Goal: Task Accomplishment & Management: Manage account settings

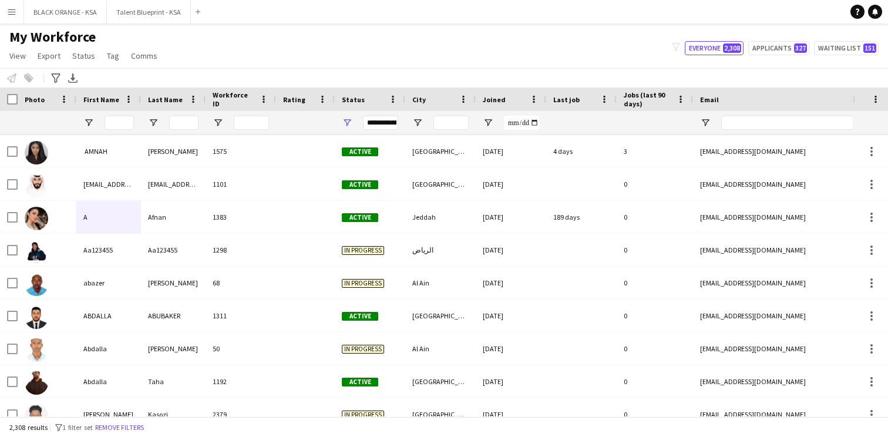
click at [361, 42] on div "My Workforce View Views Default view New view Update view Delete view Edit name…" at bounding box center [444, 48] width 888 height 40
click at [186, 115] on div at bounding box center [183, 122] width 29 height 23
click at [186, 122] on input "Last Name Filter Input" at bounding box center [183, 123] width 29 height 14
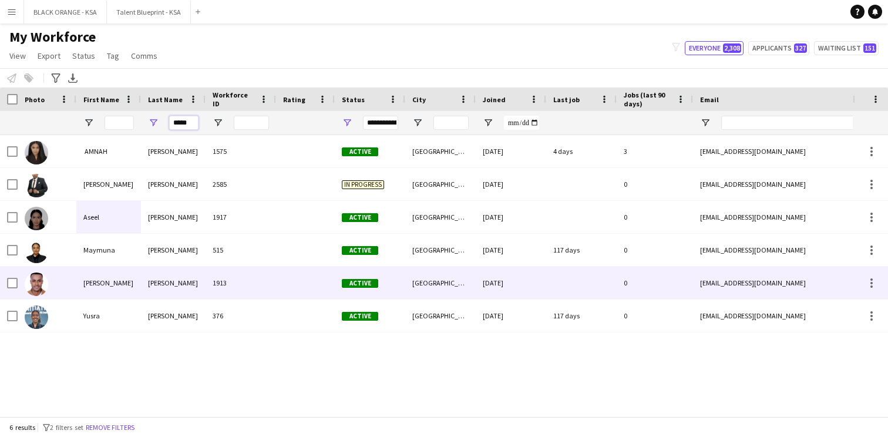
type input "*****"
click at [182, 282] on div "[PERSON_NAME]" at bounding box center [173, 283] width 65 height 32
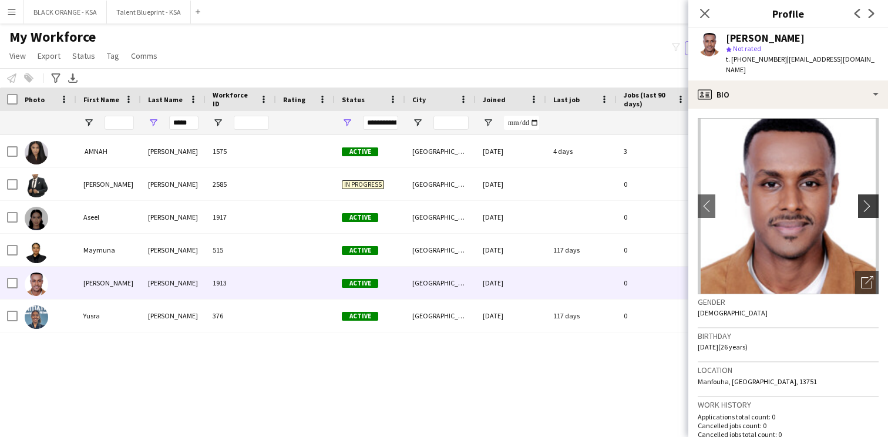
click at [867, 201] on app-icon "chevron-right" at bounding box center [870, 206] width 18 height 12
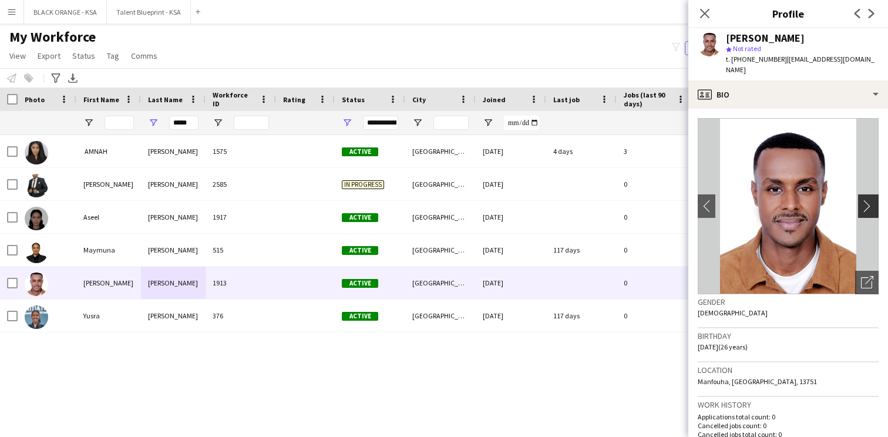
click at [867, 201] on app-icon "chevron-right" at bounding box center [870, 206] width 18 height 12
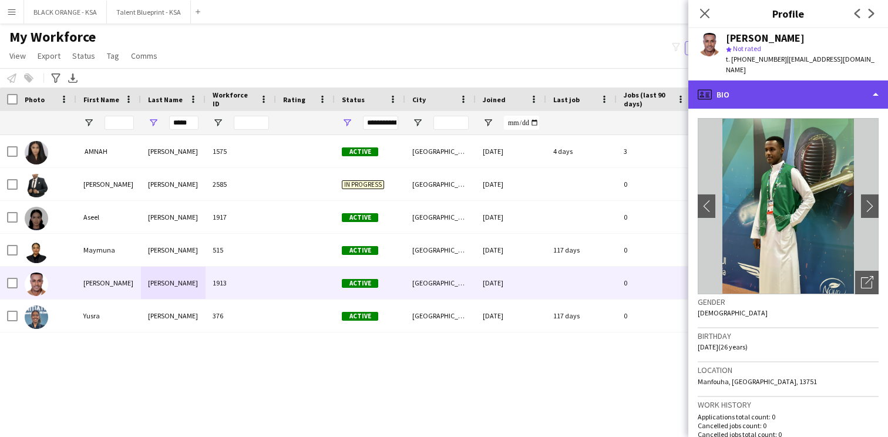
click at [808, 96] on div "profile Bio" at bounding box center [788, 94] width 200 height 28
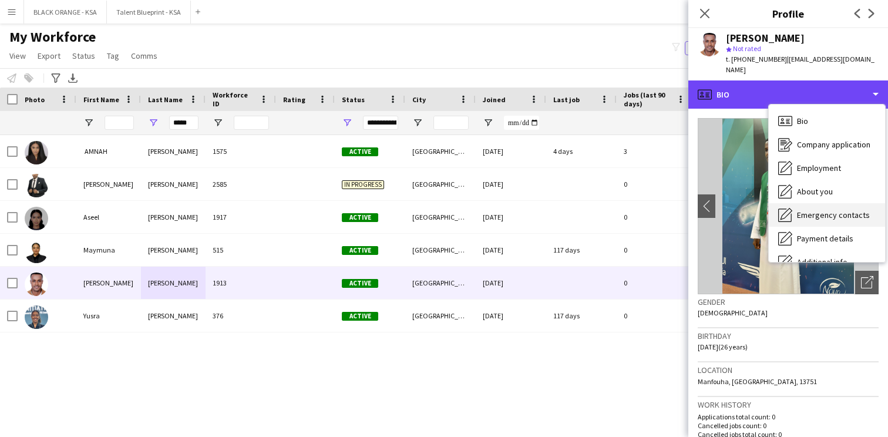
scroll to position [63, 0]
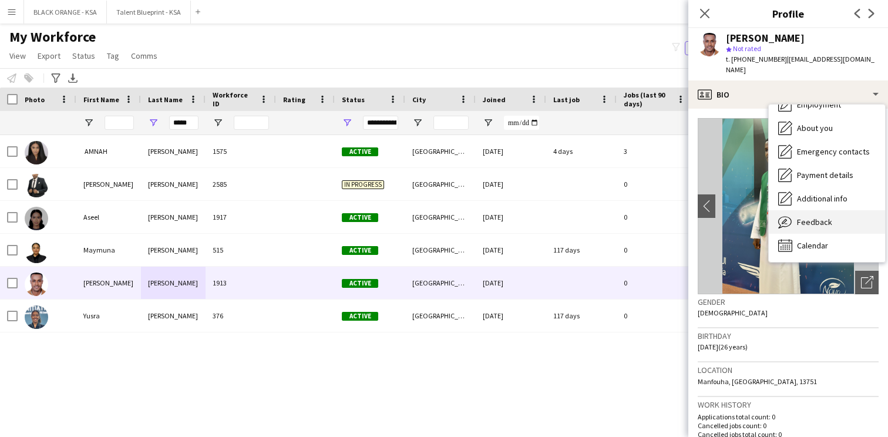
click at [815, 220] on span "Feedback" at bounding box center [814, 222] width 35 height 11
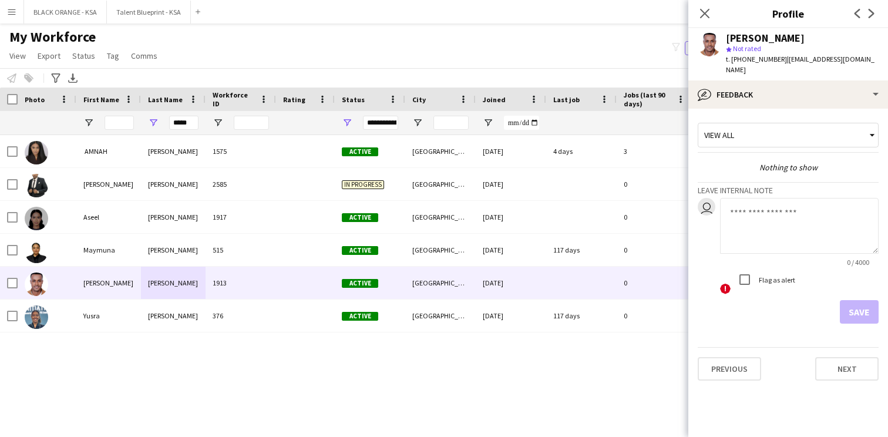
click at [793, 139] on div "View all" at bounding box center [782, 135] width 168 height 22
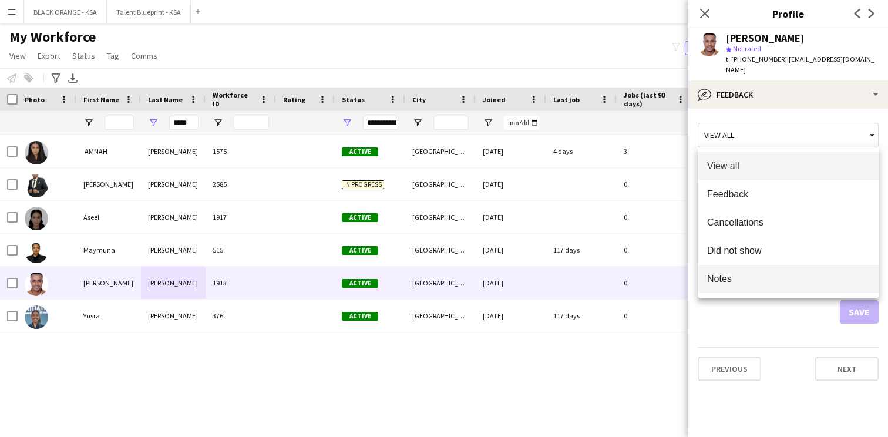
click at [771, 284] on mat-option "Notes" at bounding box center [788, 279] width 181 height 28
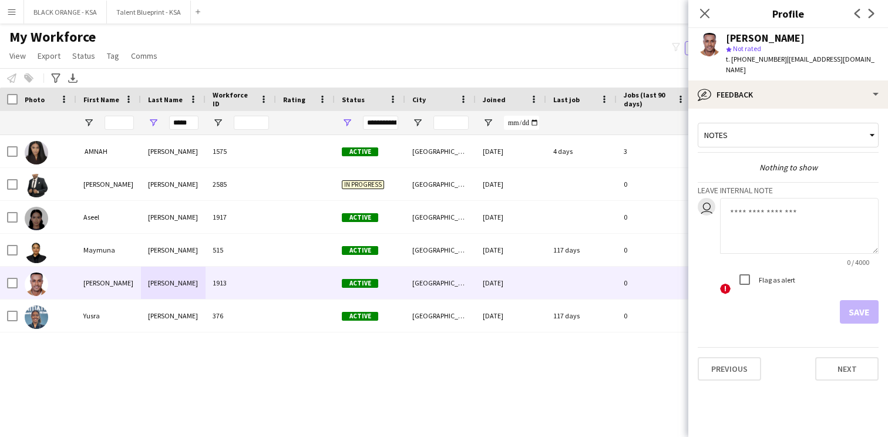
click at [783, 220] on textarea at bounding box center [799, 226] width 159 height 56
click at [798, 145] on div "Notes" at bounding box center [782, 135] width 168 height 22
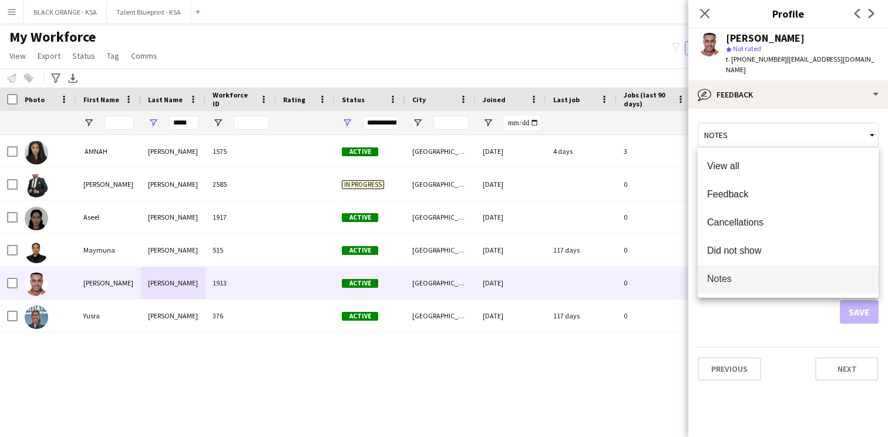
click at [795, 141] on div at bounding box center [444, 218] width 888 height 437
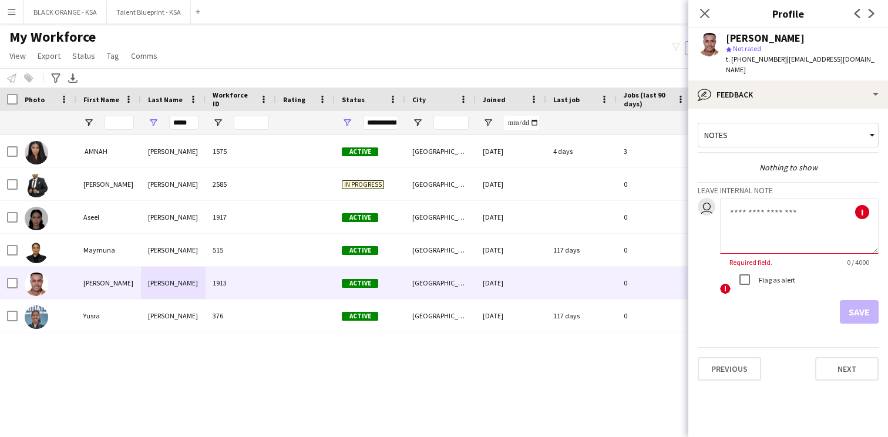
click at [760, 220] on textarea at bounding box center [799, 226] width 159 height 56
type textarea "**********"
click at [854, 317] on button "Save" at bounding box center [859, 311] width 39 height 23
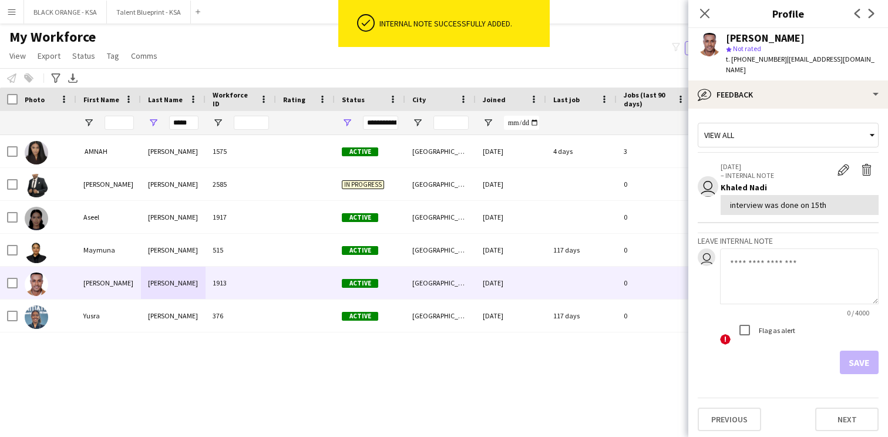
click at [767, 140] on div "View all" at bounding box center [782, 135] width 168 height 22
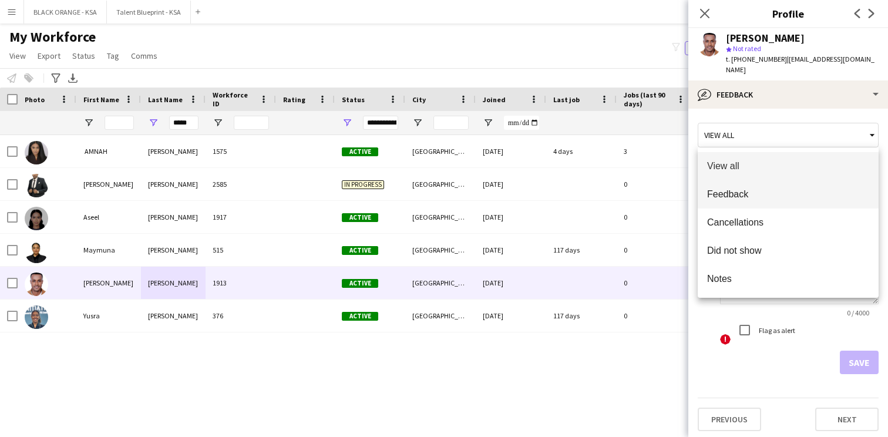
click at [772, 193] on span "Feedback" at bounding box center [788, 194] width 162 height 11
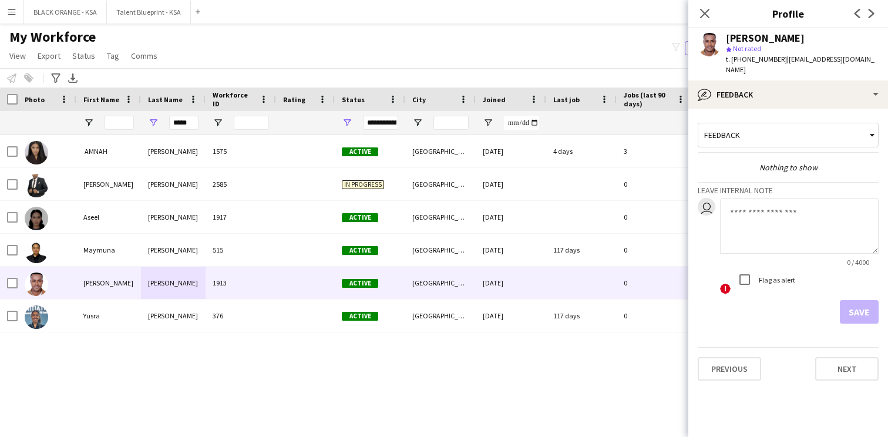
click at [758, 226] on textarea at bounding box center [799, 226] width 159 height 56
type textarea "*"
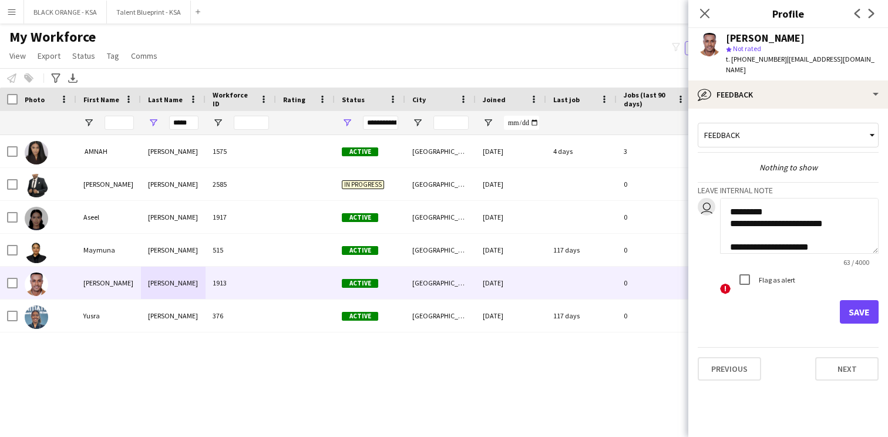
click at [766, 244] on textarea "**********" at bounding box center [799, 226] width 159 height 56
click at [791, 244] on textarea "**********" at bounding box center [799, 226] width 159 height 56
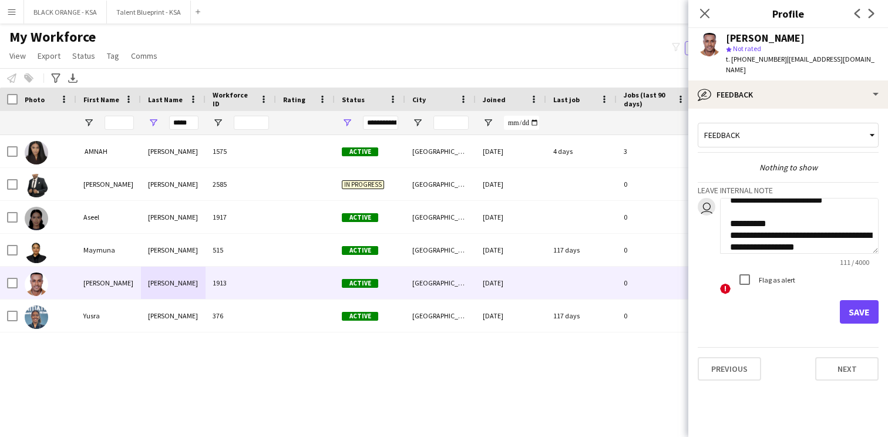
click at [782, 246] on textarea "**********" at bounding box center [799, 226] width 159 height 56
click at [829, 245] on textarea "**********" at bounding box center [799, 226] width 159 height 56
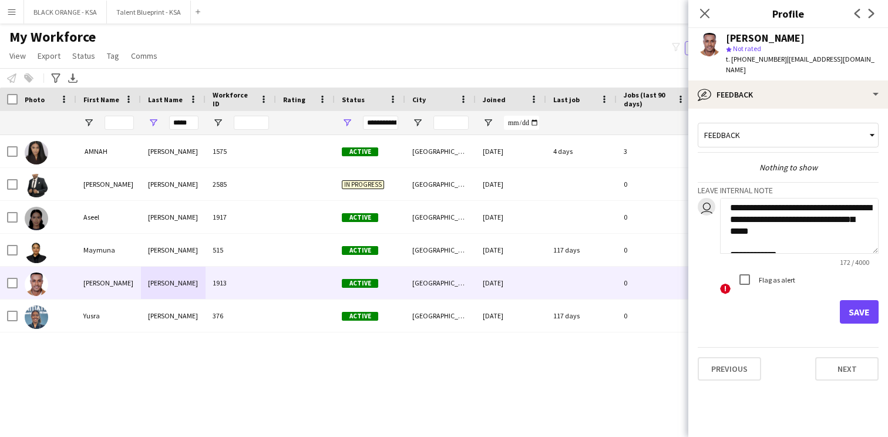
scroll to position [79, 0]
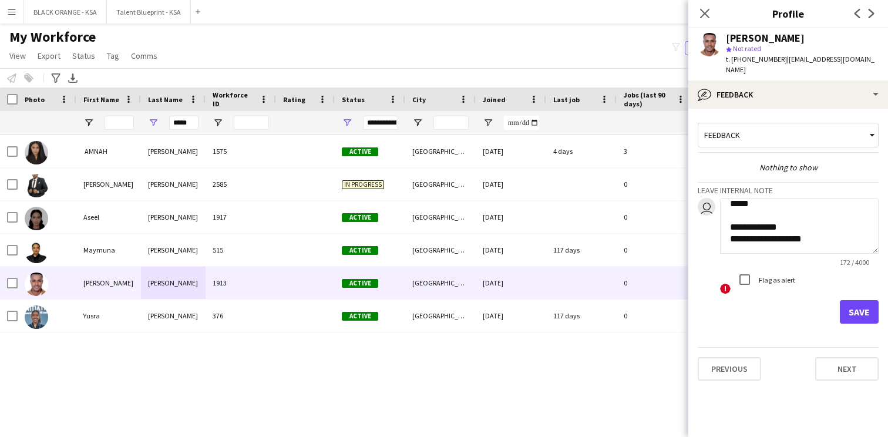
click at [827, 240] on textarea "**********" at bounding box center [799, 226] width 159 height 56
click at [847, 246] on textarea "**********" at bounding box center [799, 226] width 159 height 56
type textarea "**********"
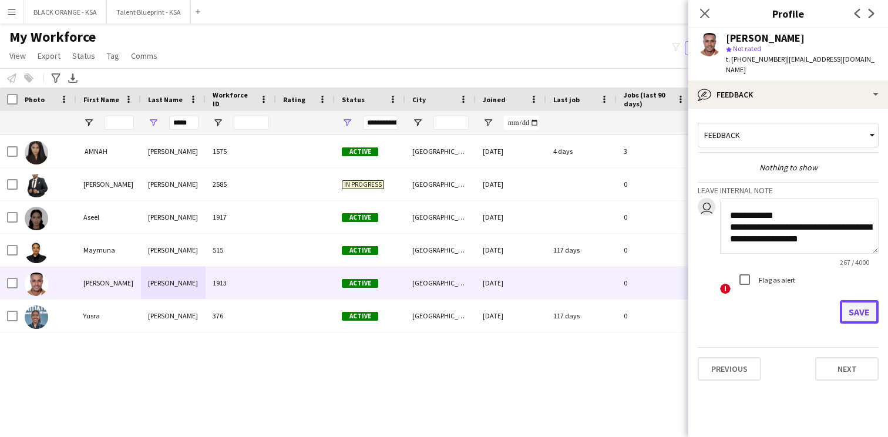
click at [866, 308] on button "Save" at bounding box center [859, 311] width 39 height 23
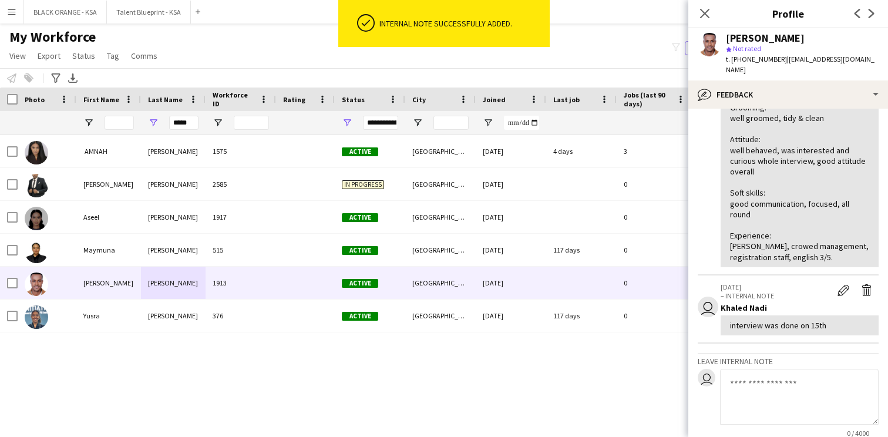
scroll to position [98, 0]
click at [706, 13] on icon at bounding box center [704, 13] width 11 height 11
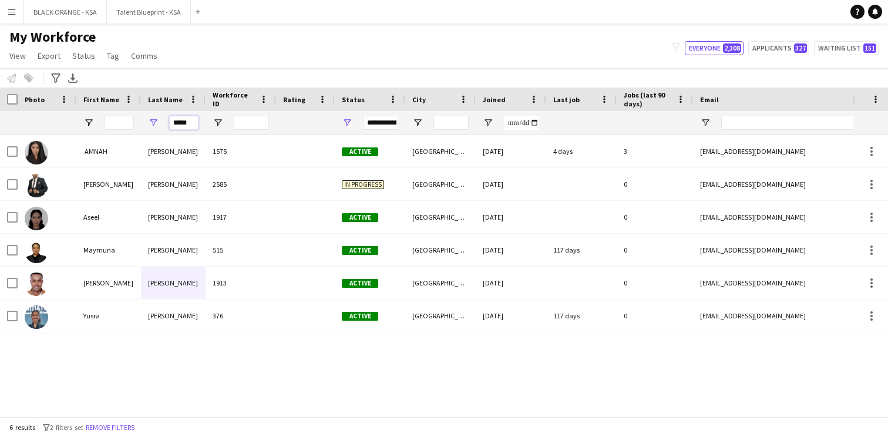
click at [184, 124] on input "*****" at bounding box center [183, 123] width 29 height 14
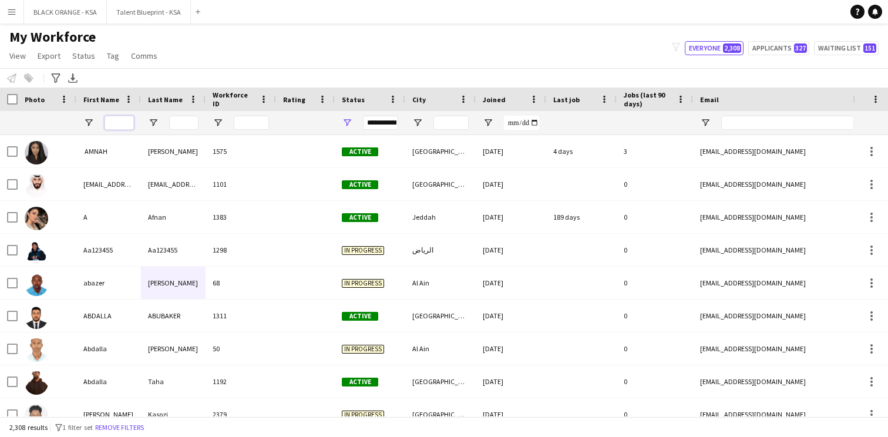
click at [119, 125] on input "First Name Filter Input" at bounding box center [119, 123] width 29 height 14
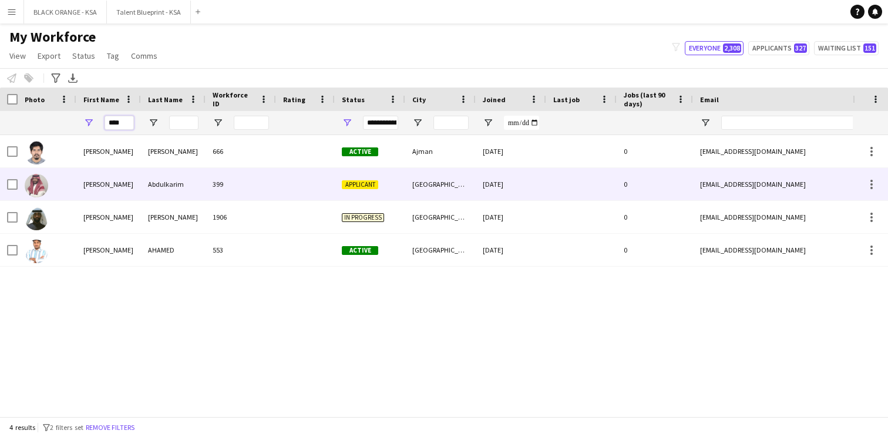
type input "****"
click at [131, 188] on div "[PERSON_NAME]" at bounding box center [108, 184] width 65 height 32
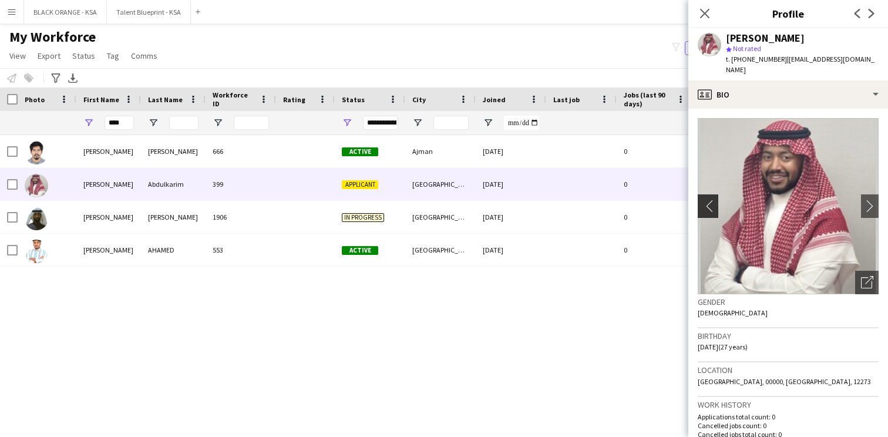
click at [706, 200] on app-icon "chevron-left" at bounding box center [707, 206] width 18 height 12
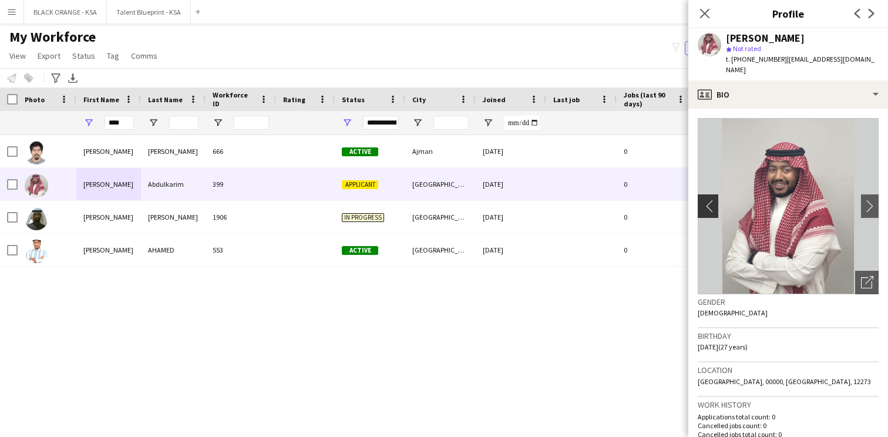
click at [706, 200] on app-icon "chevron-left" at bounding box center [707, 206] width 18 height 12
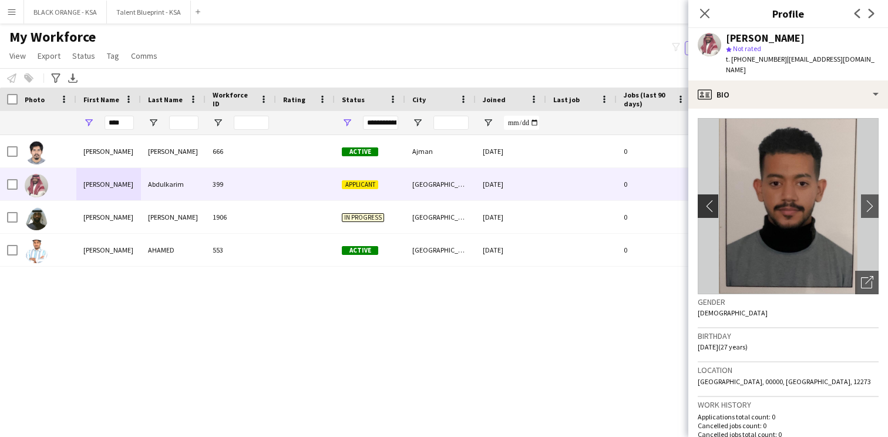
click at [706, 200] on app-icon "chevron-left" at bounding box center [707, 206] width 18 height 12
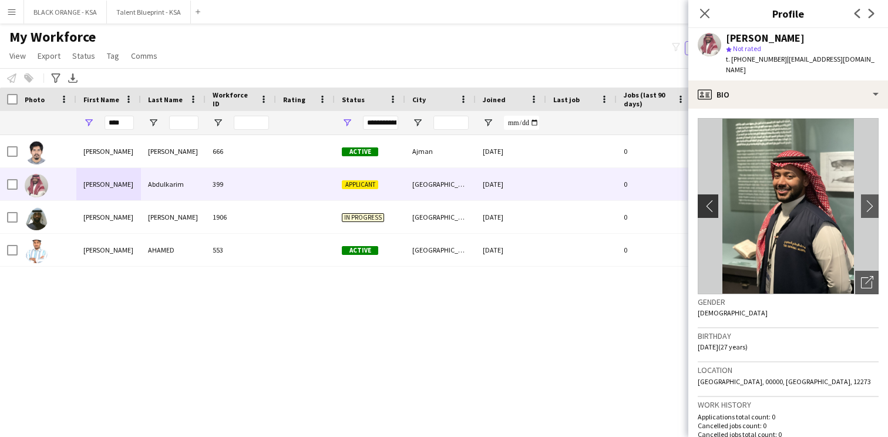
click at [706, 200] on app-icon "chevron-left" at bounding box center [707, 206] width 18 height 12
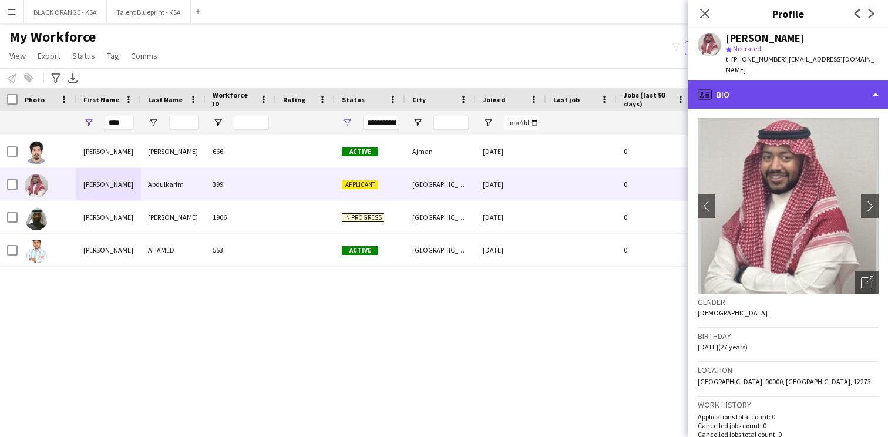
click at [793, 82] on div "profile Bio" at bounding box center [788, 94] width 200 height 28
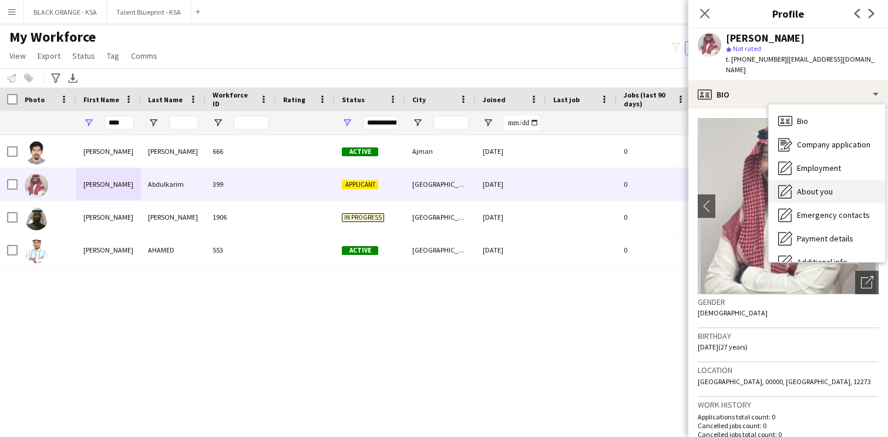
click at [812, 186] on span "About you" at bounding box center [815, 191] width 36 height 11
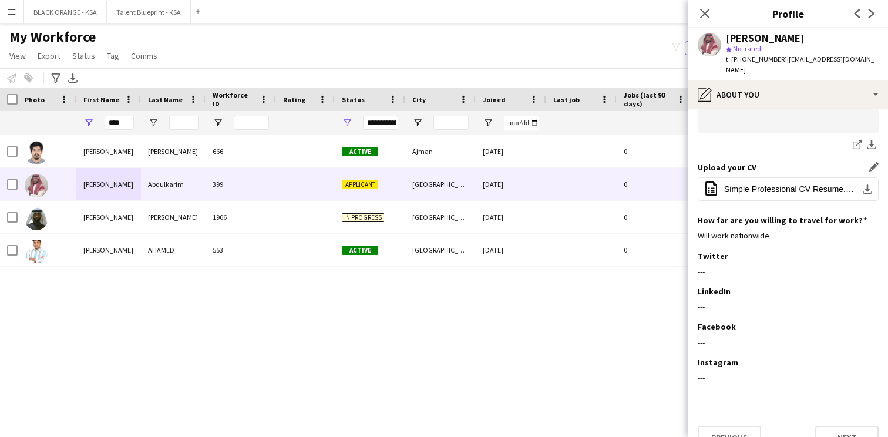
scroll to position [552, 0]
click at [703, 8] on icon "Close pop-in" at bounding box center [704, 13] width 11 height 11
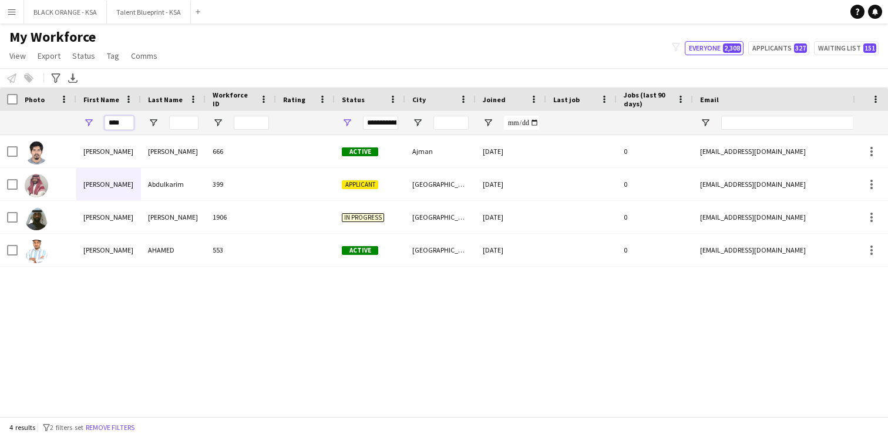
click at [117, 121] on input "****" at bounding box center [119, 123] width 29 height 14
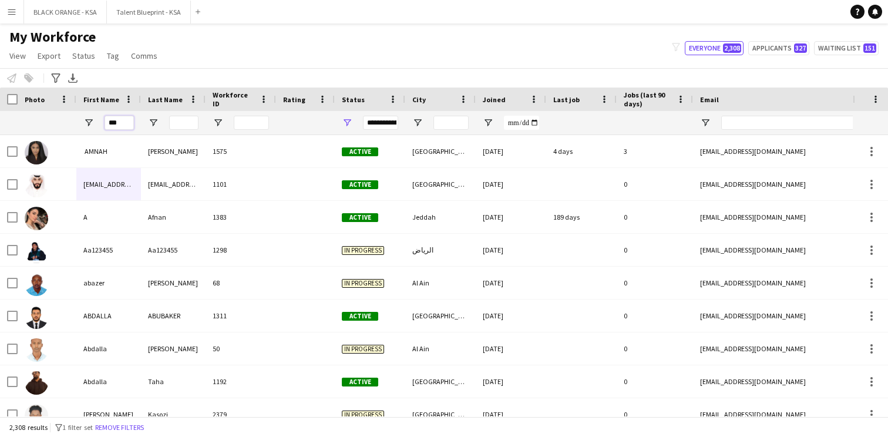
type input "****"
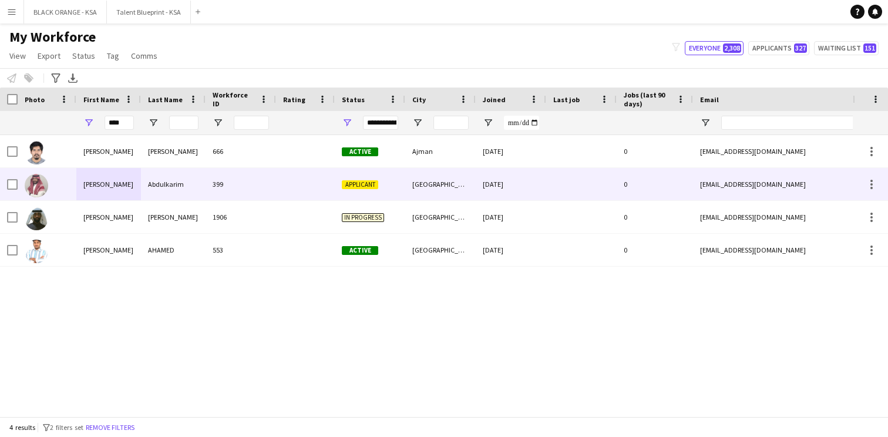
click at [100, 191] on div "[PERSON_NAME]" at bounding box center [108, 184] width 65 height 32
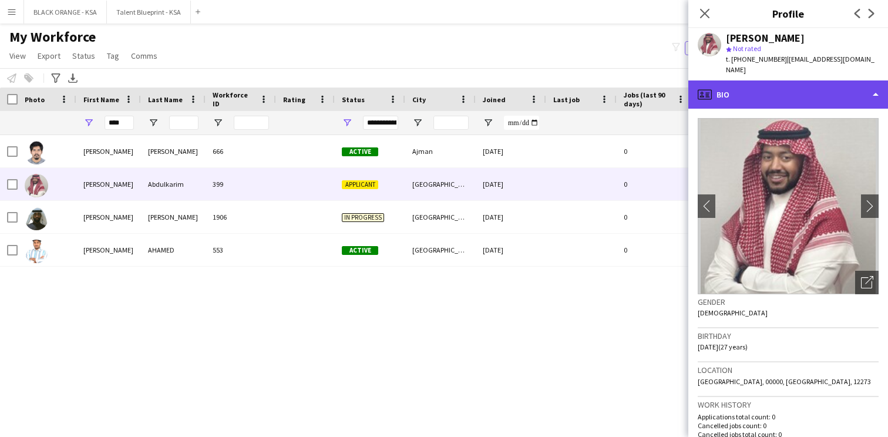
click at [831, 88] on div "profile Bio" at bounding box center [788, 94] width 200 height 28
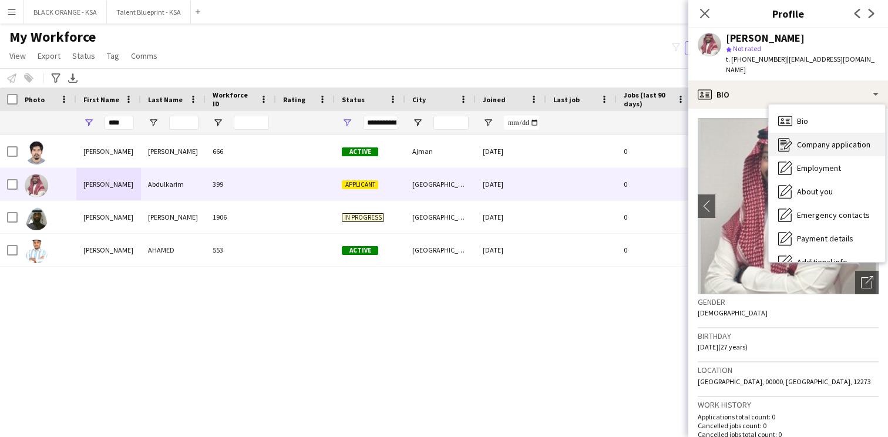
click at [829, 142] on div "Company application Company application" at bounding box center [827, 144] width 116 height 23
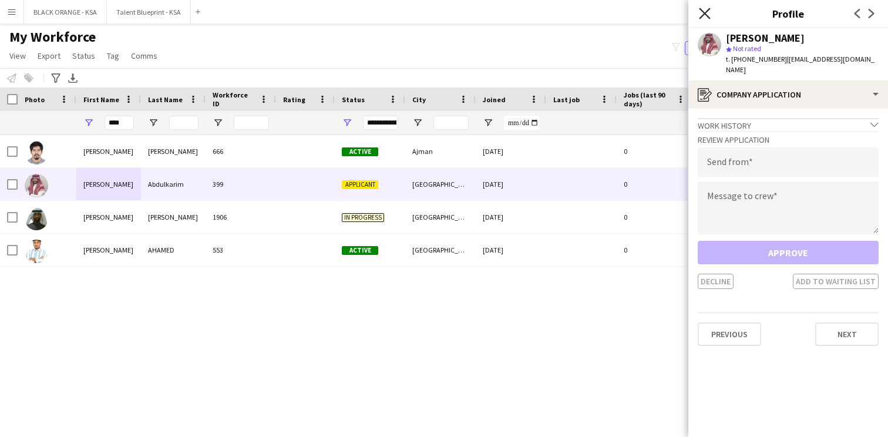
click at [706, 9] on icon "Close pop-in" at bounding box center [704, 13] width 11 height 11
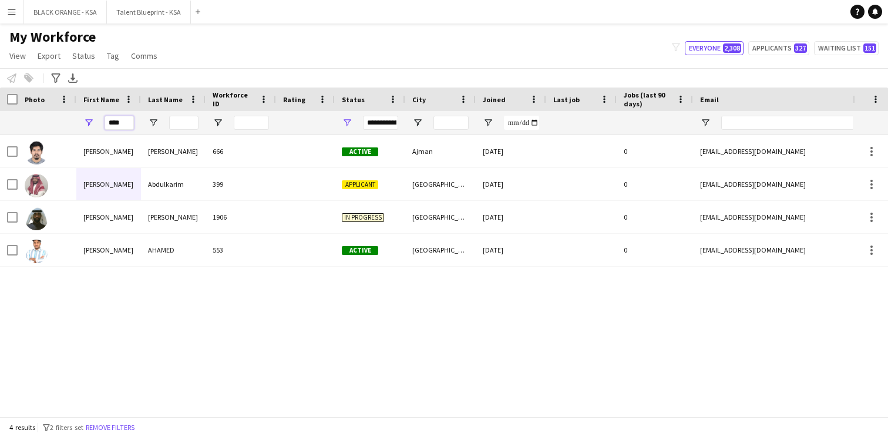
click at [112, 124] on input "****" at bounding box center [119, 123] width 29 height 14
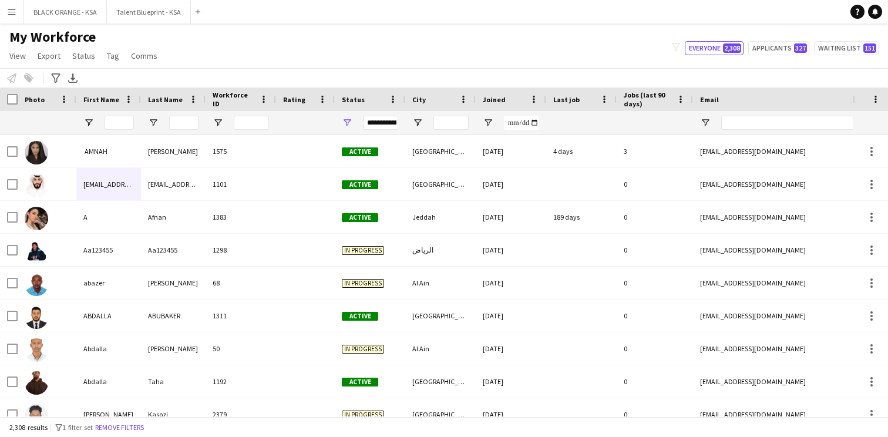
click at [411, 56] on div "My Workforce View Views Default view New view Update view Delete view Edit name…" at bounding box center [444, 48] width 888 height 40
click at [776, 55] on div "My Workforce View Views Default view New view Update view Delete view Edit name…" at bounding box center [444, 48] width 888 height 40
click at [780, 46] on button "Applicants 327" at bounding box center [778, 48] width 61 height 14
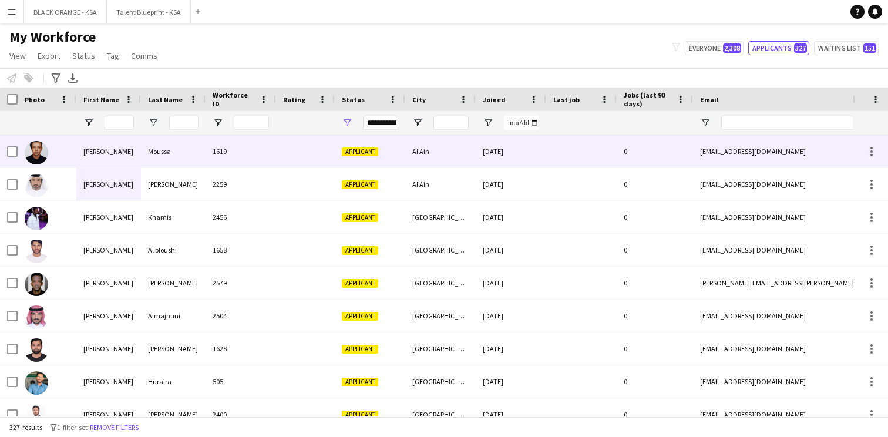
click at [12, 157] on div at bounding box center [12, 151] width 11 height 33
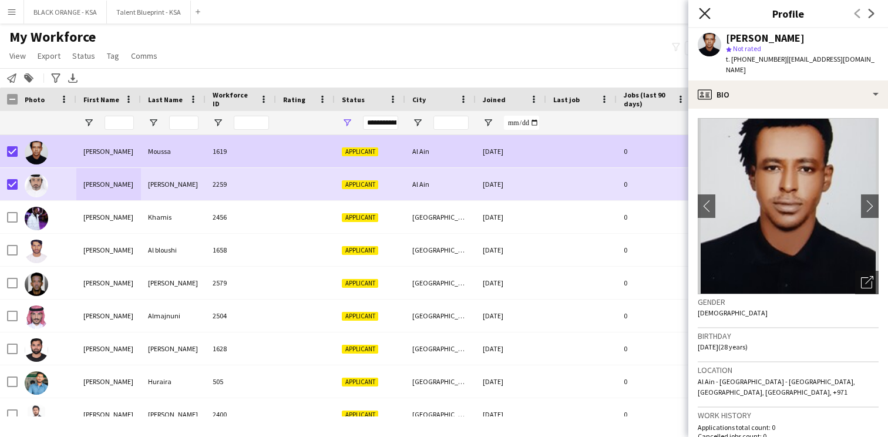
click at [702, 16] on icon at bounding box center [704, 13] width 11 height 11
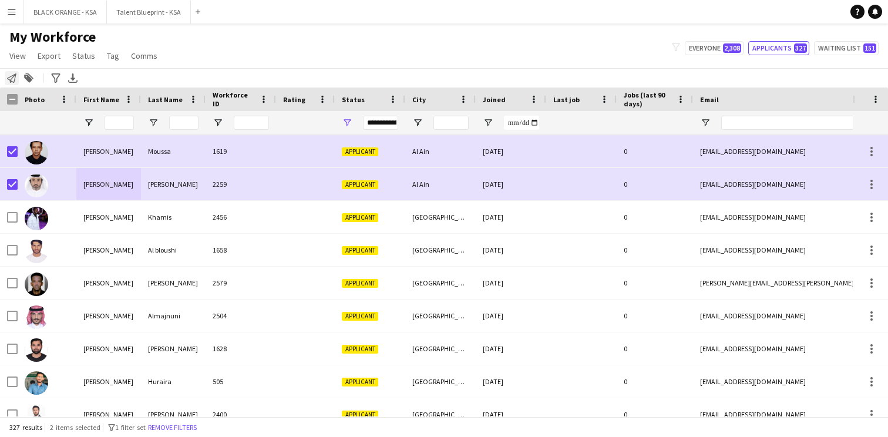
click at [14, 80] on icon "Notify workforce" at bounding box center [11, 77] width 9 height 9
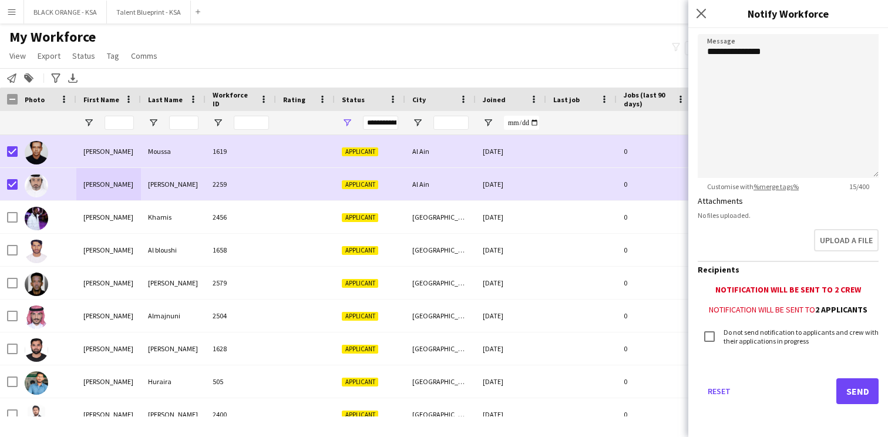
scroll to position [0, 0]
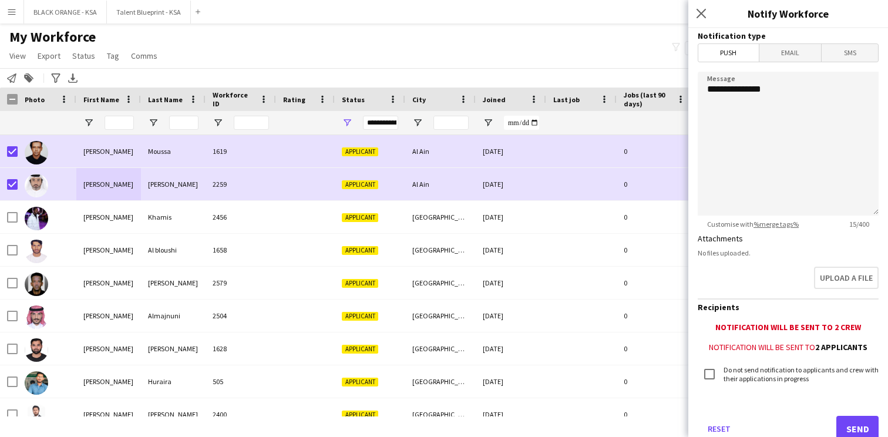
click at [787, 53] on span "Email" at bounding box center [791, 53] width 62 height 18
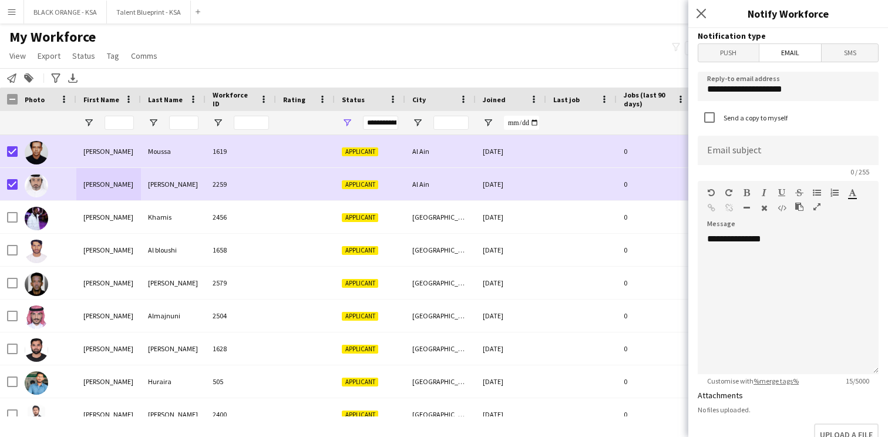
click at [847, 61] on span "SMS" at bounding box center [850, 53] width 56 height 18
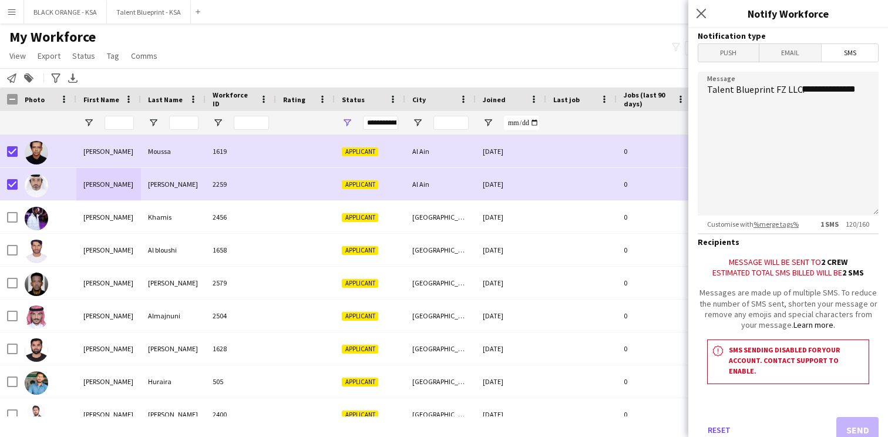
click at [811, 55] on span "Email" at bounding box center [791, 53] width 62 height 18
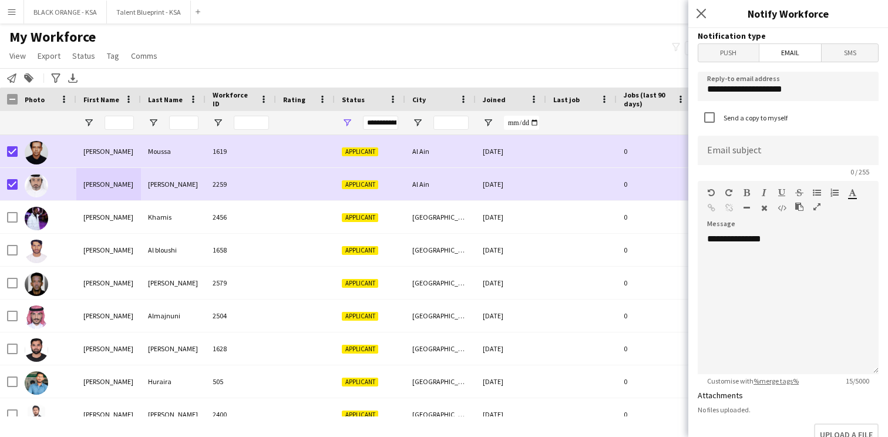
click at [839, 53] on span "SMS" at bounding box center [850, 53] width 56 height 18
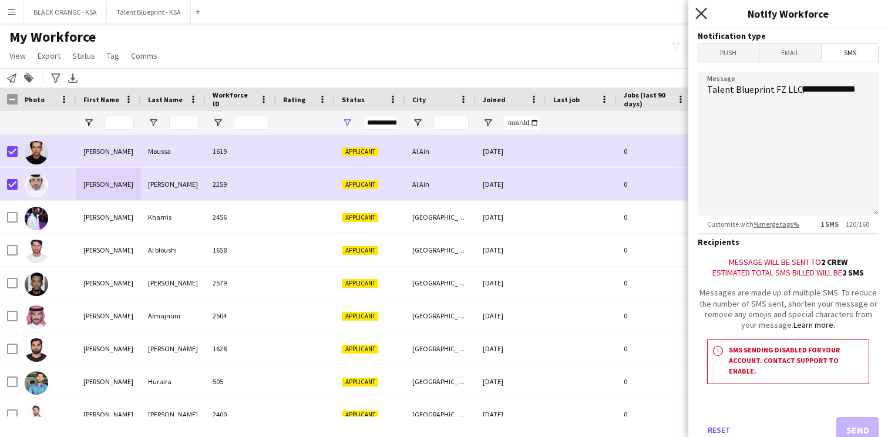
click at [704, 10] on icon at bounding box center [701, 13] width 11 height 11
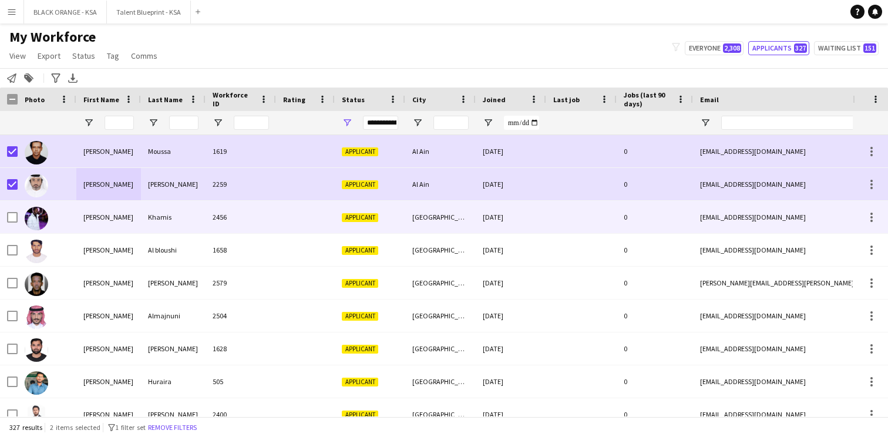
click at [5, 214] on div at bounding box center [9, 217] width 18 height 32
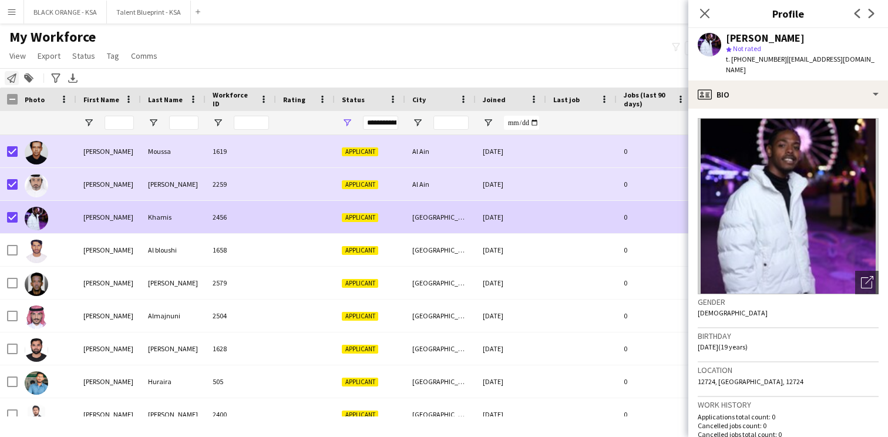
click at [12, 77] on icon "Notify workforce" at bounding box center [11, 77] width 9 height 9
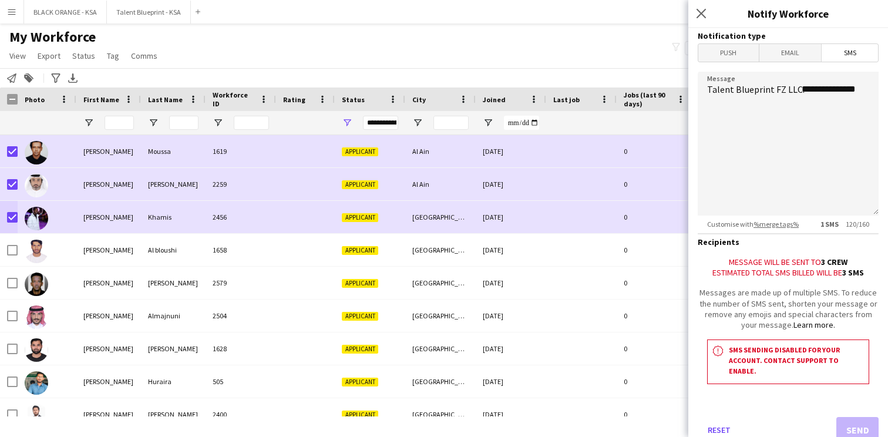
click at [800, 55] on span "Email" at bounding box center [791, 53] width 62 height 18
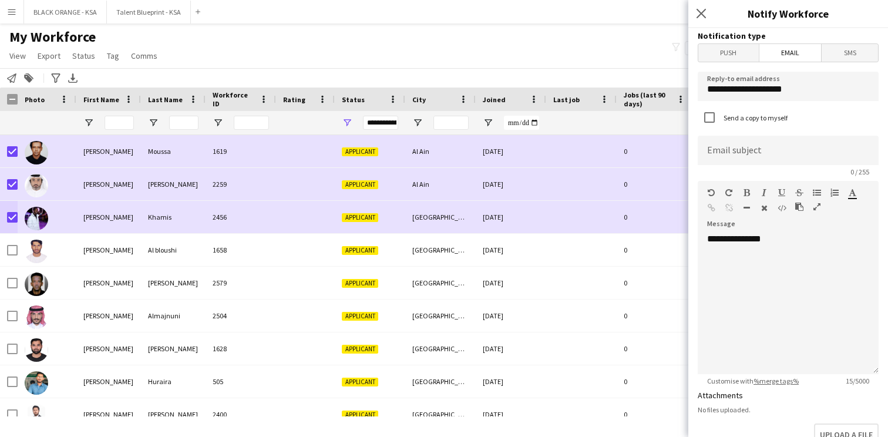
click at [848, 53] on span "SMS" at bounding box center [850, 53] width 56 height 18
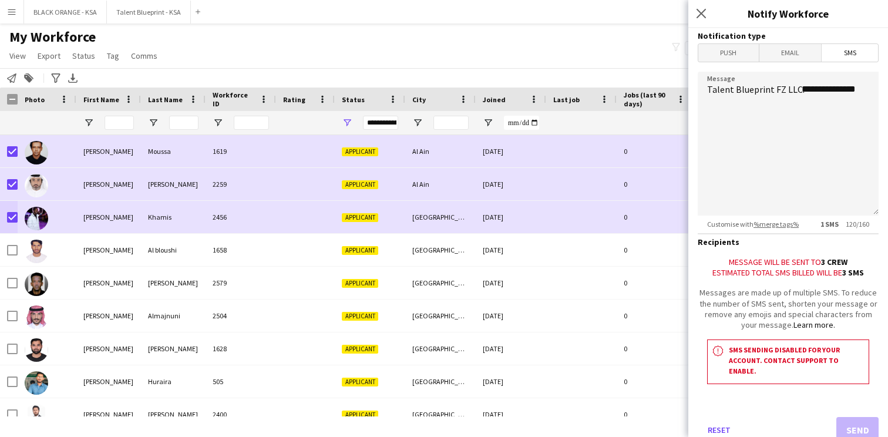
click at [804, 56] on span "Email" at bounding box center [791, 53] width 62 height 18
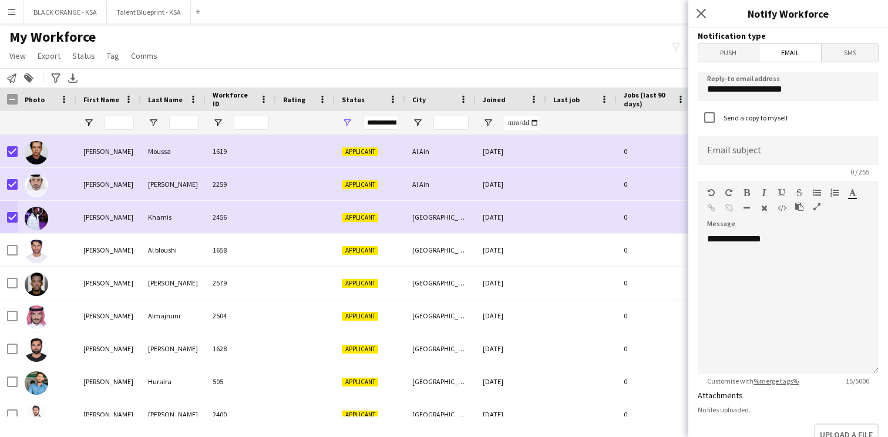
click at [835, 58] on span "SMS" at bounding box center [850, 53] width 56 height 18
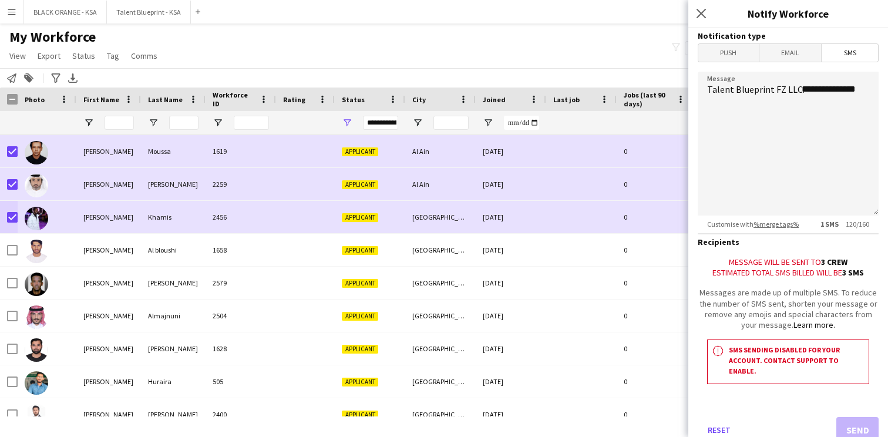
click at [803, 59] on span "Email" at bounding box center [791, 53] width 62 height 18
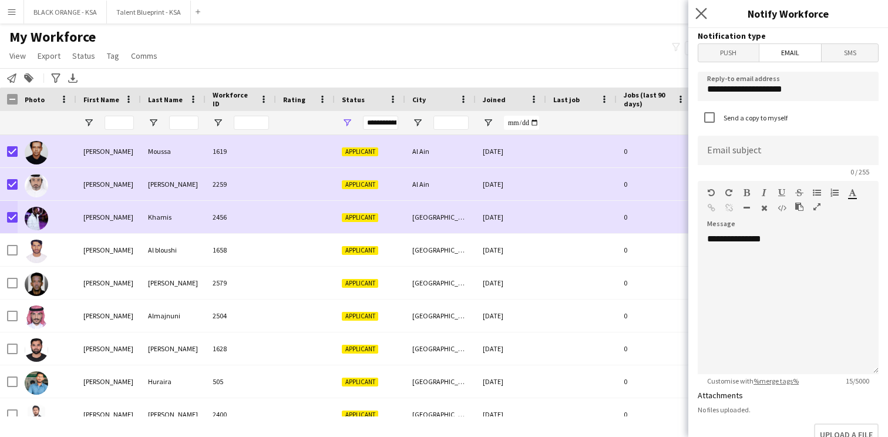
click at [700, 19] on app-icon "Close pop-in" at bounding box center [701, 13] width 17 height 17
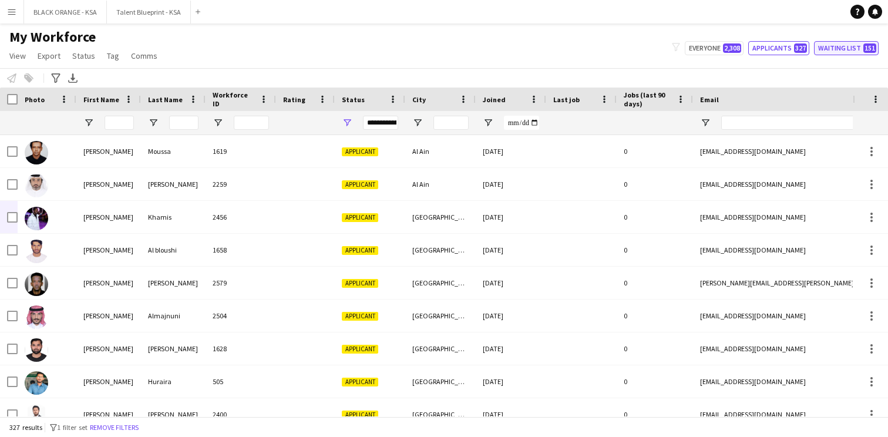
click at [838, 51] on button "Waiting list 151" at bounding box center [846, 48] width 65 height 14
type input "**********"
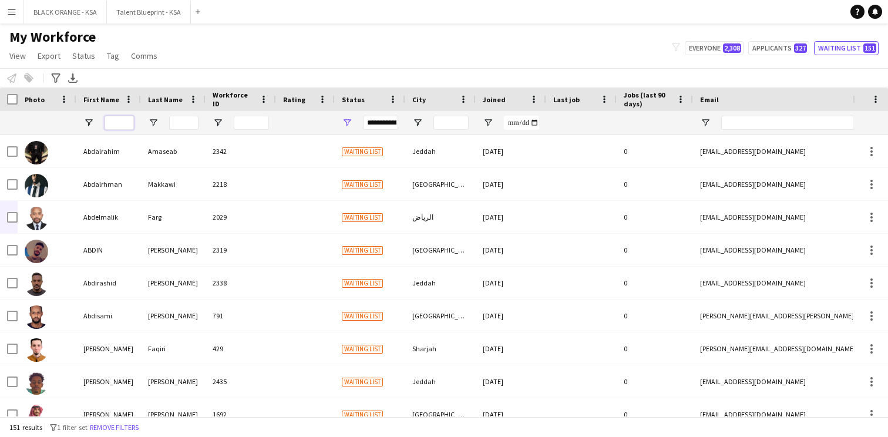
click at [120, 122] on input "First Name Filter Input" at bounding box center [119, 123] width 29 height 14
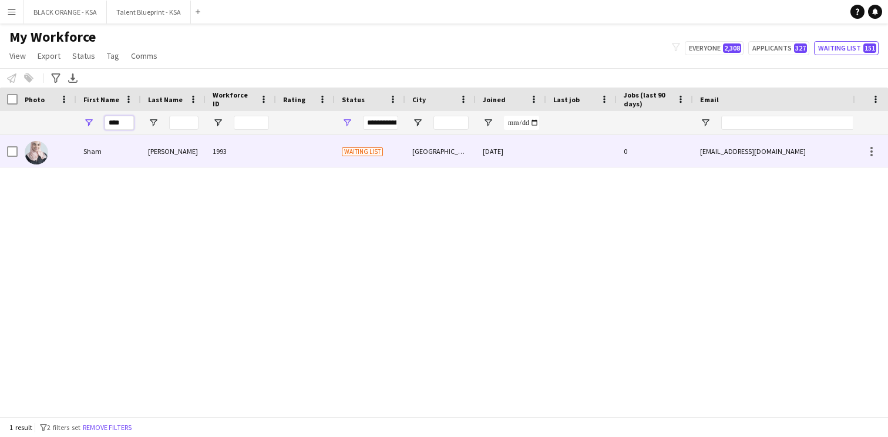
type input "****"
click at [120, 149] on div "Sham" at bounding box center [108, 151] width 65 height 32
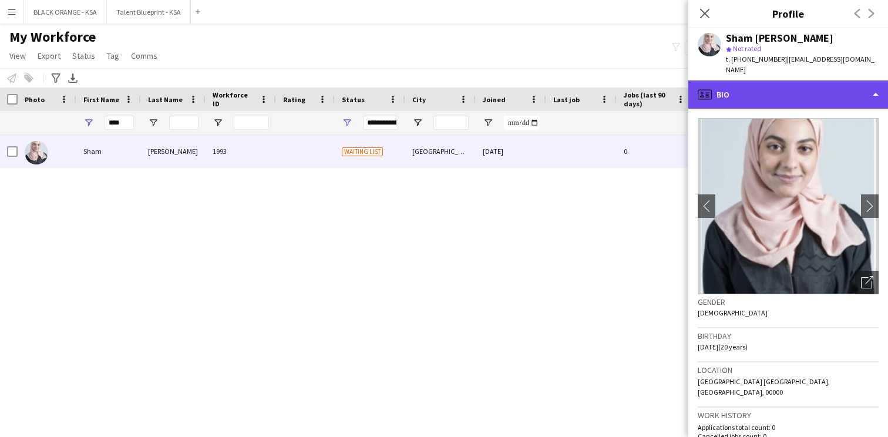
click at [771, 80] on div "profile Bio" at bounding box center [788, 94] width 200 height 28
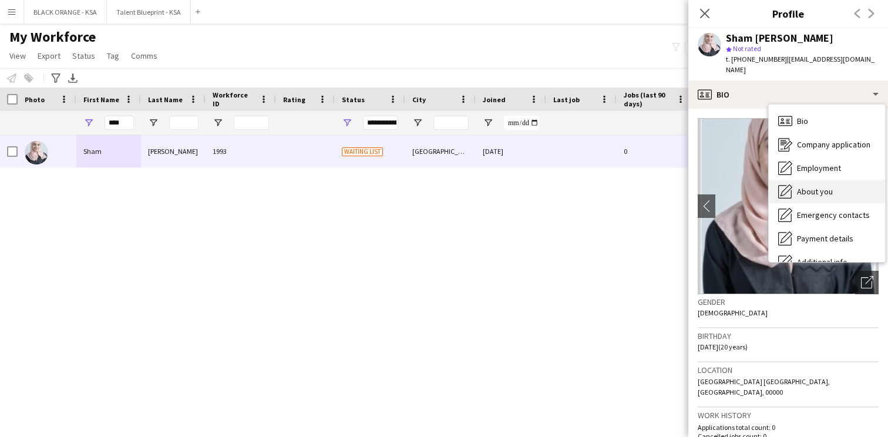
click at [787, 184] on icon at bounding box center [787, 190] width 12 height 12
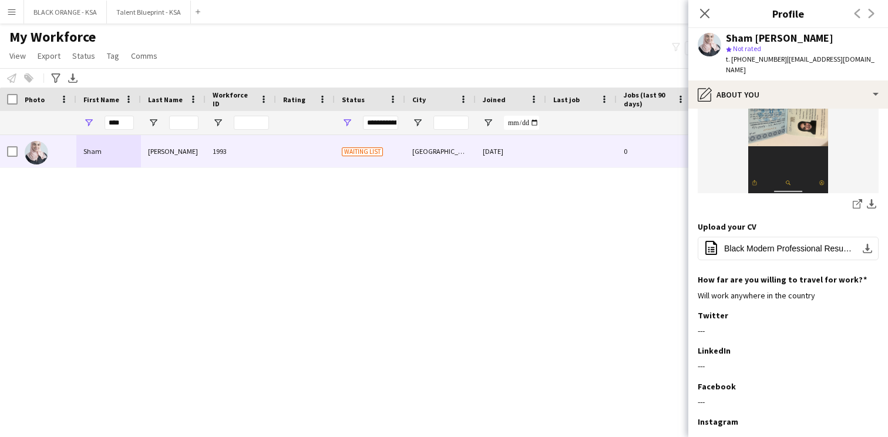
scroll to position [401, 0]
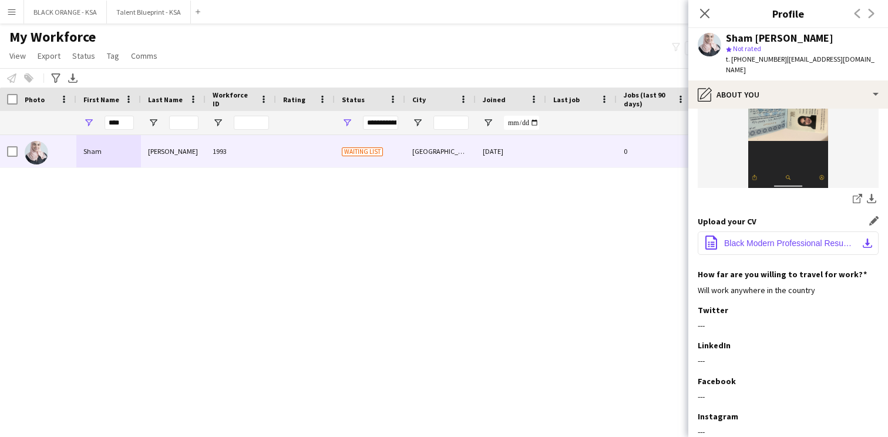
click at [767, 239] on span "Black Modern Professional Resume (3).pdf" at bounding box center [790, 243] width 133 height 9
click at [113, 125] on input "****" at bounding box center [119, 123] width 29 height 14
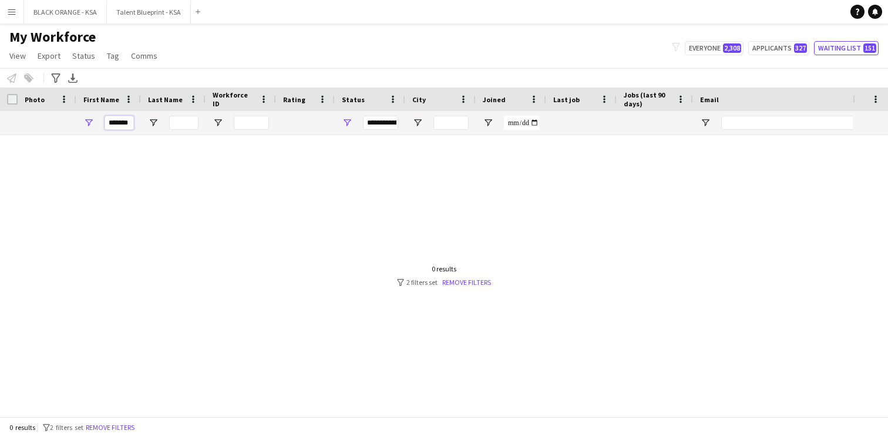
scroll to position [0, 0]
type input "*"
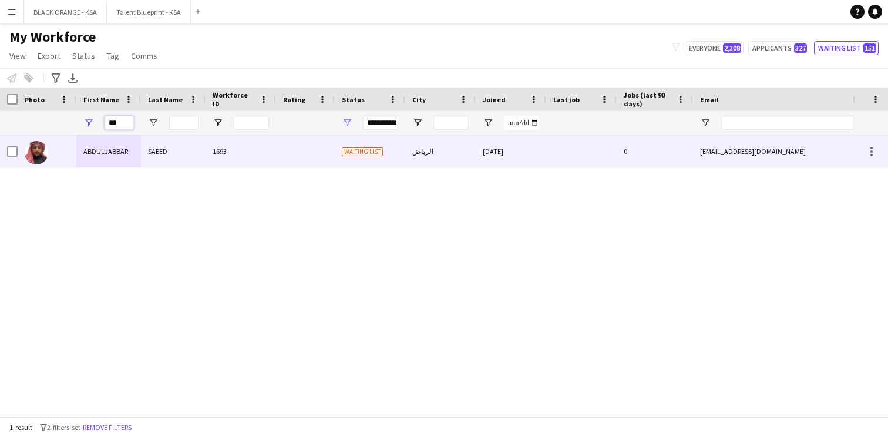
type input "***"
click at [116, 155] on div "ABDULJABBAR" at bounding box center [108, 151] width 65 height 32
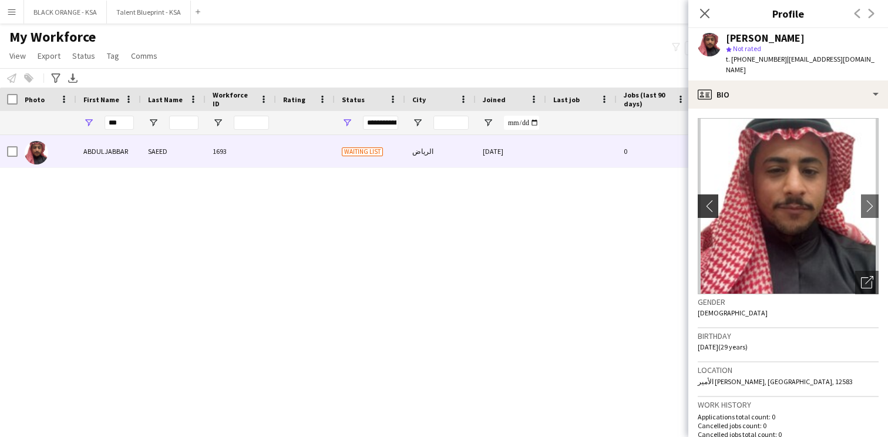
click at [710, 200] on app-icon "chevron-left" at bounding box center [707, 206] width 18 height 12
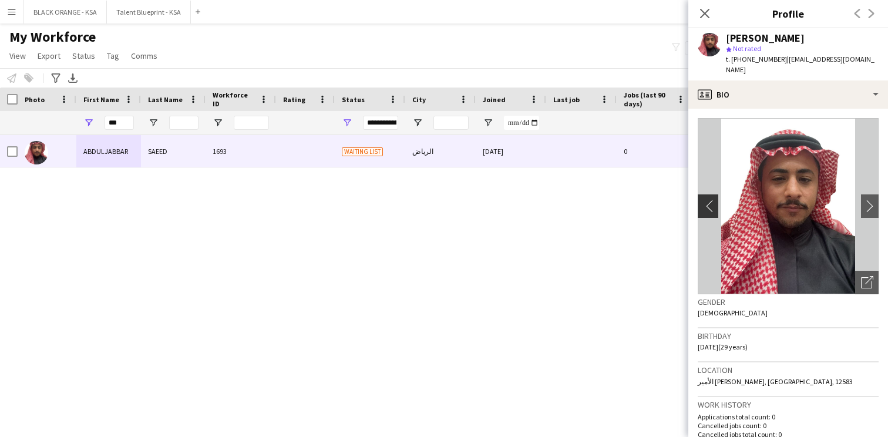
click at [710, 200] on app-icon "chevron-left" at bounding box center [707, 206] width 18 height 12
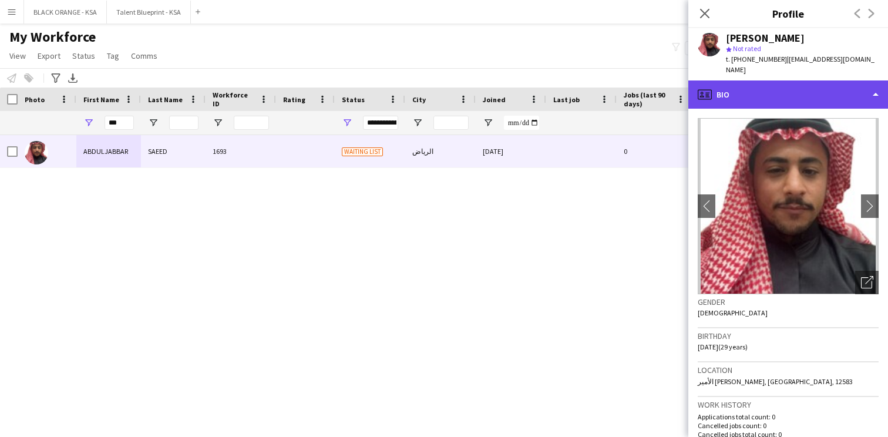
click at [791, 80] on div "profile Bio" at bounding box center [788, 94] width 200 height 28
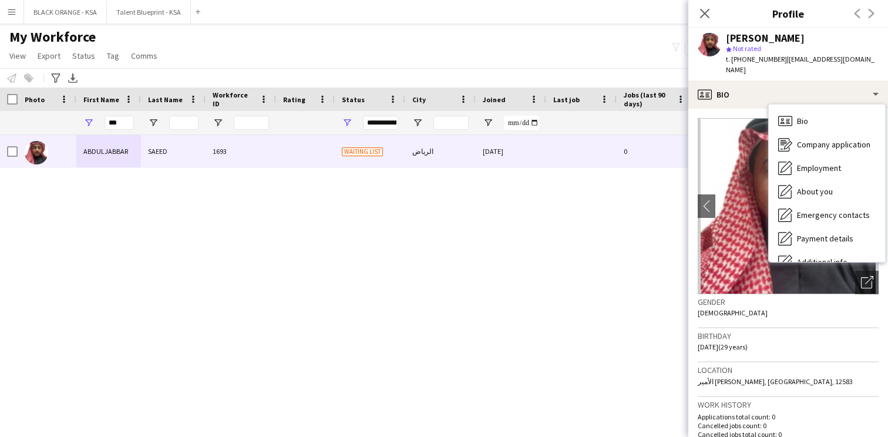
click at [749, 128] on img at bounding box center [788, 206] width 181 height 176
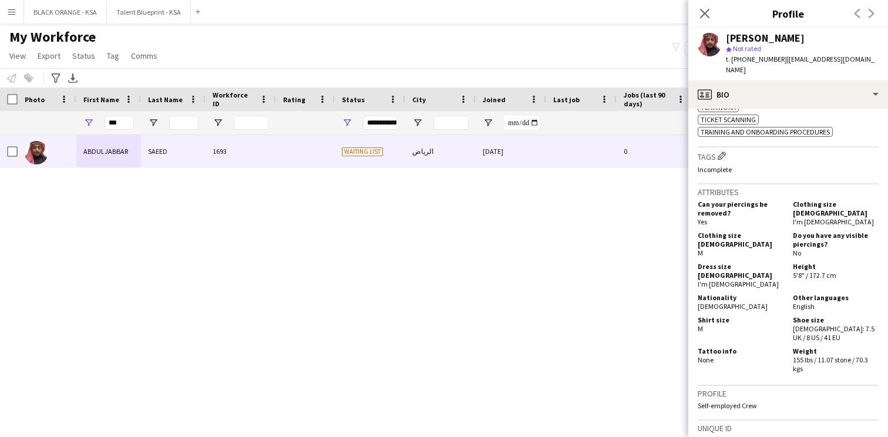
scroll to position [769, 0]
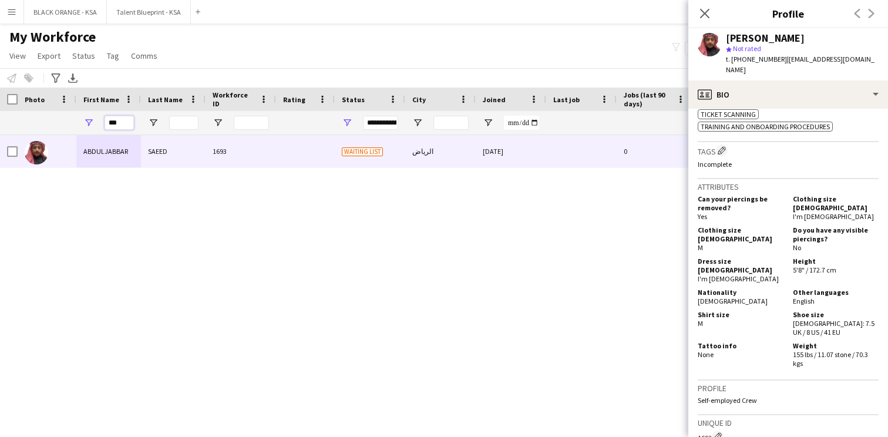
click at [116, 126] on input "***" at bounding box center [119, 123] width 29 height 14
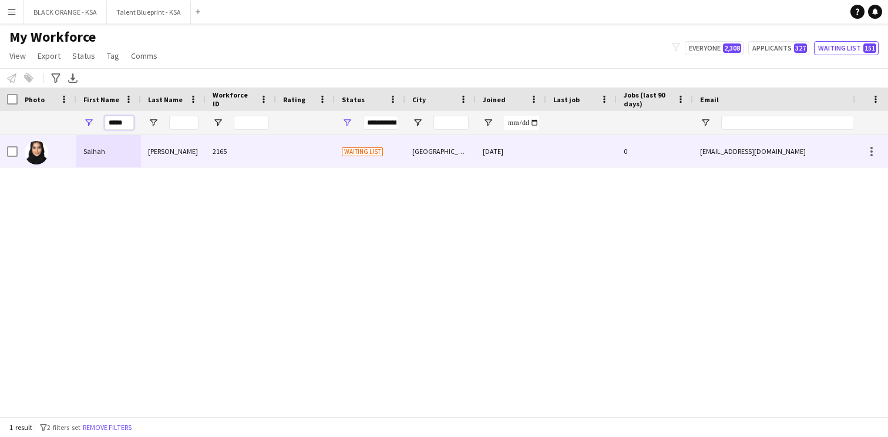
type input "*****"
click at [123, 156] on div "Salhah" at bounding box center [108, 151] width 65 height 32
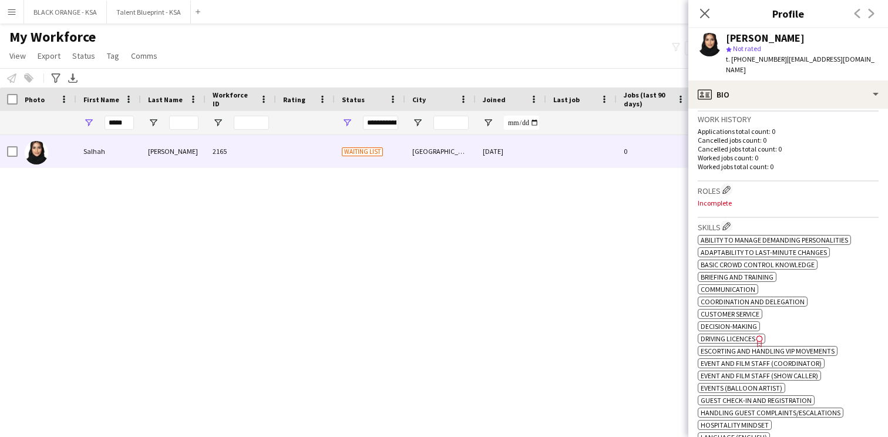
scroll to position [0, 0]
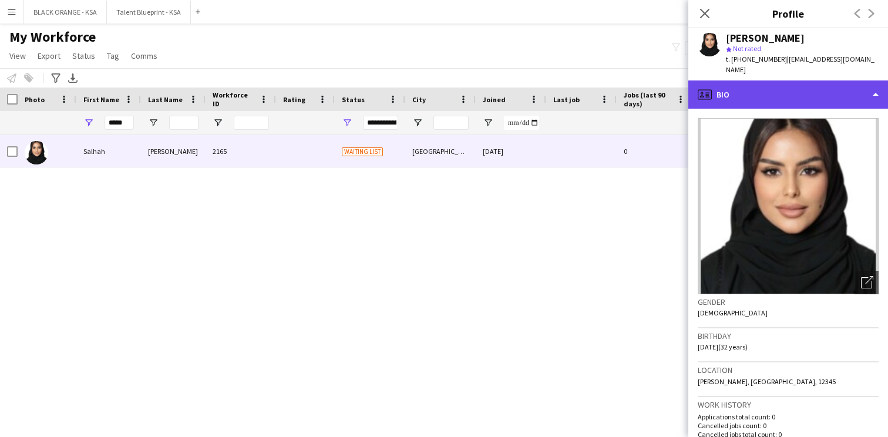
click at [781, 85] on div "profile Bio" at bounding box center [788, 94] width 200 height 28
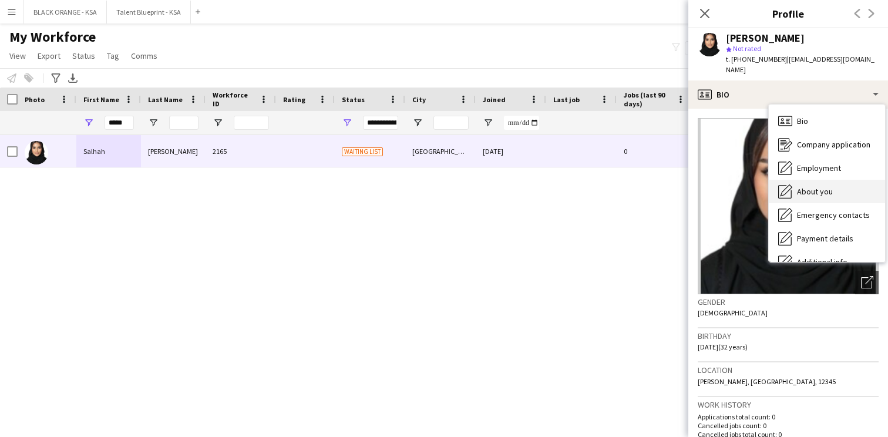
click at [799, 186] on span "About you" at bounding box center [815, 191] width 36 height 11
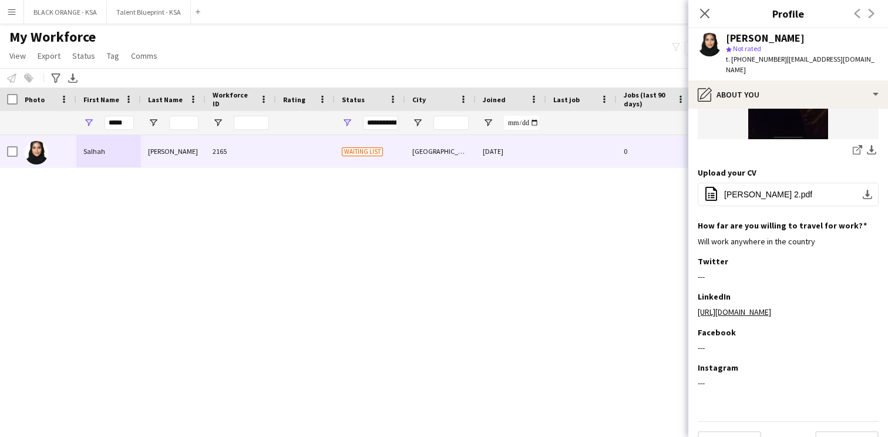
scroll to position [520, 0]
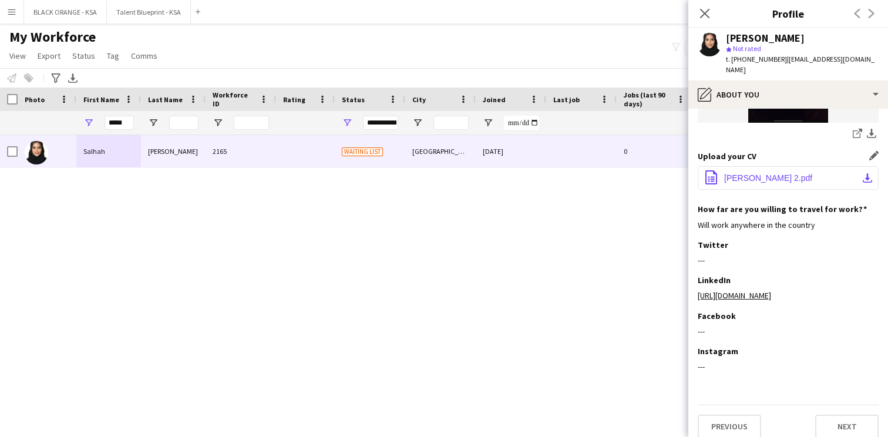
click at [748, 173] on span "[PERSON_NAME] 2.pdf" at bounding box center [768, 177] width 88 height 9
click at [730, 173] on span "[PERSON_NAME] 2.pdf" at bounding box center [768, 177] width 88 height 9
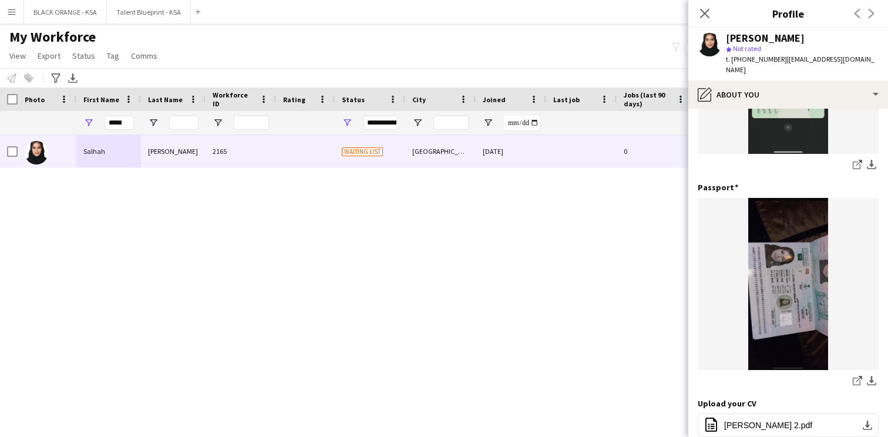
scroll to position [0, 0]
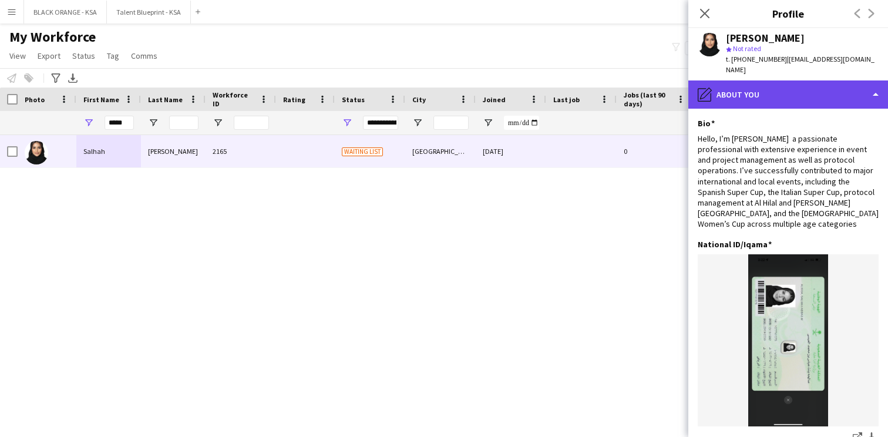
click at [755, 81] on div "pencil4 About you" at bounding box center [788, 94] width 200 height 28
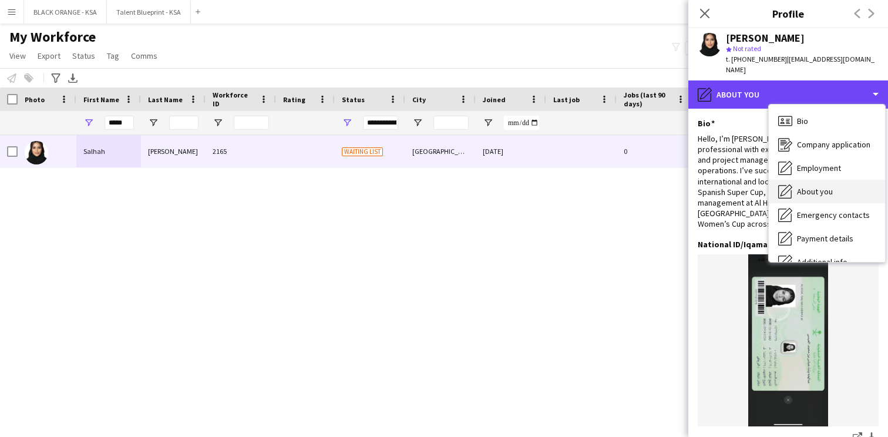
scroll to position [63, 0]
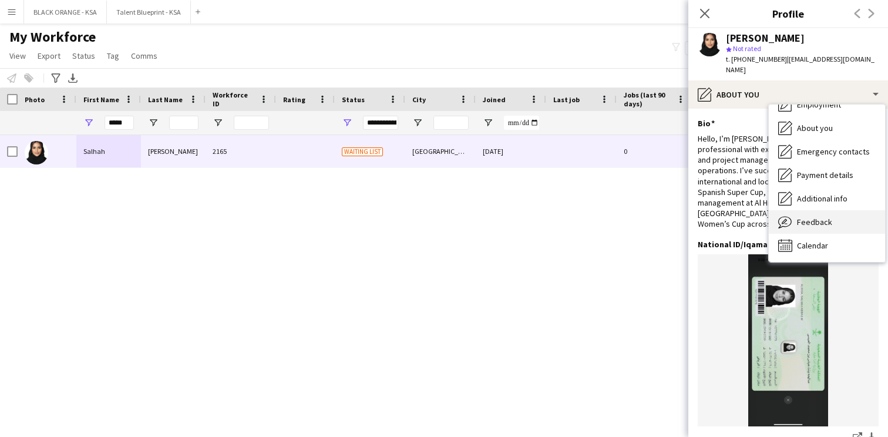
click at [795, 213] on div "Feedback Feedback" at bounding box center [827, 221] width 116 height 23
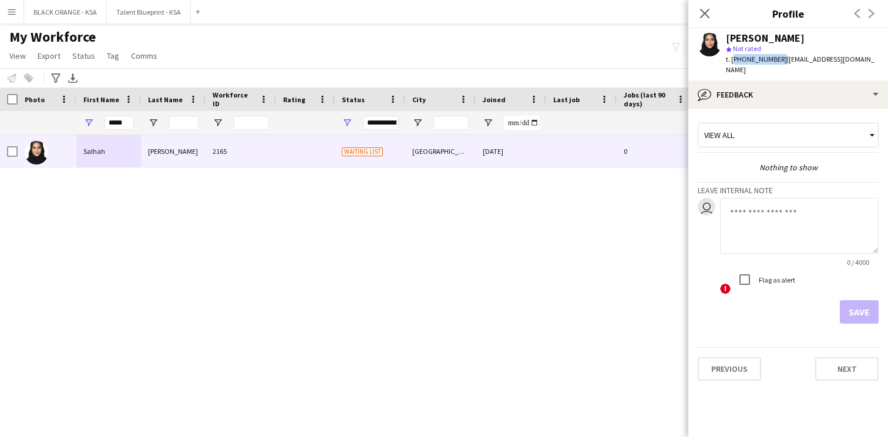
drag, startPoint x: 776, startPoint y: 61, endPoint x: 731, endPoint y: 61, distance: 44.6
click at [731, 61] on span "t. [PHONE_NUMBER]" at bounding box center [756, 59] width 61 height 9
copy span "[PHONE_NUMBER]"
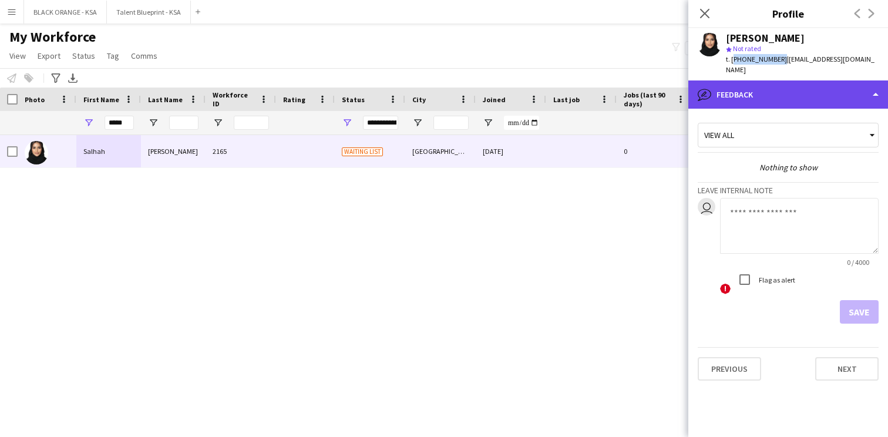
click at [737, 87] on div "bubble-pencil Feedback" at bounding box center [788, 94] width 200 height 28
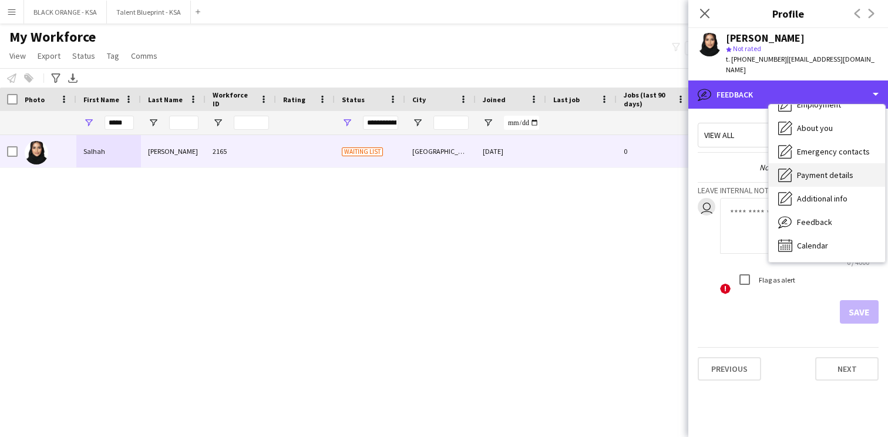
scroll to position [0, 0]
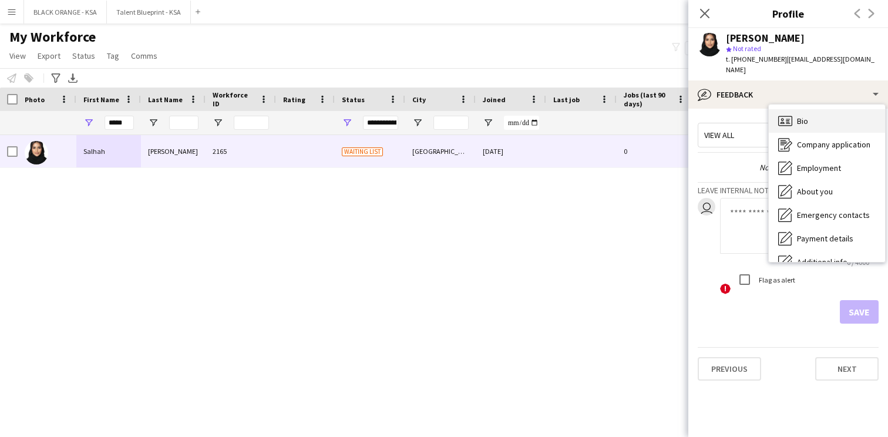
click at [816, 115] on div "Bio Bio" at bounding box center [827, 120] width 116 height 23
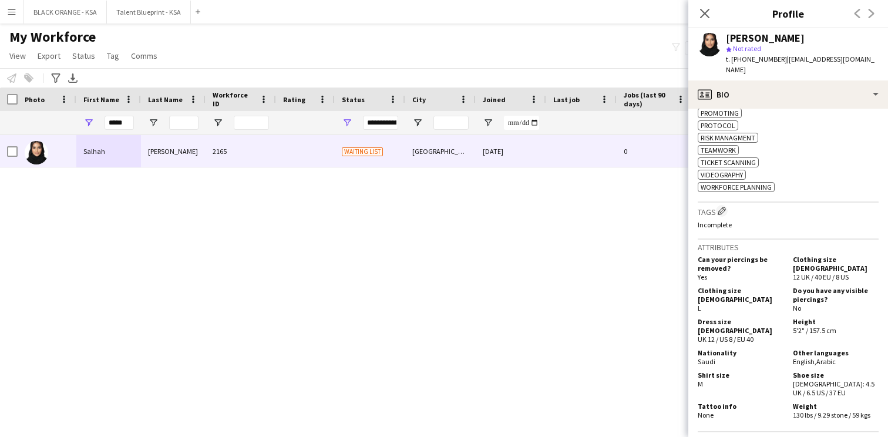
scroll to position [664, 0]
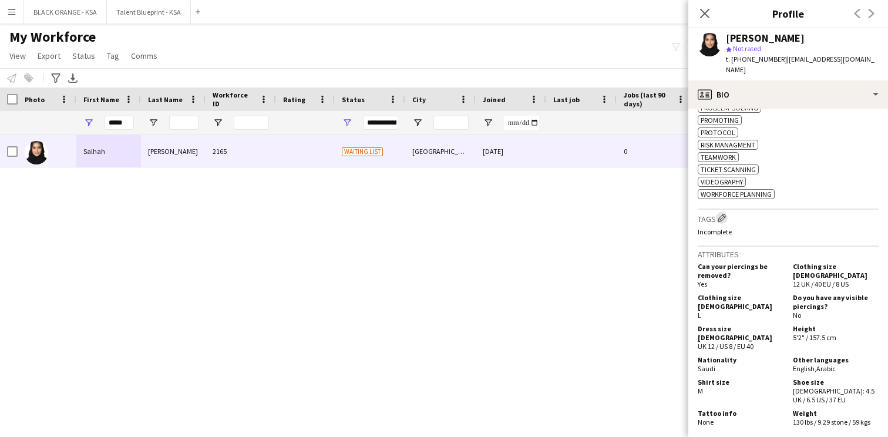
click at [723, 221] on app-icon "Edit crew company tags" at bounding box center [722, 218] width 8 height 8
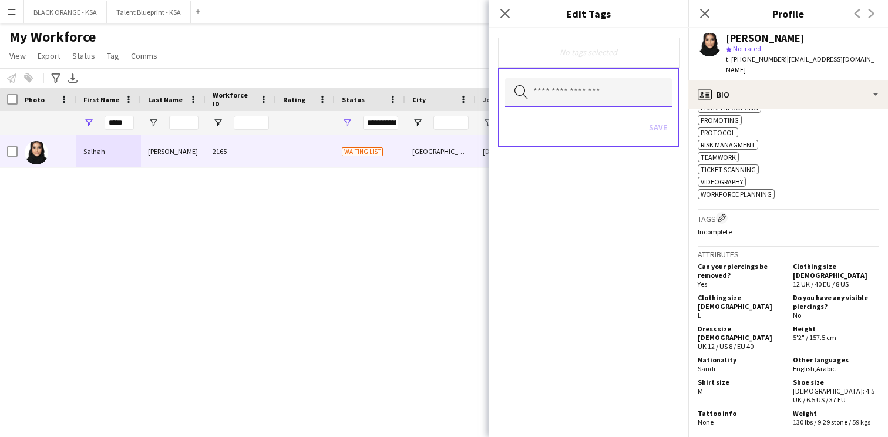
click at [577, 90] on input "text" at bounding box center [588, 92] width 167 height 29
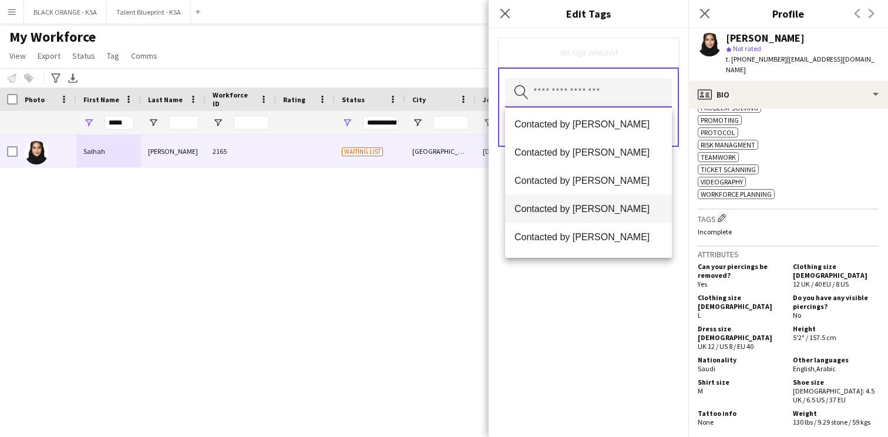
scroll to position [283, 0]
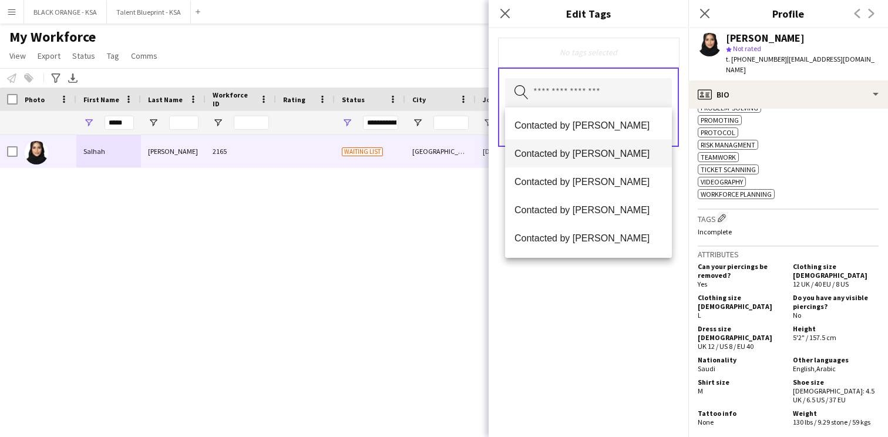
click at [604, 153] on span "Contacted by [PERSON_NAME]" at bounding box center [589, 153] width 148 height 11
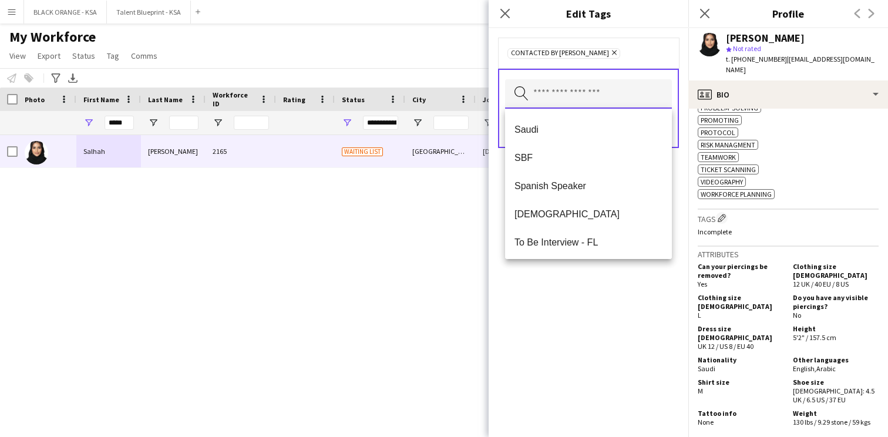
scroll to position [649, 0]
click at [594, 276] on div "Contacted by [PERSON_NAME] Remove Search by tag name Save" at bounding box center [589, 232] width 200 height 409
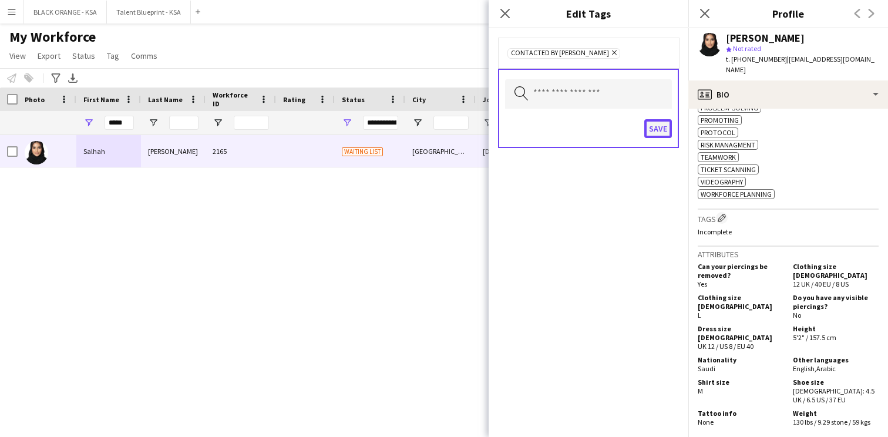
click at [661, 128] on button "Save" at bounding box center [658, 128] width 28 height 19
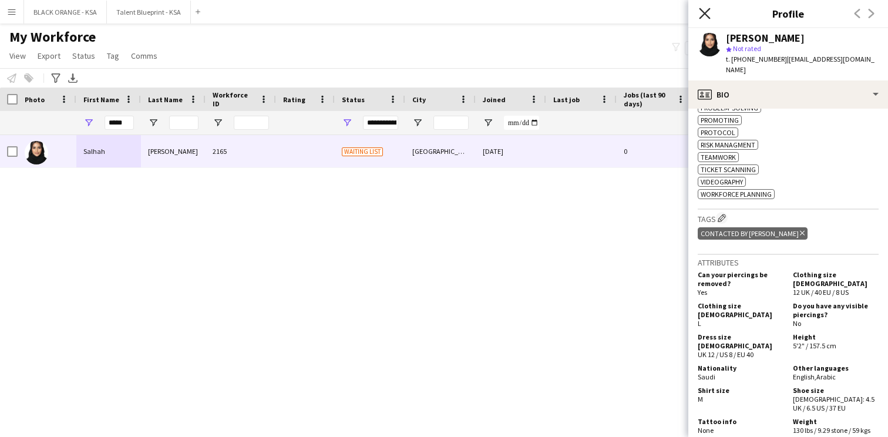
click at [704, 14] on icon "Close pop-in" at bounding box center [704, 13] width 11 height 11
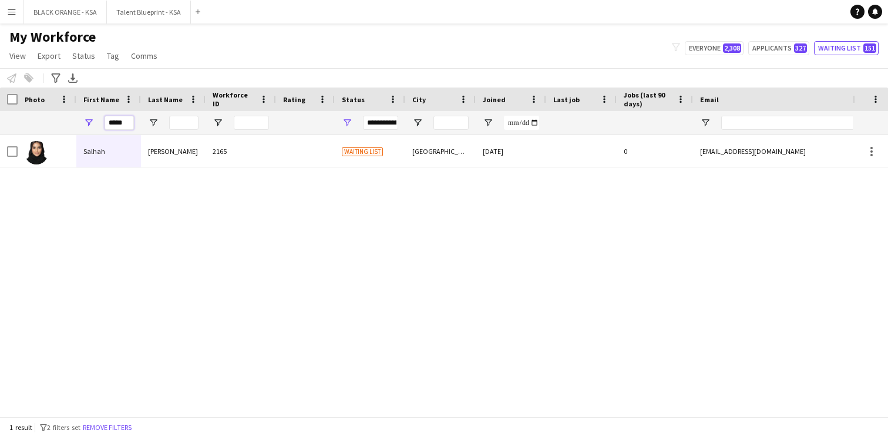
click at [120, 124] on input "*****" at bounding box center [119, 123] width 29 height 14
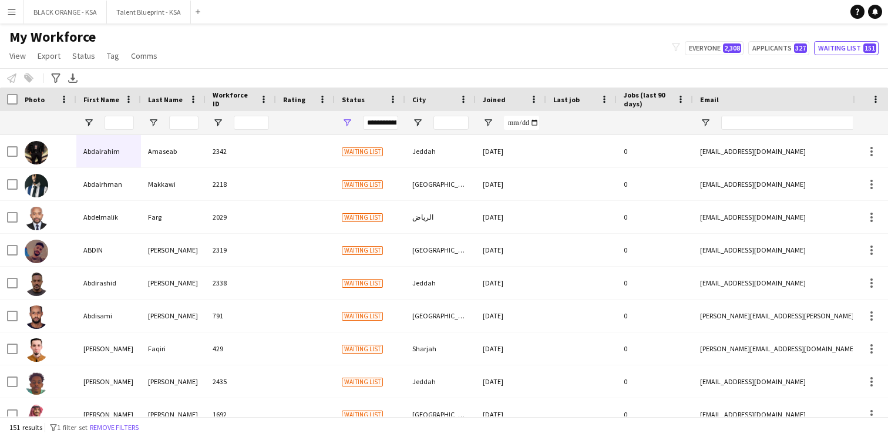
click at [224, 61] on div "My Workforce View Views Default view New view Update view Delete view Edit name…" at bounding box center [444, 48] width 888 height 40
click at [704, 46] on button "Everyone 2,308" at bounding box center [714, 48] width 59 height 14
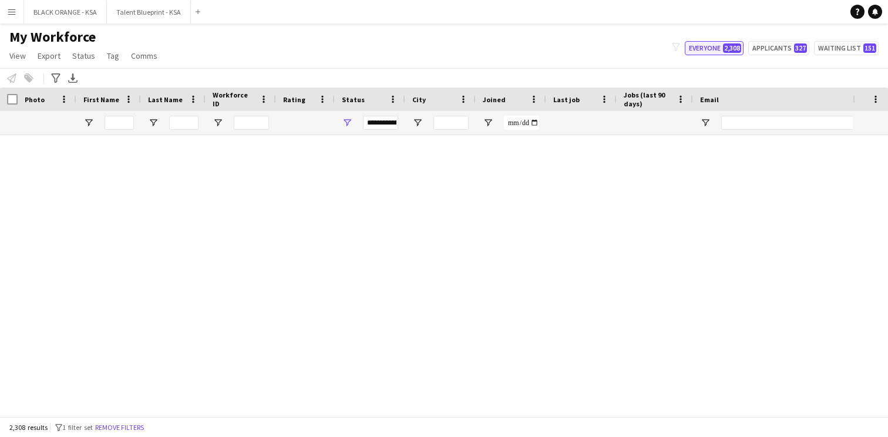
type input "**********"
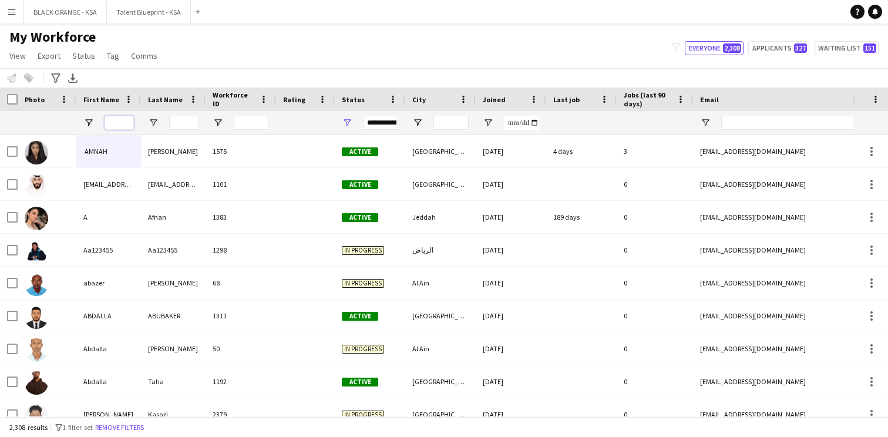
click at [124, 121] on input "First Name Filter Input" at bounding box center [119, 123] width 29 height 14
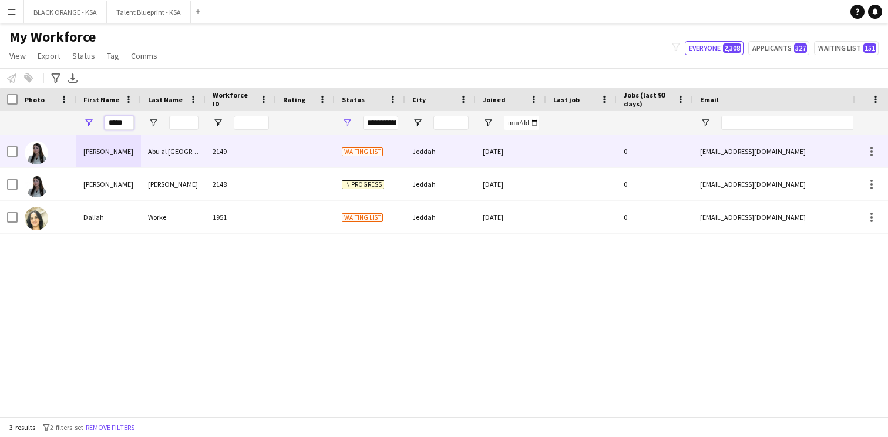
type input "*****"
click at [136, 156] on div "[PERSON_NAME]" at bounding box center [108, 151] width 65 height 32
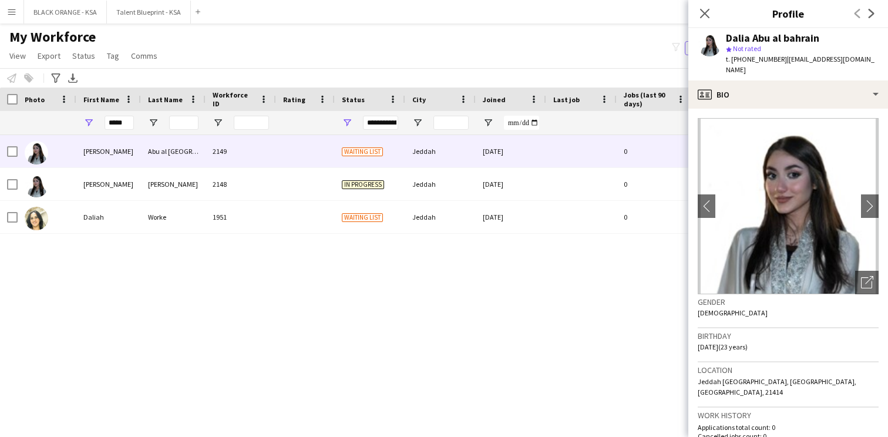
click at [719, 197] on img at bounding box center [788, 206] width 181 height 176
click at [708, 200] on app-icon "chevron-left" at bounding box center [707, 206] width 18 height 12
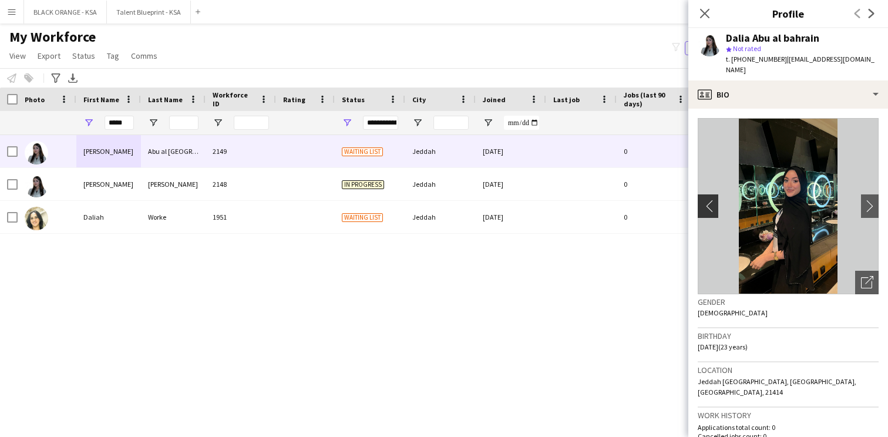
click at [708, 200] on app-icon "chevron-left" at bounding box center [707, 206] width 18 height 12
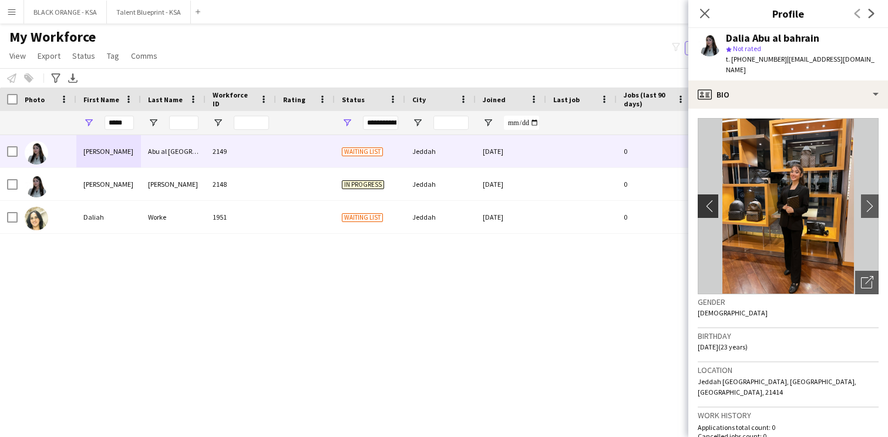
click at [708, 200] on app-icon "chevron-left" at bounding box center [707, 206] width 18 height 12
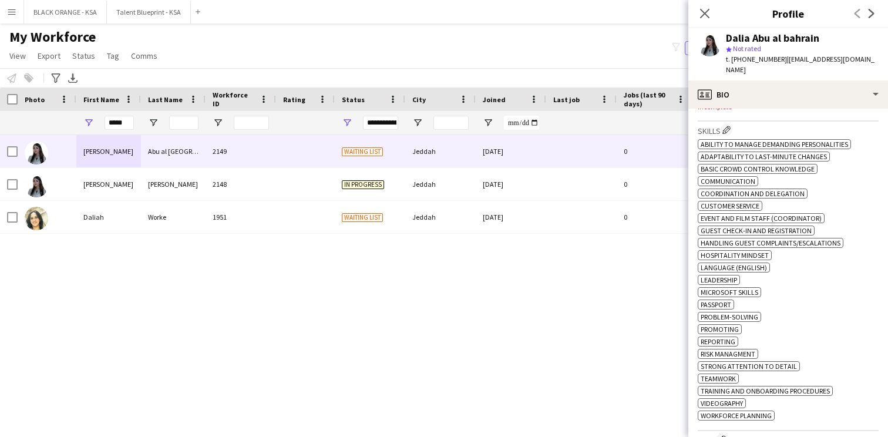
scroll to position [424, 0]
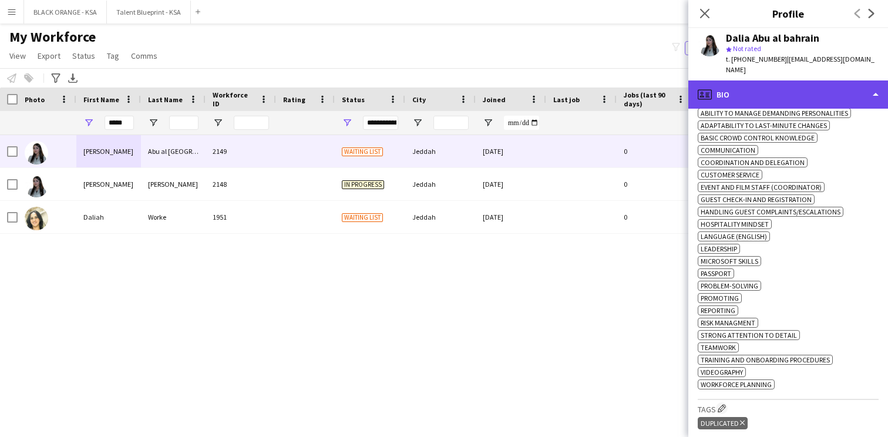
click at [764, 80] on div "profile Bio" at bounding box center [788, 94] width 200 height 28
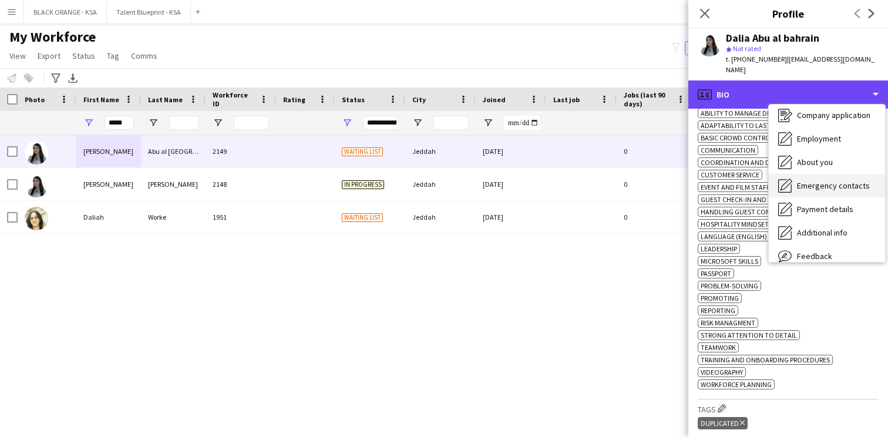
scroll to position [30, 0]
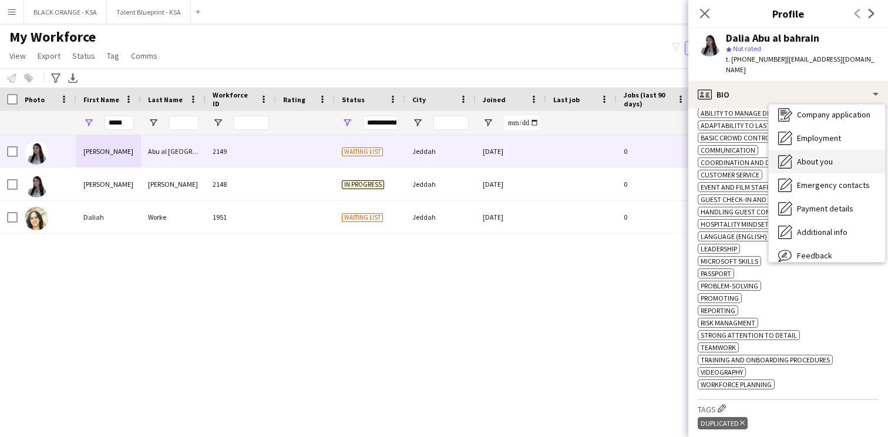
click at [822, 156] on span "About you" at bounding box center [815, 161] width 36 height 11
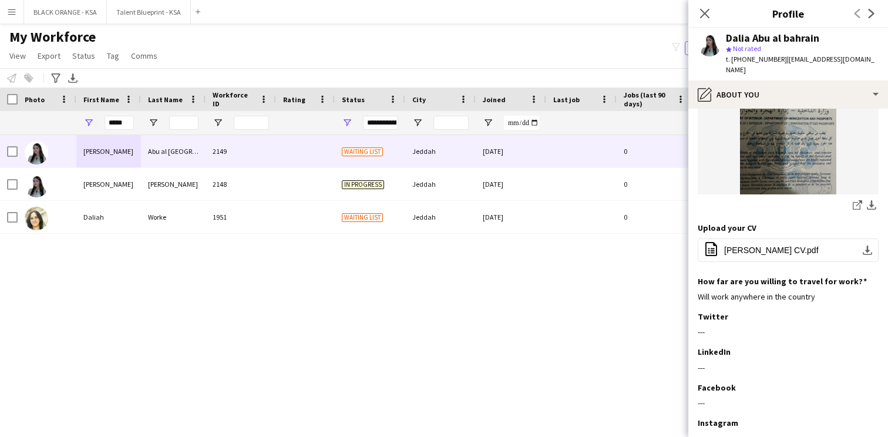
scroll to position [521, 0]
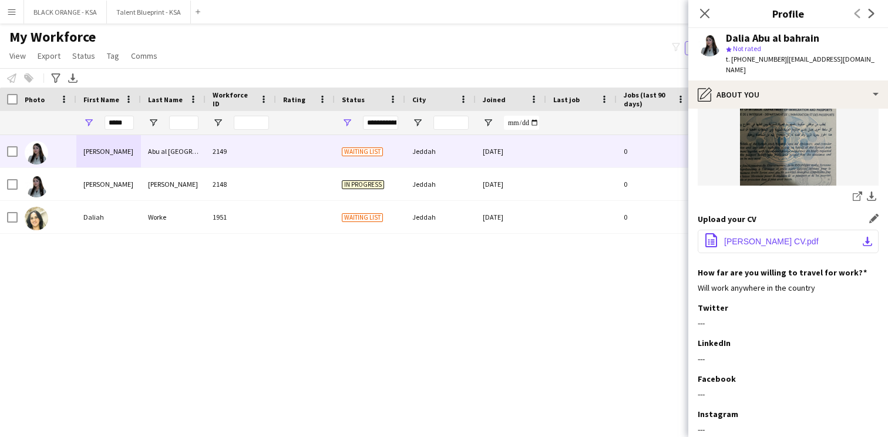
click at [747, 237] on span "[PERSON_NAME] CV.pdf" at bounding box center [771, 241] width 95 height 9
click at [737, 230] on button "office-file-sheet [PERSON_NAME] CV.pdf download-bottom" at bounding box center [788, 241] width 181 height 23
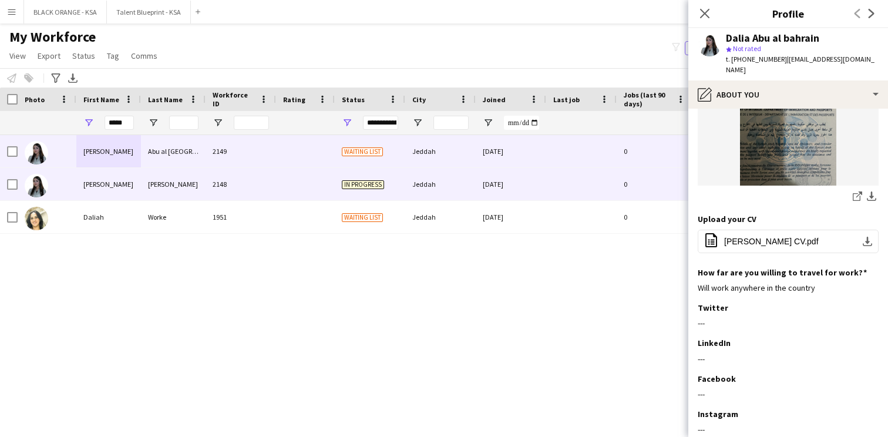
click at [180, 194] on div "[PERSON_NAME]" at bounding box center [173, 184] width 65 height 32
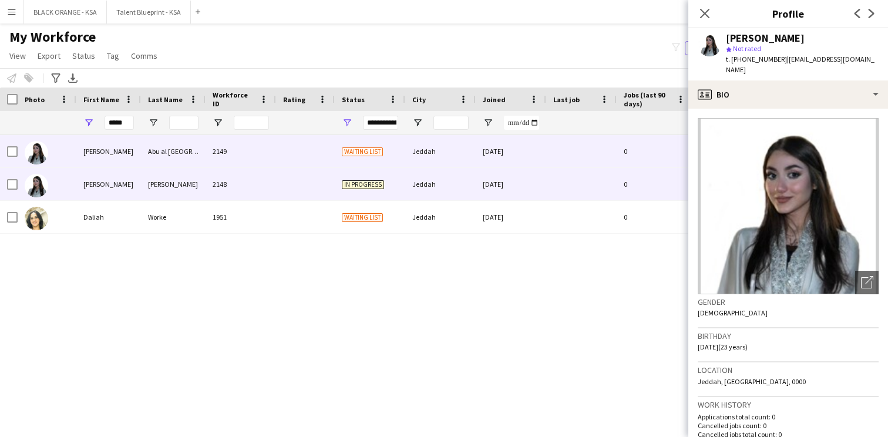
click at [177, 163] on div "Abu al [GEOGRAPHIC_DATA]" at bounding box center [173, 151] width 65 height 32
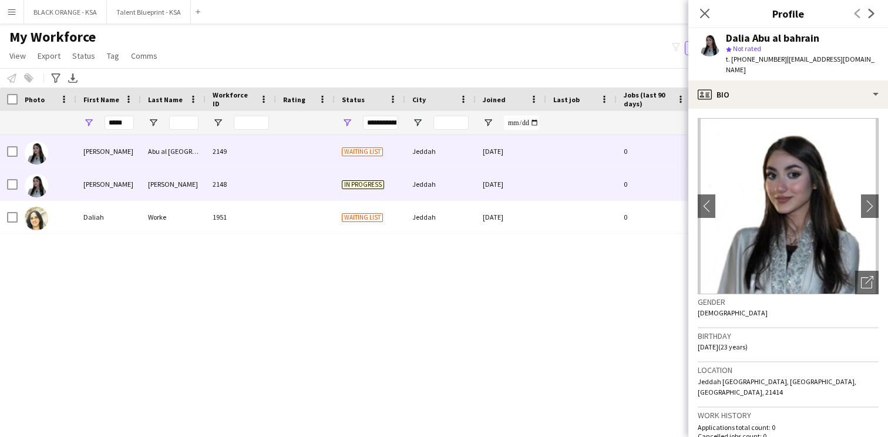
click at [176, 189] on div "[PERSON_NAME]" at bounding box center [173, 184] width 65 height 32
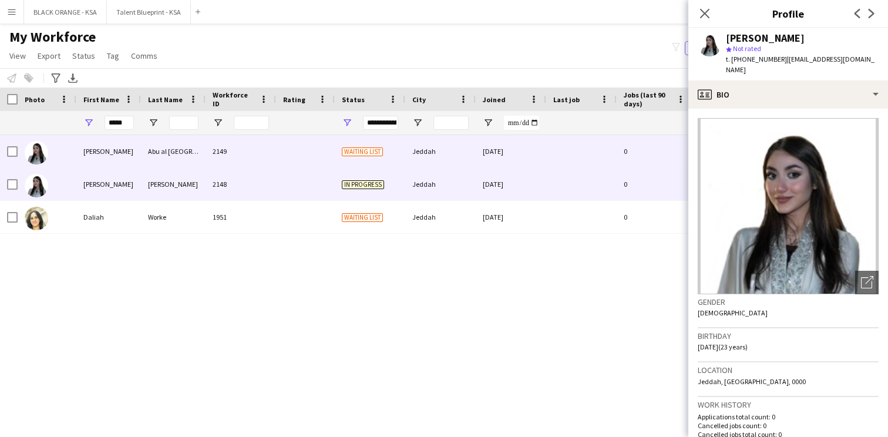
click at [172, 153] on div "Abu al [GEOGRAPHIC_DATA]" at bounding box center [173, 151] width 65 height 32
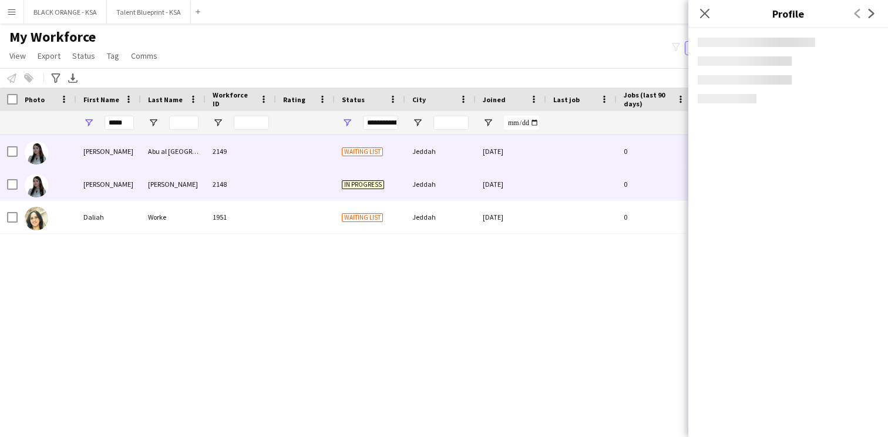
click at [174, 182] on div "[PERSON_NAME]" at bounding box center [173, 184] width 65 height 32
click at [169, 153] on div "Abu al [GEOGRAPHIC_DATA]" at bounding box center [173, 151] width 65 height 32
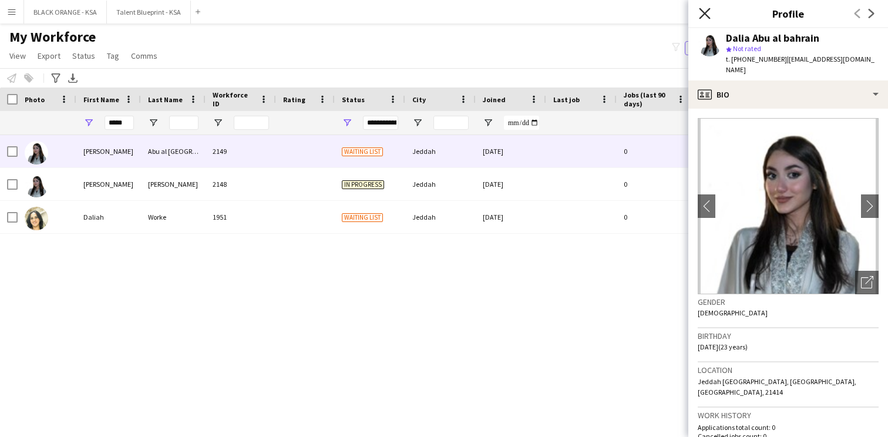
click at [705, 15] on icon "Close pop-in" at bounding box center [704, 13] width 11 height 11
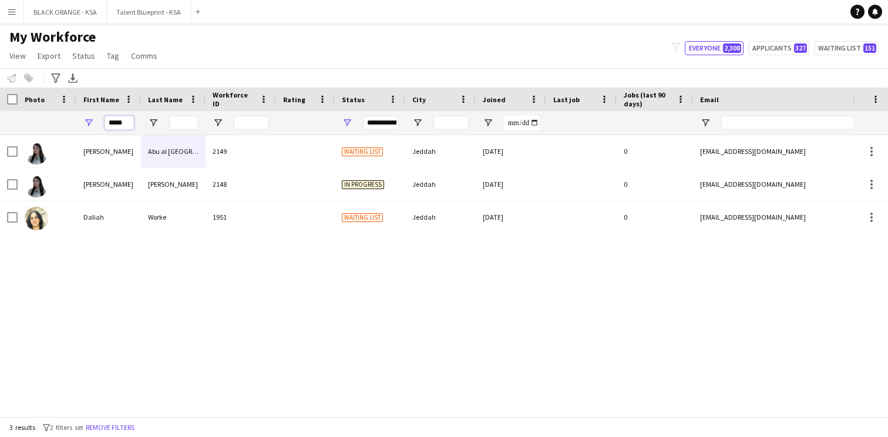
click at [109, 123] on input "*****" at bounding box center [119, 123] width 29 height 14
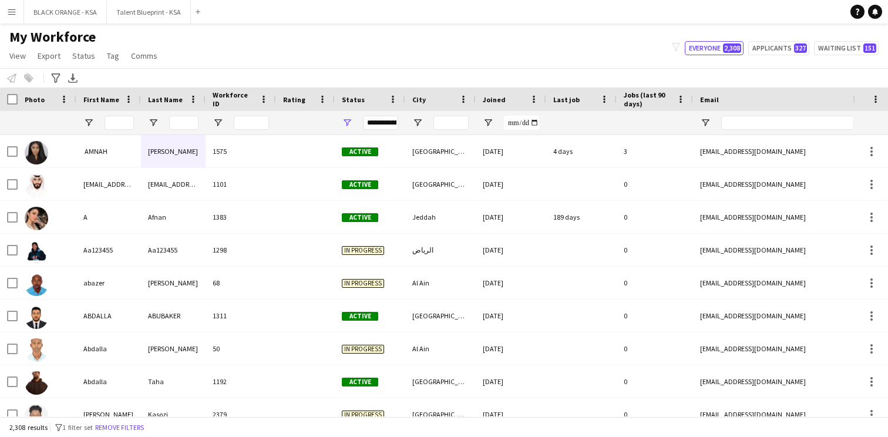
click at [251, 51] on div "My Workforce View Views Default view New view Update view Delete view Edit name…" at bounding box center [444, 48] width 888 height 40
click at [126, 425] on button "Remove filters" at bounding box center [119, 427] width 53 height 13
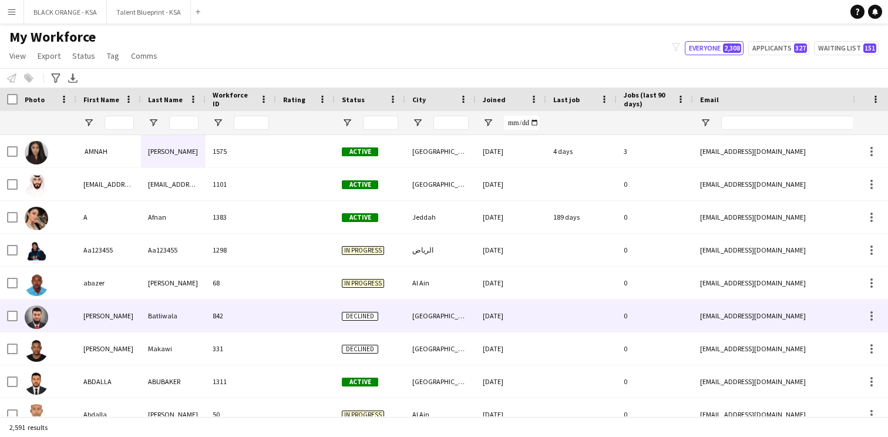
click at [318, 323] on div at bounding box center [305, 316] width 59 height 32
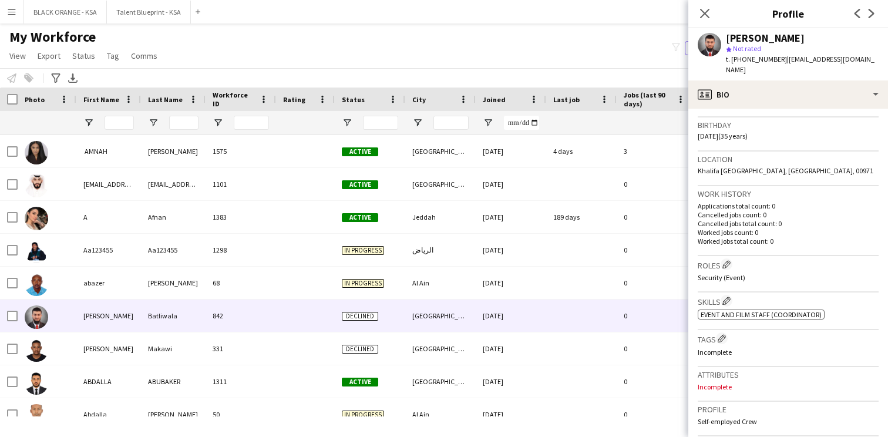
scroll to position [445, 0]
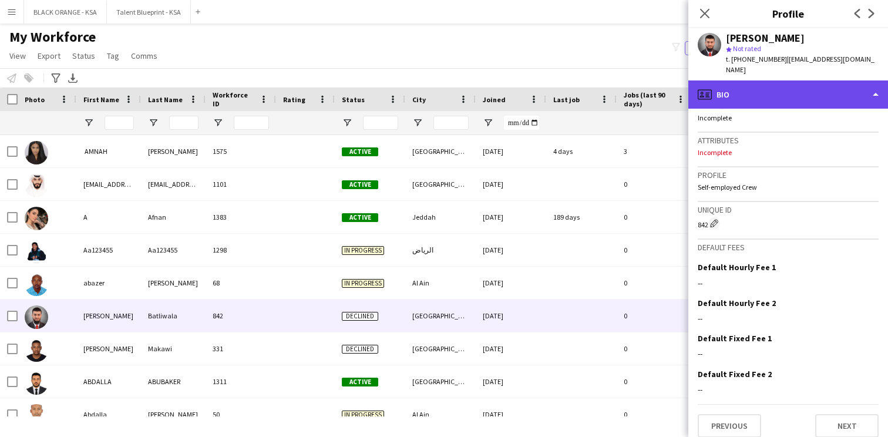
click at [794, 80] on div "profile Bio" at bounding box center [788, 94] width 200 height 28
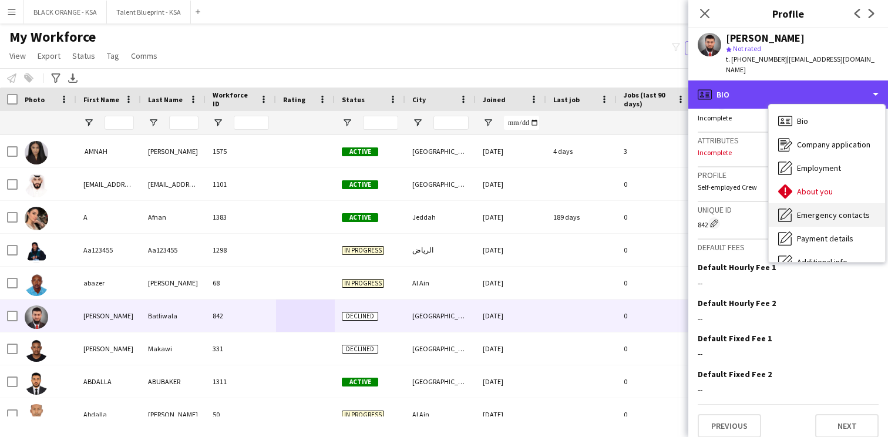
scroll to position [63, 0]
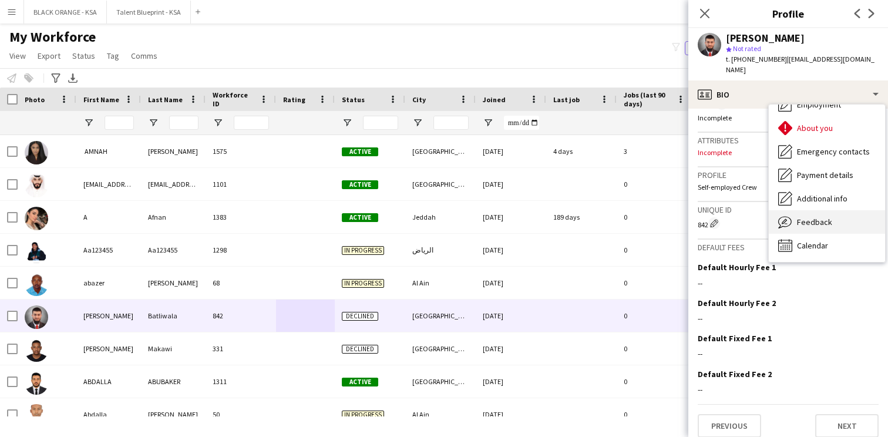
click at [805, 217] on div "Feedback Feedback" at bounding box center [827, 221] width 116 height 23
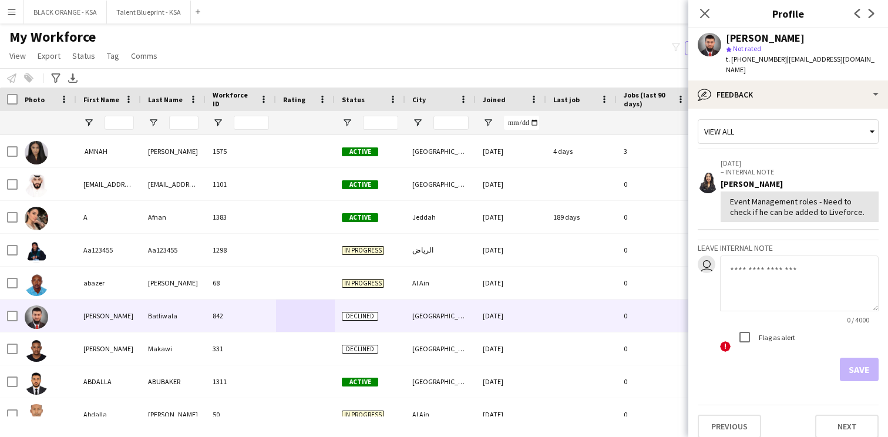
scroll to position [0, 0]
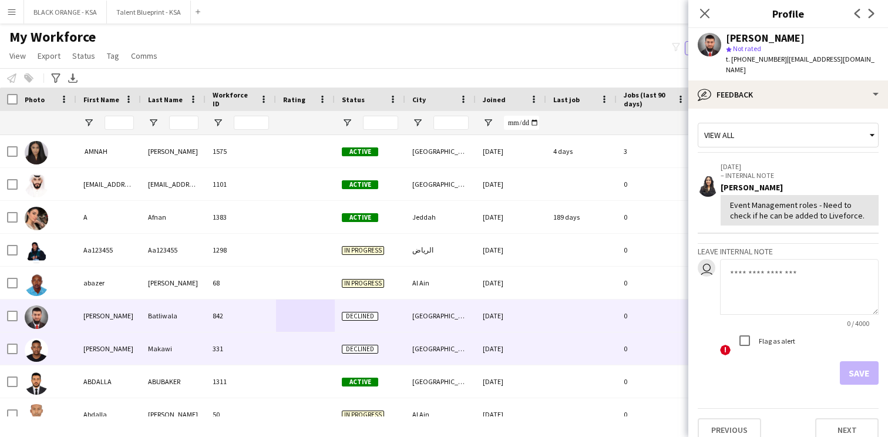
click at [408, 360] on div "[GEOGRAPHIC_DATA]" at bounding box center [440, 348] width 70 height 32
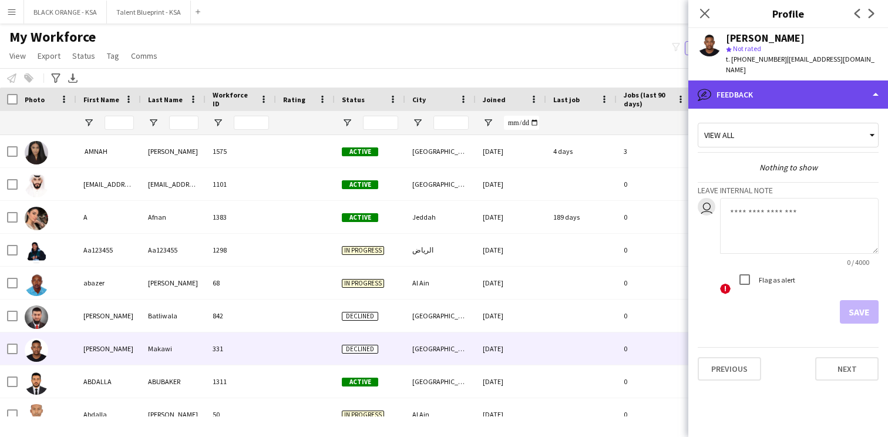
click at [765, 80] on div "bubble-pencil Feedback" at bounding box center [788, 94] width 200 height 28
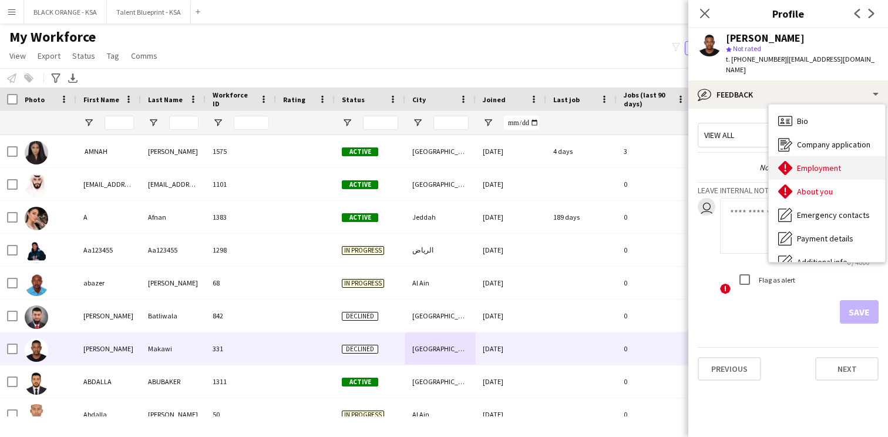
click at [796, 156] on div "Employment Employment" at bounding box center [827, 167] width 116 height 23
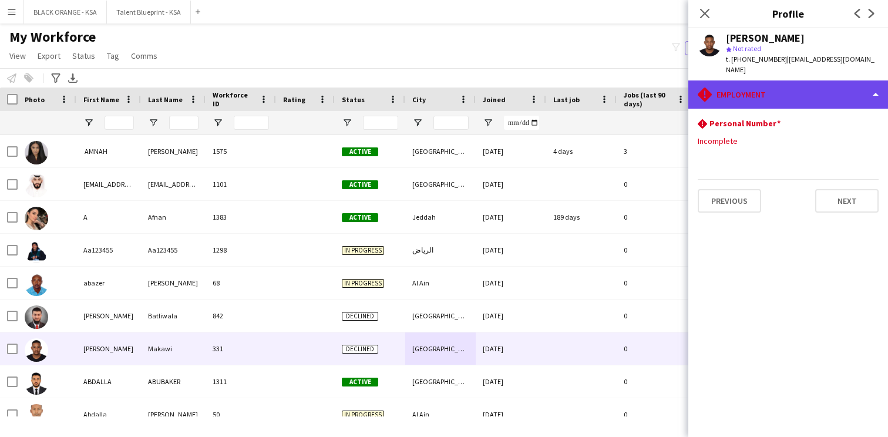
click at [788, 83] on div "rhombus-alert Employment" at bounding box center [788, 94] width 200 height 28
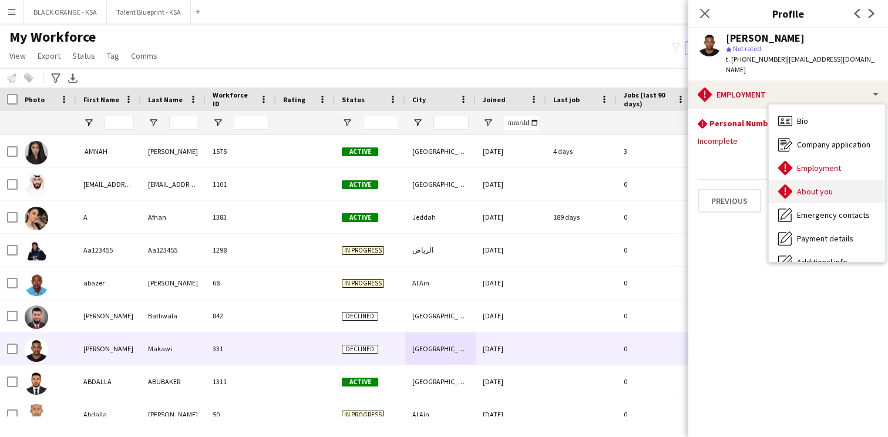
click at [808, 186] on span "About you" at bounding box center [815, 191] width 36 height 11
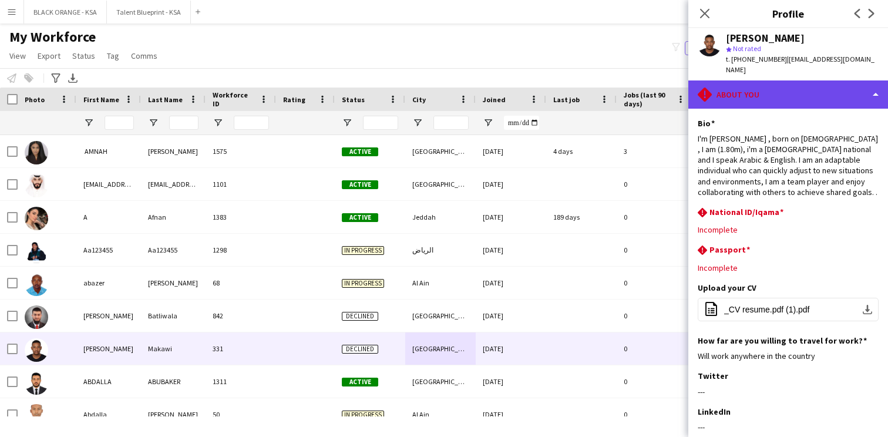
click at [805, 95] on div "rhombus-alert About you" at bounding box center [788, 94] width 200 height 28
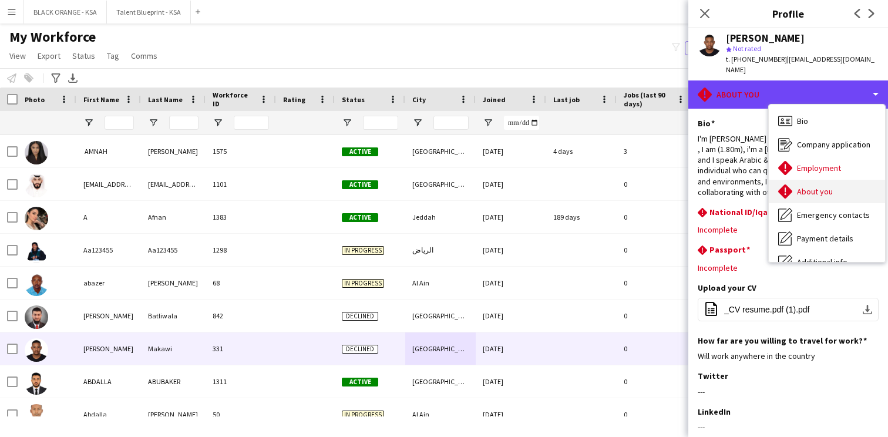
scroll to position [63, 0]
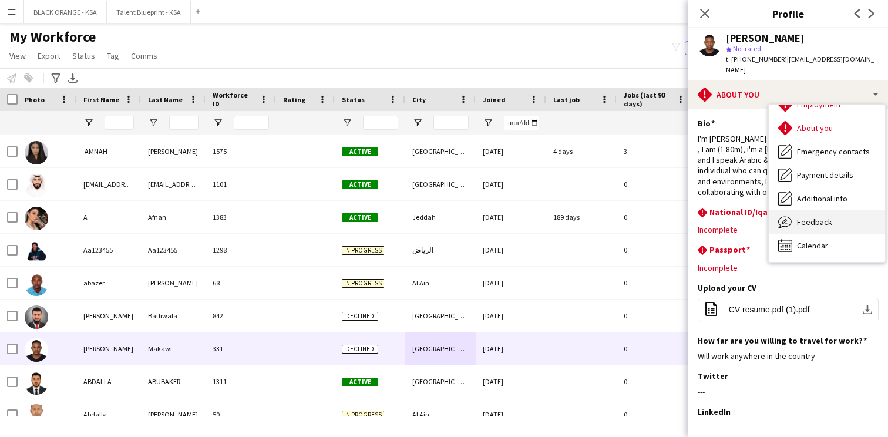
click at [818, 220] on div "Feedback Feedback" at bounding box center [827, 221] width 116 height 23
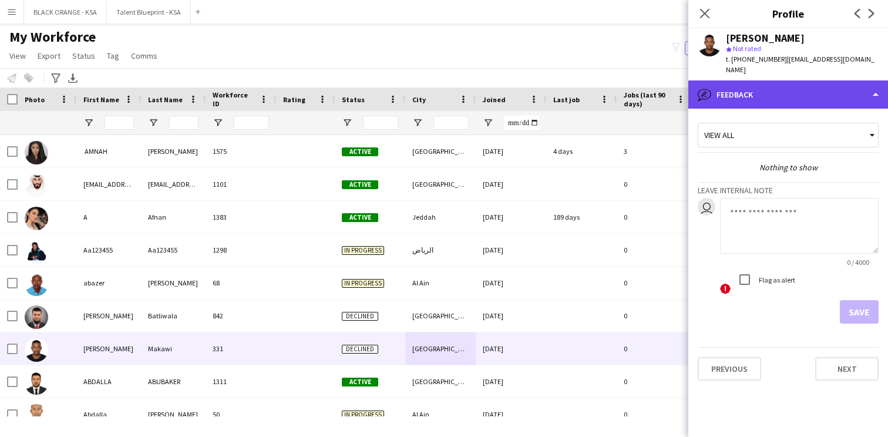
click at [735, 80] on div "bubble-pencil Feedback" at bounding box center [788, 94] width 200 height 28
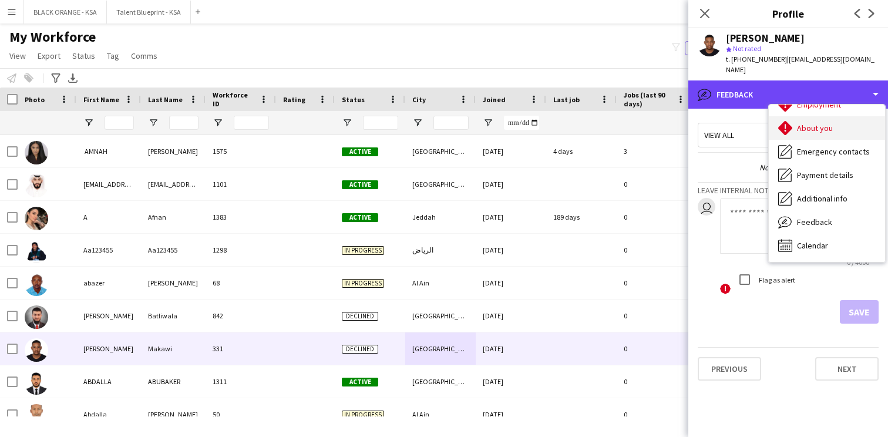
scroll to position [0, 0]
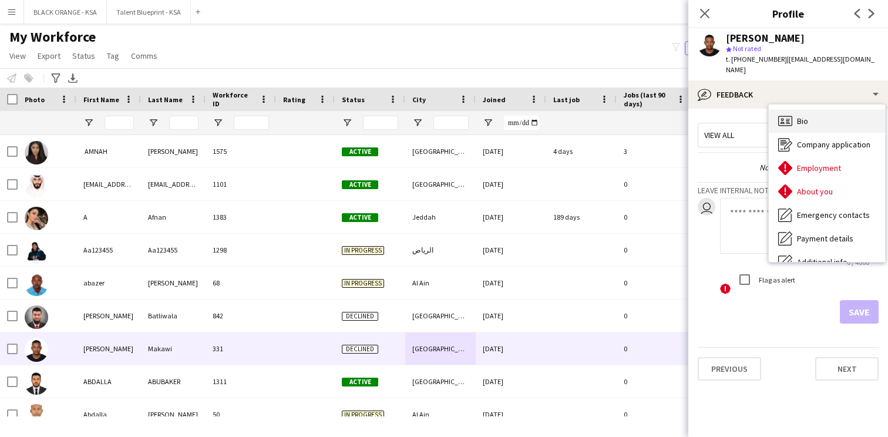
click at [812, 109] on div "Bio Bio" at bounding box center [827, 120] width 116 height 23
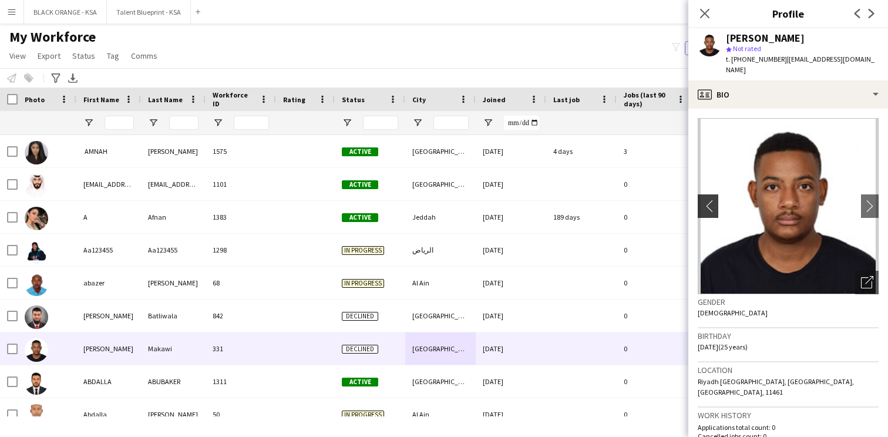
click at [711, 194] on button "chevron-left" at bounding box center [706, 205] width 23 height 23
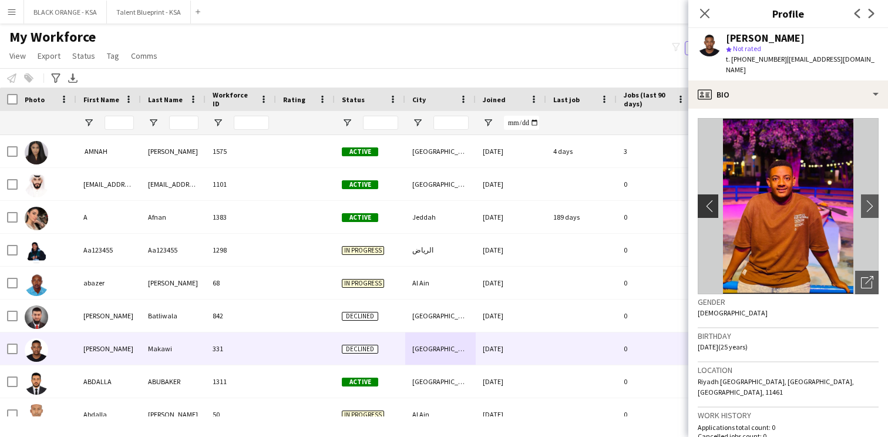
click at [707, 200] on app-icon "chevron-left" at bounding box center [707, 206] width 18 height 12
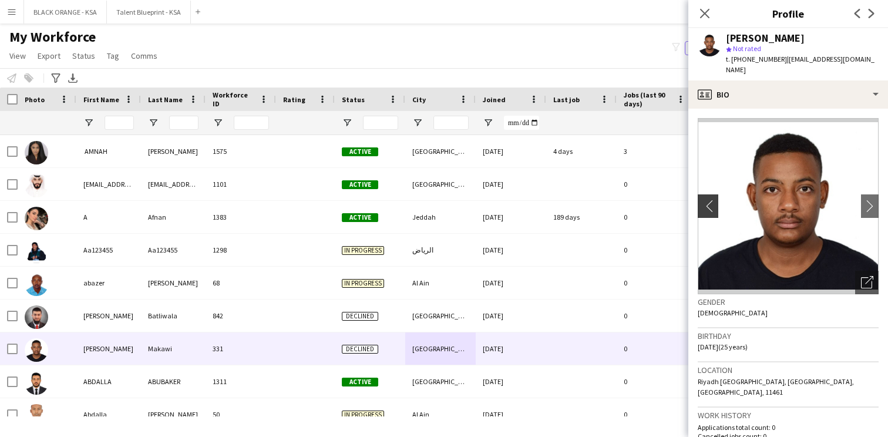
click at [707, 200] on app-icon "chevron-left" at bounding box center [707, 206] width 18 height 12
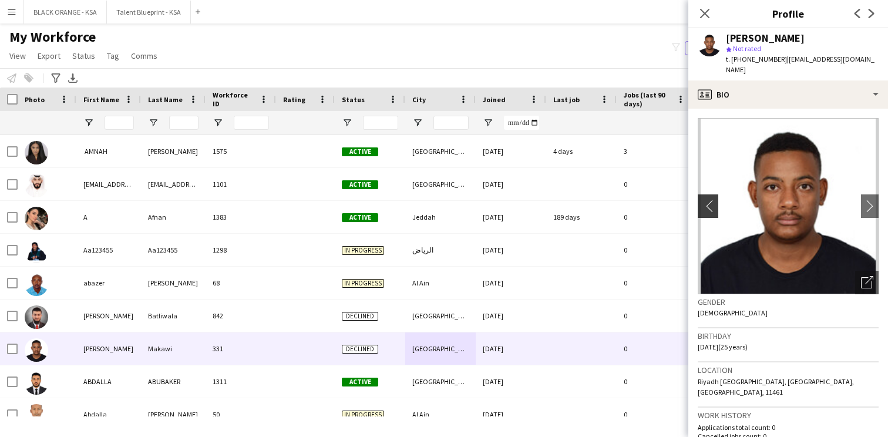
click at [707, 200] on app-icon "chevron-left" at bounding box center [707, 206] width 18 height 12
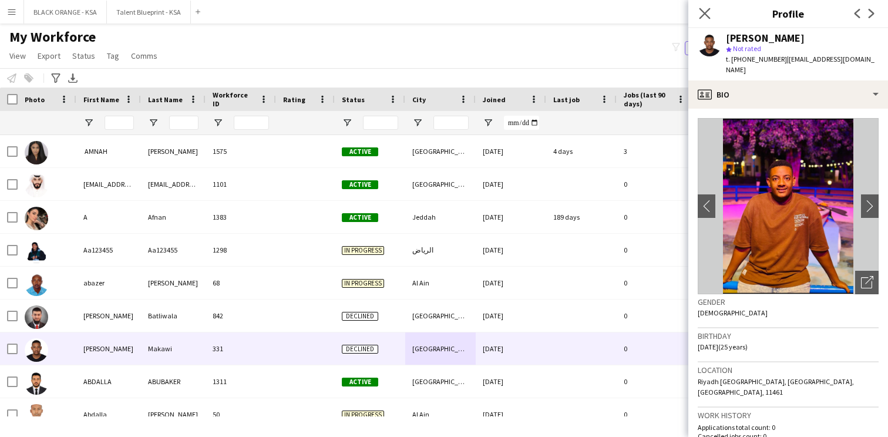
click at [704, 19] on app-icon "Close pop-in" at bounding box center [705, 13] width 17 height 17
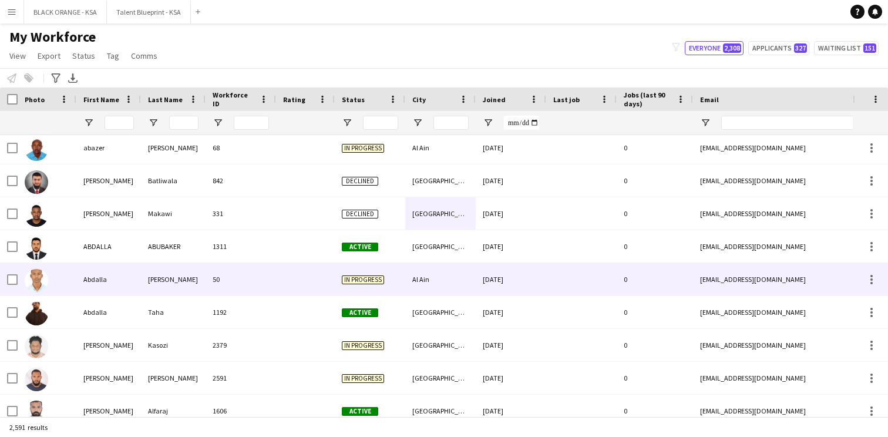
scroll to position [147, 0]
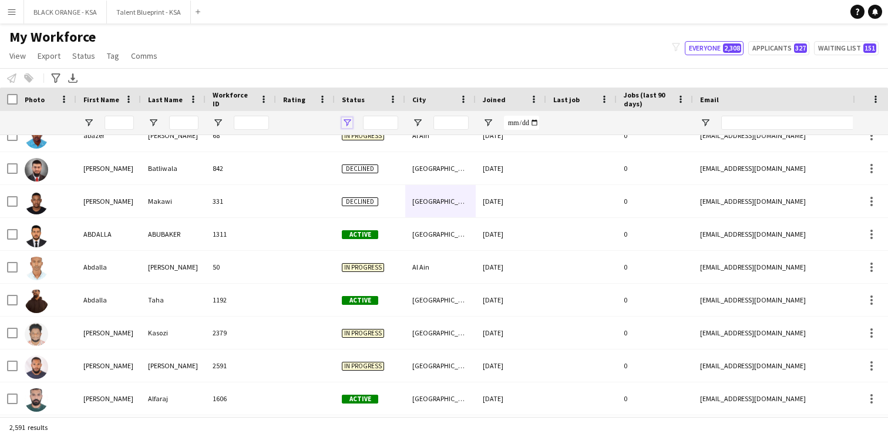
click at [351, 123] on span "Open Filter Menu" at bounding box center [347, 122] width 11 height 11
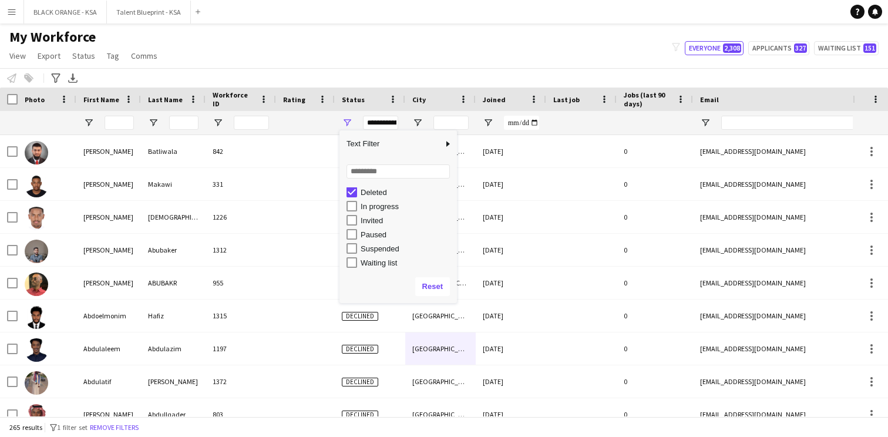
scroll to position [74, 0]
type input "**********"
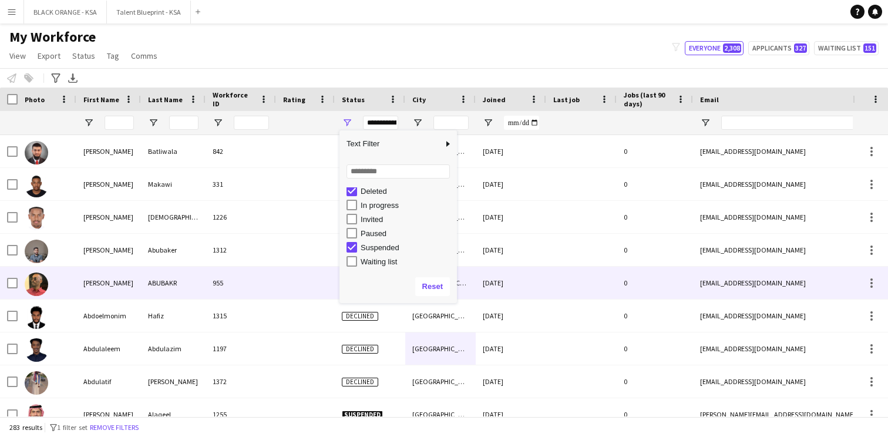
click at [305, 274] on div at bounding box center [305, 283] width 59 height 32
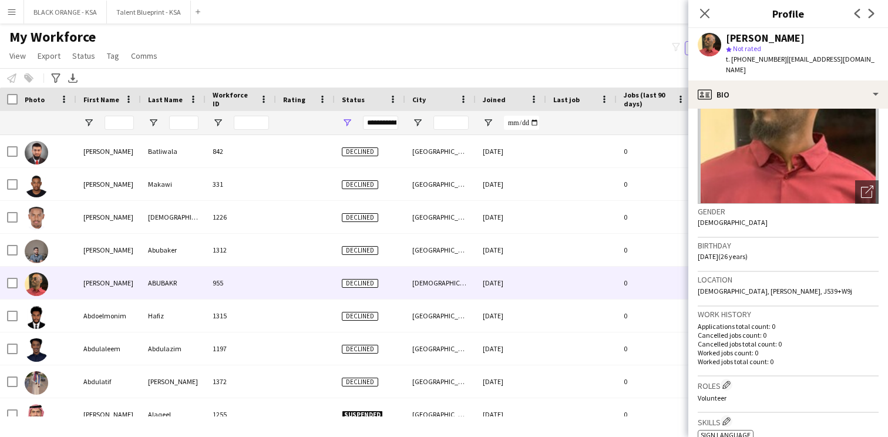
scroll to position [0, 0]
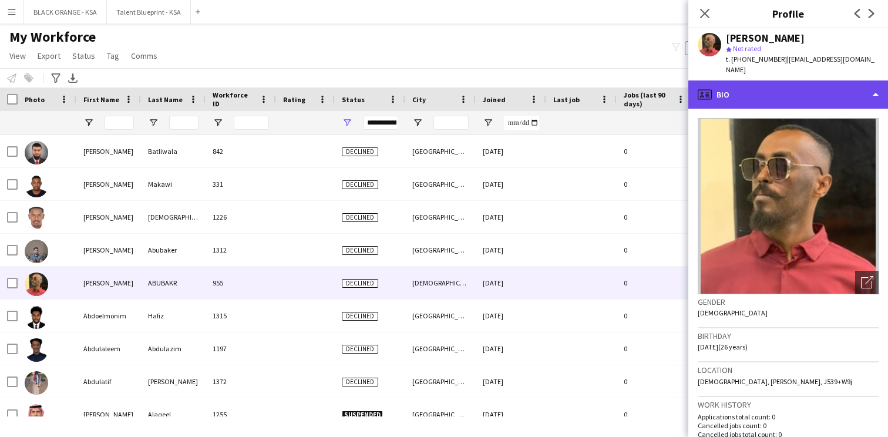
click at [775, 88] on div "profile Bio" at bounding box center [788, 94] width 200 height 28
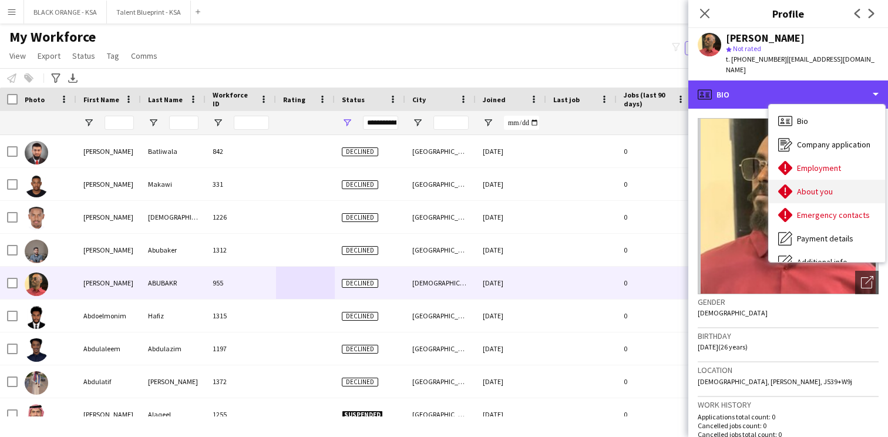
scroll to position [63, 0]
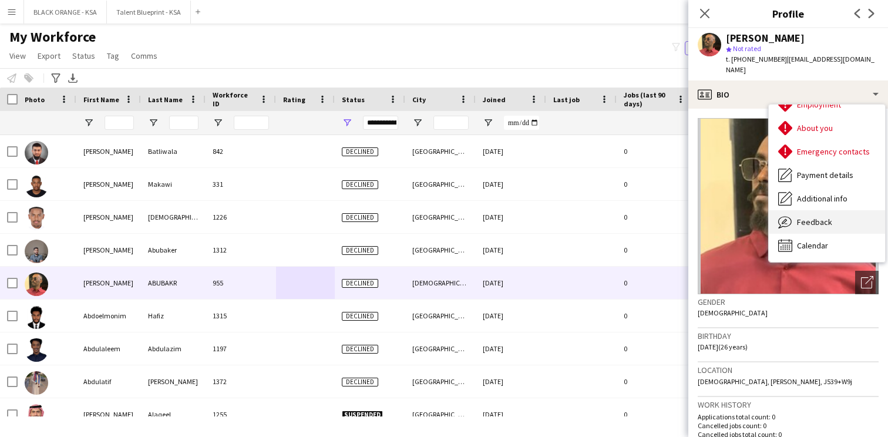
click at [792, 216] on icon "Feedback" at bounding box center [785, 222] width 14 height 14
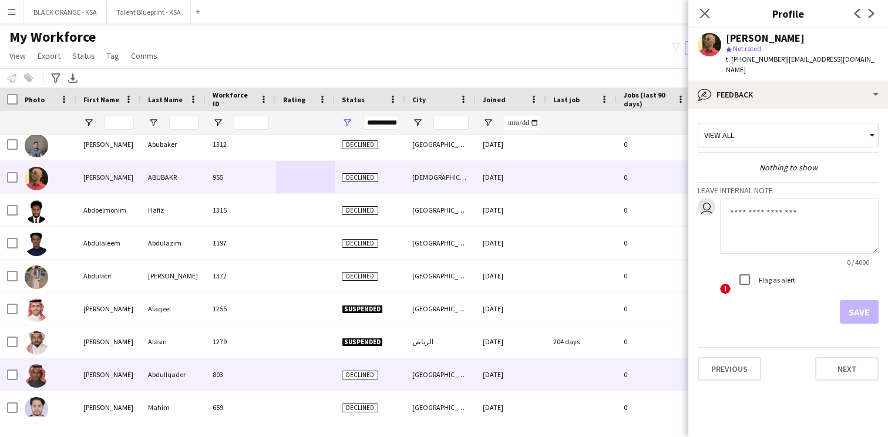
scroll to position [120, 0]
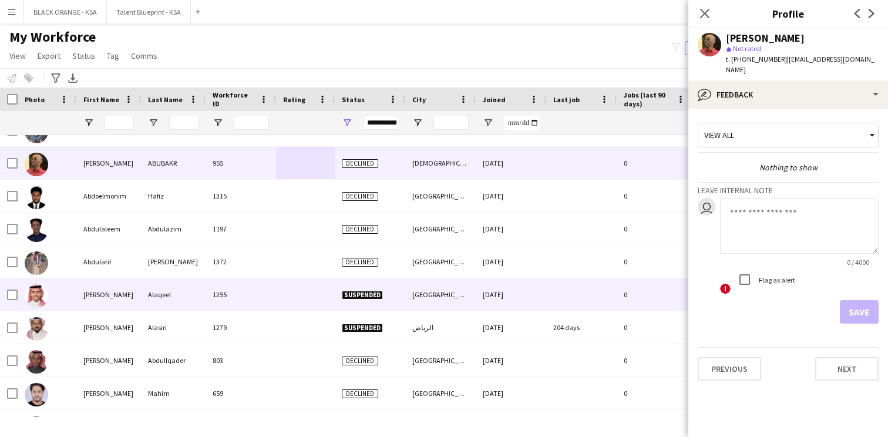
click at [415, 305] on div "[GEOGRAPHIC_DATA]" at bounding box center [440, 294] width 70 height 32
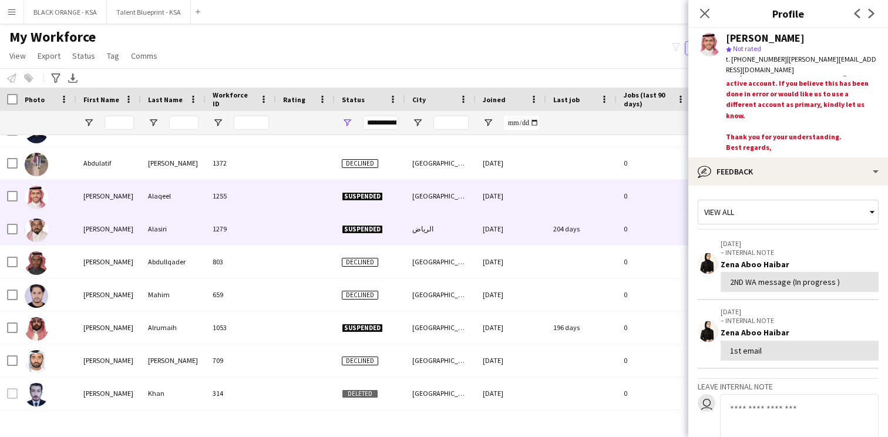
scroll to position [0, 0]
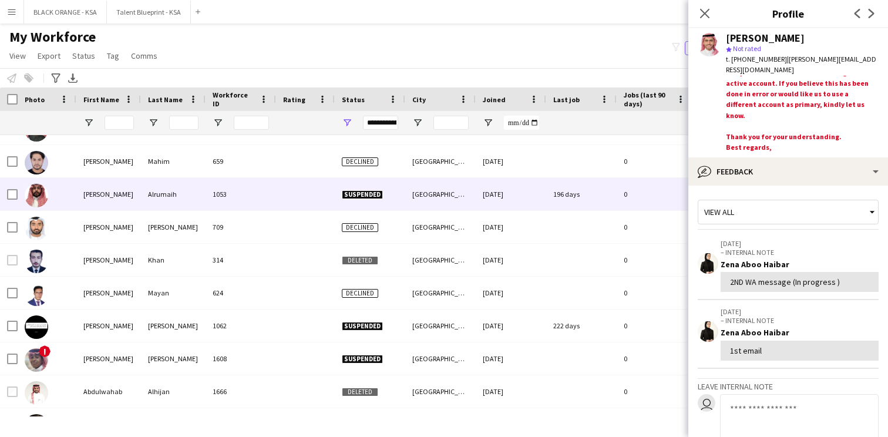
click at [487, 181] on div "[DATE]" at bounding box center [511, 194] width 70 height 32
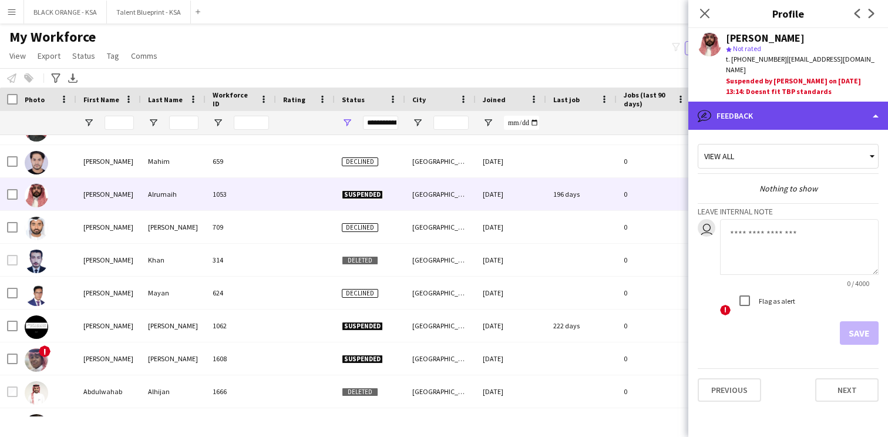
click at [729, 109] on div "bubble-pencil Feedback" at bounding box center [788, 116] width 200 height 28
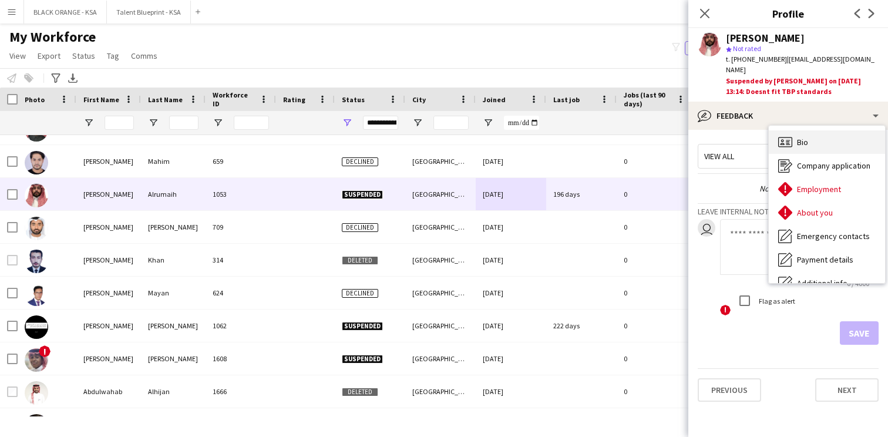
click at [800, 140] on div "Bio Bio" at bounding box center [827, 141] width 116 height 23
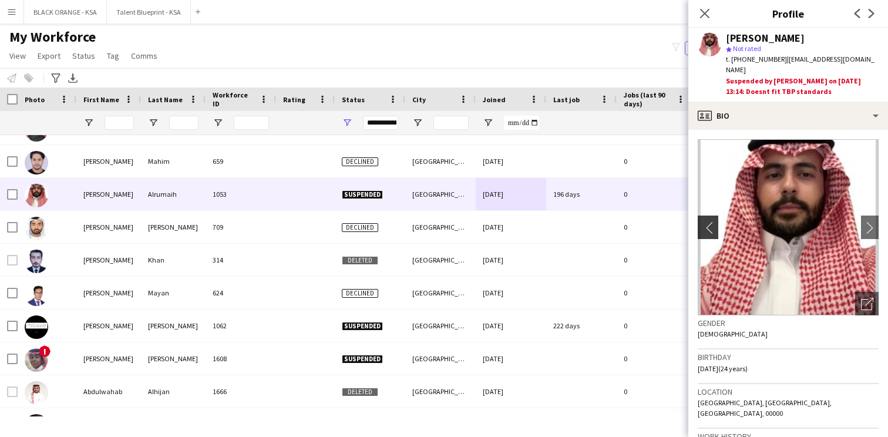
click at [712, 221] on app-icon "chevron-left" at bounding box center [707, 227] width 18 height 12
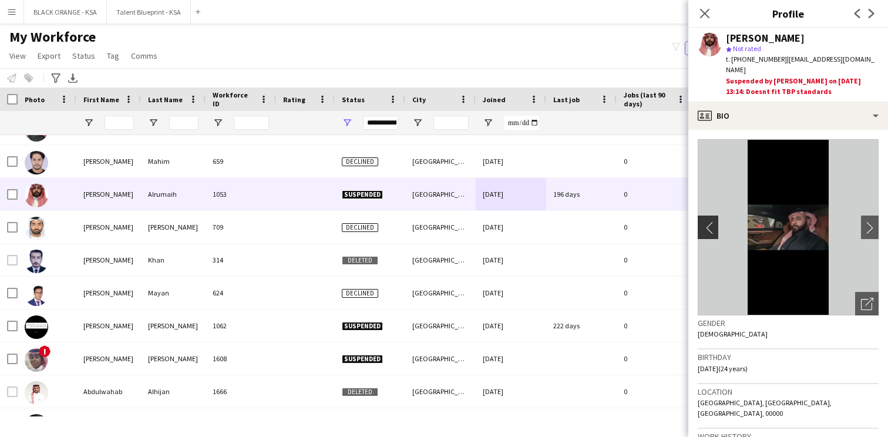
click at [712, 221] on app-icon "chevron-left" at bounding box center [707, 227] width 18 height 12
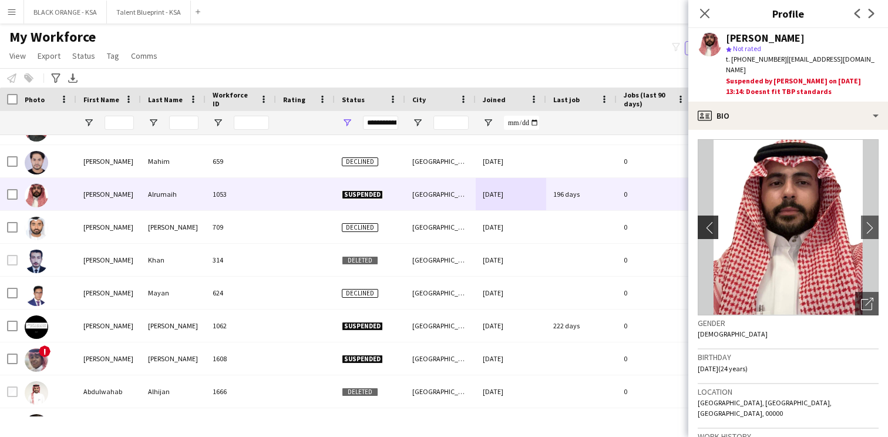
click at [712, 221] on app-icon "chevron-left" at bounding box center [707, 227] width 18 height 12
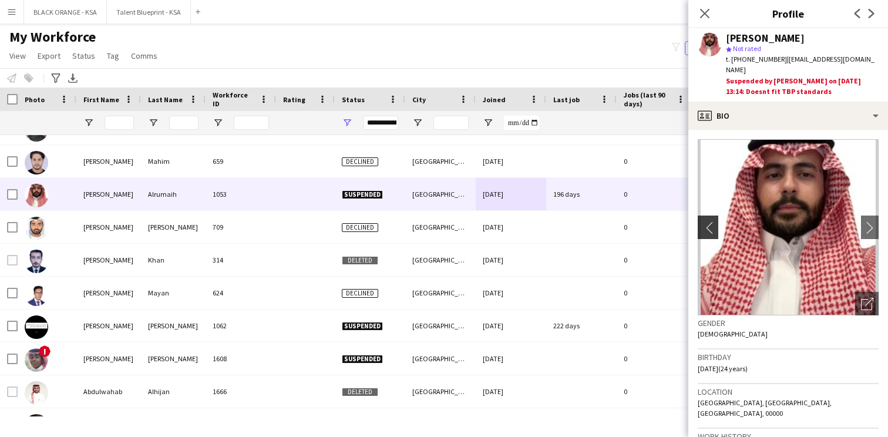
click at [712, 221] on app-icon "chevron-left" at bounding box center [707, 227] width 18 height 12
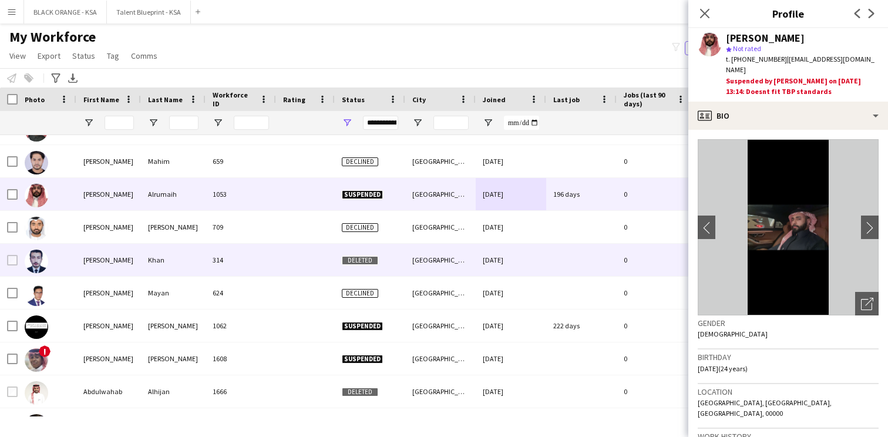
click at [492, 270] on div "[DATE]" at bounding box center [511, 260] width 70 height 32
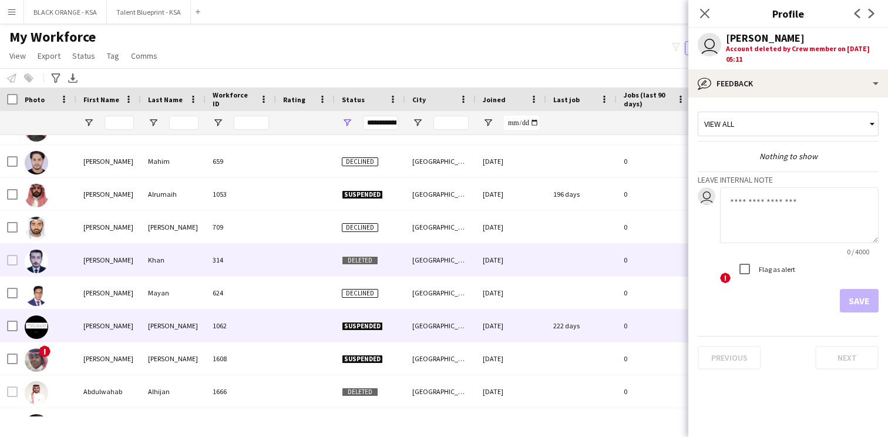
click at [401, 332] on div "Suspended" at bounding box center [370, 326] width 70 height 32
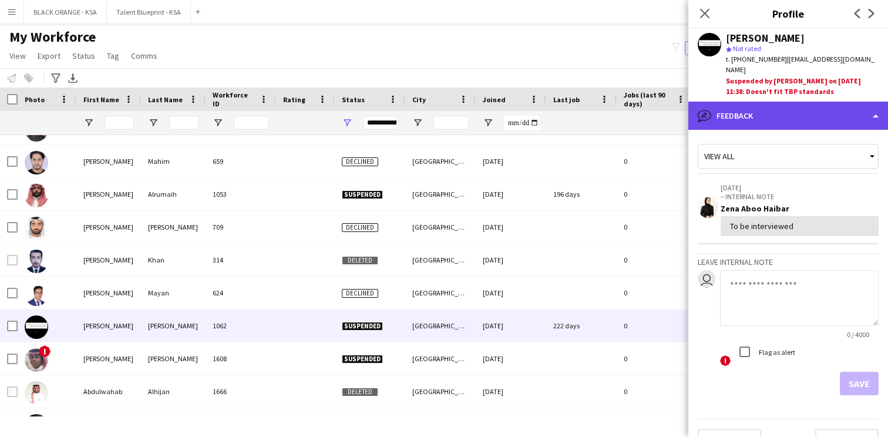
click at [726, 104] on div "bubble-pencil Feedback" at bounding box center [788, 116] width 200 height 28
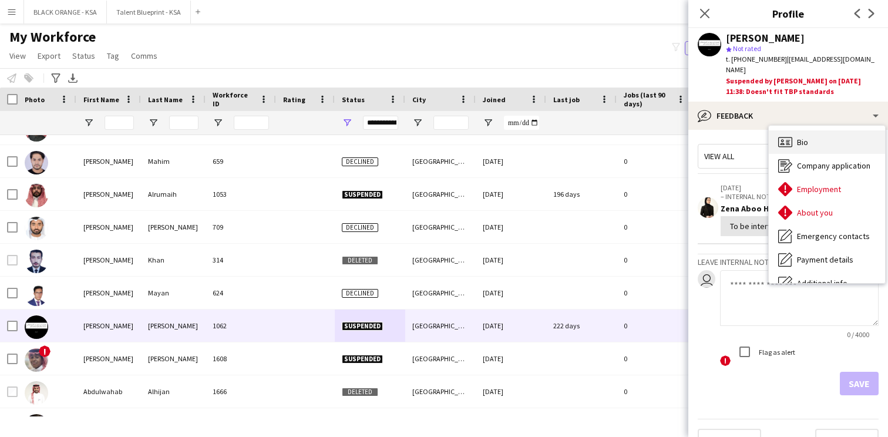
click at [810, 130] on div "Bio Bio" at bounding box center [827, 141] width 116 height 23
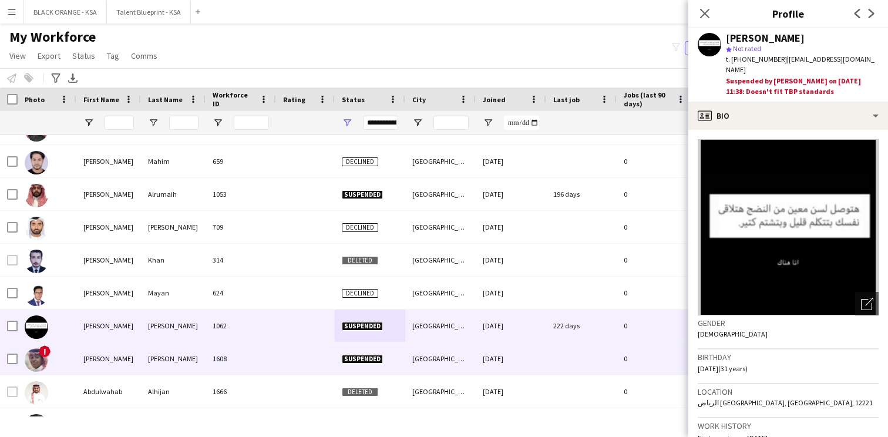
click at [412, 358] on div "[GEOGRAPHIC_DATA]" at bounding box center [440, 358] width 70 height 32
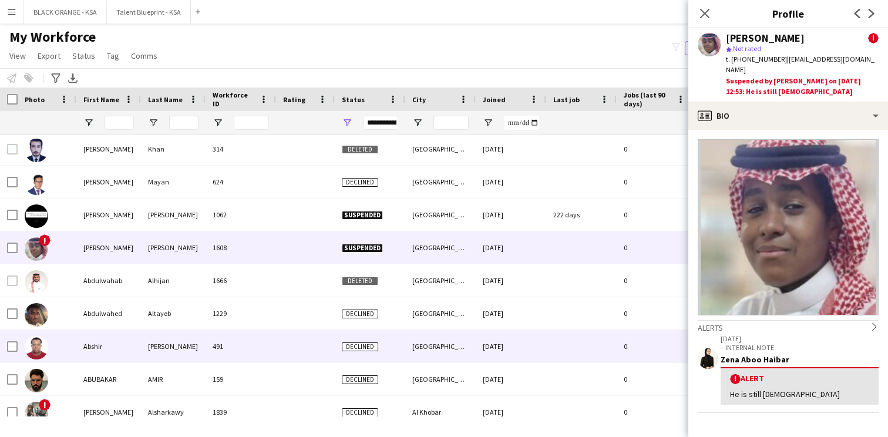
scroll to position [464, 0]
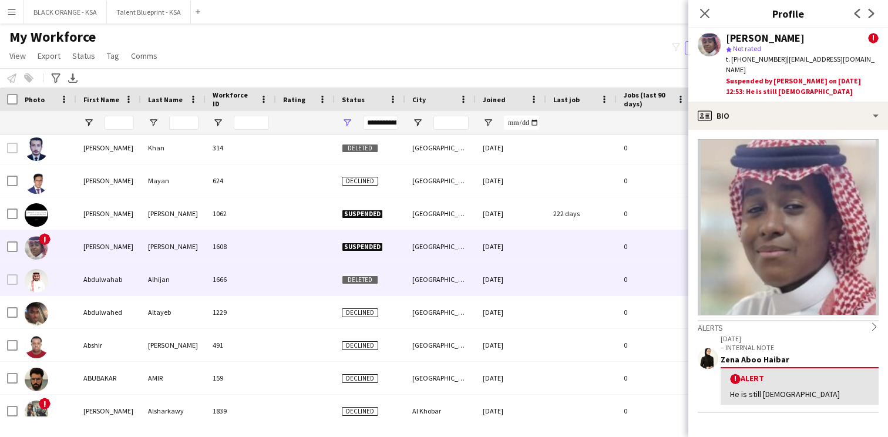
click at [338, 277] on div "Deleted" at bounding box center [370, 279] width 70 height 32
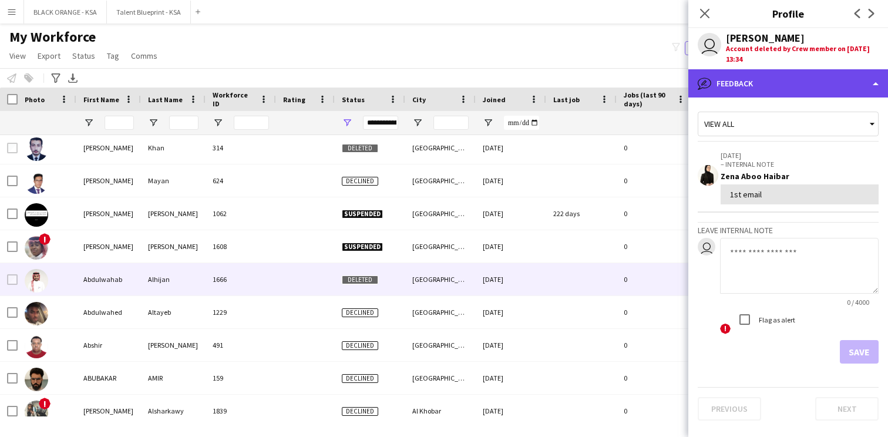
click at [725, 83] on div "bubble-pencil Feedback" at bounding box center [788, 83] width 200 height 28
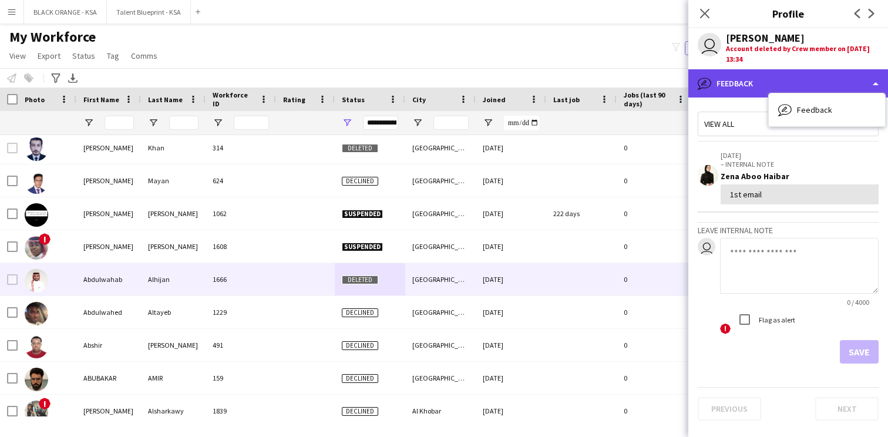
click at [761, 84] on div "bubble-pencil Feedback" at bounding box center [788, 83] width 200 height 28
click at [764, 87] on div "bubble-pencil Feedback" at bounding box center [788, 83] width 200 height 28
click at [744, 86] on div "bubble-pencil Feedback" at bounding box center [788, 83] width 200 height 28
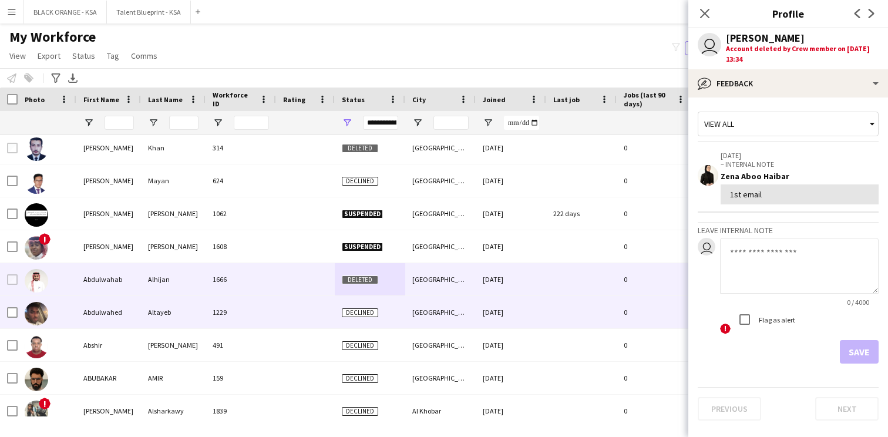
click at [295, 310] on div at bounding box center [305, 312] width 59 height 32
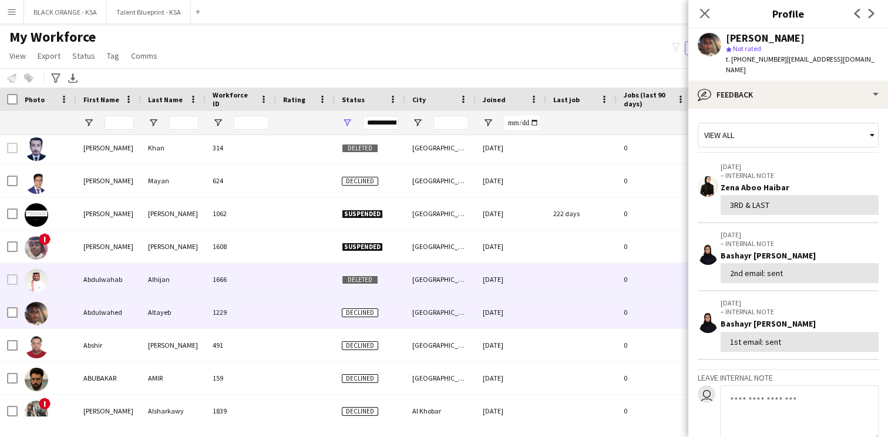
click at [303, 271] on div at bounding box center [305, 279] width 59 height 32
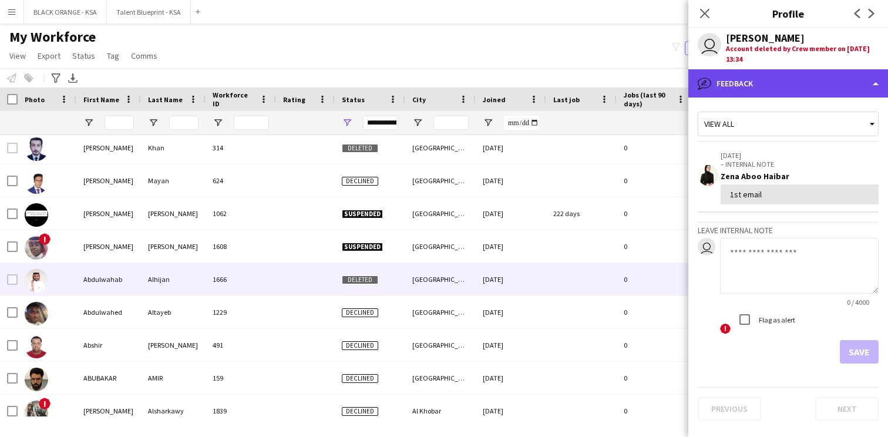
click at [714, 83] on div "bubble-pencil Feedback" at bounding box center [788, 83] width 200 height 28
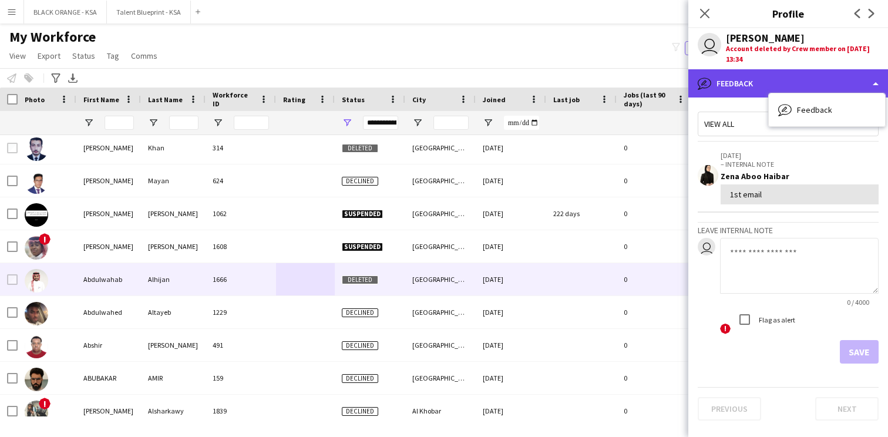
click at [743, 88] on div "bubble-pencil Feedback" at bounding box center [788, 83] width 200 height 28
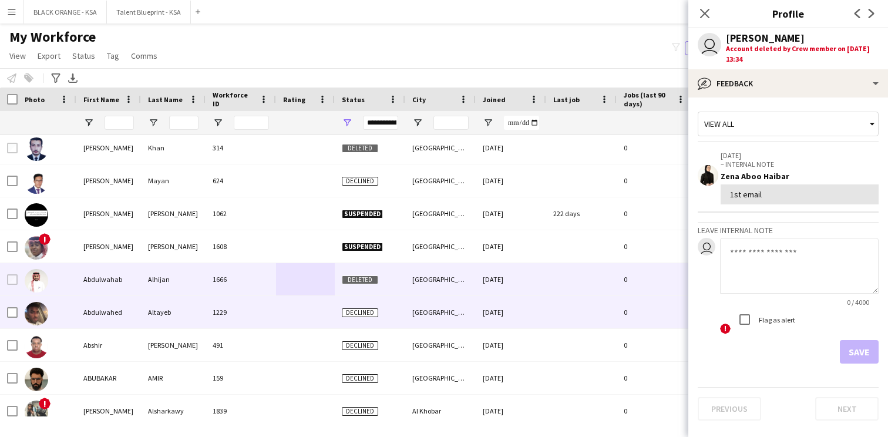
click at [402, 311] on div "Declined" at bounding box center [370, 312] width 70 height 32
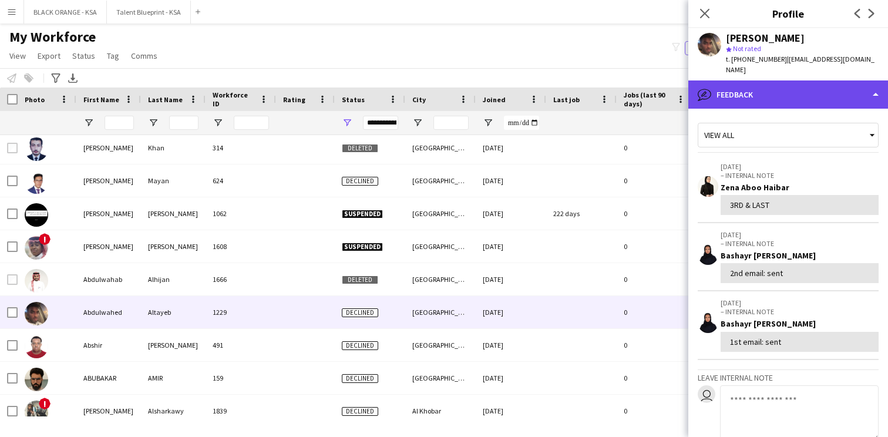
click at [719, 93] on div "bubble-pencil Feedback" at bounding box center [788, 94] width 200 height 28
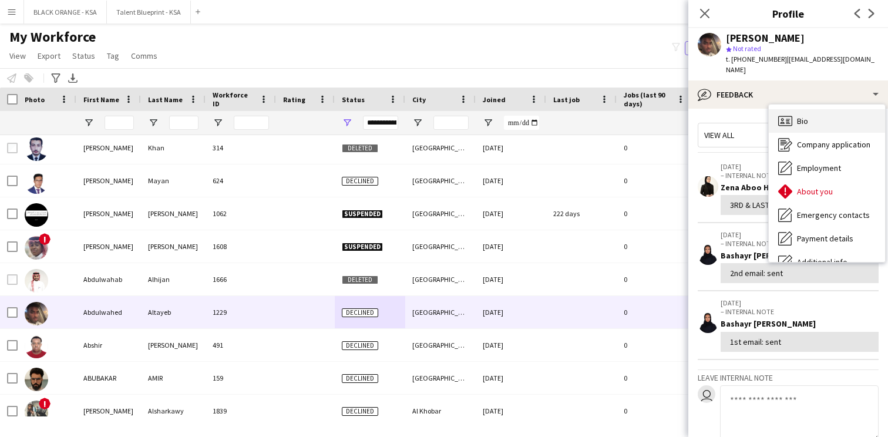
click at [798, 109] on div "Bio Bio" at bounding box center [827, 120] width 116 height 23
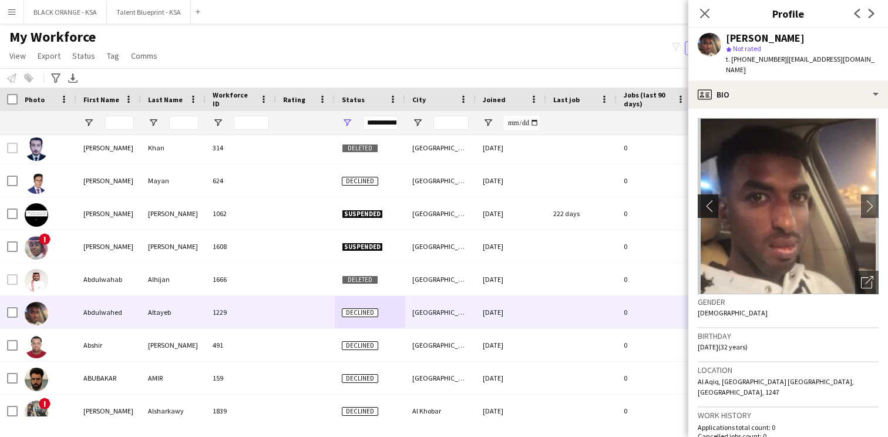
click at [704, 200] on app-icon "chevron-left" at bounding box center [707, 206] width 18 height 12
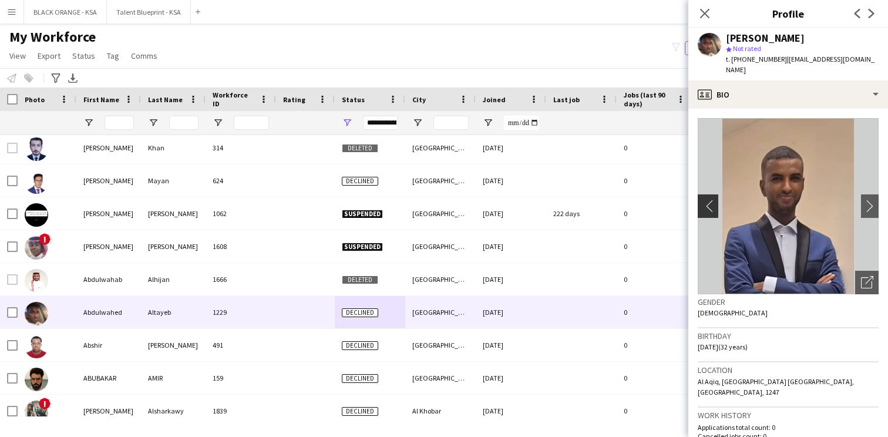
click at [704, 200] on app-icon "chevron-left" at bounding box center [707, 206] width 18 height 12
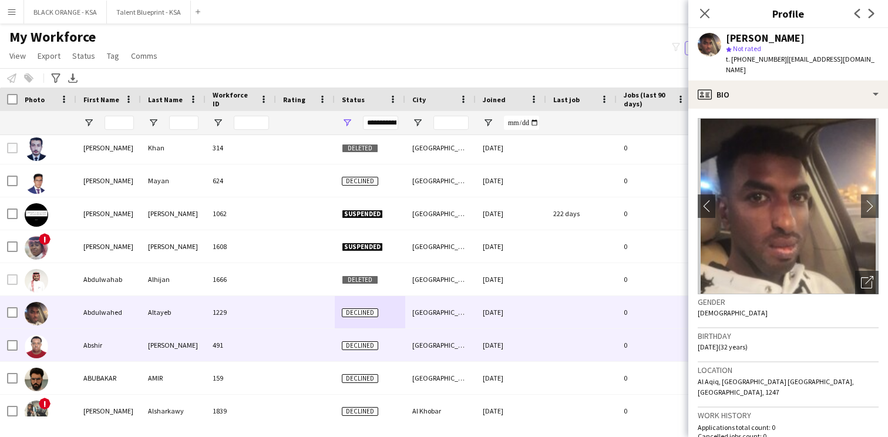
click at [403, 352] on div "Declined" at bounding box center [370, 345] width 70 height 32
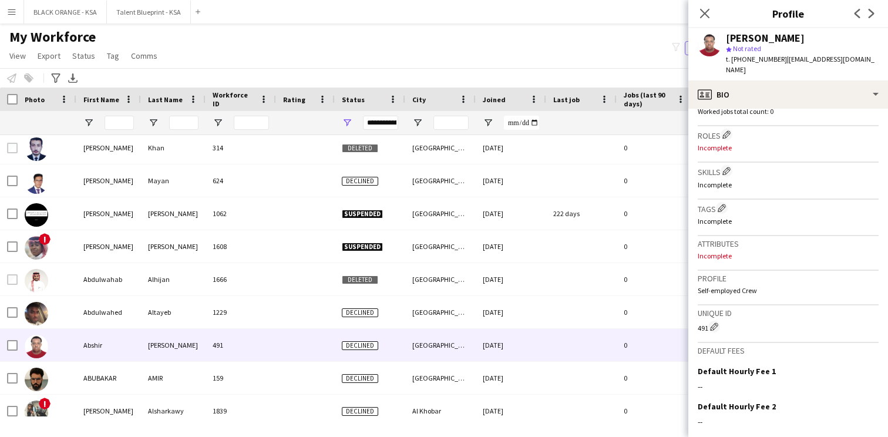
scroll to position [454, 0]
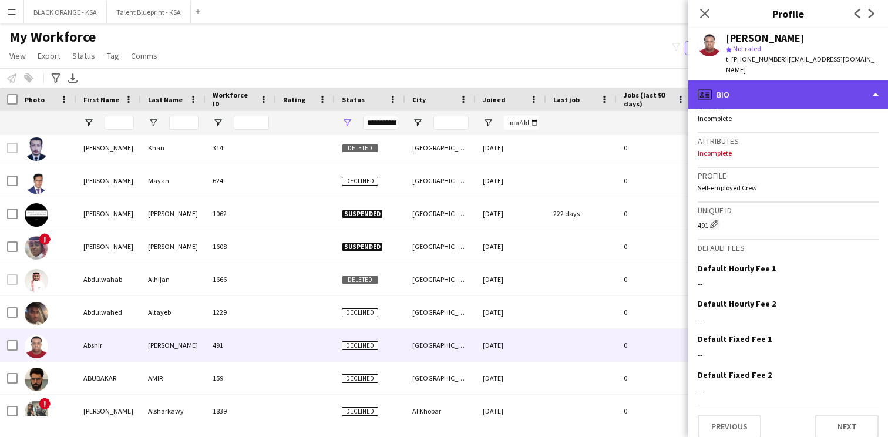
click at [769, 92] on div "profile Bio" at bounding box center [788, 94] width 200 height 28
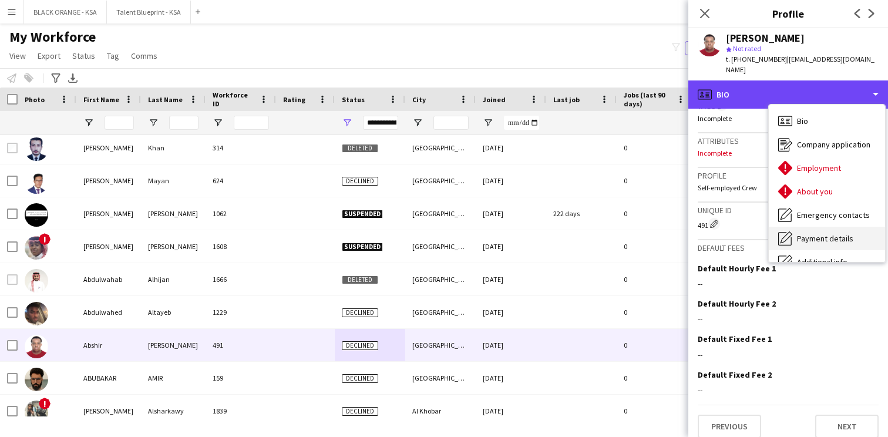
scroll to position [63, 0]
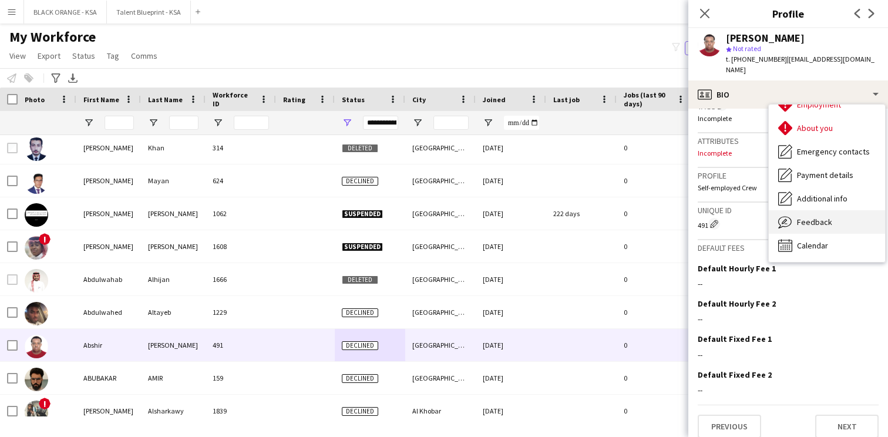
click at [804, 217] on span "Feedback" at bounding box center [814, 222] width 35 height 11
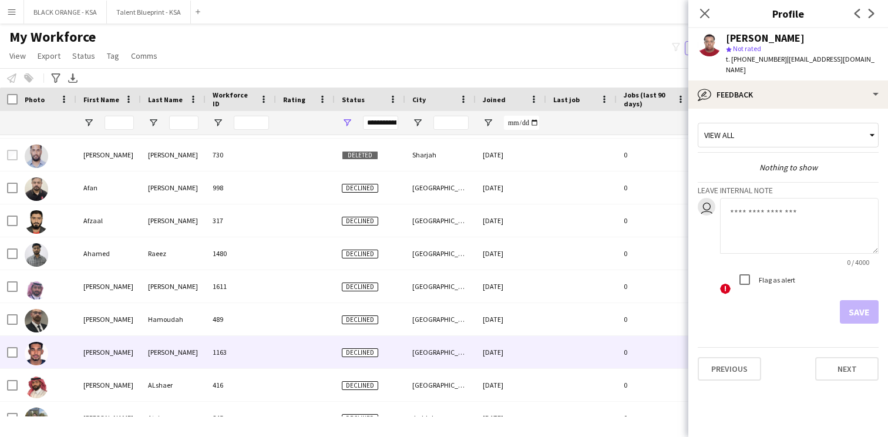
scroll to position [797, 0]
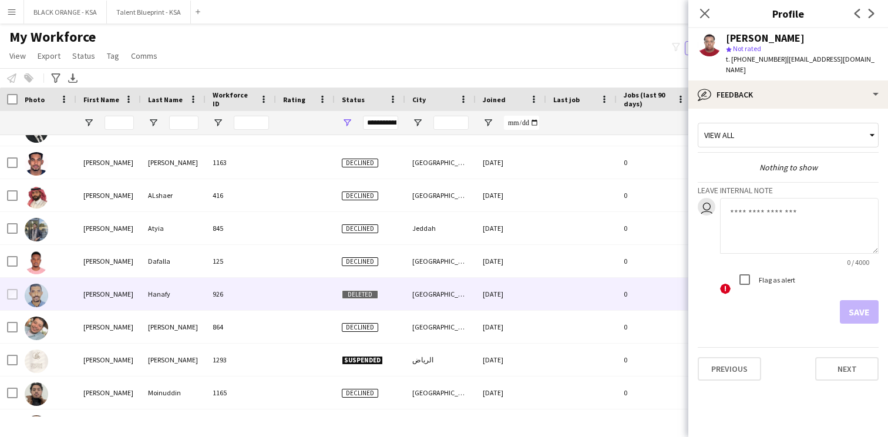
click at [407, 293] on div "[GEOGRAPHIC_DATA]" at bounding box center [440, 294] width 70 height 32
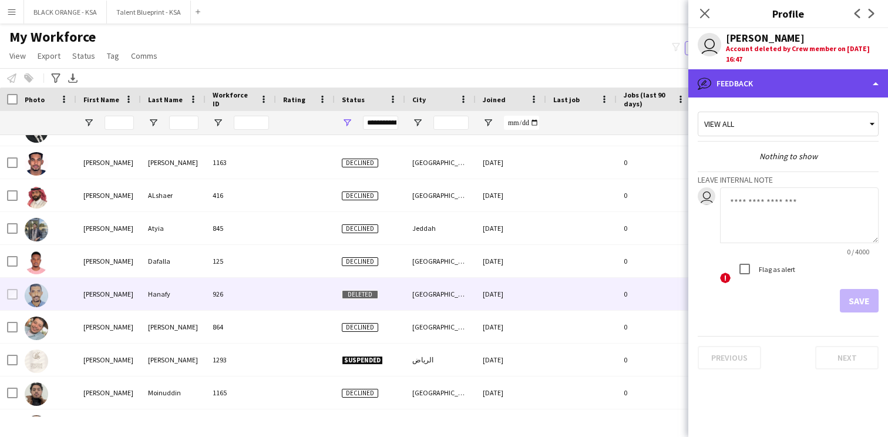
click at [777, 89] on div "bubble-pencil Feedback" at bounding box center [788, 83] width 200 height 28
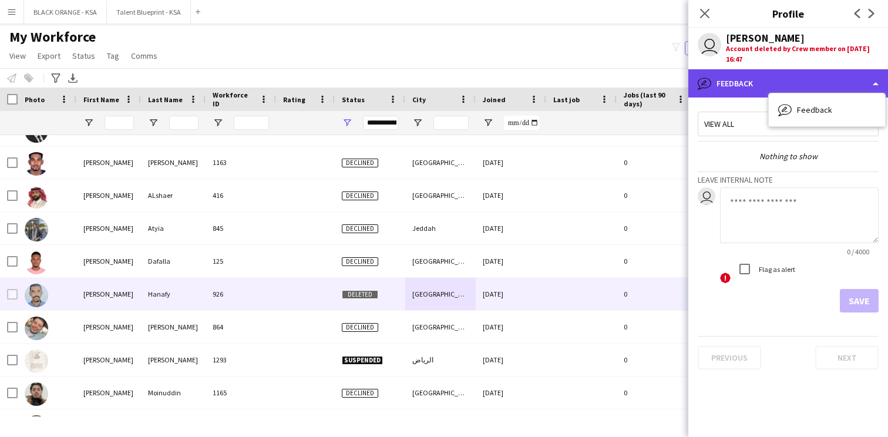
click at [762, 92] on div "bubble-pencil Feedback" at bounding box center [788, 83] width 200 height 28
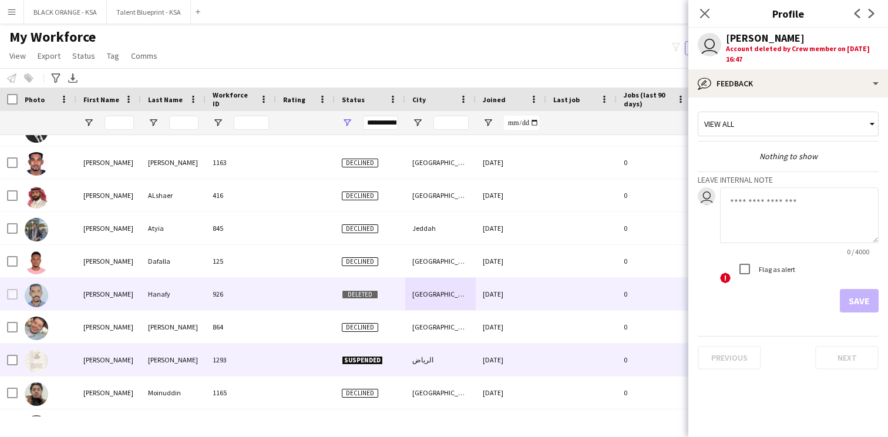
click at [441, 350] on div "الرياض" at bounding box center [440, 360] width 70 height 32
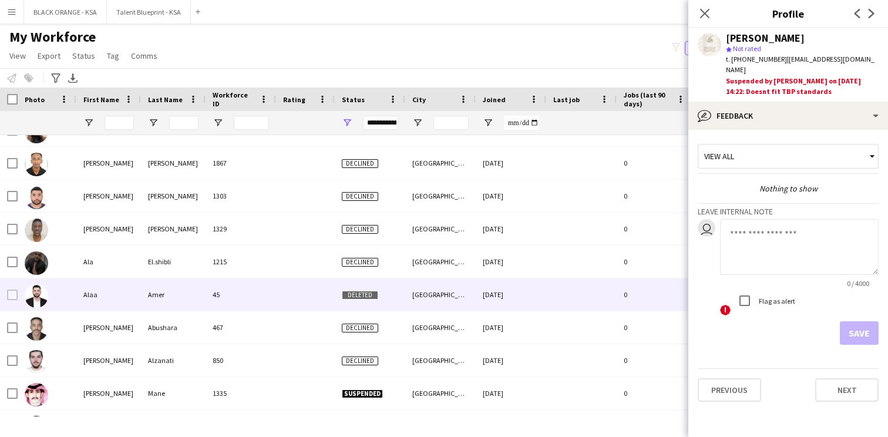
click at [471, 285] on div "[GEOGRAPHIC_DATA]" at bounding box center [440, 294] width 70 height 32
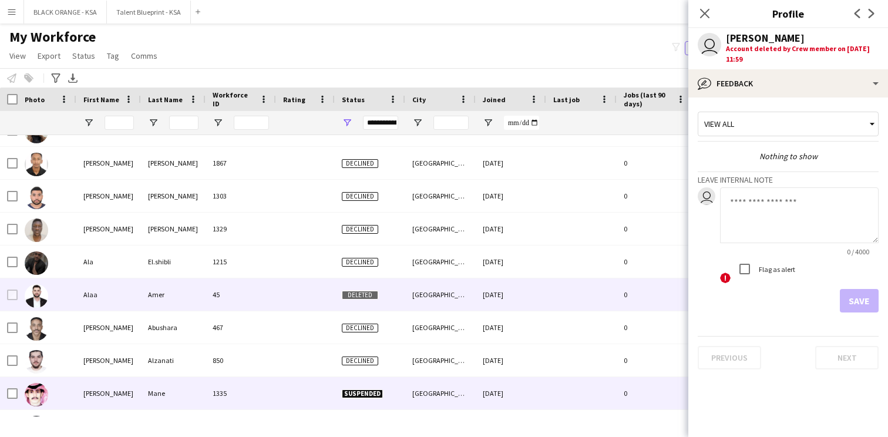
click at [429, 385] on div "[GEOGRAPHIC_DATA]" at bounding box center [440, 393] width 70 height 32
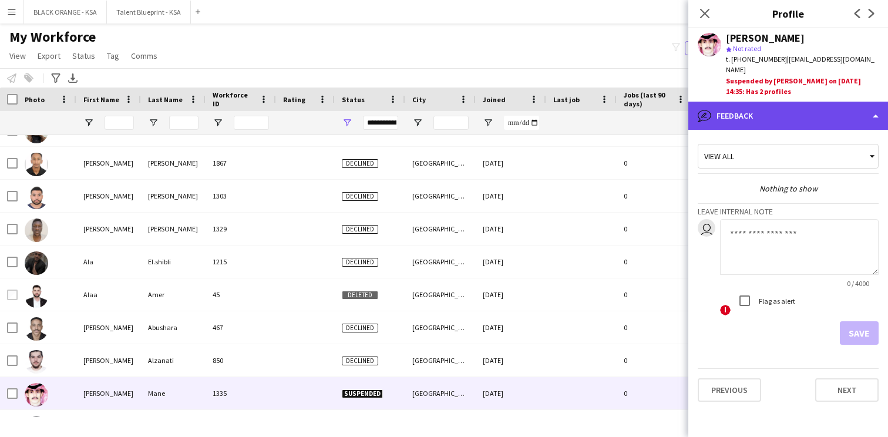
click at [753, 115] on div "bubble-pencil Feedback" at bounding box center [788, 116] width 200 height 28
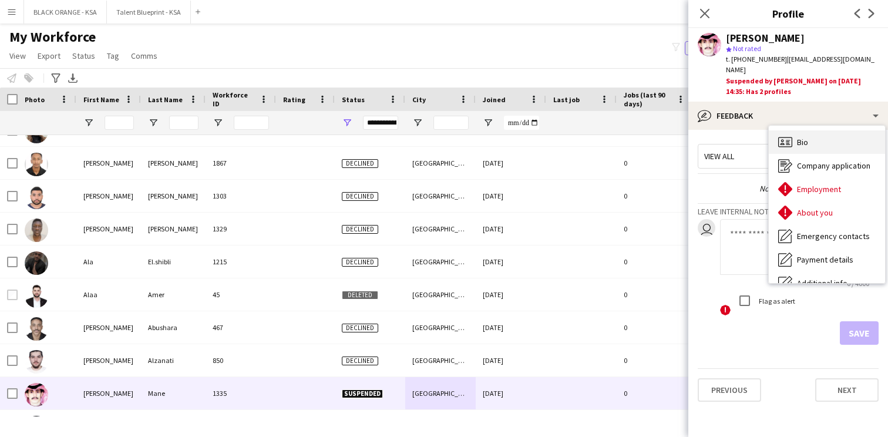
click at [810, 130] on div "Bio Bio" at bounding box center [827, 141] width 116 height 23
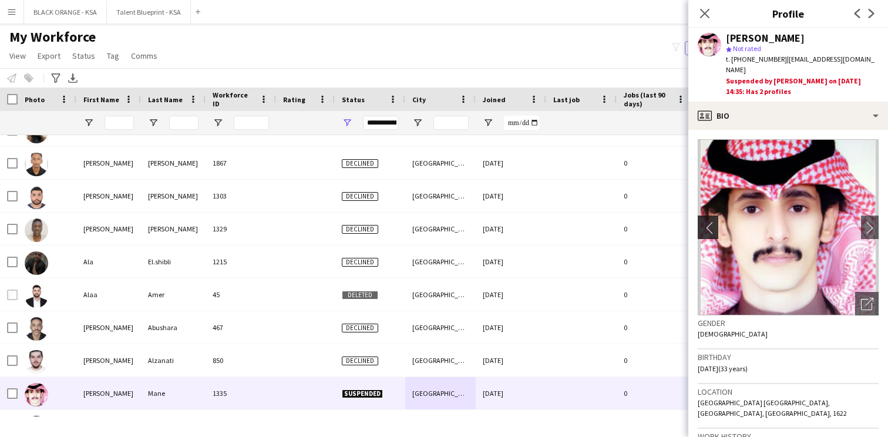
click at [703, 221] on app-icon "chevron-left" at bounding box center [707, 227] width 18 height 12
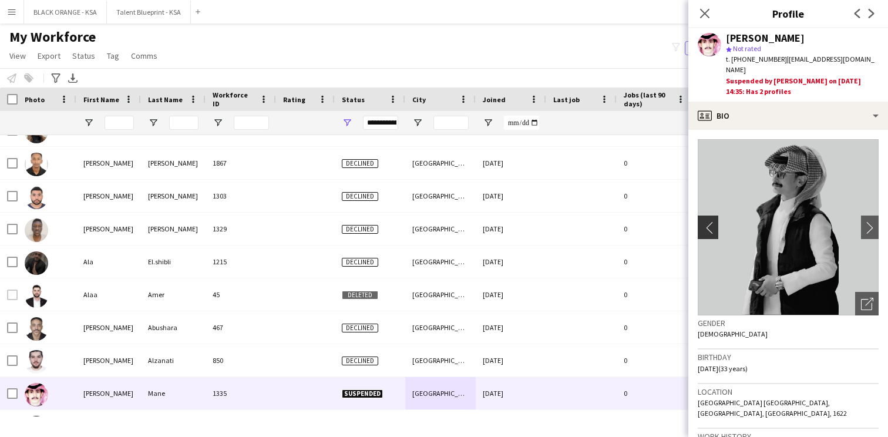
click at [703, 221] on app-icon "chevron-left" at bounding box center [707, 227] width 18 height 12
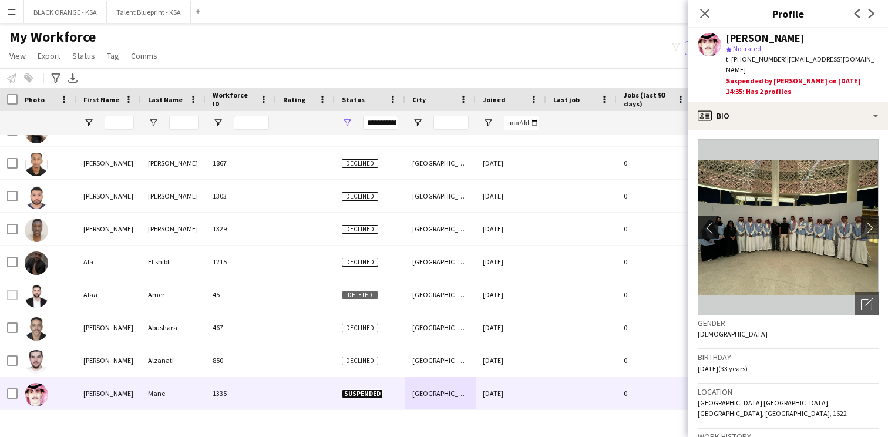
click at [703, 221] on app-icon "chevron-left" at bounding box center [707, 227] width 18 height 12
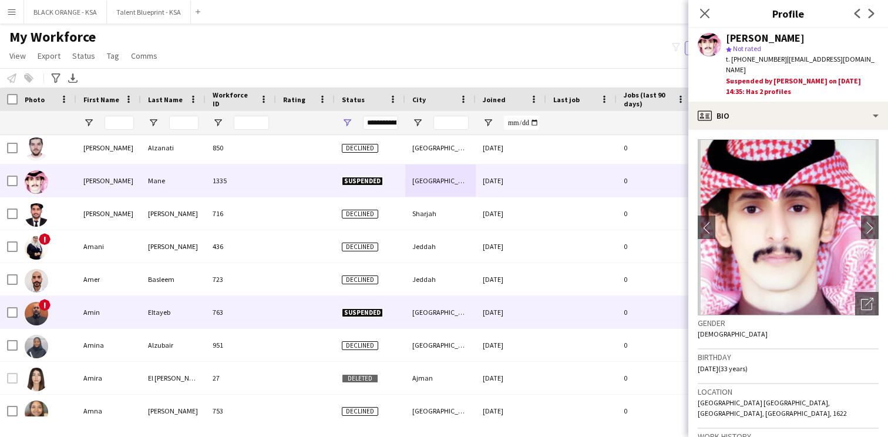
click at [452, 308] on div "[GEOGRAPHIC_DATA]" at bounding box center [440, 312] width 70 height 32
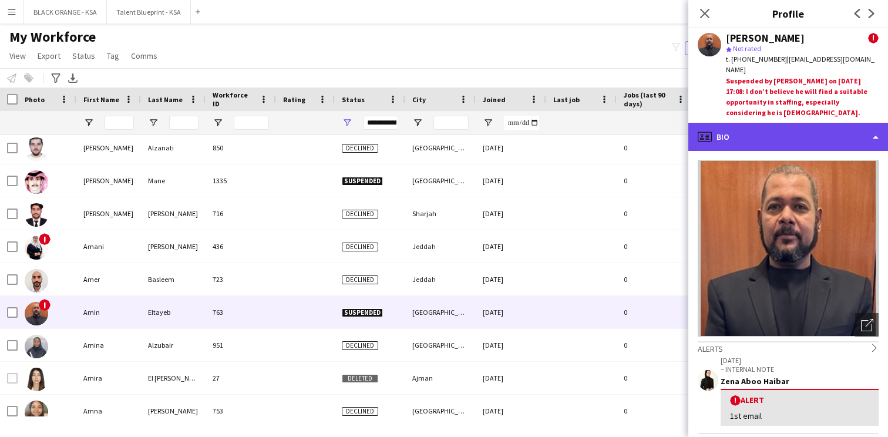
click at [779, 132] on div "profile Bio" at bounding box center [788, 137] width 200 height 28
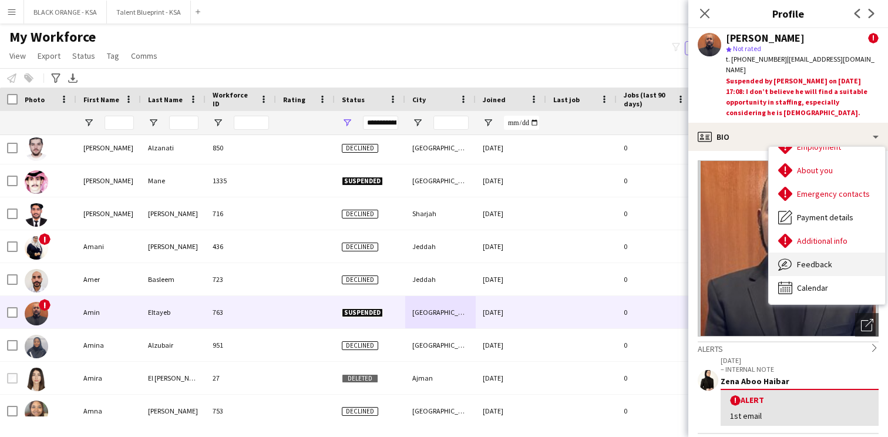
click at [804, 259] on span "Feedback" at bounding box center [814, 264] width 35 height 11
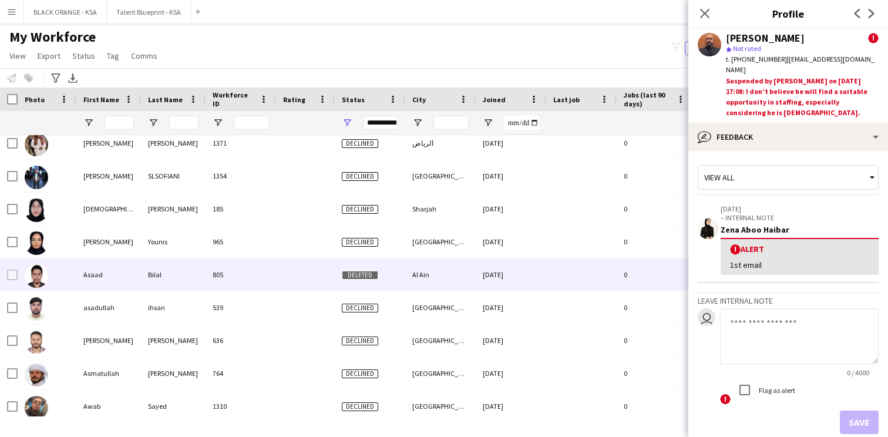
click at [476, 280] on div "[DATE]" at bounding box center [511, 274] width 70 height 32
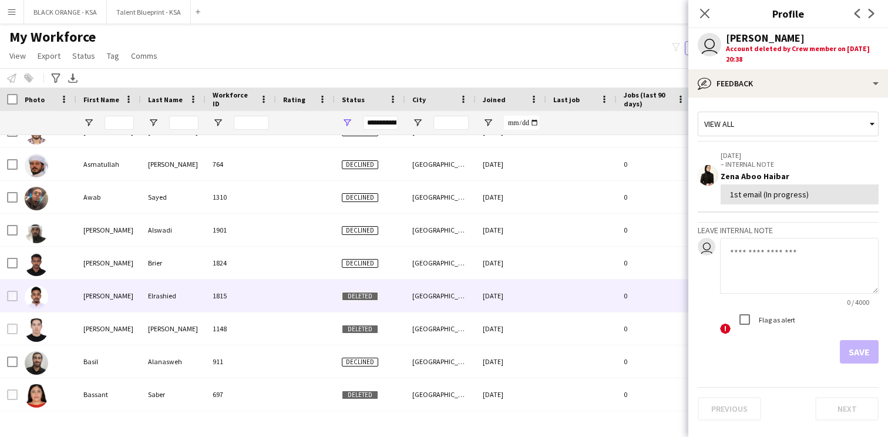
click at [449, 302] on div "[GEOGRAPHIC_DATA]" at bounding box center [440, 296] width 70 height 32
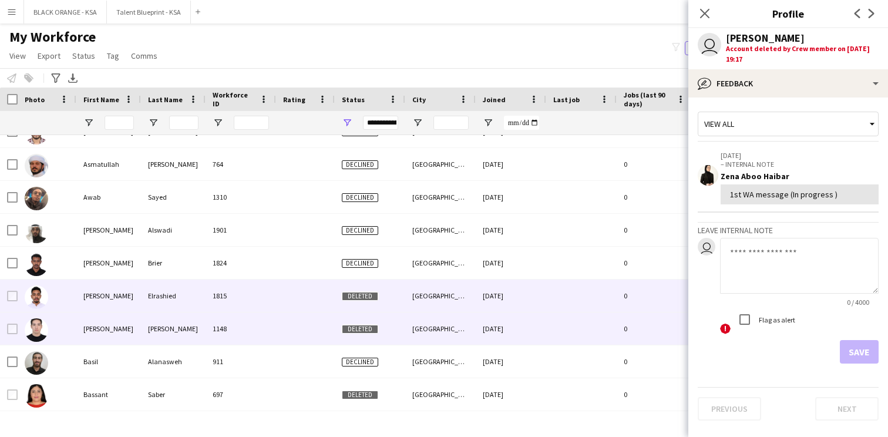
click at [419, 330] on div "[GEOGRAPHIC_DATA]" at bounding box center [440, 329] width 70 height 32
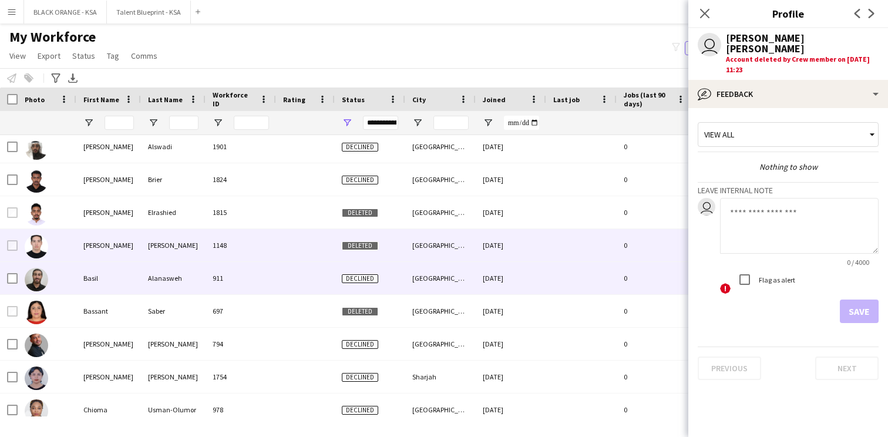
click at [425, 294] on div "[GEOGRAPHIC_DATA]" at bounding box center [440, 278] width 70 height 32
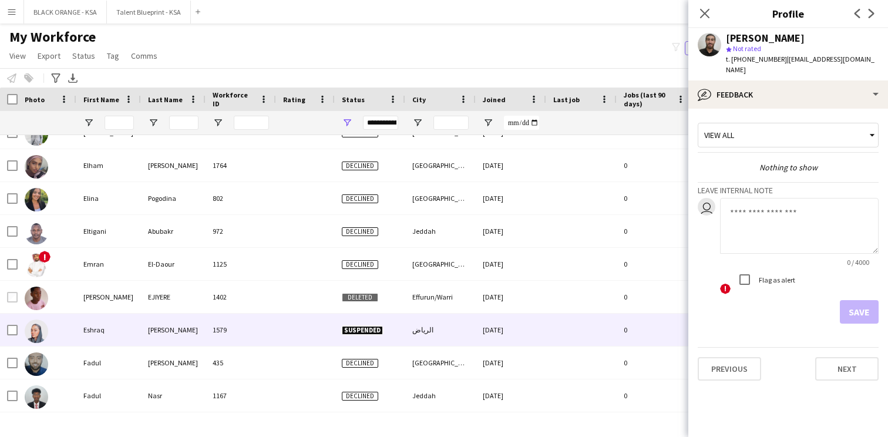
click at [411, 328] on div "الرياض" at bounding box center [440, 330] width 70 height 32
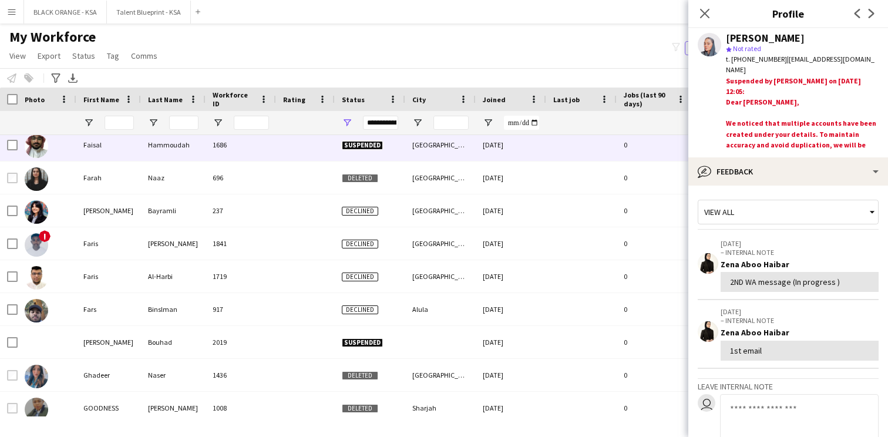
click at [408, 149] on div "[GEOGRAPHIC_DATA]" at bounding box center [440, 145] width 70 height 32
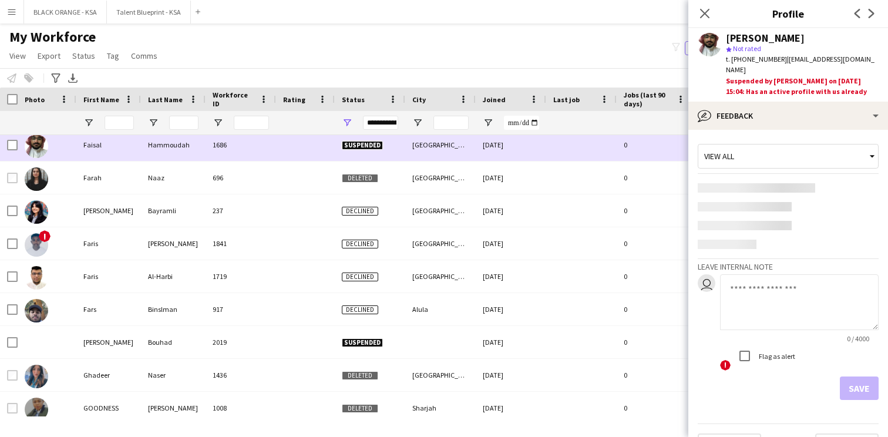
click at [408, 149] on div "[GEOGRAPHIC_DATA]" at bounding box center [440, 145] width 70 height 32
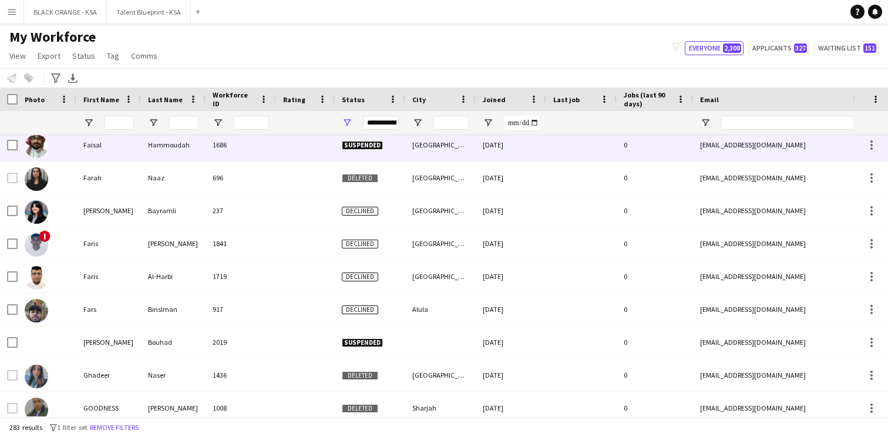
click at [408, 149] on div "[GEOGRAPHIC_DATA]" at bounding box center [440, 145] width 70 height 32
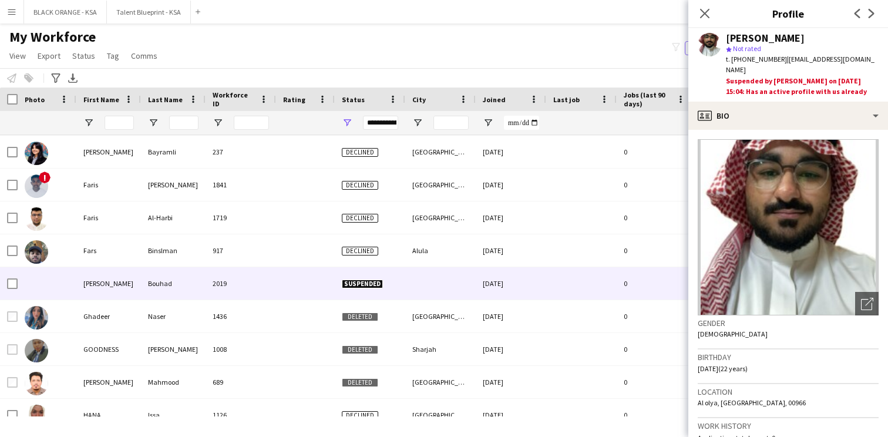
click at [402, 294] on div "Suspended" at bounding box center [370, 283] width 70 height 32
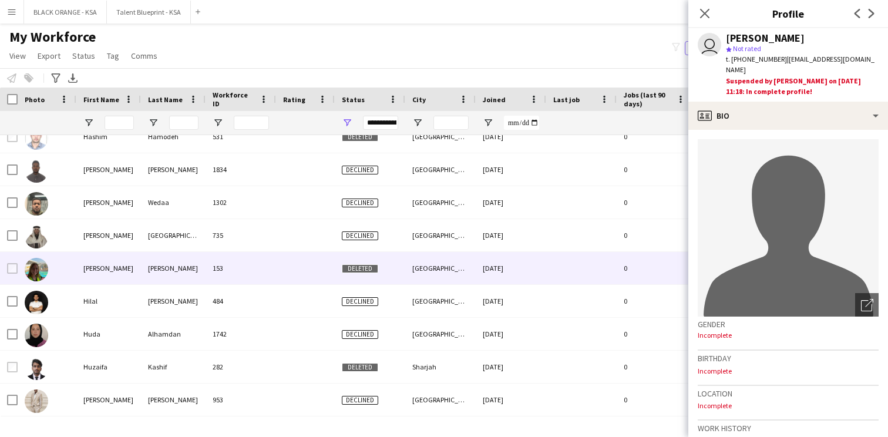
click at [418, 266] on div "[GEOGRAPHIC_DATA]" at bounding box center [440, 268] width 70 height 32
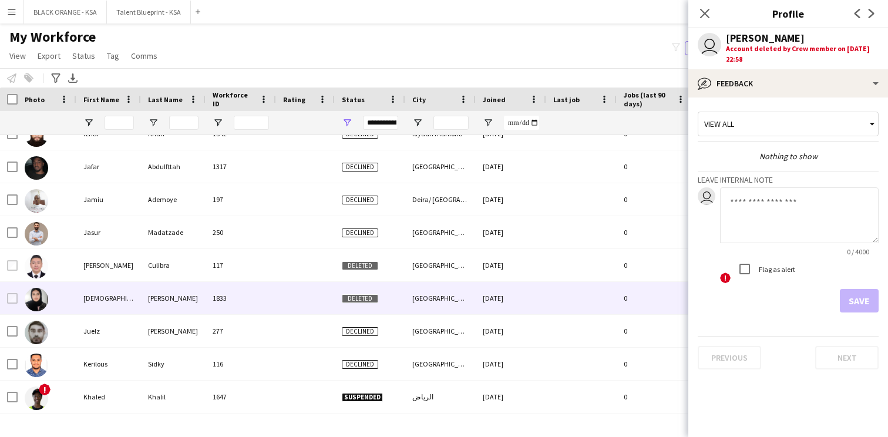
click at [421, 293] on div "[GEOGRAPHIC_DATA]" at bounding box center [440, 298] width 70 height 32
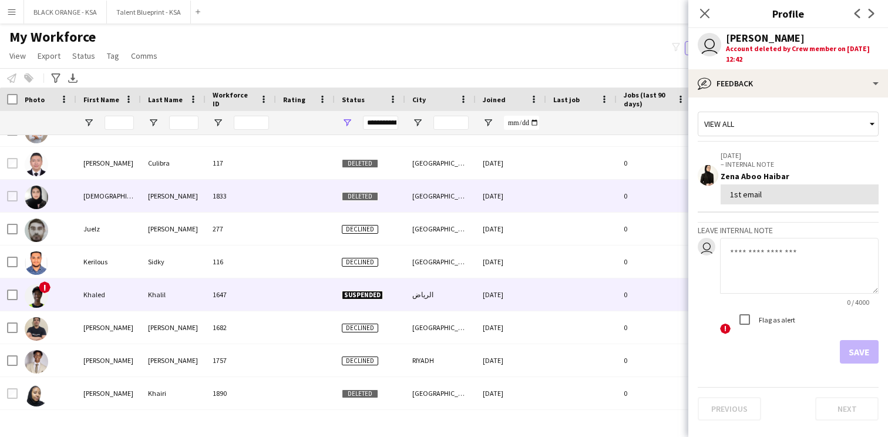
click at [417, 300] on div "الرياض" at bounding box center [440, 294] width 70 height 32
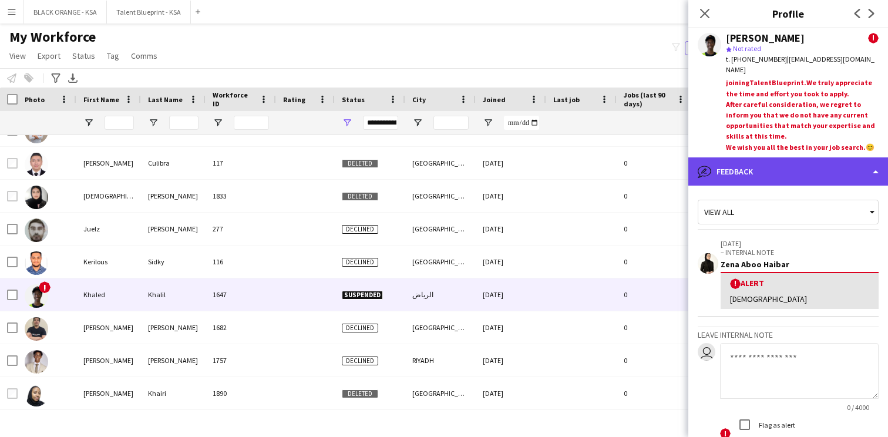
click at [725, 165] on div "bubble-pencil Feedback" at bounding box center [788, 171] width 200 height 28
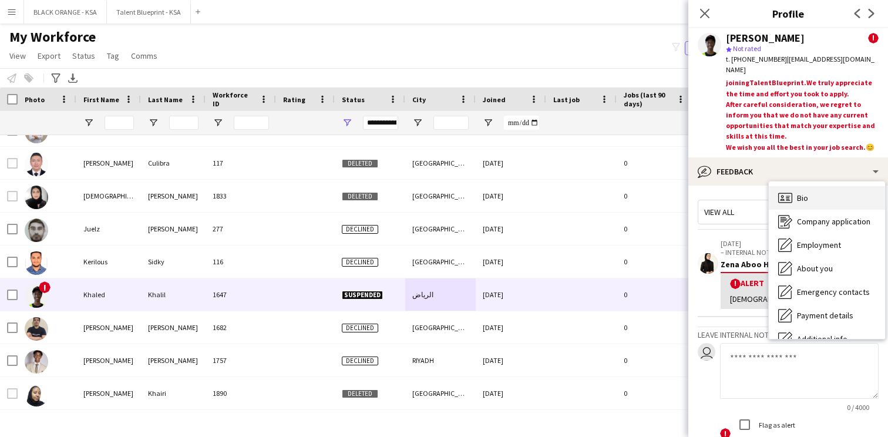
click at [788, 206] on div "Bio Bio" at bounding box center [827, 197] width 116 height 23
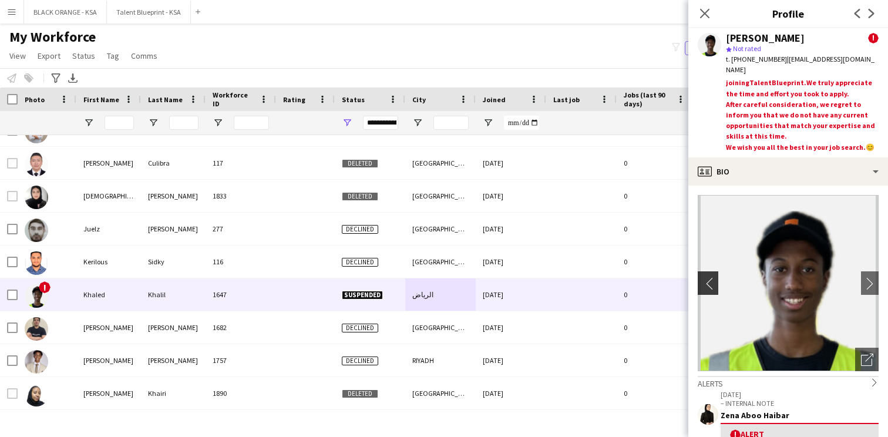
click at [708, 275] on button "chevron-left" at bounding box center [706, 282] width 23 height 23
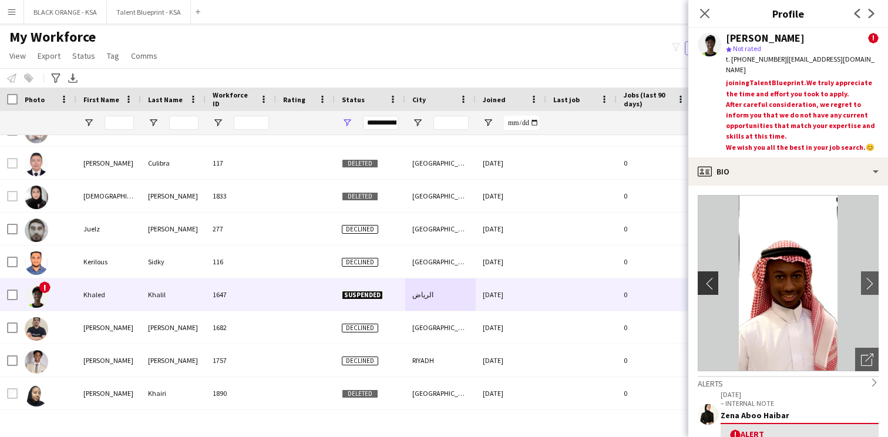
click at [708, 275] on button "chevron-left" at bounding box center [706, 282] width 23 height 23
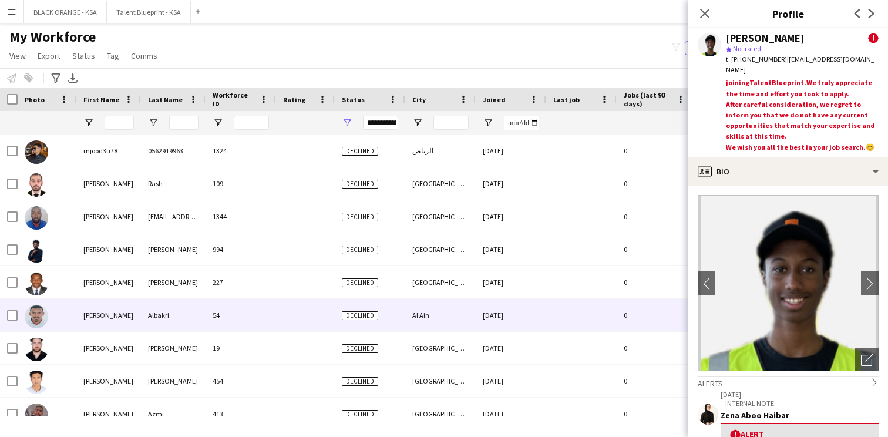
click at [341, 327] on div "Declined" at bounding box center [370, 315] width 70 height 32
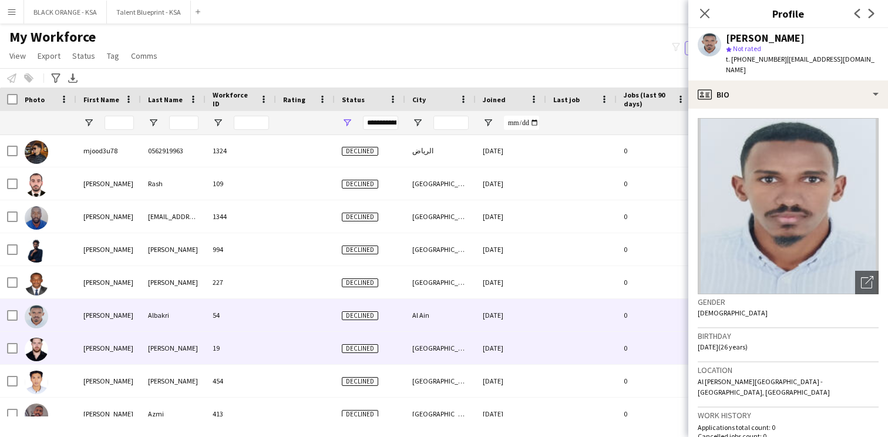
click at [324, 339] on div at bounding box center [305, 348] width 59 height 32
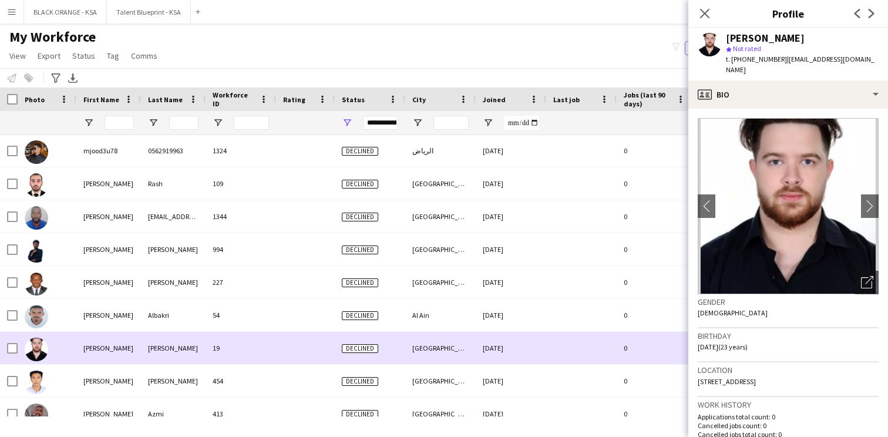
click at [308, 355] on div at bounding box center [305, 348] width 59 height 32
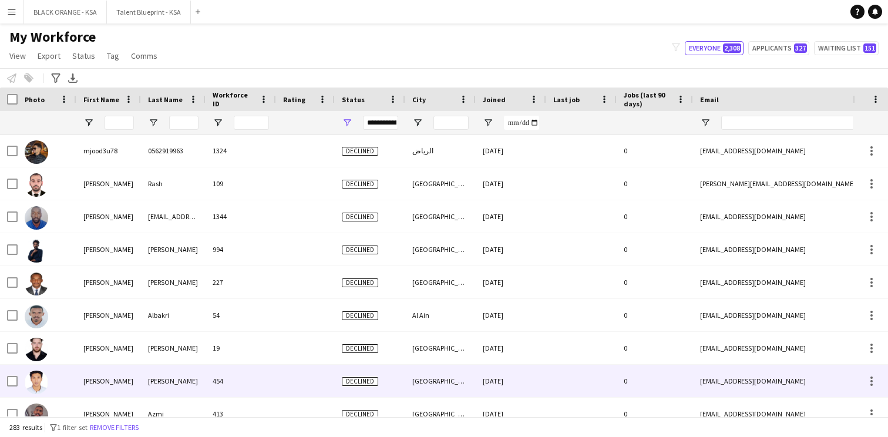
click at [296, 374] on div at bounding box center [305, 381] width 59 height 32
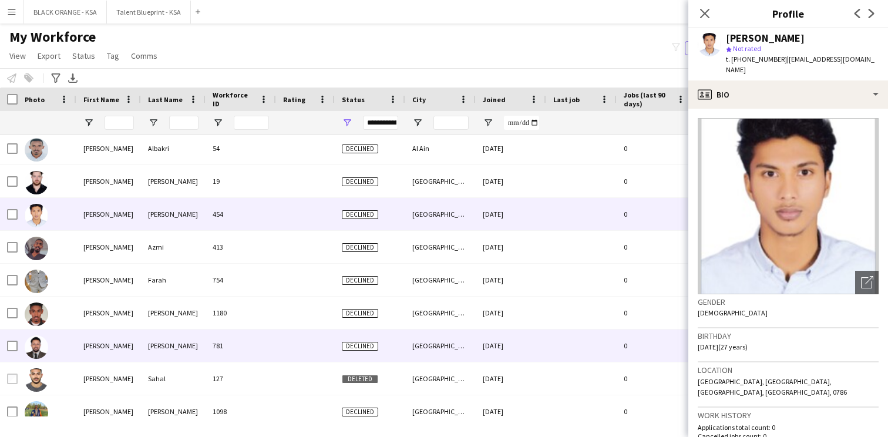
click at [291, 335] on div at bounding box center [305, 346] width 59 height 32
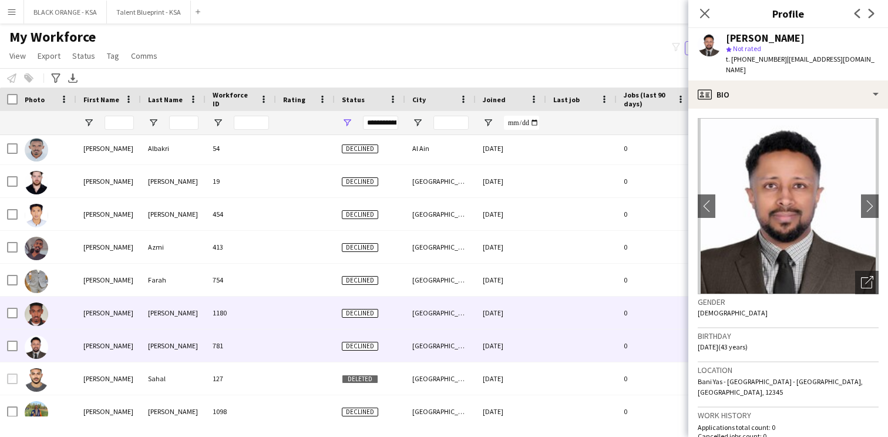
click at [292, 300] on div at bounding box center [305, 313] width 59 height 32
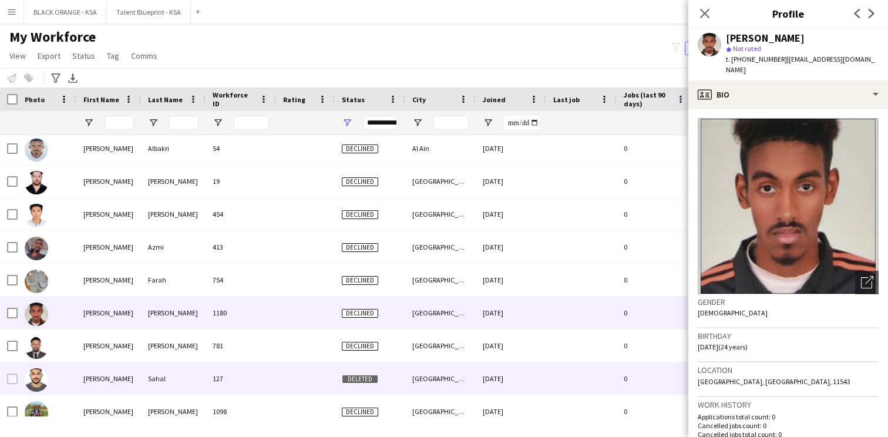
click at [277, 388] on div at bounding box center [305, 378] width 59 height 32
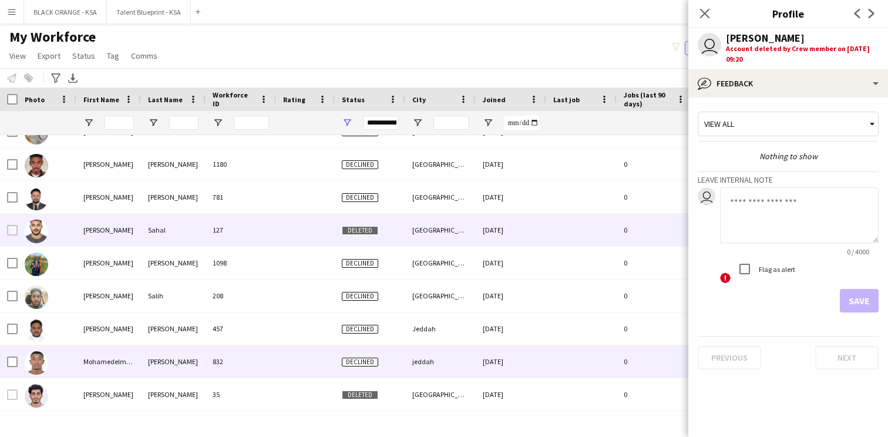
click at [273, 354] on div "832" at bounding box center [241, 361] width 70 height 32
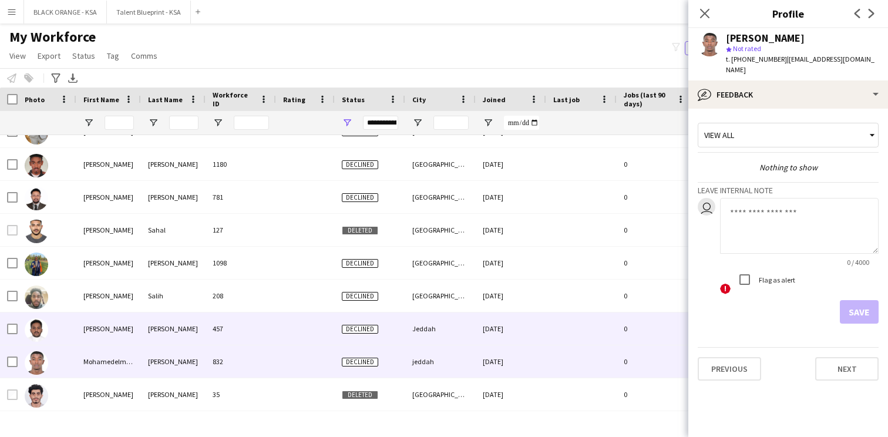
click at [273, 332] on div "457" at bounding box center [241, 329] width 70 height 32
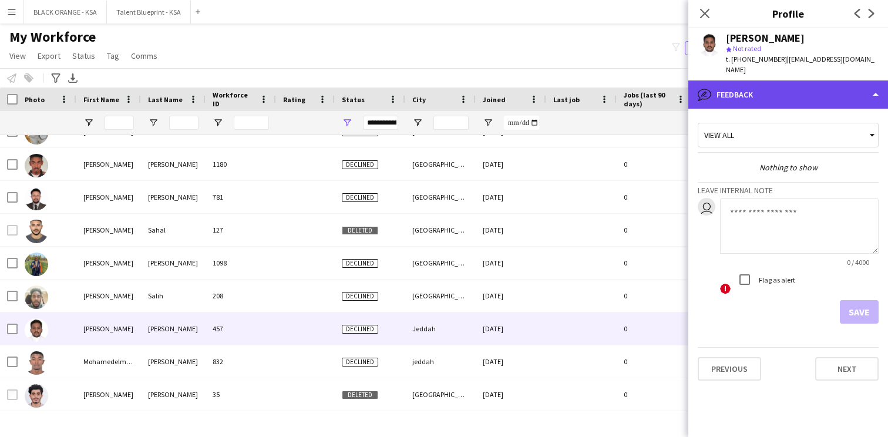
click at [717, 90] on div "bubble-pencil Feedback" at bounding box center [788, 94] width 200 height 28
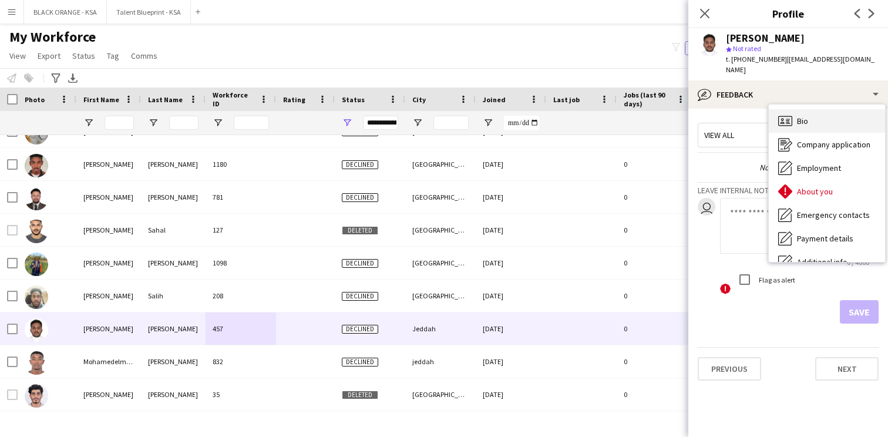
click at [795, 115] on div "Bio Bio" at bounding box center [827, 120] width 116 height 23
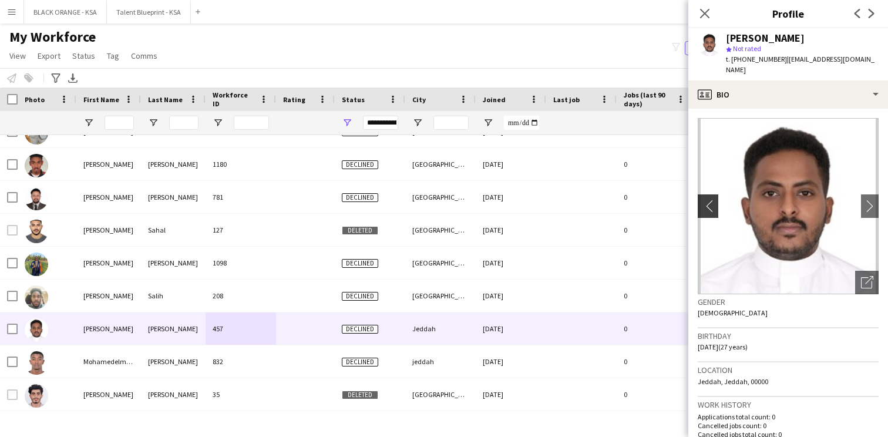
click at [711, 200] on app-icon "chevron-left" at bounding box center [707, 206] width 18 height 12
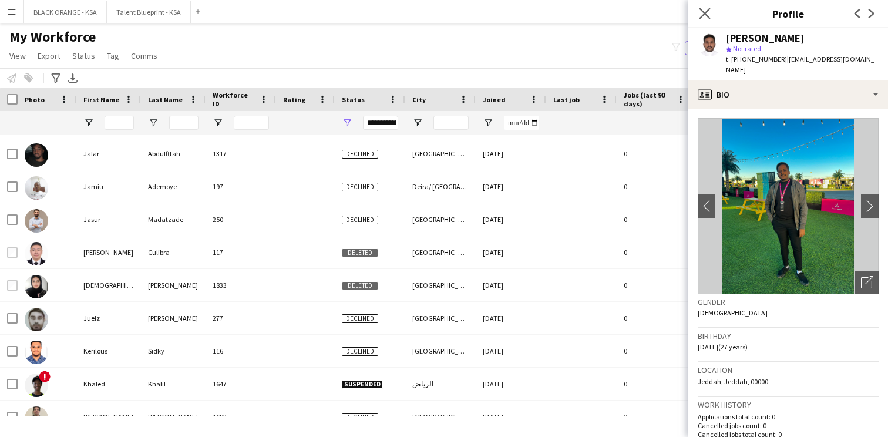
click at [710, 15] on icon "Close pop-in" at bounding box center [704, 13] width 11 height 11
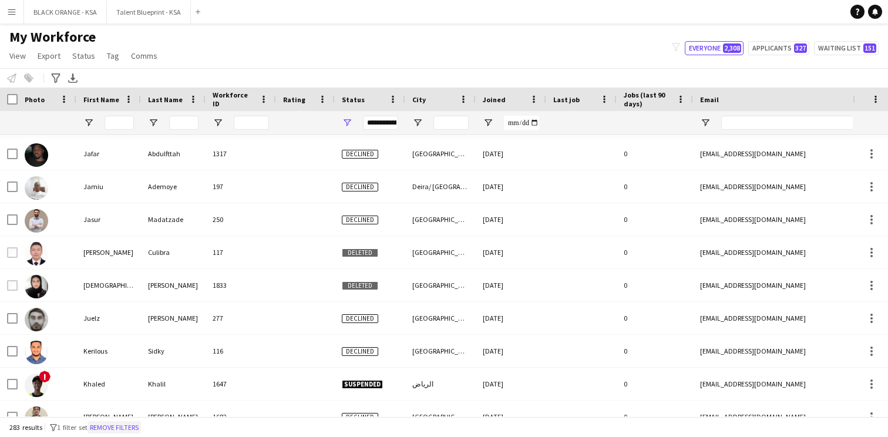
click at [119, 426] on button "Remove filters" at bounding box center [114, 427] width 53 height 13
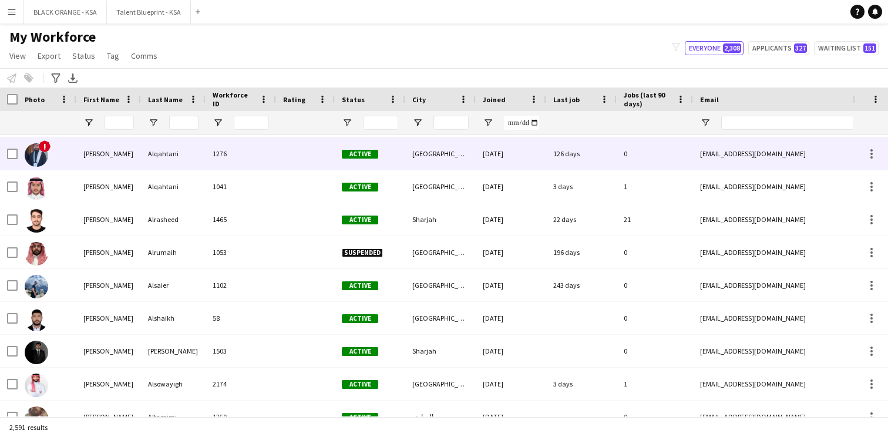
click at [124, 162] on div "[PERSON_NAME]" at bounding box center [108, 153] width 65 height 32
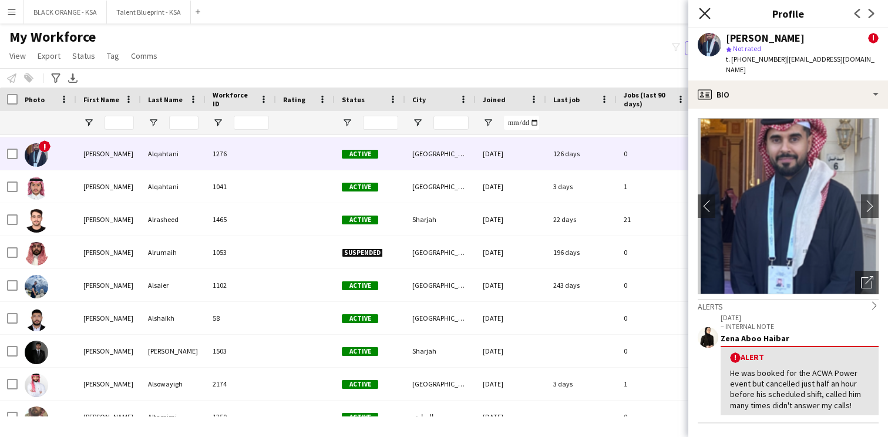
click at [709, 14] on icon "Close pop-in" at bounding box center [704, 13] width 11 height 11
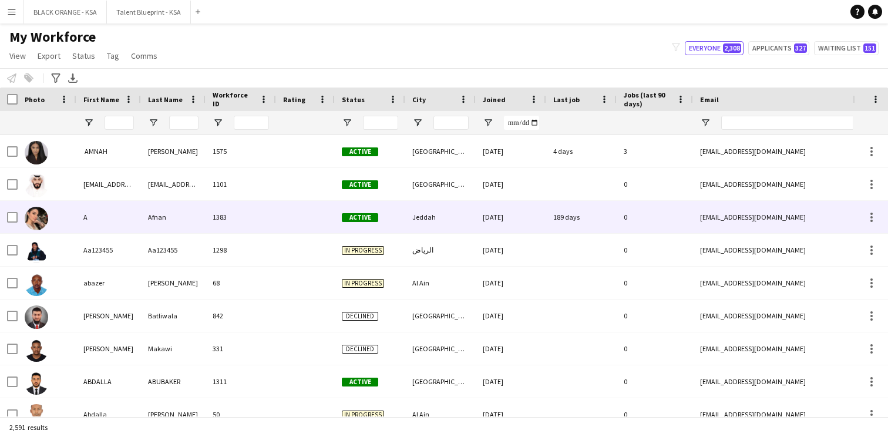
click at [259, 218] on div "1383" at bounding box center [241, 217] width 70 height 32
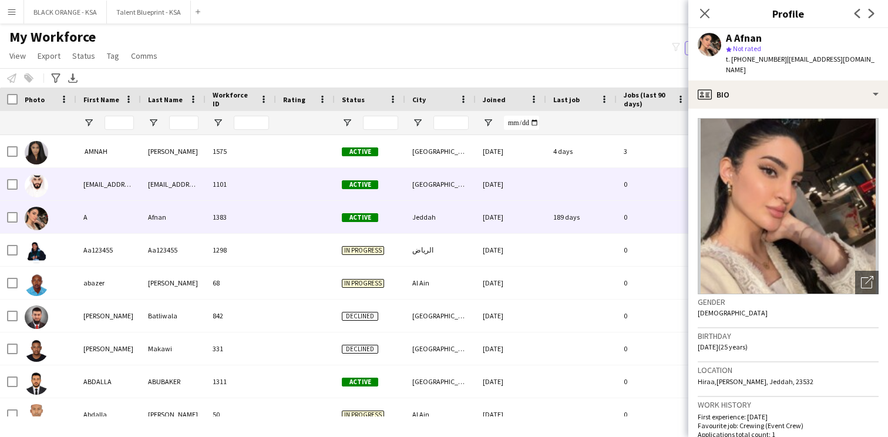
click at [261, 193] on div "1101" at bounding box center [241, 184] width 70 height 32
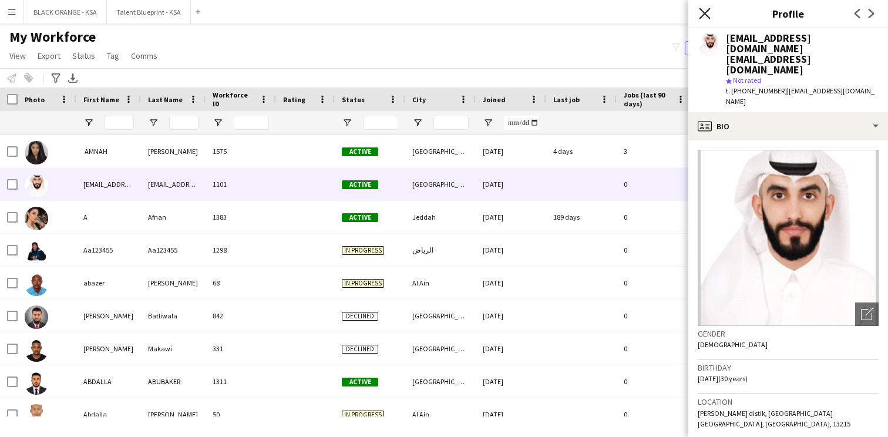
click at [707, 12] on icon at bounding box center [704, 13] width 11 height 11
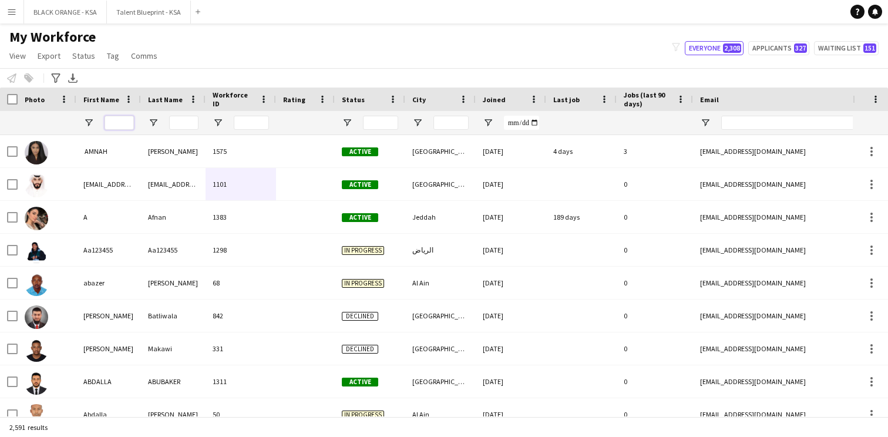
click at [115, 126] on input "First Name Filter Input" at bounding box center [119, 123] width 29 height 14
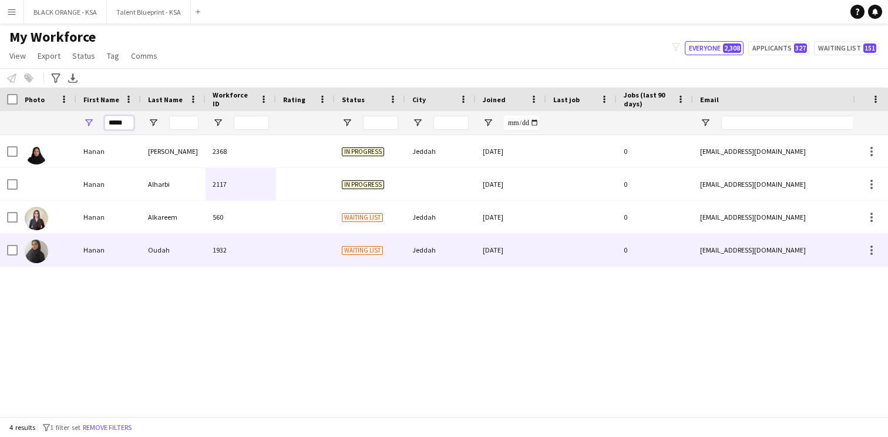
type input "*****"
click at [127, 238] on div "Hanan" at bounding box center [108, 250] width 65 height 32
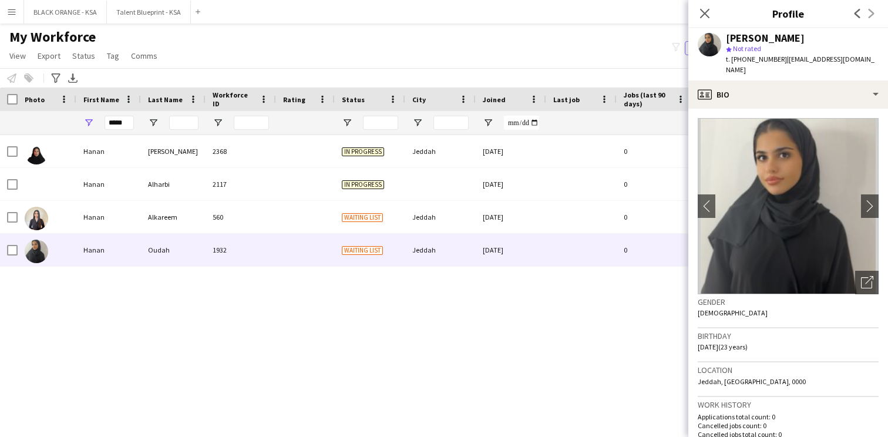
click at [719, 194] on img at bounding box center [788, 206] width 181 height 176
click at [712, 200] on app-icon "chevron-left" at bounding box center [707, 206] width 18 height 12
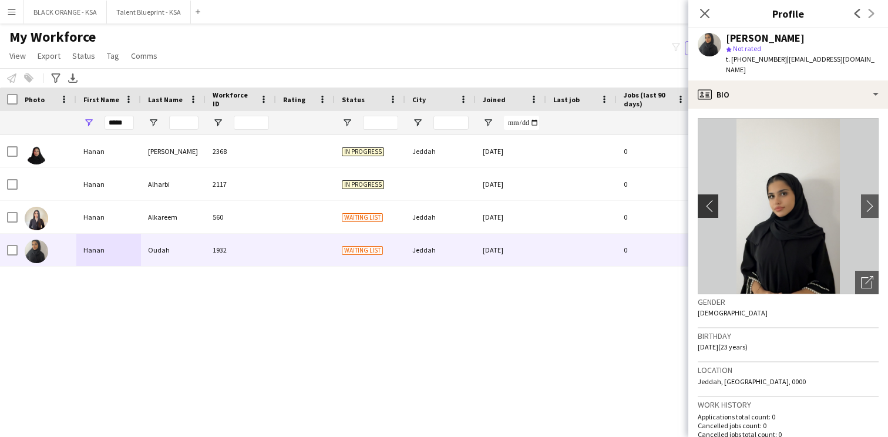
click at [712, 200] on app-icon "chevron-left" at bounding box center [707, 206] width 18 height 12
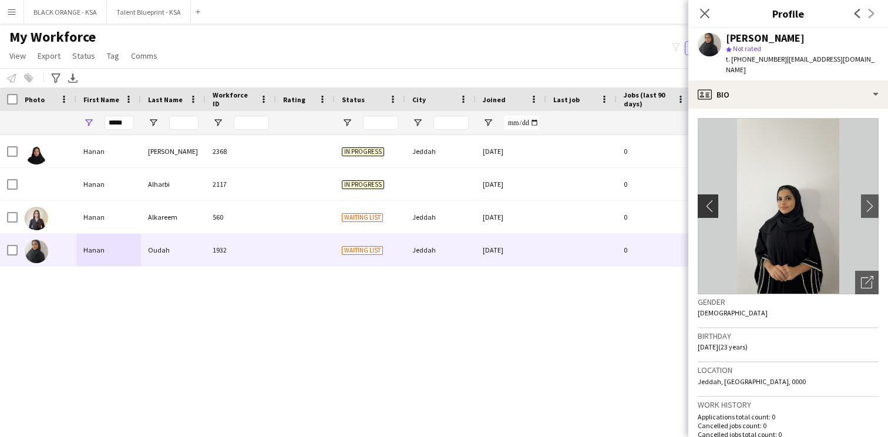
click at [712, 200] on app-icon "chevron-left" at bounding box center [707, 206] width 18 height 12
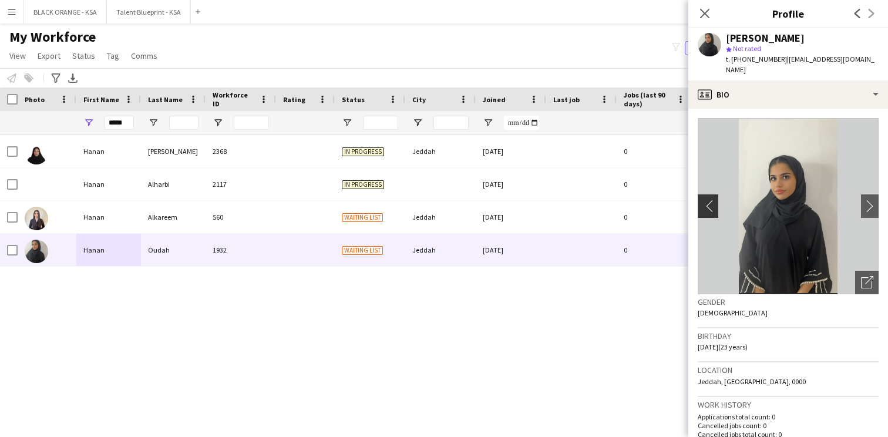
click at [711, 200] on app-icon "chevron-left" at bounding box center [707, 206] width 18 height 12
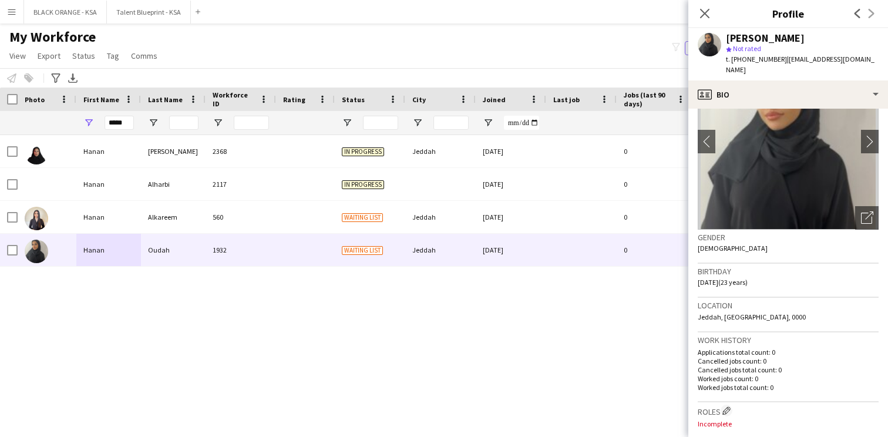
scroll to position [0, 0]
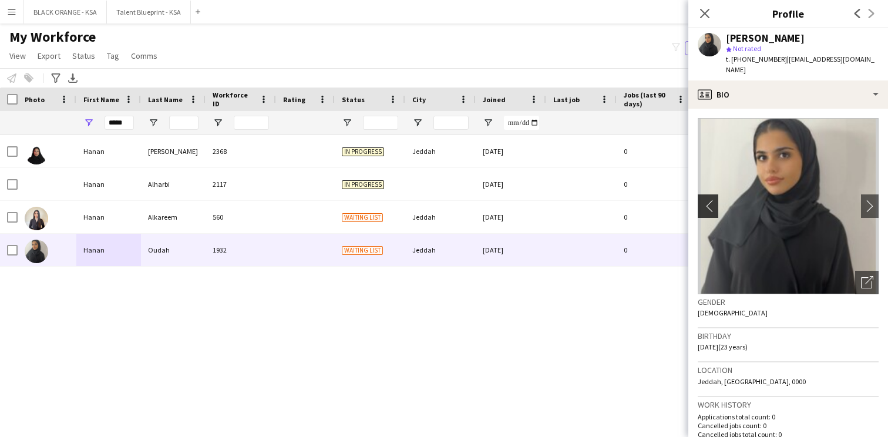
click at [710, 200] on app-icon "chevron-left" at bounding box center [707, 206] width 18 height 12
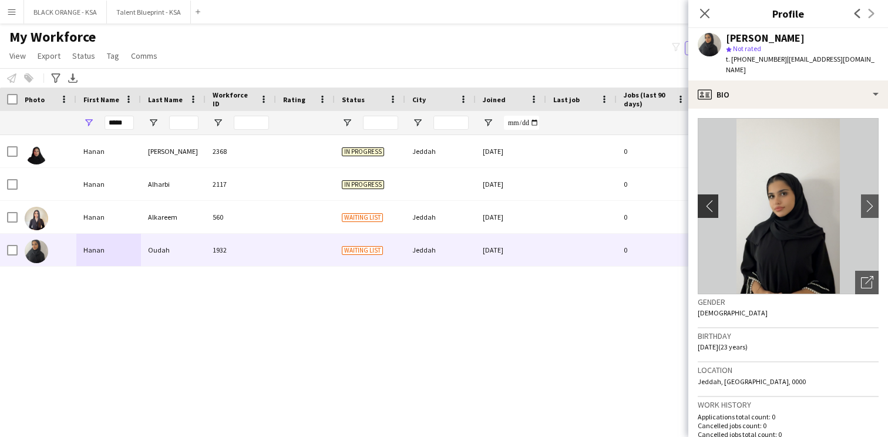
click at [710, 200] on app-icon "chevron-left" at bounding box center [707, 206] width 18 height 12
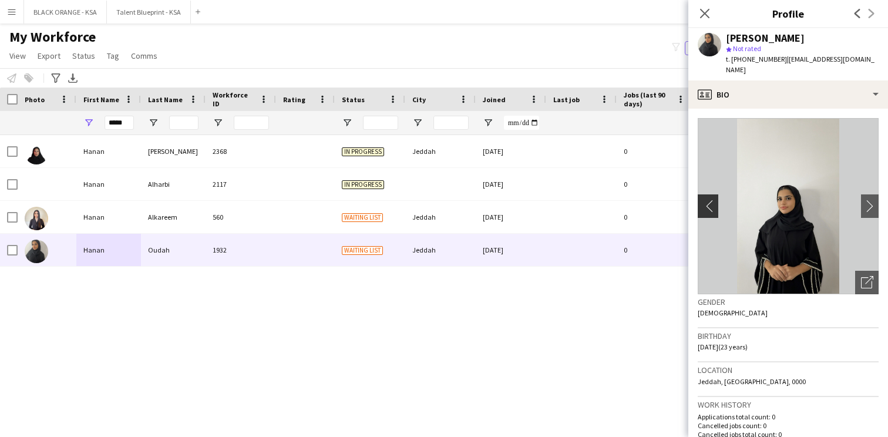
click at [710, 200] on app-icon "chevron-left" at bounding box center [707, 206] width 18 height 12
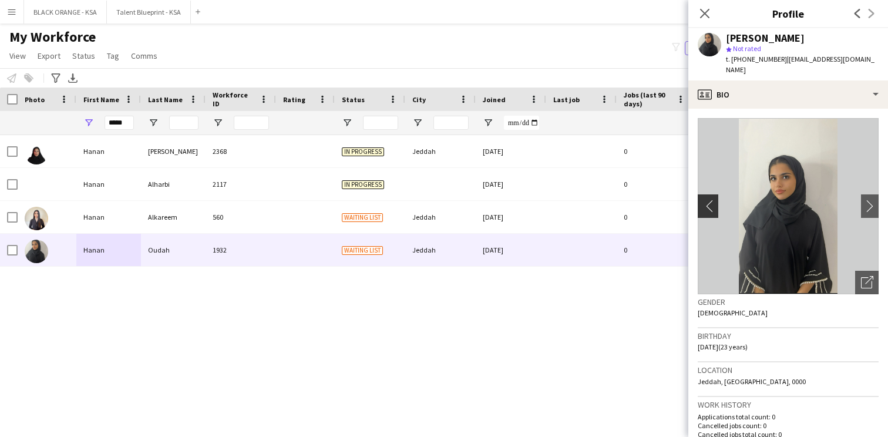
click at [710, 200] on app-icon "chevron-left" at bounding box center [707, 206] width 18 height 12
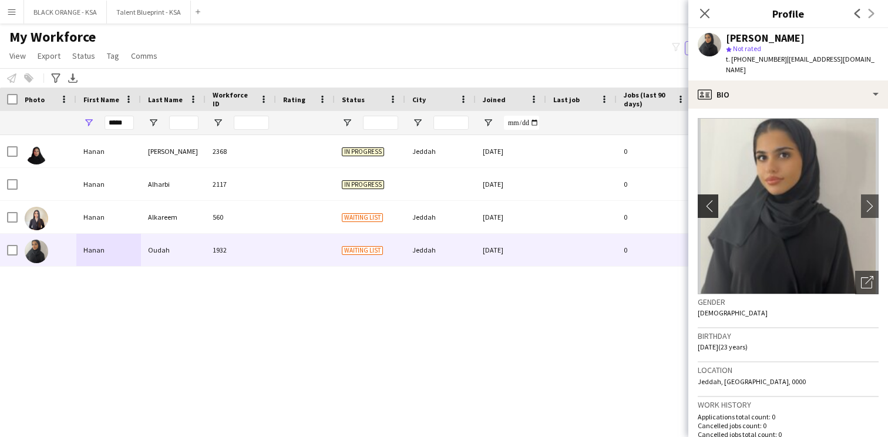
click at [704, 200] on app-icon "chevron-left" at bounding box center [707, 206] width 18 height 12
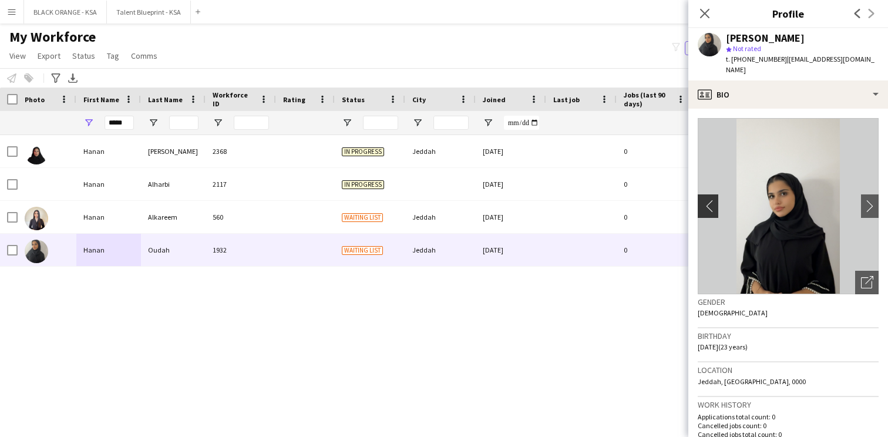
click at [704, 200] on app-icon "chevron-left" at bounding box center [707, 206] width 18 height 12
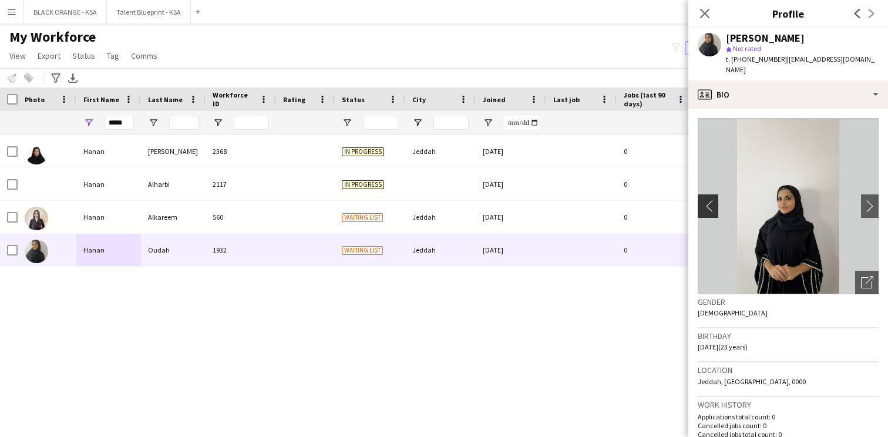
click at [704, 200] on app-icon "chevron-left" at bounding box center [707, 206] width 18 height 12
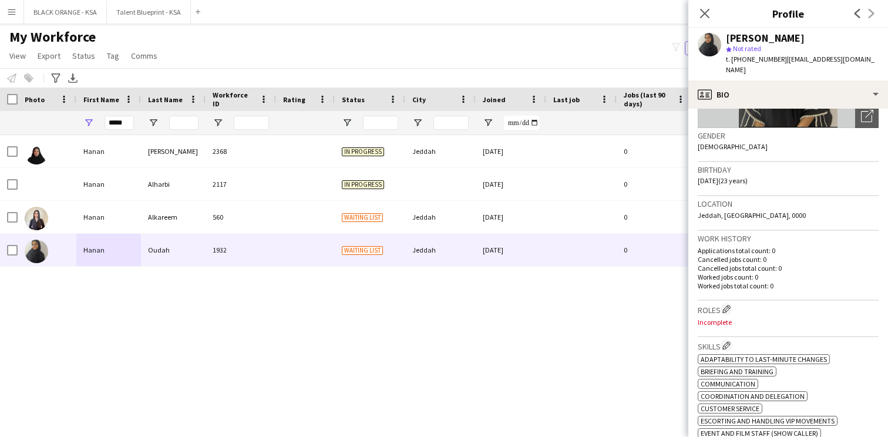
scroll to position [170, 0]
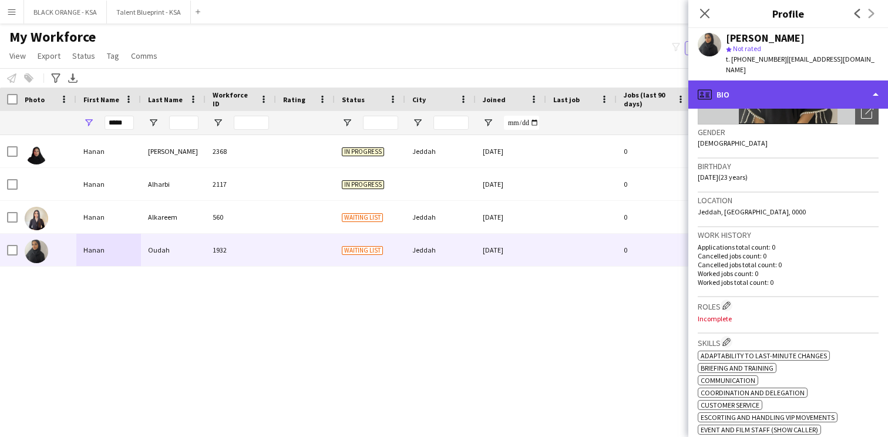
click at [783, 95] on div "profile Bio" at bounding box center [788, 94] width 200 height 28
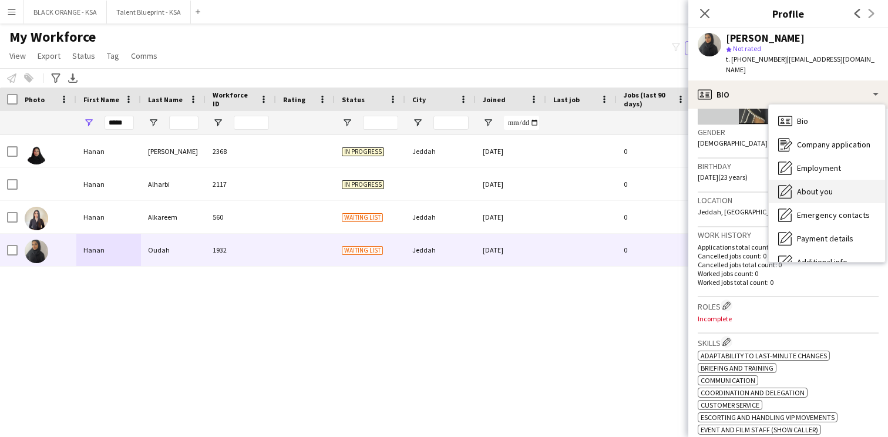
click at [805, 186] on span "About you" at bounding box center [815, 191] width 36 height 11
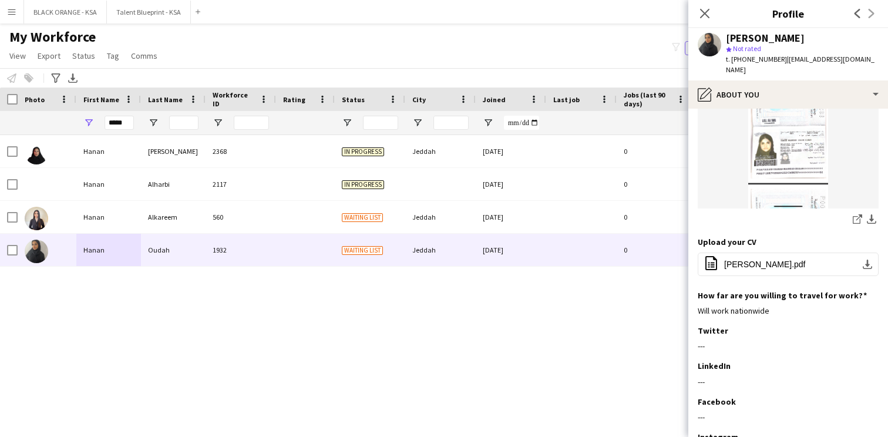
scroll to position [515, 0]
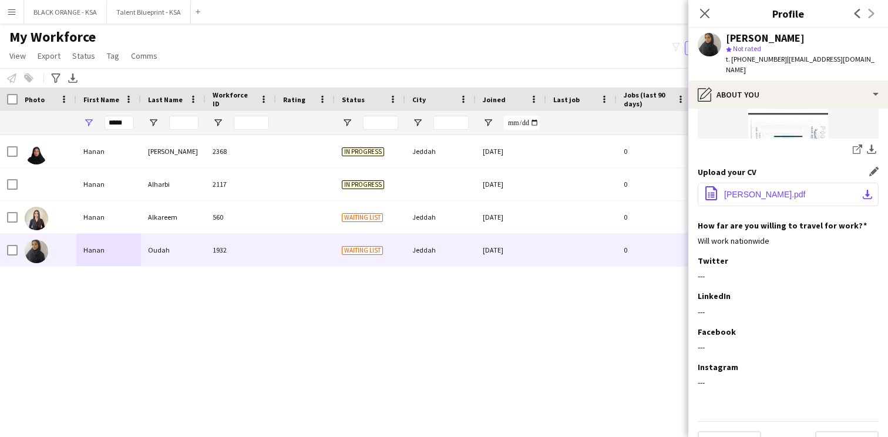
click at [752, 190] on span "[PERSON_NAME].pdf" at bounding box center [765, 194] width 82 height 9
click at [708, 8] on icon "Close pop-in" at bounding box center [704, 13] width 11 height 11
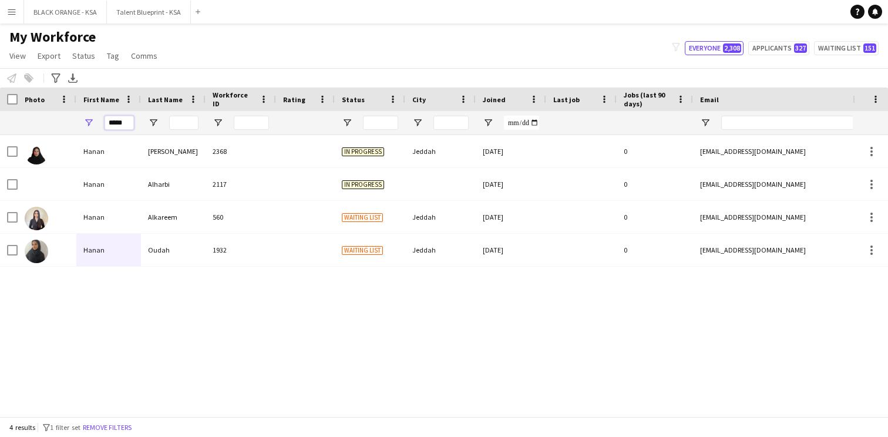
click at [120, 125] on input "*****" at bounding box center [119, 123] width 29 height 14
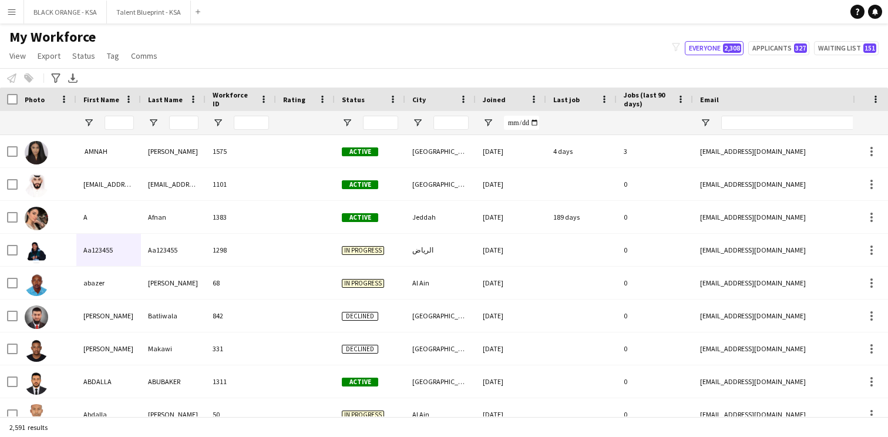
click at [245, 59] on div "My Workforce View Views Default view New view Update view Delete view Edit name…" at bounding box center [444, 48] width 888 height 40
click at [126, 122] on input "First Name Filter Input" at bounding box center [119, 123] width 29 height 14
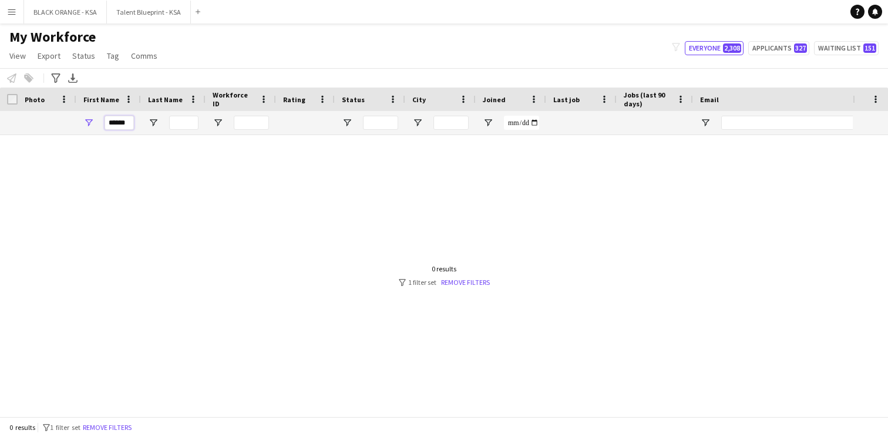
scroll to position [0, 0]
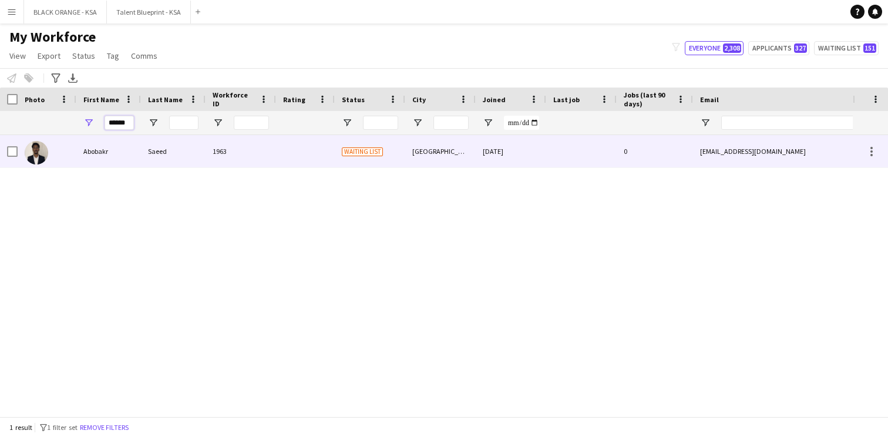
type input "******"
click at [121, 160] on div "Abobakr" at bounding box center [108, 151] width 65 height 32
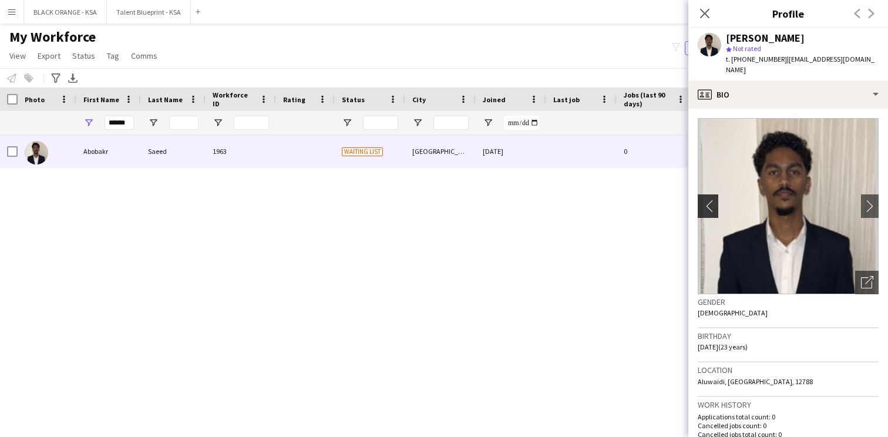
click at [711, 200] on app-icon "chevron-left" at bounding box center [707, 206] width 18 height 12
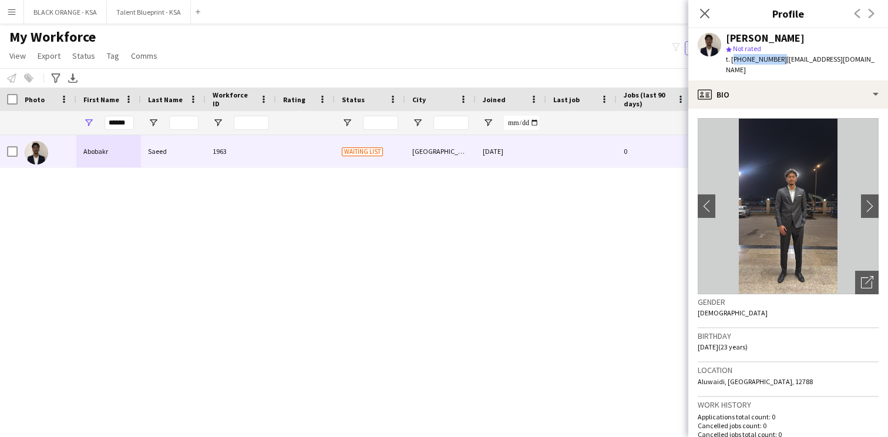
drag, startPoint x: 777, startPoint y: 58, endPoint x: 731, endPoint y: 59, distance: 45.2
click at [731, 59] on span "t. [PHONE_NUMBER]" at bounding box center [756, 59] width 61 height 9
copy span "[PHONE_NUMBER]"
click at [594, 253] on div "[PERSON_NAME] 1963 Waiting list Riyadh [DATE] 0 [EMAIL_ADDRESS][DOMAIN_NAME] [P…" at bounding box center [426, 275] width 853 height 281
click at [704, 12] on icon at bounding box center [704, 13] width 11 height 11
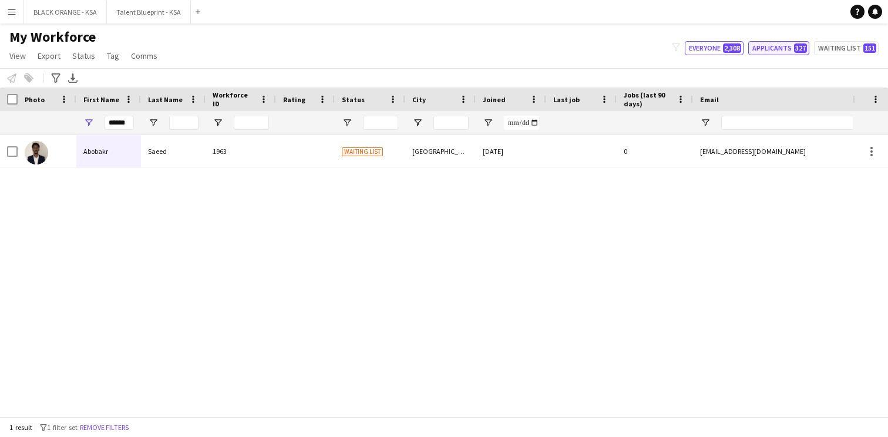
click at [774, 51] on button "Applicants 327" at bounding box center [778, 48] width 61 height 14
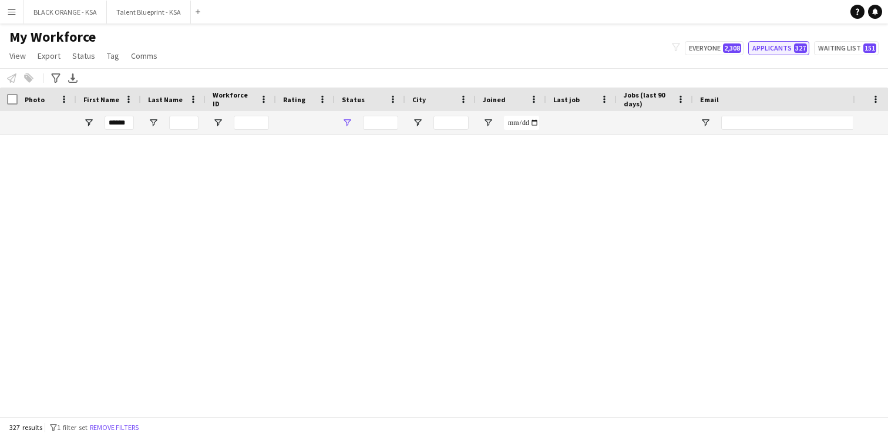
type input "**********"
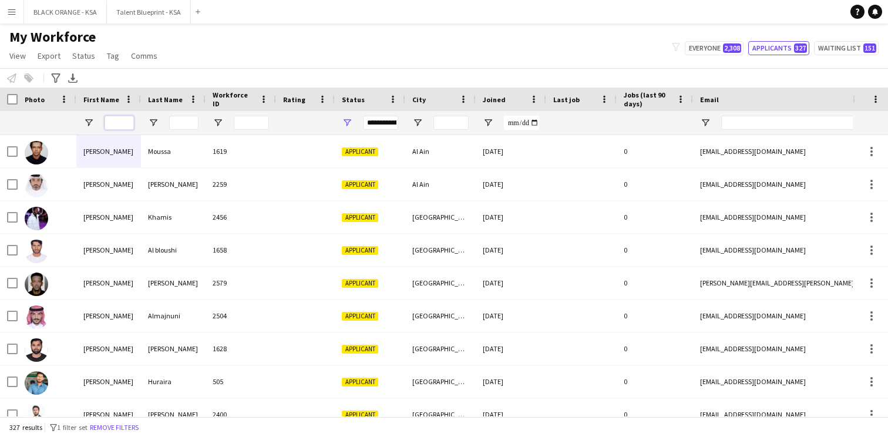
click at [122, 120] on input "First Name Filter Input" at bounding box center [119, 123] width 29 height 14
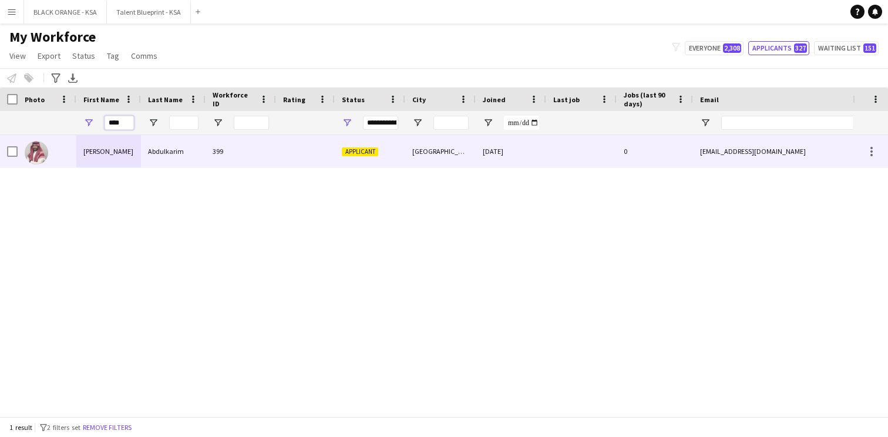
type input "****"
click at [109, 165] on div "[PERSON_NAME]" at bounding box center [108, 151] width 65 height 32
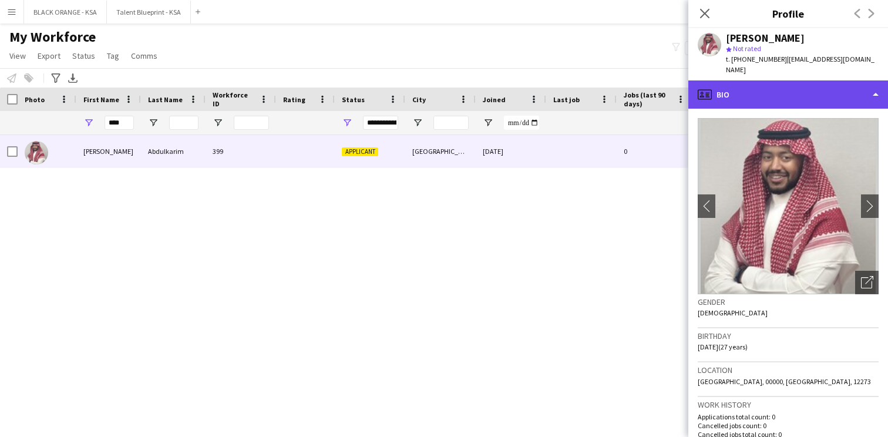
click at [818, 83] on div "profile Bio" at bounding box center [788, 94] width 200 height 28
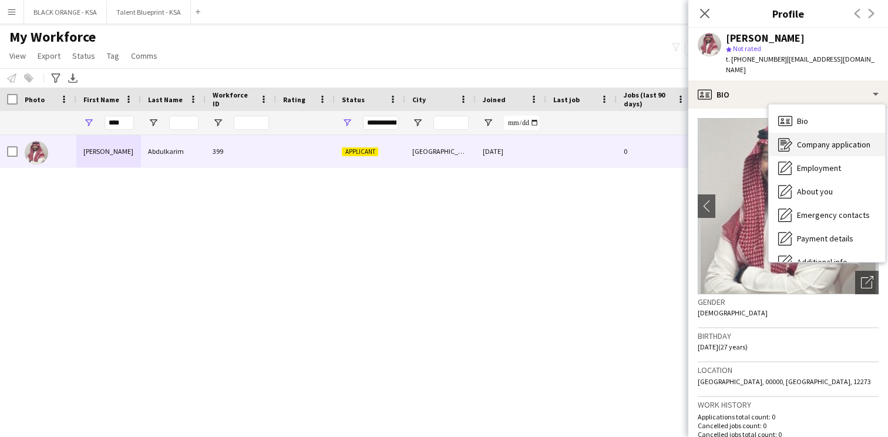
click at [824, 142] on div "Company application Company application" at bounding box center [827, 144] width 116 height 23
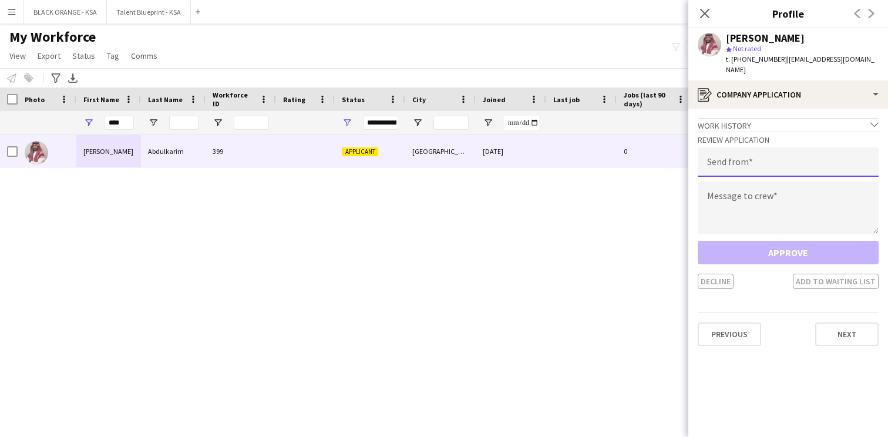
click at [772, 150] on input "email" at bounding box center [788, 161] width 181 height 29
type input "**********"
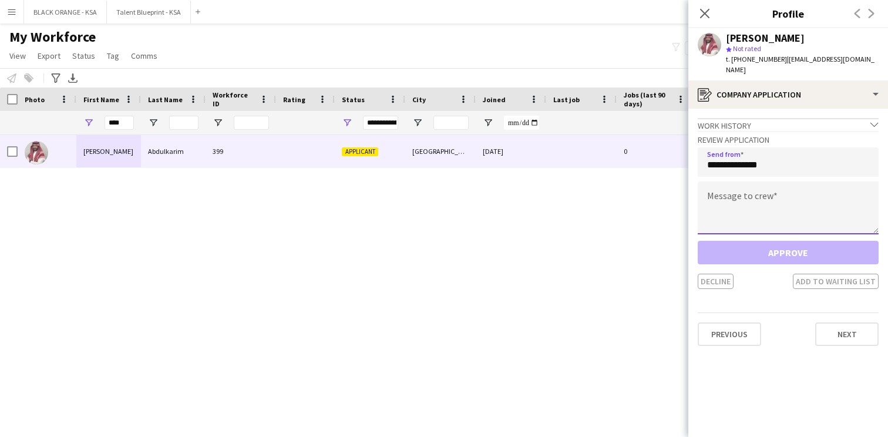
click at [767, 201] on textarea at bounding box center [788, 208] width 181 height 53
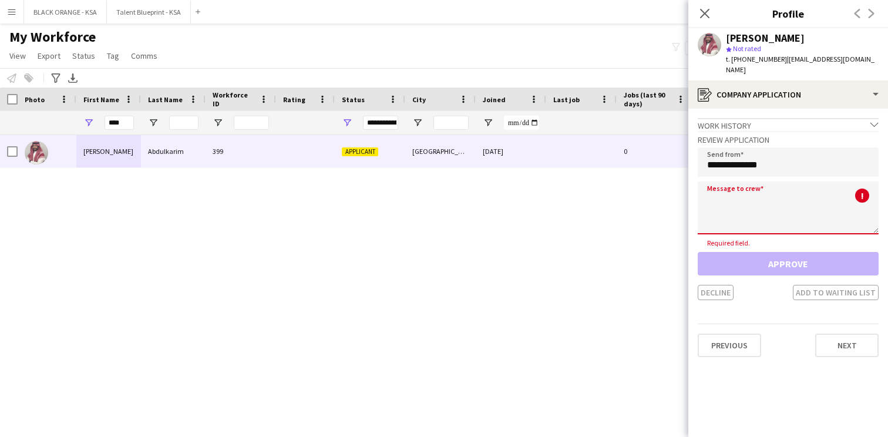
paste textarea "**********"
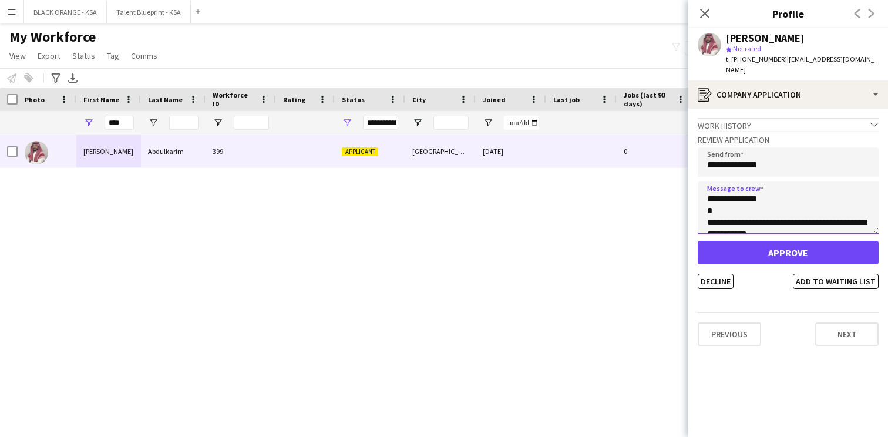
click at [747, 190] on textarea "**********" at bounding box center [788, 208] width 181 height 53
type textarea "**********"
click at [824, 274] on button "Add to waiting list" at bounding box center [836, 281] width 86 height 15
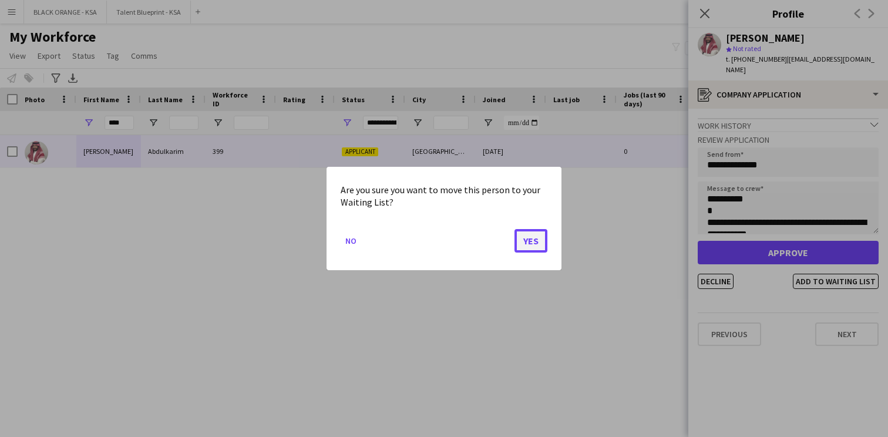
click at [531, 241] on button "Yes" at bounding box center [531, 240] width 33 height 23
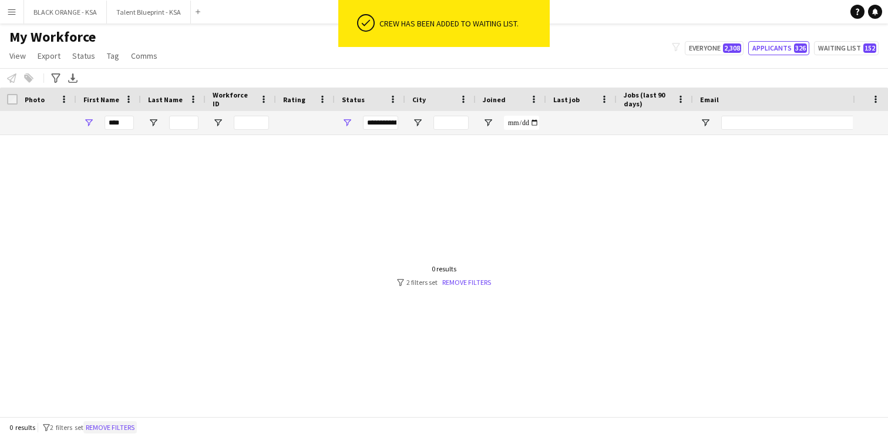
click at [118, 428] on button "Remove filters" at bounding box center [109, 427] width 53 height 13
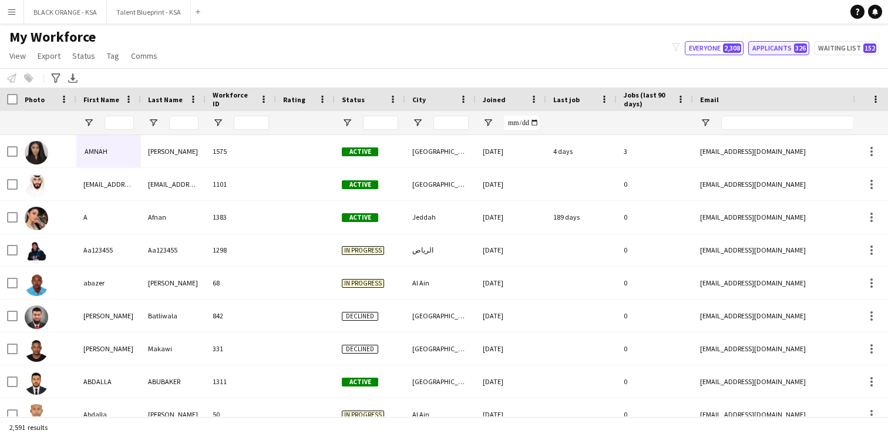
click at [783, 50] on button "Applicants 326" at bounding box center [778, 48] width 61 height 14
type input "**********"
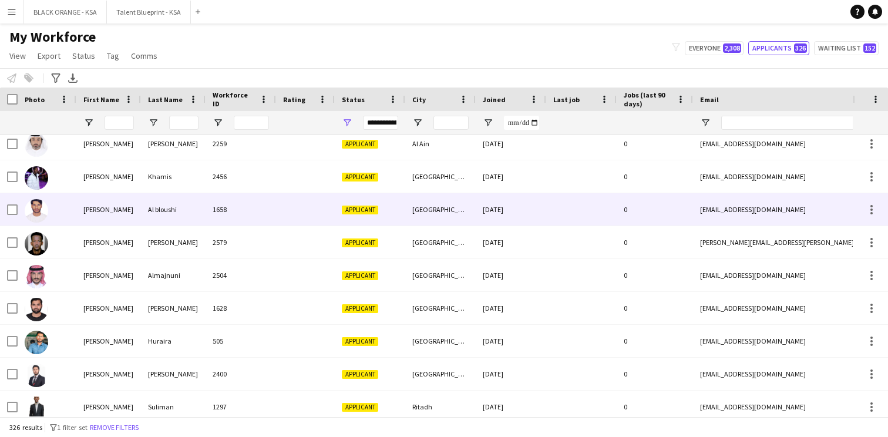
scroll to position [43, 0]
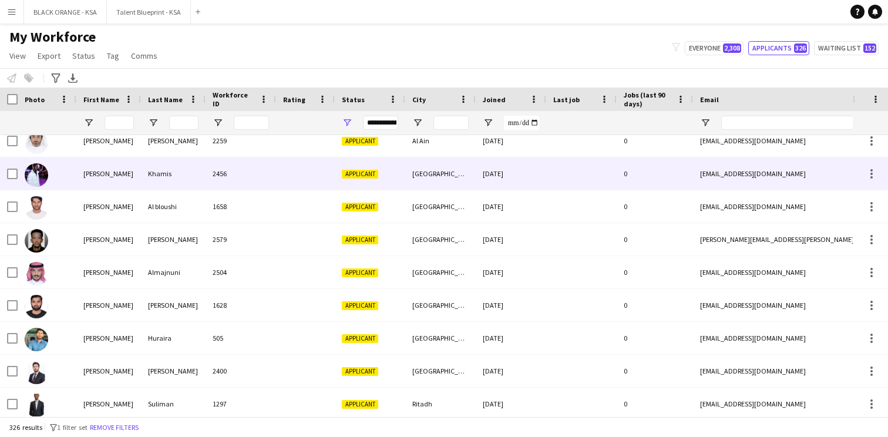
click at [253, 189] on div "2456" at bounding box center [241, 173] width 70 height 32
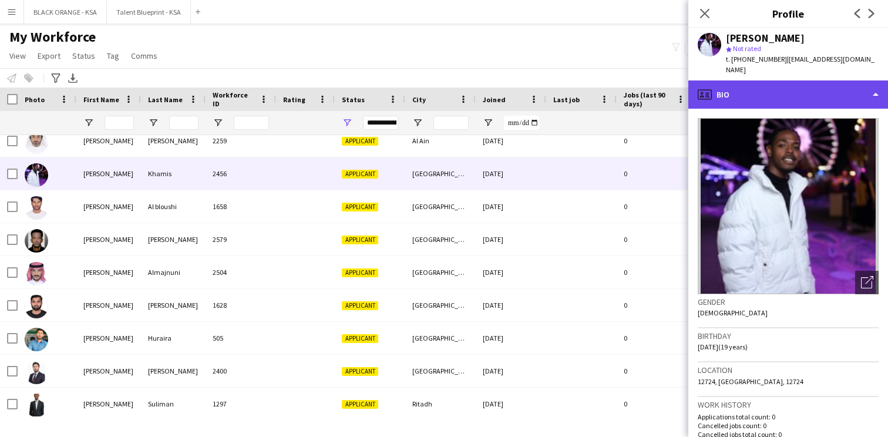
click at [794, 88] on div "profile Bio" at bounding box center [788, 94] width 200 height 28
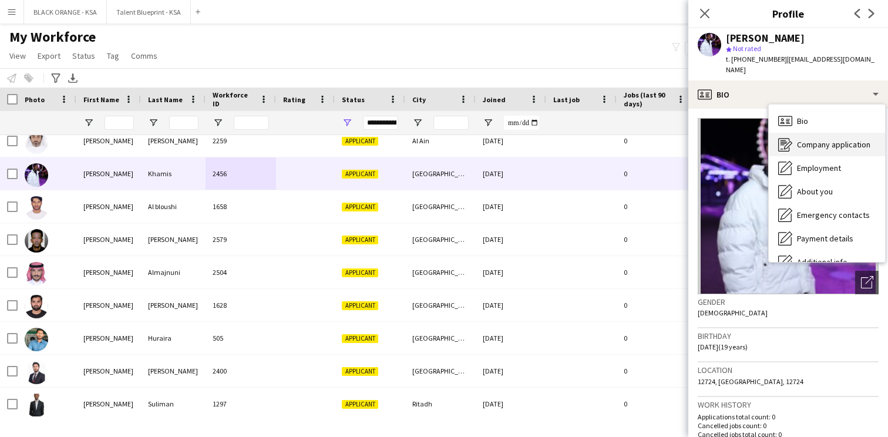
click at [803, 139] on span "Company application" at bounding box center [833, 144] width 73 height 11
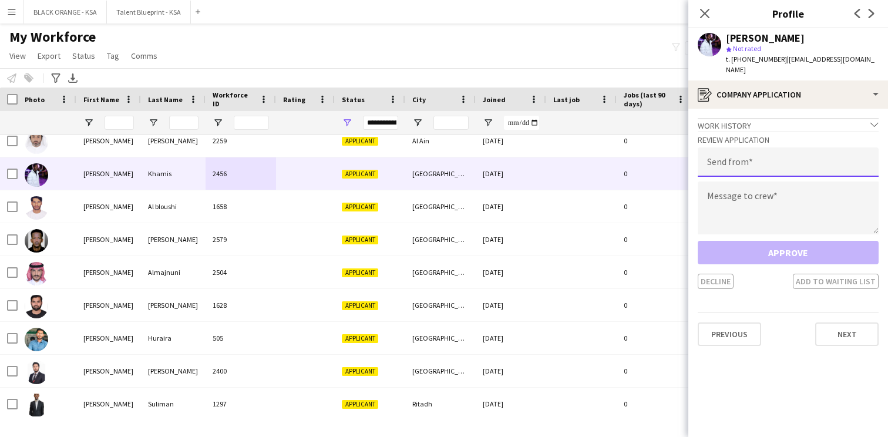
click at [755, 150] on input "email" at bounding box center [788, 161] width 181 height 29
type input "**********"
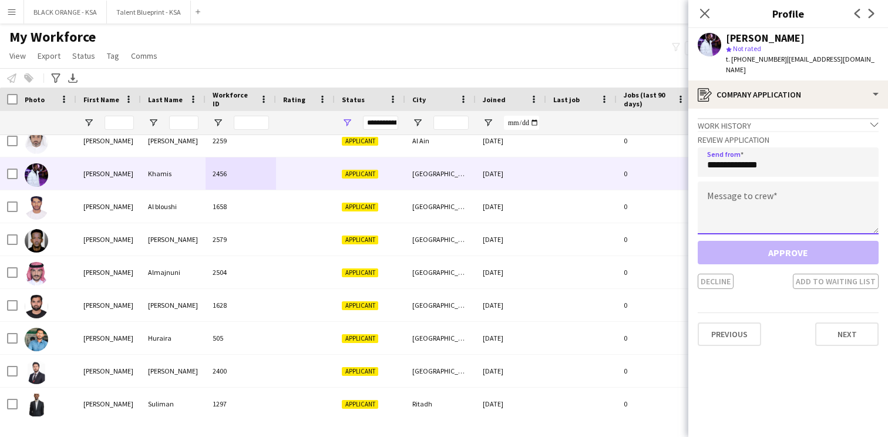
click at [747, 184] on textarea at bounding box center [788, 208] width 181 height 53
paste textarea "**********"
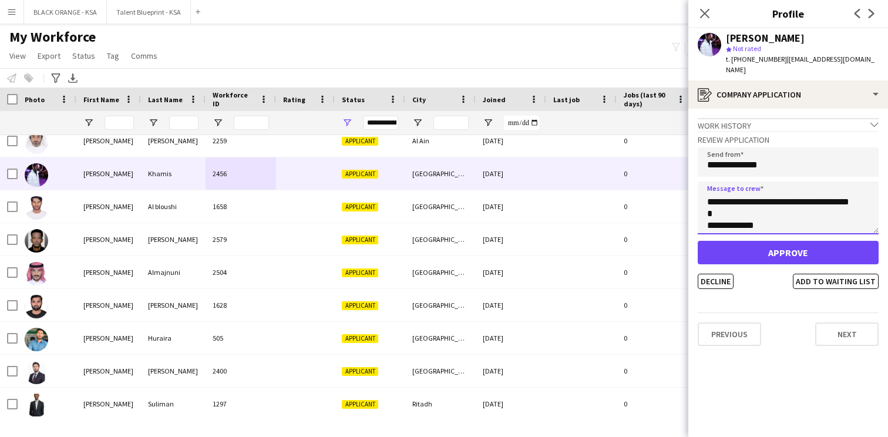
scroll to position [0, 0]
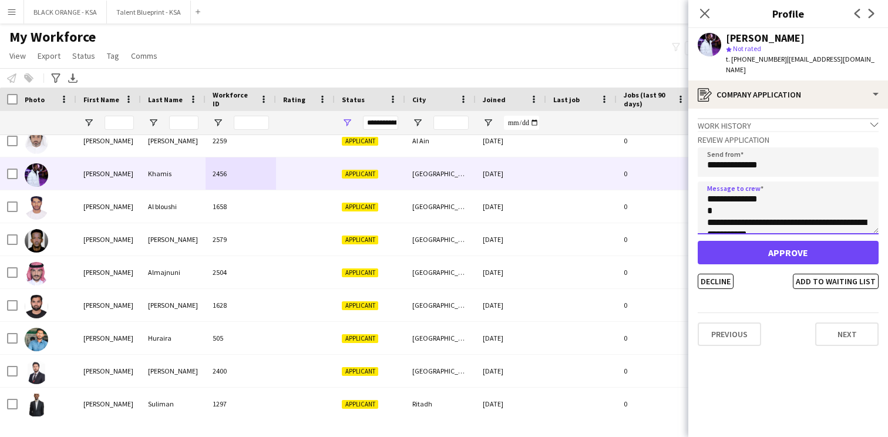
click at [744, 189] on textarea "**********" at bounding box center [788, 208] width 181 height 53
type textarea "**********"
click at [705, 16] on icon "Close pop-in" at bounding box center [704, 13] width 11 height 11
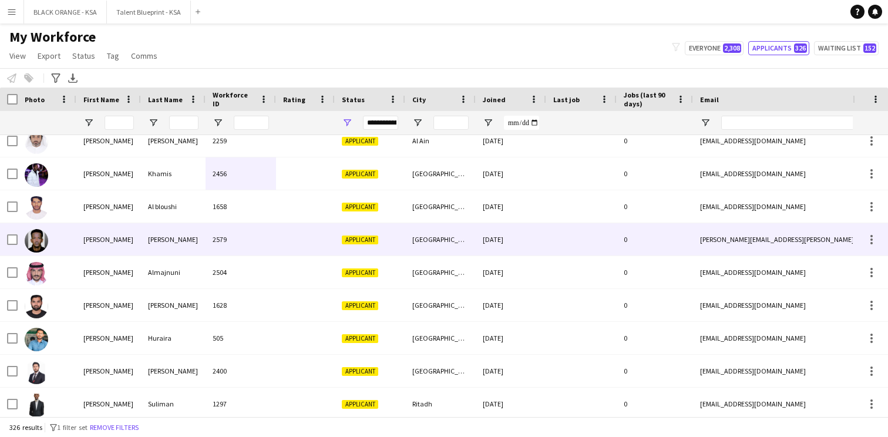
click at [299, 245] on div at bounding box center [305, 239] width 59 height 32
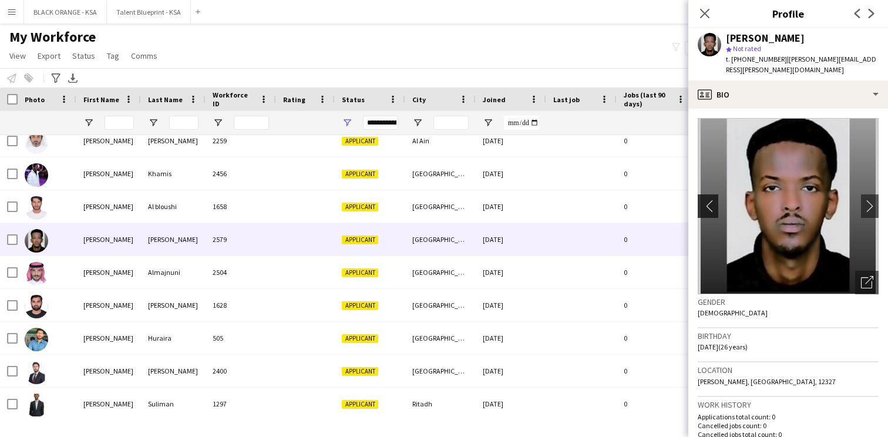
click at [703, 200] on app-icon "chevron-left" at bounding box center [707, 206] width 18 height 12
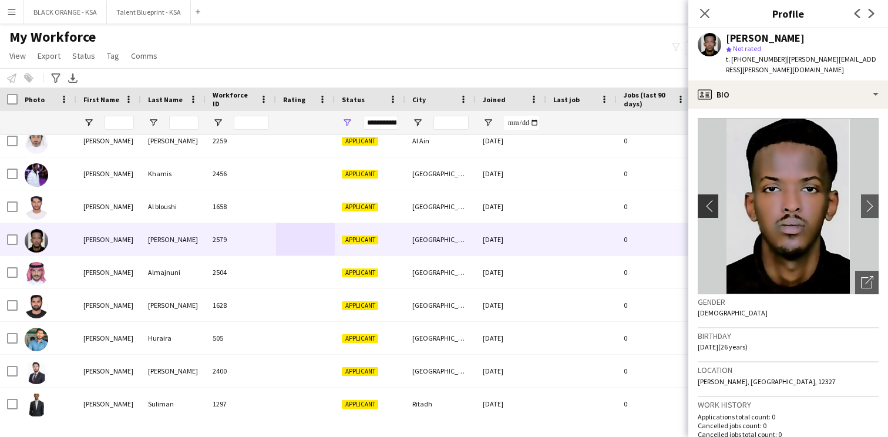
click at [703, 200] on app-icon "chevron-left" at bounding box center [707, 206] width 18 height 12
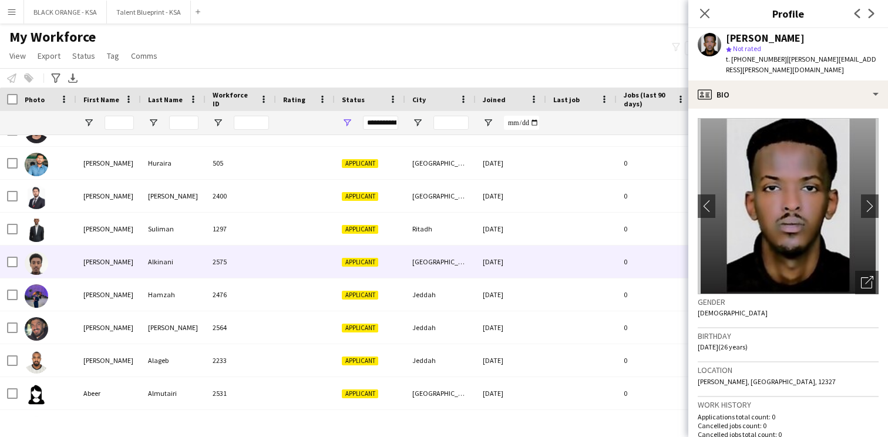
scroll to position [220, 0]
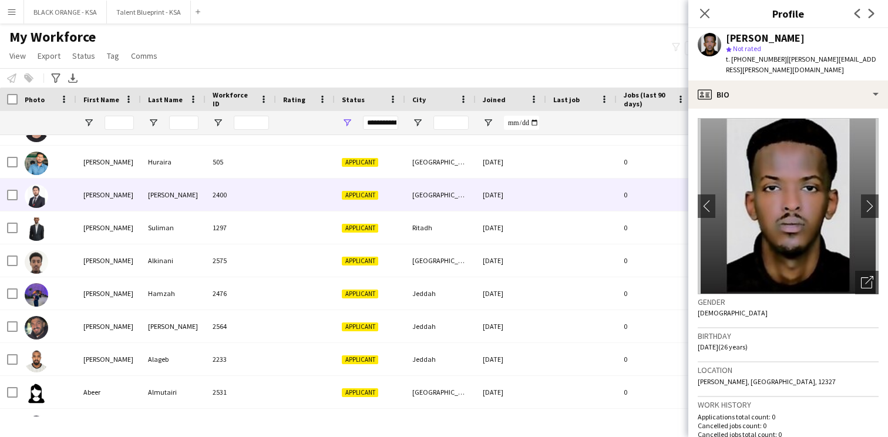
click at [378, 193] on span "Applicant" at bounding box center [360, 195] width 36 height 9
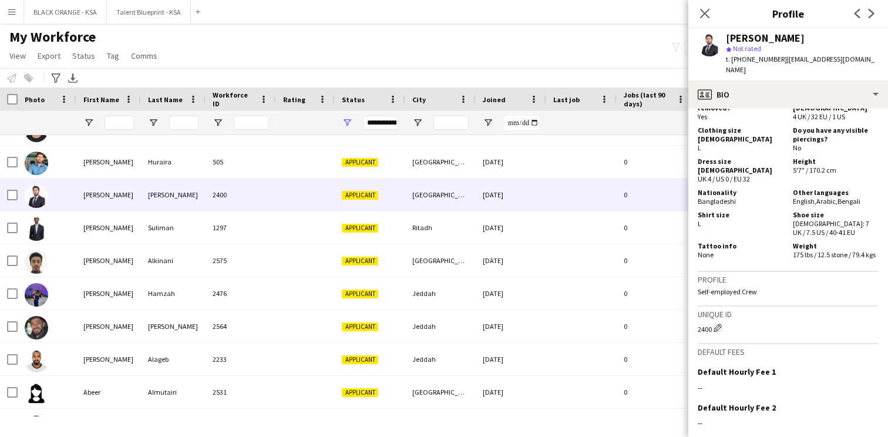
scroll to position [845, 0]
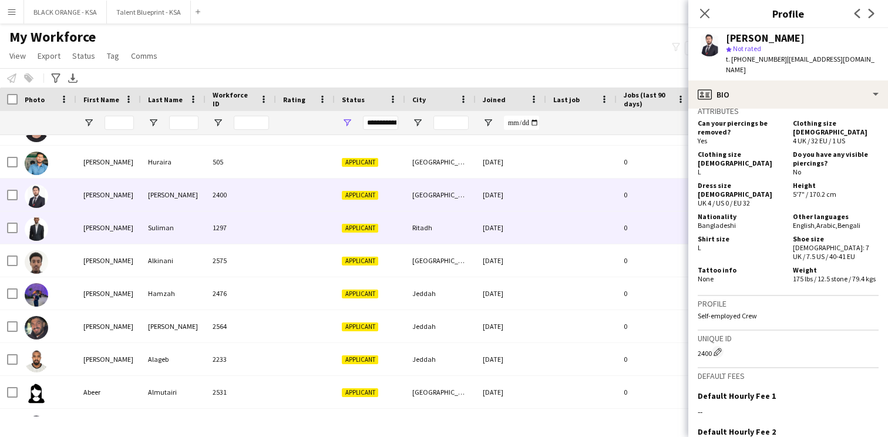
click at [550, 223] on div at bounding box center [581, 227] width 70 height 32
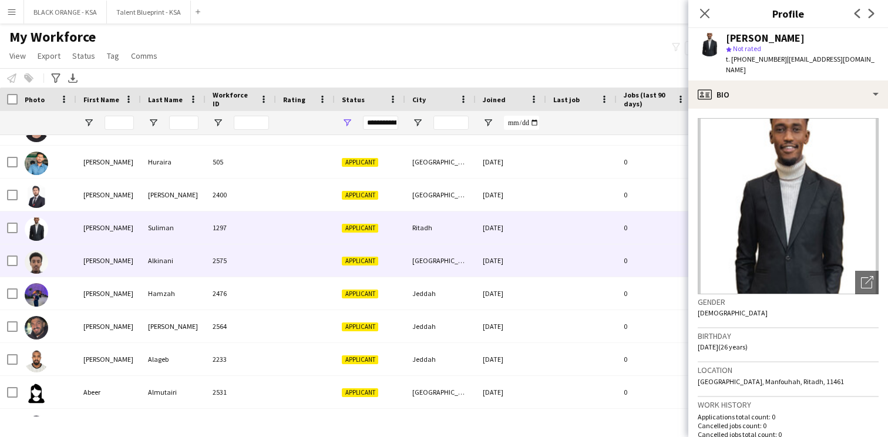
click at [528, 248] on div "[DATE]" at bounding box center [511, 260] width 70 height 32
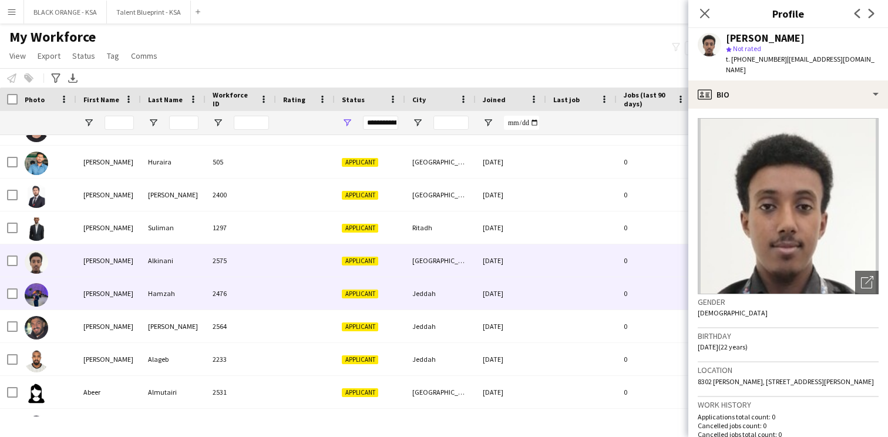
click at [451, 297] on div "Jeddah" at bounding box center [440, 293] width 70 height 32
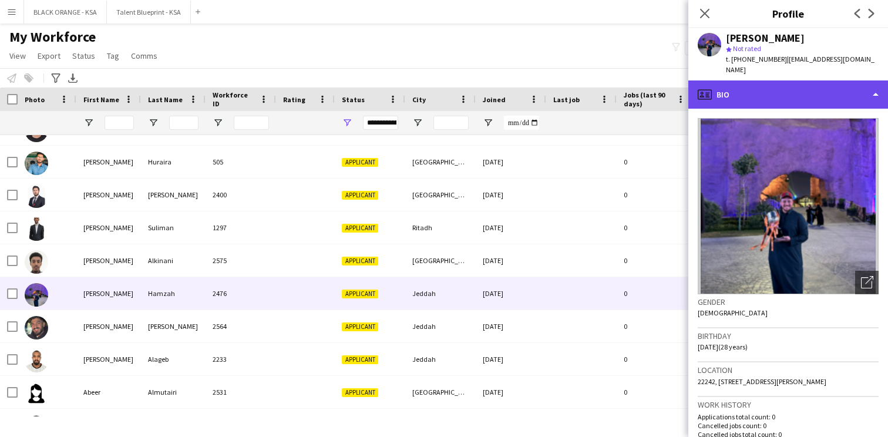
click at [761, 98] on div "profile Bio" at bounding box center [788, 94] width 200 height 28
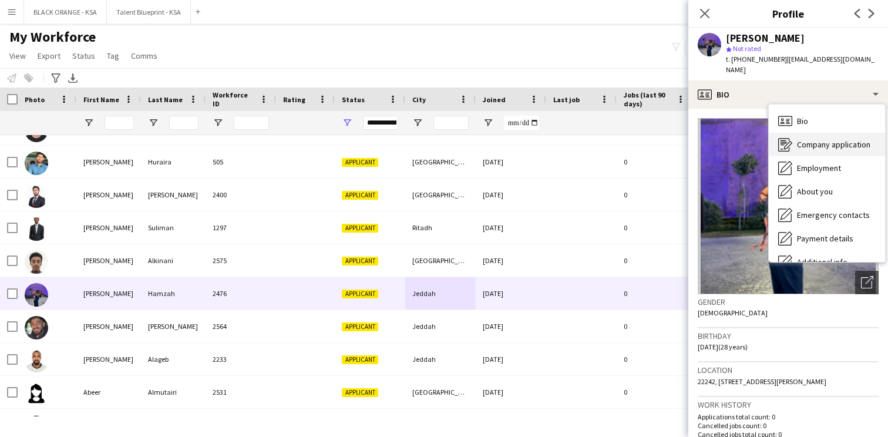
click at [805, 150] on div "Company application Company application" at bounding box center [827, 144] width 116 height 23
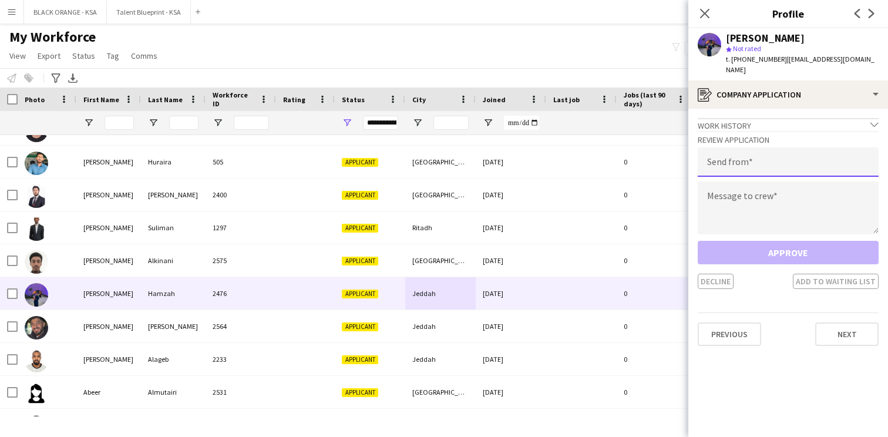
click at [743, 172] on input "email" at bounding box center [788, 161] width 181 height 29
type input "**********"
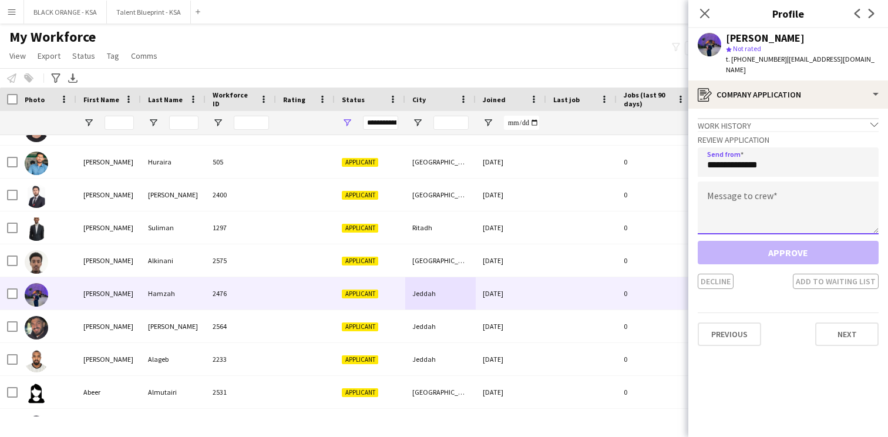
click at [745, 199] on textarea at bounding box center [788, 208] width 181 height 53
paste textarea "**********"
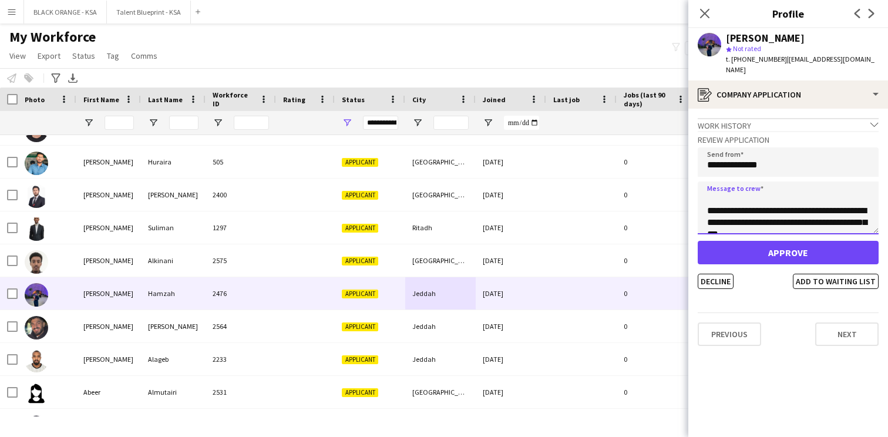
scroll to position [0, 0]
click at [749, 201] on textarea "**********" at bounding box center [788, 208] width 181 height 53
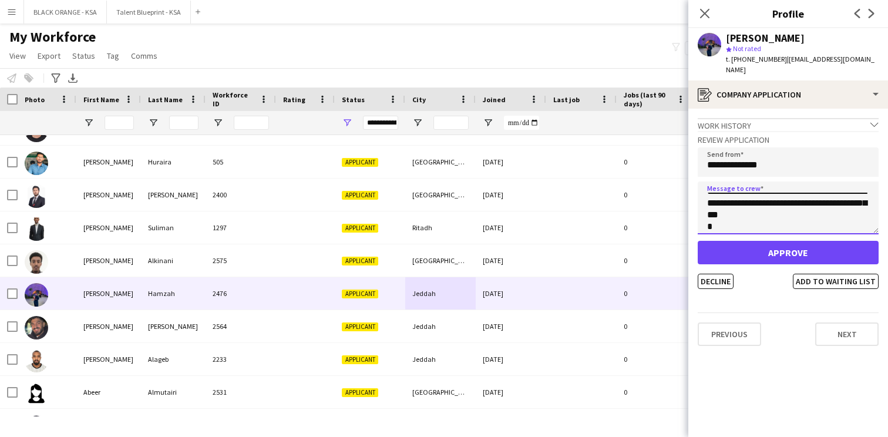
scroll to position [73, 0]
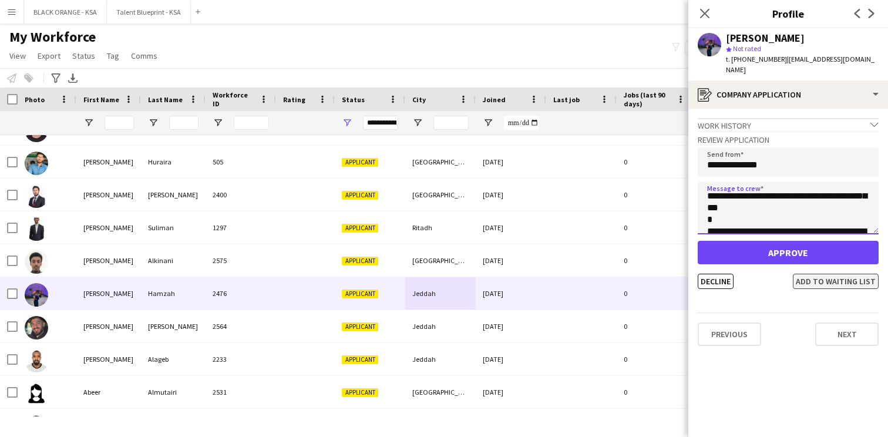
type textarea "**********"
click at [834, 283] on button "Add to waiting list" at bounding box center [836, 281] width 86 height 15
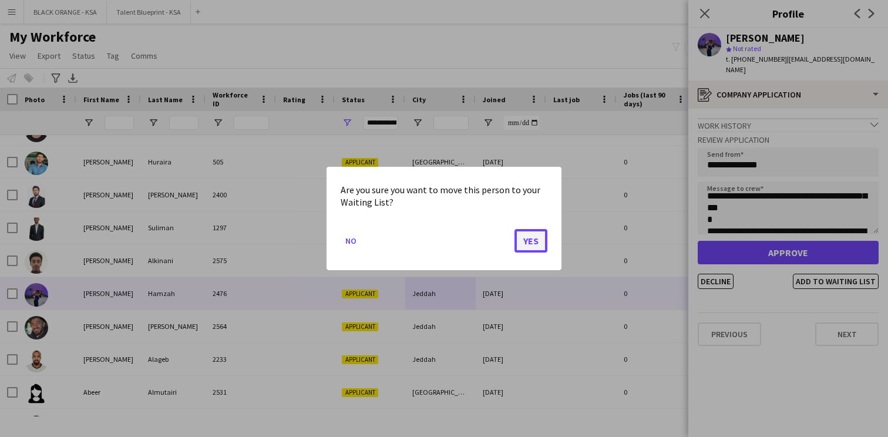
click at [525, 239] on button "Yes" at bounding box center [531, 240] width 33 height 23
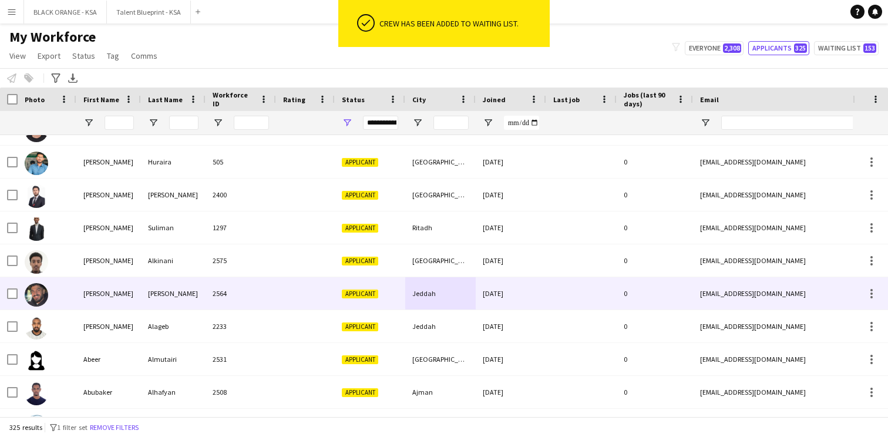
click at [293, 297] on div at bounding box center [305, 293] width 59 height 32
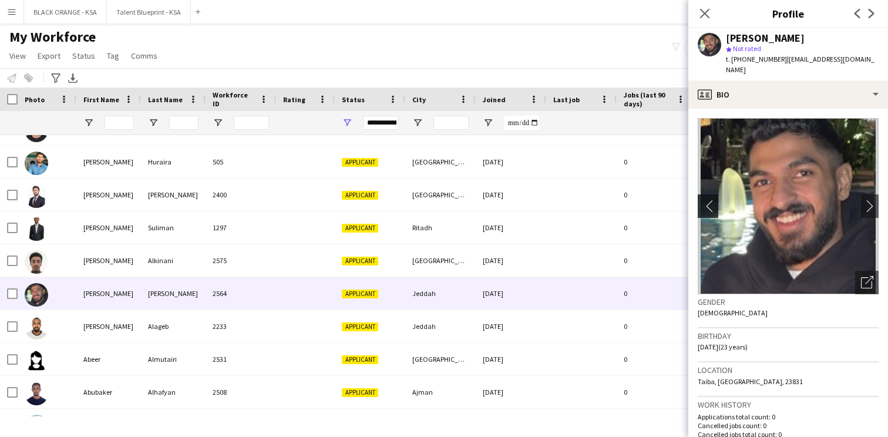
click at [712, 203] on app-icon "chevron-left" at bounding box center [707, 206] width 18 height 12
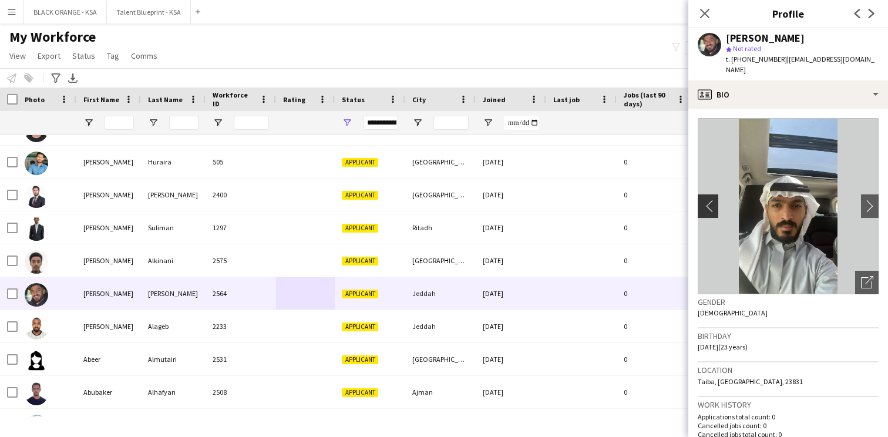
click at [712, 203] on app-icon "chevron-left" at bounding box center [707, 206] width 18 height 12
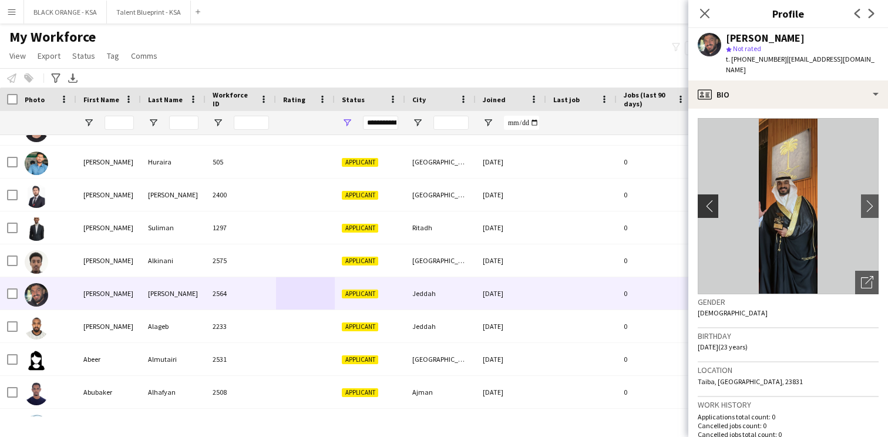
click at [712, 203] on app-icon "chevron-left" at bounding box center [707, 206] width 18 height 12
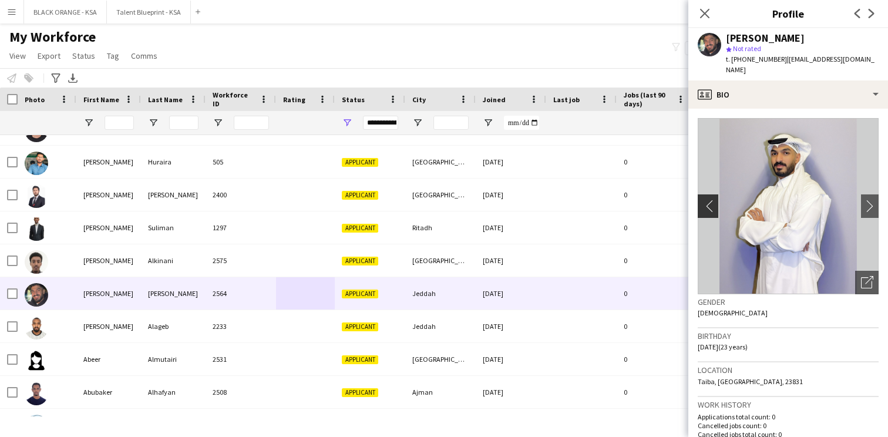
click at [712, 203] on app-icon "chevron-left" at bounding box center [707, 206] width 18 height 12
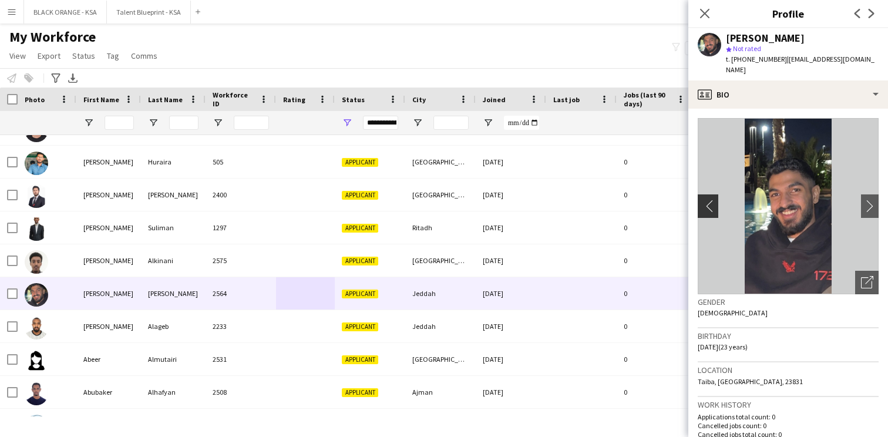
click at [712, 203] on app-icon "chevron-left" at bounding box center [707, 206] width 18 height 12
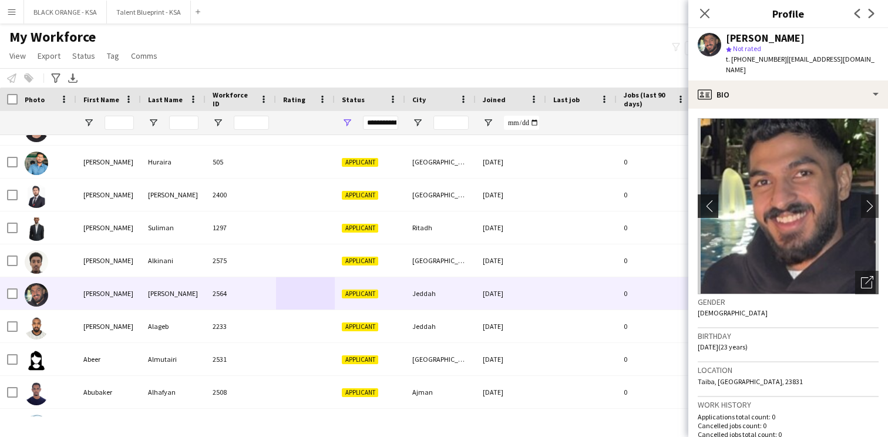
click at [708, 203] on app-icon "chevron-left" at bounding box center [707, 206] width 18 height 12
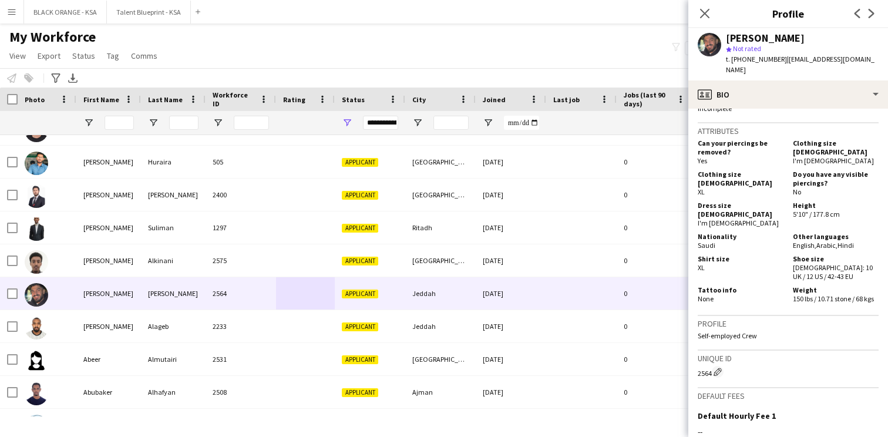
scroll to position [715, 0]
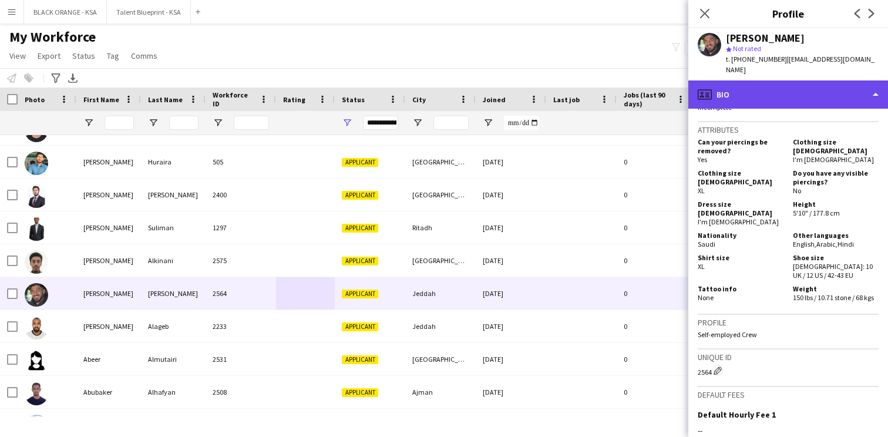
click at [759, 99] on div "profile Bio" at bounding box center [788, 94] width 200 height 28
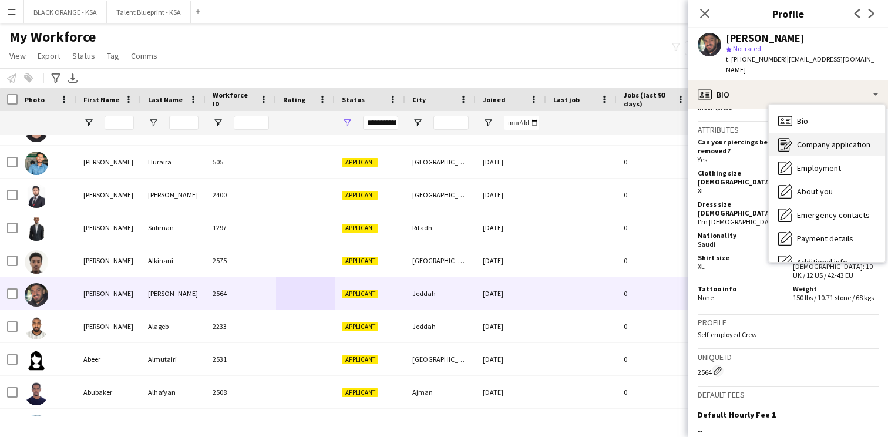
click at [794, 149] on div "Company application Company application" at bounding box center [827, 144] width 116 height 23
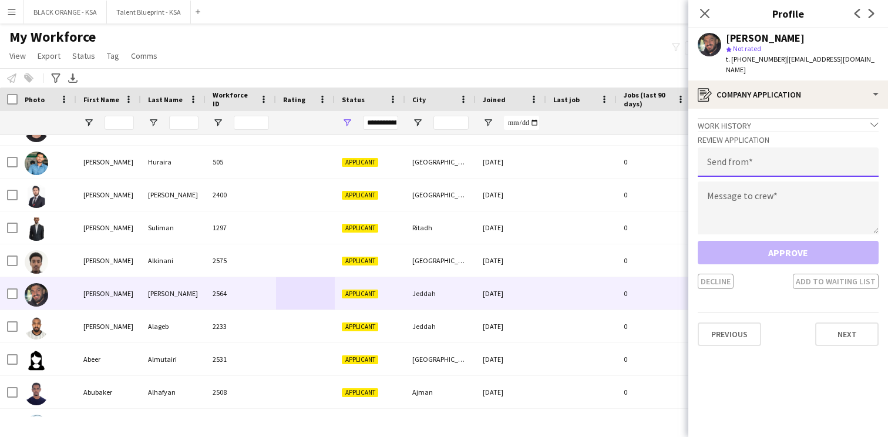
click at [738, 164] on input "email" at bounding box center [788, 161] width 181 height 29
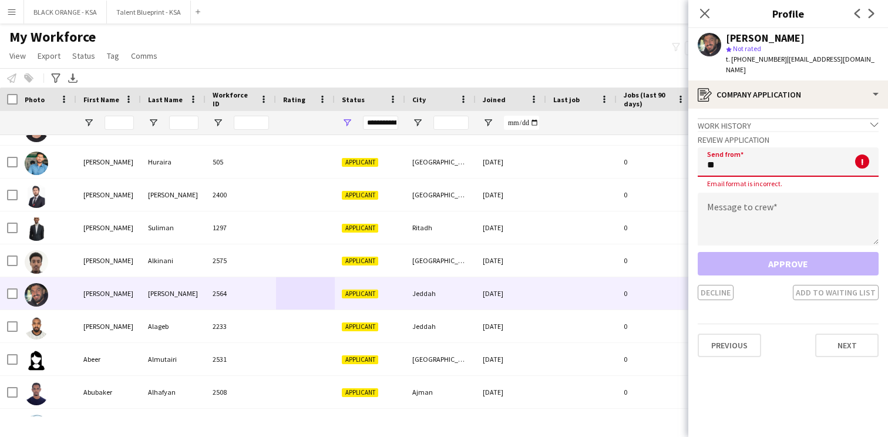
type input "*"
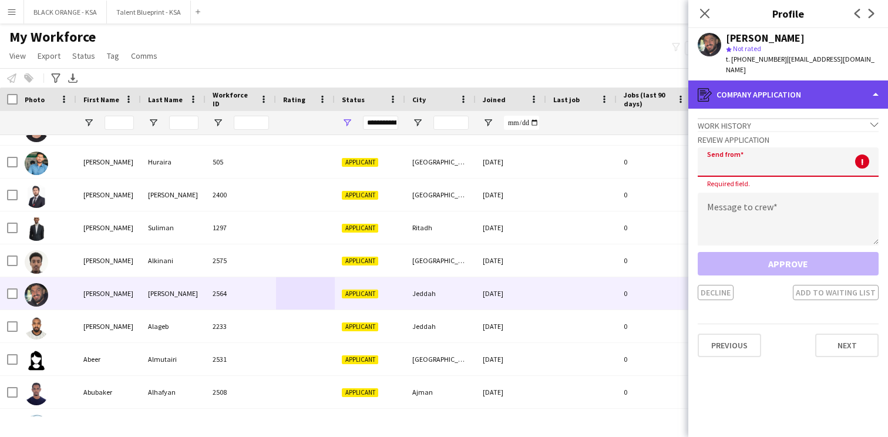
click at [741, 106] on div "register Company application" at bounding box center [788, 94] width 200 height 28
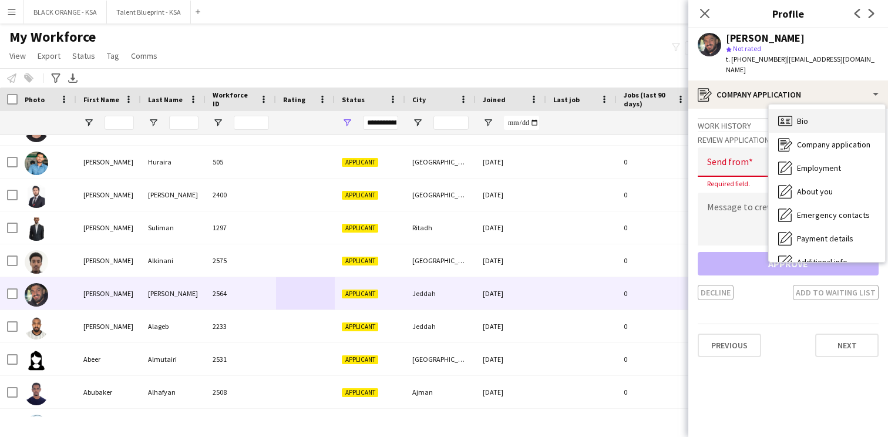
click at [788, 130] on div "Bio Bio" at bounding box center [827, 120] width 116 height 23
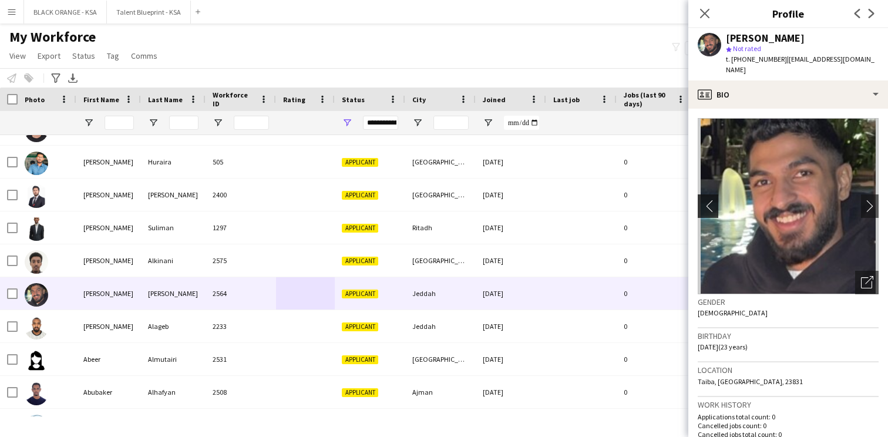
click at [704, 205] on app-icon "chevron-left" at bounding box center [707, 206] width 18 height 12
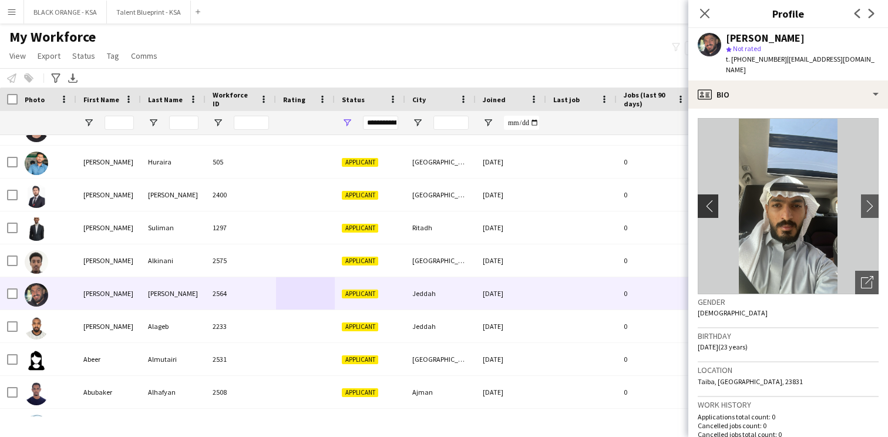
click at [704, 205] on app-icon "chevron-left" at bounding box center [707, 206] width 18 height 12
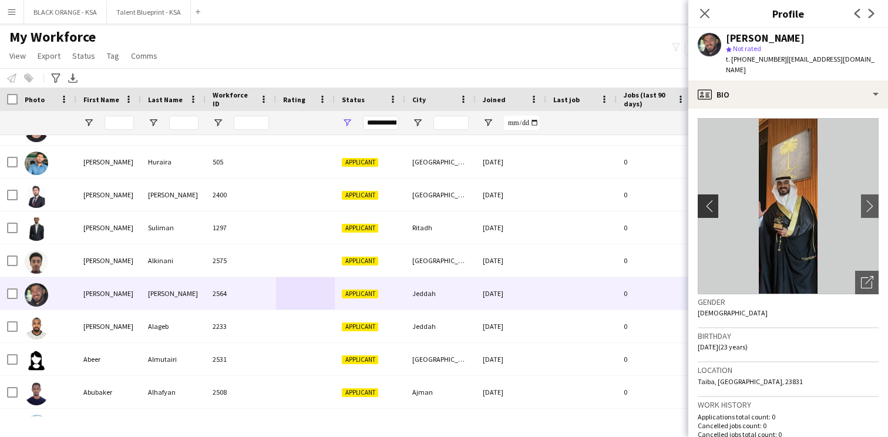
click at [704, 205] on app-icon "chevron-left" at bounding box center [707, 206] width 18 height 12
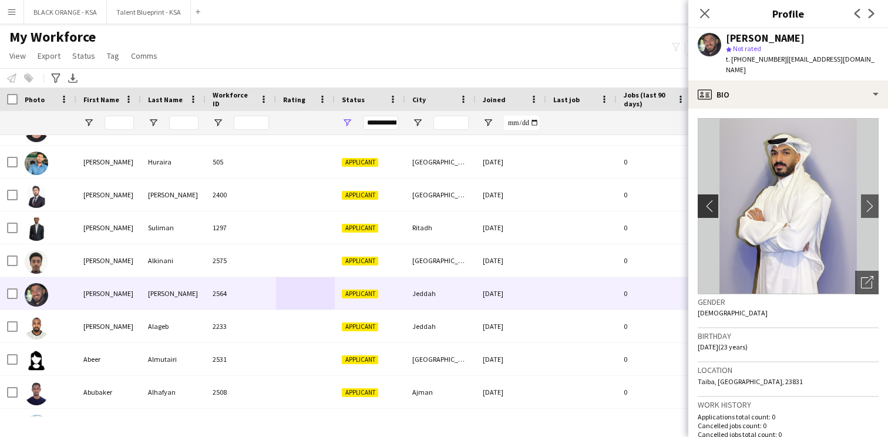
click at [704, 205] on app-icon "chevron-left" at bounding box center [707, 206] width 18 height 12
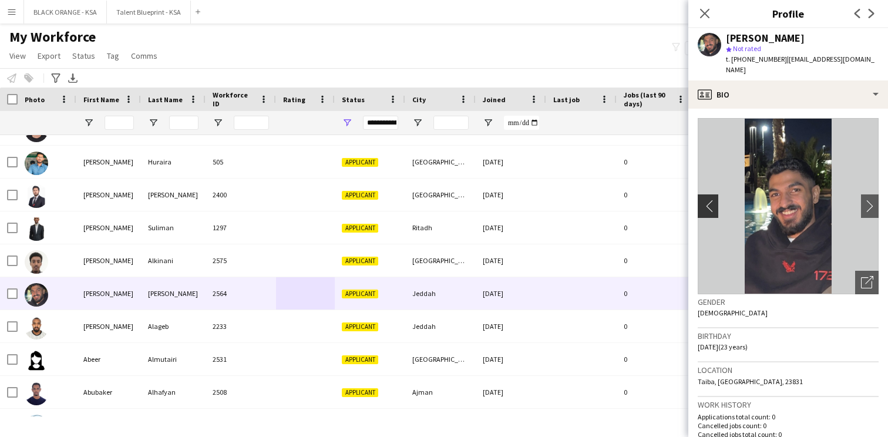
click at [704, 205] on app-icon "chevron-left" at bounding box center [707, 206] width 18 height 12
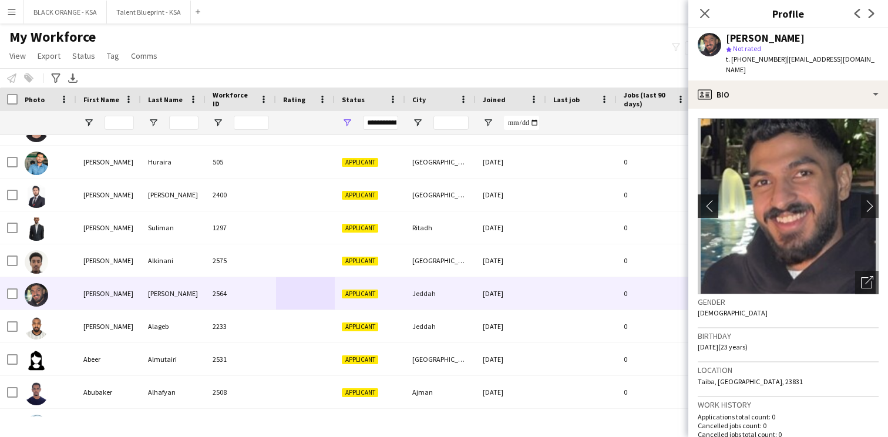
click at [704, 205] on app-icon "chevron-left" at bounding box center [707, 206] width 18 height 12
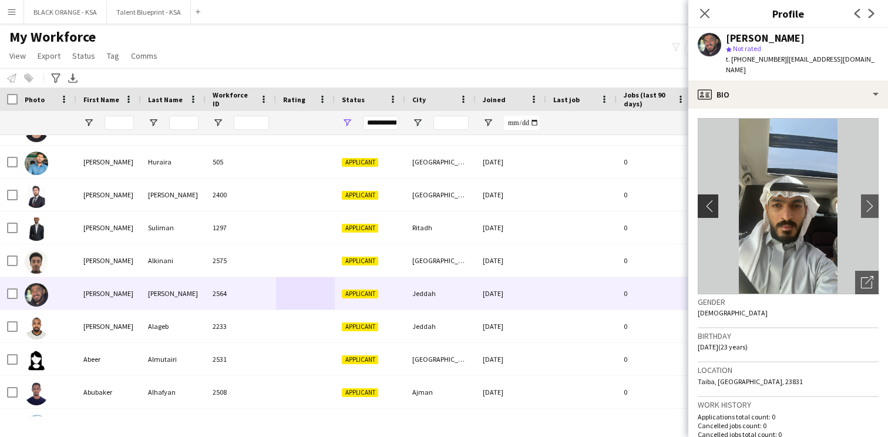
click at [704, 205] on app-icon "chevron-left" at bounding box center [707, 206] width 18 height 12
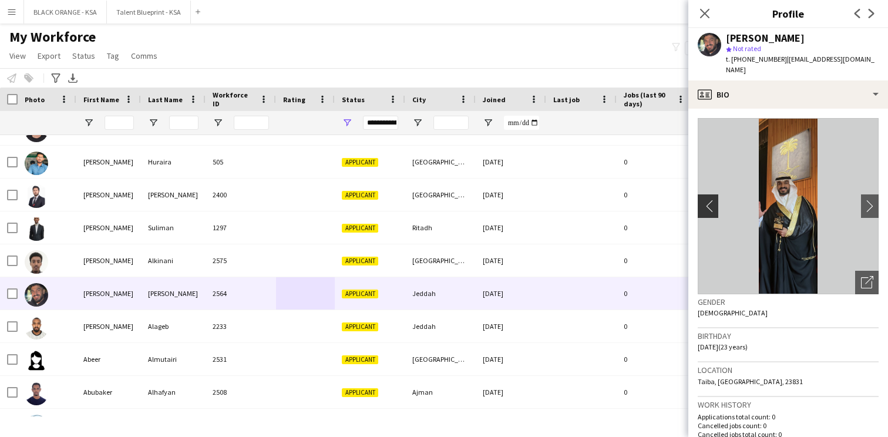
click at [704, 205] on app-icon "chevron-left" at bounding box center [707, 206] width 18 height 12
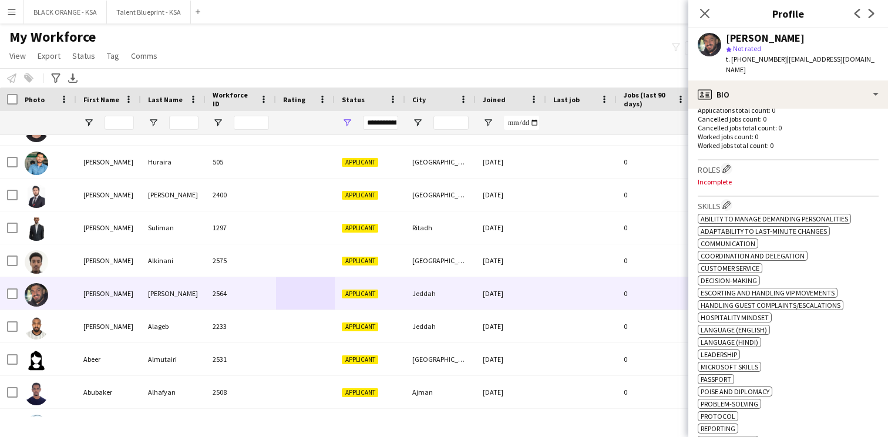
scroll to position [306, 0]
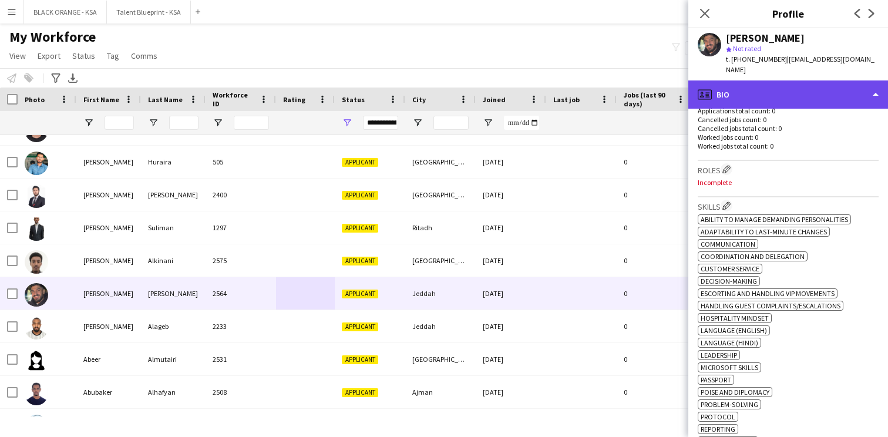
click at [765, 87] on div "profile Bio" at bounding box center [788, 94] width 200 height 28
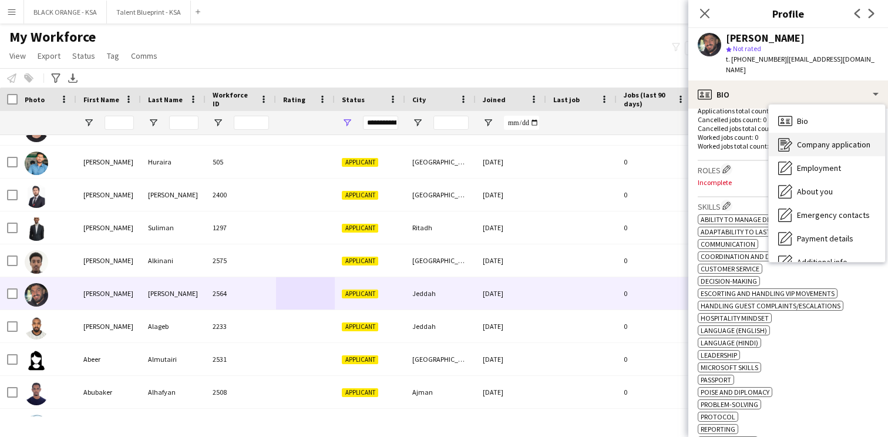
click at [791, 142] on icon at bounding box center [788, 145] width 8 height 8
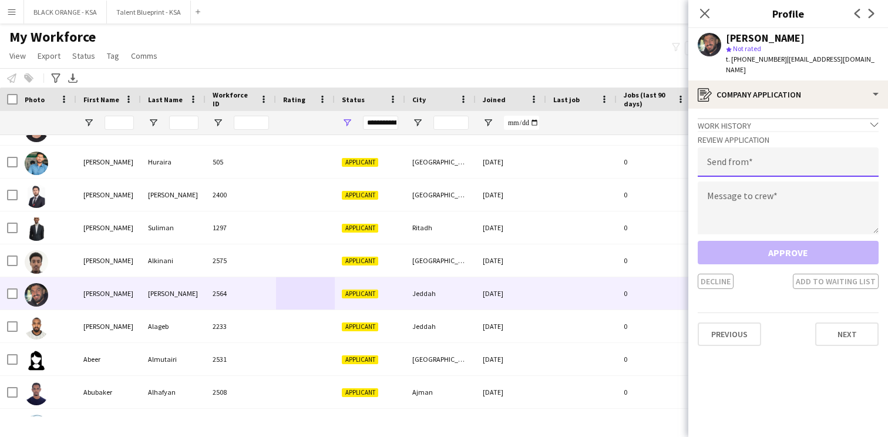
click at [760, 154] on input "email" at bounding box center [788, 161] width 181 height 29
type input "**********"
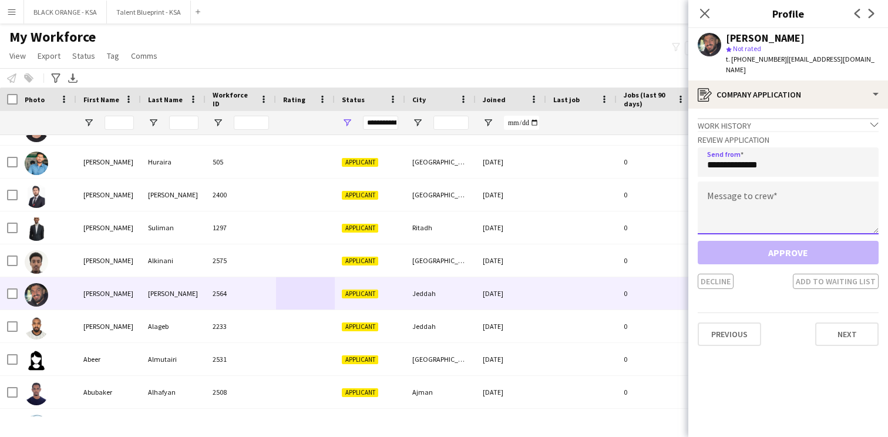
click at [755, 196] on textarea at bounding box center [788, 208] width 181 height 53
paste textarea "**********"
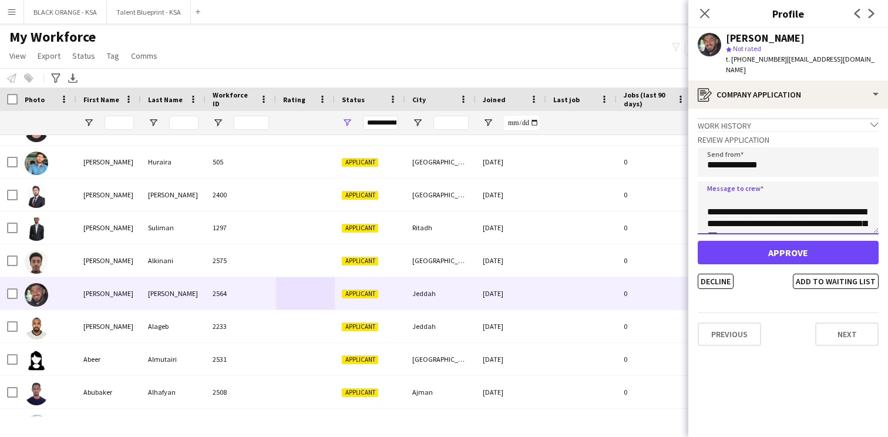
scroll to position [0, 0]
click at [753, 200] on textarea "**********" at bounding box center [788, 208] width 181 height 53
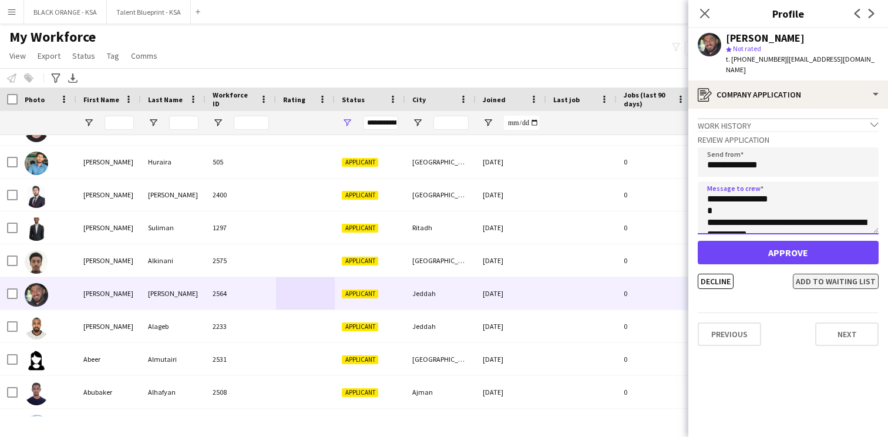
type textarea "**********"
click at [824, 288] on button "Add to waiting list" at bounding box center [836, 281] width 86 height 15
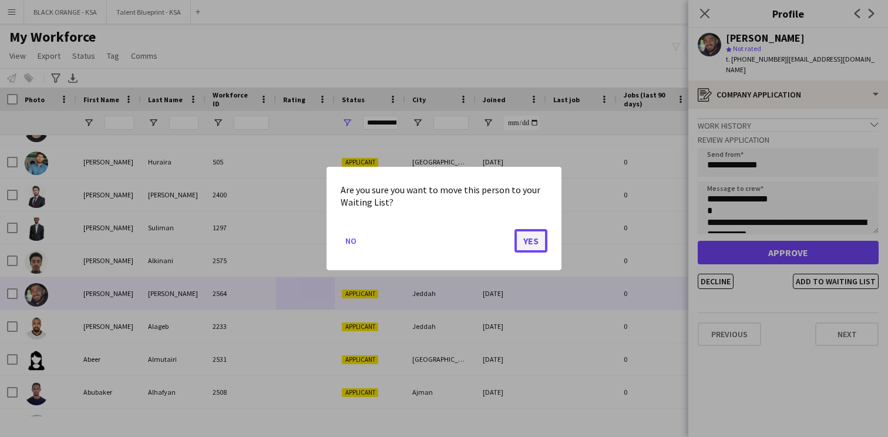
click at [545, 240] on button "Yes" at bounding box center [531, 240] width 33 height 23
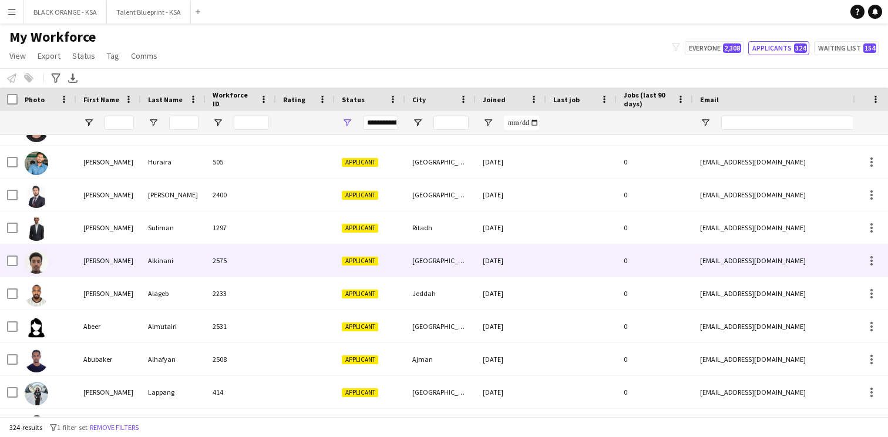
click at [454, 266] on div "[GEOGRAPHIC_DATA]" at bounding box center [440, 260] width 70 height 32
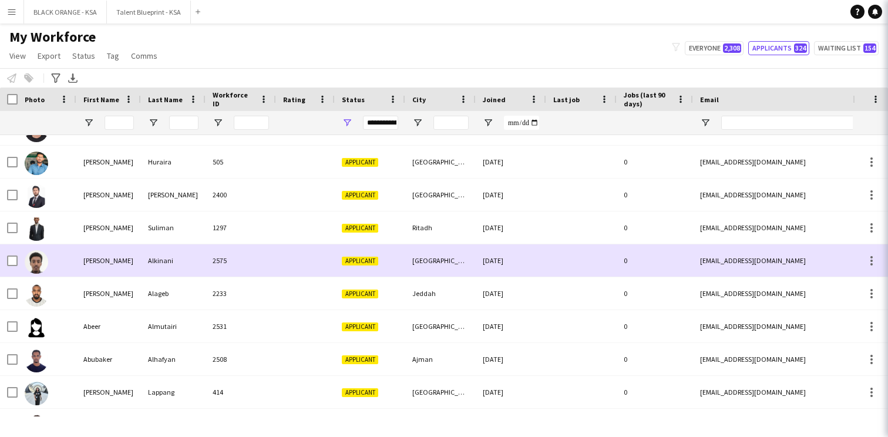
click at [454, 266] on div "[GEOGRAPHIC_DATA]" at bounding box center [440, 260] width 70 height 32
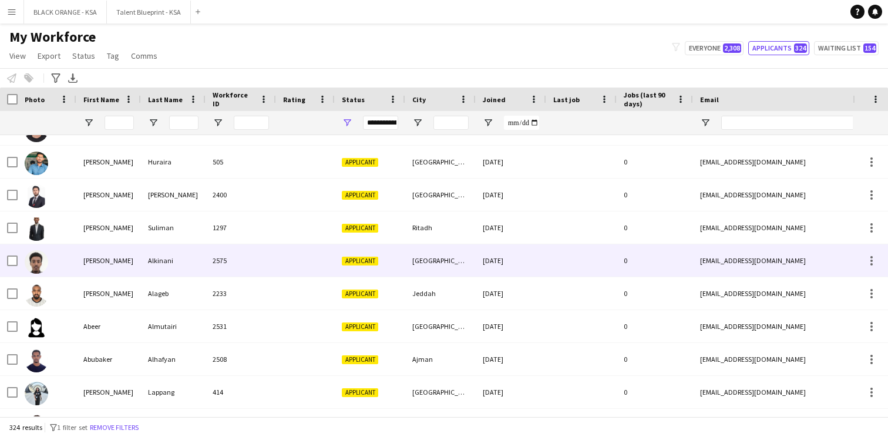
click at [454, 266] on div "[GEOGRAPHIC_DATA]" at bounding box center [440, 260] width 70 height 32
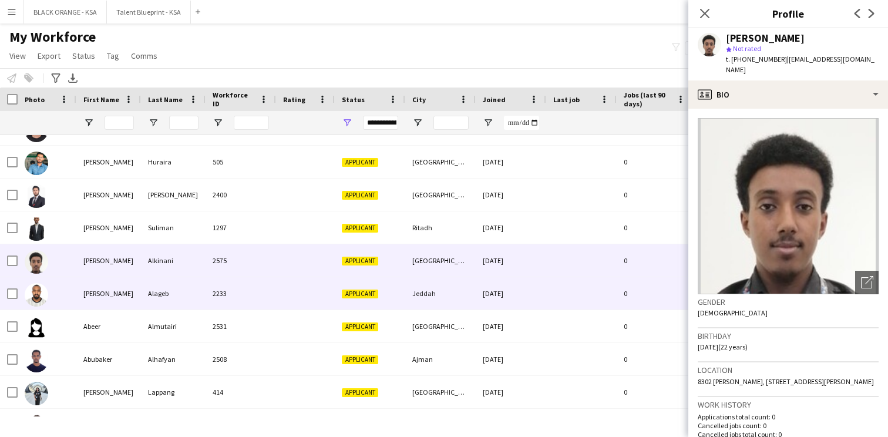
click at [416, 285] on div "Jeddah" at bounding box center [440, 293] width 70 height 32
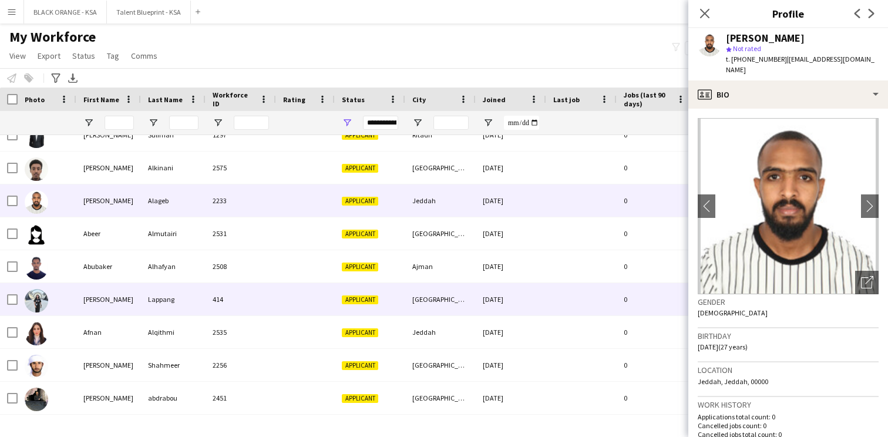
scroll to position [330, 0]
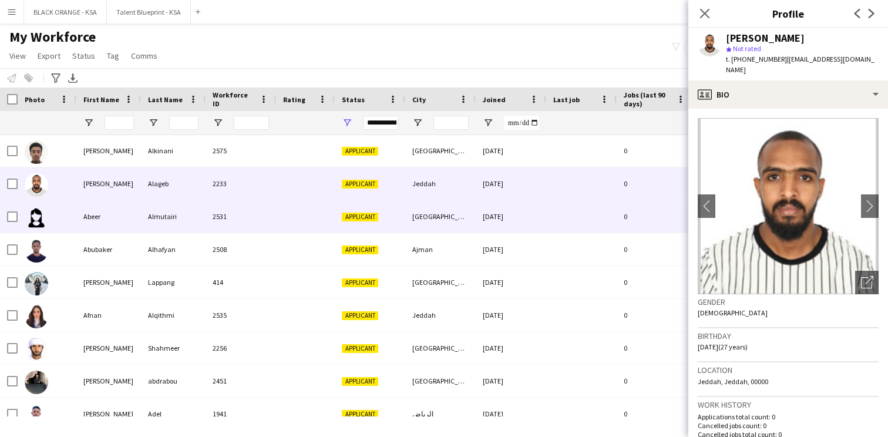
click at [389, 213] on div "Applicant" at bounding box center [370, 216] width 70 height 32
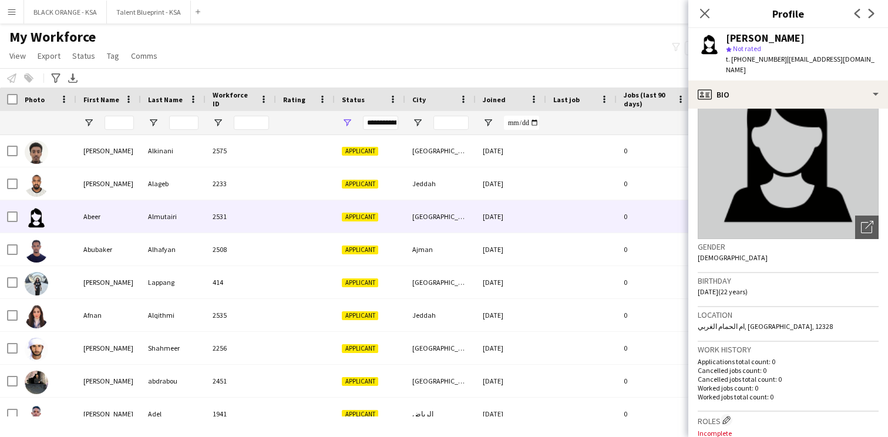
scroll to position [68, 0]
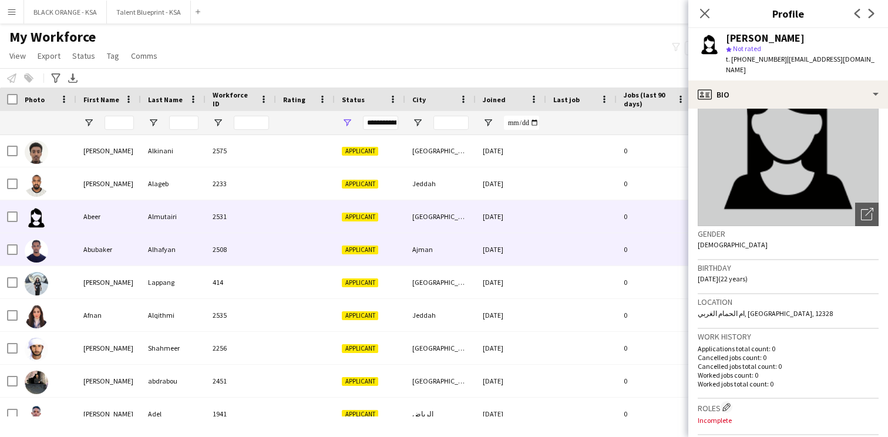
click at [209, 252] on div "2508" at bounding box center [241, 249] width 70 height 32
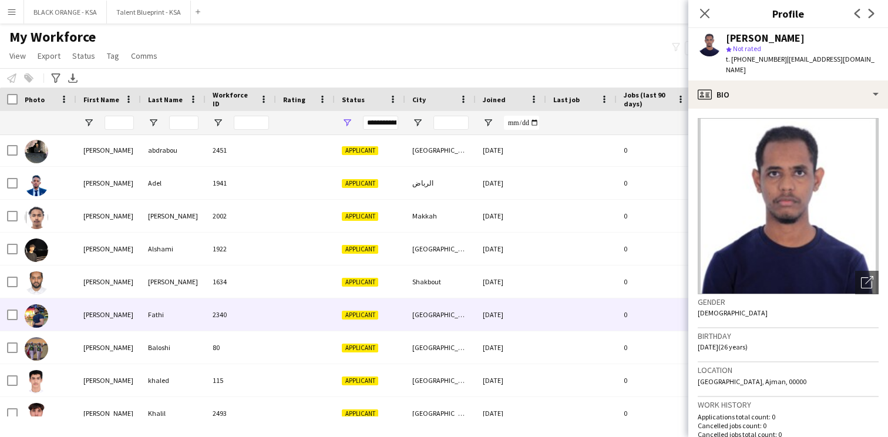
scroll to position [584, 0]
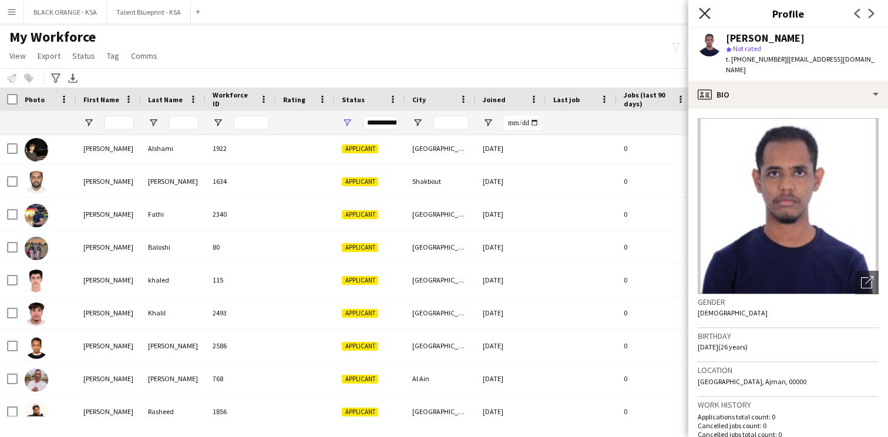
click at [701, 13] on icon "Close pop-in" at bounding box center [704, 13] width 11 height 11
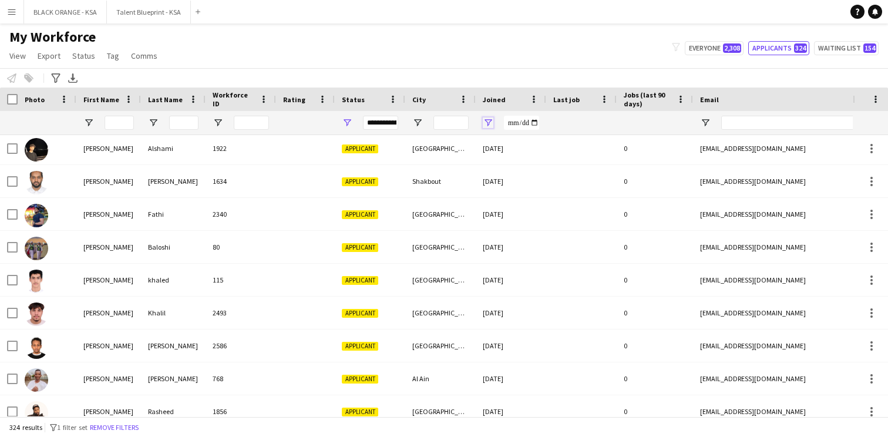
click at [488, 122] on span "Open Filter Menu" at bounding box center [488, 122] width 11 height 11
click at [542, 149] on div "Equals" at bounding box center [533, 144] width 91 height 14
click at [502, 163] on input "Filter Value" at bounding box center [533, 164] width 91 height 14
click at [514, 163] on input "Filter Value" at bounding box center [533, 164] width 91 height 14
click at [570, 162] on input "Filter Value" at bounding box center [533, 164] width 91 height 14
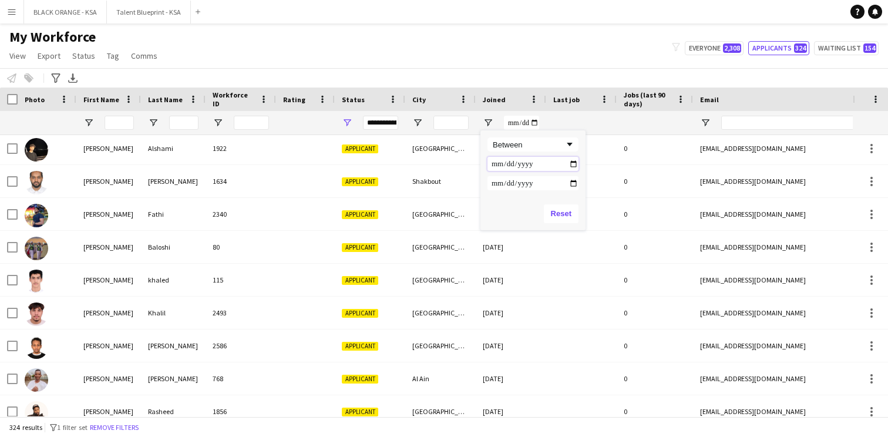
type input "**********"
click at [576, 181] on input "Filter Value" at bounding box center [533, 183] width 91 height 14
type input "**********"
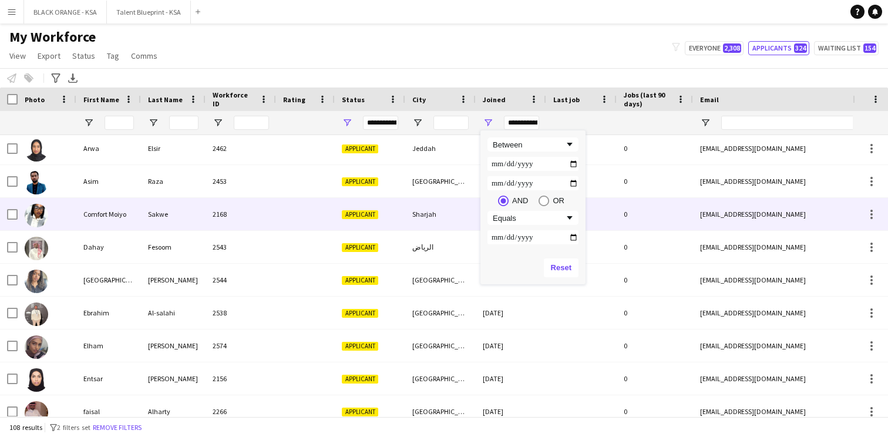
click at [445, 230] on div "Sharjah" at bounding box center [440, 214] width 70 height 32
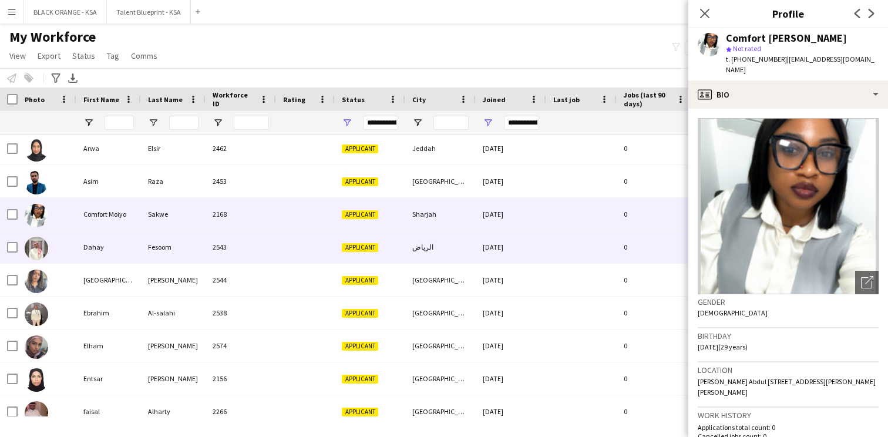
click at [299, 241] on div at bounding box center [305, 247] width 59 height 32
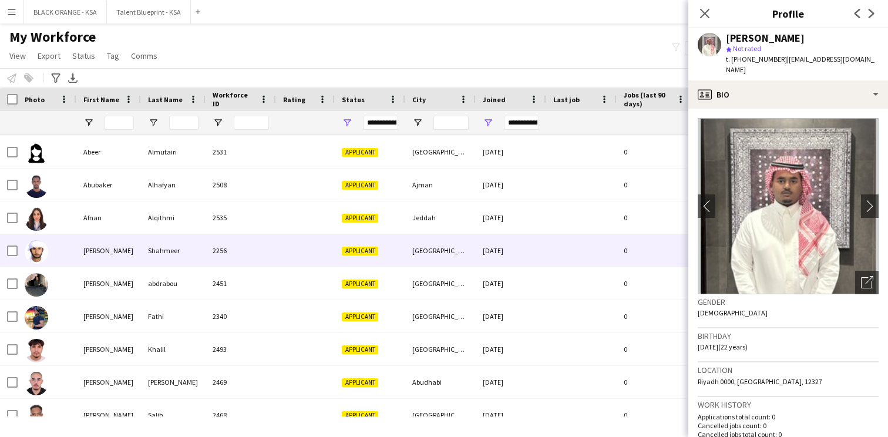
scroll to position [162, 0]
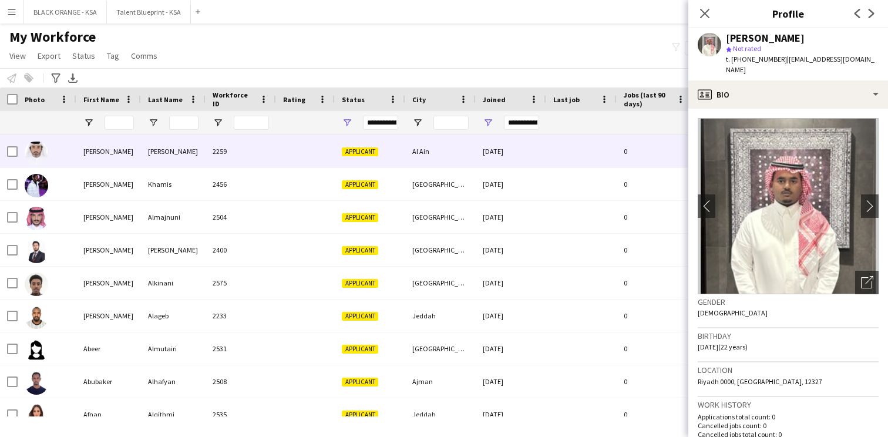
click at [234, 163] on div "2259" at bounding box center [241, 151] width 70 height 32
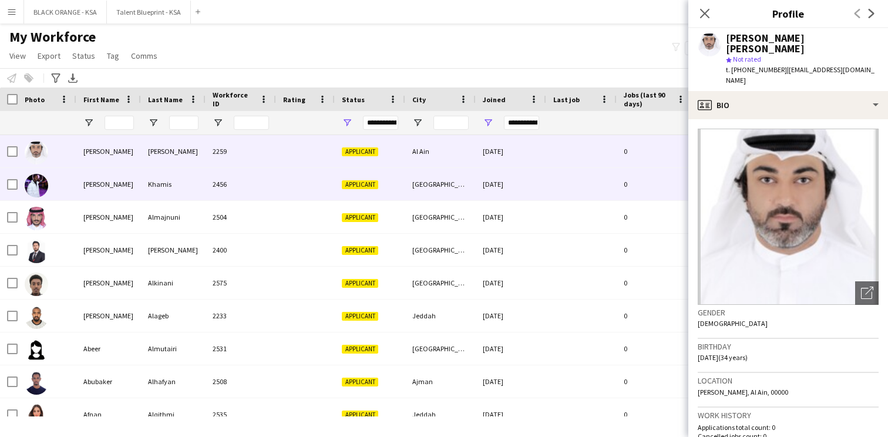
click at [238, 195] on div "2456" at bounding box center [241, 184] width 70 height 32
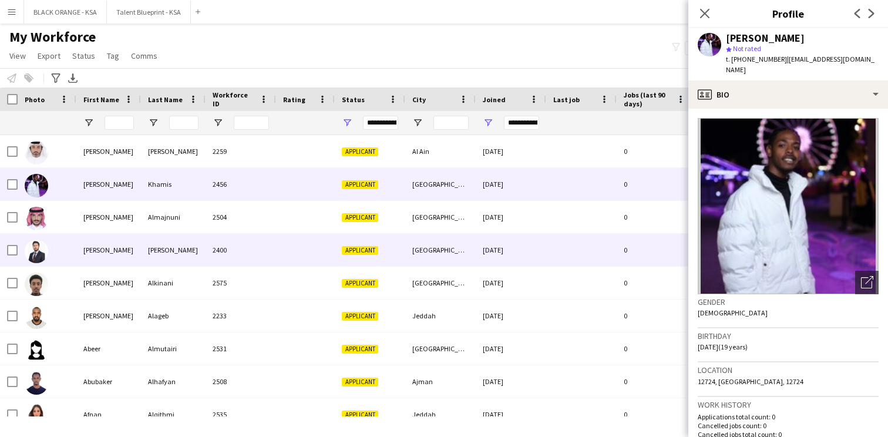
click at [248, 252] on div "2400" at bounding box center [241, 250] width 70 height 32
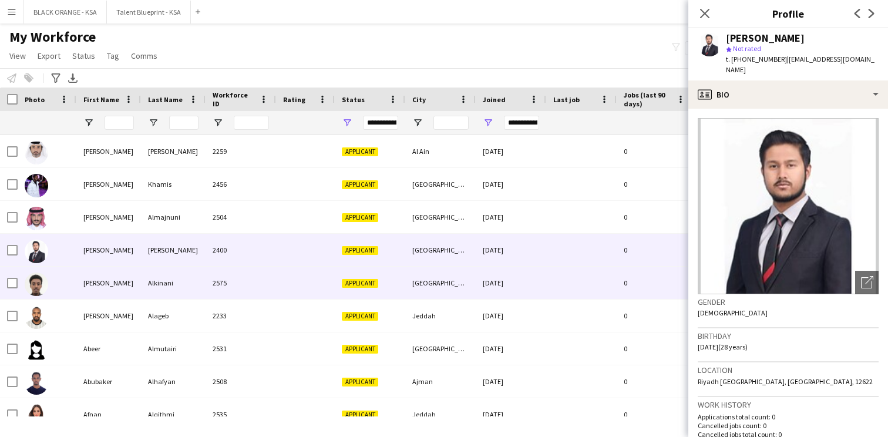
click at [244, 288] on div "2575" at bounding box center [241, 283] width 70 height 32
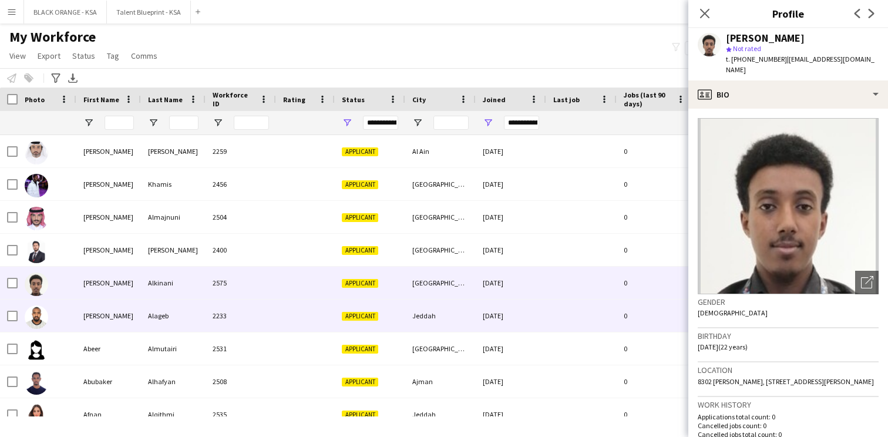
click at [242, 311] on div "2233" at bounding box center [241, 316] width 70 height 32
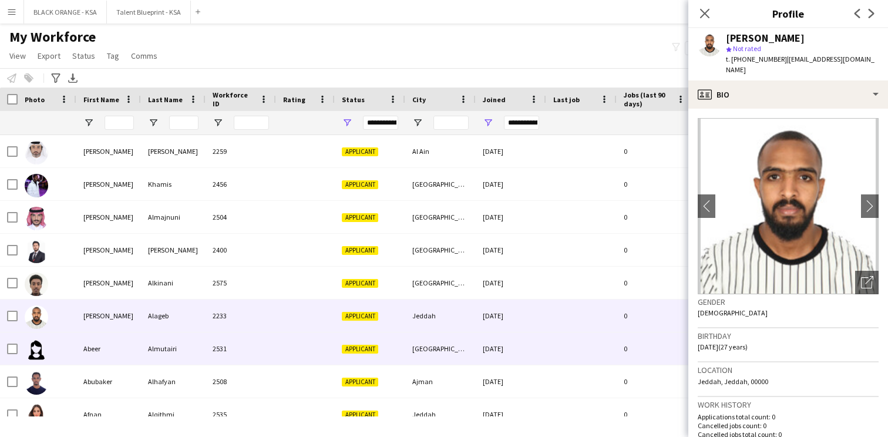
click at [245, 345] on div "2531" at bounding box center [241, 348] width 70 height 32
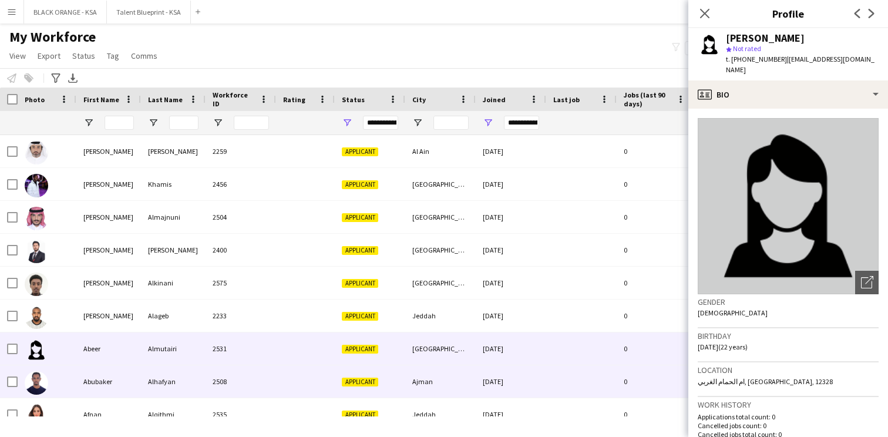
click at [245, 372] on div "2508" at bounding box center [241, 381] width 70 height 32
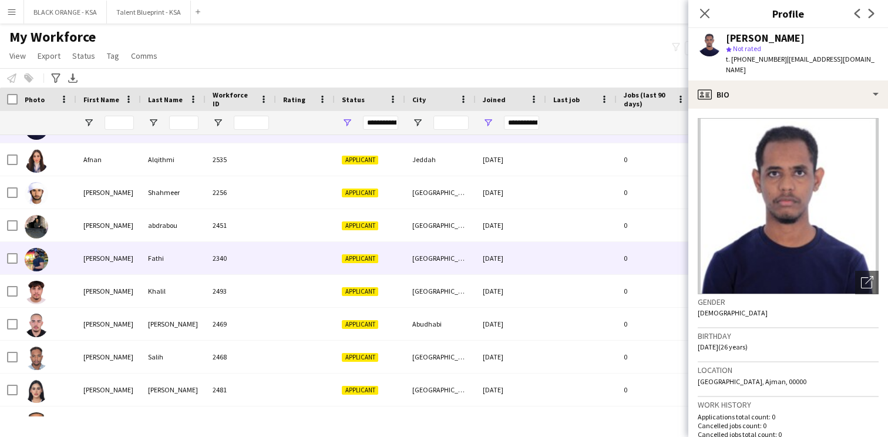
click at [261, 261] on div "2340" at bounding box center [241, 258] width 70 height 32
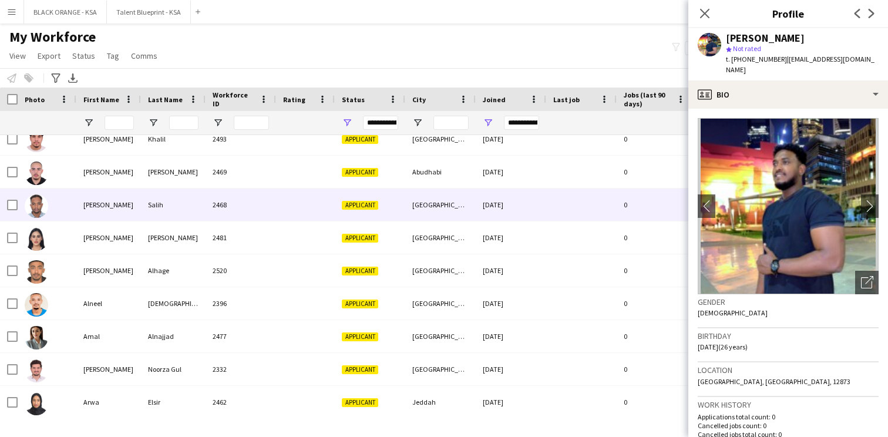
click at [298, 215] on div at bounding box center [305, 205] width 59 height 32
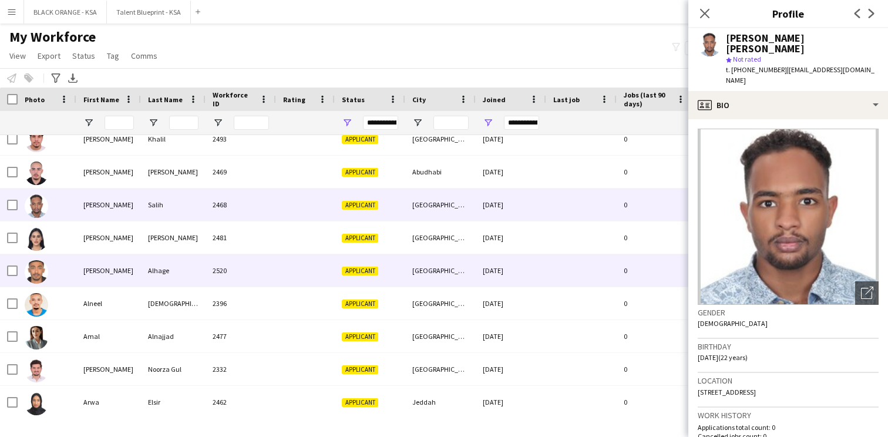
click at [295, 277] on div at bounding box center [305, 270] width 59 height 32
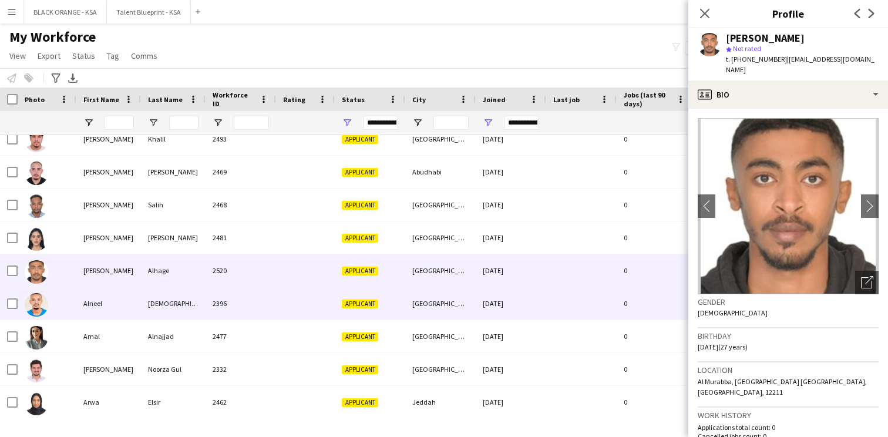
click at [283, 309] on div at bounding box center [305, 303] width 59 height 32
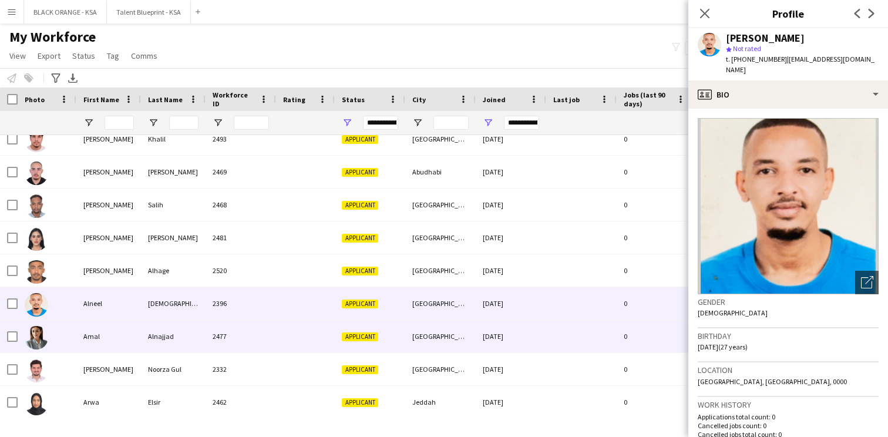
click at [273, 339] on div "2477" at bounding box center [241, 336] width 70 height 32
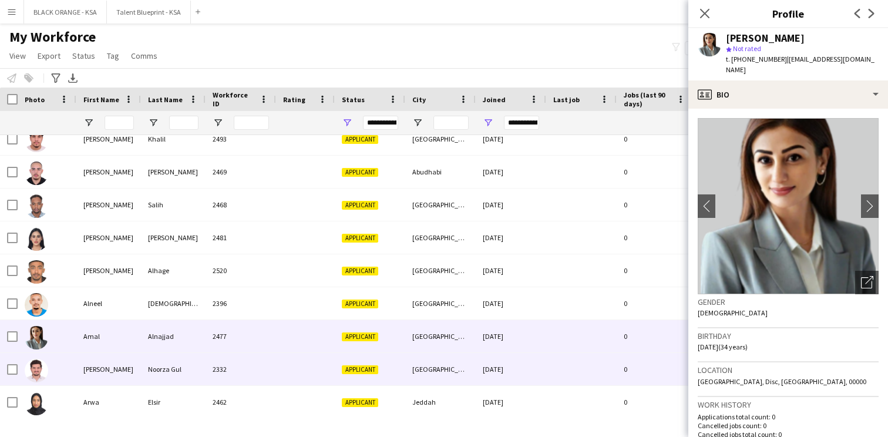
click at [271, 363] on div "2332" at bounding box center [241, 369] width 70 height 32
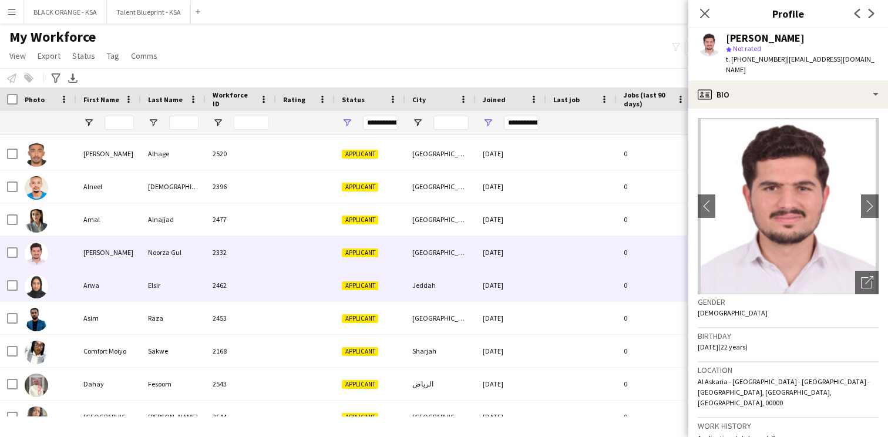
click at [280, 291] on div at bounding box center [305, 285] width 59 height 32
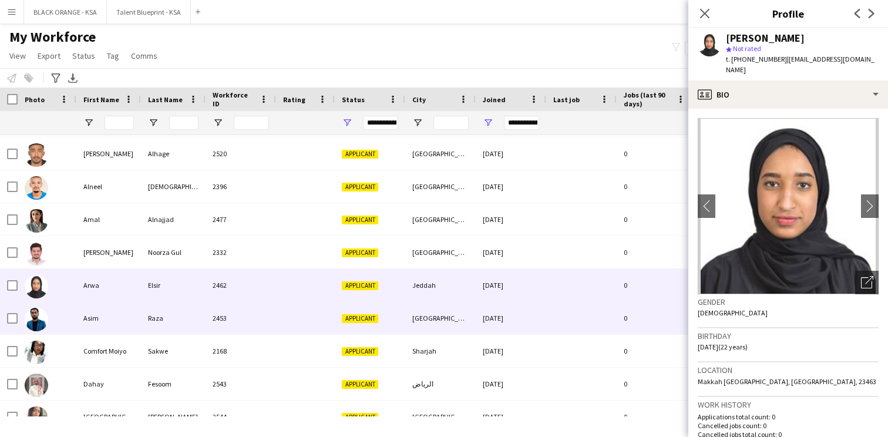
click at [277, 320] on div at bounding box center [305, 318] width 59 height 32
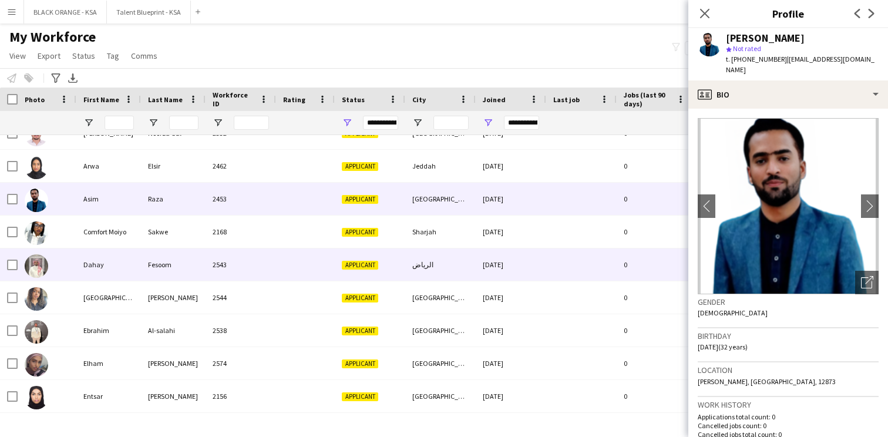
click at [275, 260] on div "2543" at bounding box center [241, 264] width 70 height 32
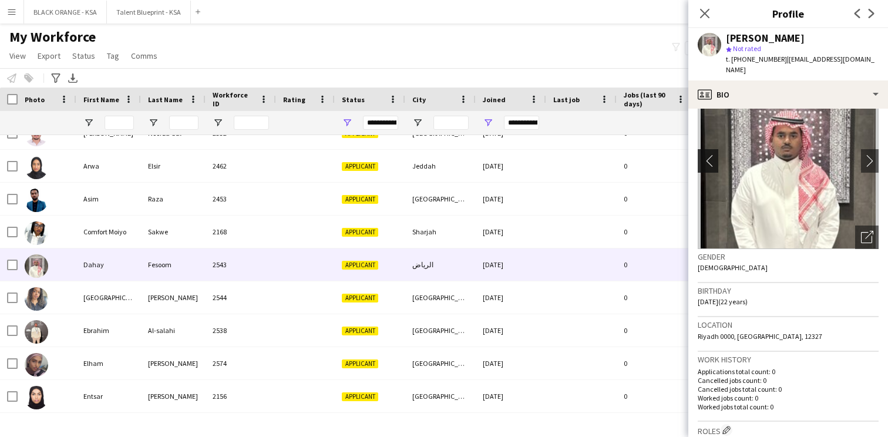
click at [707, 154] on app-icon "chevron-left" at bounding box center [707, 160] width 18 height 12
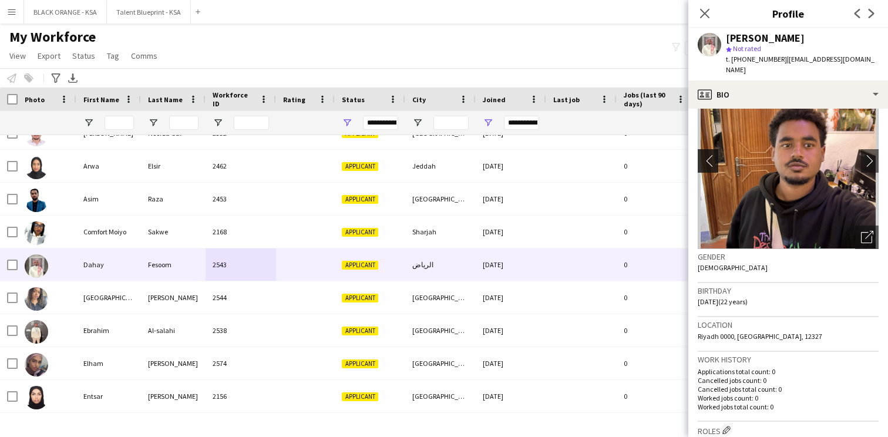
click at [707, 154] on app-icon "chevron-left" at bounding box center [707, 160] width 18 height 12
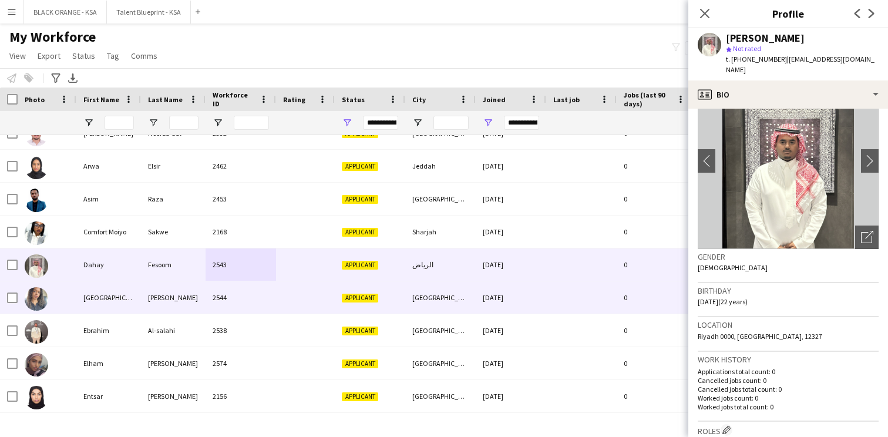
click at [335, 306] on div "Applicant" at bounding box center [370, 297] width 70 height 32
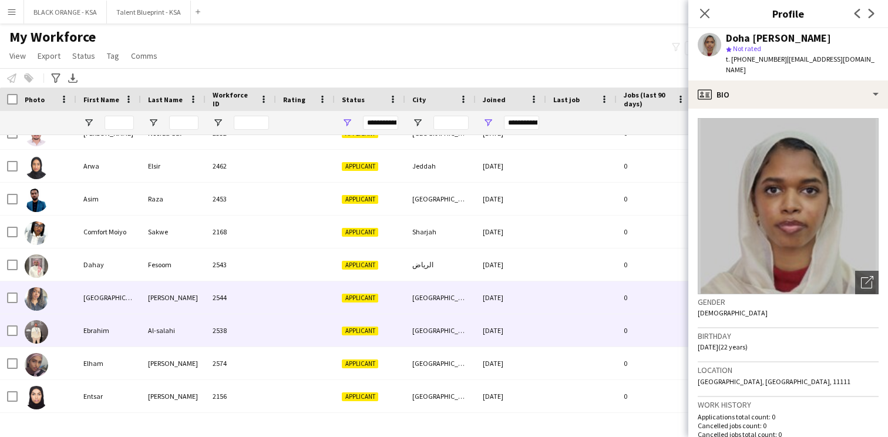
click at [321, 332] on div at bounding box center [305, 330] width 59 height 32
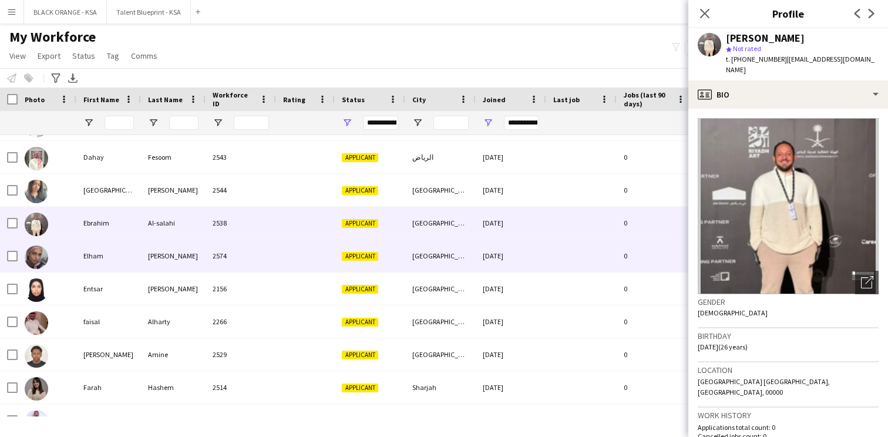
click at [321, 248] on div at bounding box center [305, 256] width 59 height 32
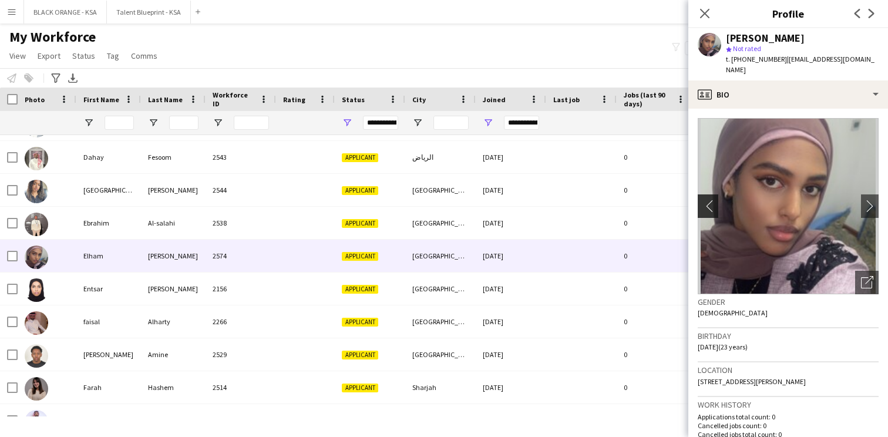
click at [714, 200] on app-icon "chevron-left" at bounding box center [707, 206] width 18 height 12
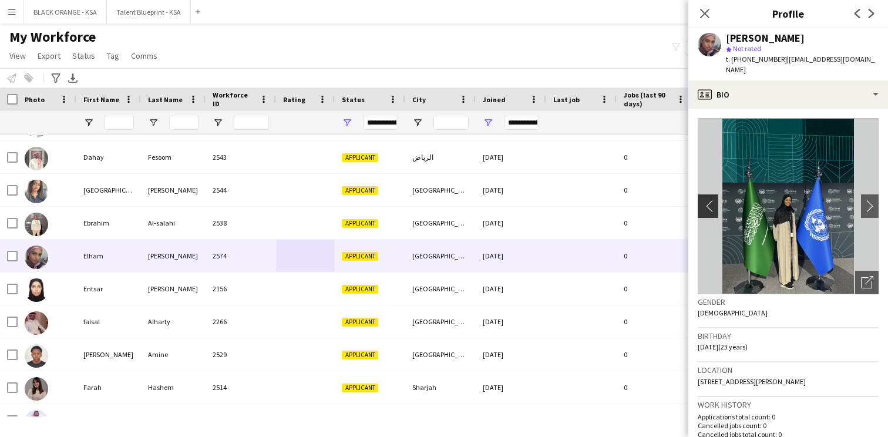
click at [714, 200] on app-icon "chevron-left" at bounding box center [707, 206] width 18 height 12
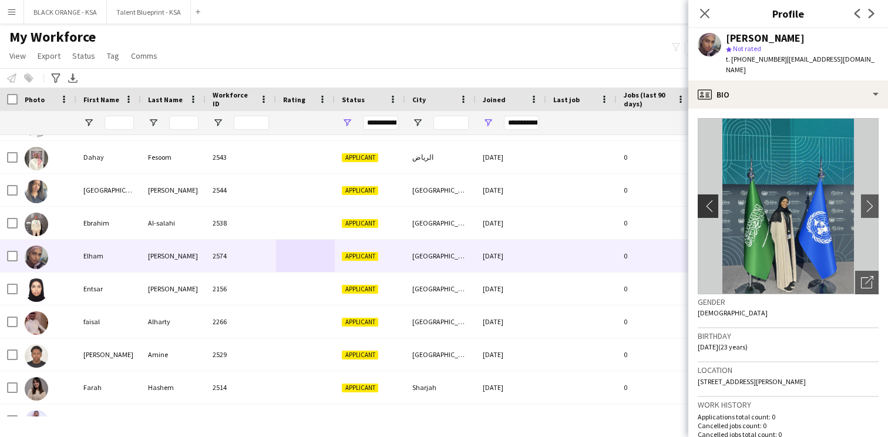
click at [707, 200] on app-icon "chevron-left" at bounding box center [707, 206] width 18 height 12
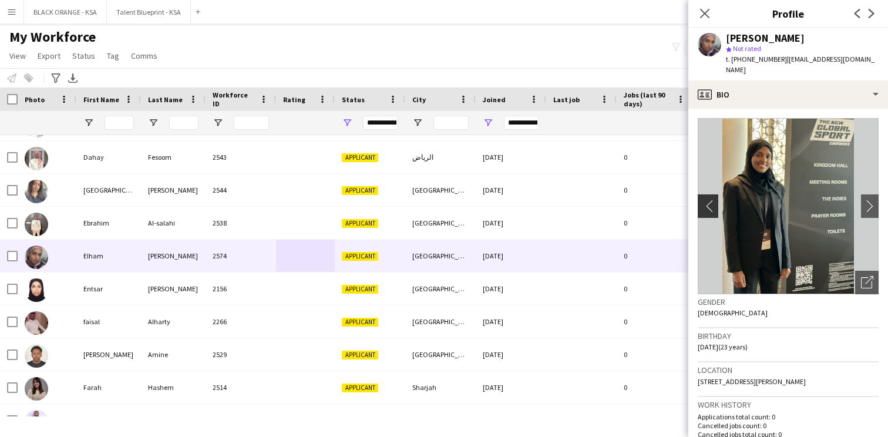
click at [707, 200] on app-icon "chevron-left" at bounding box center [707, 206] width 18 height 12
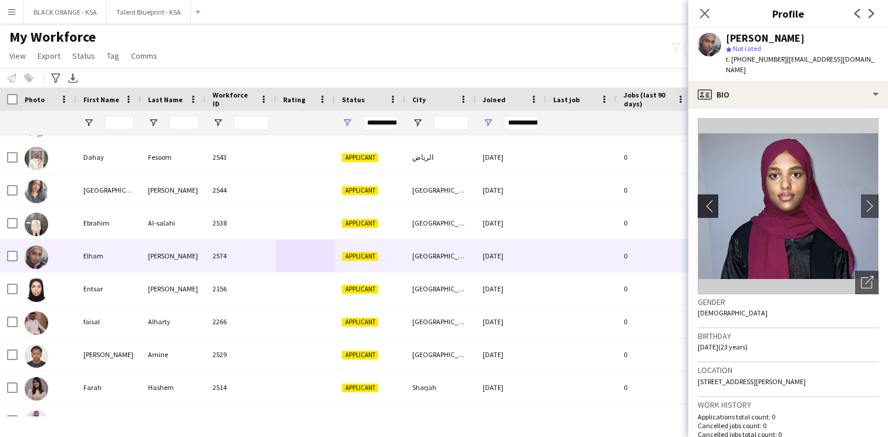
click at [707, 200] on app-icon "chevron-left" at bounding box center [707, 206] width 18 height 12
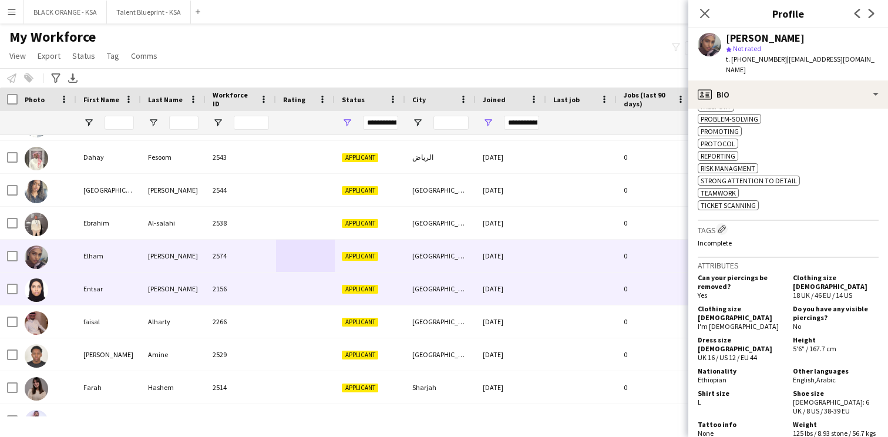
click at [334, 288] on div at bounding box center [305, 289] width 59 height 32
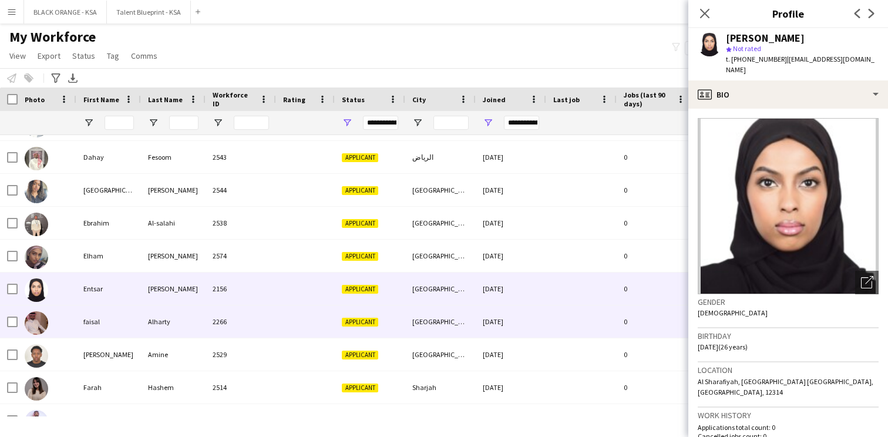
click at [321, 319] on div at bounding box center [305, 321] width 59 height 32
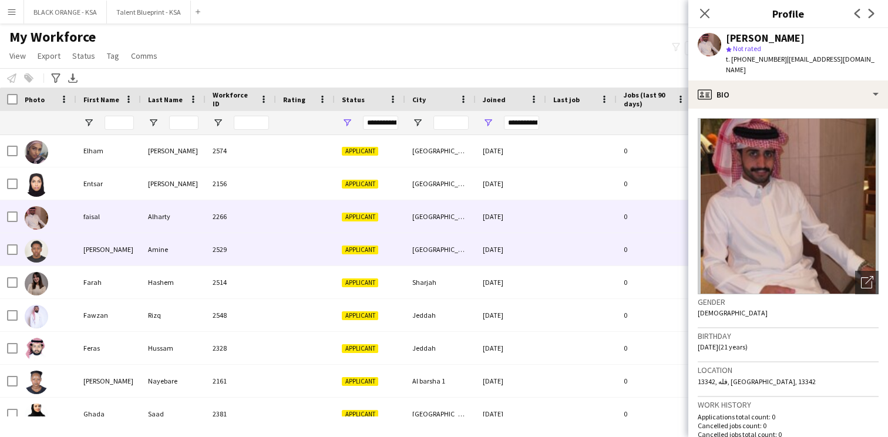
click at [318, 250] on div at bounding box center [305, 249] width 59 height 32
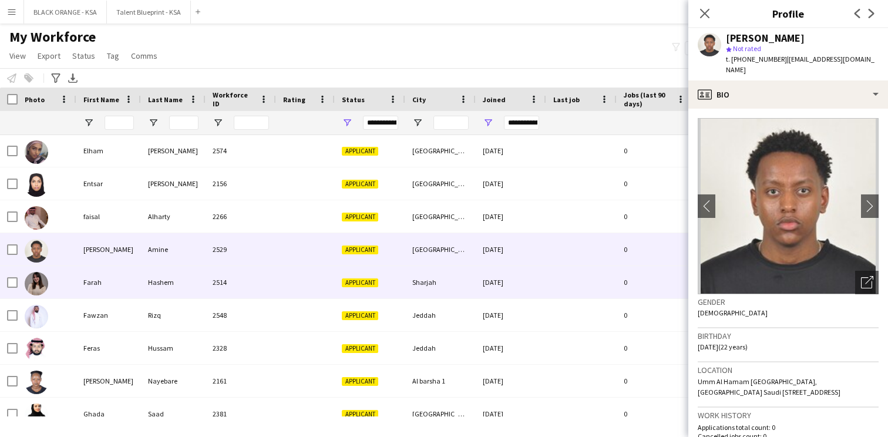
click at [308, 277] on div at bounding box center [305, 282] width 59 height 32
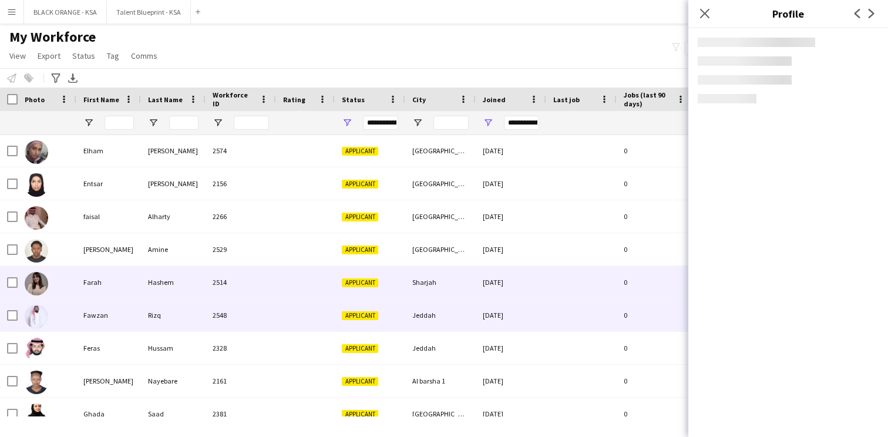
click at [304, 313] on div at bounding box center [305, 315] width 59 height 32
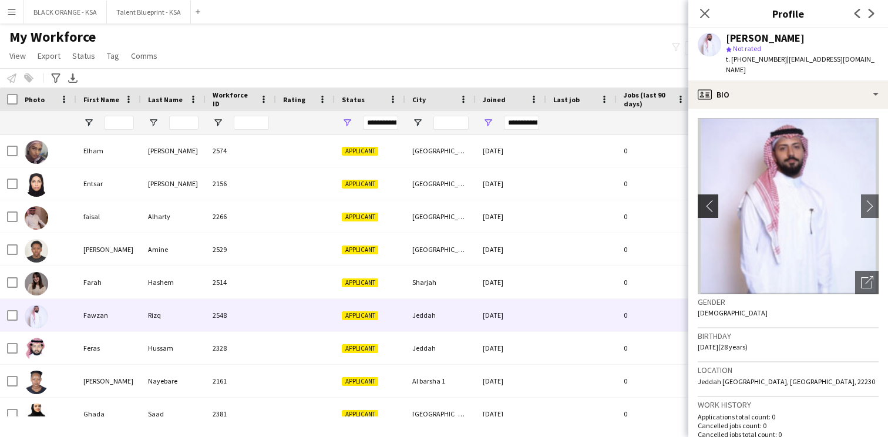
click at [711, 200] on app-icon "chevron-left" at bounding box center [707, 206] width 18 height 12
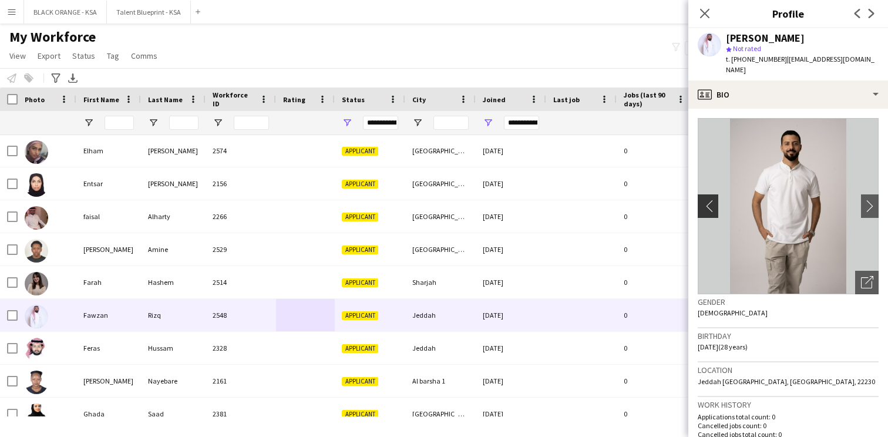
click at [711, 200] on app-icon "chevron-left" at bounding box center [707, 206] width 18 height 12
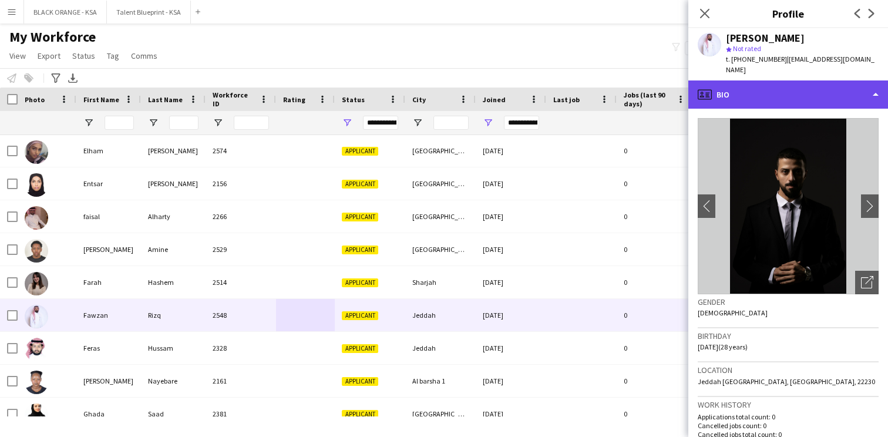
click at [771, 85] on div "profile Bio" at bounding box center [788, 94] width 200 height 28
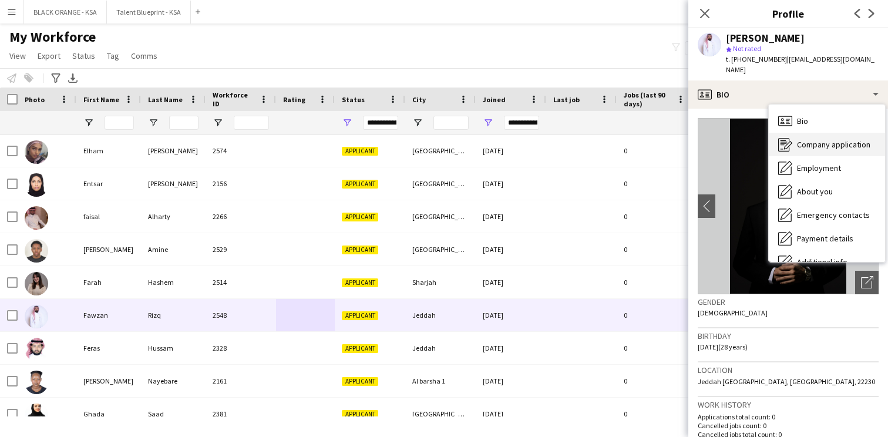
click at [800, 139] on div "Company application Company application" at bounding box center [827, 144] width 116 height 23
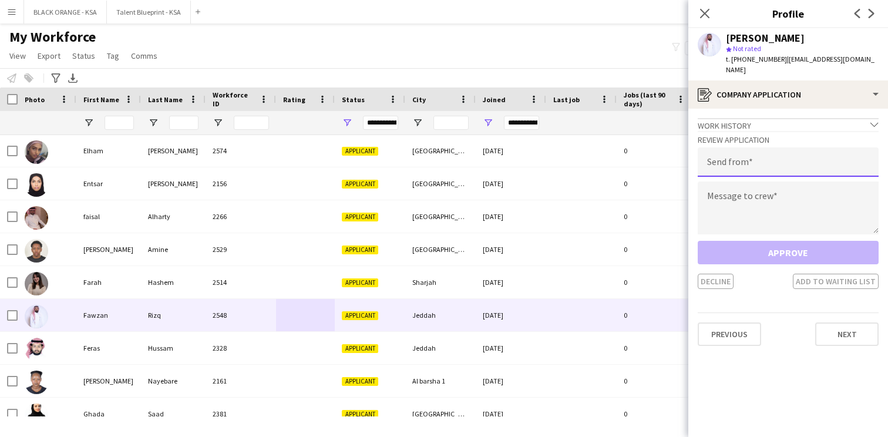
click at [758, 149] on input "email" at bounding box center [788, 161] width 181 height 29
type input "**********"
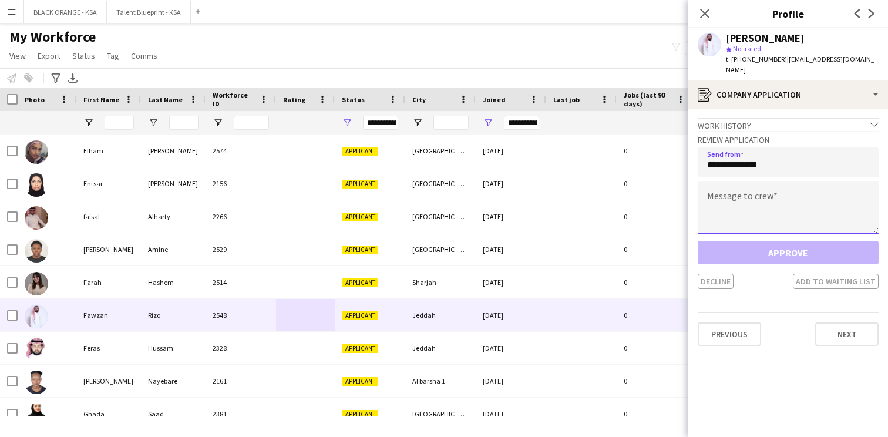
click at [757, 187] on textarea at bounding box center [788, 208] width 181 height 53
paste textarea "**********"
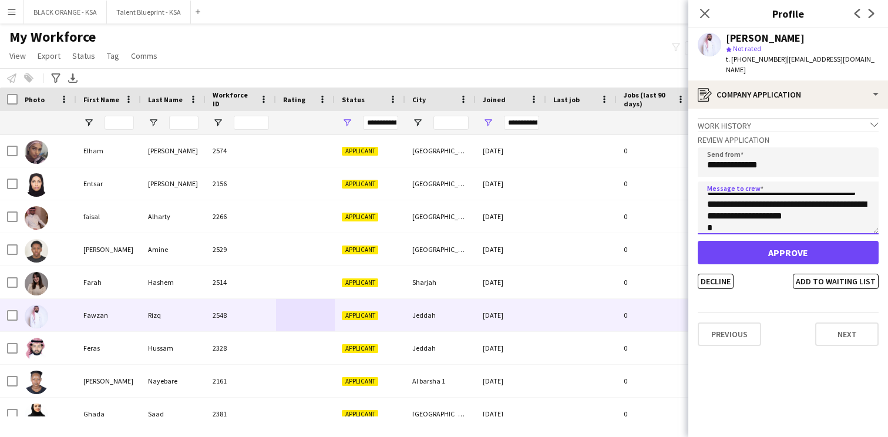
scroll to position [49, 0]
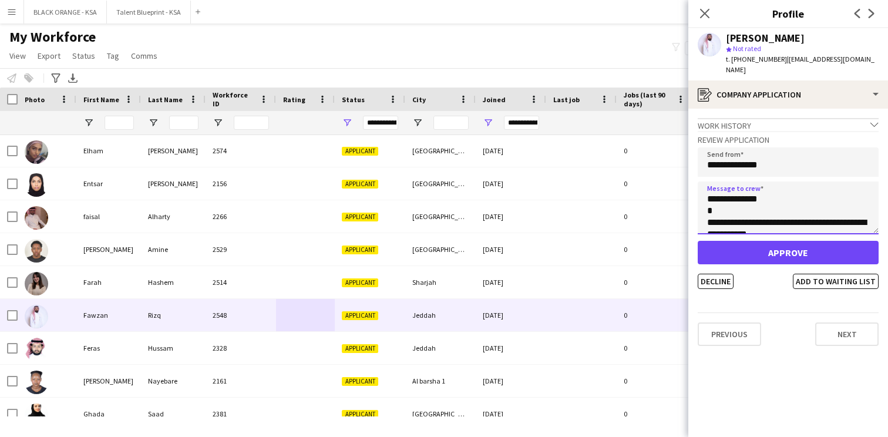
click at [746, 191] on textarea "**********" at bounding box center [788, 208] width 181 height 53
type textarea "**********"
click at [822, 278] on app-crew-profile-application "**********" at bounding box center [788, 273] width 200 height 328
click at [824, 276] on button "Add to waiting list" at bounding box center [836, 281] width 86 height 15
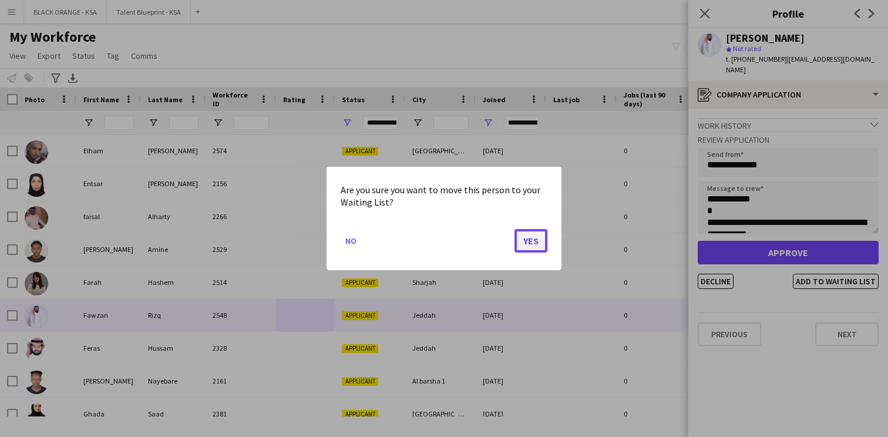
click at [535, 235] on button "Yes" at bounding box center [531, 240] width 33 height 23
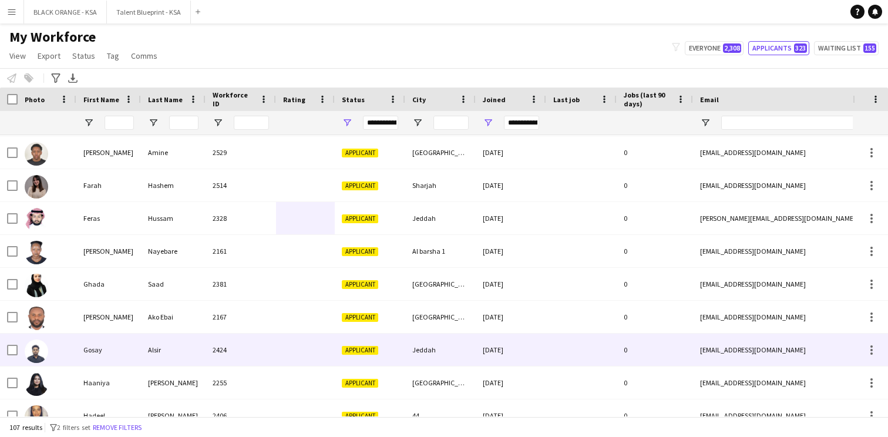
scroll to position [960, 0]
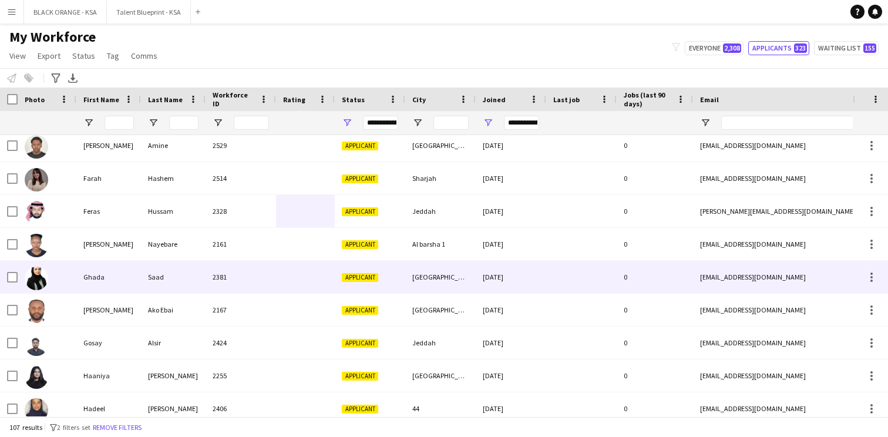
click at [313, 271] on div at bounding box center [305, 277] width 59 height 32
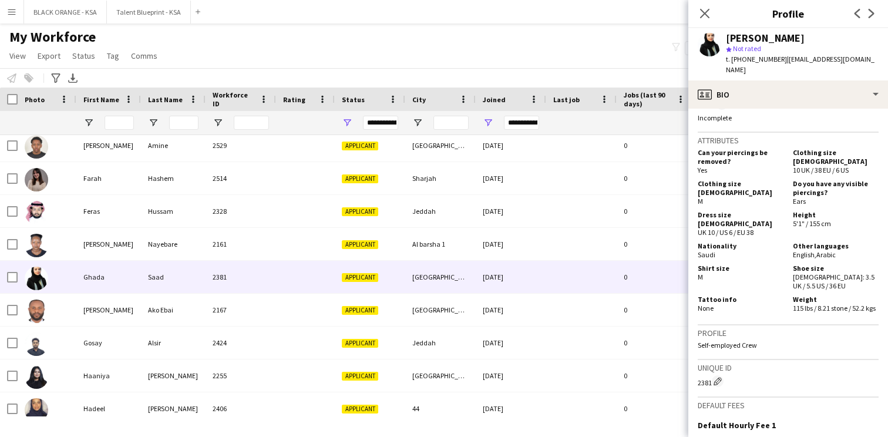
scroll to position [375, 0]
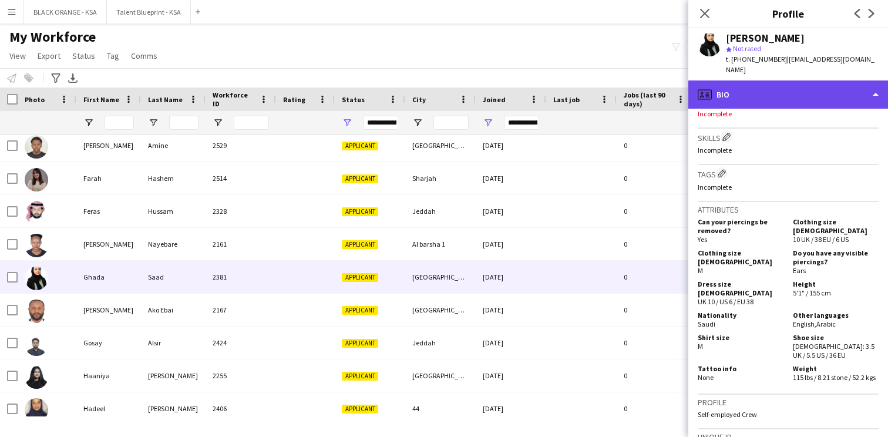
click at [770, 88] on div "profile Bio" at bounding box center [788, 94] width 200 height 28
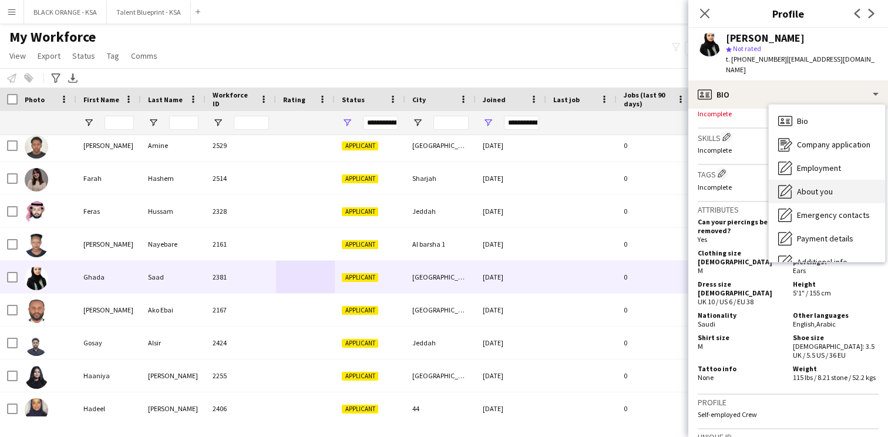
click at [803, 189] on div "About you About you" at bounding box center [827, 191] width 116 height 23
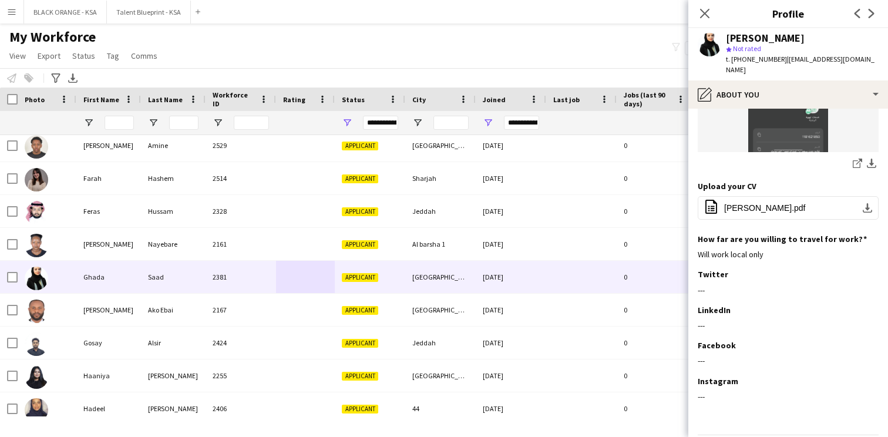
scroll to position [475, 0]
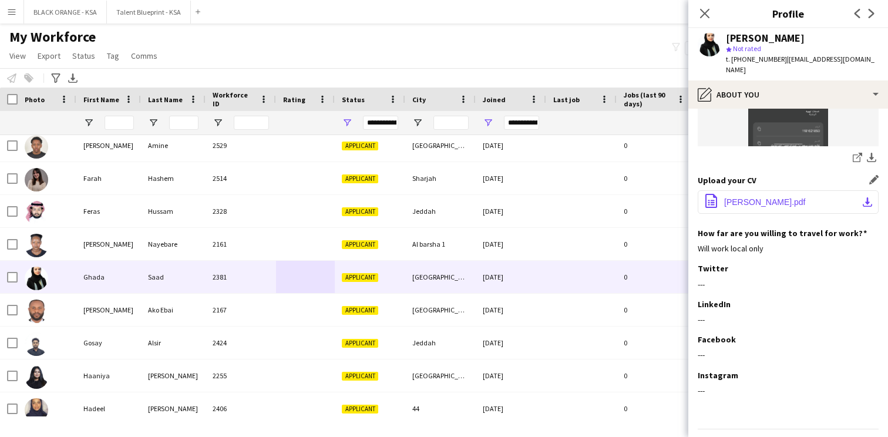
click at [752, 197] on span "[PERSON_NAME].pdf" at bounding box center [765, 201] width 82 height 9
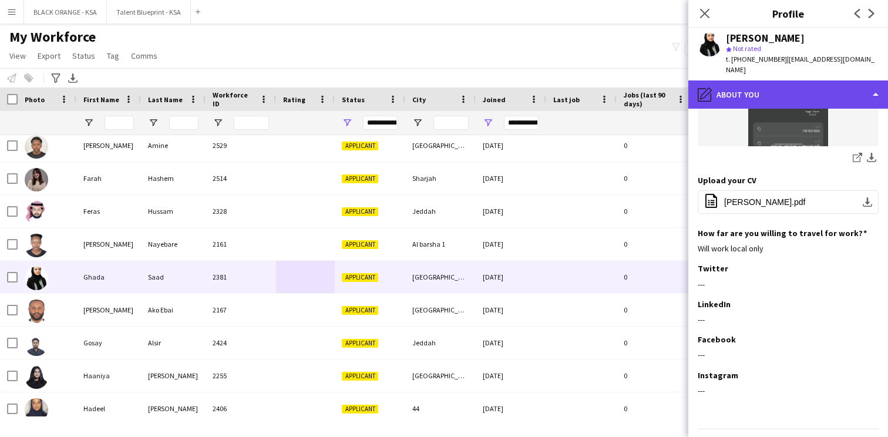
click at [792, 84] on div "pencil4 About you" at bounding box center [788, 94] width 200 height 28
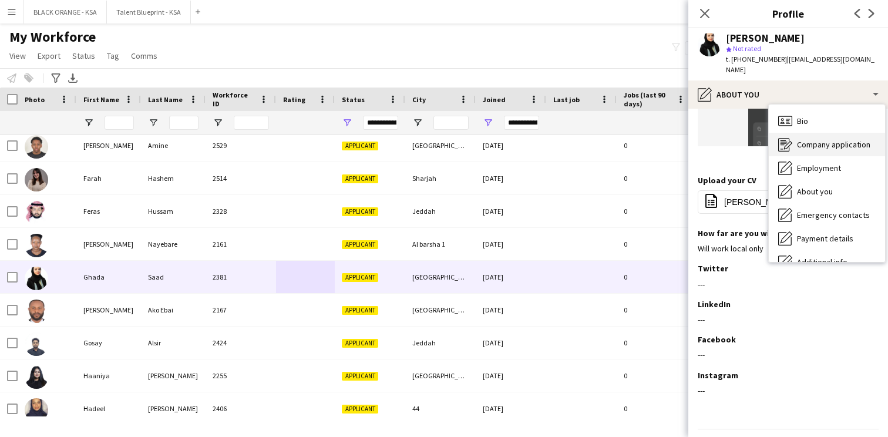
click at [803, 140] on div "Company application Company application" at bounding box center [827, 144] width 116 height 23
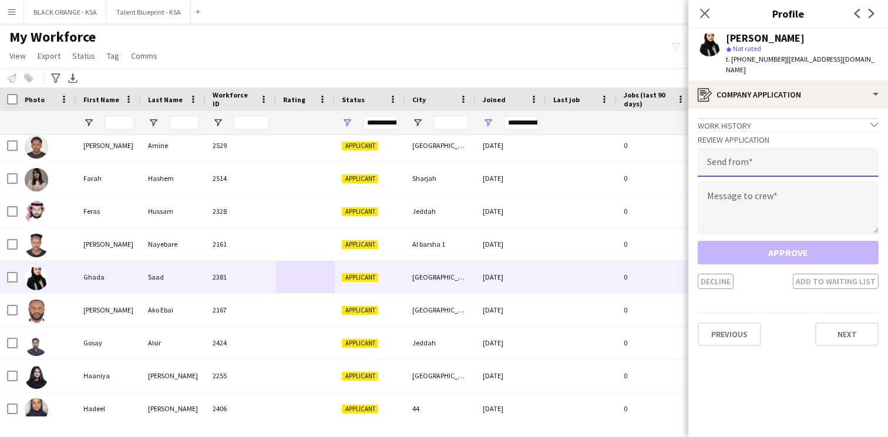
click at [751, 152] on input "email" at bounding box center [788, 161] width 181 height 29
type input "**********"
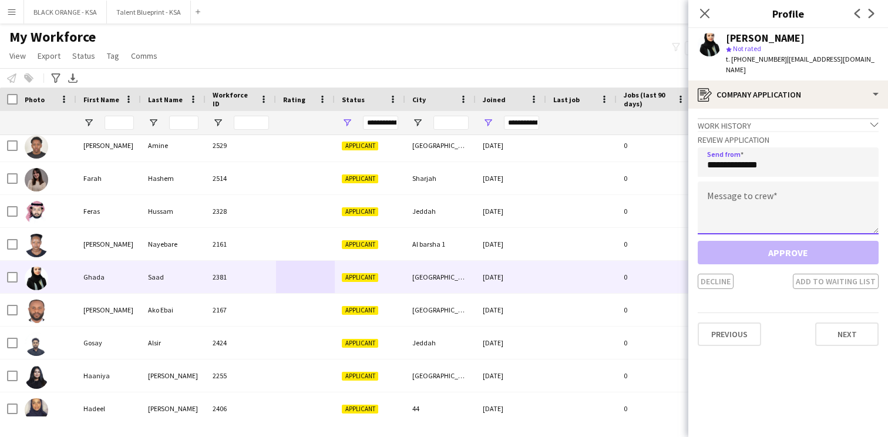
click at [745, 184] on textarea at bounding box center [788, 208] width 181 height 53
paste textarea "**********"
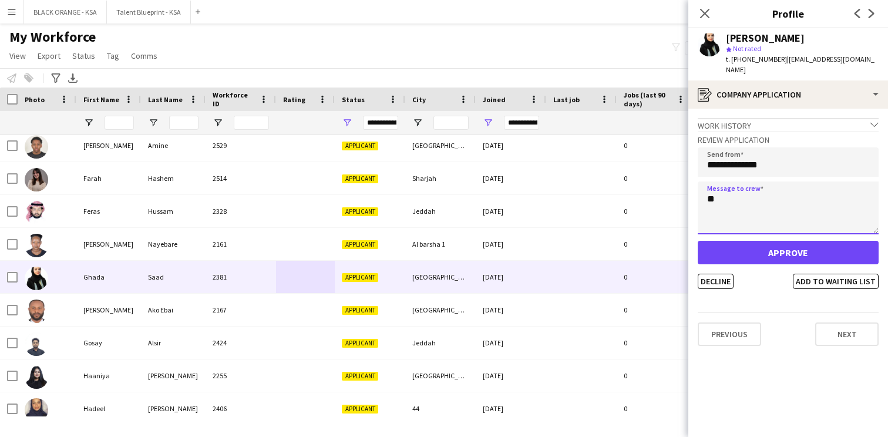
type textarea "*"
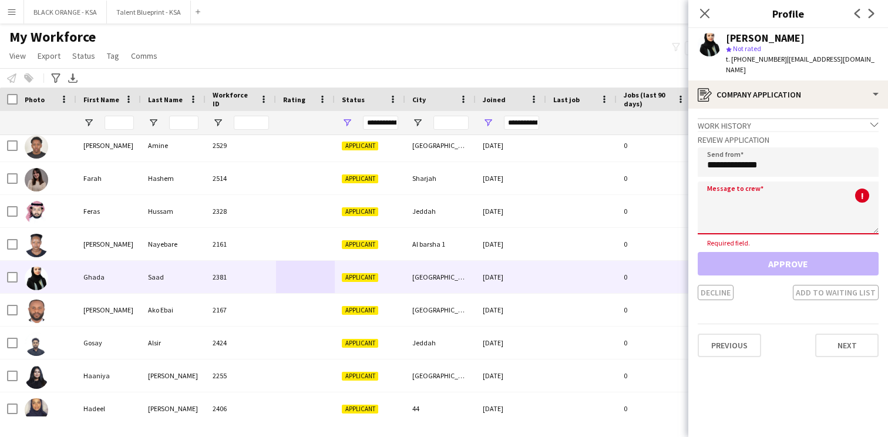
paste textarea "**********"
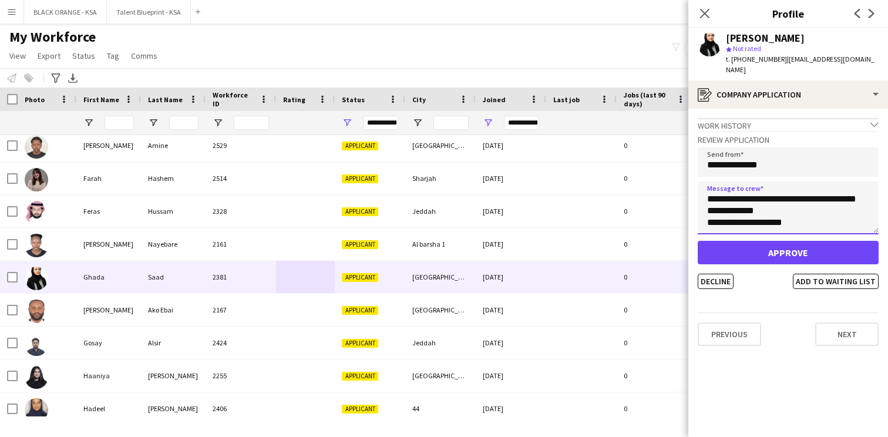
scroll to position [0, 0]
click at [746, 190] on textarea "**********" at bounding box center [788, 208] width 181 height 53
type textarea "**********"
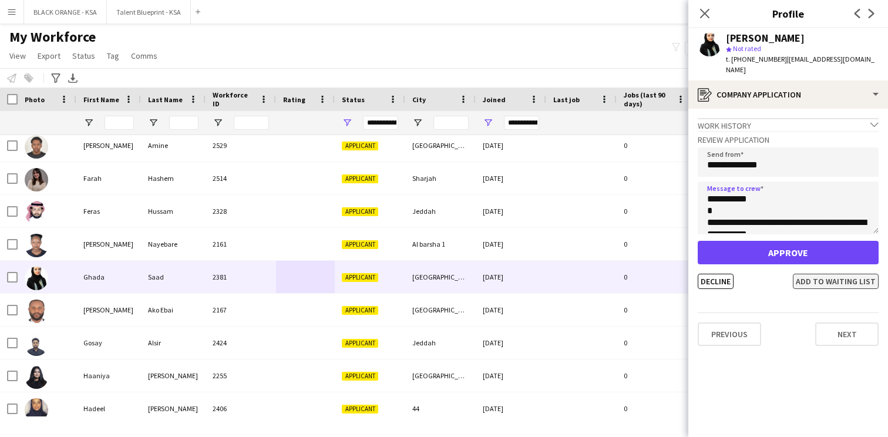
click at [834, 274] on button "Add to waiting list" at bounding box center [836, 281] width 86 height 15
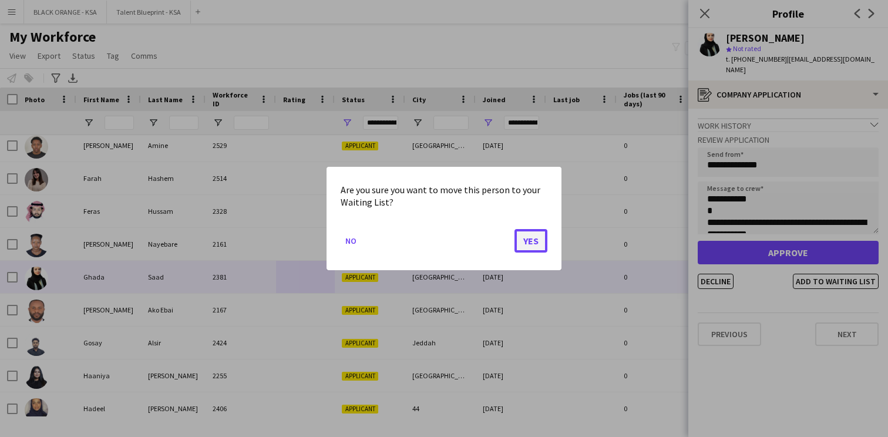
click at [538, 243] on button "Yes" at bounding box center [531, 240] width 33 height 23
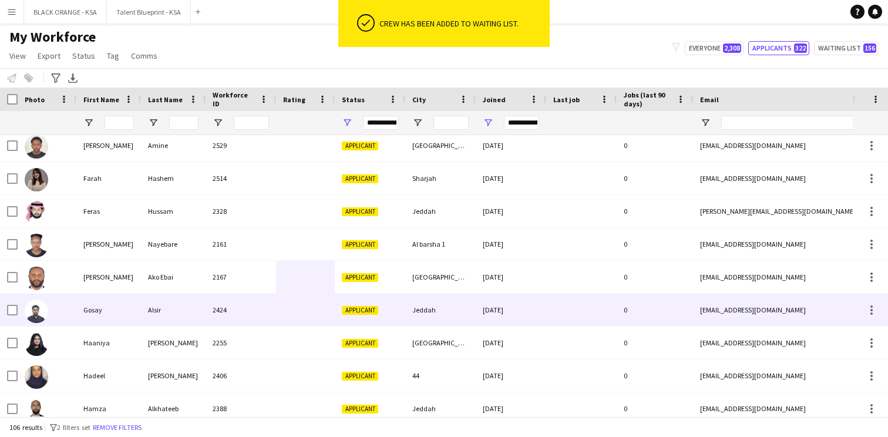
click at [320, 311] on div at bounding box center [305, 310] width 59 height 32
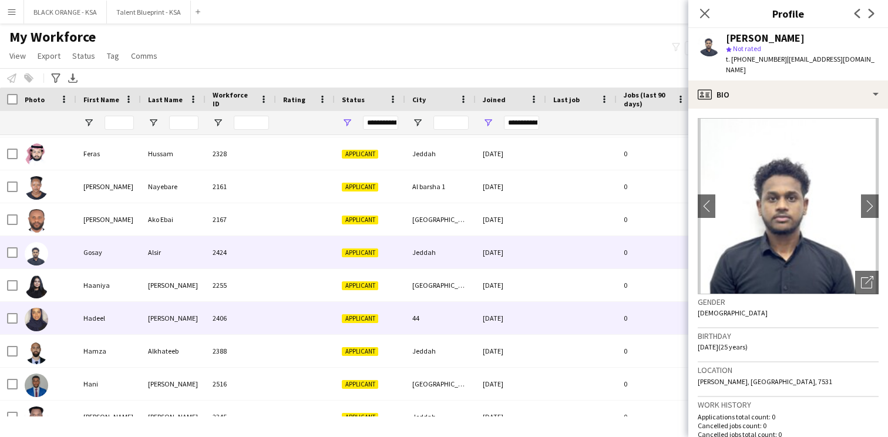
scroll to position [1025, 0]
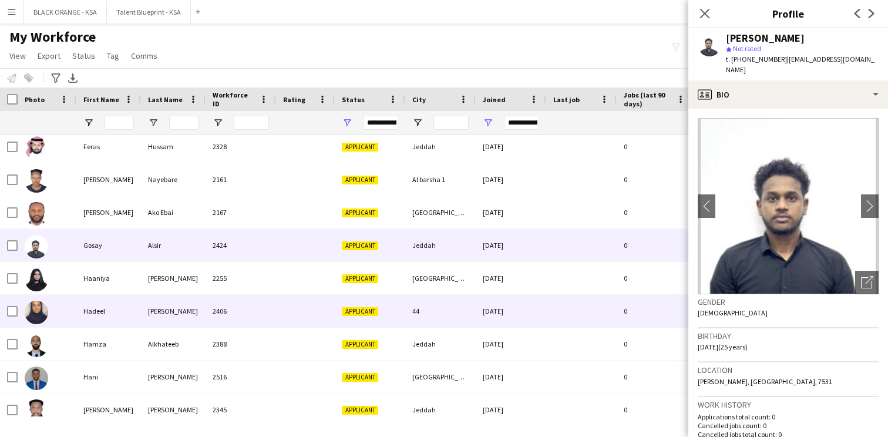
click at [307, 310] on div at bounding box center [305, 311] width 59 height 32
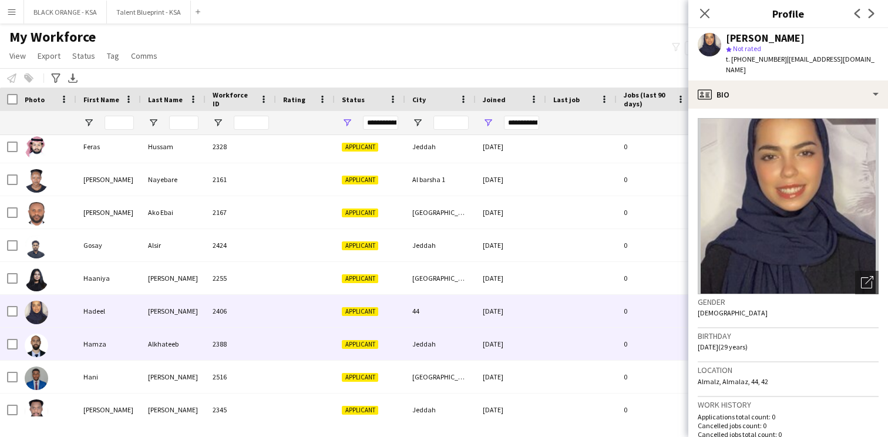
click at [298, 342] on div at bounding box center [305, 344] width 59 height 32
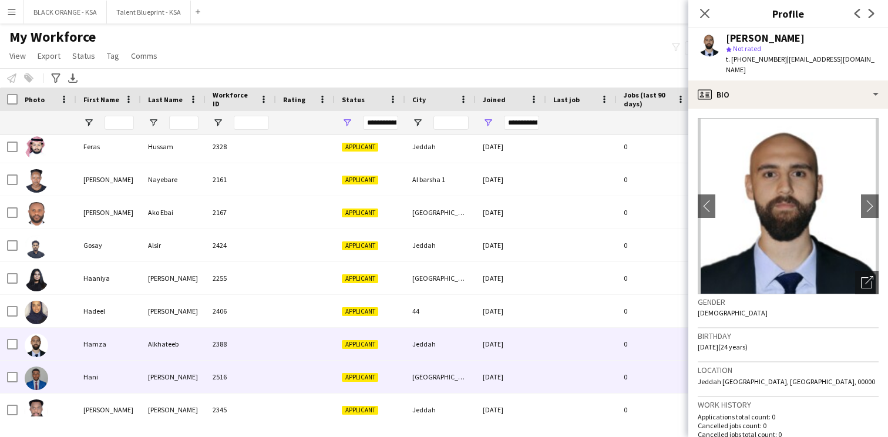
click at [301, 364] on div at bounding box center [305, 377] width 59 height 32
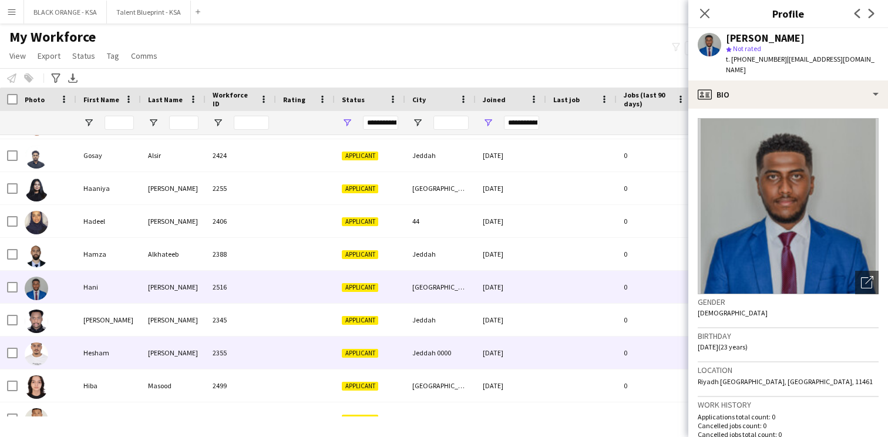
scroll to position [1118, 0]
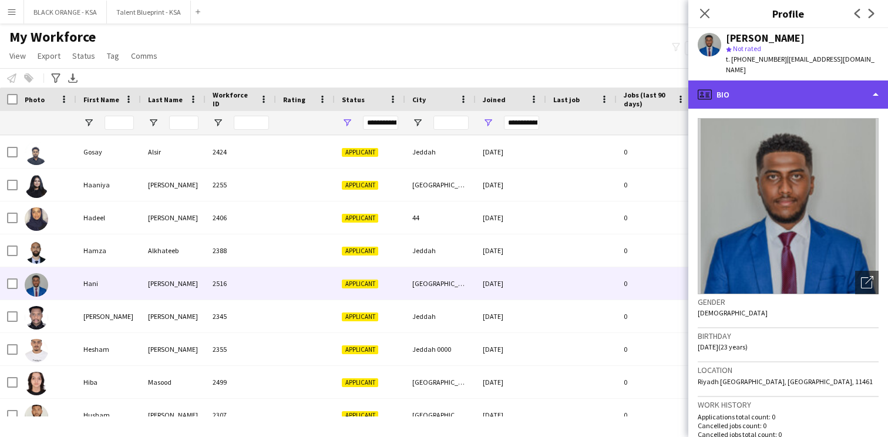
click at [775, 87] on div "profile Bio" at bounding box center [788, 94] width 200 height 28
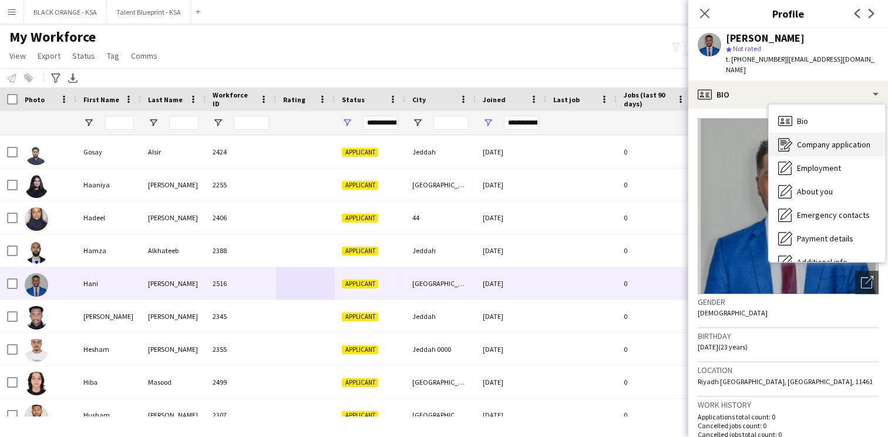
click at [797, 139] on span "Company application" at bounding box center [833, 144] width 73 height 11
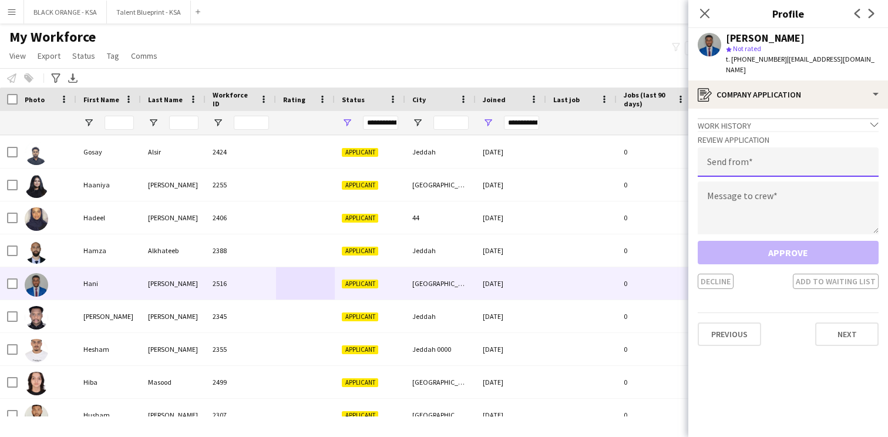
click at [756, 152] on input "email" at bounding box center [788, 161] width 181 height 29
type input "**********"
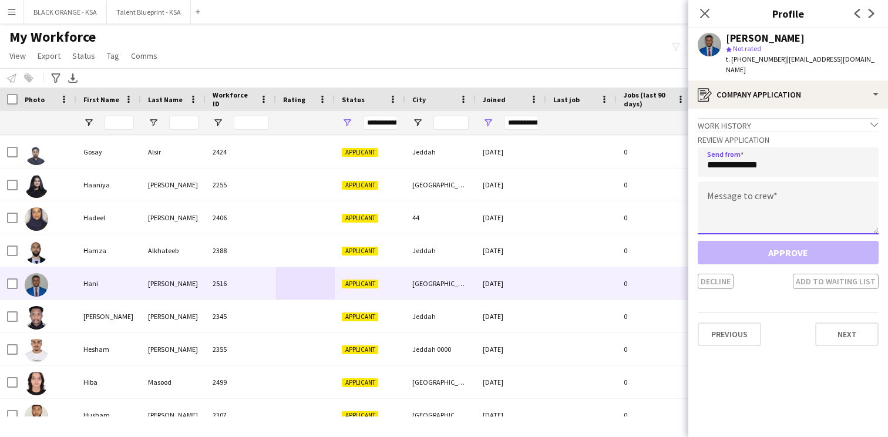
click at [751, 182] on textarea at bounding box center [788, 208] width 181 height 53
paste textarea "**********"
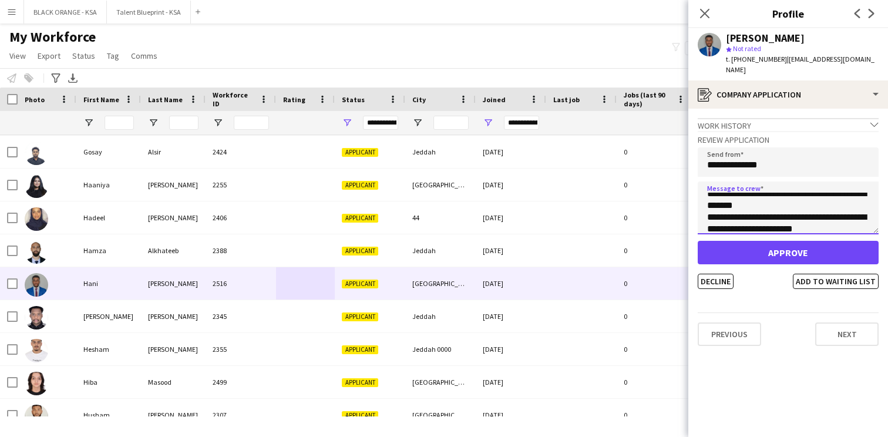
scroll to position [0, 0]
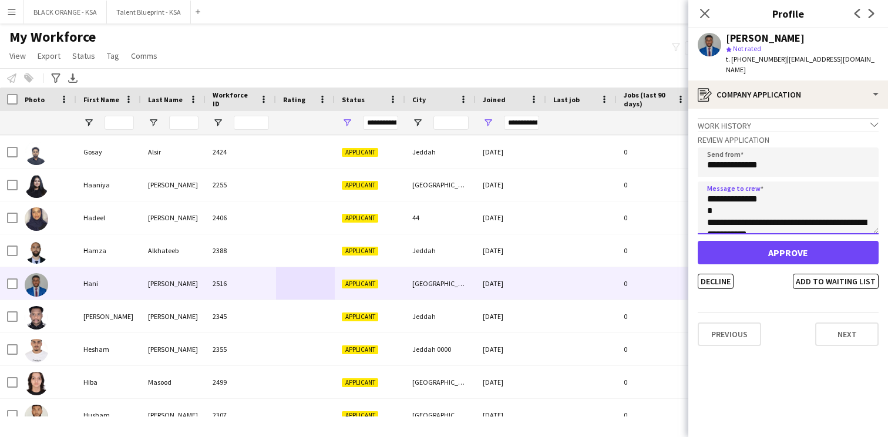
click at [743, 188] on textarea "**********" at bounding box center [788, 208] width 181 height 53
type textarea "**********"
click at [821, 276] on button "Add to waiting list" at bounding box center [836, 281] width 86 height 15
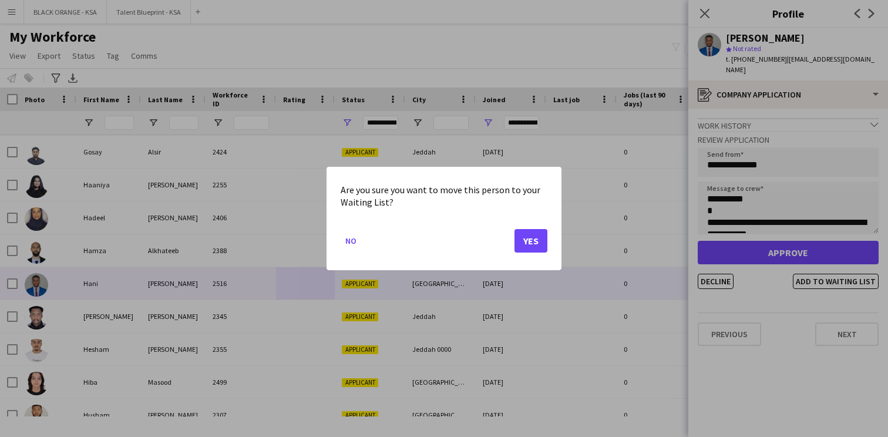
click at [526, 241] on button "Yes" at bounding box center [531, 240] width 33 height 23
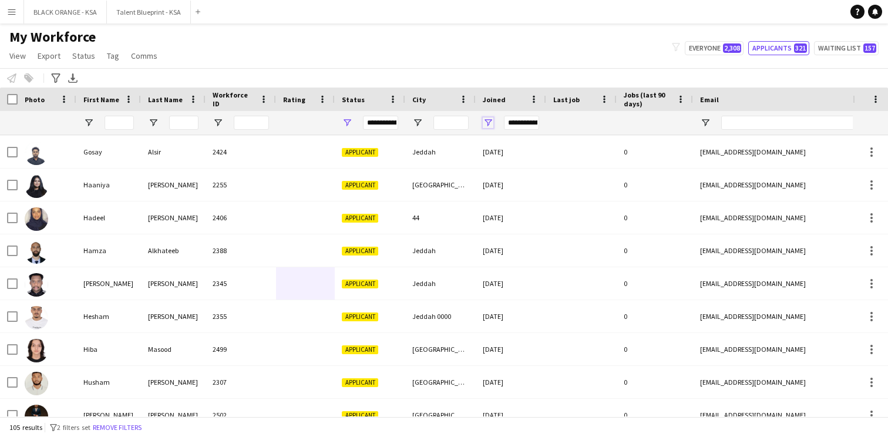
click at [488, 124] on span "Open Filter Menu" at bounding box center [488, 122] width 11 height 11
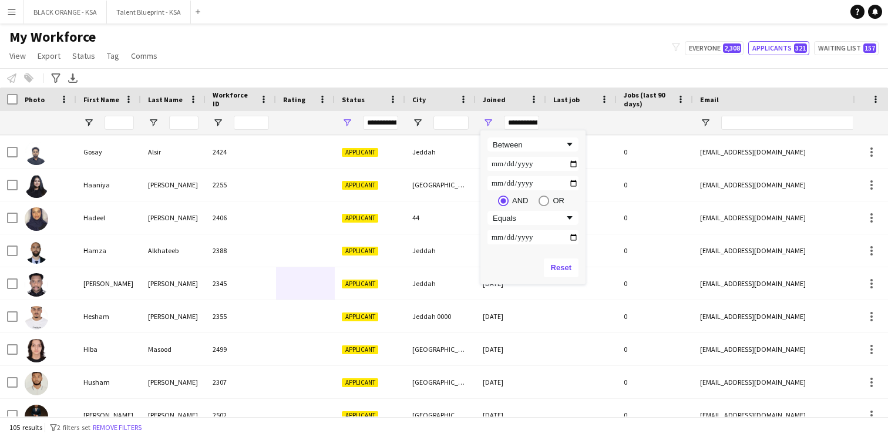
click at [485, 81] on div "Notify workforce Add to tag Select at least one crew to tag him or her. Advance…" at bounding box center [444, 77] width 888 height 19
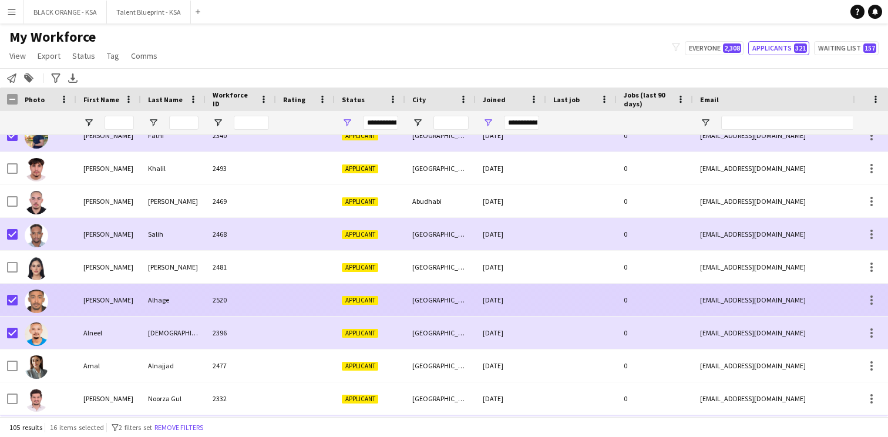
scroll to position [337, 0]
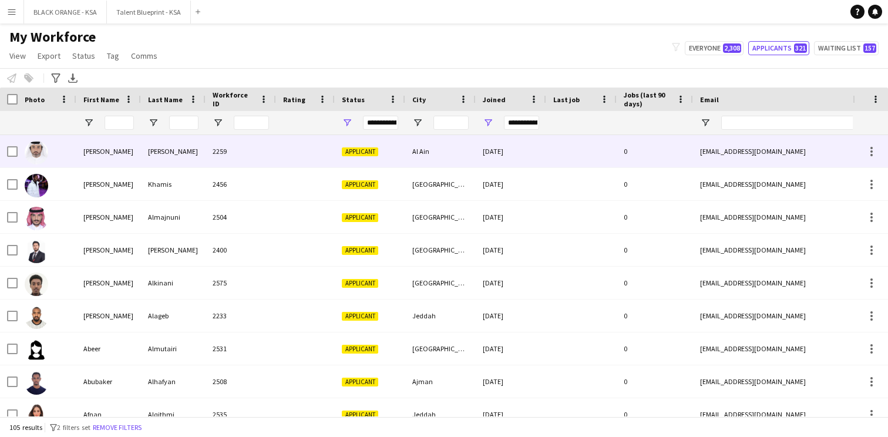
click at [207, 154] on div "2259" at bounding box center [241, 151] width 70 height 32
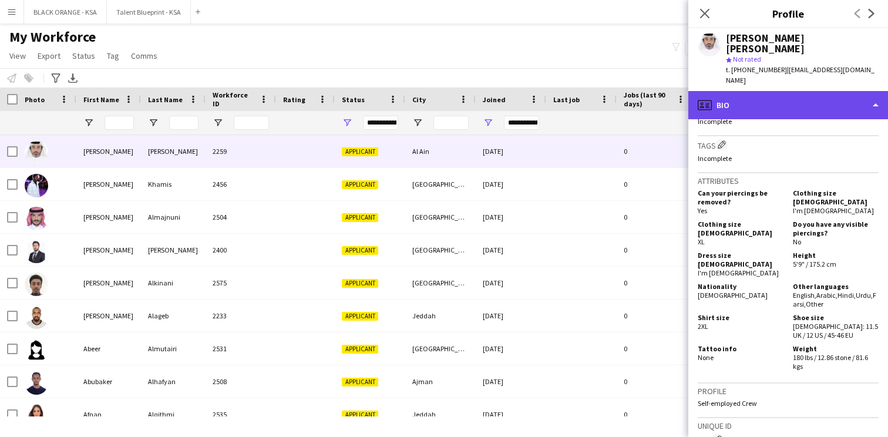
click at [828, 100] on div "profile Bio" at bounding box center [788, 105] width 200 height 28
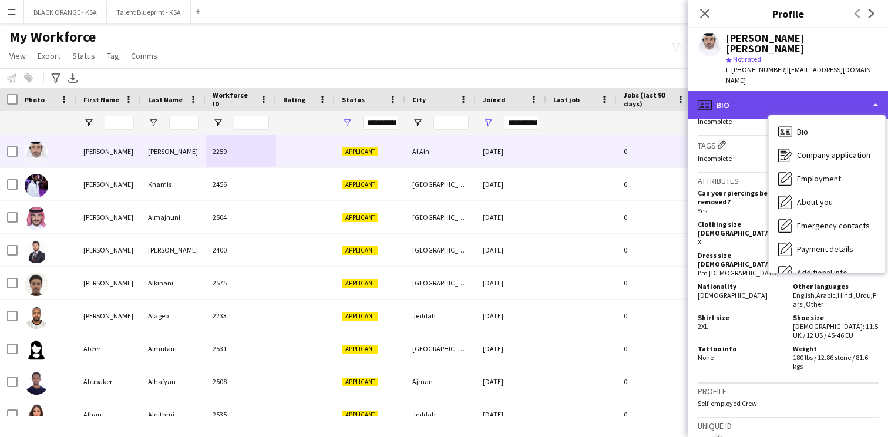
click at [814, 96] on div "profile Bio" at bounding box center [788, 105] width 200 height 28
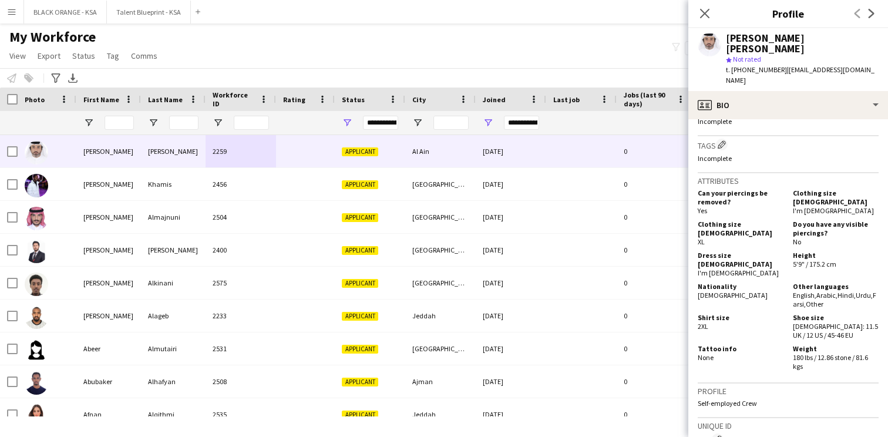
click at [650, 55] on div "My Workforce View Views Default view New view Update view Delete view Edit name…" at bounding box center [444, 48] width 888 height 40
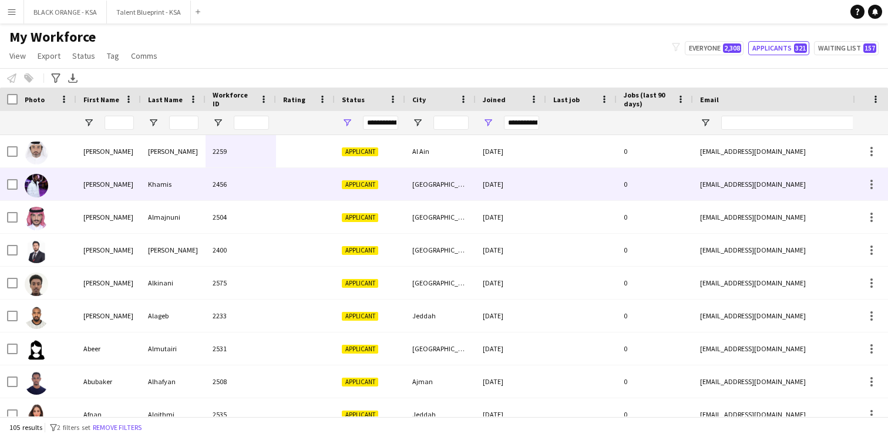
click at [236, 182] on div "2456" at bounding box center [241, 184] width 70 height 32
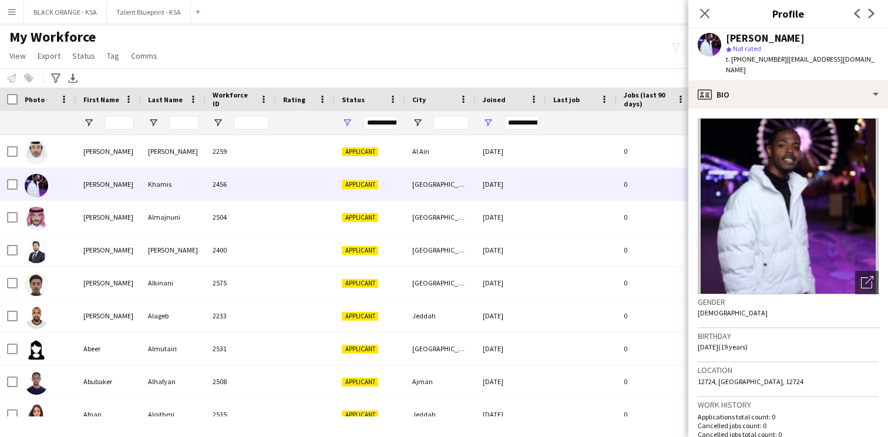
click at [764, 58] on span "t. [PHONE_NUMBER]" at bounding box center [756, 59] width 61 height 9
click at [777, 59] on span "t. [PHONE_NUMBER]" at bounding box center [756, 59] width 61 height 9
drag, startPoint x: 778, startPoint y: 58, endPoint x: 733, endPoint y: 64, distance: 45.0
click at [733, 64] on div "t. +966504583364 | abdullazizjmala@gmail.com" at bounding box center [802, 64] width 153 height 21
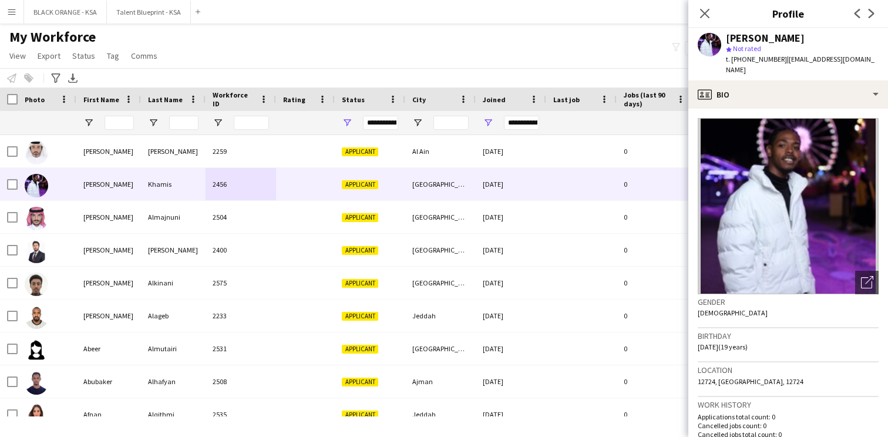
copy span "[PHONE_NUMBER]"
click at [710, 14] on icon "Close pop-in" at bounding box center [704, 13] width 11 height 11
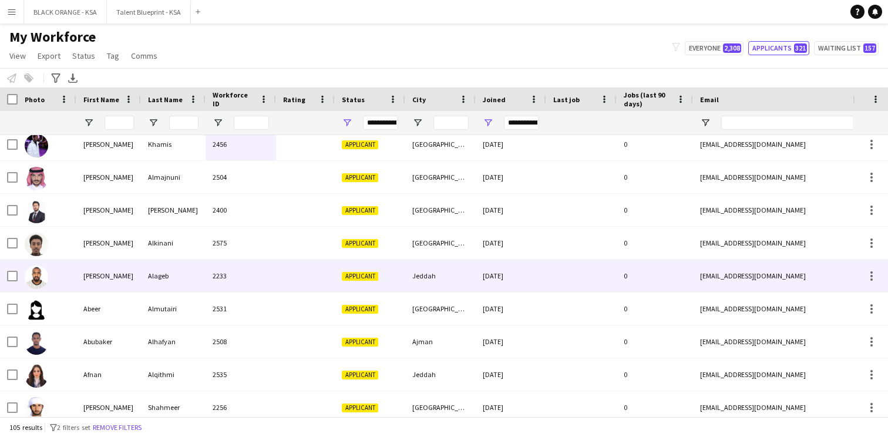
scroll to position [47, 0]
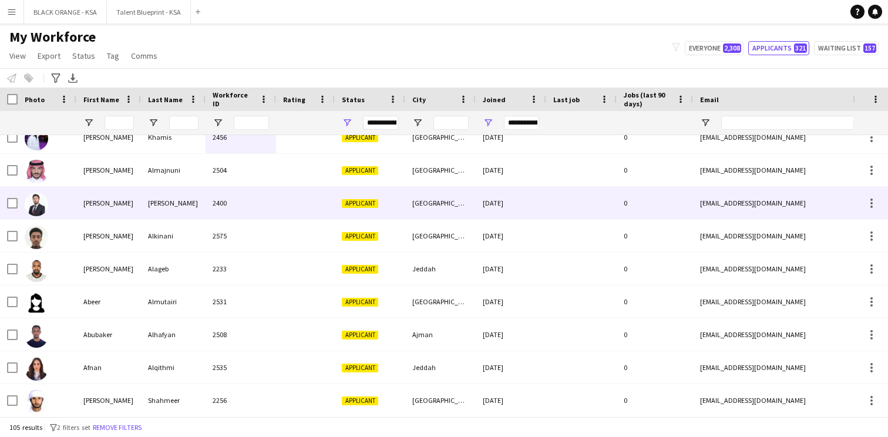
click at [261, 209] on div "2400" at bounding box center [241, 203] width 70 height 32
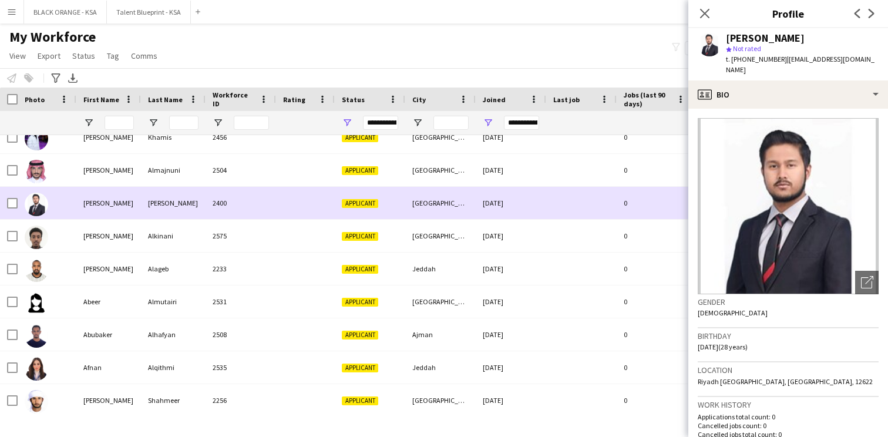
click at [261, 209] on div "2400" at bounding box center [241, 203] width 70 height 32
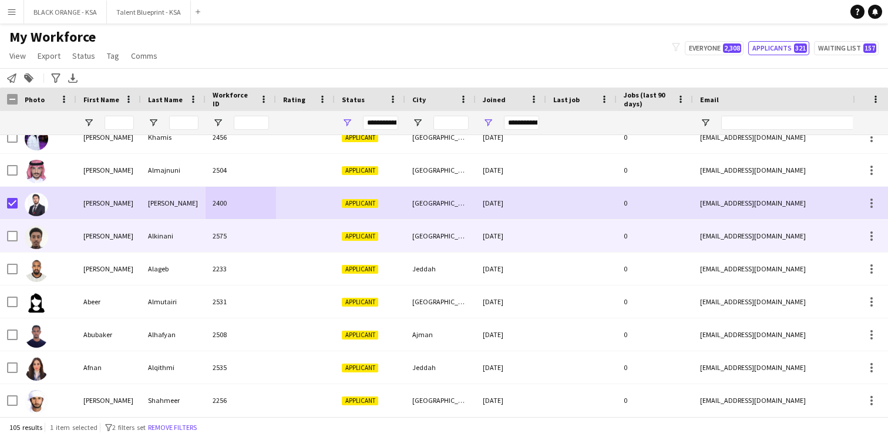
click at [139, 246] on div "[PERSON_NAME]" at bounding box center [108, 236] width 65 height 32
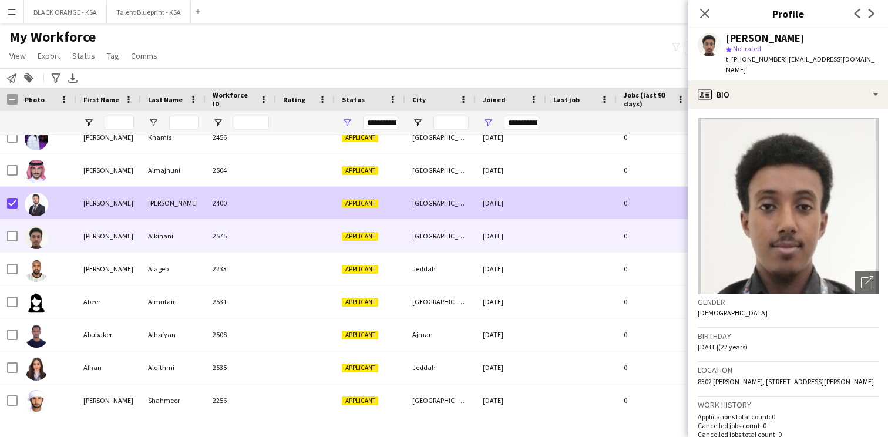
click at [250, 201] on div "2400" at bounding box center [241, 203] width 70 height 32
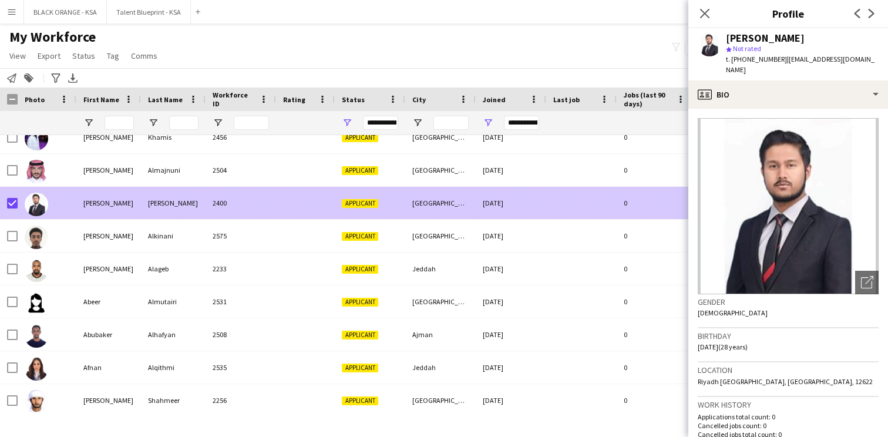
click at [250, 201] on div "2400" at bounding box center [241, 203] width 70 height 32
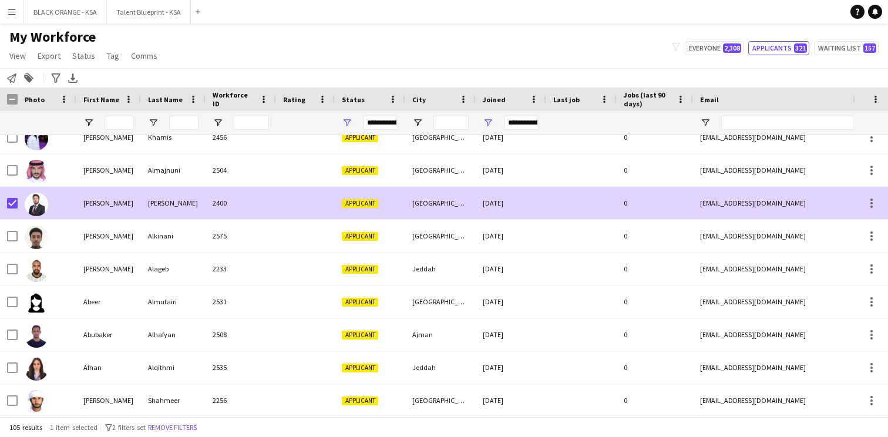
click at [158, 216] on div "[PERSON_NAME]" at bounding box center [173, 203] width 65 height 32
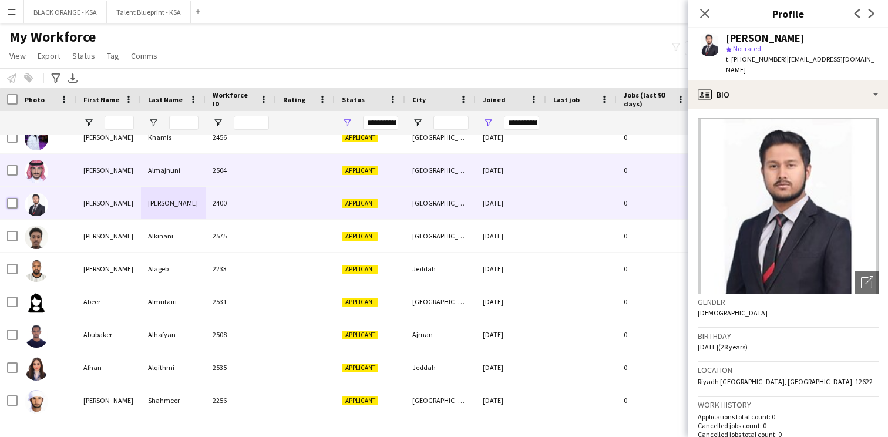
scroll to position [0, 0]
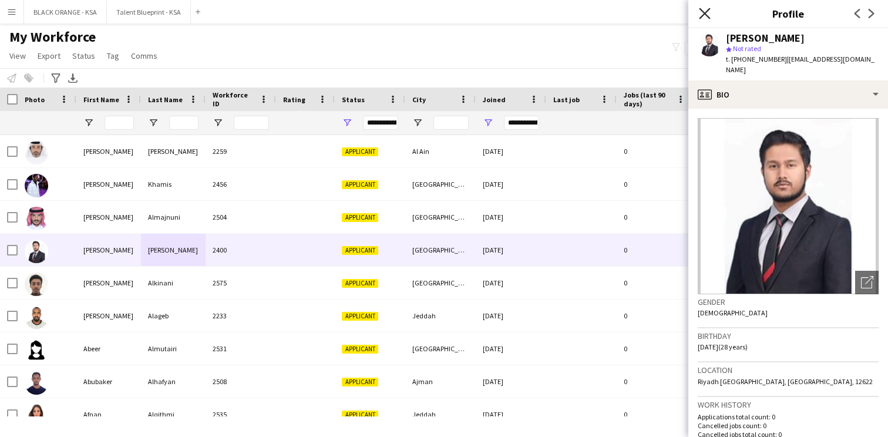
click at [708, 8] on icon "Close pop-in" at bounding box center [704, 13] width 11 height 11
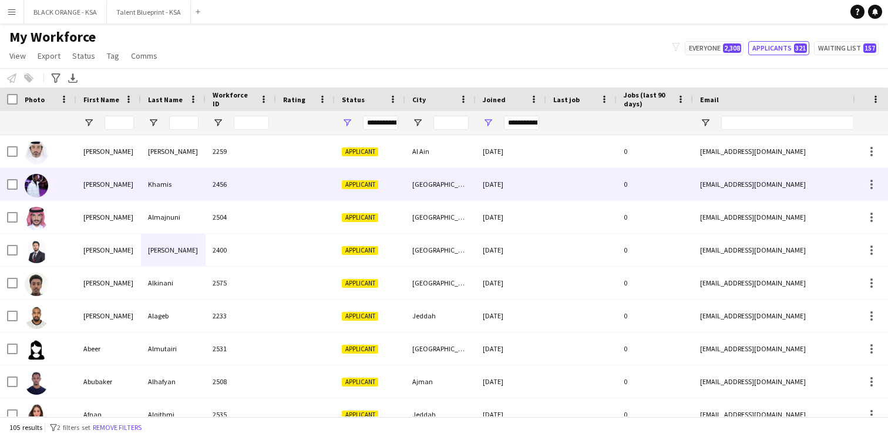
click at [115, 189] on div "[PERSON_NAME]" at bounding box center [108, 184] width 65 height 32
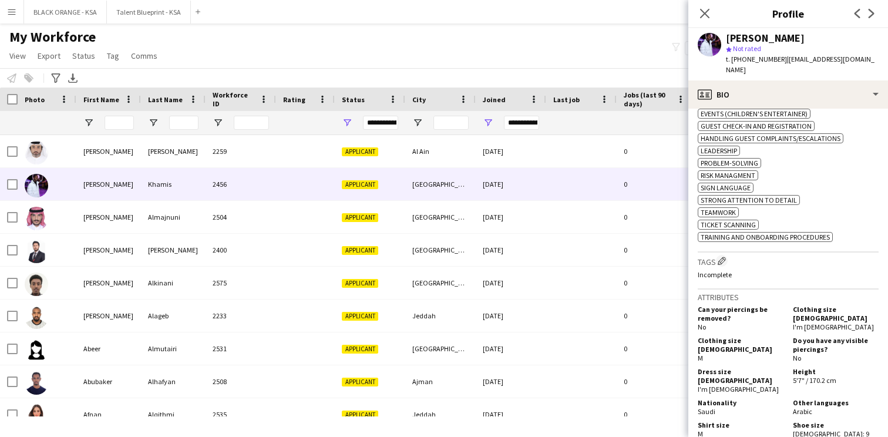
scroll to position [463, 0]
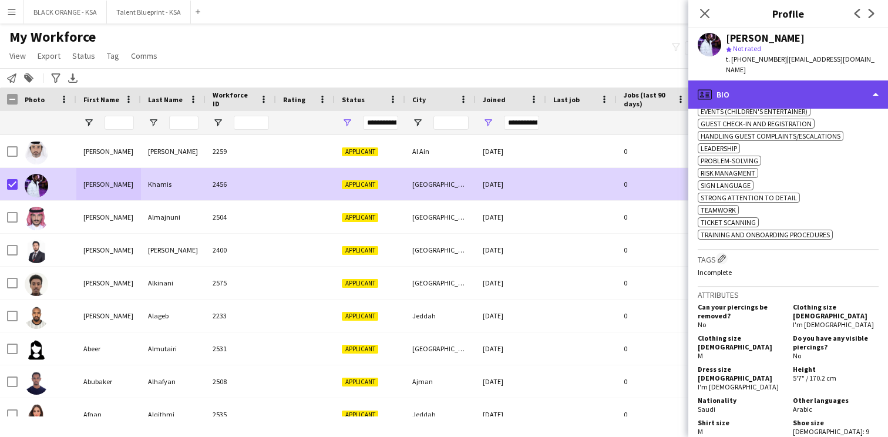
click at [728, 88] on div "profile Bio" at bounding box center [788, 94] width 200 height 28
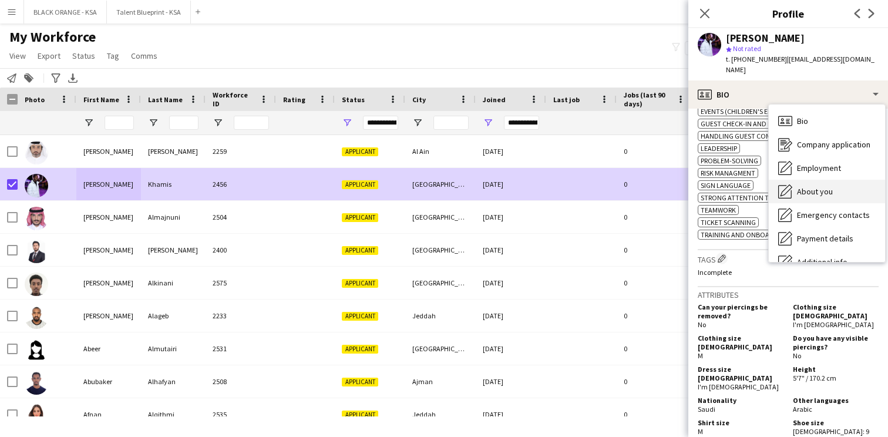
click at [803, 186] on span "About you" at bounding box center [815, 191] width 36 height 11
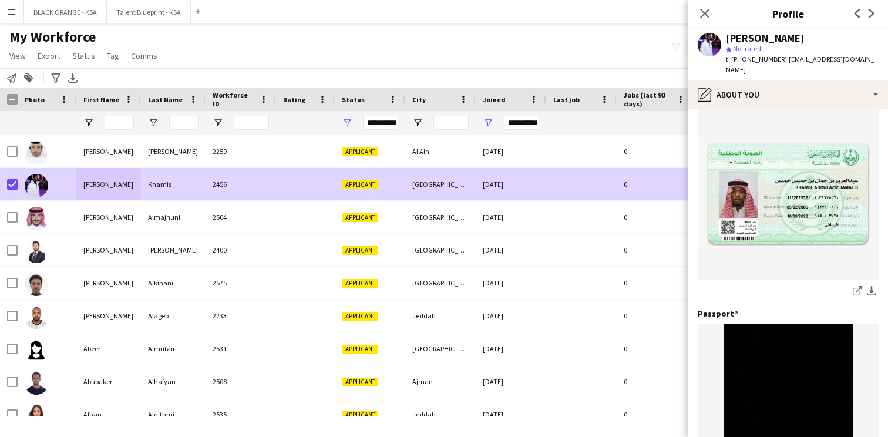
scroll to position [36, 0]
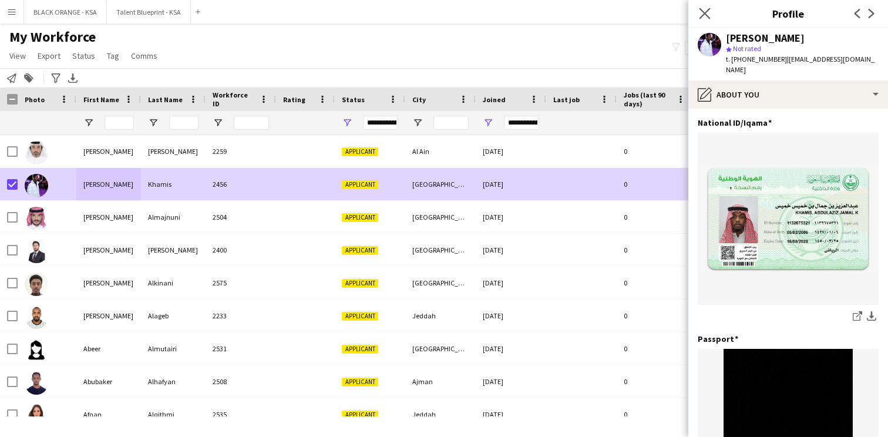
click at [703, 21] on app-icon "Close pop-in" at bounding box center [705, 13] width 17 height 17
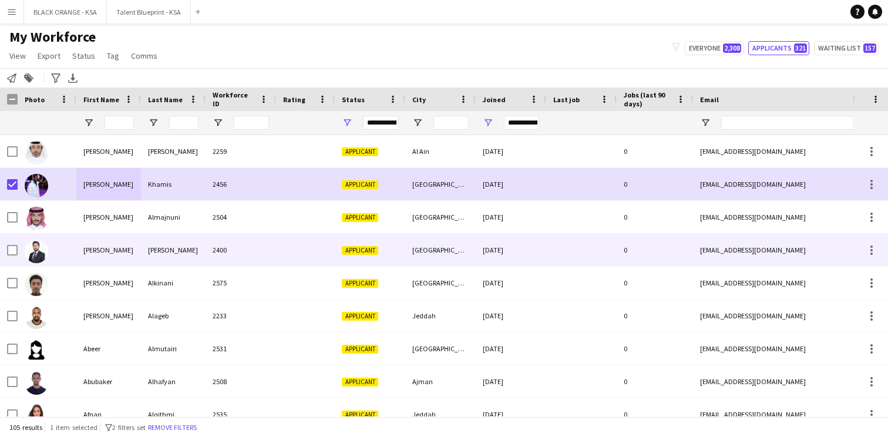
click at [281, 248] on div at bounding box center [305, 250] width 59 height 32
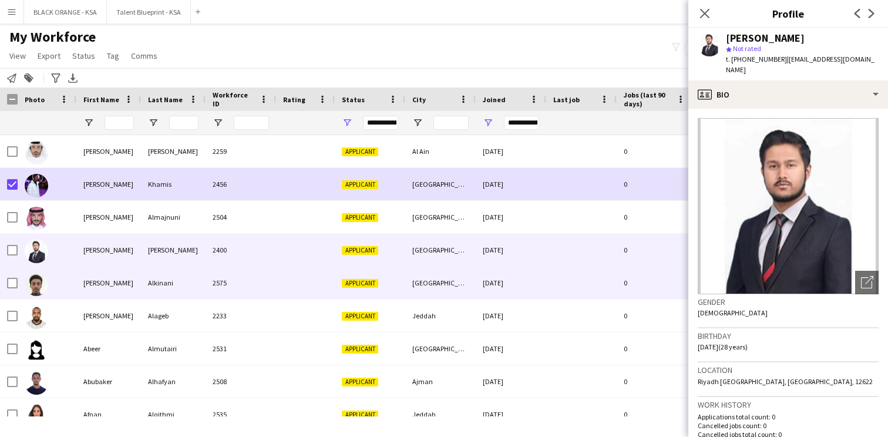
click at [275, 280] on div "2575" at bounding box center [241, 283] width 70 height 32
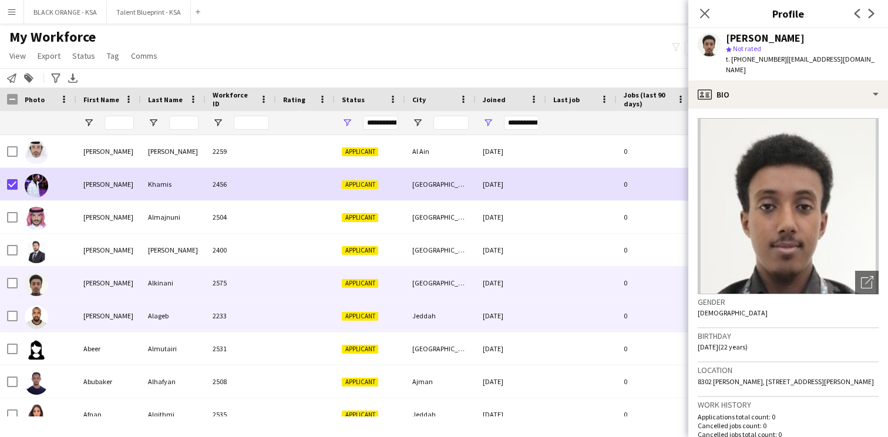
click at [264, 314] on div "2233" at bounding box center [241, 316] width 70 height 32
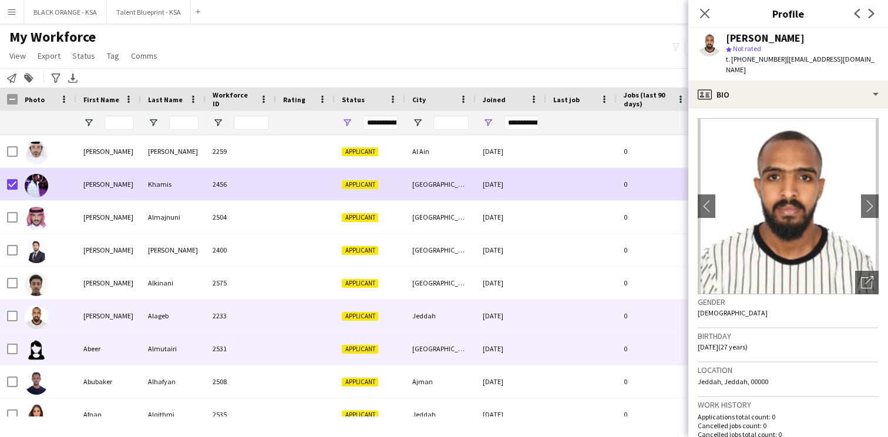
click at [260, 344] on div "2531" at bounding box center [241, 348] width 70 height 32
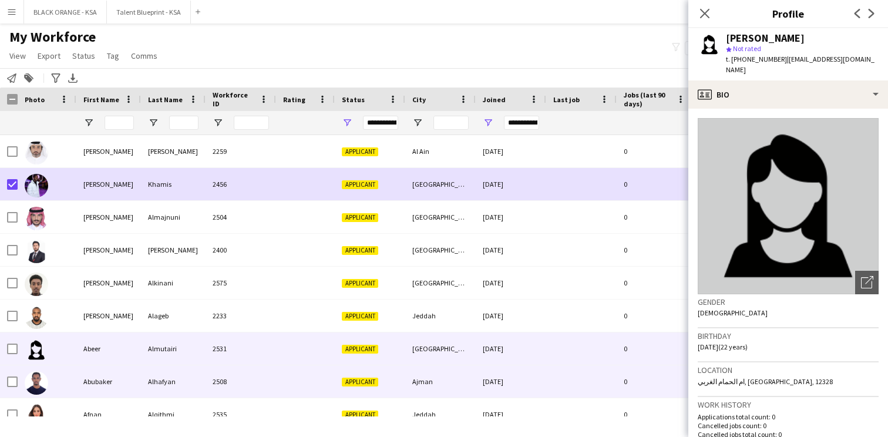
click at [254, 379] on div "2508" at bounding box center [241, 381] width 70 height 32
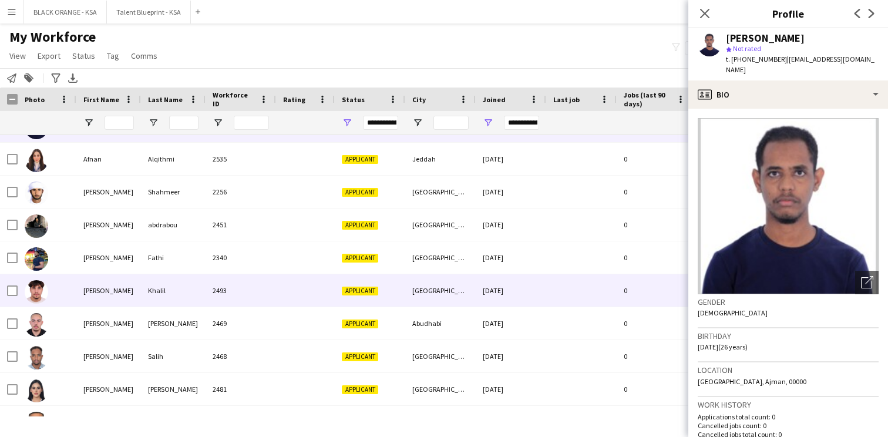
scroll to position [258, 0]
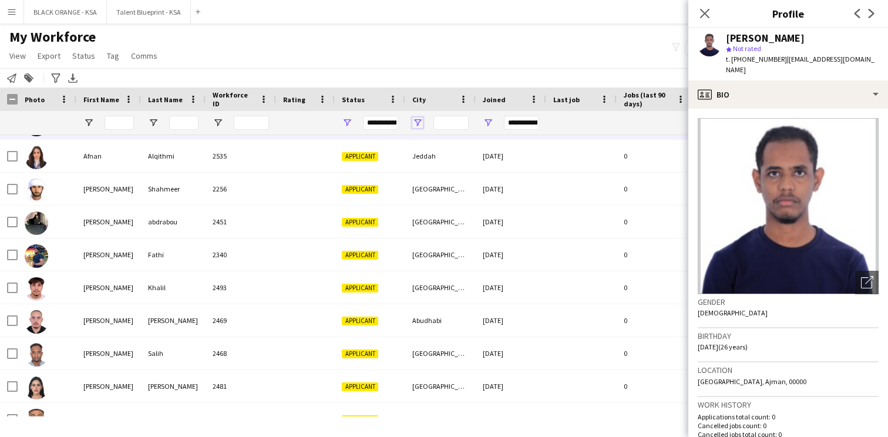
click at [419, 120] on span "Open Filter Menu" at bounding box center [417, 122] width 11 height 11
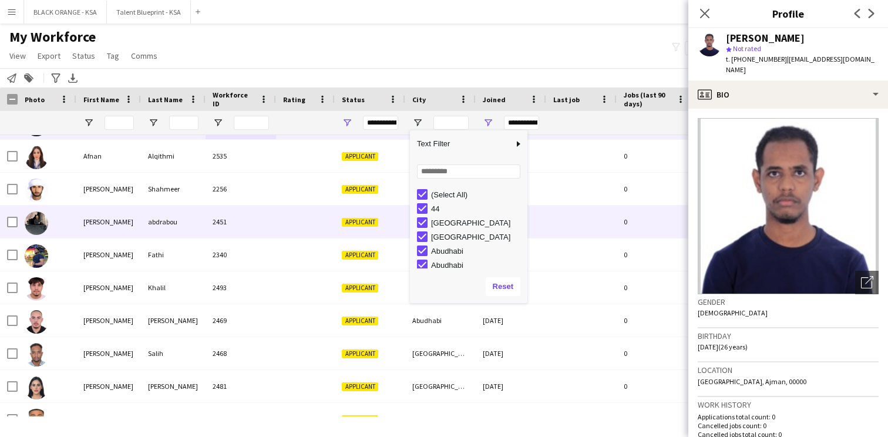
click at [360, 222] on span "Applicant" at bounding box center [360, 222] width 36 height 9
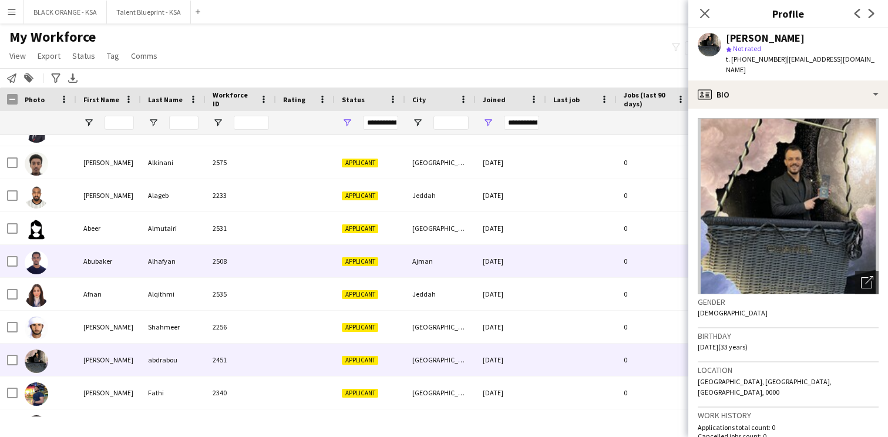
scroll to position [115, 0]
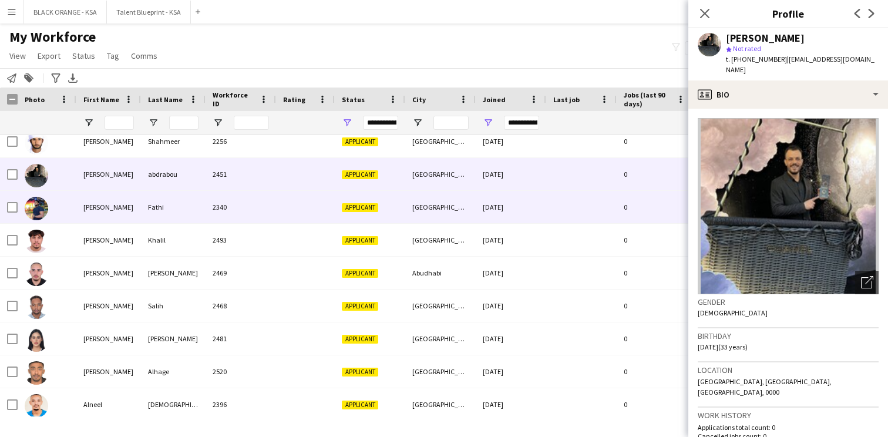
click at [291, 213] on div at bounding box center [305, 207] width 59 height 32
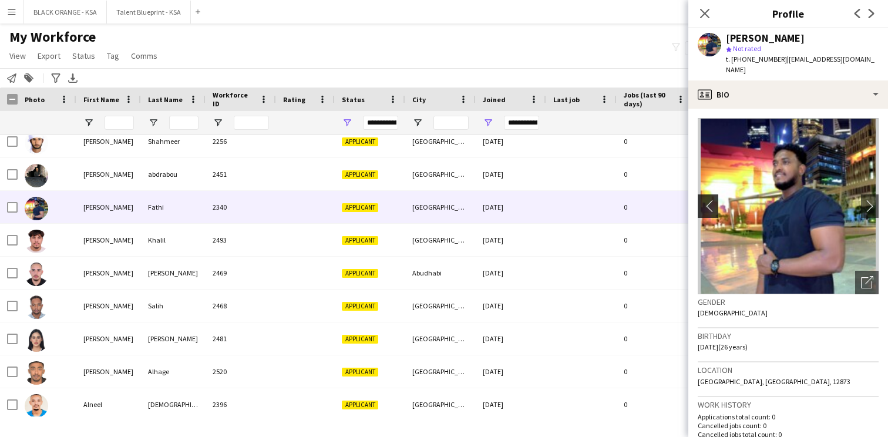
click at [713, 204] on app-icon "chevron-left" at bounding box center [707, 206] width 18 height 12
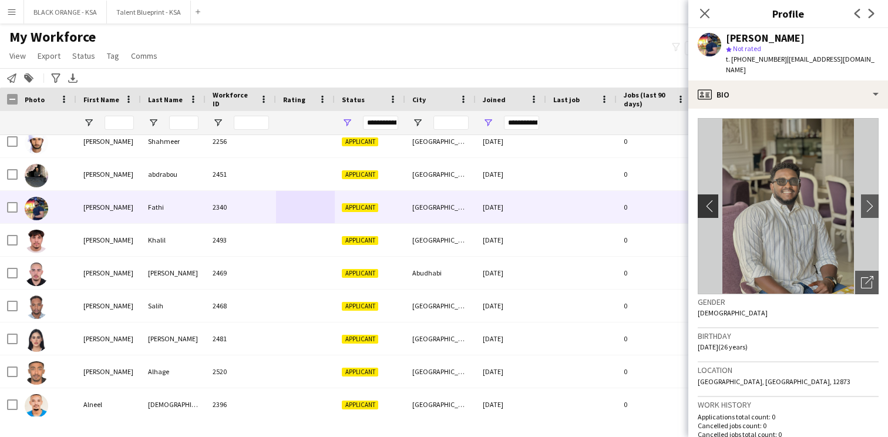
click at [713, 204] on app-icon "chevron-left" at bounding box center [707, 206] width 18 height 12
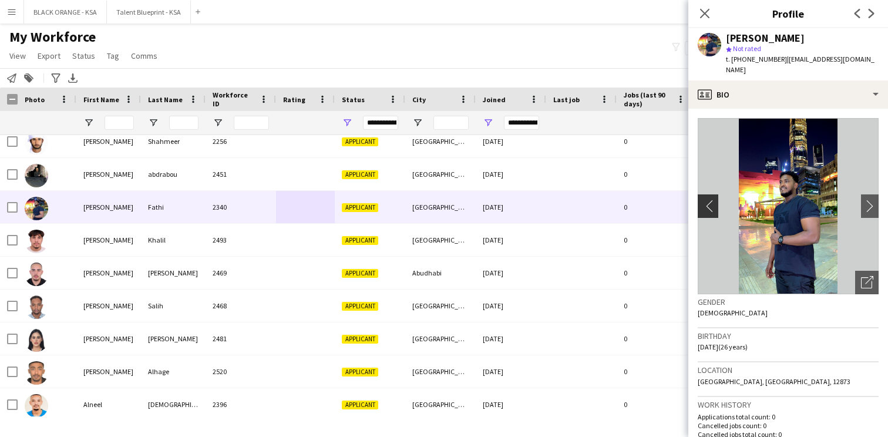
click at [713, 204] on app-icon "chevron-left" at bounding box center [707, 206] width 18 height 12
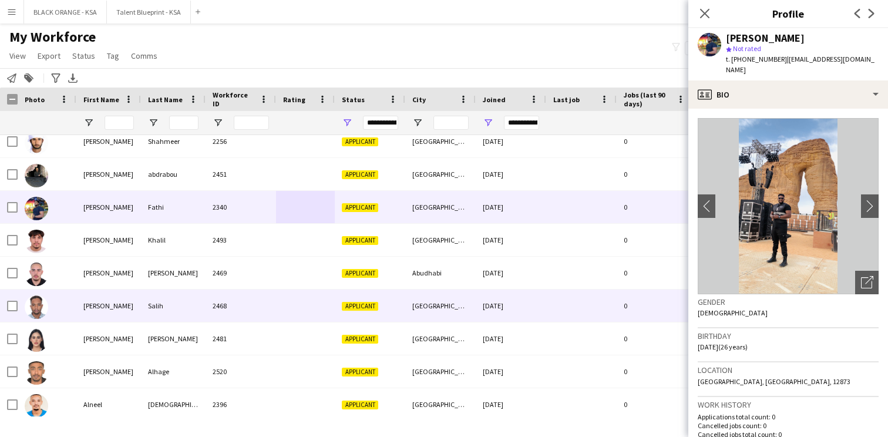
click at [275, 309] on div "2468" at bounding box center [241, 306] width 70 height 32
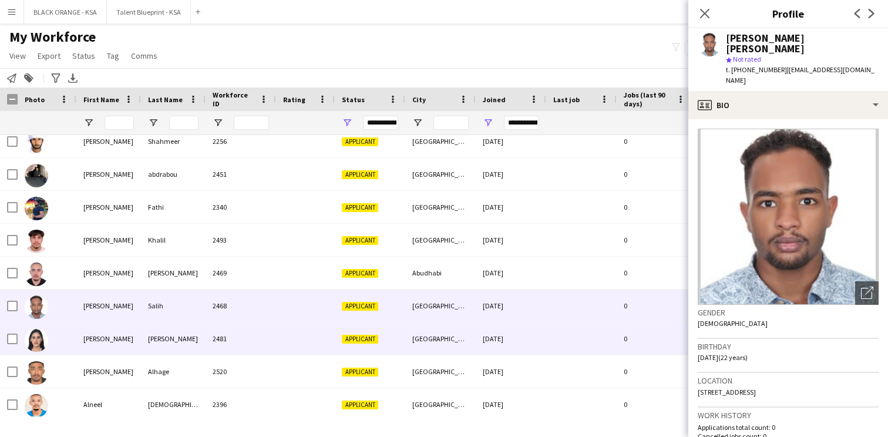
click at [282, 337] on div at bounding box center [305, 339] width 59 height 32
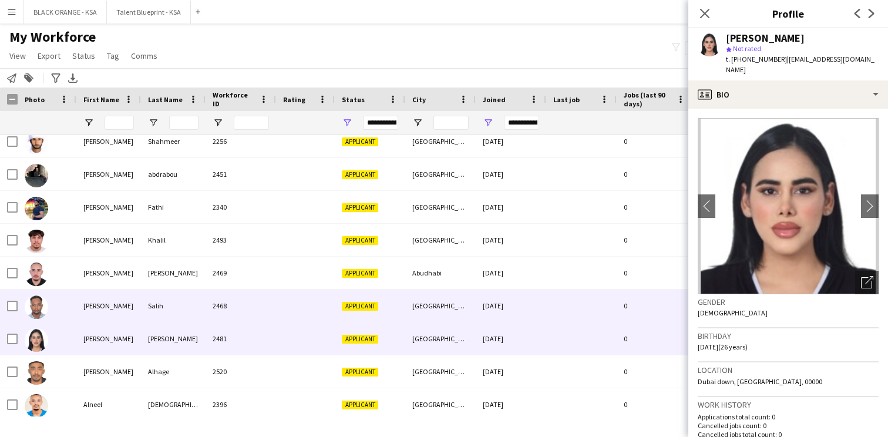
click at [281, 311] on div at bounding box center [305, 306] width 59 height 32
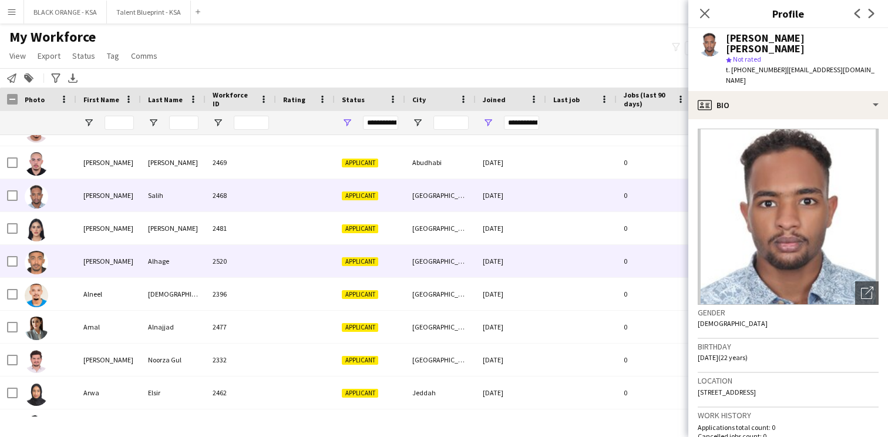
click at [300, 258] on div at bounding box center [305, 261] width 59 height 32
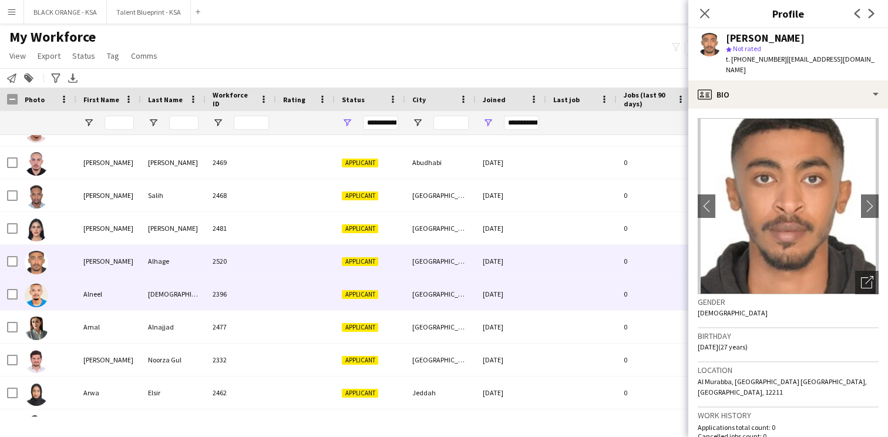
click at [297, 289] on div at bounding box center [305, 294] width 59 height 32
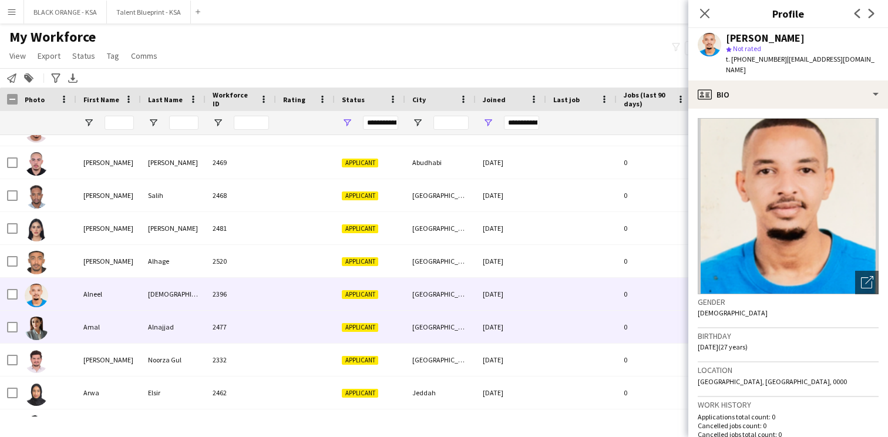
click at [287, 322] on div at bounding box center [305, 327] width 59 height 32
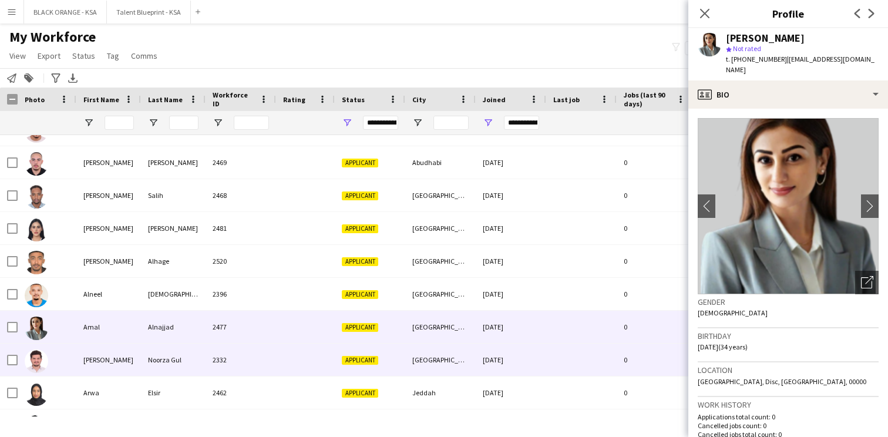
click at [277, 365] on div at bounding box center [305, 360] width 59 height 32
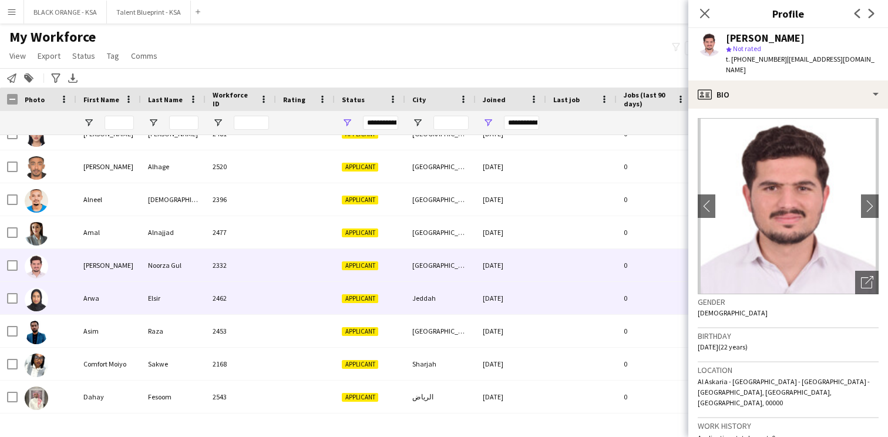
click at [283, 302] on div at bounding box center [305, 298] width 59 height 32
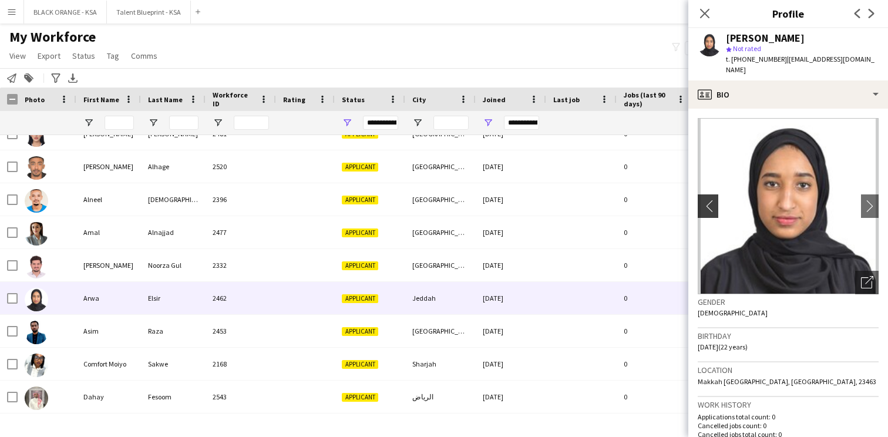
click at [712, 204] on button "chevron-left" at bounding box center [706, 205] width 23 height 23
click at [711, 200] on app-icon "chevron-left" at bounding box center [707, 206] width 18 height 12
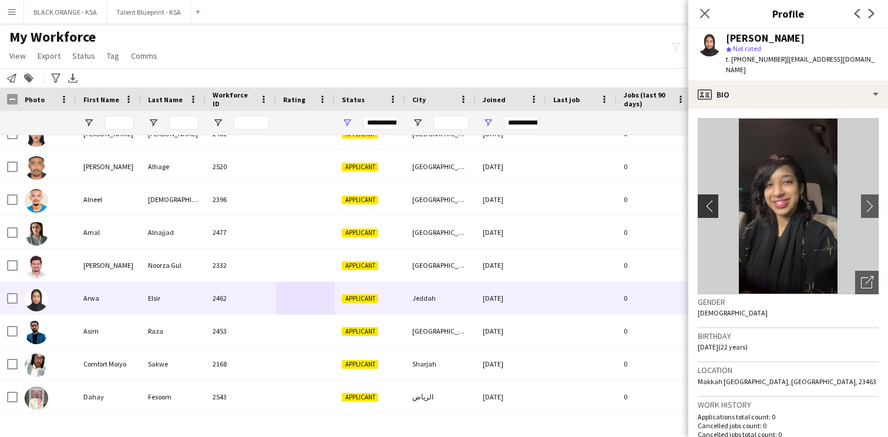
click at [711, 200] on app-icon "chevron-left" at bounding box center [707, 206] width 18 height 12
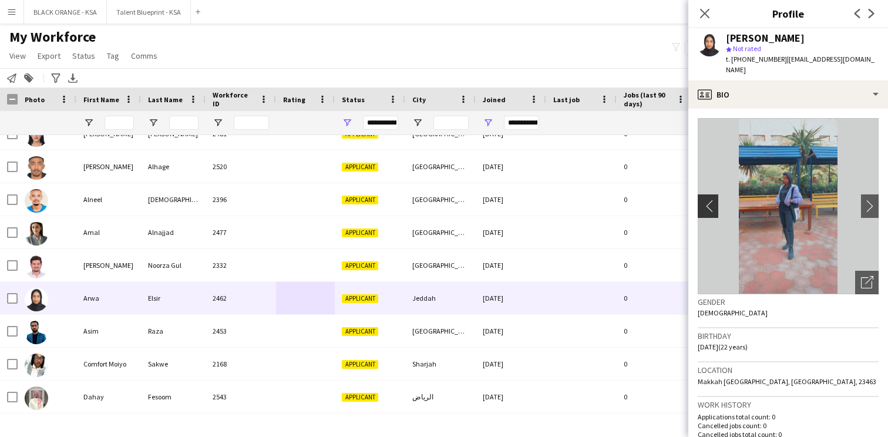
click at [711, 200] on app-icon "chevron-left" at bounding box center [707, 206] width 18 height 12
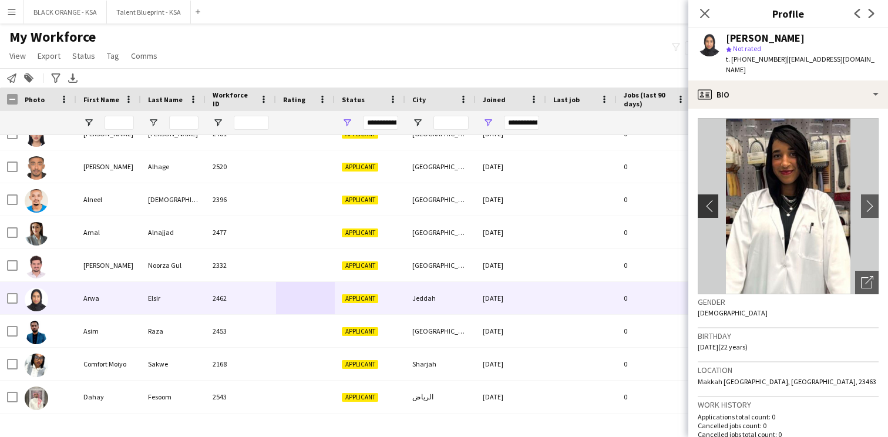
click at [711, 200] on app-icon "chevron-left" at bounding box center [707, 206] width 18 height 12
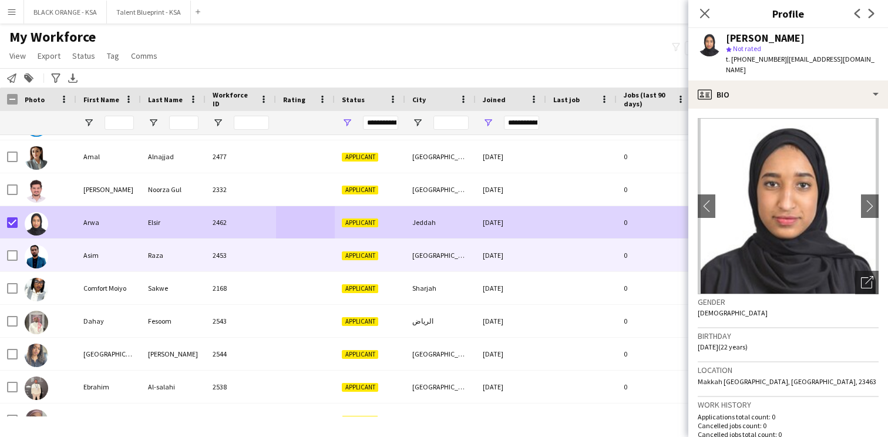
click at [258, 257] on div "2453" at bounding box center [241, 255] width 70 height 32
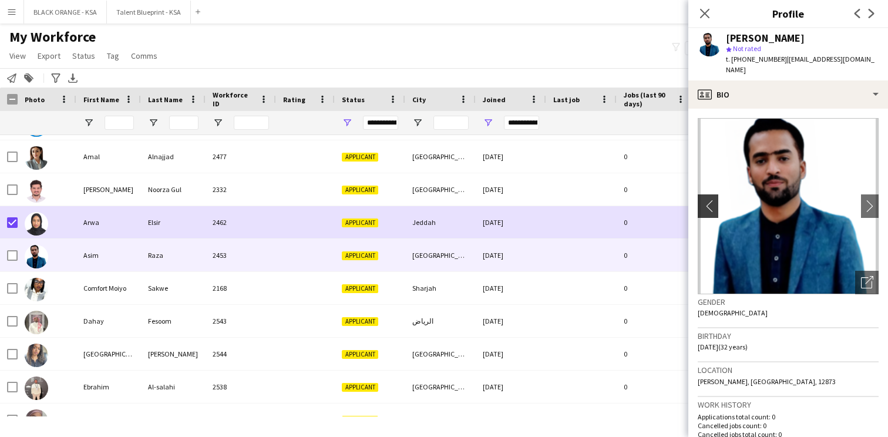
click at [711, 200] on app-icon "chevron-left" at bounding box center [707, 206] width 18 height 12
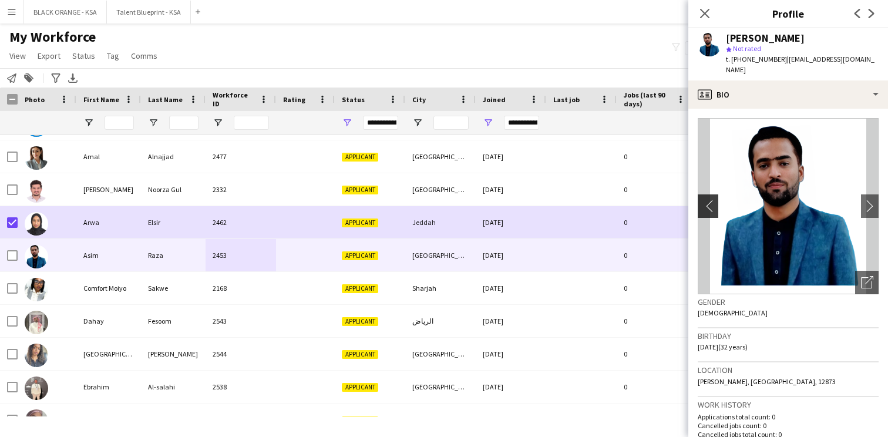
click at [711, 200] on app-icon "chevron-left" at bounding box center [707, 206] width 18 height 12
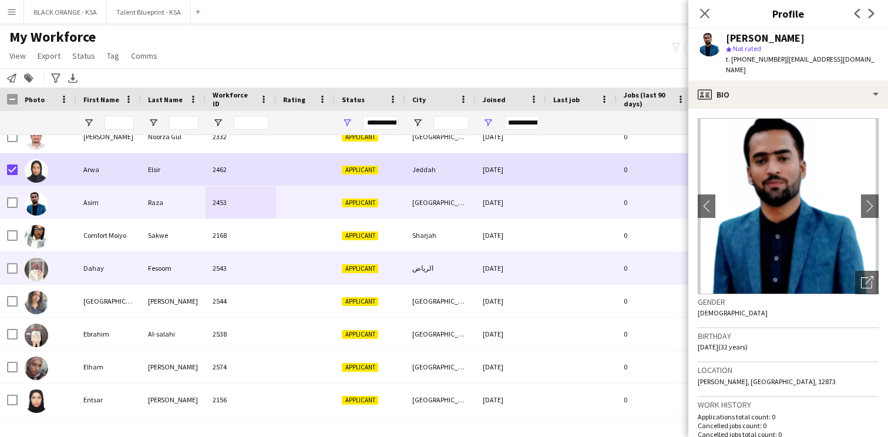
click at [333, 264] on div at bounding box center [305, 268] width 59 height 32
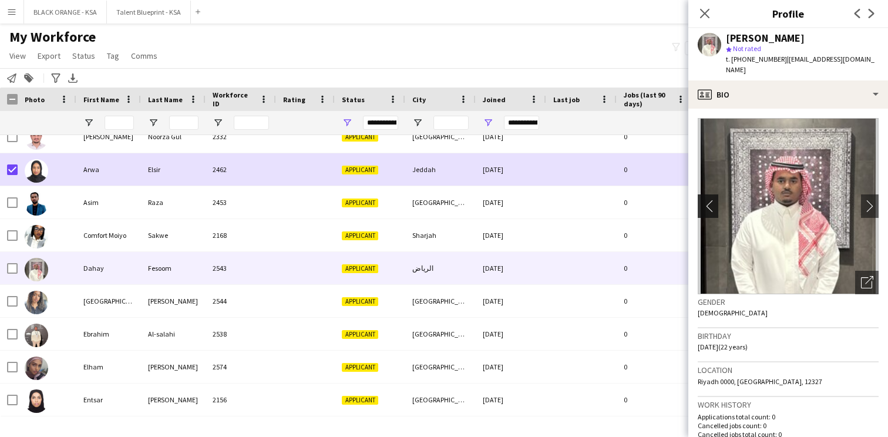
click at [709, 200] on app-icon "chevron-left" at bounding box center [707, 206] width 18 height 12
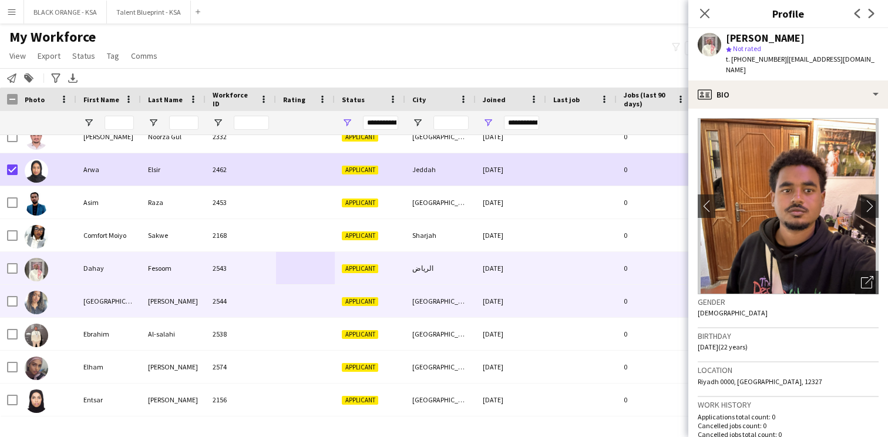
click at [283, 294] on div at bounding box center [305, 301] width 59 height 32
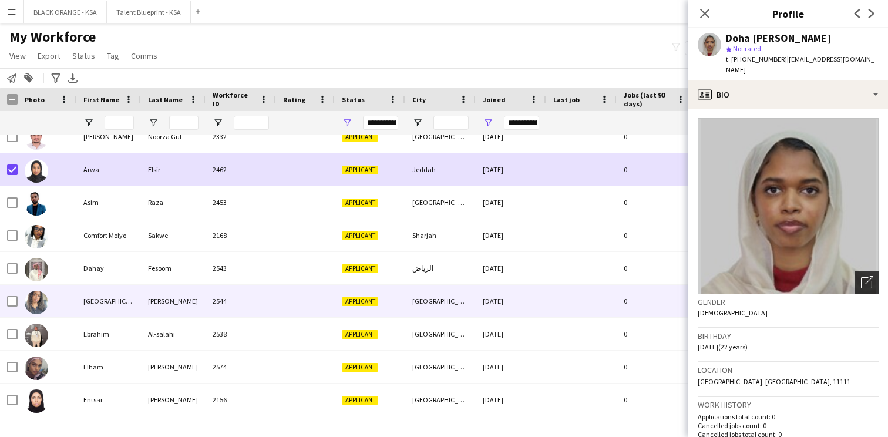
click at [865, 276] on icon "Open photos pop-in" at bounding box center [867, 282] width 12 height 12
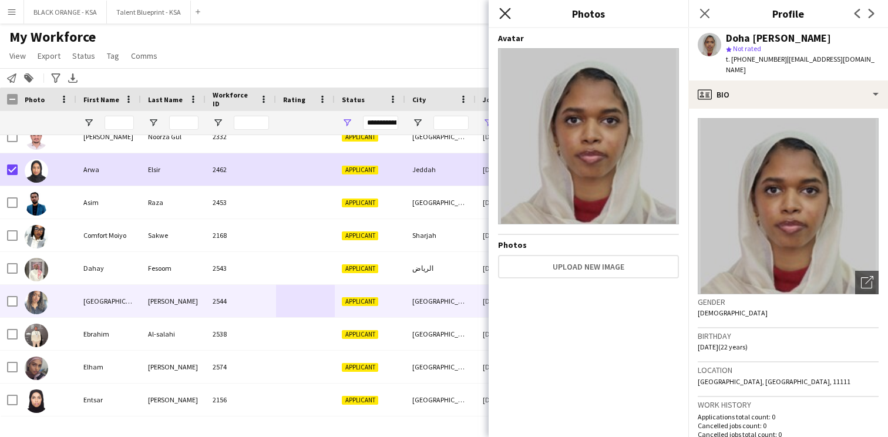
click at [506, 14] on icon "Close pop-in" at bounding box center [504, 13] width 11 height 11
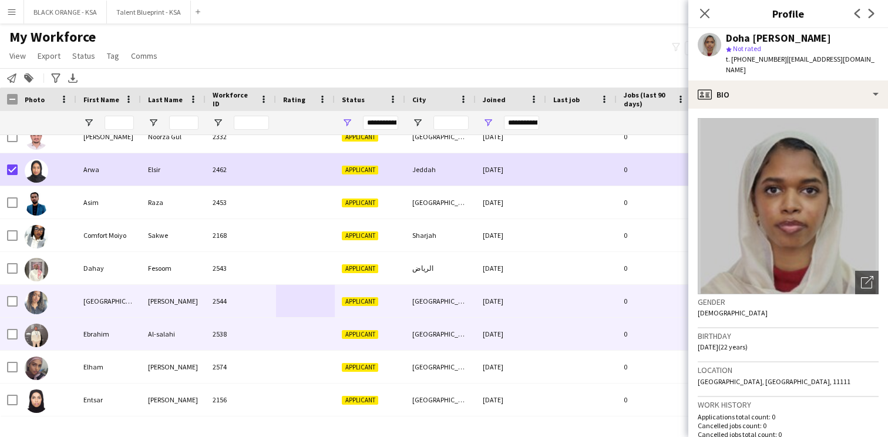
click at [390, 328] on div "Applicant" at bounding box center [370, 334] width 70 height 32
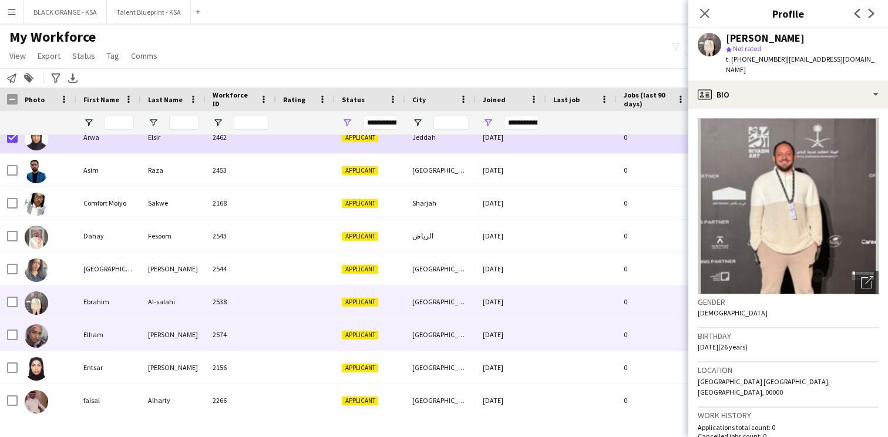
scroll to position [673, 0]
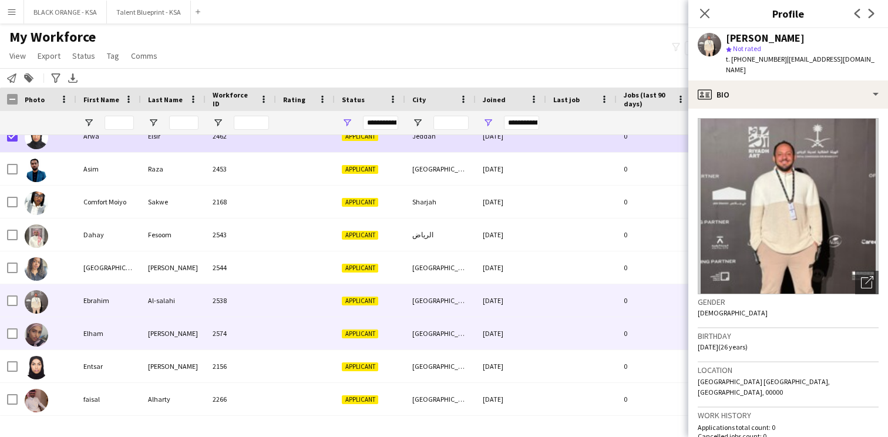
click at [105, 331] on div "Elham" at bounding box center [108, 333] width 65 height 32
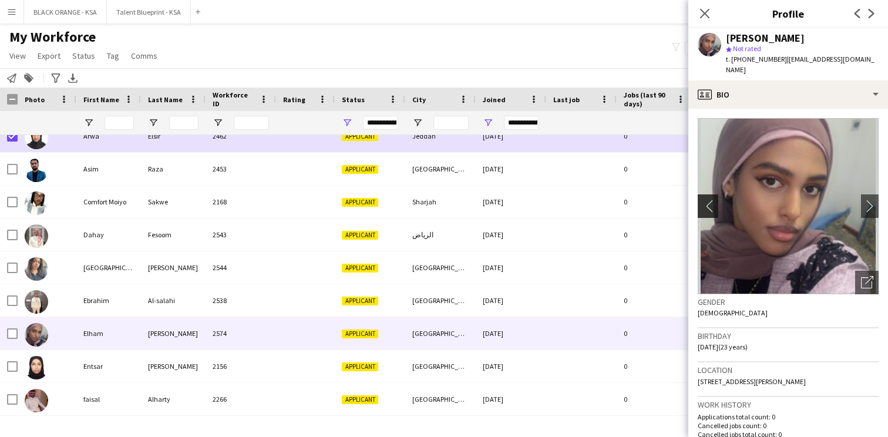
click at [710, 194] on button "chevron-left" at bounding box center [706, 205] width 23 height 23
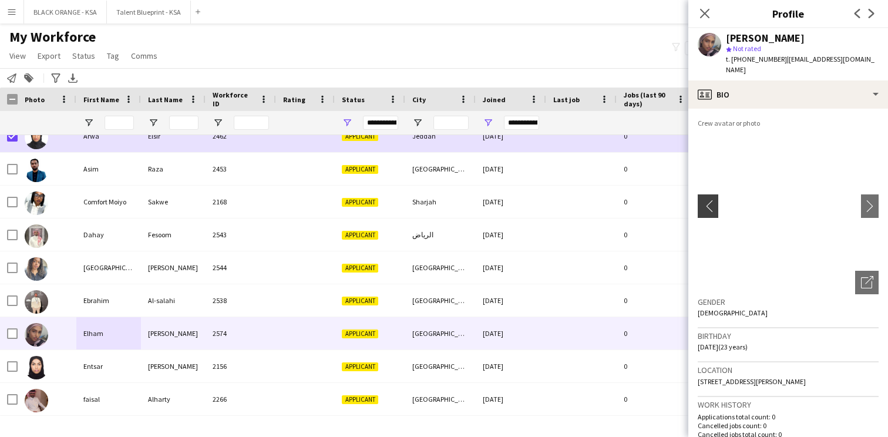
click at [710, 194] on button "chevron-left" at bounding box center [706, 205] width 23 height 23
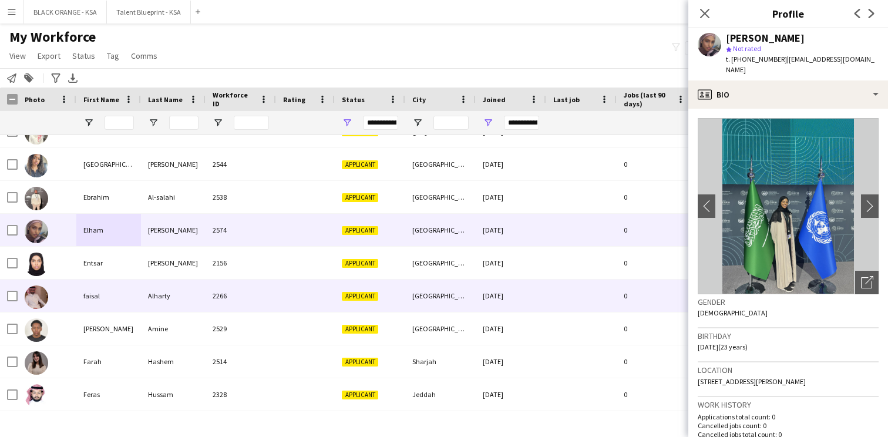
scroll to position [848, 0]
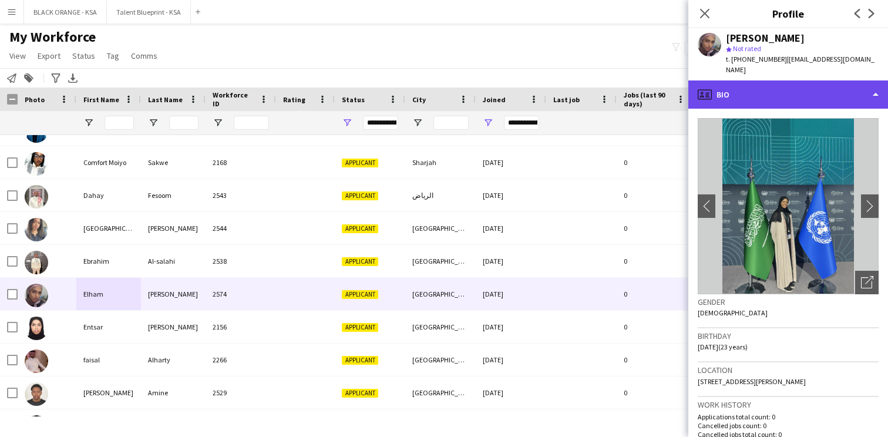
click at [758, 80] on div "profile Bio" at bounding box center [788, 94] width 200 height 28
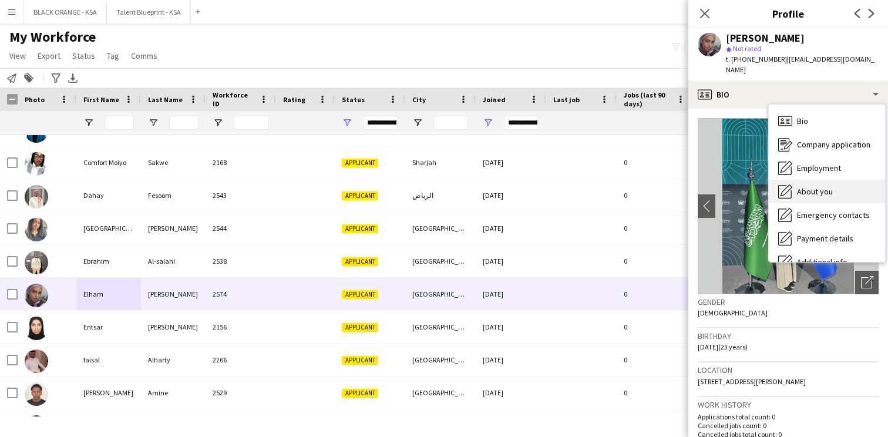
click at [795, 180] on div "About you About you" at bounding box center [827, 191] width 116 height 23
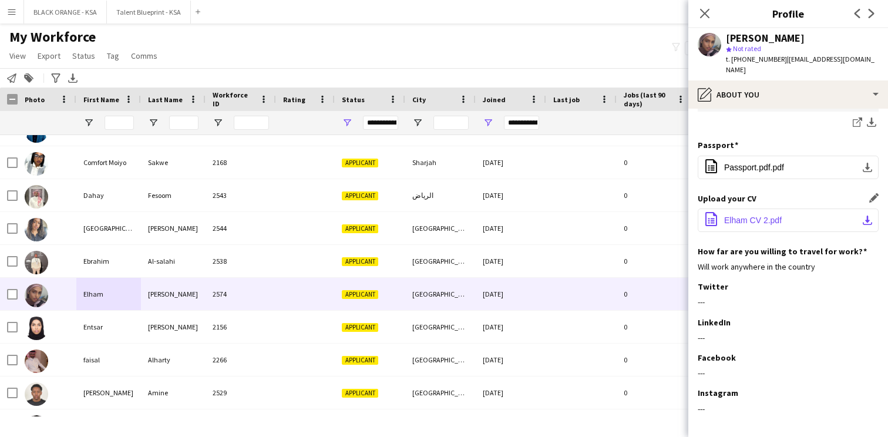
click at [755, 216] on span "Elham CV 2.pdf" at bounding box center [753, 220] width 58 height 9
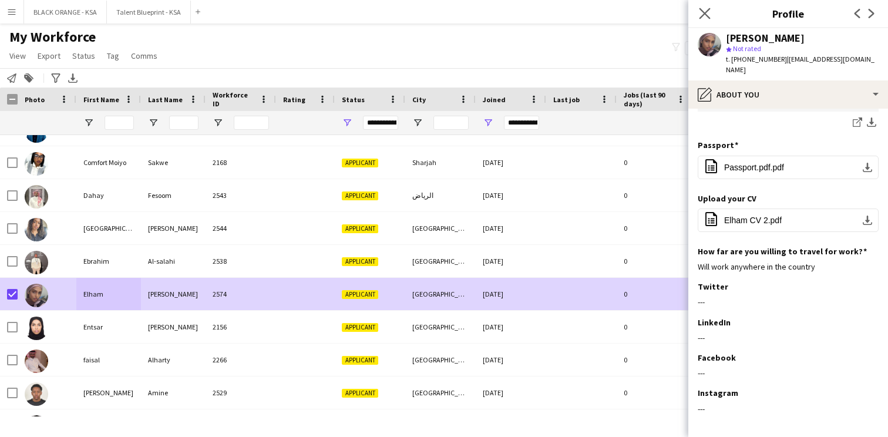
click at [698, 8] on app-icon "Close pop-in" at bounding box center [705, 13] width 17 height 17
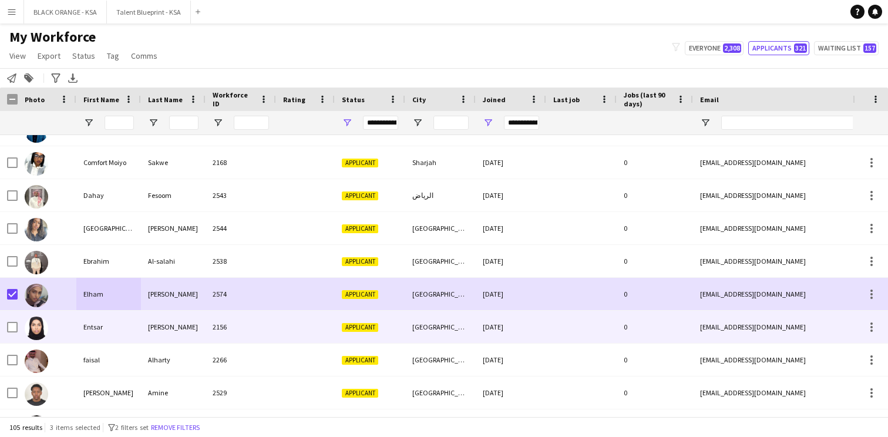
click at [264, 321] on div "2156" at bounding box center [241, 327] width 70 height 32
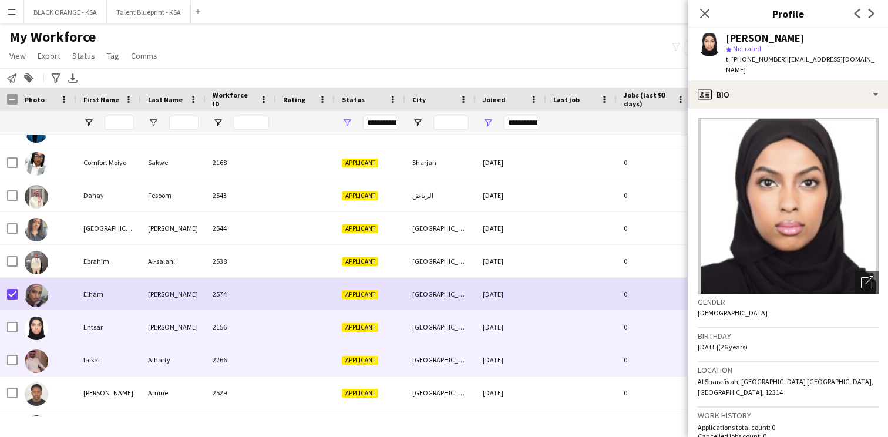
click at [275, 368] on div "2266" at bounding box center [241, 360] width 70 height 32
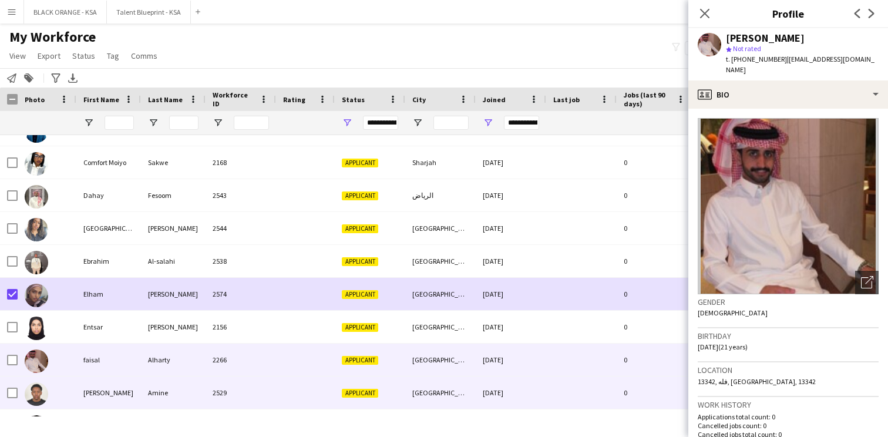
click at [273, 392] on div "2529" at bounding box center [241, 393] width 70 height 32
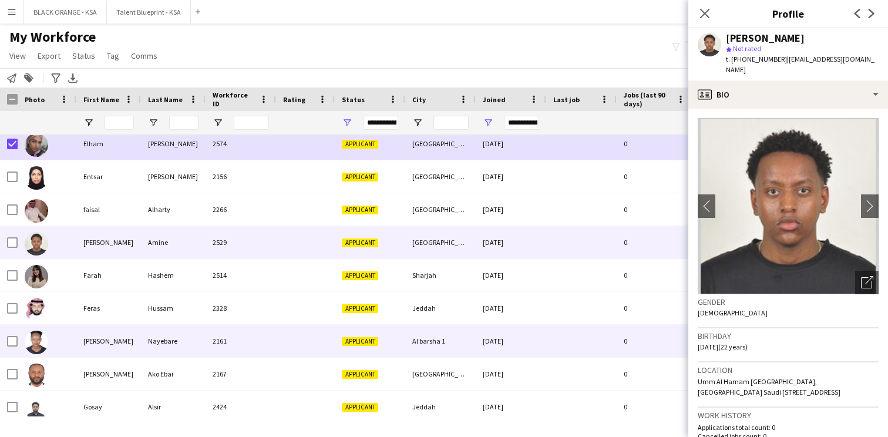
scroll to position [868, 0]
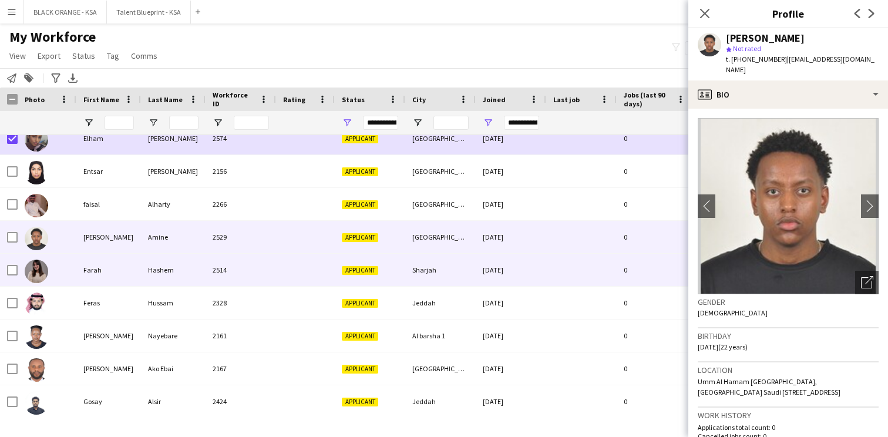
click at [288, 270] on div at bounding box center [305, 270] width 59 height 32
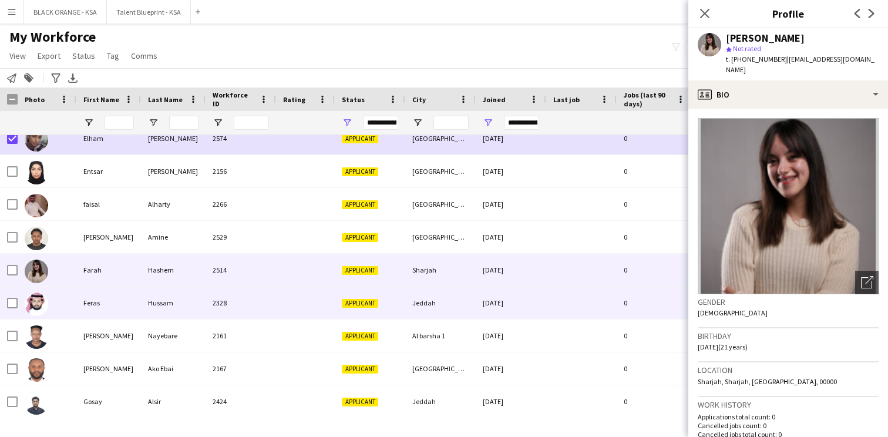
click at [275, 301] on div "2328" at bounding box center [241, 303] width 70 height 32
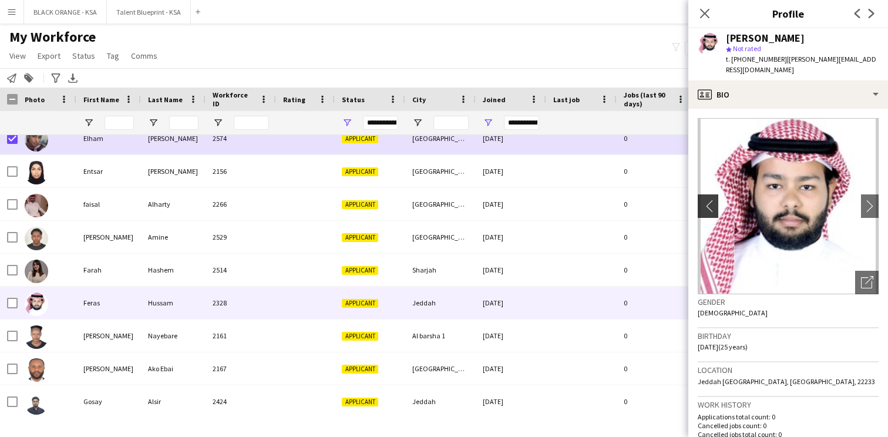
click at [707, 200] on app-icon "chevron-left" at bounding box center [707, 206] width 18 height 12
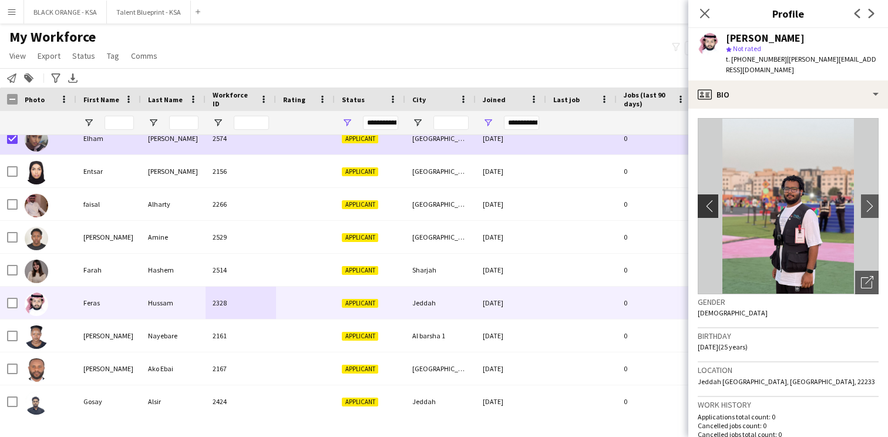
click at [707, 200] on app-icon "chevron-left" at bounding box center [707, 206] width 18 height 12
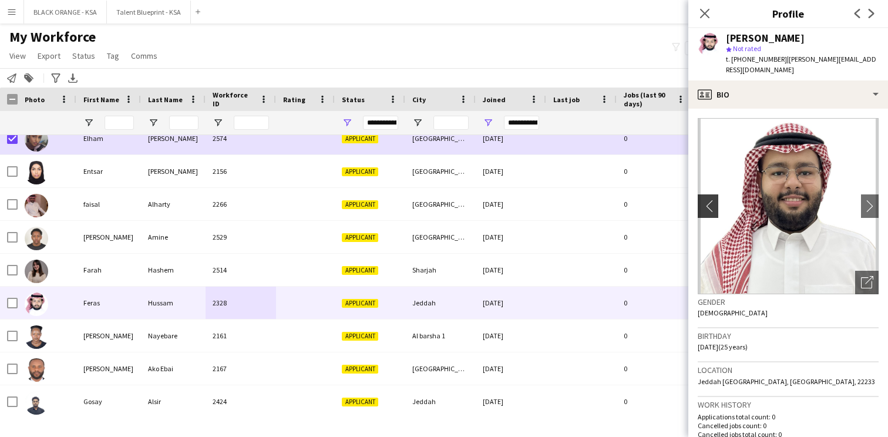
click at [707, 200] on app-icon "chevron-left" at bounding box center [707, 206] width 18 height 12
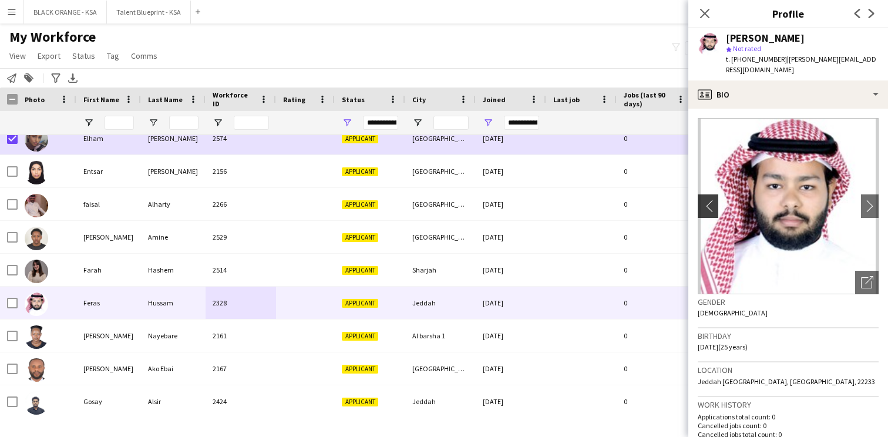
click at [707, 200] on app-icon "chevron-left" at bounding box center [707, 206] width 18 height 12
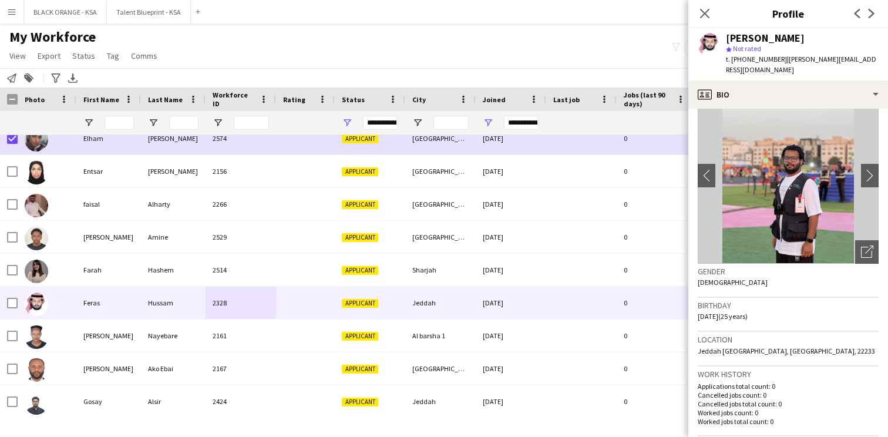
scroll to position [0, 0]
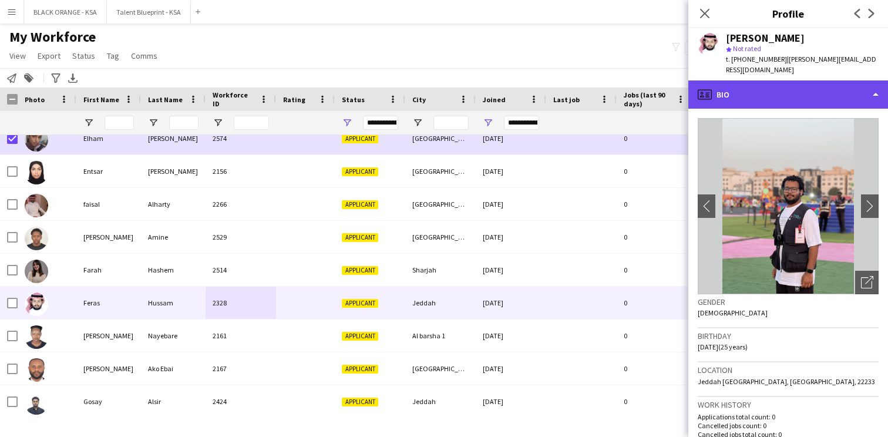
click at [777, 85] on div "profile Bio" at bounding box center [788, 94] width 200 height 28
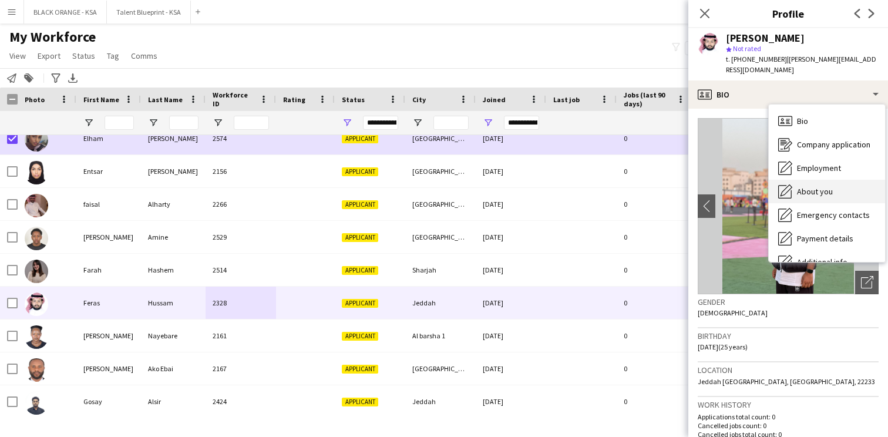
click at [797, 184] on div "About you About you" at bounding box center [827, 191] width 116 height 23
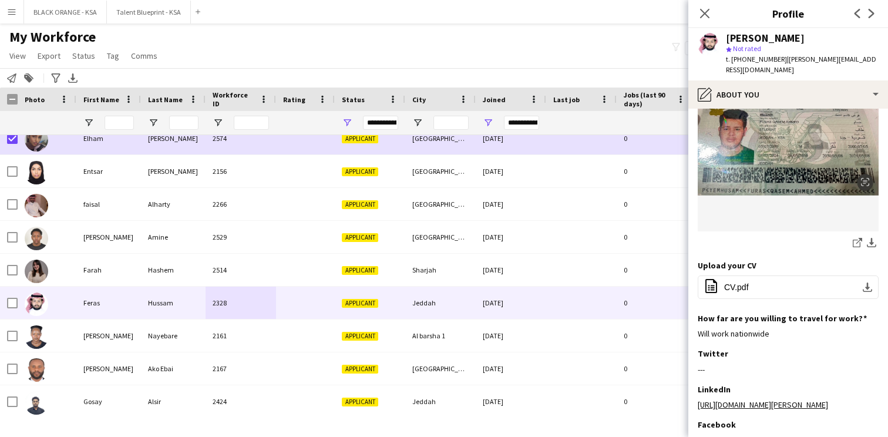
scroll to position [408, 0]
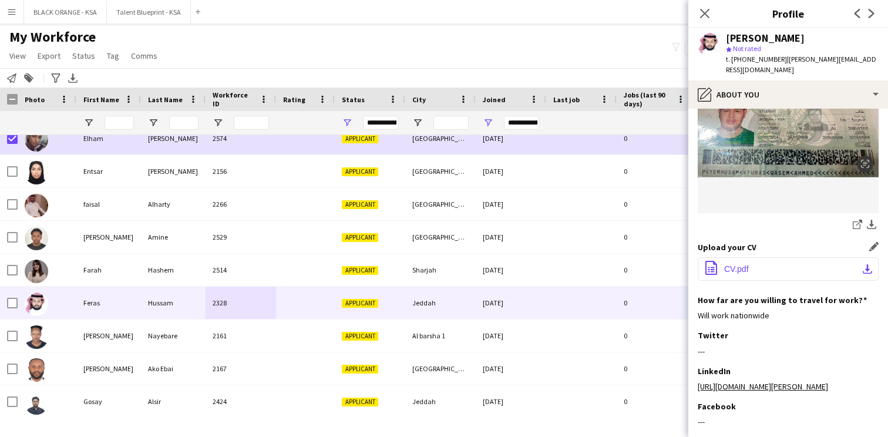
click at [736, 264] on span "CV.pdf" at bounding box center [736, 268] width 25 height 9
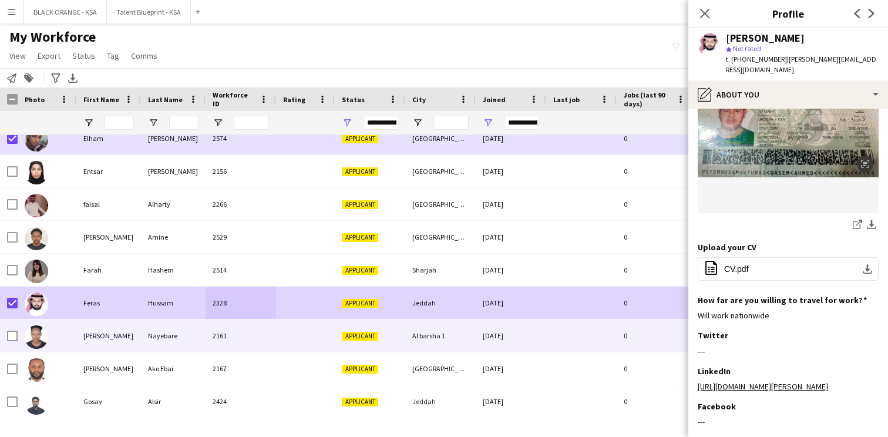
click at [137, 345] on div "[PERSON_NAME]" at bounding box center [108, 336] width 65 height 32
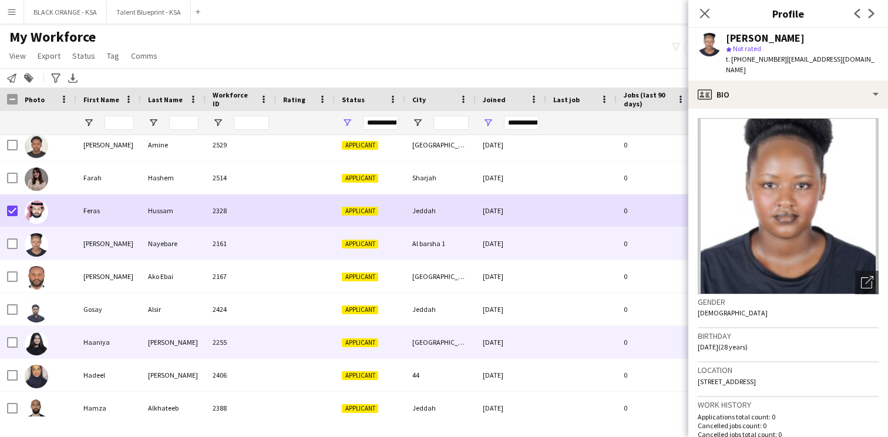
scroll to position [962, 0]
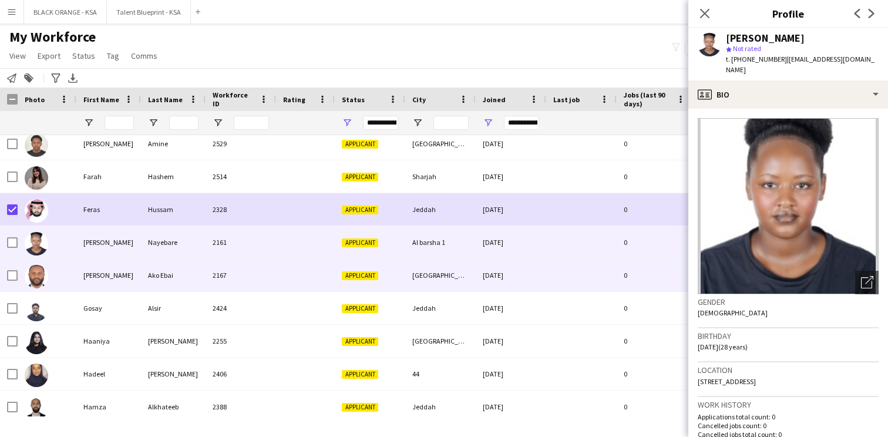
click at [247, 271] on div "2167" at bounding box center [241, 275] width 70 height 32
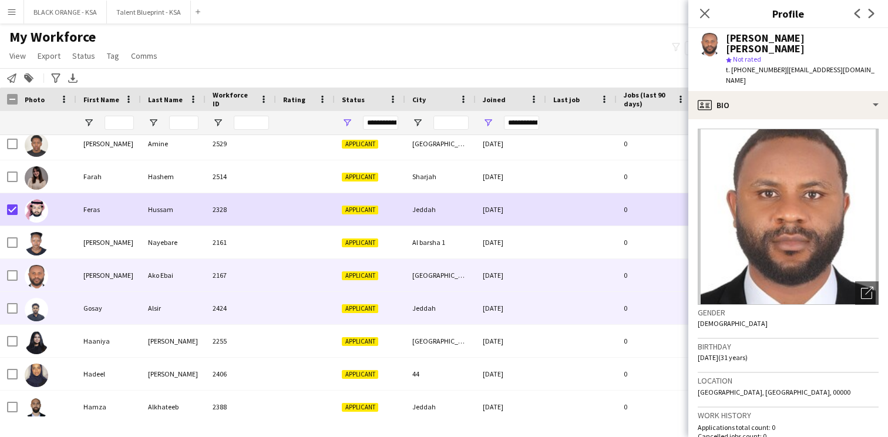
click at [243, 311] on div "2424" at bounding box center [241, 308] width 70 height 32
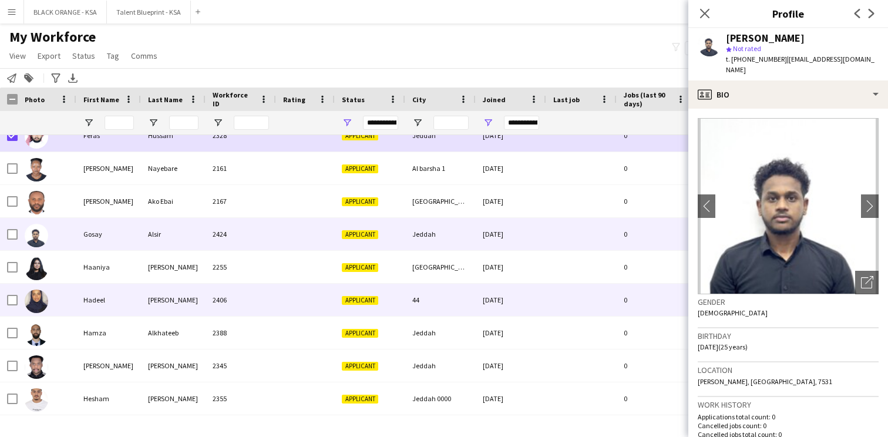
scroll to position [1044, 0]
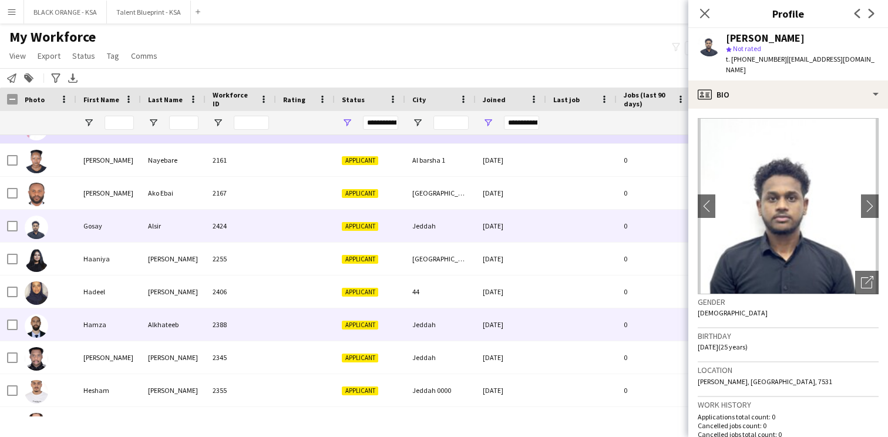
click at [247, 317] on div "2388" at bounding box center [241, 324] width 70 height 32
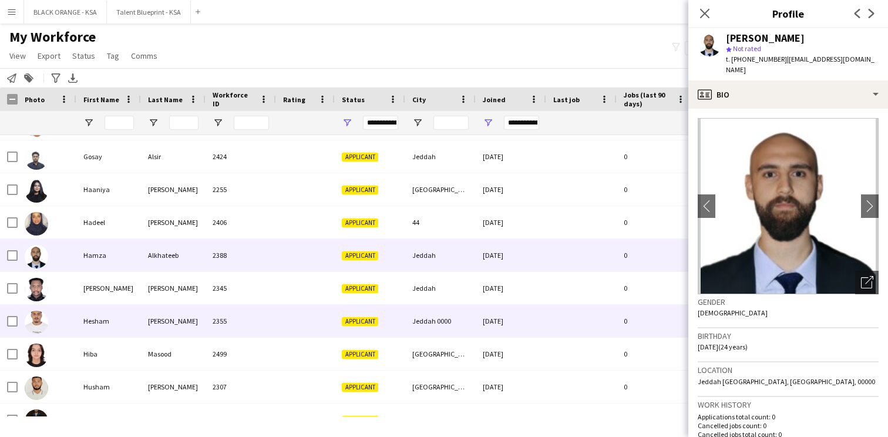
scroll to position [1134, 0]
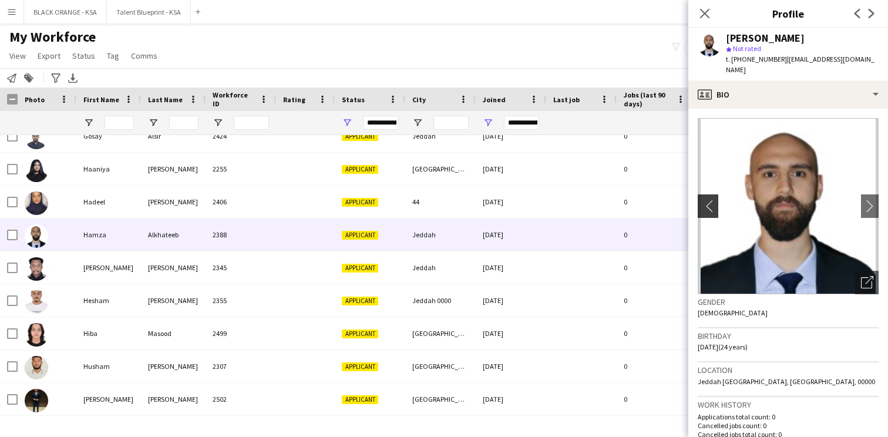
click at [710, 209] on app-icon "chevron-left" at bounding box center [707, 206] width 18 height 12
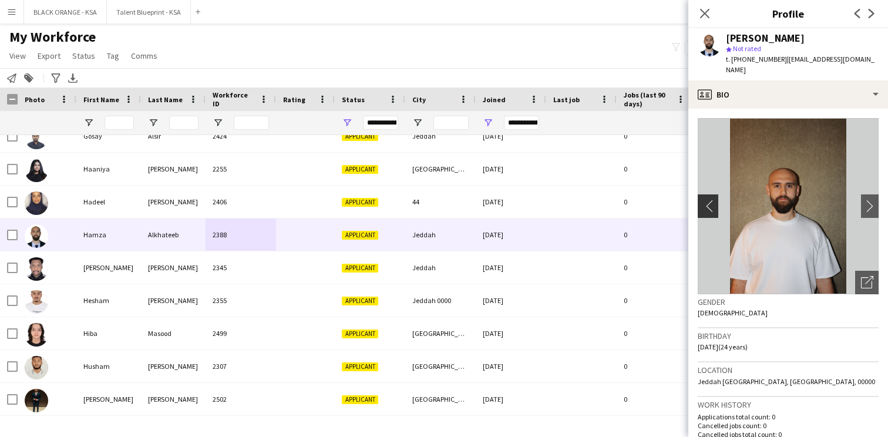
click at [710, 209] on app-icon "chevron-left" at bounding box center [707, 206] width 18 height 12
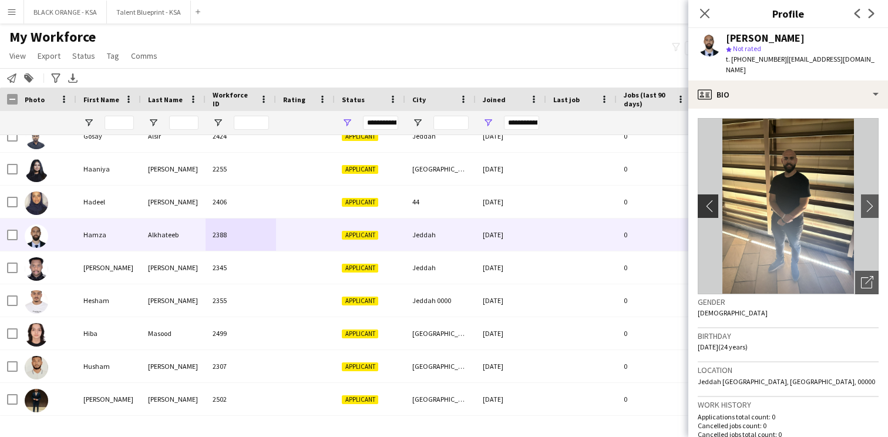
click at [710, 209] on app-icon "chevron-left" at bounding box center [707, 206] width 18 height 12
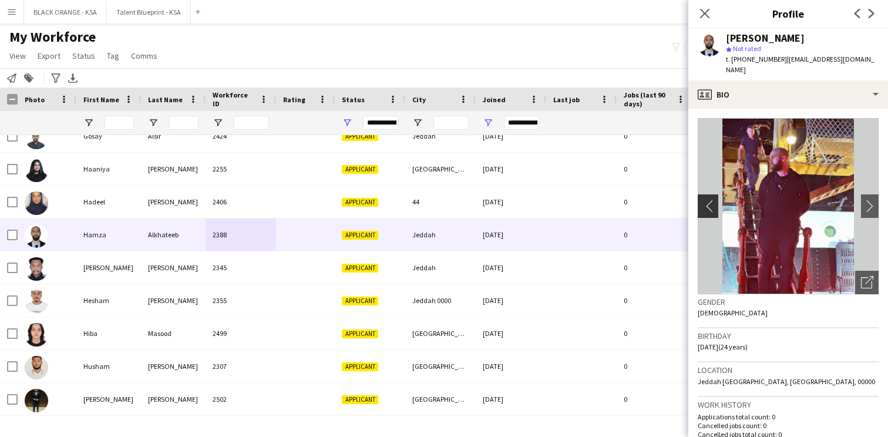
click at [710, 209] on app-icon "chevron-left" at bounding box center [707, 206] width 18 height 12
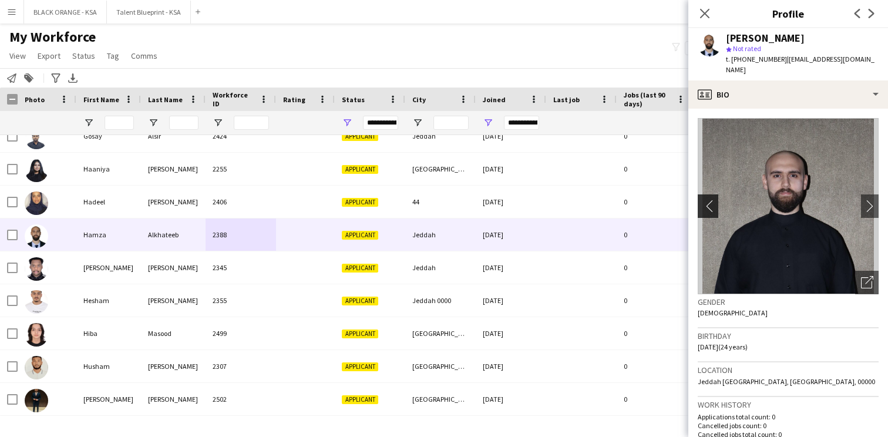
click at [710, 209] on app-icon "chevron-left" at bounding box center [707, 206] width 18 height 12
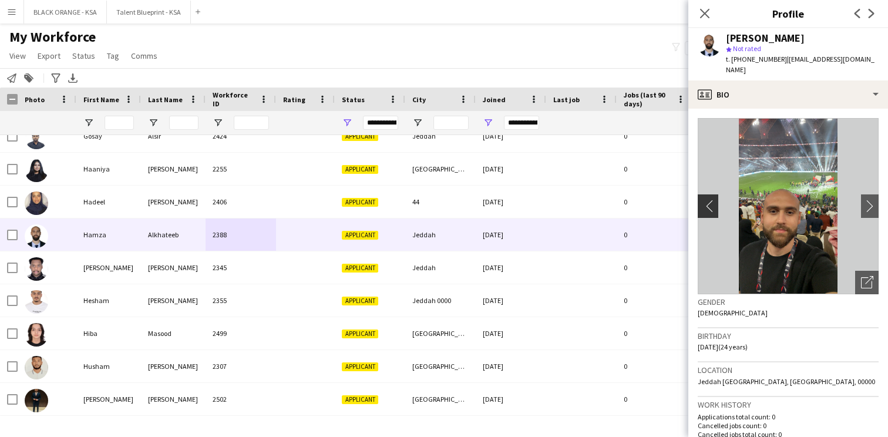
click at [710, 209] on app-icon "chevron-left" at bounding box center [707, 206] width 18 height 12
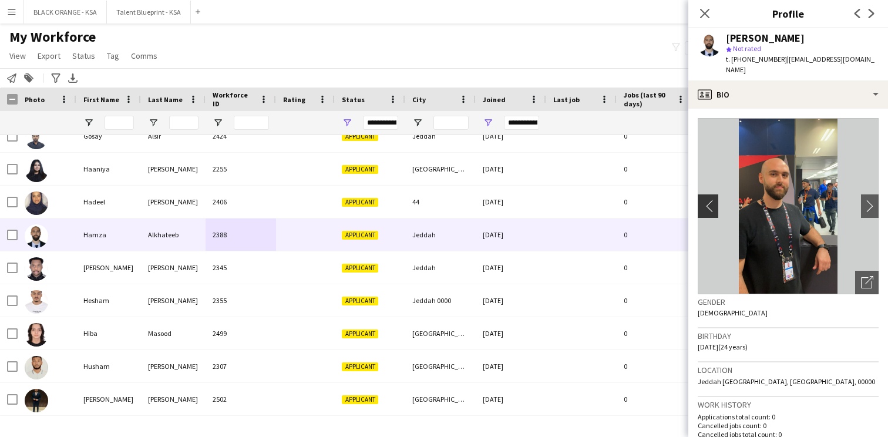
click at [710, 209] on app-icon "chevron-left" at bounding box center [707, 206] width 18 height 12
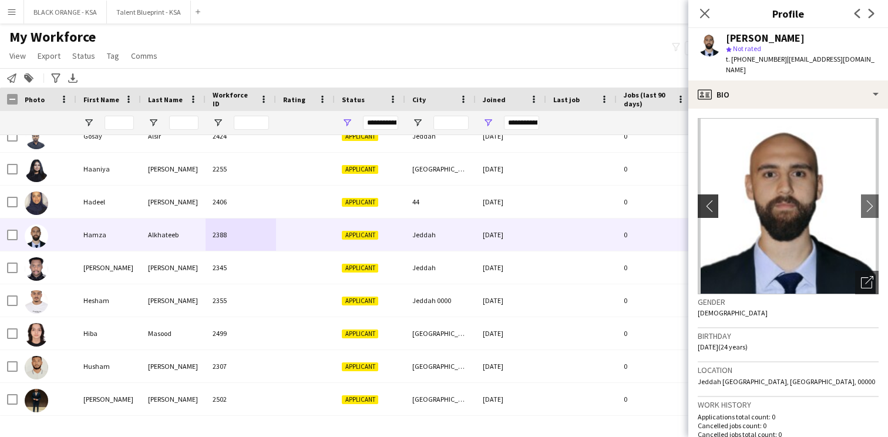
click at [710, 209] on app-icon "chevron-left" at bounding box center [707, 206] width 18 height 12
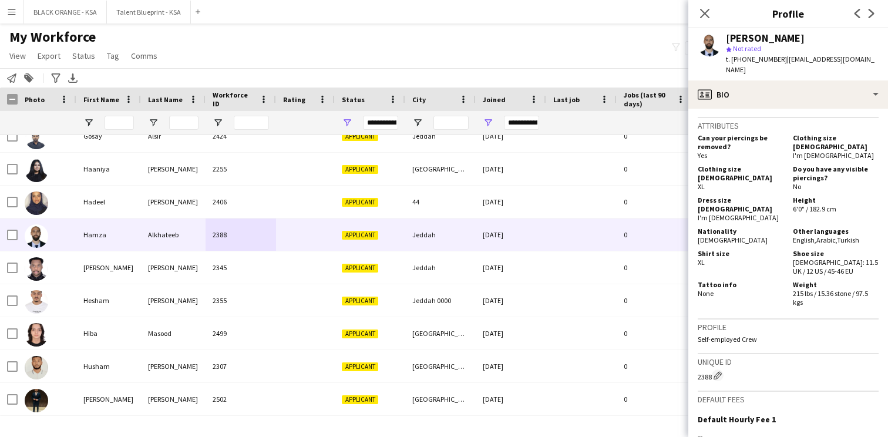
scroll to position [764, 0]
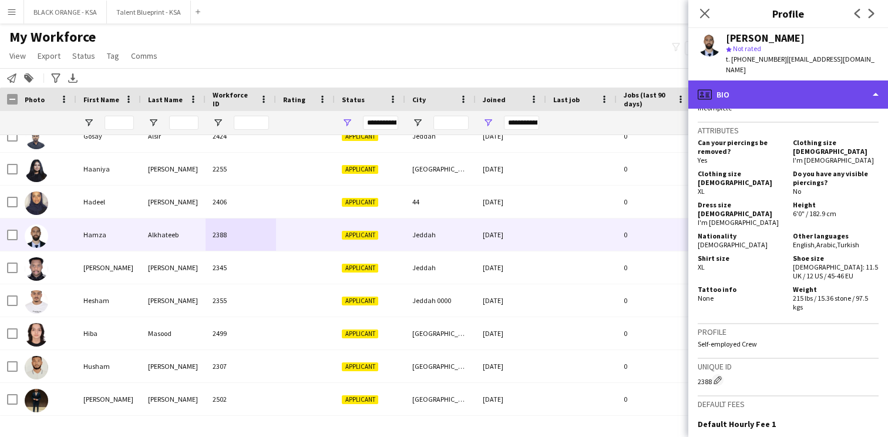
click at [785, 93] on div "profile Bio" at bounding box center [788, 94] width 200 height 28
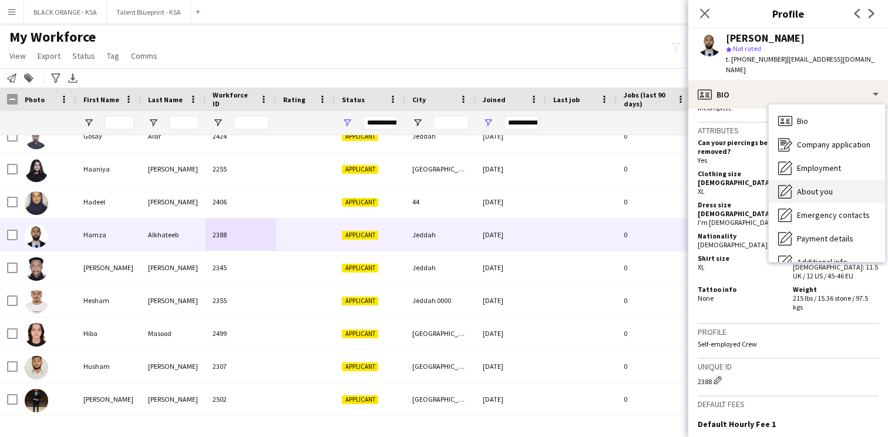
click at [795, 183] on div "About you About you" at bounding box center [827, 191] width 116 height 23
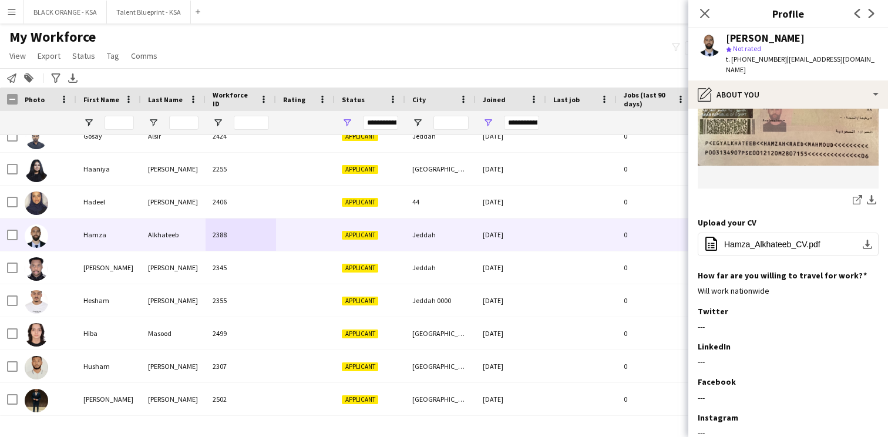
scroll to position [461, 0]
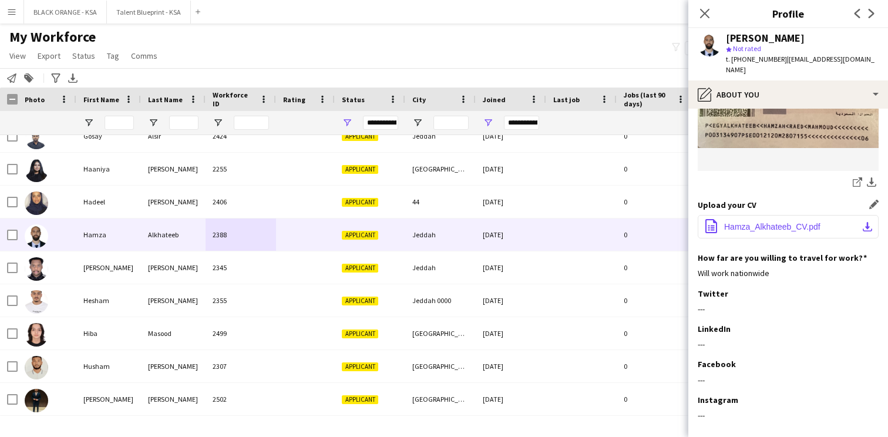
click at [764, 222] on span "Hamza_Alkhateeb_CV.pdf" at bounding box center [772, 226] width 96 height 9
click at [489, 119] on span "Open Filter Menu" at bounding box center [488, 122] width 11 height 11
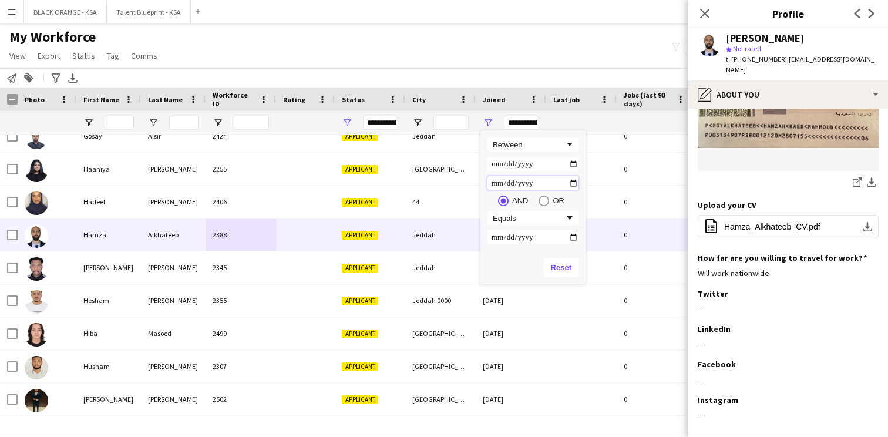
click at [525, 183] on input "**********" at bounding box center [533, 183] width 91 height 14
click at [573, 184] on input "**********" at bounding box center [533, 183] width 91 height 14
type input "**********"
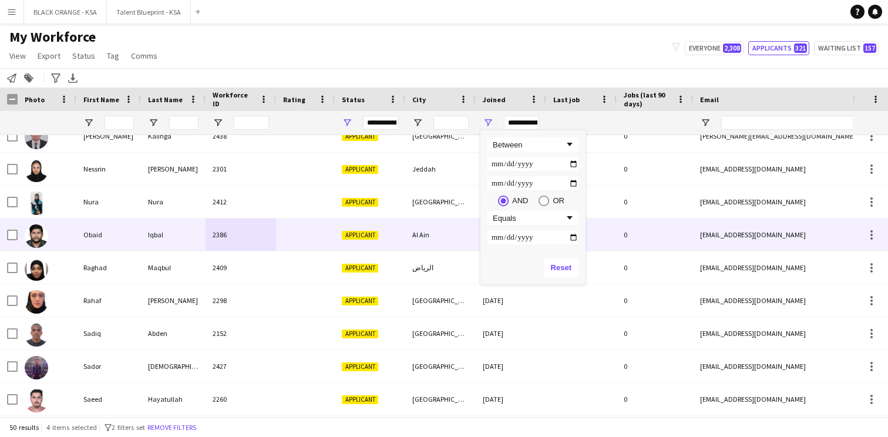
click at [454, 233] on div "Al Ain" at bounding box center [440, 235] width 70 height 32
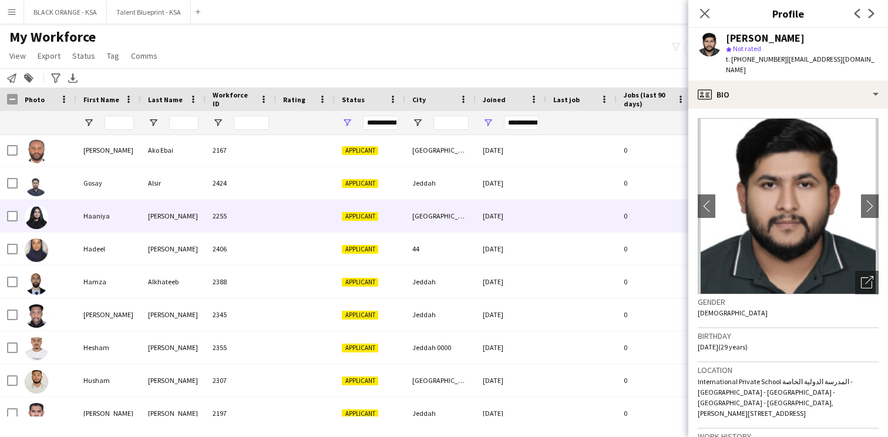
scroll to position [337, 0]
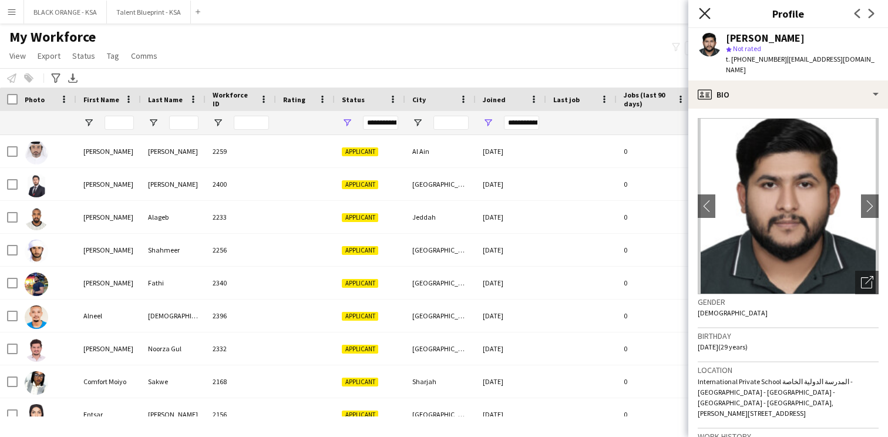
click at [706, 8] on icon "Close pop-in" at bounding box center [704, 13] width 11 height 11
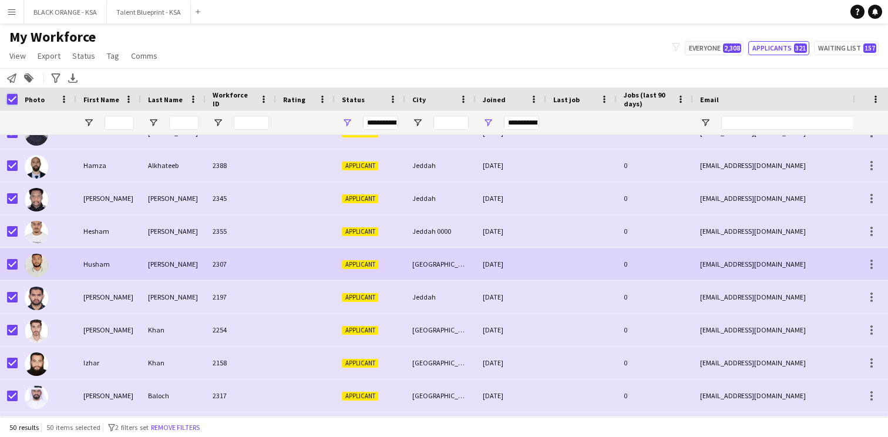
scroll to position [0, 0]
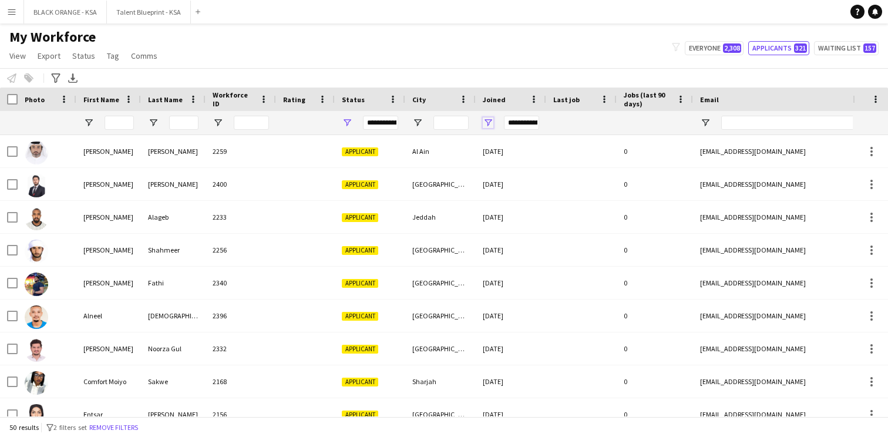
click at [491, 123] on span "Open Filter Menu" at bounding box center [488, 122] width 11 height 11
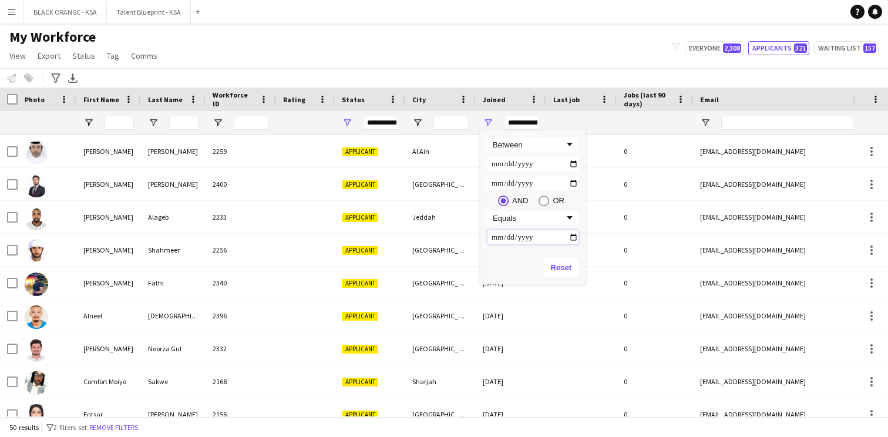
click at [573, 236] on input "Filter Value" at bounding box center [533, 237] width 91 height 14
click at [574, 123] on div at bounding box center [581, 122] width 56 height 23
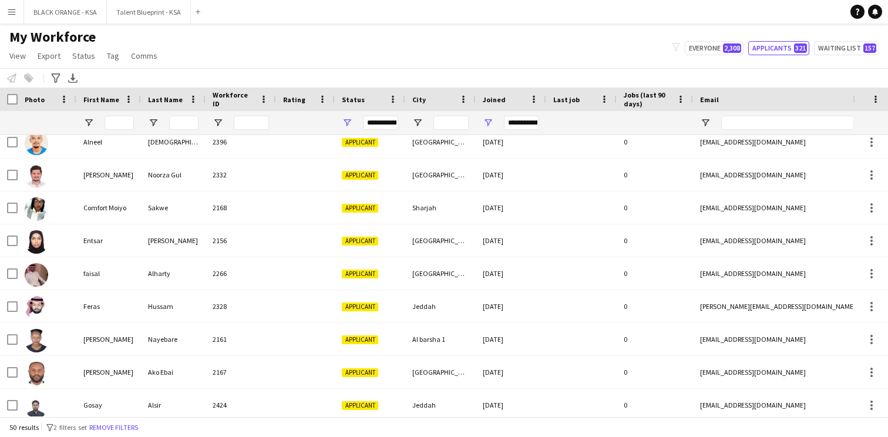
scroll to position [279, 0]
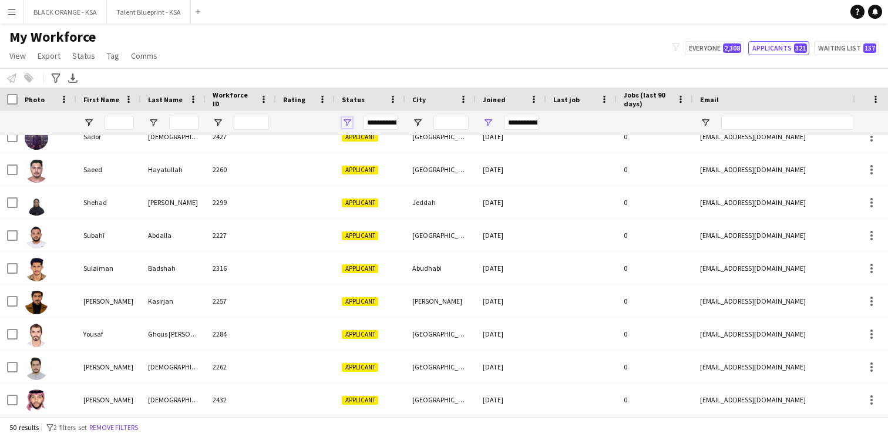
click at [350, 122] on span "Open Filter Menu" at bounding box center [347, 122] width 11 height 11
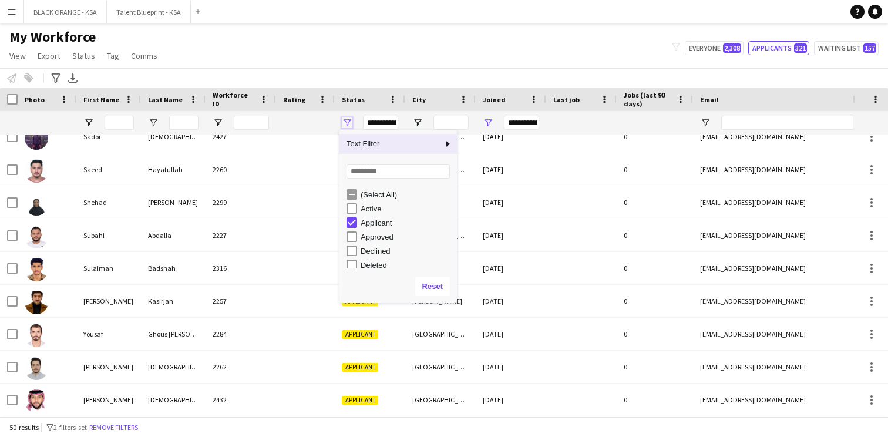
click at [350, 122] on span "Open Filter Menu" at bounding box center [347, 122] width 11 height 11
click at [421, 119] on span "Open Filter Menu" at bounding box center [417, 122] width 11 height 11
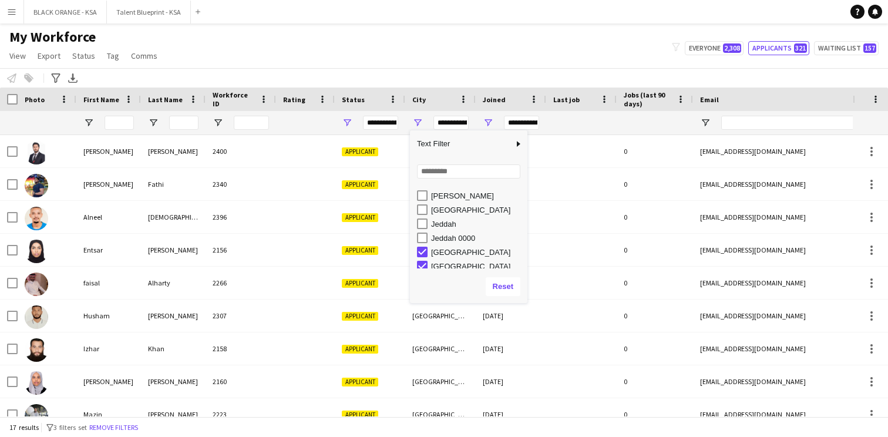
scroll to position [105, 0]
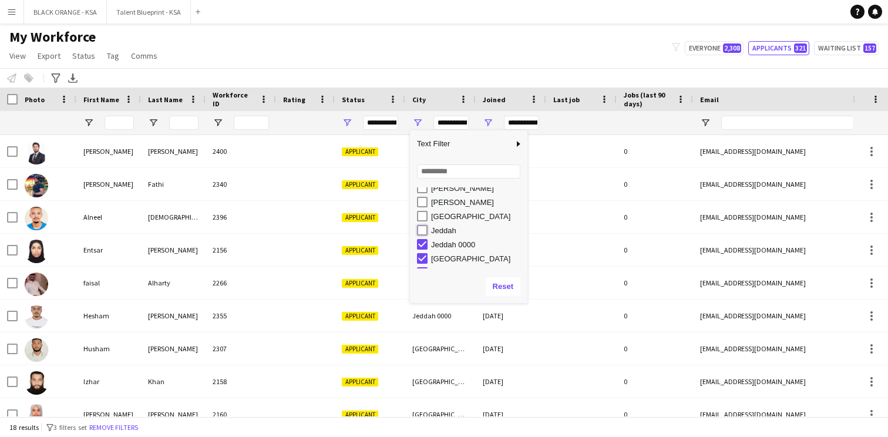
type input "**********"
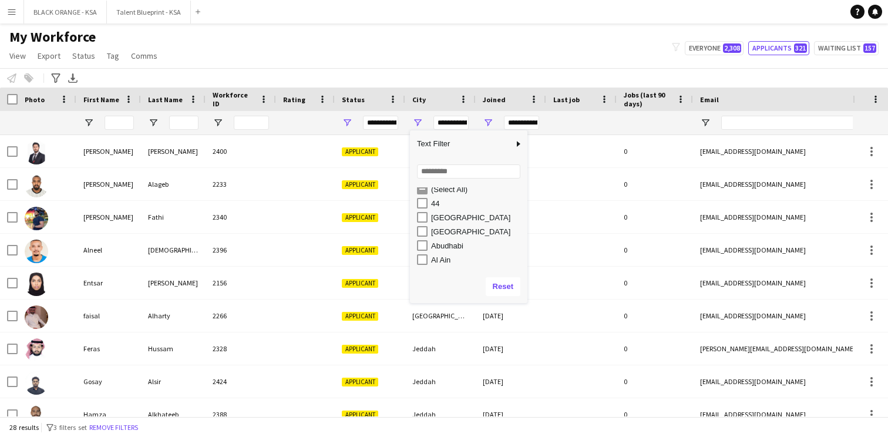
scroll to position [0, 0]
click at [363, 57] on div "My Workforce View Views Default view New view Update view Delete view Edit name…" at bounding box center [444, 48] width 888 height 40
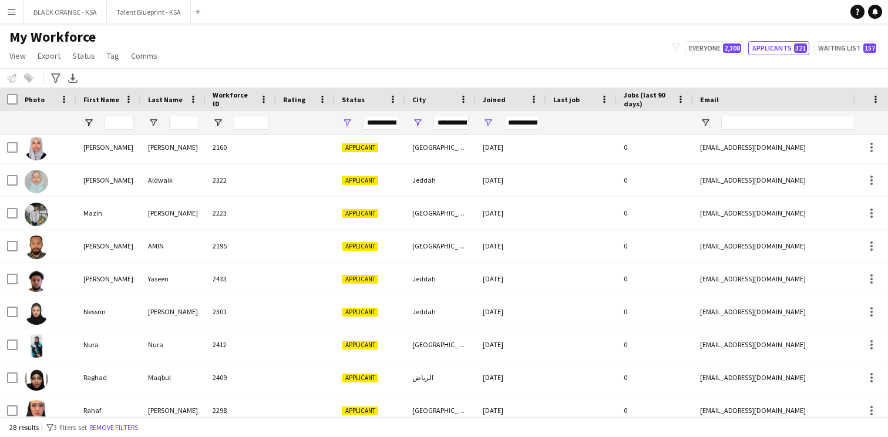
scroll to position [108, 0]
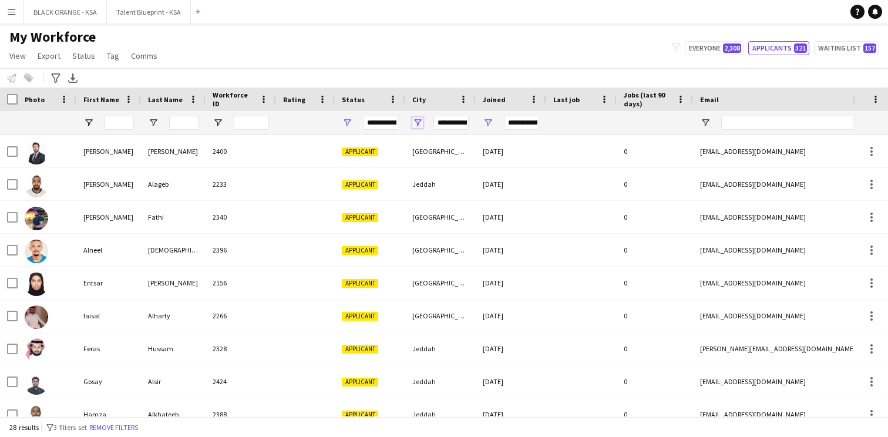
click at [419, 119] on span "Open Filter Menu" at bounding box center [417, 122] width 11 height 11
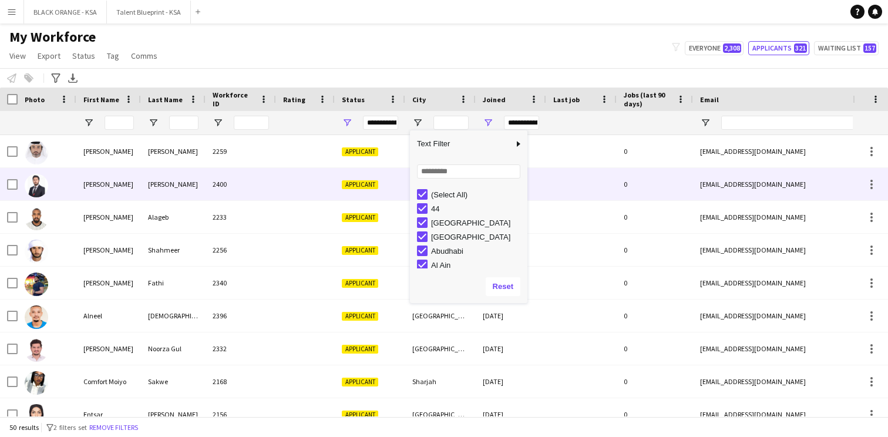
click at [376, 168] on div "Applicant" at bounding box center [370, 184] width 70 height 32
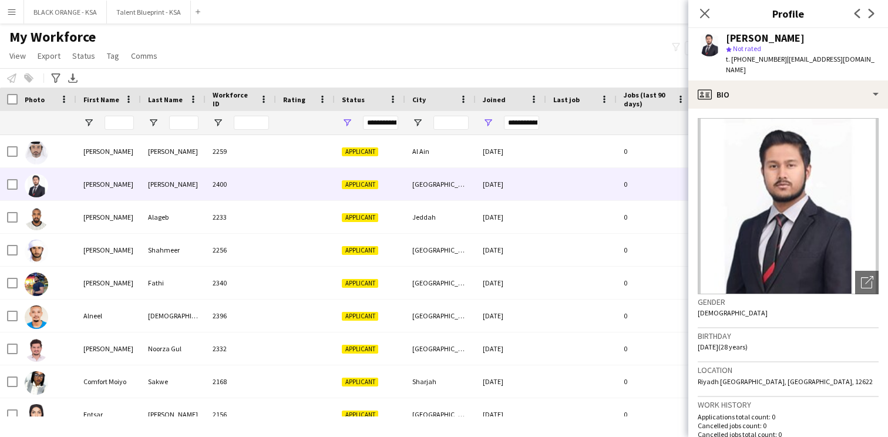
click at [193, 56] on div "My Workforce View Views Default view New view Update view Delete view Edit name…" at bounding box center [444, 48] width 888 height 40
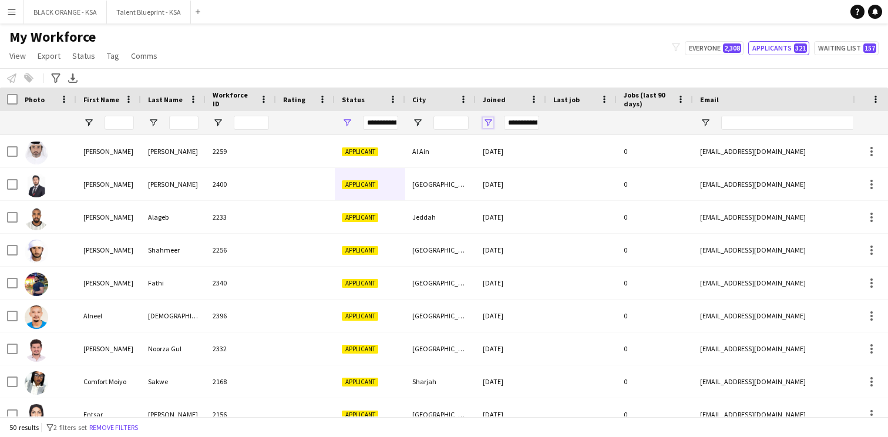
click at [488, 120] on span "Open Filter Menu" at bounding box center [488, 122] width 11 height 11
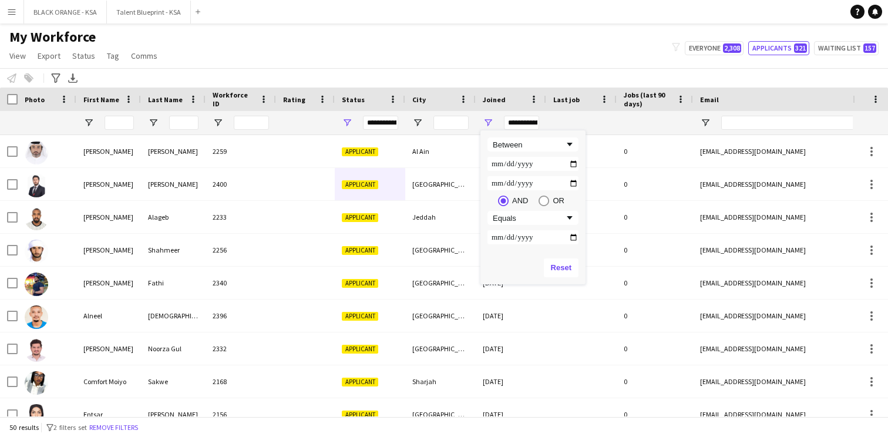
click at [498, 160] on input "**********" at bounding box center [533, 164] width 91 height 14
click at [572, 162] on input "**********" at bounding box center [533, 164] width 91 height 14
type input "**********"
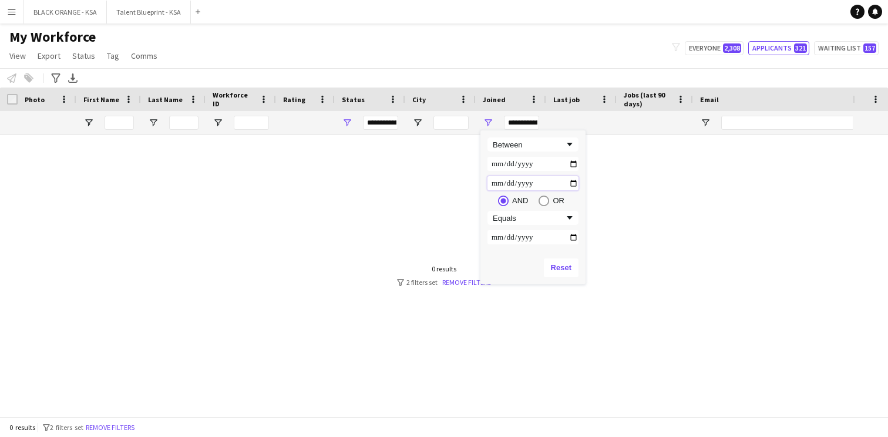
click at [571, 183] on input "**********" at bounding box center [533, 183] width 91 height 14
type input "**********"
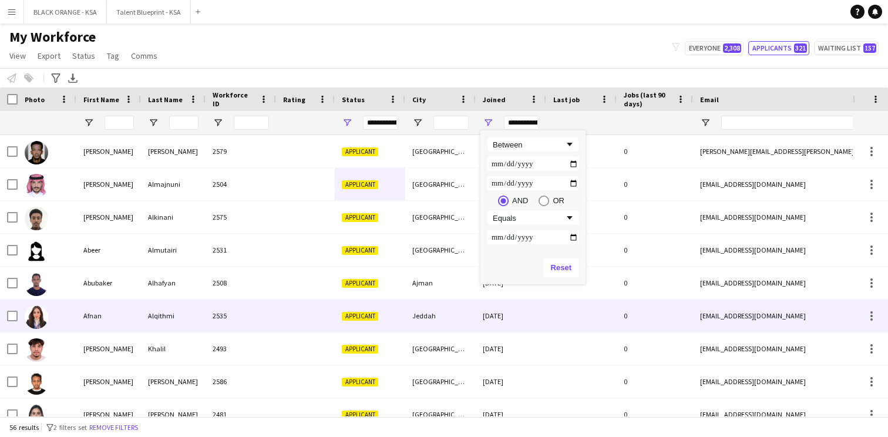
click at [548, 313] on div at bounding box center [581, 316] width 70 height 32
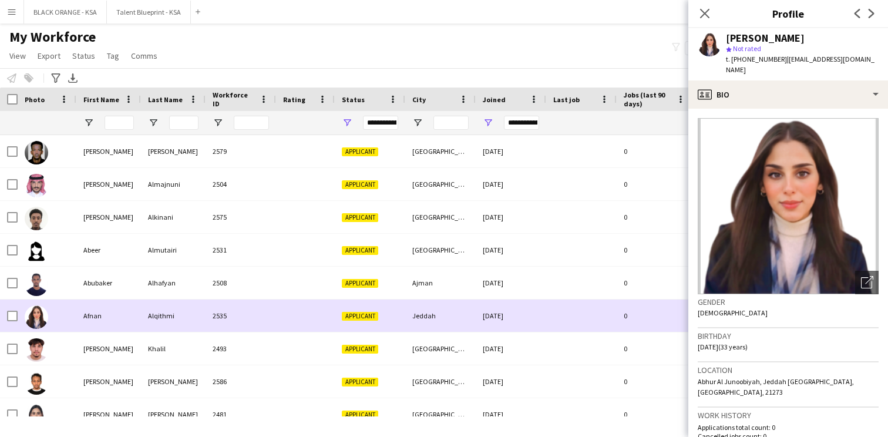
click at [190, 328] on div "Alqithmi" at bounding box center [173, 316] width 65 height 32
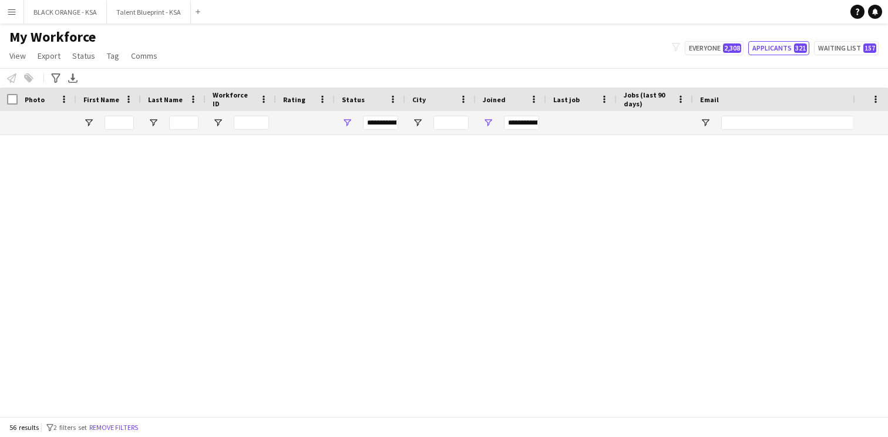
scroll to position [1338, 0]
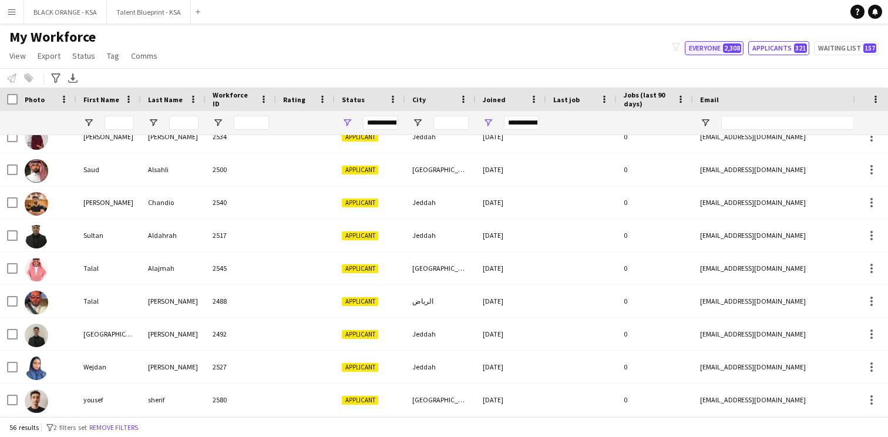
click at [718, 50] on button "Everyone 2,308" at bounding box center [714, 48] width 59 height 14
type input "**********"
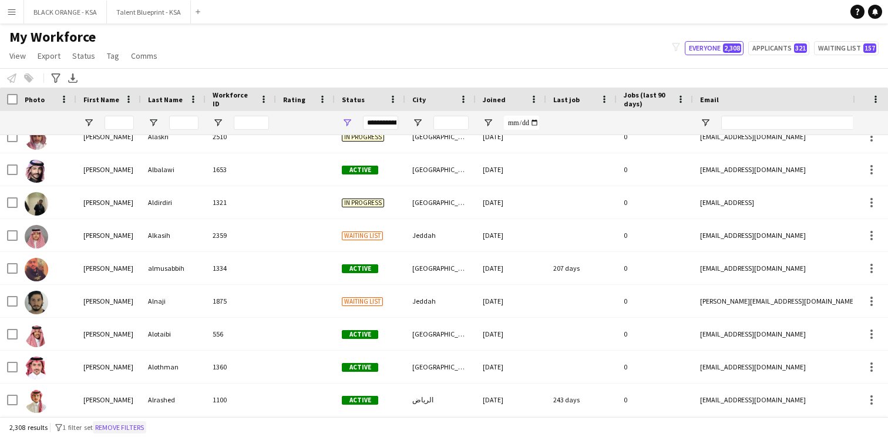
click at [120, 429] on button "Remove filters" at bounding box center [119, 427] width 53 height 13
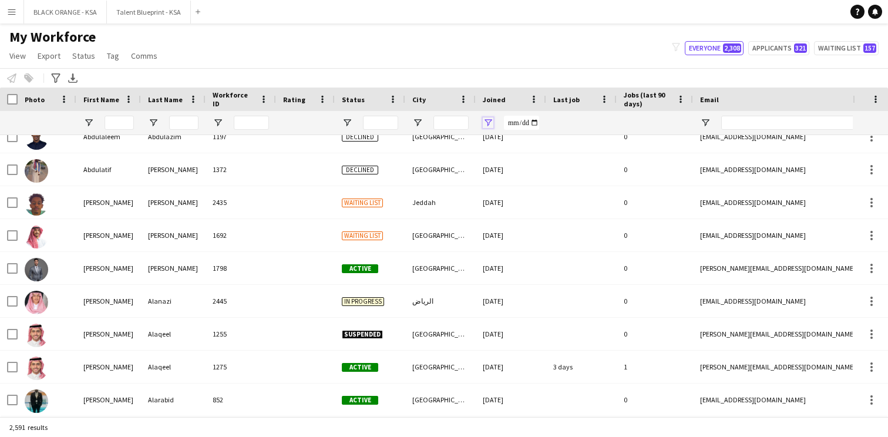
click at [490, 122] on span "Open Filter Menu" at bounding box center [488, 122] width 11 height 11
click at [513, 145] on div "Equals" at bounding box center [529, 144] width 72 height 9
click at [509, 166] on input "Filter Value" at bounding box center [533, 164] width 91 height 14
click at [573, 164] on input "Filter Value" at bounding box center [533, 164] width 91 height 14
type input "**********"
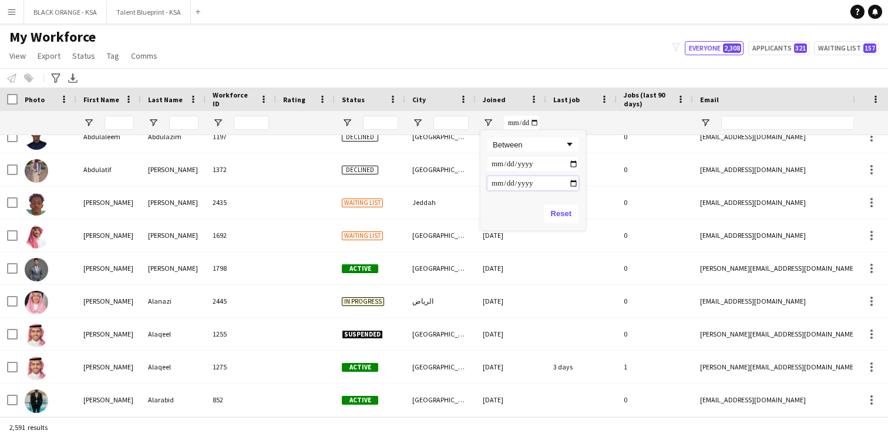
click at [572, 179] on input "Filter Value" at bounding box center [533, 183] width 91 height 14
type input "**********"
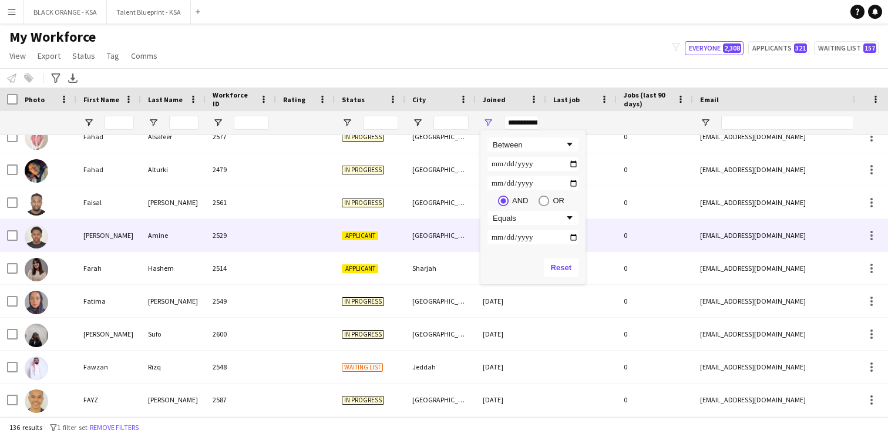
click at [438, 220] on div "[GEOGRAPHIC_DATA]" at bounding box center [440, 235] width 70 height 32
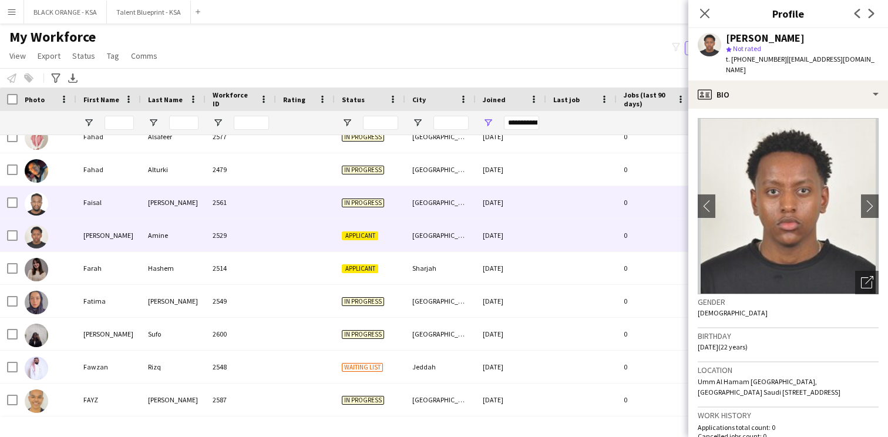
click at [262, 217] on div "2561" at bounding box center [241, 202] width 70 height 32
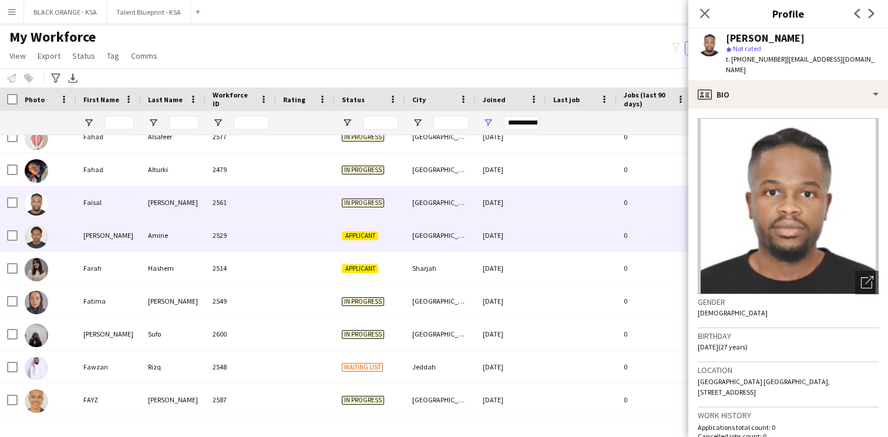
click at [255, 227] on div "2529" at bounding box center [241, 235] width 70 height 32
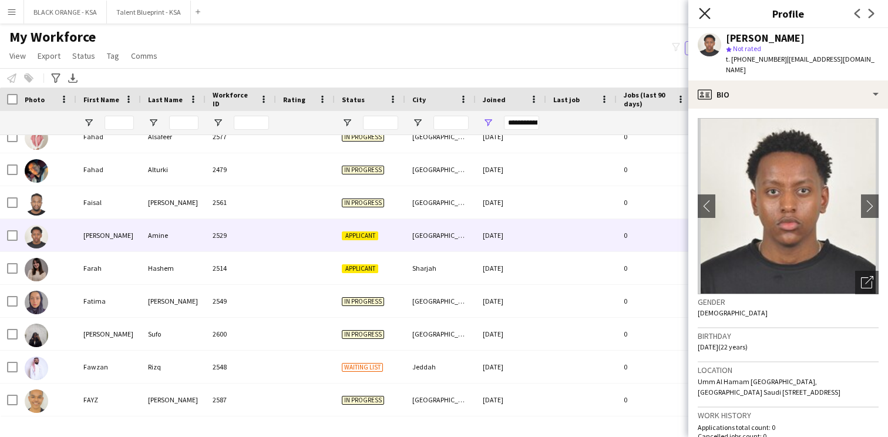
click at [704, 11] on icon "Close pop-in" at bounding box center [704, 13] width 11 height 11
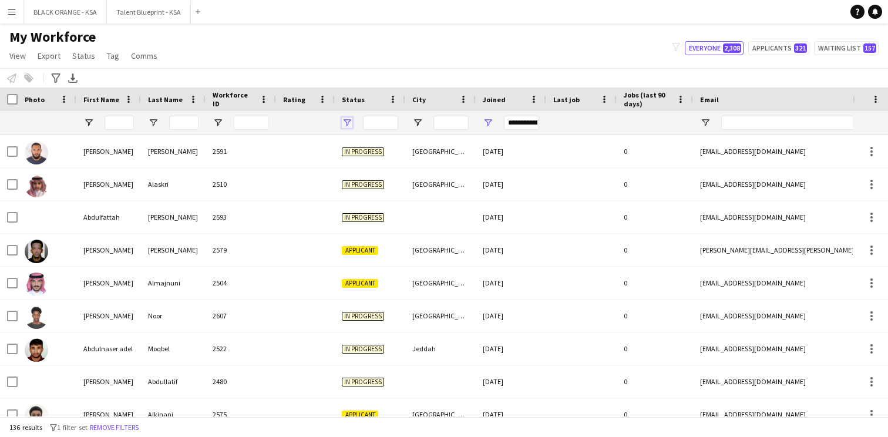
click at [347, 121] on span "Open Filter Menu" at bounding box center [347, 122] width 11 height 11
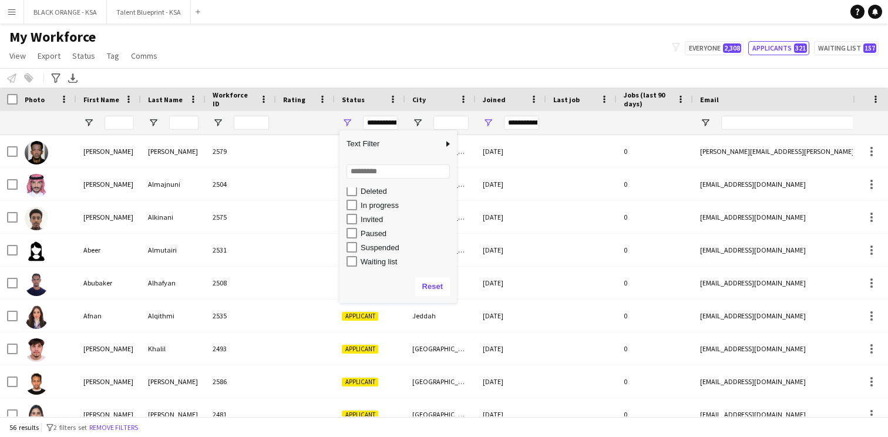
type input "**********"
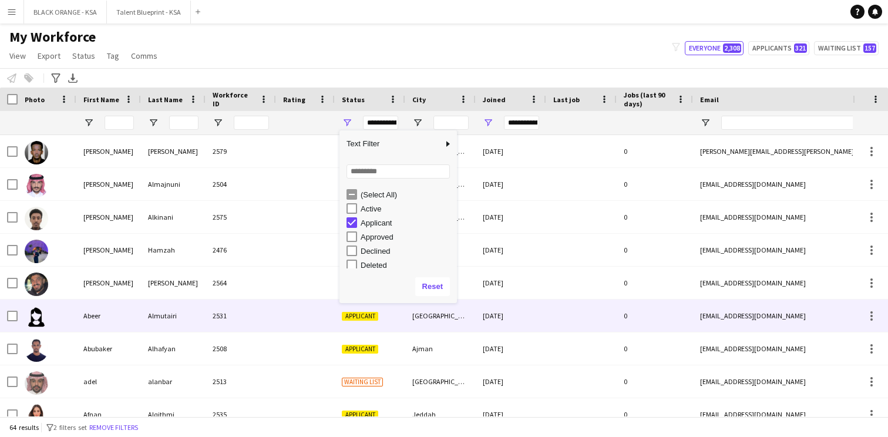
click at [298, 313] on div at bounding box center [305, 316] width 59 height 32
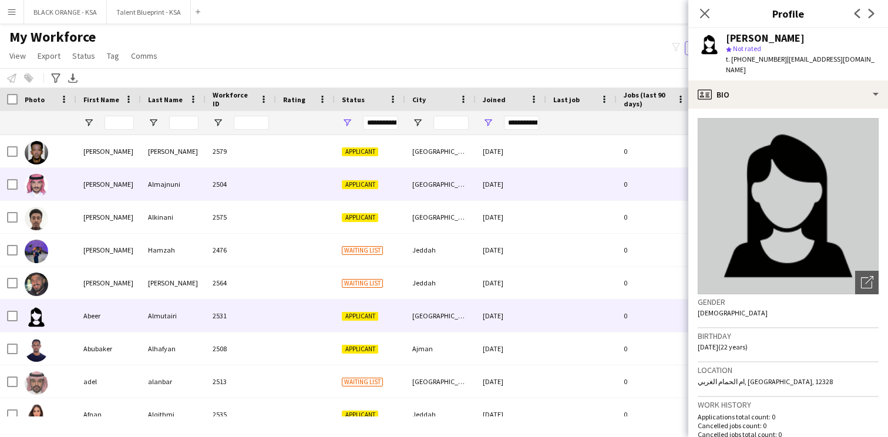
click at [269, 194] on div "2504" at bounding box center [241, 184] width 70 height 32
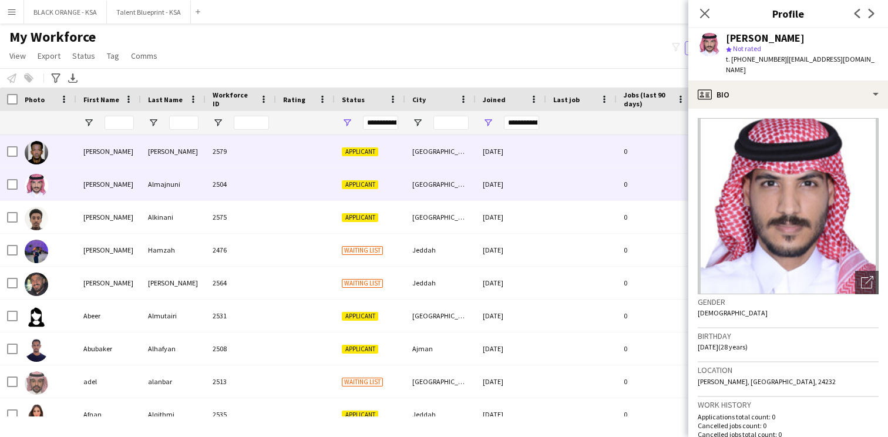
click at [258, 164] on div "2579" at bounding box center [241, 151] width 70 height 32
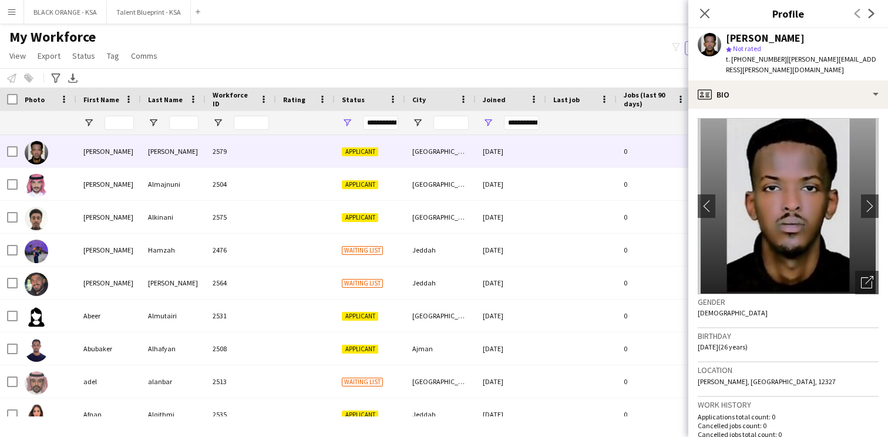
click at [307, 119] on div at bounding box center [305, 122] width 45 height 23
click at [711, 9] on app-icon "Close pop-in" at bounding box center [705, 13] width 17 height 17
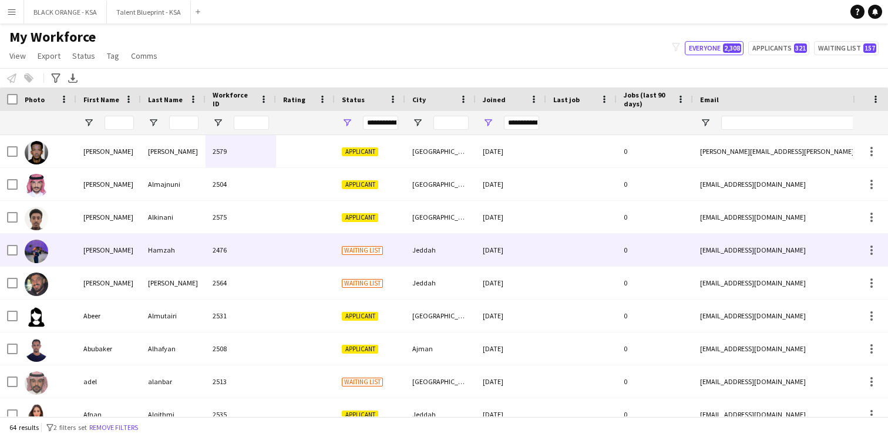
click at [233, 249] on div "2476" at bounding box center [241, 250] width 70 height 32
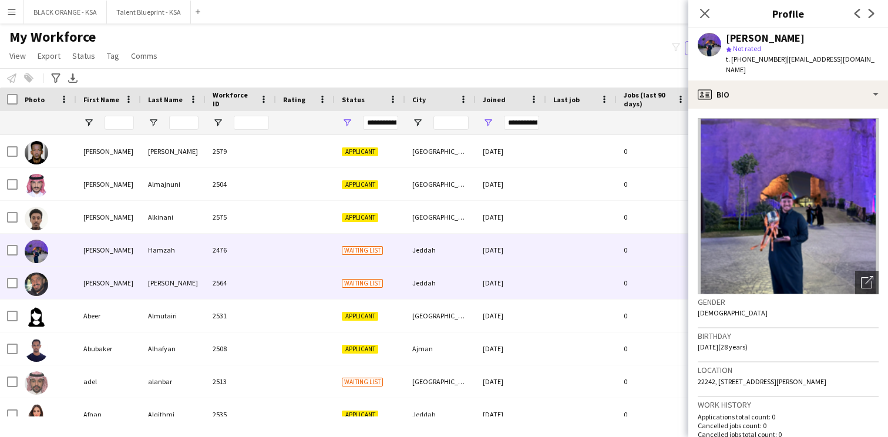
click at [292, 279] on div at bounding box center [305, 283] width 59 height 32
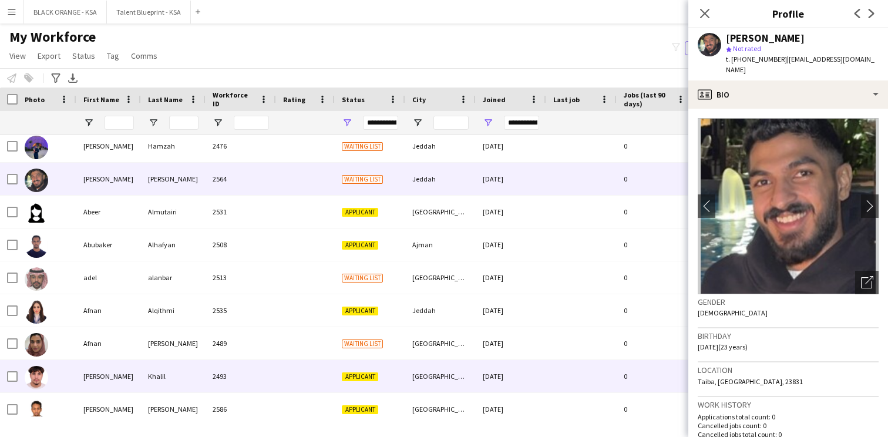
scroll to position [135, 0]
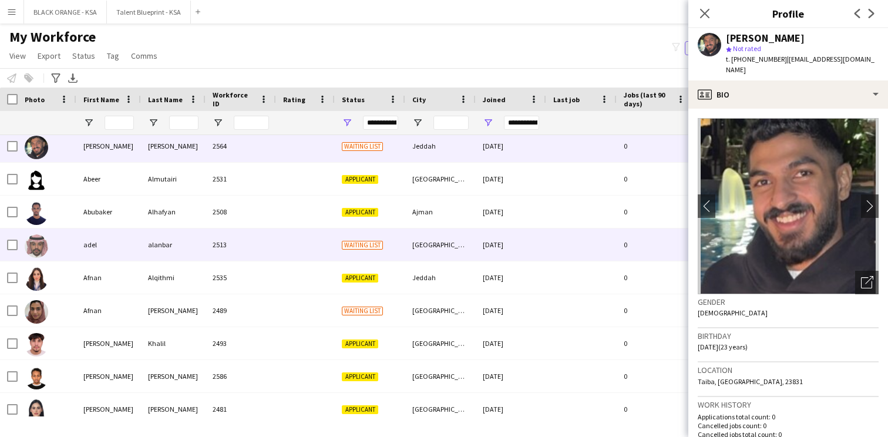
click at [239, 249] on div "2513" at bounding box center [241, 245] width 70 height 32
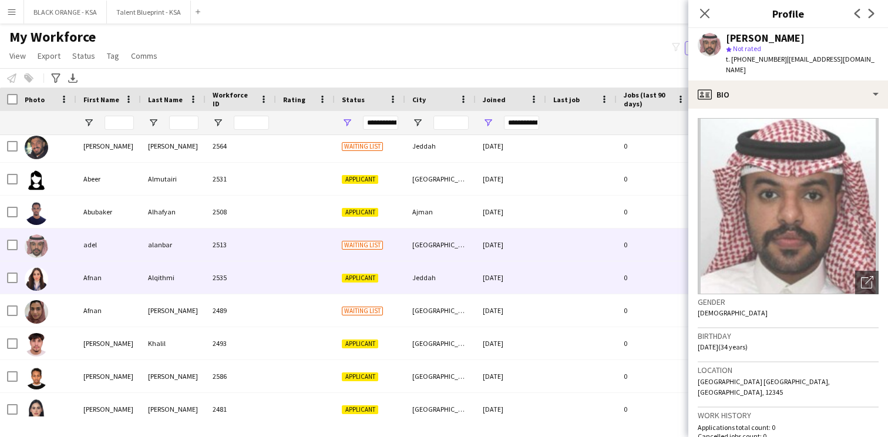
click at [228, 282] on div "2535" at bounding box center [241, 277] width 70 height 32
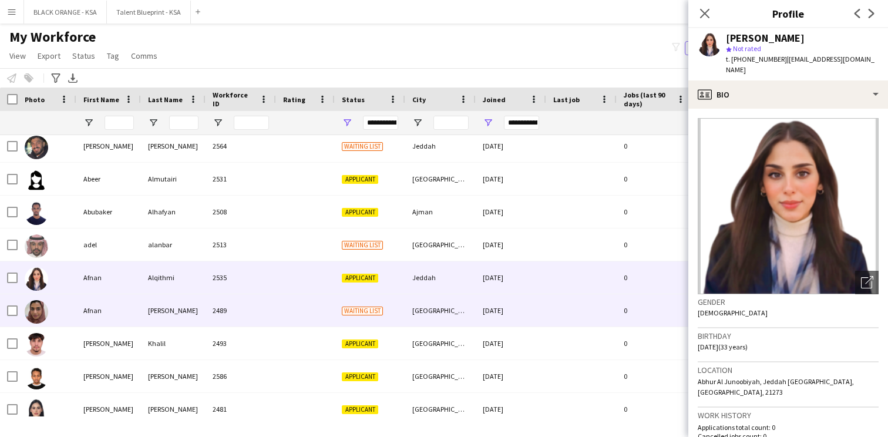
click at [222, 307] on div "2489" at bounding box center [241, 310] width 70 height 32
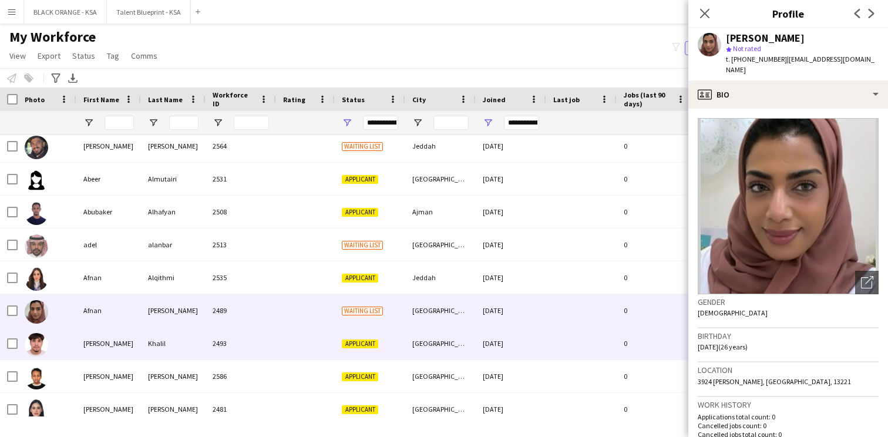
click at [210, 337] on div "2493" at bounding box center [241, 343] width 70 height 32
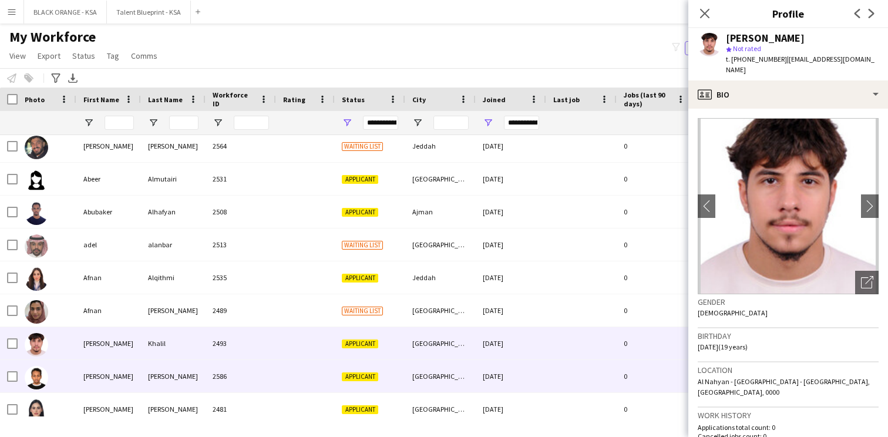
click at [234, 368] on div "2586" at bounding box center [241, 376] width 70 height 32
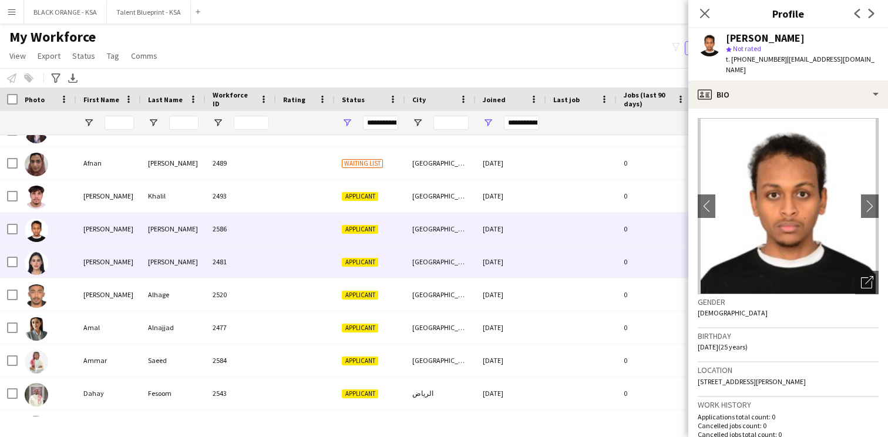
click at [255, 250] on div "2481" at bounding box center [241, 262] width 70 height 32
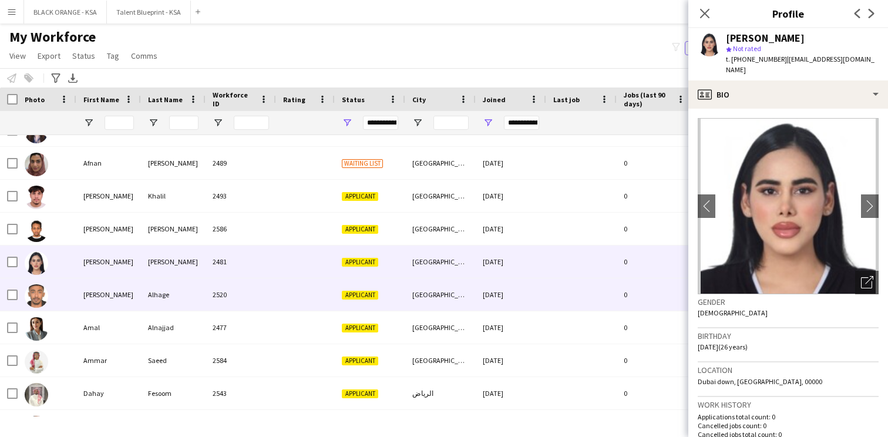
click at [240, 283] on div "2520" at bounding box center [241, 294] width 70 height 32
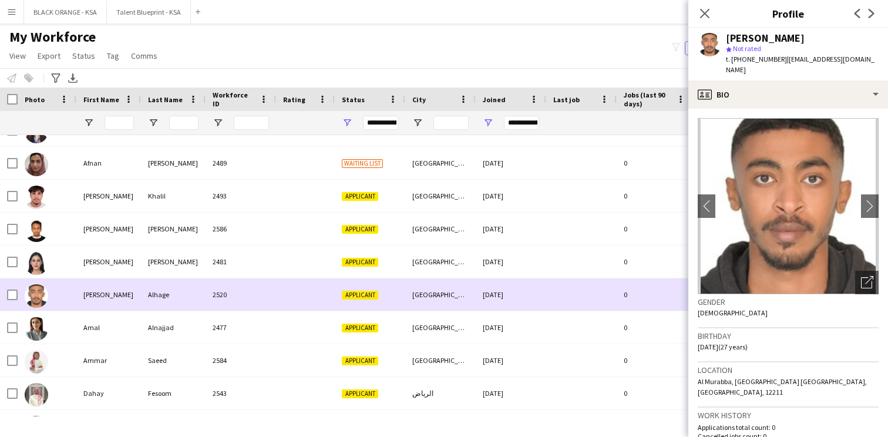
click at [234, 309] on div "2520" at bounding box center [241, 294] width 70 height 32
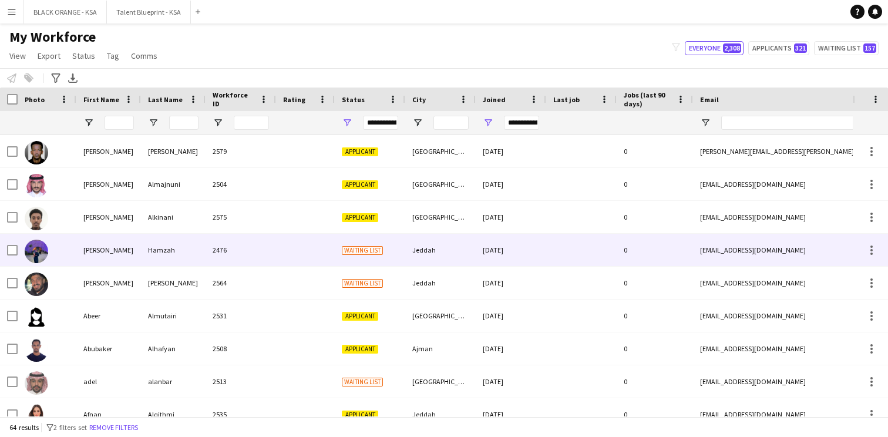
click at [253, 252] on div "2476" at bounding box center [241, 250] width 70 height 32
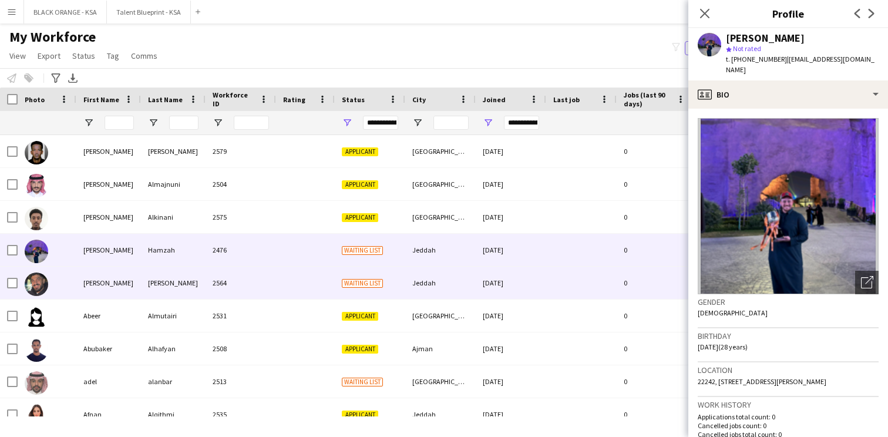
click at [280, 282] on div at bounding box center [305, 283] width 59 height 32
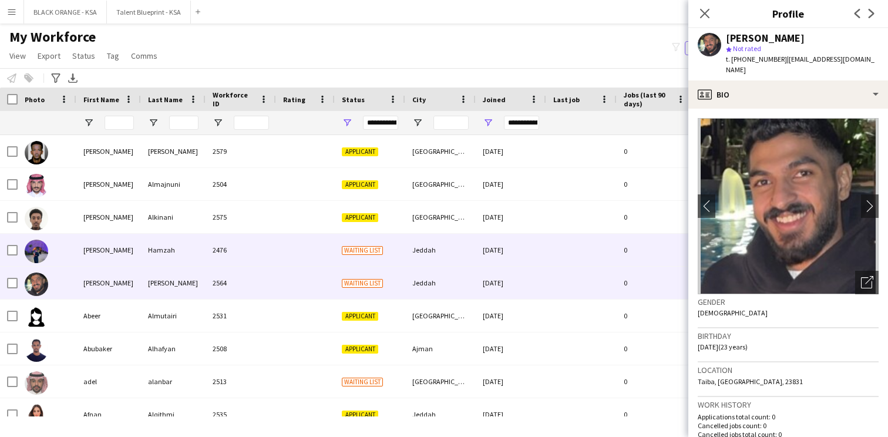
click at [289, 240] on div at bounding box center [305, 250] width 59 height 32
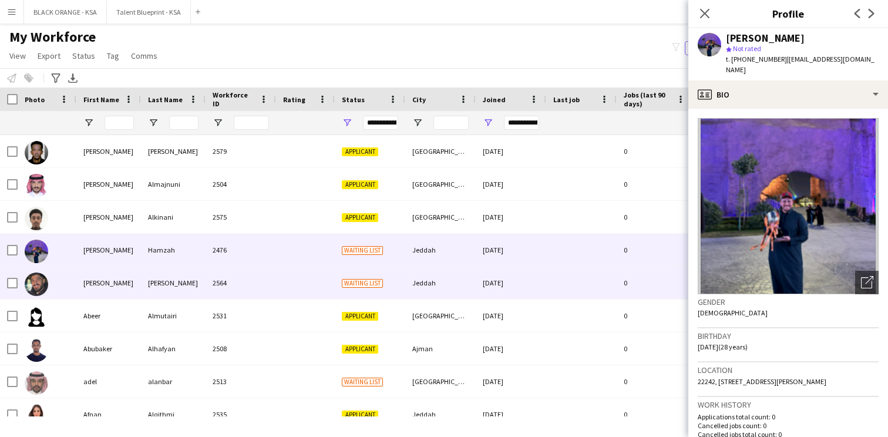
click at [280, 290] on div at bounding box center [305, 283] width 59 height 32
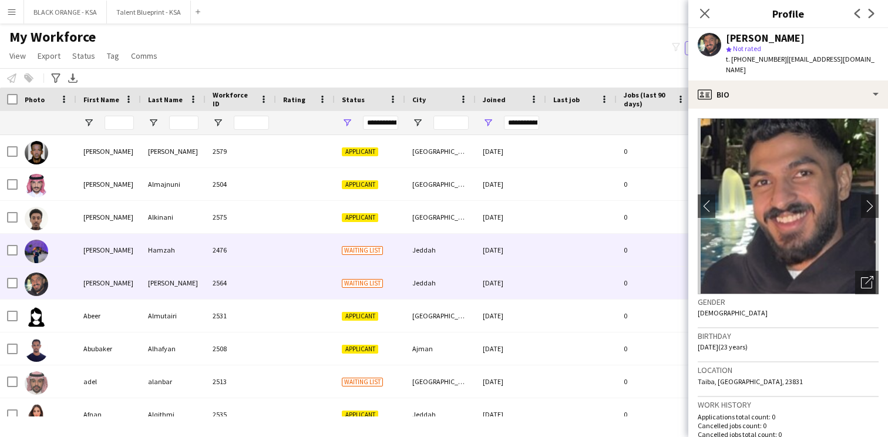
click at [297, 246] on div at bounding box center [305, 250] width 59 height 32
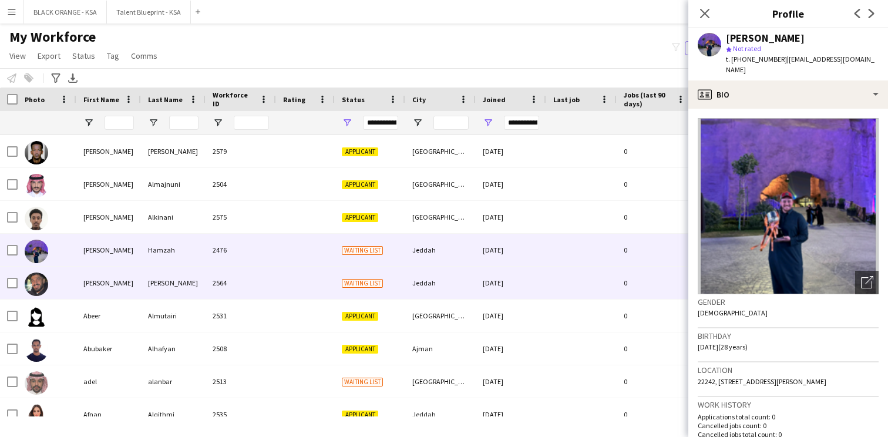
click at [284, 280] on div at bounding box center [305, 283] width 59 height 32
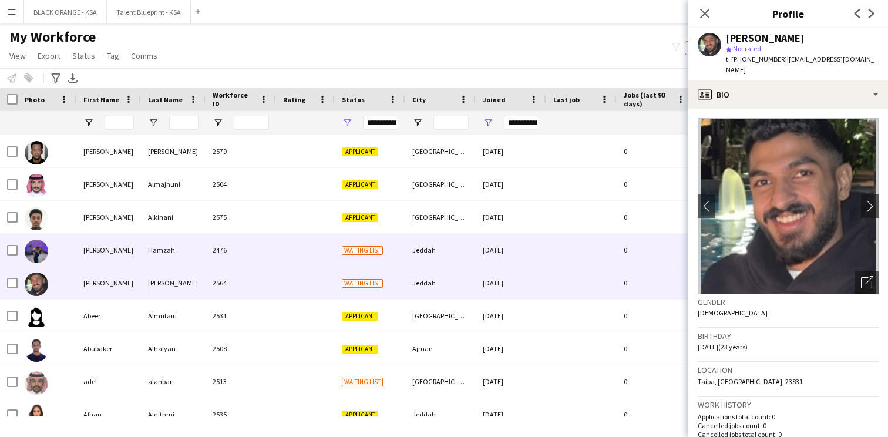
click at [294, 235] on div at bounding box center [305, 250] width 59 height 32
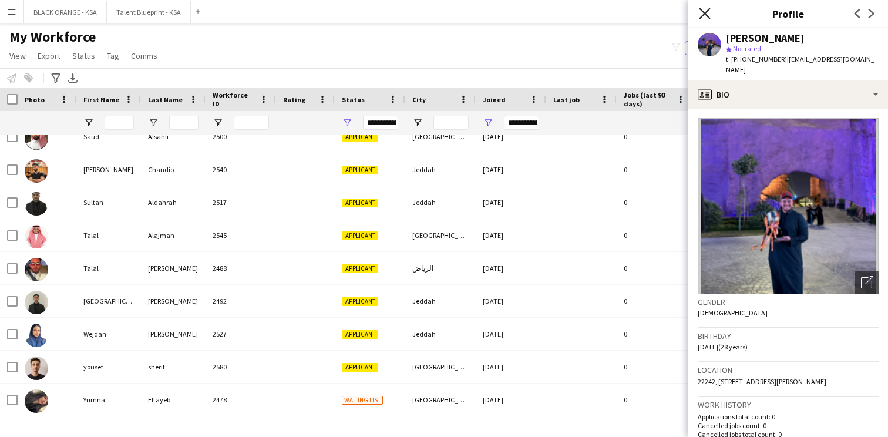
click at [701, 16] on icon "Close pop-in" at bounding box center [704, 13] width 11 height 11
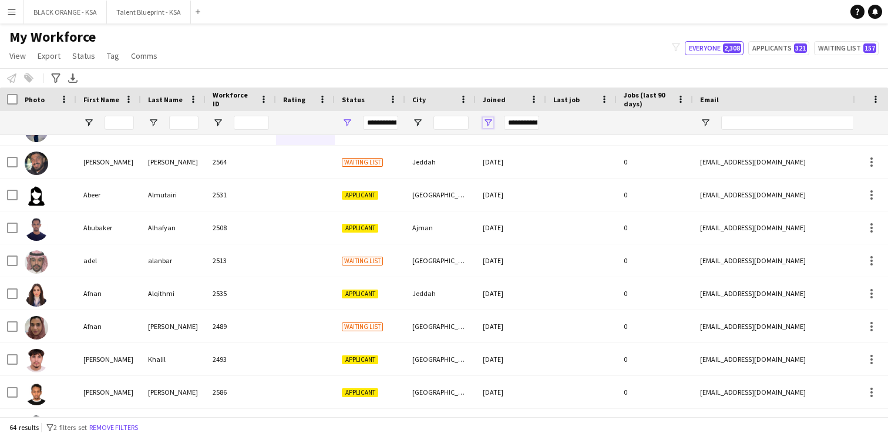
click at [488, 125] on span "Open Filter Menu" at bounding box center [488, 122] width 11 height 11
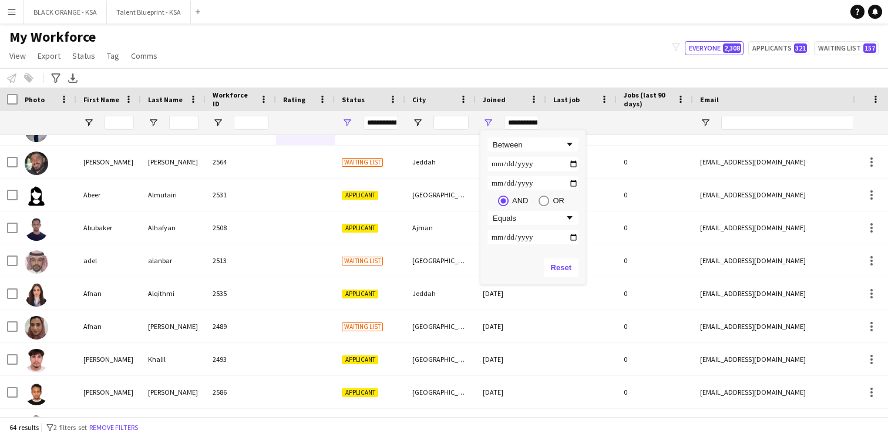
click at [514, 258] on div "Reset" at bounding box center [533, 267] width 105 height 33
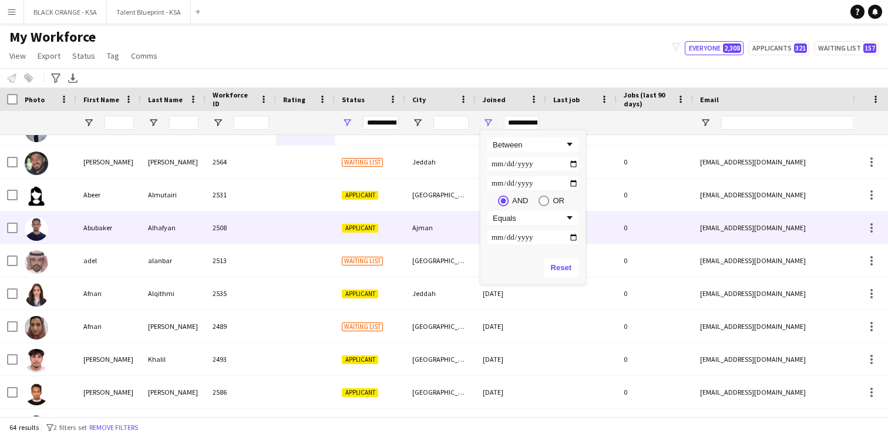
click at [446, 214] on div "Ajman" at bounding box center [440, 227] width 70 height 32
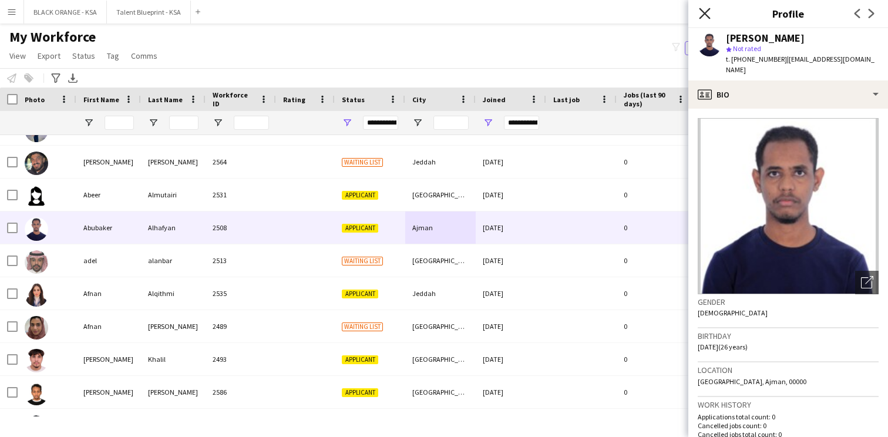
click at [705, 14] on icon at bounding box center [704, 13] width 11 height 11
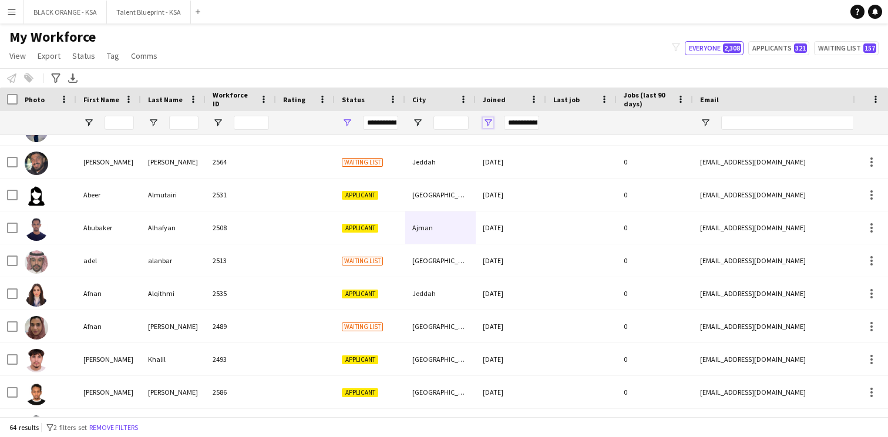
click at [488, 123] on span "Open Filter Menu" at bounding box center [488, 122] width 11 height 11
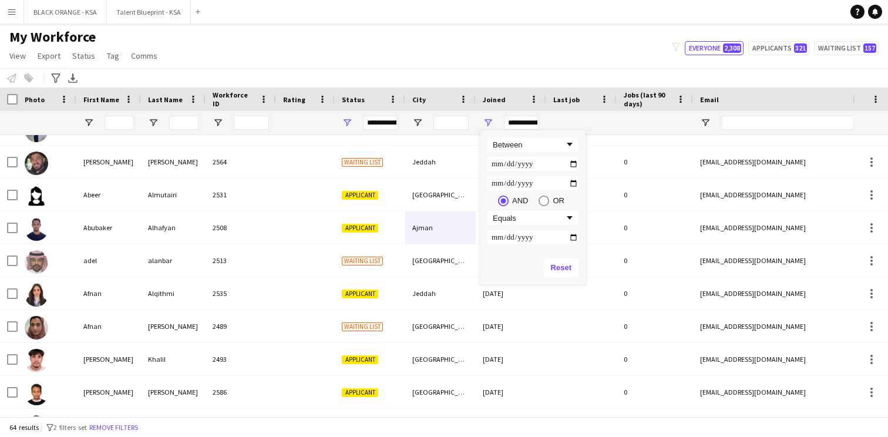
click at [571, 162] on input "**********" at bounding box center [533, 164] width 91 height 14
type input "**********"
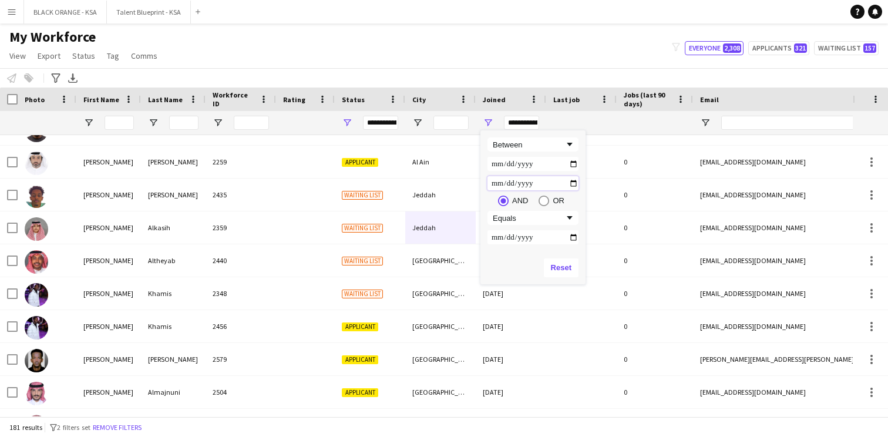
click at [570, 182] on input "**********" at bounding box center [533, 183] width 91 height 14
type input "**********"
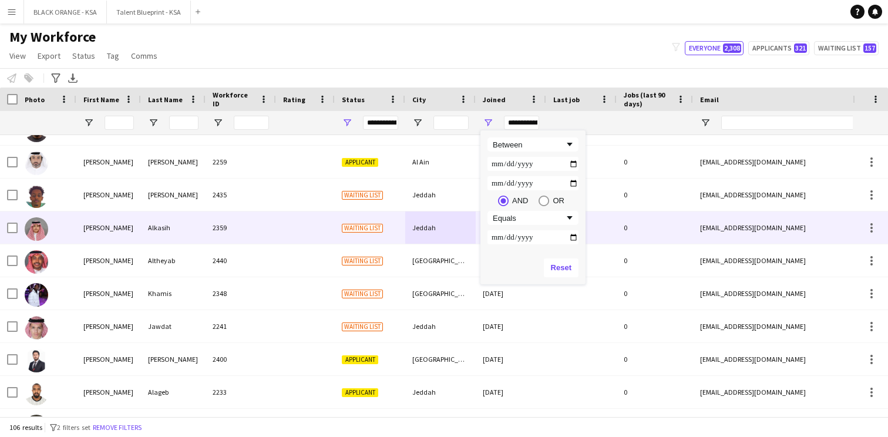
click at [428, 217] on div "Jeddah" at bounding box center [440, 227] width 70 height 32
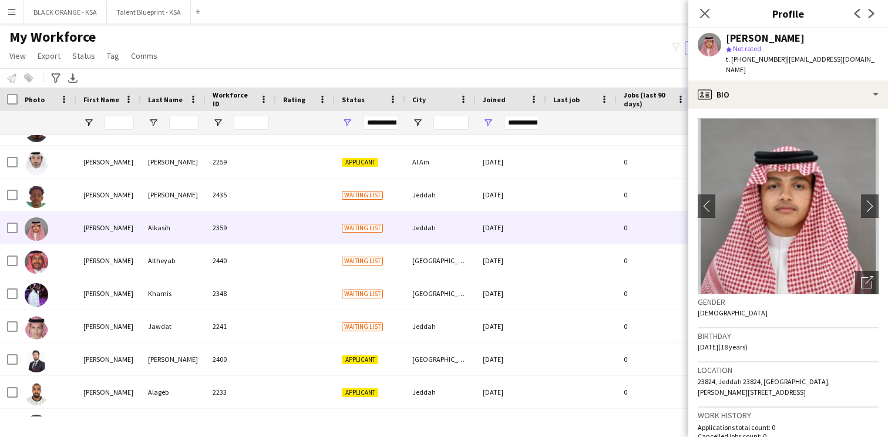
click at [598, 11] on app-navbar "Menu Boards Boards Boards All jobs Status Workforce Workforce My Workforce Recr…" at bounding box center [444, 11] width 888 height 23
click at [577, 45] on div "My Workforce View Views Default view New view Update view Delete view Edit name…" at bounding box center [444, 48] width 888 height 40
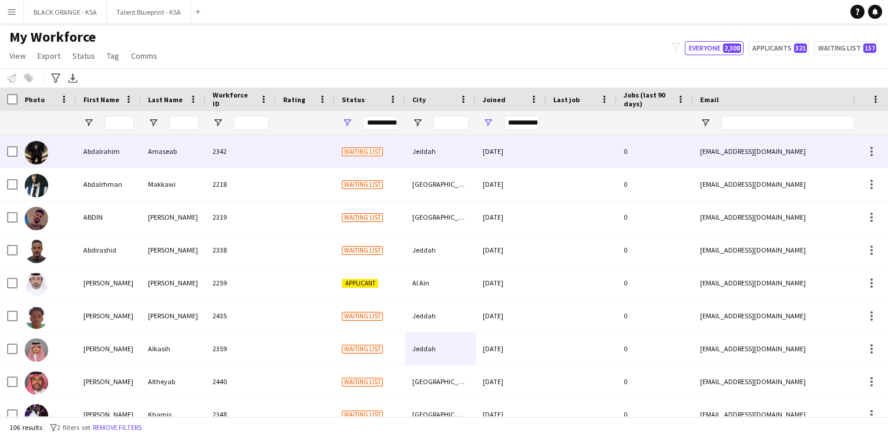
click at [197, 163] on div "Amaseab" at bounding box center [173, 151] width 65 height 32
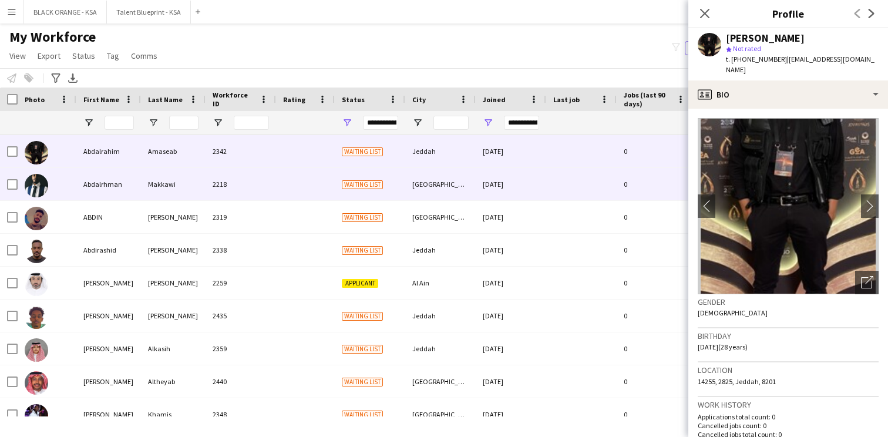
click at [241, 189] on div "2218" at bounding box center [241, 184] width 70 height 32
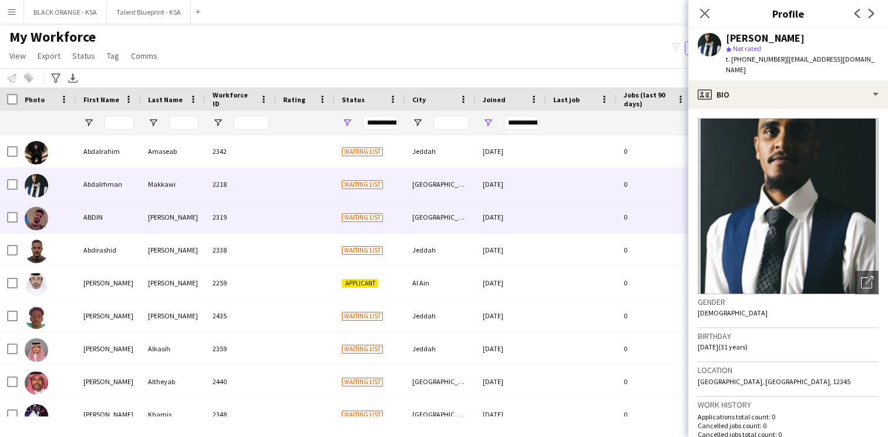
click at [244, 213] on div "2319" at bounding box center [241, 217] width 70 height 32
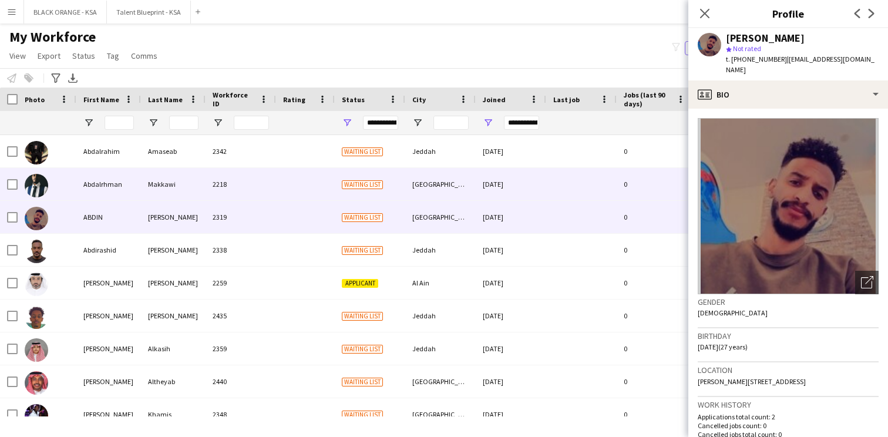
click at [263, 188] on div "2218" at bounding box center [241, 184] width 70 height 32
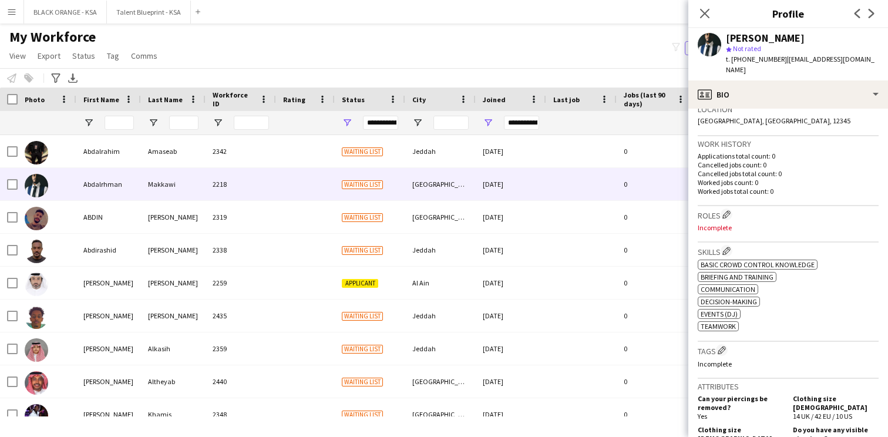
scroll to position [251, 0]
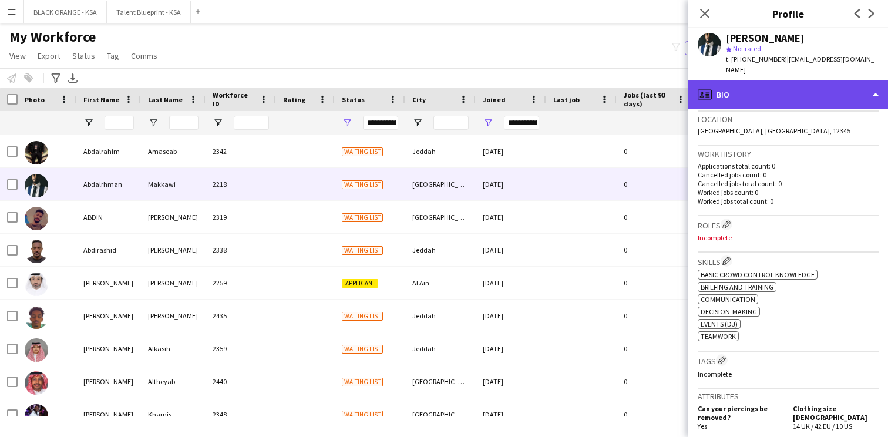
click at [794, 90] on div "profile Bio" at bounding box center [788, 94] width 200 height 28
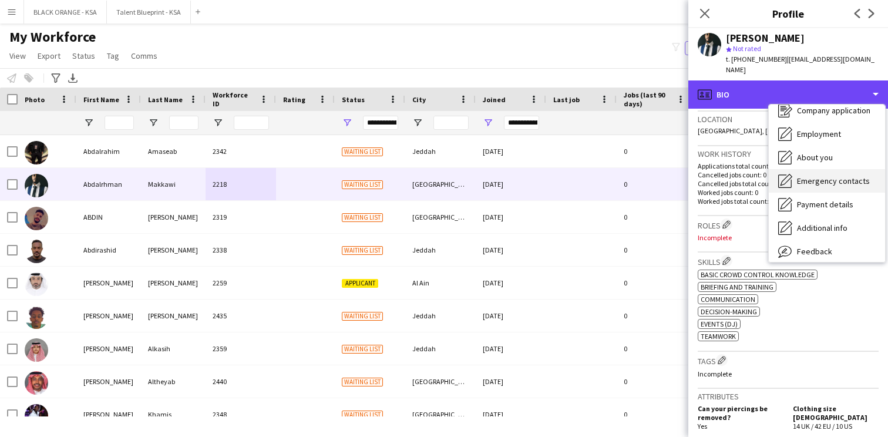
scroll to position [63, 0]
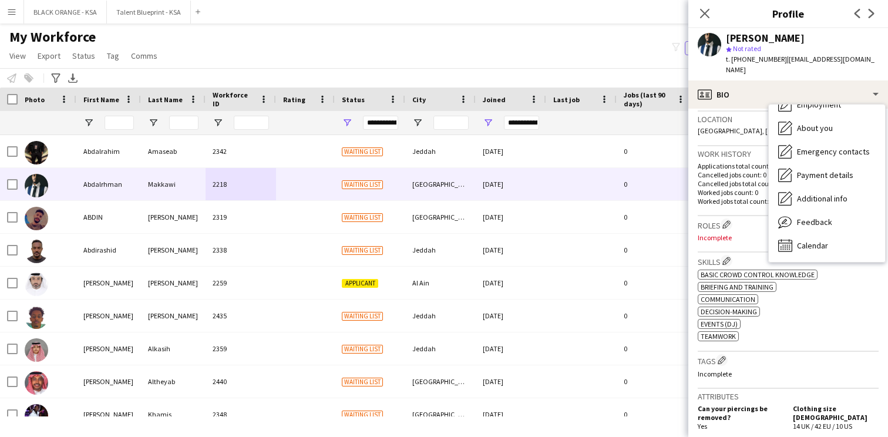
click at [741, 233] on p "Incomplete" at bounding box center [788, 237] width 181 height 9
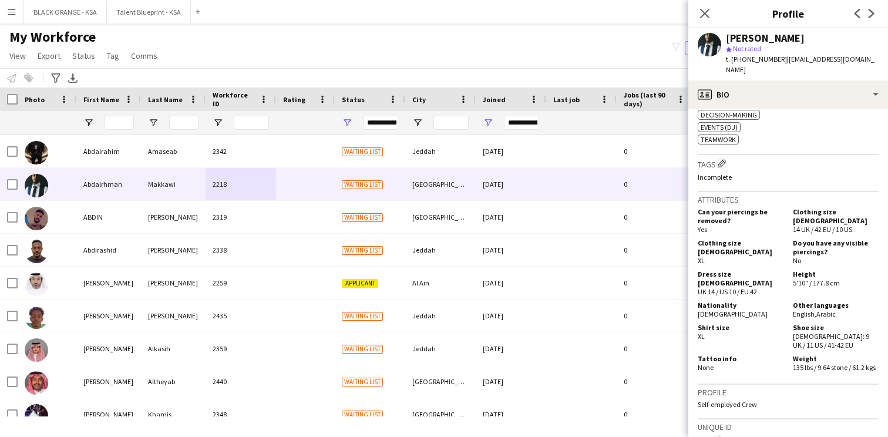
scroll to position [0, 0]
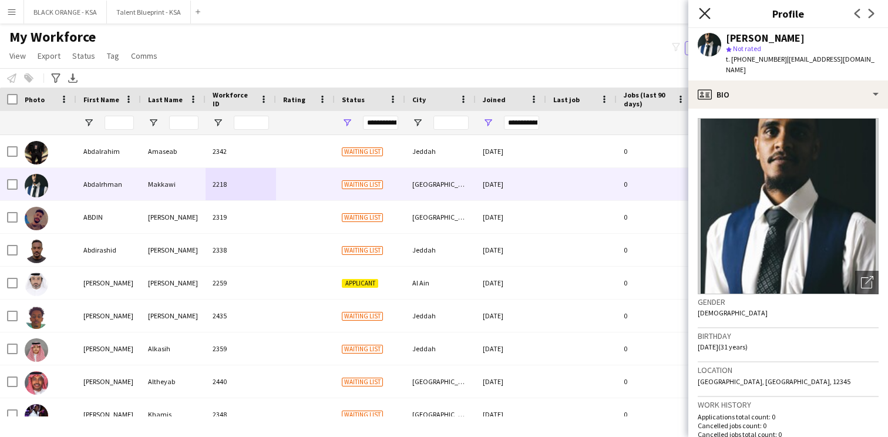
click at [703, 15] on icon at bounding box center [704, 13] width 11 height 11
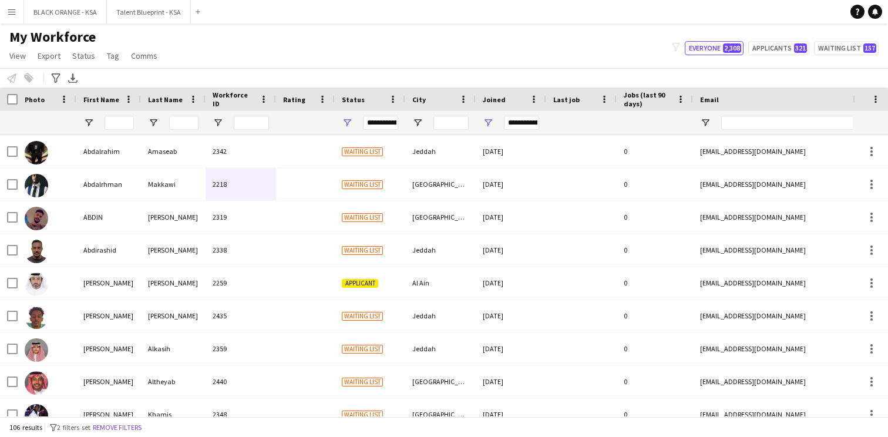
click at [341, 59] on div "My Workforce View Views Default view New view Update view Delete view Edit name…" at bounding box center [444, 48] width 888 height 40
click at [314, 58] on div "My Workforce View Views Default view New view Update view Delete view Edit name…" at bounding box center [444, 48] width 888 height 40
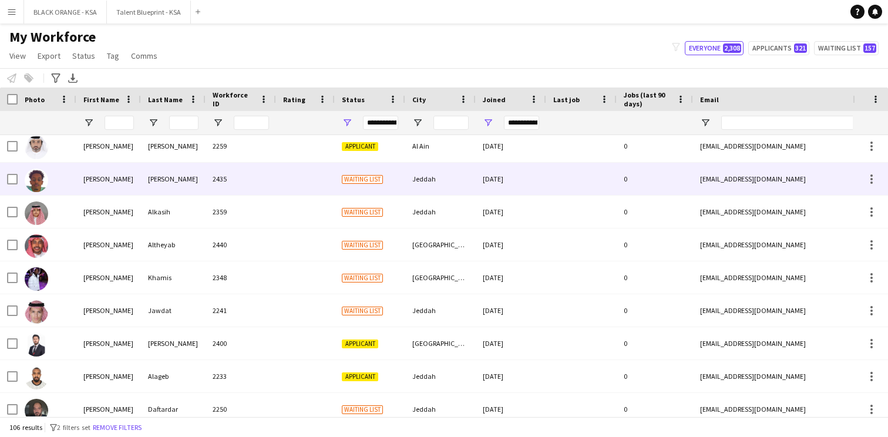
scroll to position [157, 0]
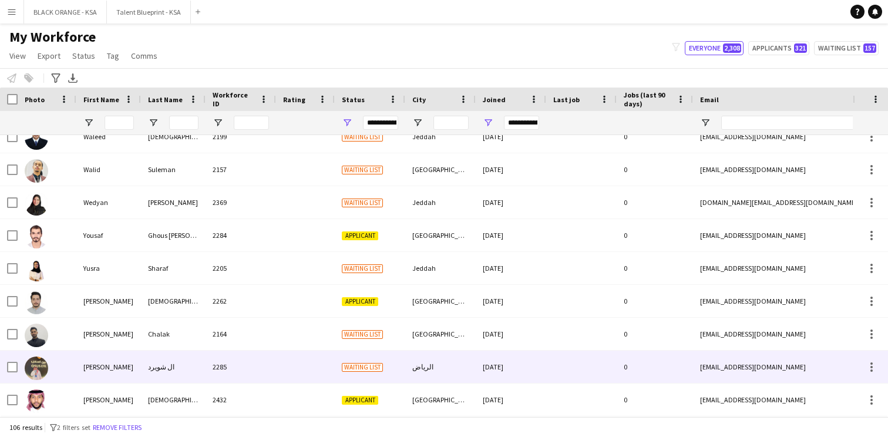
click at [188, 357] on div "ال شويرد" at bounding box center [173, 367] width 65 height 32
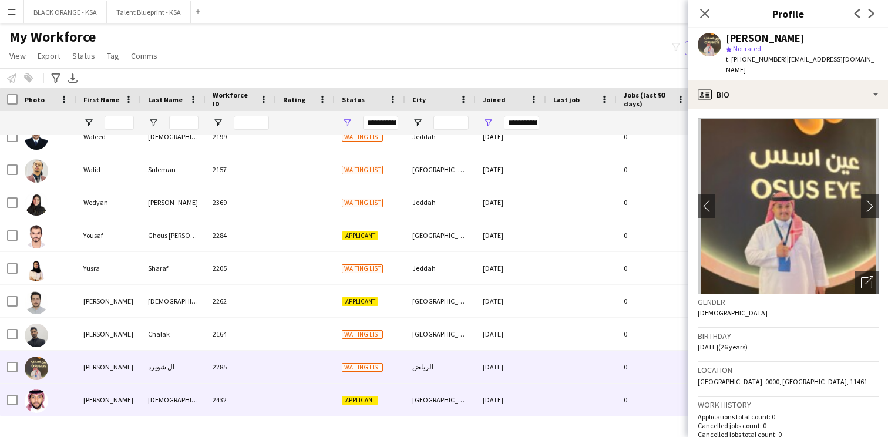
click at [209, 399] on div "2432" at bounding box center [241, 400] width 70 height 32
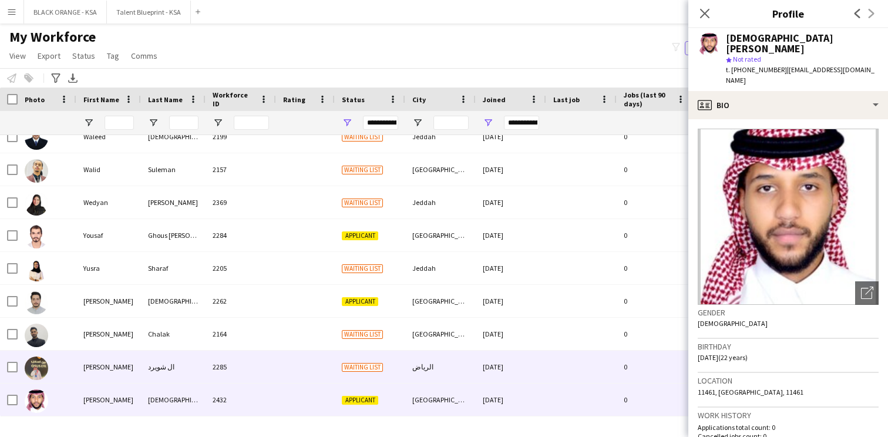
click at [220, 371] on div "2285" at bounding box center [241, 367] width 70 height 32
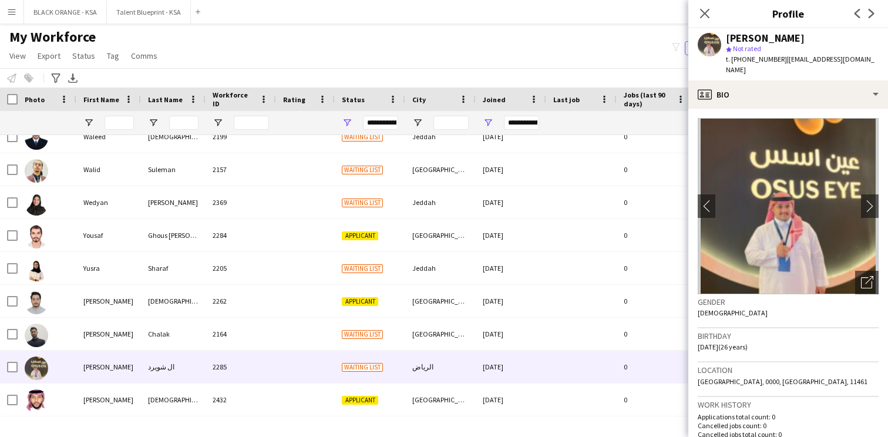
click at [458, 63] on div "My Workforce View Views Default view New view Update view Delete view Edit name…" at bounding box center [444, 48] width 888 height 40
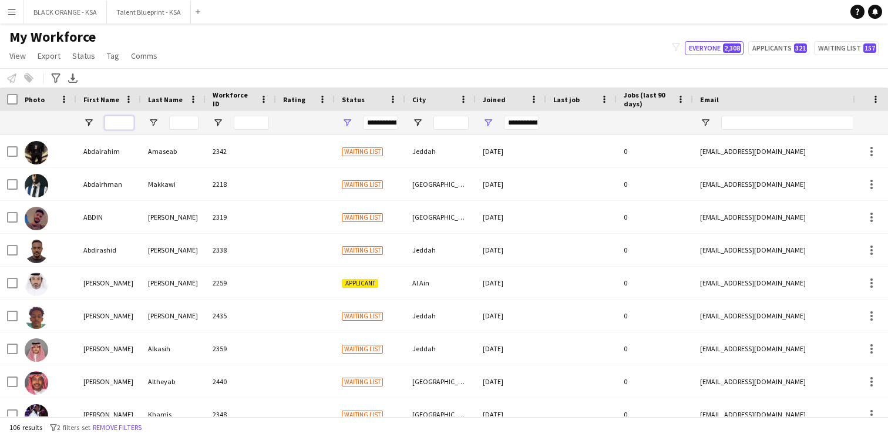
click at [125, 118] on input "First Name Filter Input" at bounding box center [119, 123] width 29 height 14
click at [110, 426] on button "Remove filters" at bounding box center [116, 427] width 53 height 13
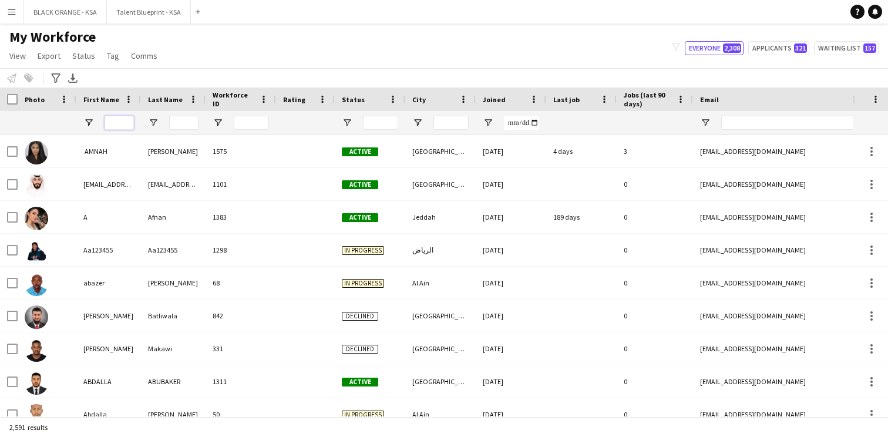
click at [119, 122] on input "First Name Filter Input" at bounding box center [119, 123] width 29 height 14
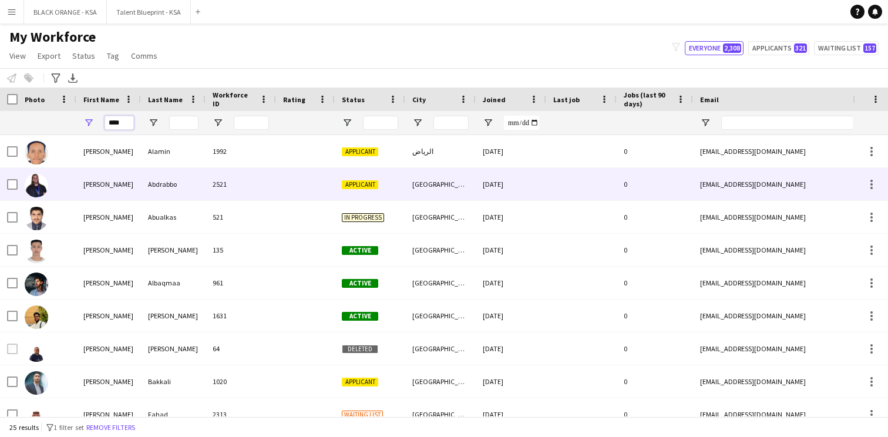
type input "****"
click at [124, 185] on div "[PERSON_NAME]" at bounding box center [108, 184] width 65 height 32
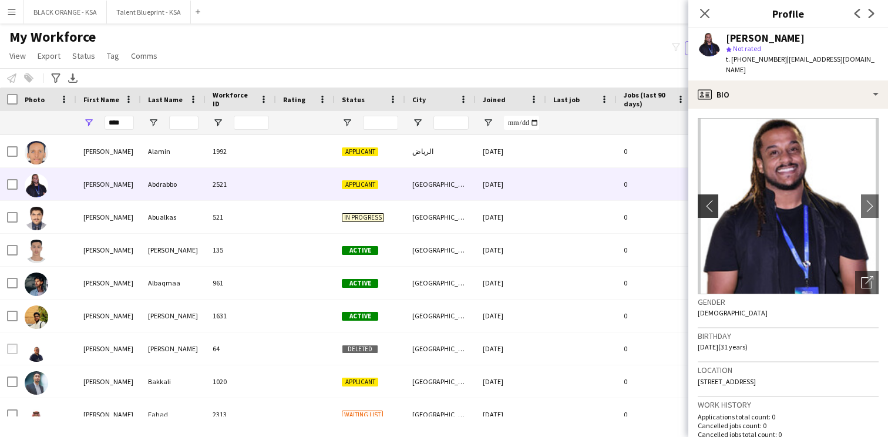
click at [711, 200] on app-icon "chevron-left" at bounding box center [707, 206] width 18 height 12
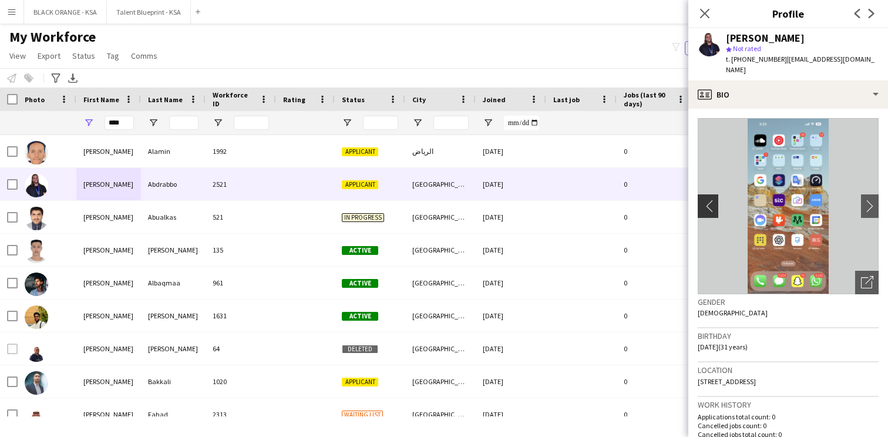
click at [710, 200] on app-icon "chevron-left" at bounding box center [707, 206] width 18 height 12
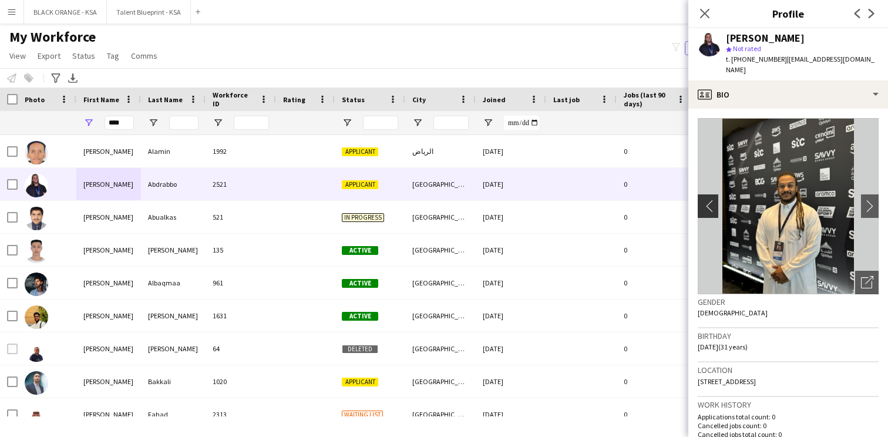
click at [710, 200] on app-icon "chevron-left" at bounding box center [707, 206] width 18 height 12
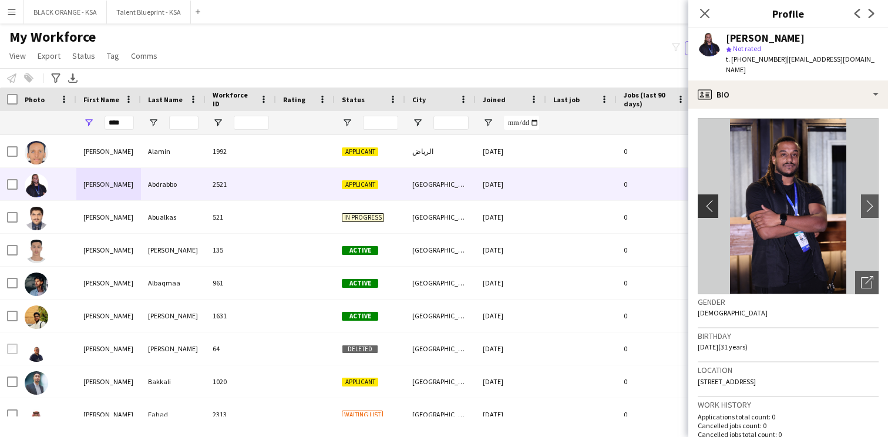
click at [710, 200] on app-icon "chevron-left" at bounding box center [707, 206] width 18 height 12
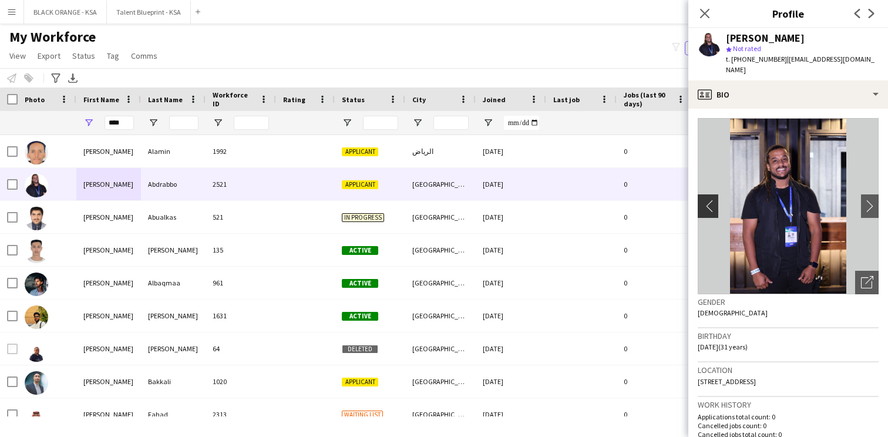
click at [710, 200] on app-icon "chevron-left" at bounding box center [707, 206] width 18 height 12
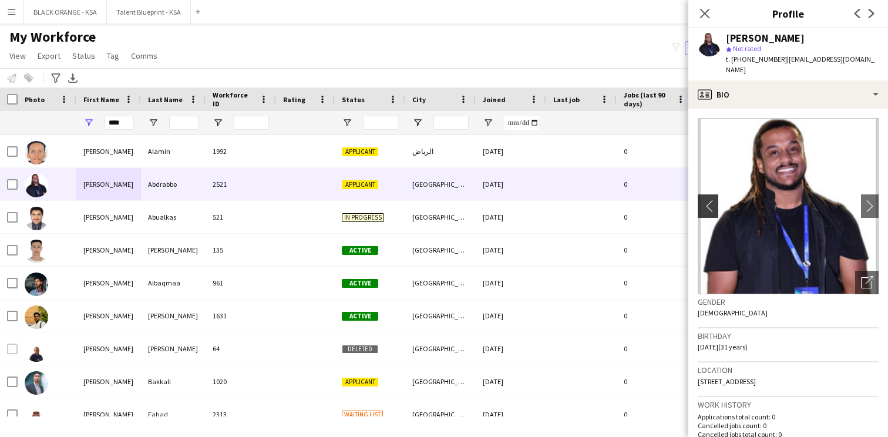
click at [710, 200] on app-icon "chevron-left" at bounding box center [707, 206] width 18 height 12
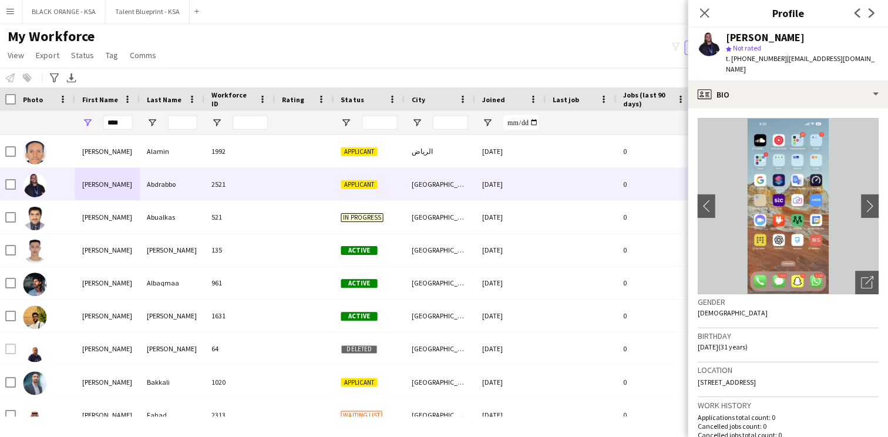
scroll to position [0, 0]
click at [708, 15] on icon "Close pop-in" at bounding box center [704, 13] width 11 height 11
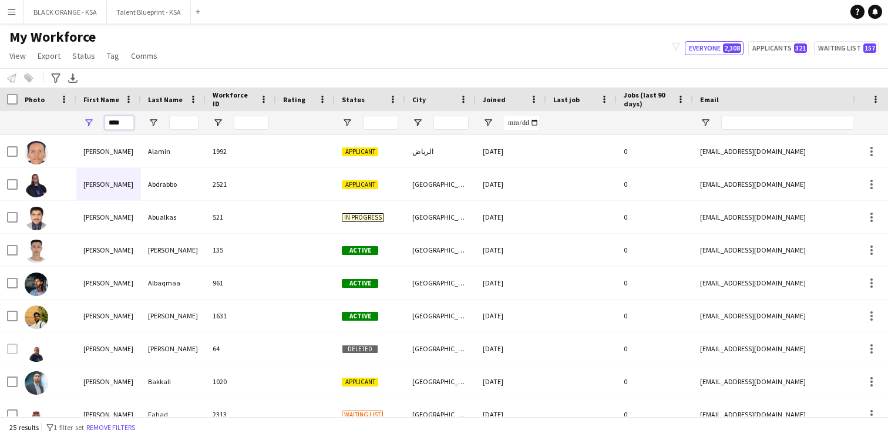
click at [124, 123] on input "****" at bounding box center [119, 123] width 29 height 14
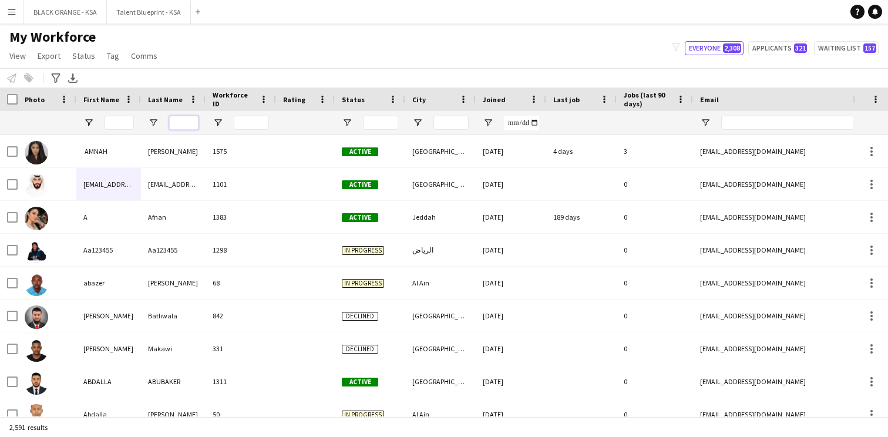
click at [183, 119] on input "Last Name Filter Input" at bounding box center [183, 123] width 29 height 14
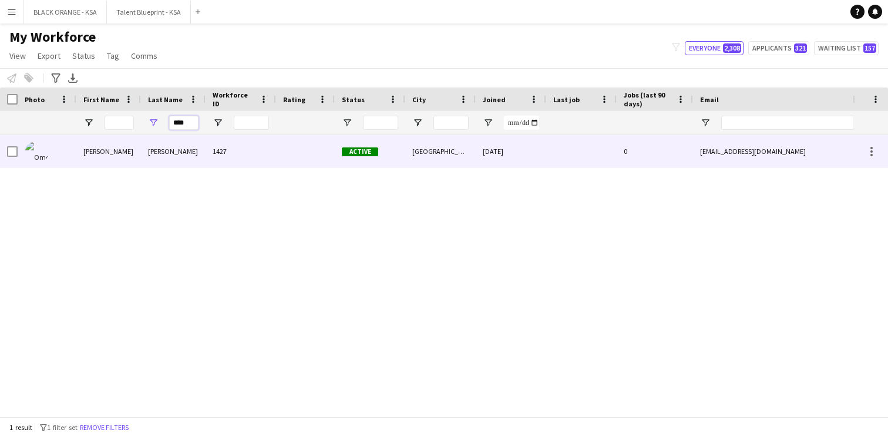
type input "****"
click at [178, 145] on div "Kaloda" at bounding box center [173, 151] width 65 height 32
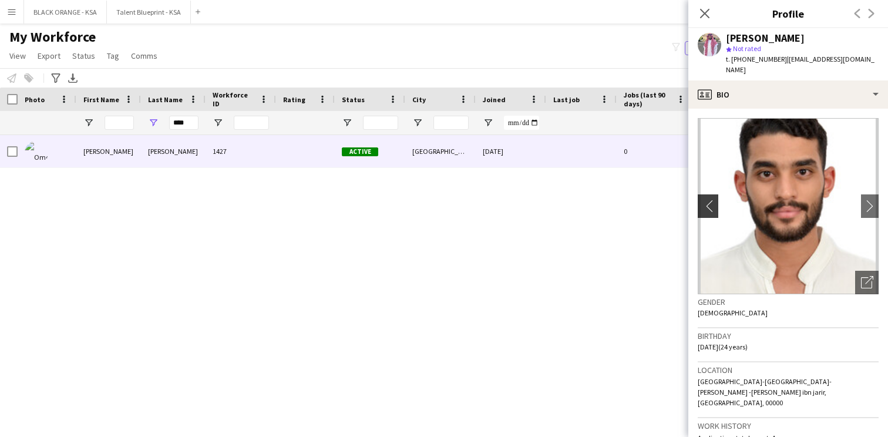
click at [713, 200] on app-icon "chevron-left" at bounding box center [707, 206] width 18 height 12
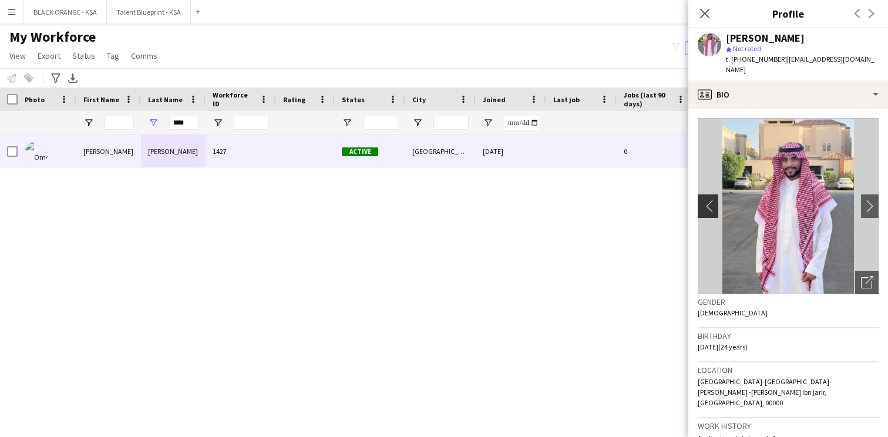
click at [713, 200] on app-icon "chevron-left" at bounding box center [707, 206] width 18 height 12
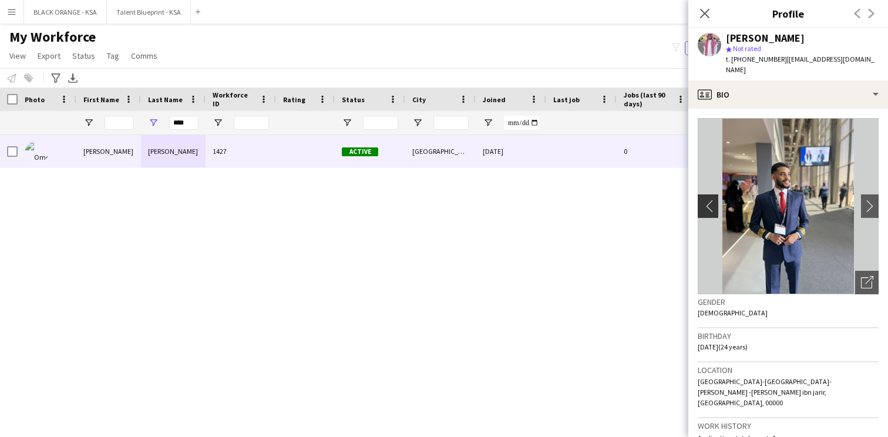
click at [713, 200] on app-icon "chevron-left" at bounding box center [707, 206] width 18 height 12
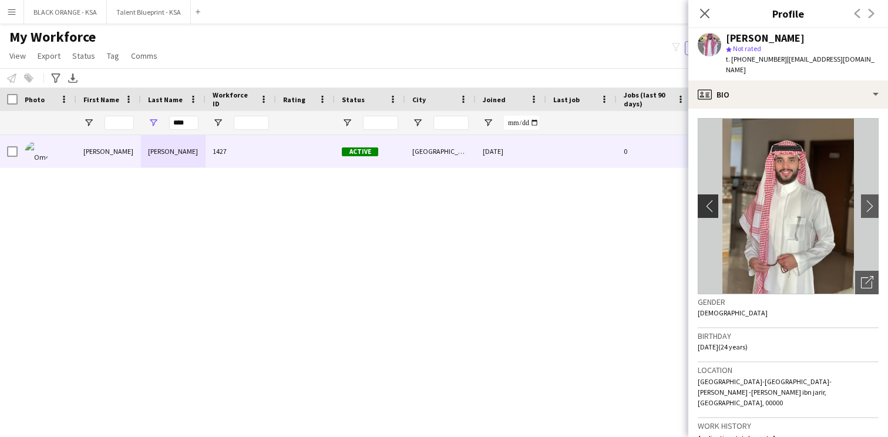
click at [713, 200] on app-icon "chevron-left" at bounding box center [707, 206] width 18 height 12
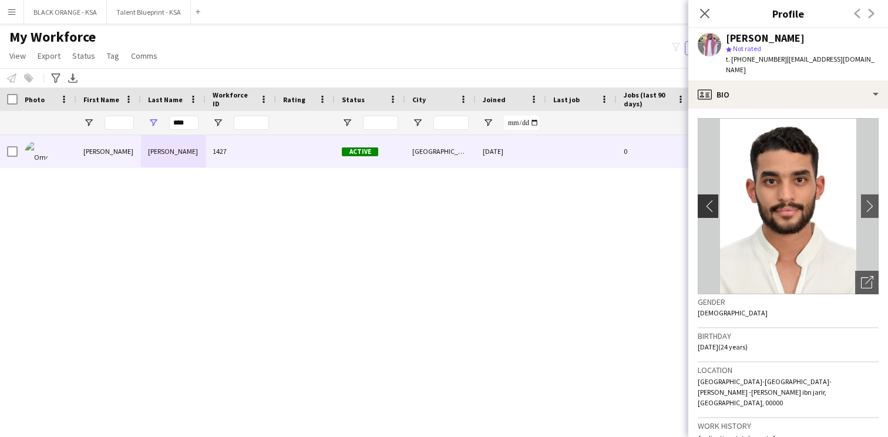
click at [713, 200] on app-icon "chevron-left" at bounding box center [707, 206] width 18 height 12
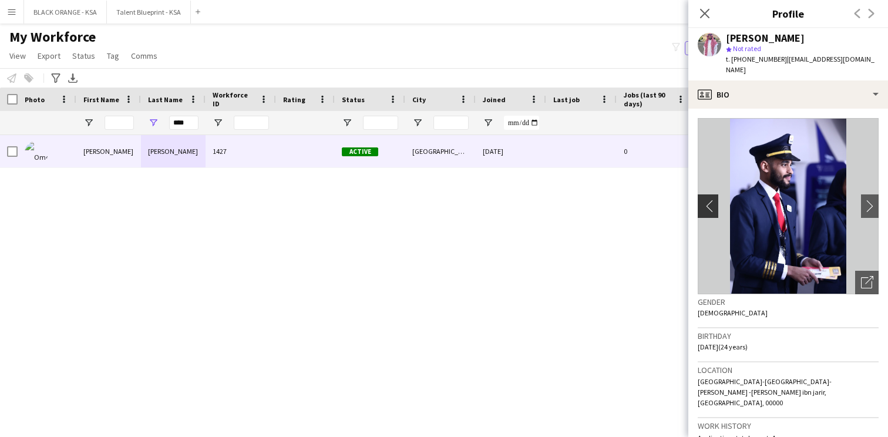
click at [701, 200] on app-icon "chevron-left" at bounding box center [707, 206] width 18 height 12
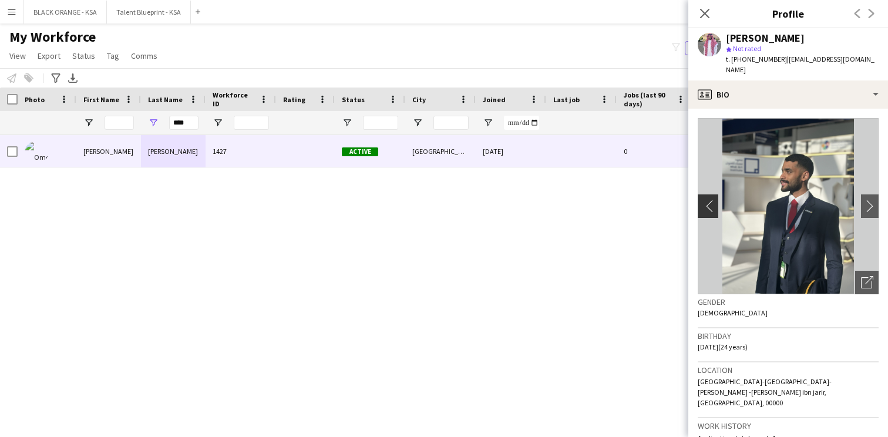
click at [701, 200] on app-icon "chevron-left" at bounding box center [707, 206] width 18 height 12
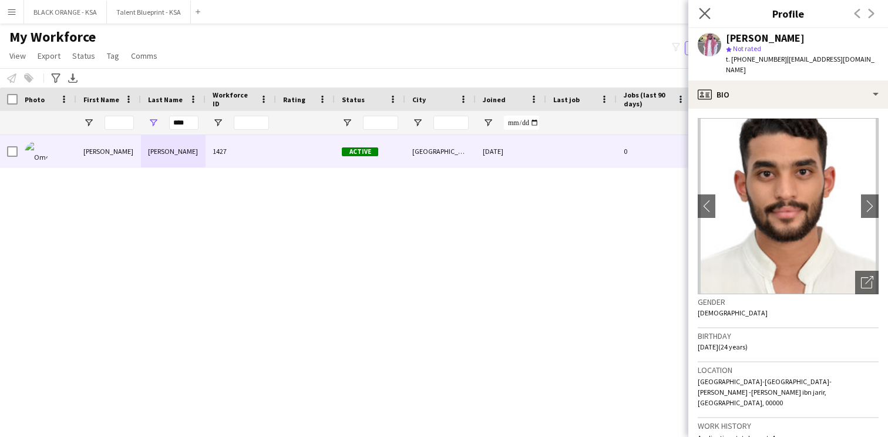
click at [703, 6] on app-icon "Close pop-in" at bounding box center [705, 13] width 17 height 17
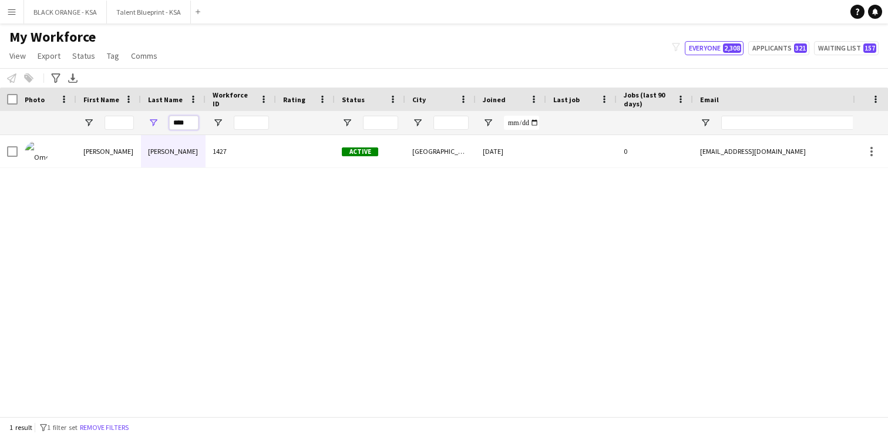
click at [180, 119] on input "****" at bounding box center [183, 123] width 29 height 14
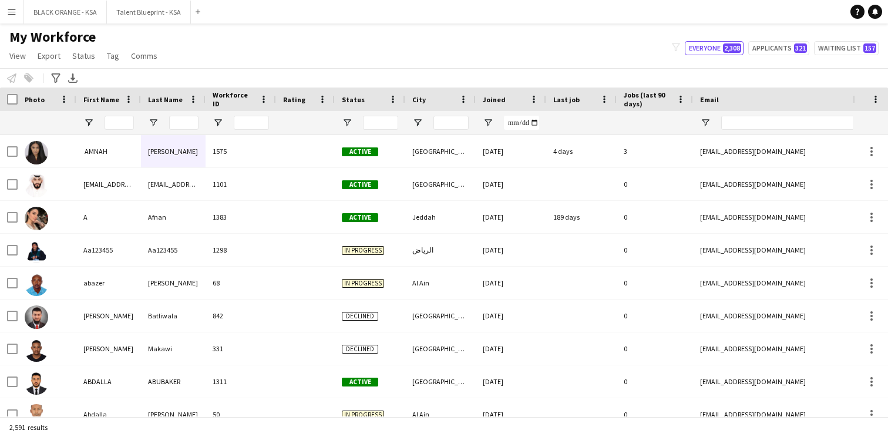
click at [299, 72] on div "Notify workforce Add to tag Select at least one crew to tag him or her. Advance…" at bounding box center [444, 77] width 888 height 19
click at [122, 124] on input "First Name Filter Input" at bounding box center [119, 123] width 29 height 14
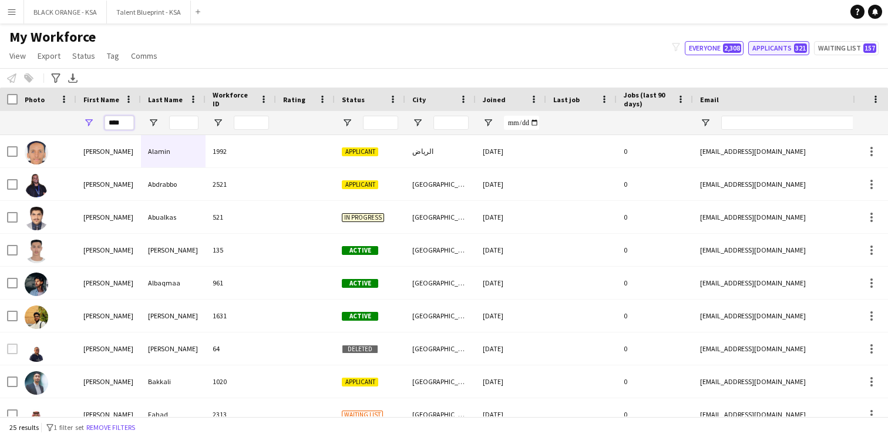
type input "****"
click at [758, 54] on button "Applicants 321" at bounding box center [778, 48] width 61 height 14
type input "**********"
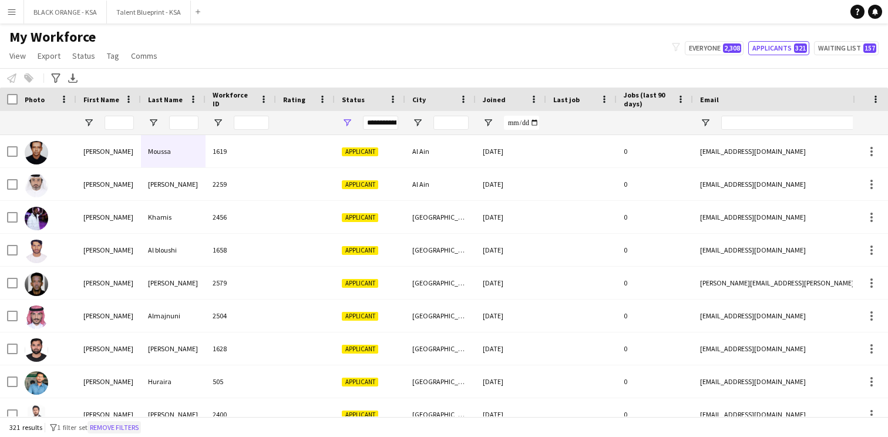
click at [118, 428] on button "Remove filters" at bounding box center [114, 427] width 53 height 13
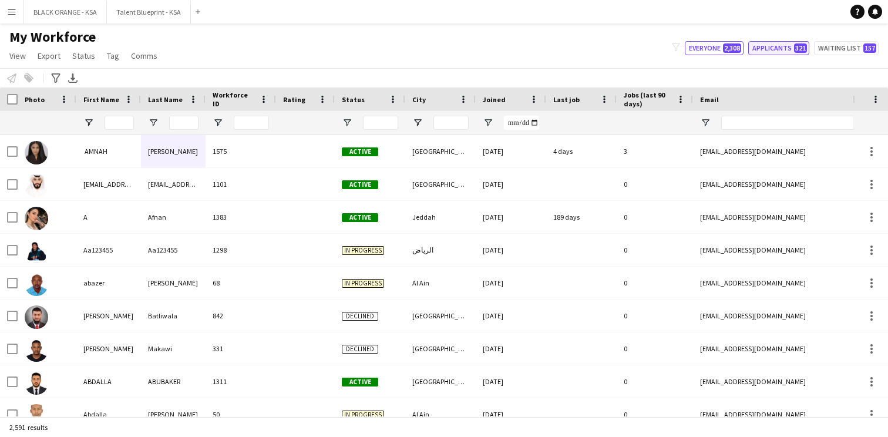
click at [779, 51] on button "Applicants 321" at bounding box center [778, 48] width 61 height 14
type input "**********"
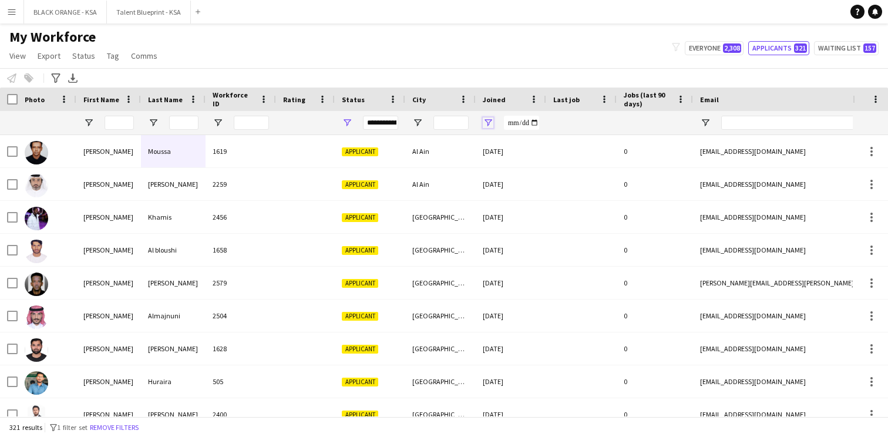
click at [489, 126] on span "Open Filter Menu" at bounding box center [488, 122] width 11 height 11
click at [568, 144] on span "Filtering operator" at bounding box center [570, 144] width 11 height 11
click at [573, 163] on input "Filter Value" at bounding box center [533, 164] width 91 height 14
type input "**********"
click at [574, 182] on input "Filter Value" at bounding box center [533, 183] width 91 height 14
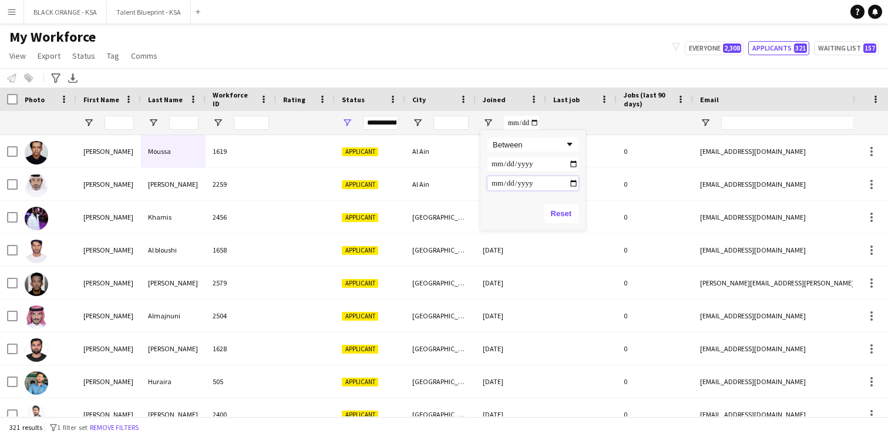
type input "**********"
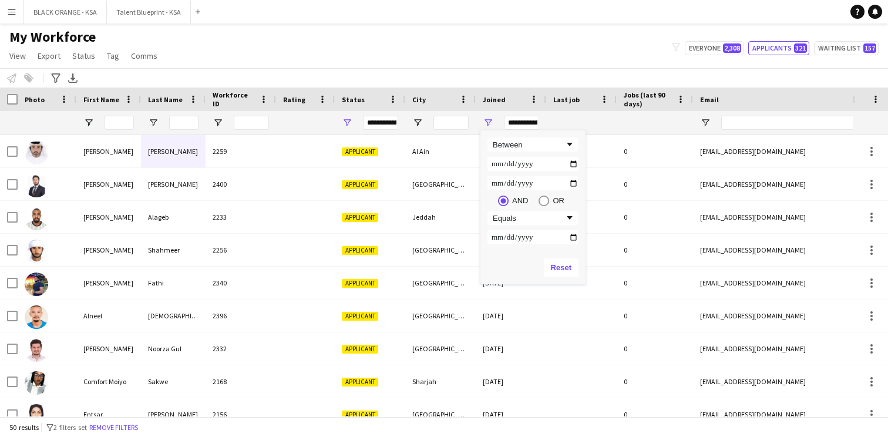
click at [504, 257] on div "Reset" at bounding box center [533, 267] width 105 height 33
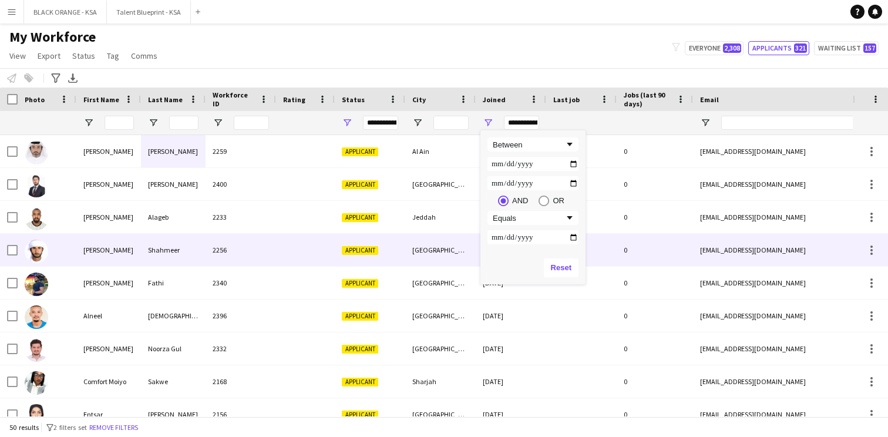
click at [459, 254] on div "[GEOGRAPHIC_DATA]" at bounding box center [440, 250] width 70 height 32
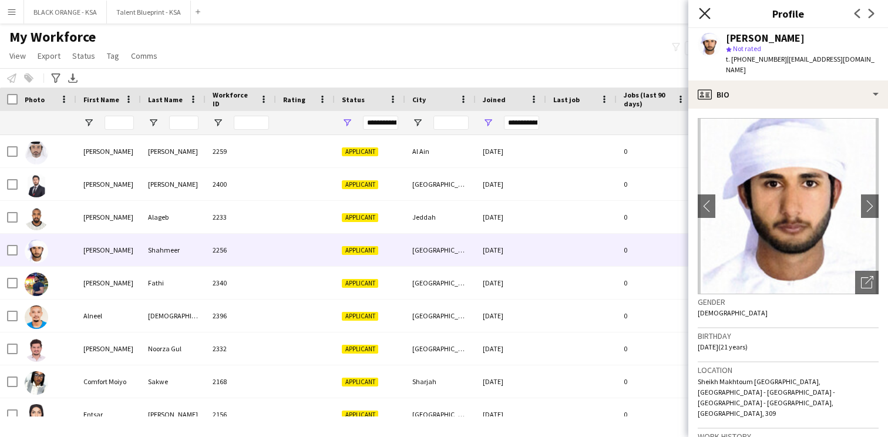
click at [704, 10] on icon "Close pop-in" at bounding box center [704, 13] width 11 height 11
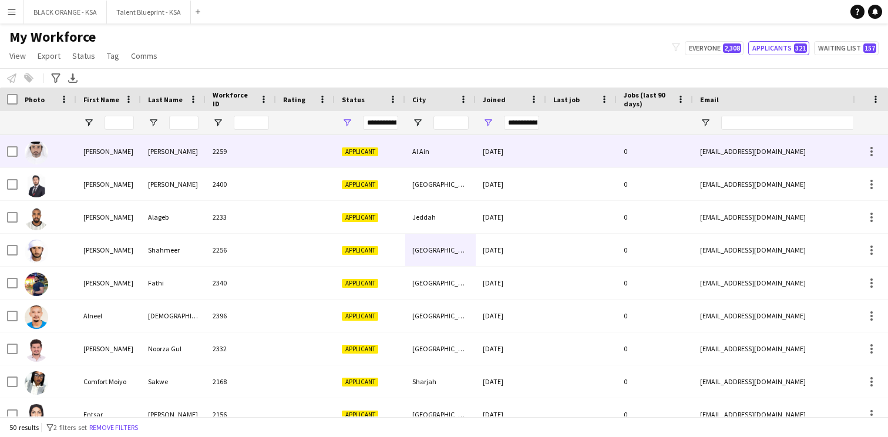
click at [85, 150] on div "[PERSON_NAME]" at bounding box center [108, 151] width 65 height 32
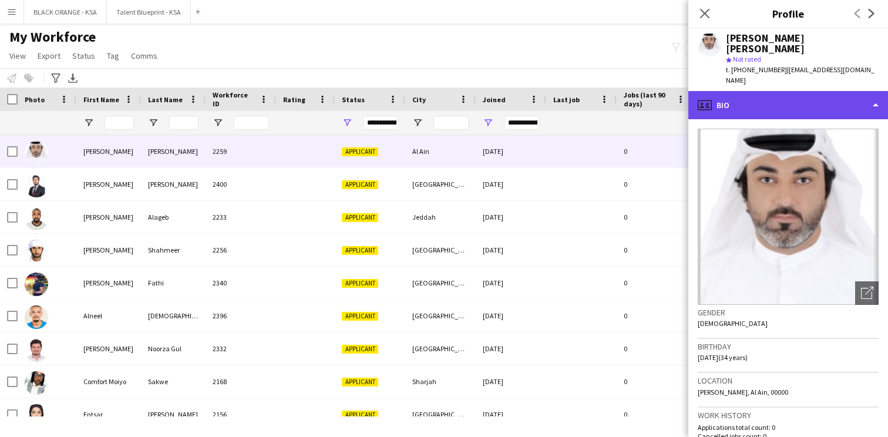
click at [797, 91] on div "profile Bio" at bounding box center [788, 105] width 200 height 28
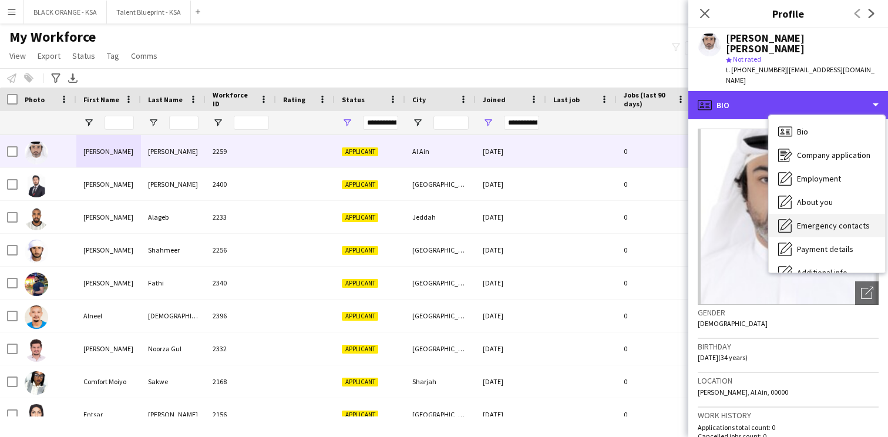
scroll to position [63, 0]
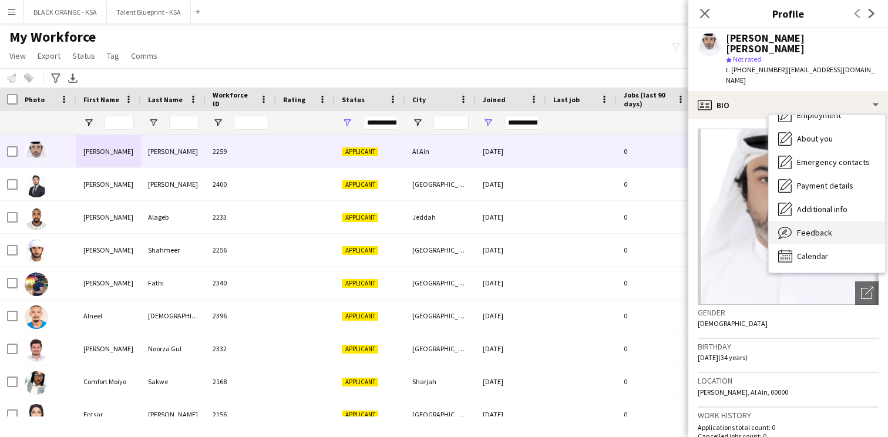
click at [797, 230] on div "Feedback Feedback" at bounding box center [827, 232] width 116 height 23
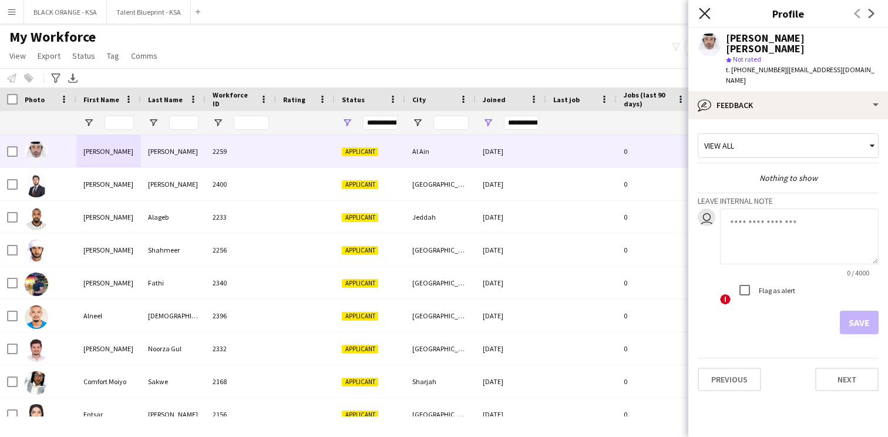
click at [701, 12] on icon "Close pop-in" at bounding box center [704, 13] width 11 height 11
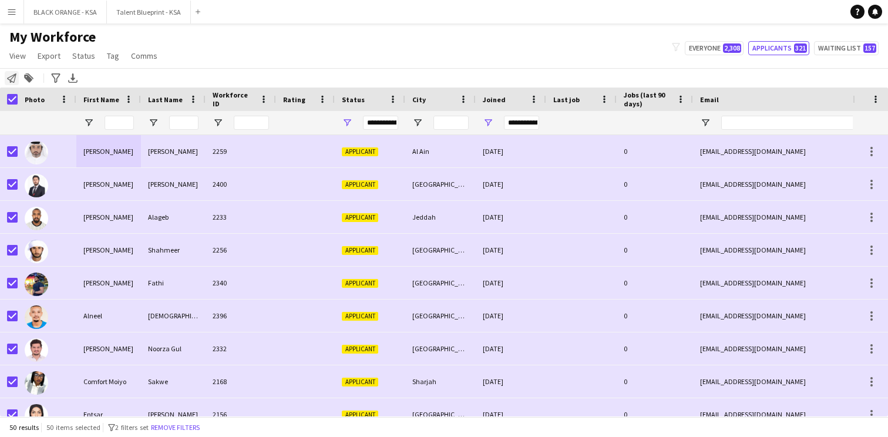
click at [10, 78] on icon "Notify workforce" at bounding box center [11, 77] width 9 height 9
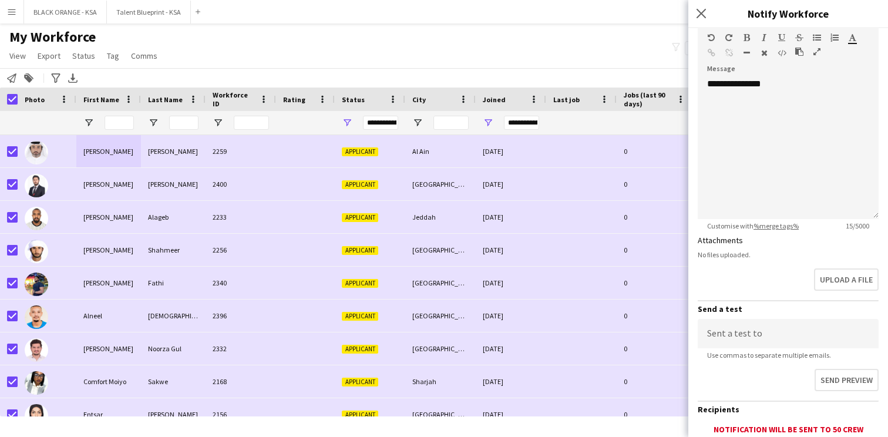
scroll to position [156, 0]
click at [790, 85] on div "**********" at bounding box center [788, 147] width 181 height 141
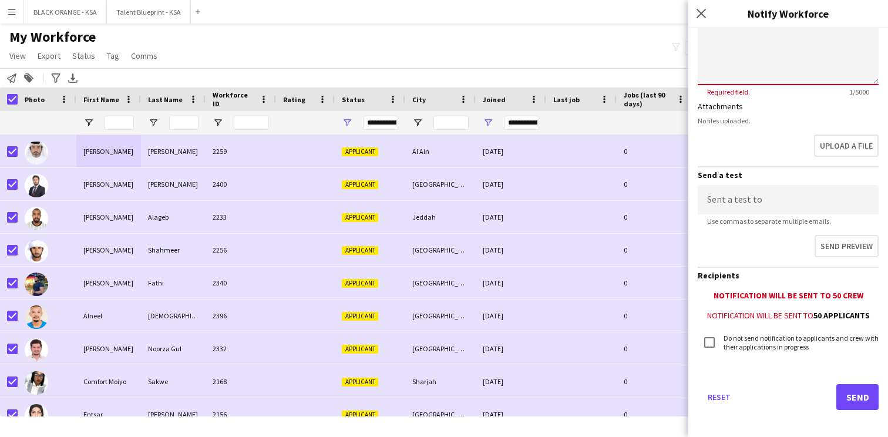
scroll to position [295, 0]
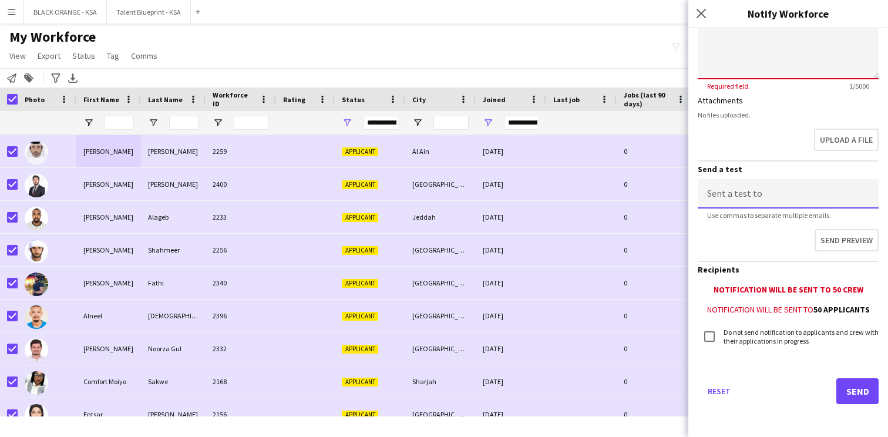
click at [740, 196] on input at bounding box center [788, 193] width 181 height 29
click at [770, 158] on div "Upload a file" at bounding box center [788, 142] width 181 height 36
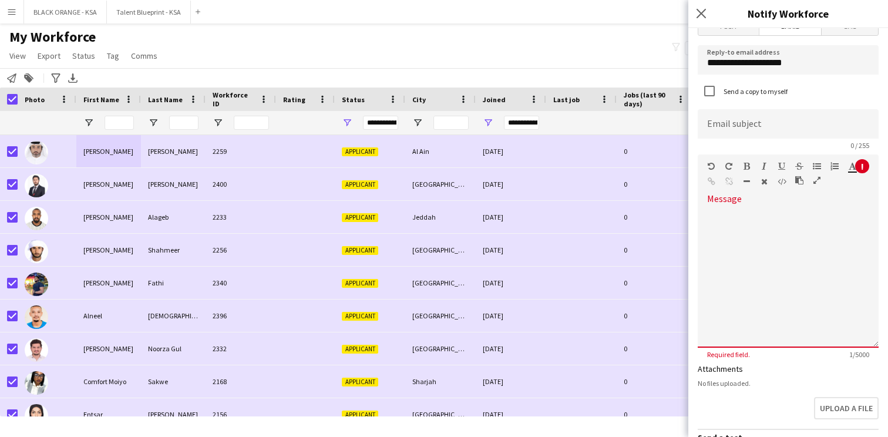
scroll to position [0, 0]
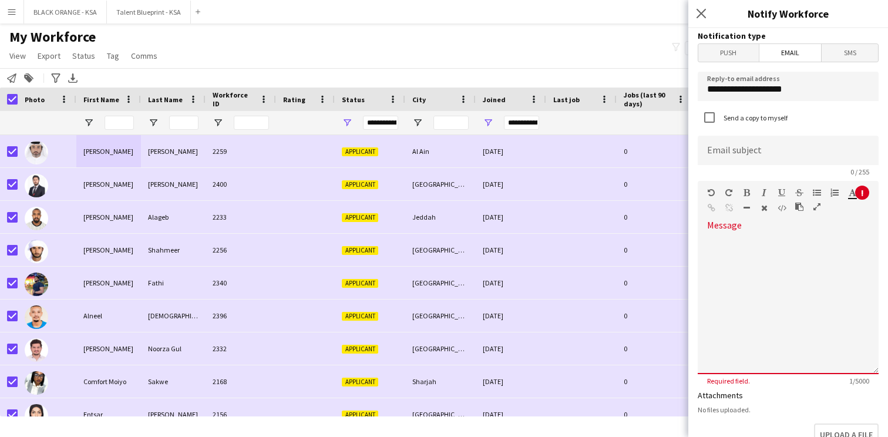
click at [728, 235] on div at bounding box center [788, 303] width 181 height 141
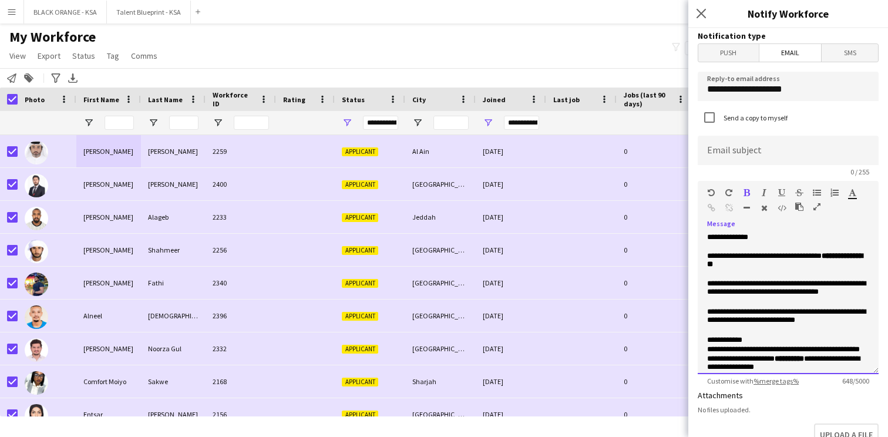
click at [759, 240] on p "**********" at bounding box center [788, 237] width 162 height 9
click at [755, 268] on p "**********" at bounding box center [788, 261] width 162 height 19
click at [745, 151] on input at bounding box center [788, 150] width 181 height 29
click at [770, 236] on p "**********" at bounding box center [788, 237] width 162 height 9
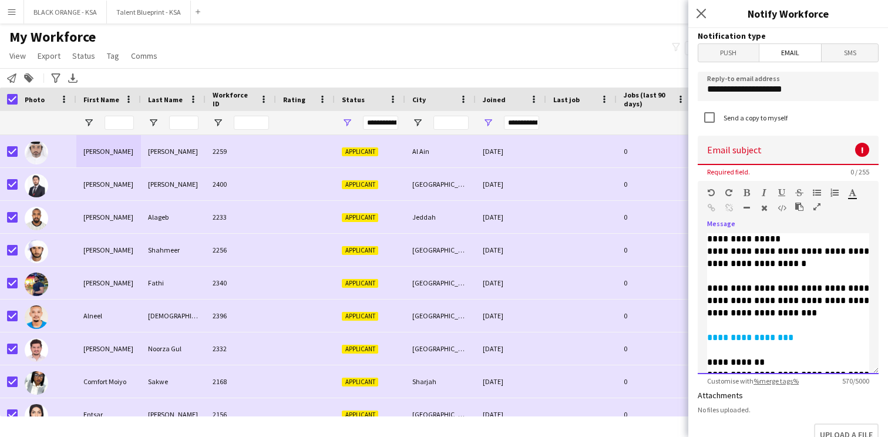
click at [780, 340] on p "**********" at bounding box center [788, 412] width 162 height 160
click at [777, 316] on p "**********" at bounding box center [788, 295] width 162 height 98
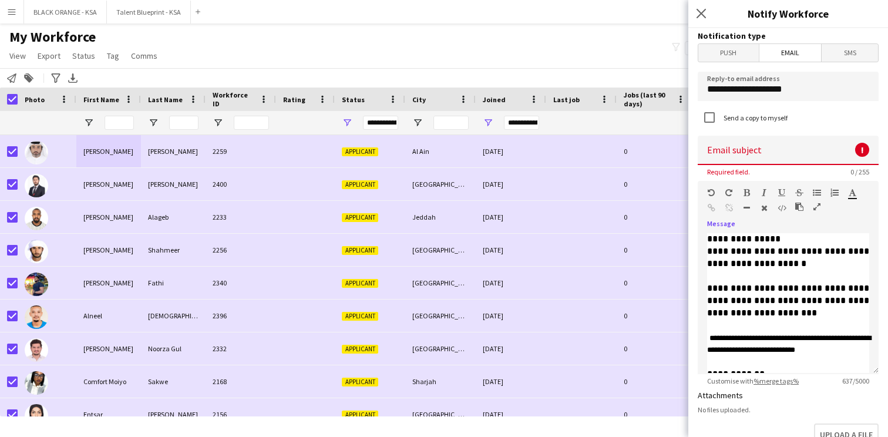
click at [753, 149] on input at bounding box center [788, 150] width 181 height 29
click at [737, 152] on input at bounding box center [788, 150] width 181 height 29
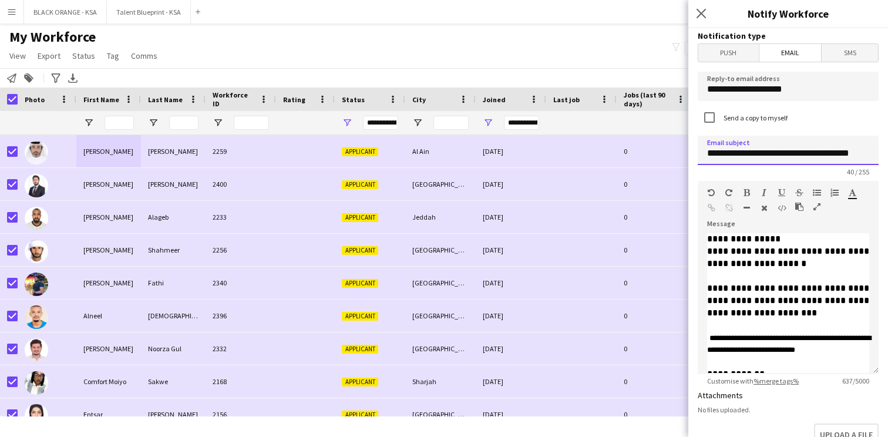
type input "**********"
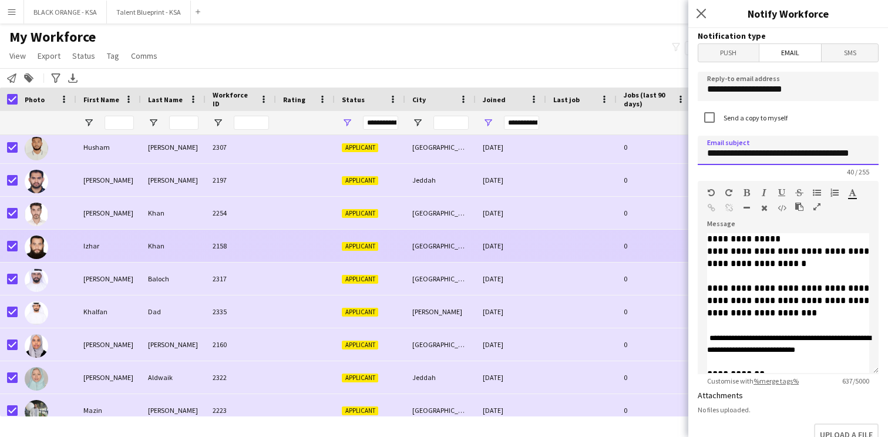
scroll to position [663, 0]
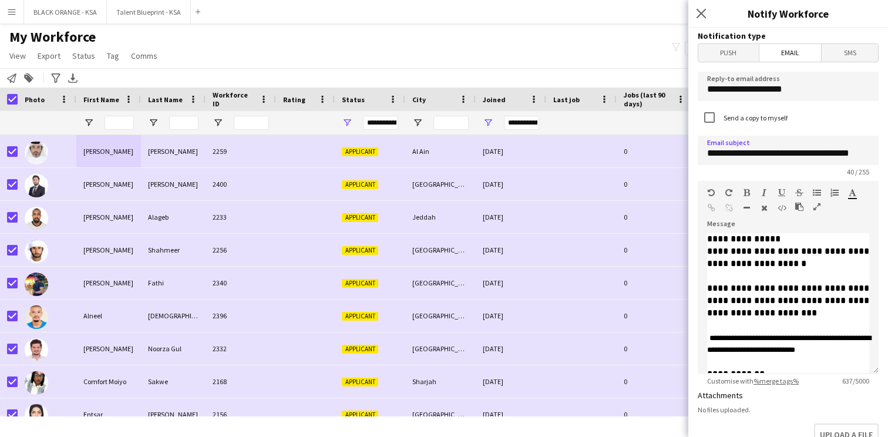
click at [740, 51] on span "Push" at bounding box center [728, 53] width 61 height 18
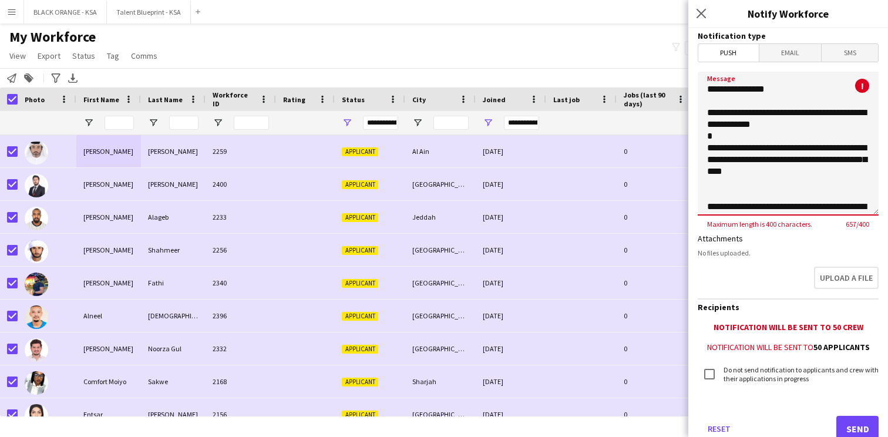
click at [862, 57] on span "SMS" at bounding box center [850, 53] width 56 height 18
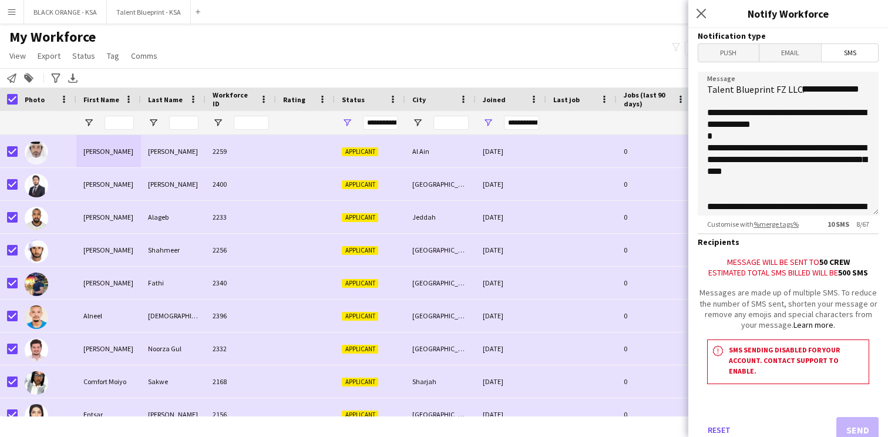
click at [785, 48] on span "Email" at bounding box center [791, 53] width 62 height 18
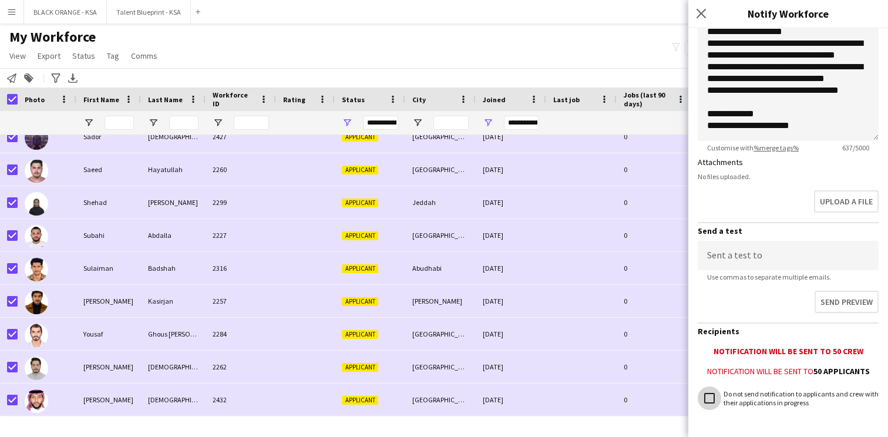
scroll to position [295, 0]
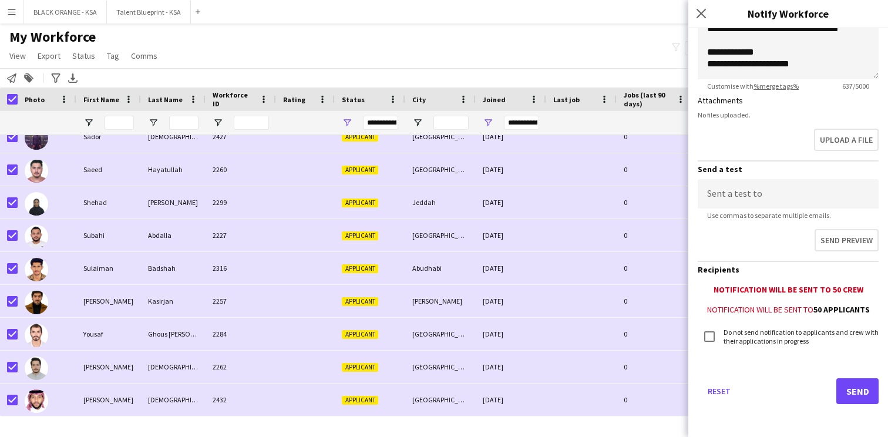
click at [756, 355] on div "Reset Send" at bounding box center [788, 396] width 181 height 82
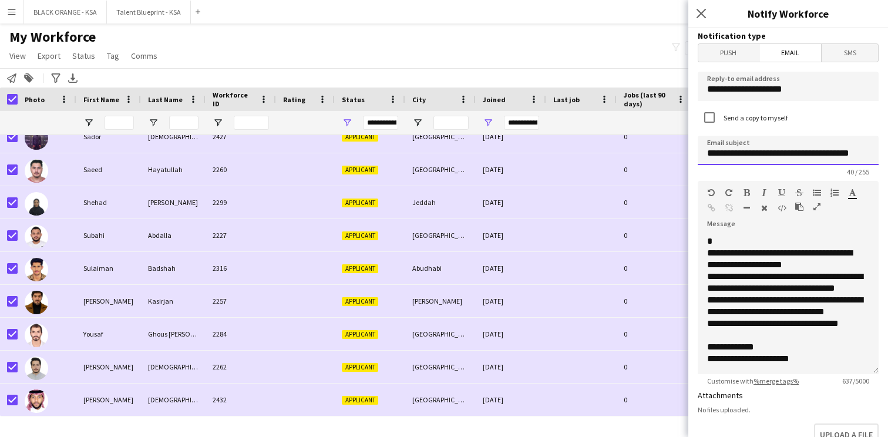
click at [793, 153] on input "**********" at bounding box center [788, 150] width 181 height 29
click at [786, 153] on input at bounding box center [788, 150] width 181 height 29
paste input "**********"
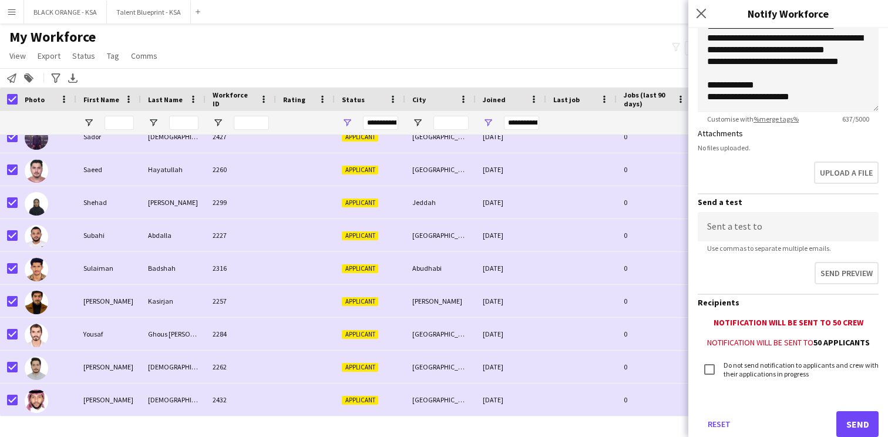
scroll to position [295, 0]
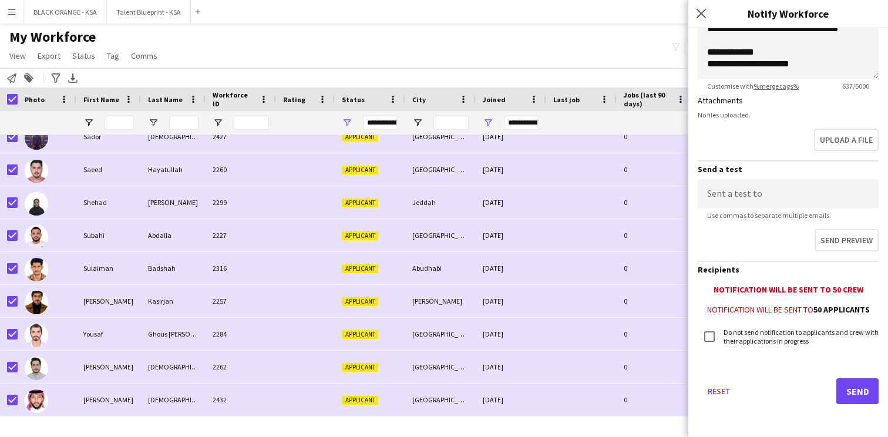
type input "**********"
click at [848, 391] on button "Send" at bounding box center [858, 391] width 42 height 26
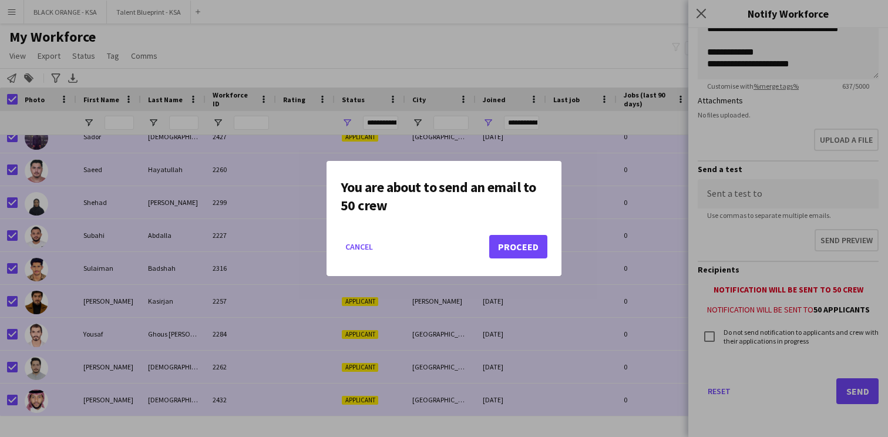
click at [511, 248] on button "Proceed" at bounding box center [518, 246] width 58 height 23
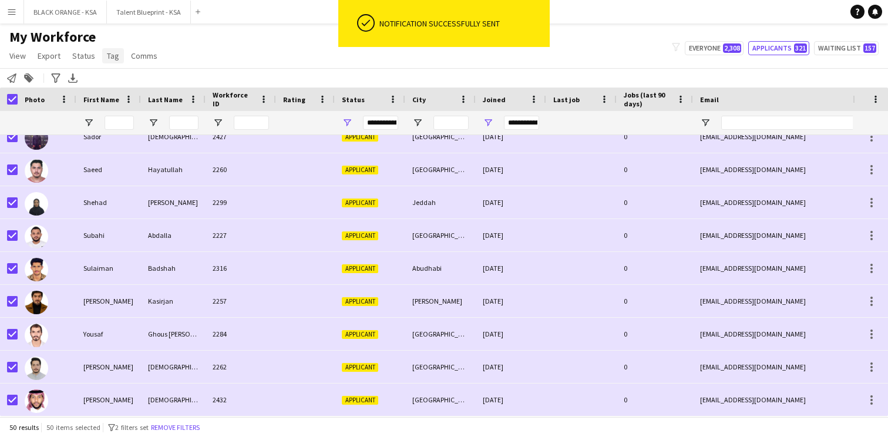
click at [109, 60] on span "Tag" at bounding box center [113, 56] width 12 height 11
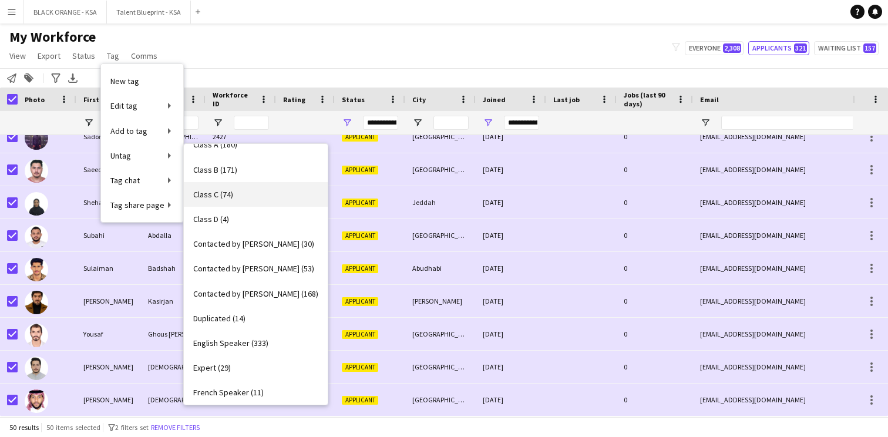
scroll to position [106, 0]
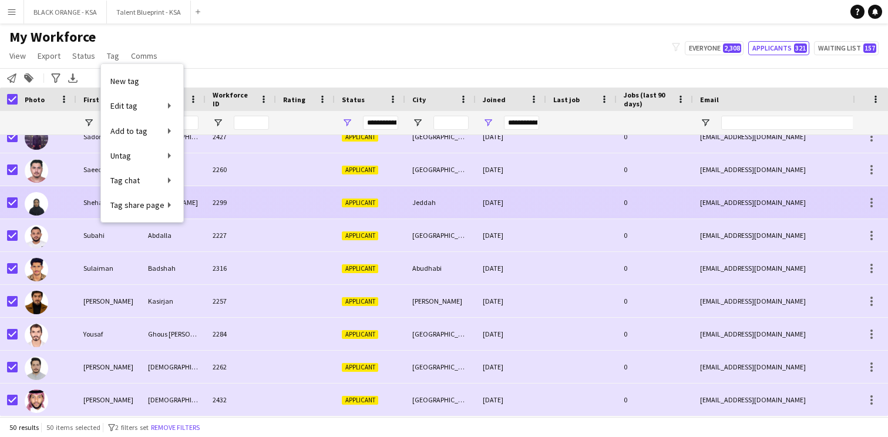
click at [86, 198] on div "Shehad" at bounding box center [108, 202] width 65 height 32
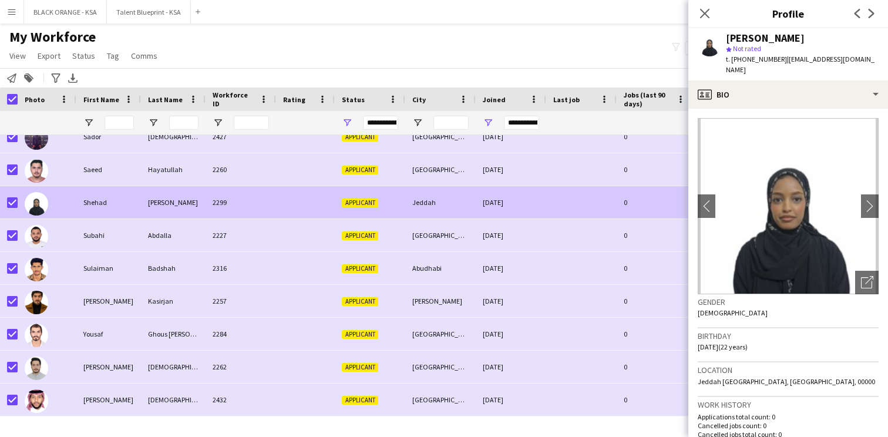
click at [103, 189] on div "Shehad" at bounding box center [108, 202] width 65 height 32
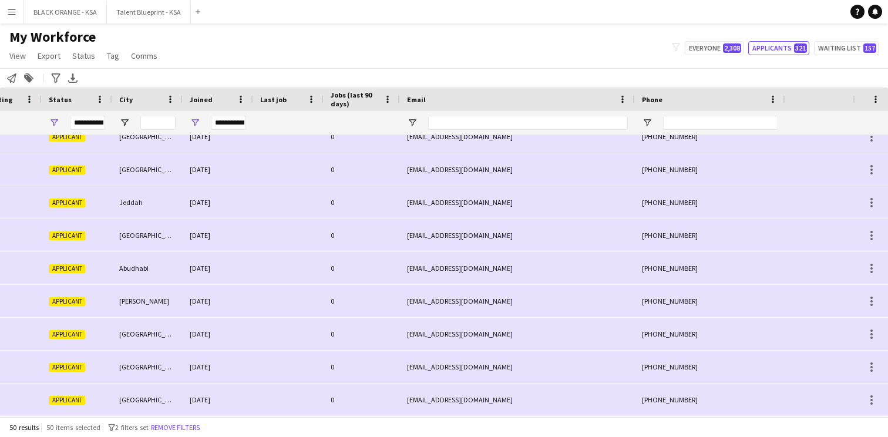
scroll to position [0, 421]
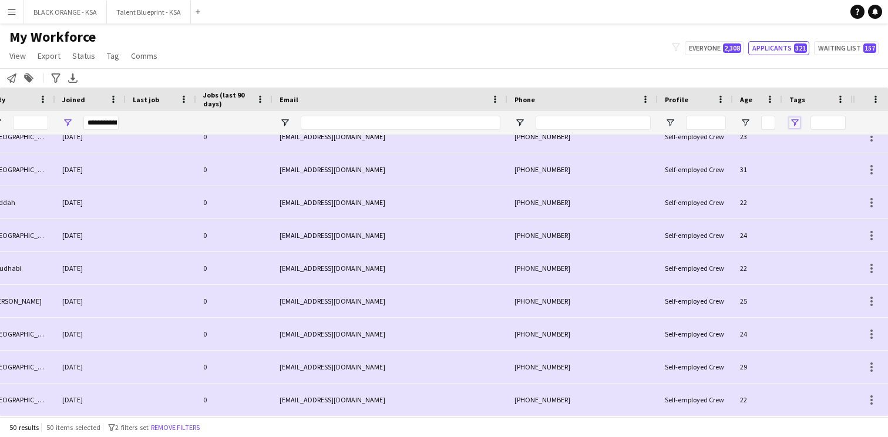
click at [795, 121] on span "Open Filter Menu" at bounding box center [795, 122] width 11 height 11
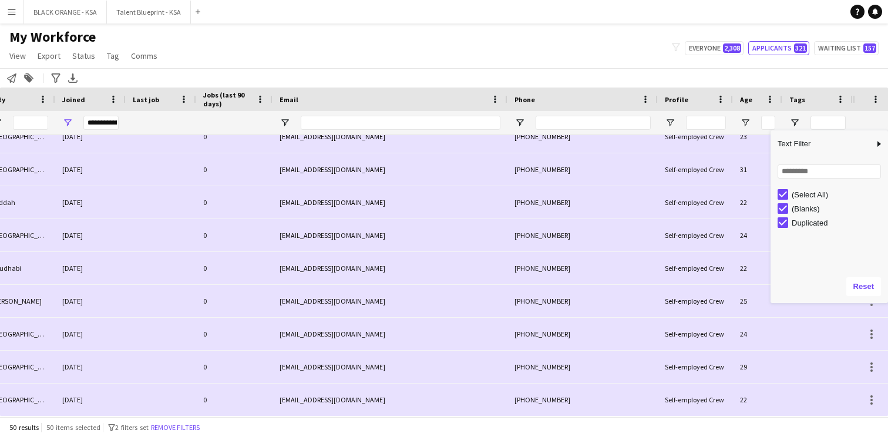
click at [810, 100] on div "Tags" at bounding box center [811, 99] width 42 height 18
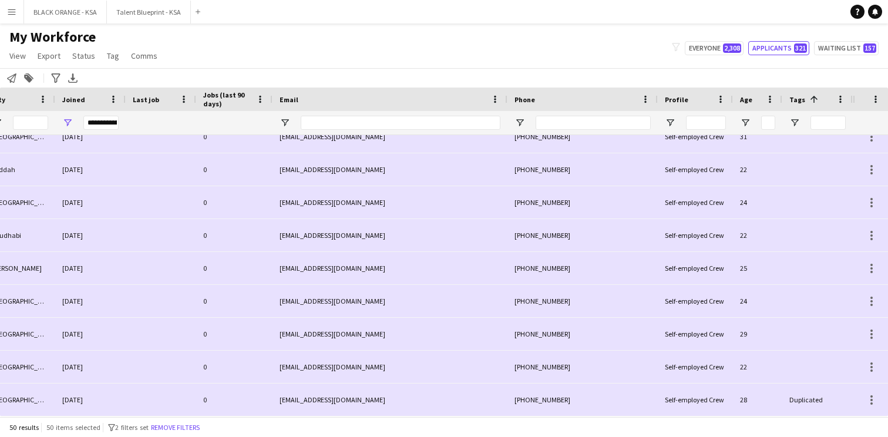
click at [813, 99] on span at bounding box center [814, 99] width 11 height 11
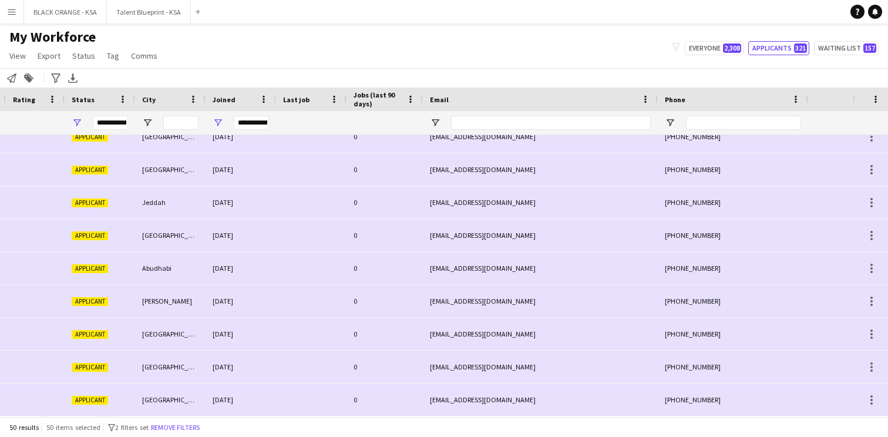
scroll to position [0, 58]
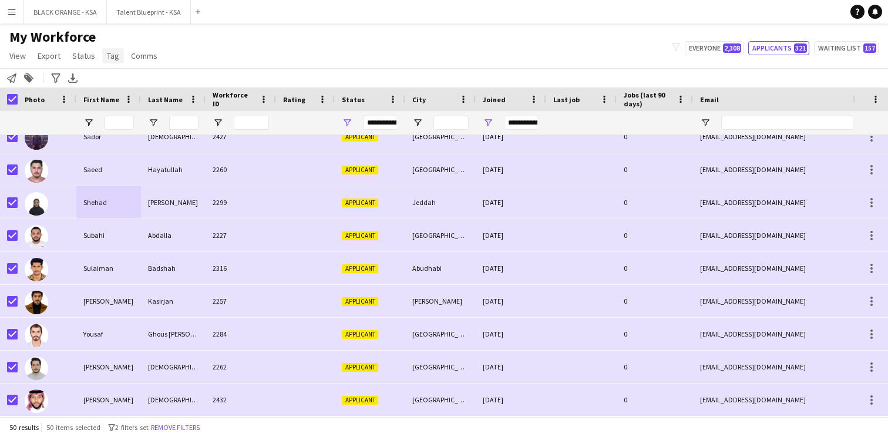
click at [107, 59] on span "Tag" at bounding box center [113, 56] width 12 height 11
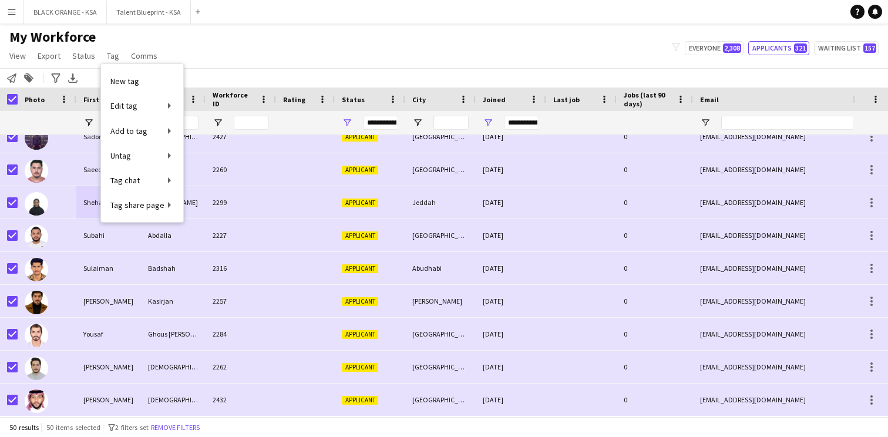
click at [266, 65] on div "My Workforce View Views Default view New view Update view Delete view Edit name…" at bounding box center [444, 48] width 888 height 40
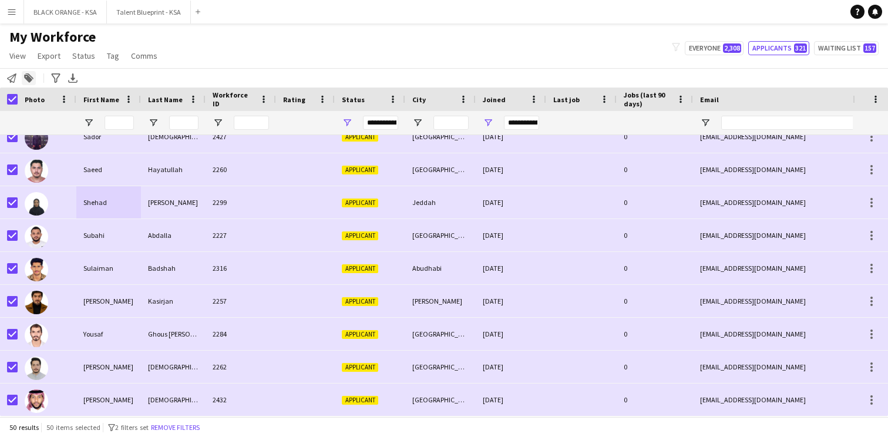
click at [29, 80] on icon at bounding box center [28, 79] width 8 height 8
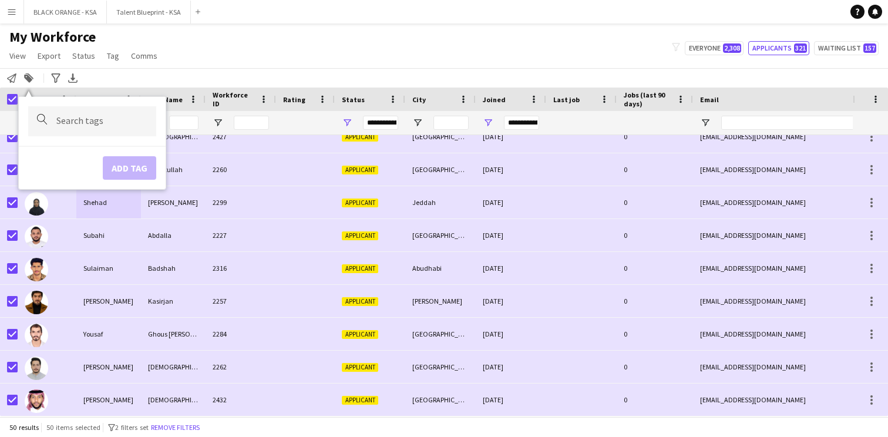
click at [74, 133] on div at bounding box center [92, 121] width 128 height 30
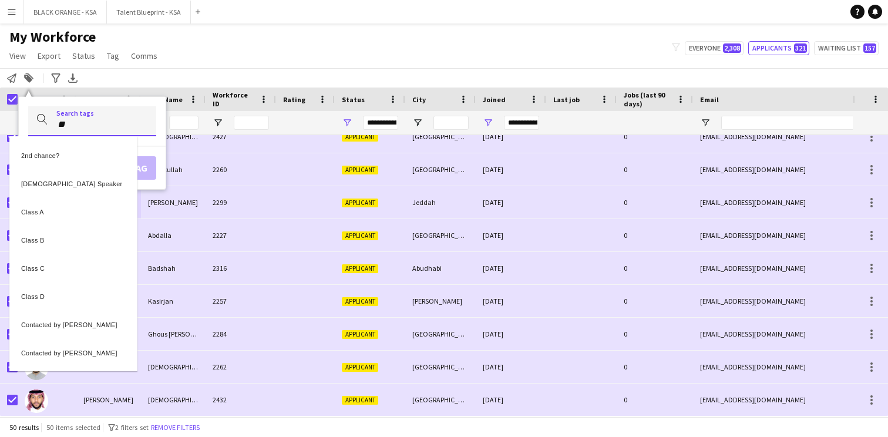
type input "*"
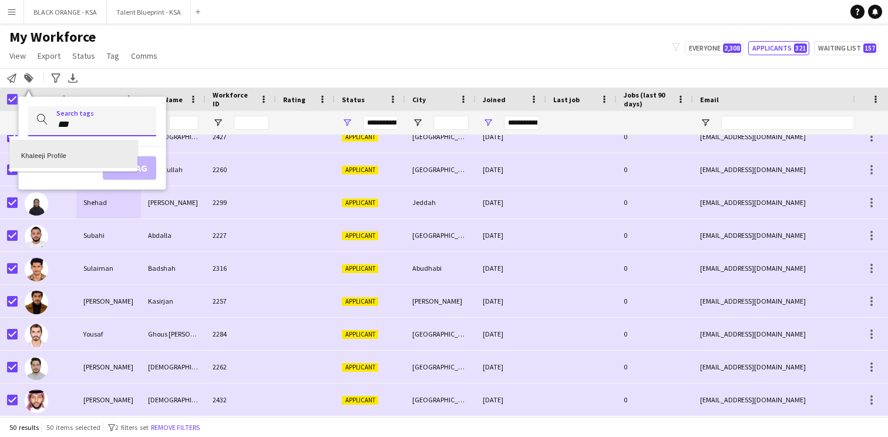
click at [99, 127] on div at bounding box center [444, 218] width 888 height 437
click at [88, 127] on input "***" at bounding box center [101, 124] width 90 height 11
type input "*"
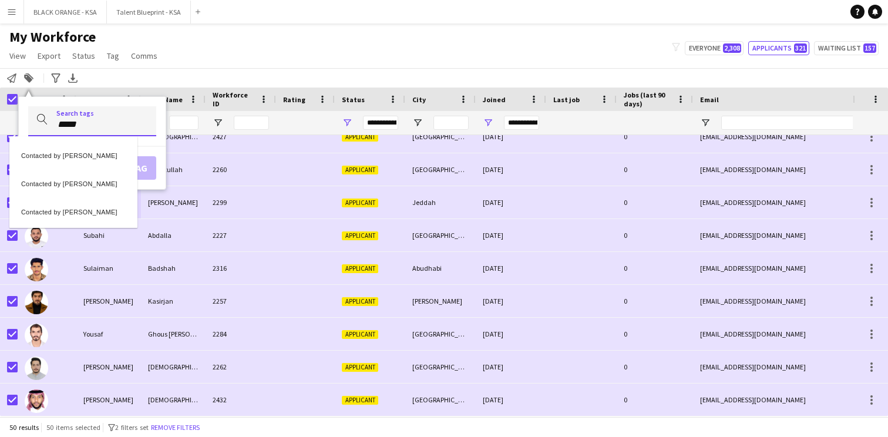
type input "*****"
click at [126, 120] on div at bounding box center [444, 218] width 888 height 437
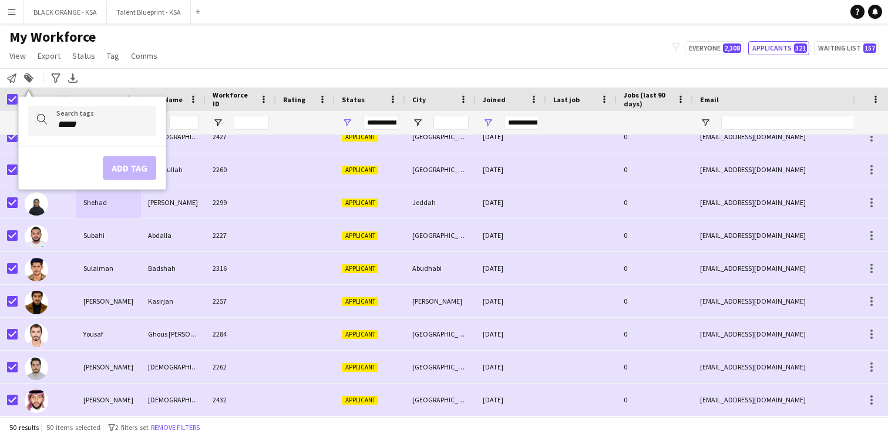
click at [132, 78] on div "Notify workforce Add to tag Search tags magnifier ***** Contacted by Bashayr Co…" at bounding box center [444, 77] width 888 height 19
click at [115, 74] on div "Notify workforce Add to tag Search tags magnifier ***** Contacted by Bashayr Co…" at bounding box center [444, 77] width 888 height 19
click at [28, 78] on icon at bounding box center [28, 79] width 8 height 8
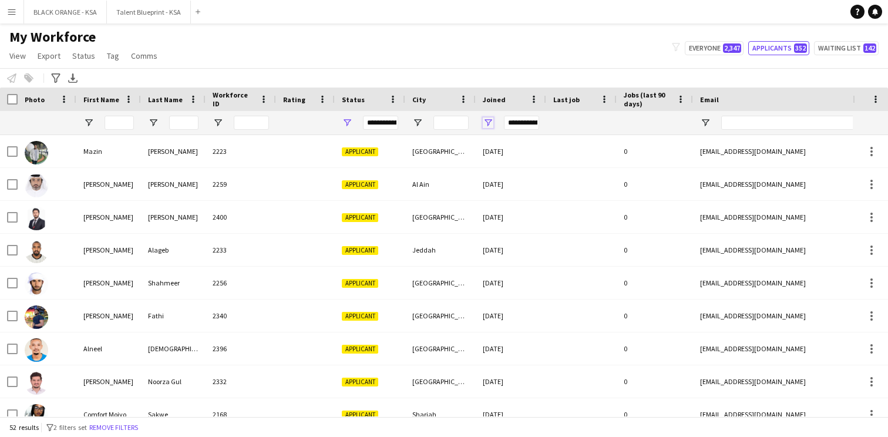
click at [491, 121] on span "Open Filter Menu" at bounding box center [488, 122] width 11 height 11
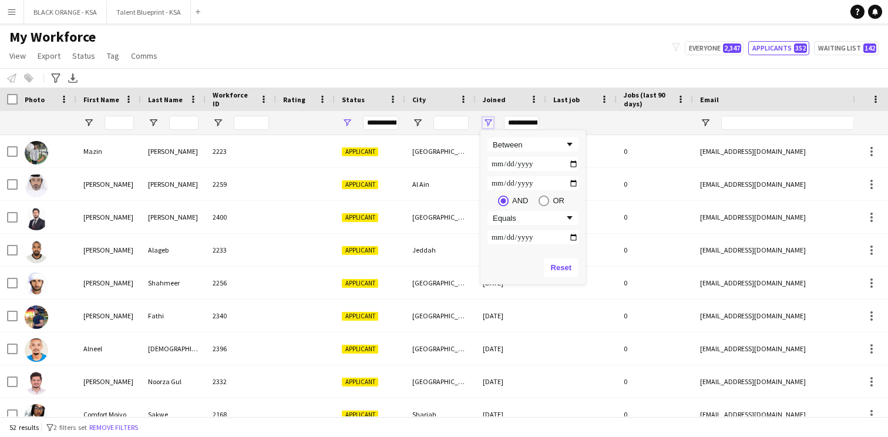
click at [483, 123] on span "Open Filter Menu" at bounding box center [488, 122] width 11 height 11
click at [574, 121] on div at bounding box center [581, 122] width 56 height 23
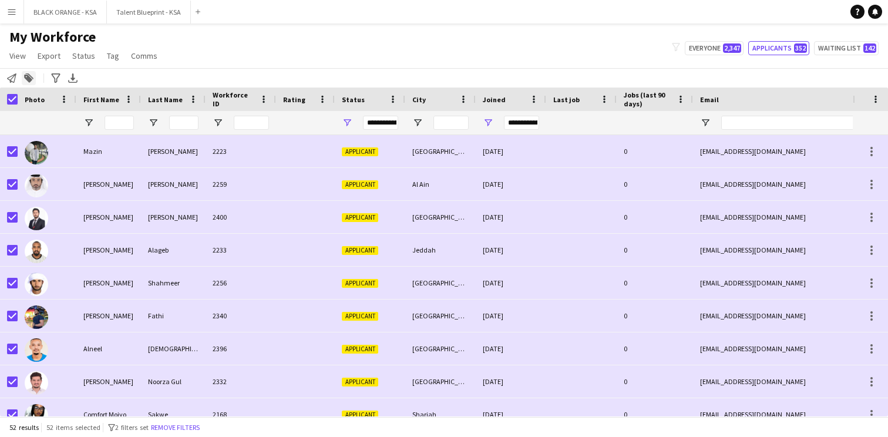
click at [24, 75] on icon "Add to tag" at bounding box center [28, 77] width 9 height 9
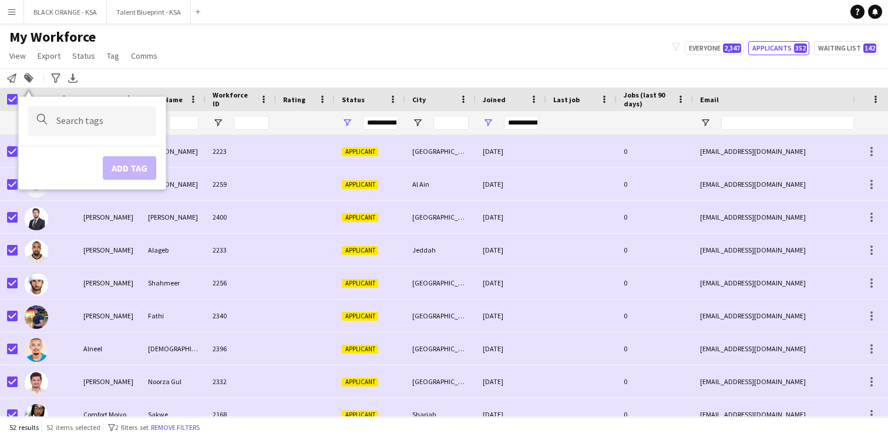
click at [89, 119] on form at bounding box center [101, 121] width 90 height 12
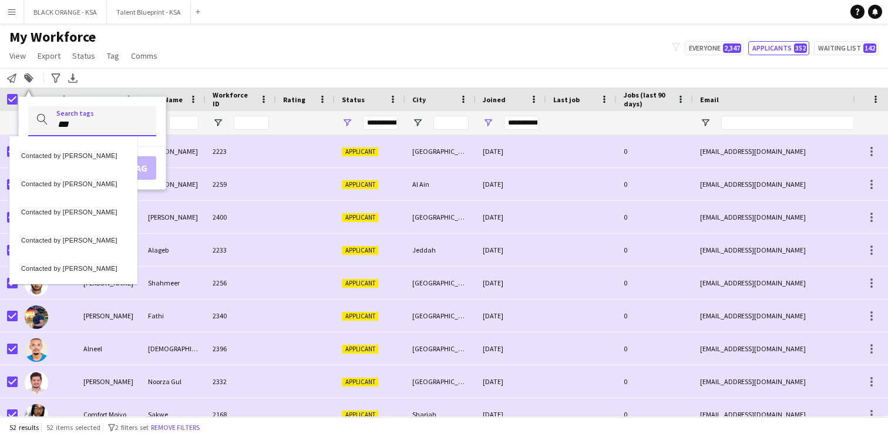
type input "***"
click at [79, 188] on div "Contacted by [PERSON_NAME]" at bounding box center [73, 182] width 128 height 28
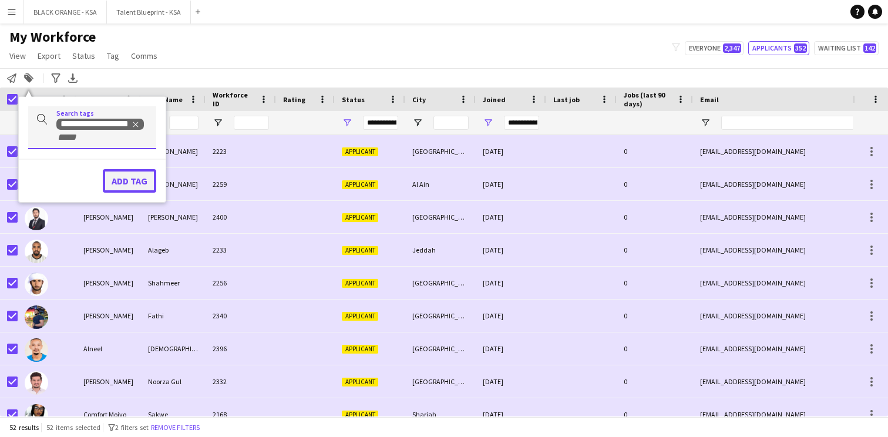
click at [122, 186] on button "Add tag" at bounding box center [129, 180] width 53 height 23
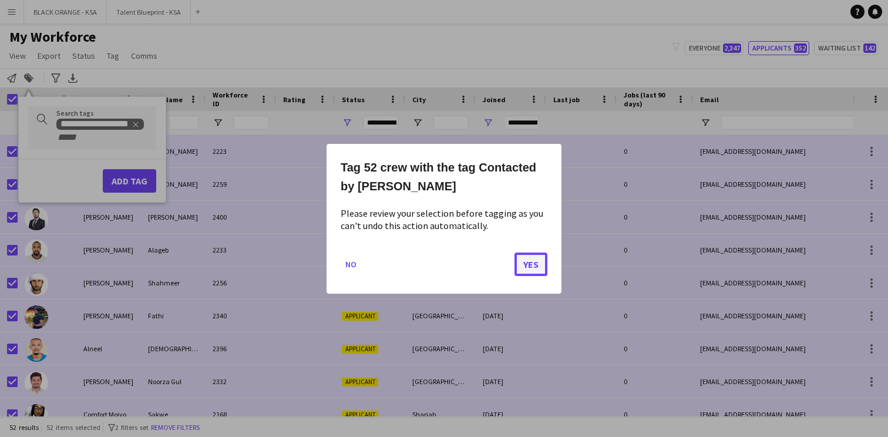
click at [540, 271] on button "Yes" at bounding box center [531, 263] width 33 height 23
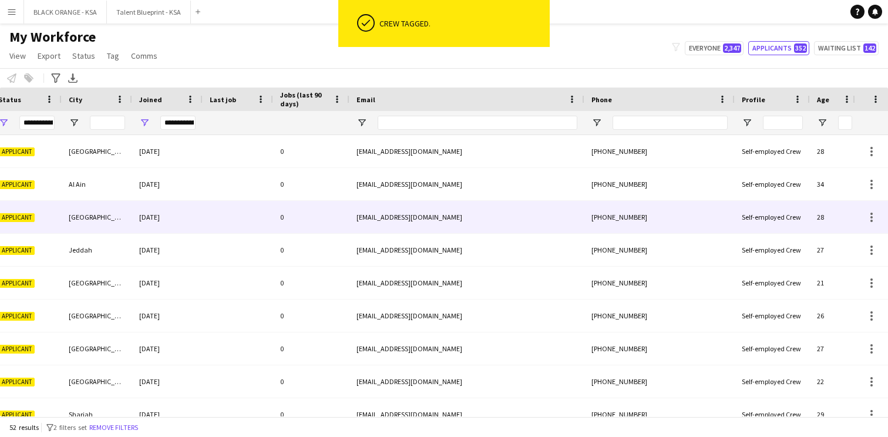
scroll to position [0, 421]
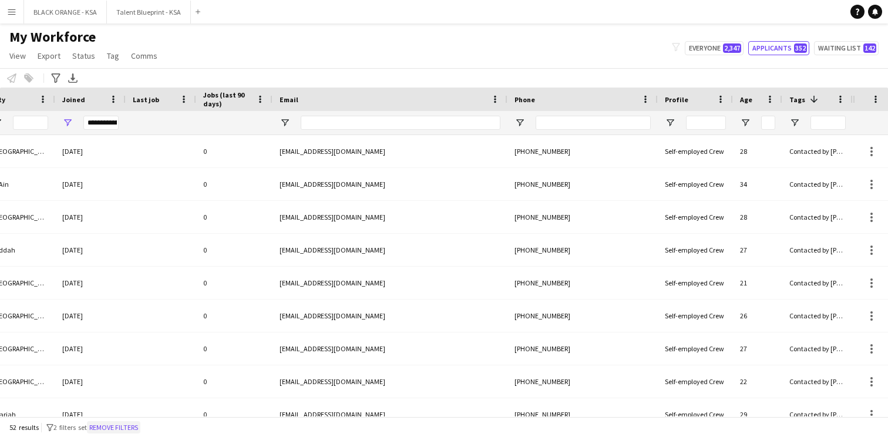
click at [123, 428] on button "Remove filters" at bounding box center [113, 427] width 53 height 13
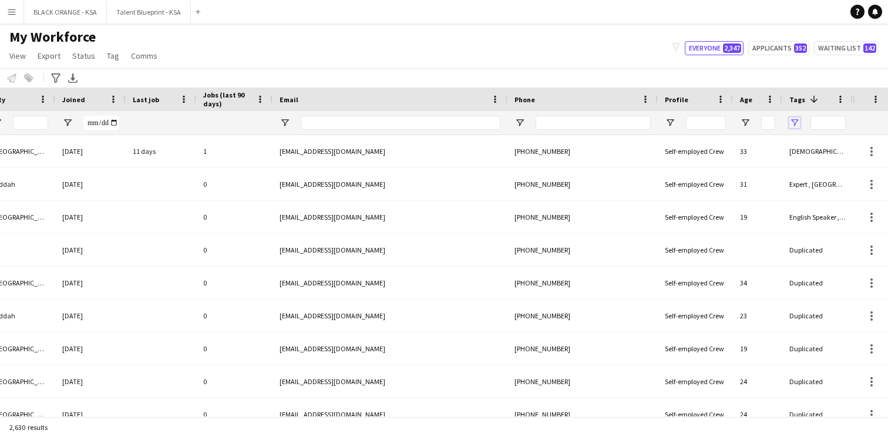
click at [797, 122] on span "Open Filter Menu" at bounding box center [795, 122] width 11 height 11
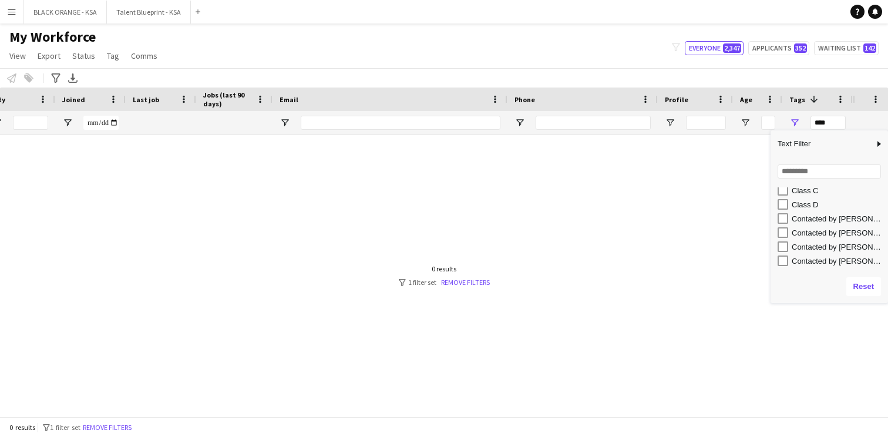
scroll to position [117, 0]
type input "**********"
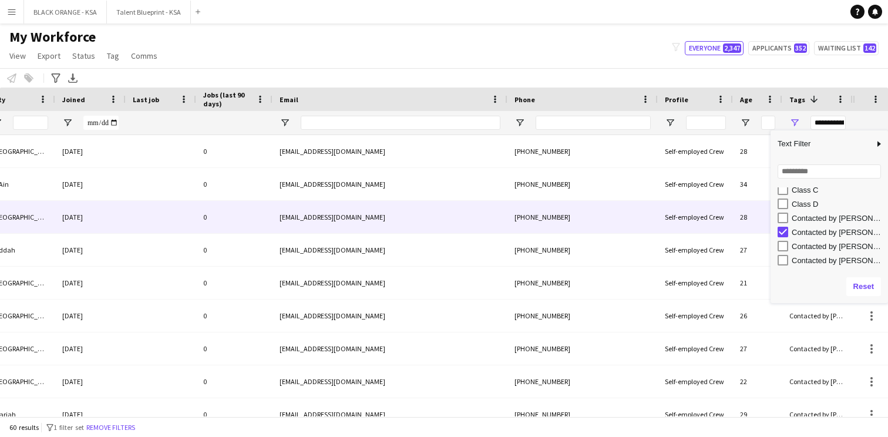
click at [725, 222] on div "Self-employed Crew" at bounding box center [695, 217] width 75 height 32
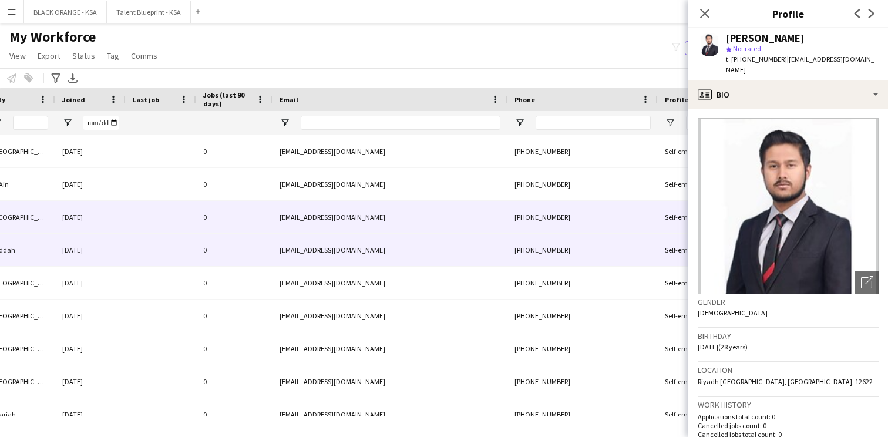
click at [526, 239] on div "[PHONE_NUMBER]" at bounding box center [583, 250] width 150 height 32
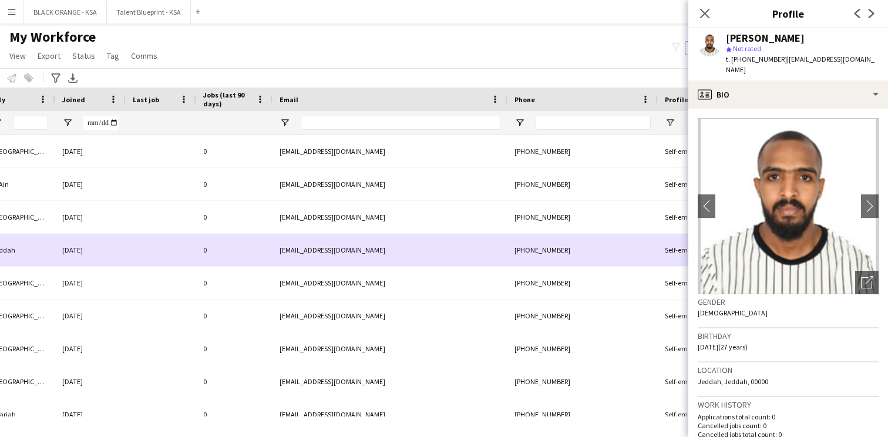
scroll to position [0, 0]
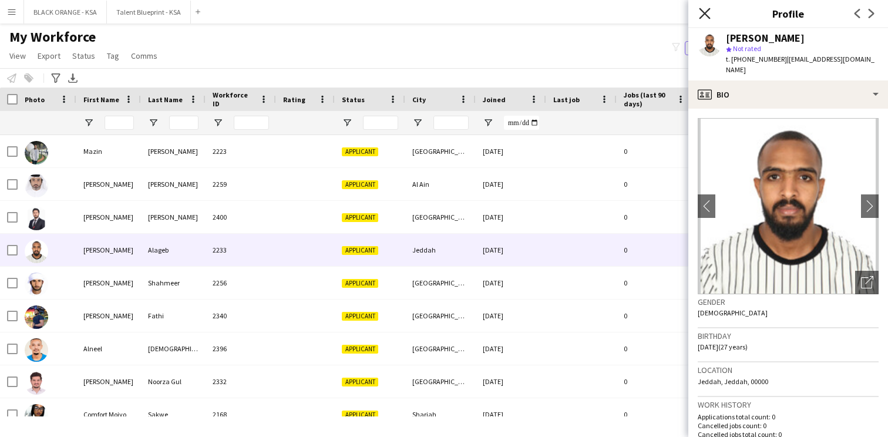
click at [701, 14] on icon "Close pop-in" at bounding box center [704, 13] width 11 height 11
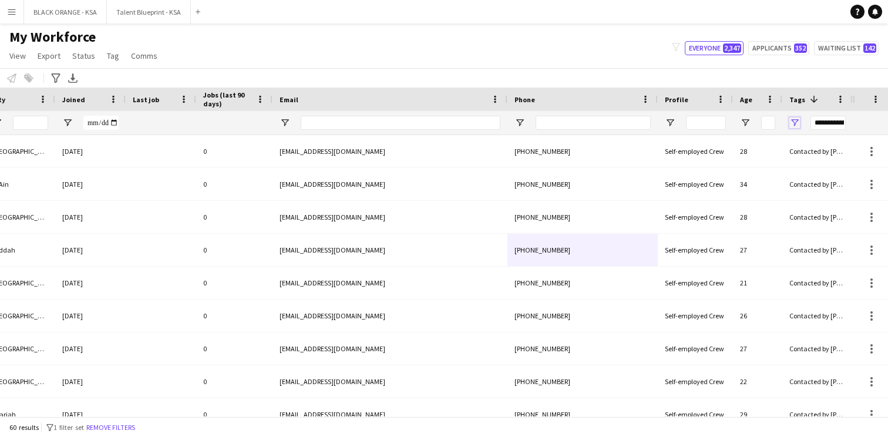
click at [794, 122] on span "Open Filter Menu" at bounding box center [795, 122] width 11 height 11
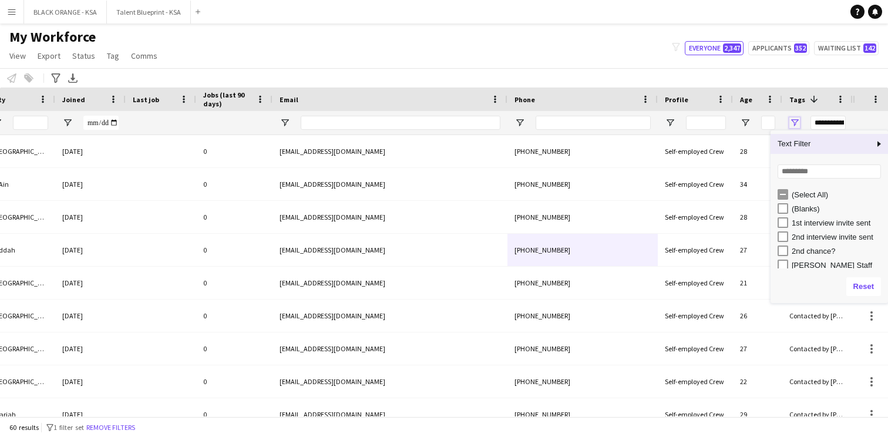
click at [794, 122] on span "Open Filter Menu" at bounding box center [795, 122] width 11 height 11
click at [797, 120] on span "Open Filter Menu" at bounding box center [795, 122] width 11 height 11
click at [809, 103] on span at bounding box center [814, 99] width 11 height 11
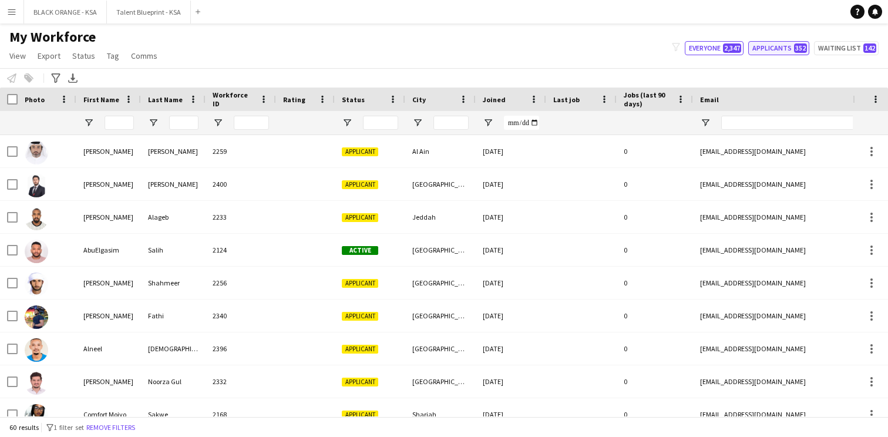
click at [787, 52] on button "Applicants 352" at bounding box center [778, 48] width 61 height 14
type input "**********"
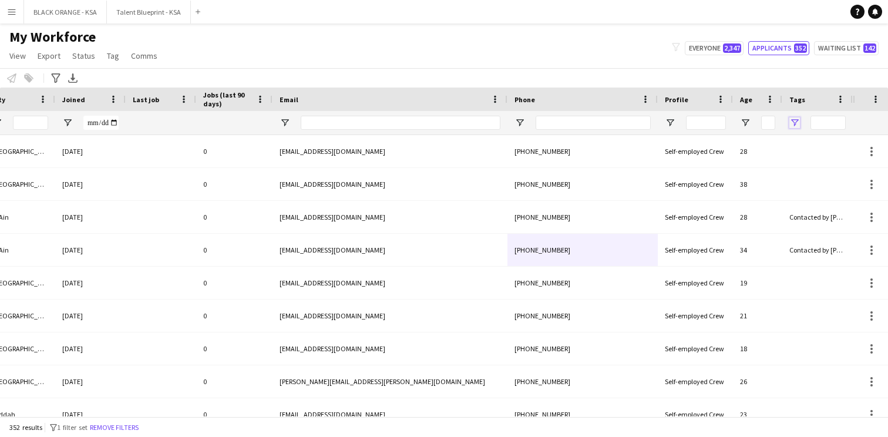
click at [793, 119] on span "Open Filter Menu" at bounding box center [795, 122] width 11 height 11
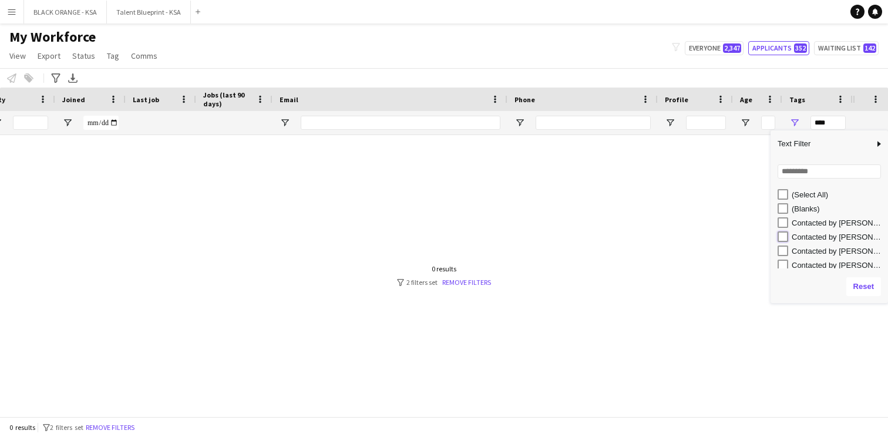
type input "**********"
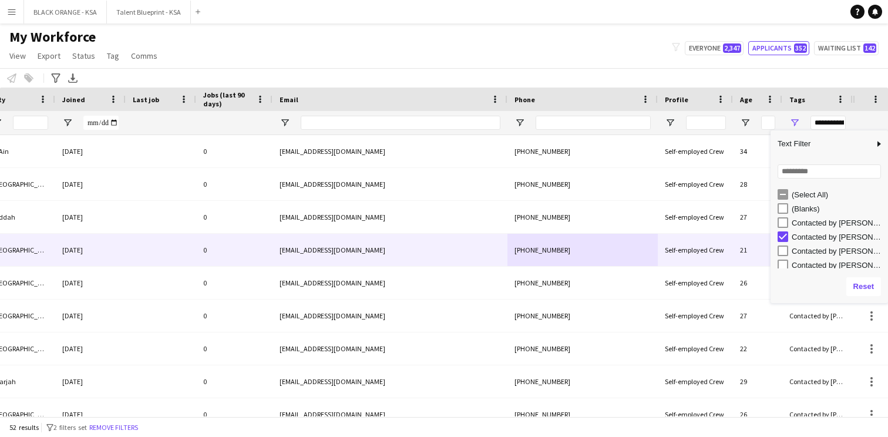
click at [697, 264] on div "Self-employed Crew" at bounding box center [695, 250] width 75 height 32
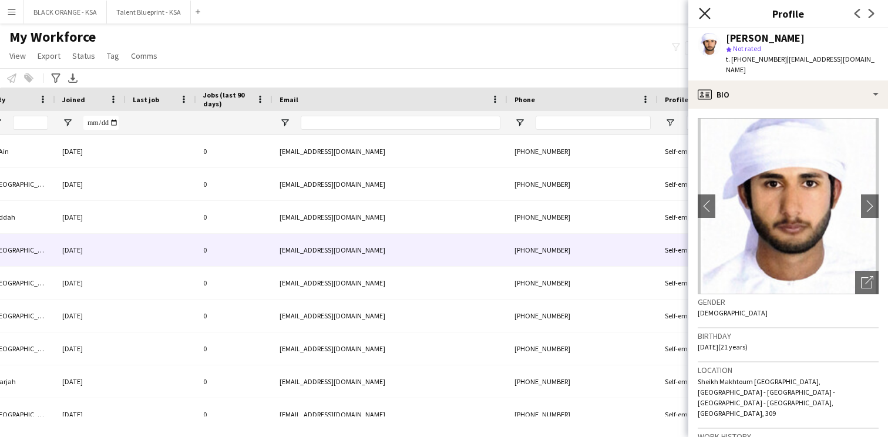
click at [707, 10] on icon at bounding box center [704, 13] width 11 height 11
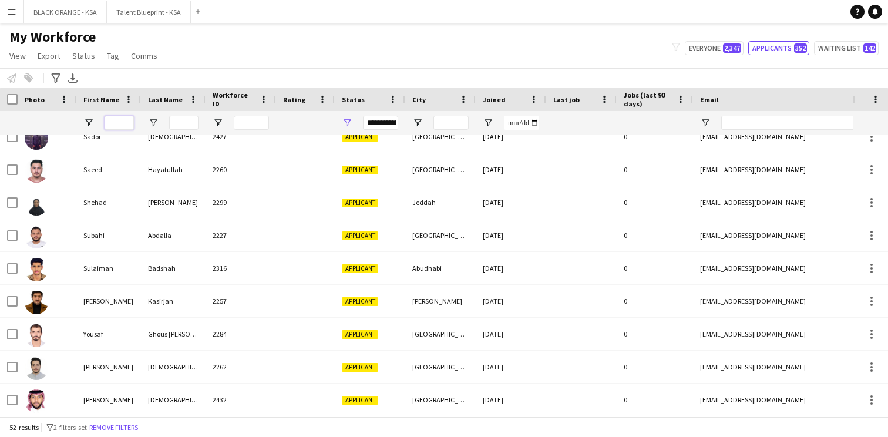
click at [115, 119] on input "First Name Filter Input" at bounding box center [119, 123] width 29 height 14
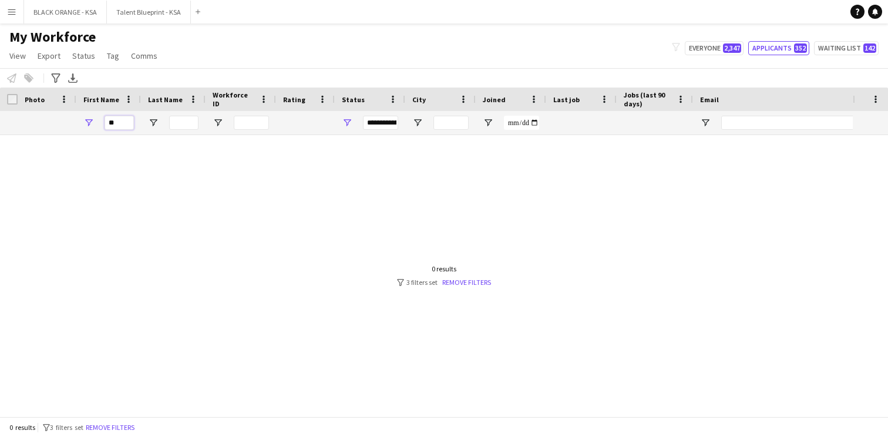
type input "*"
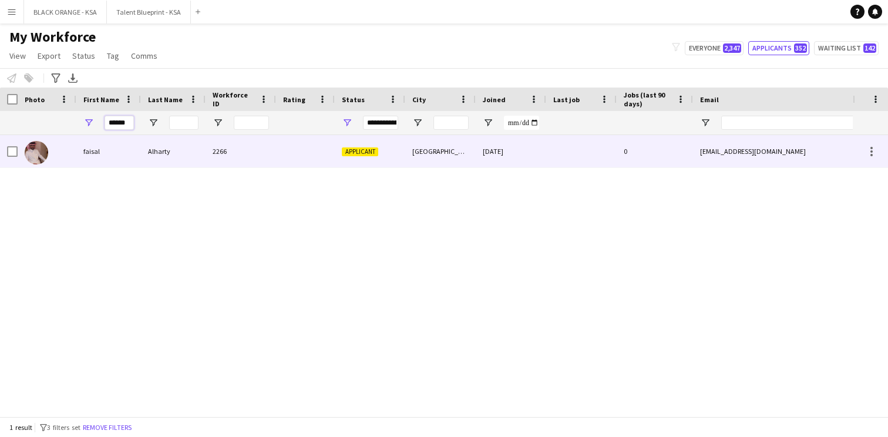
type input "******"
click at [211, 140] on div "2266" at bounding box center [241, 151] width 70 height 32
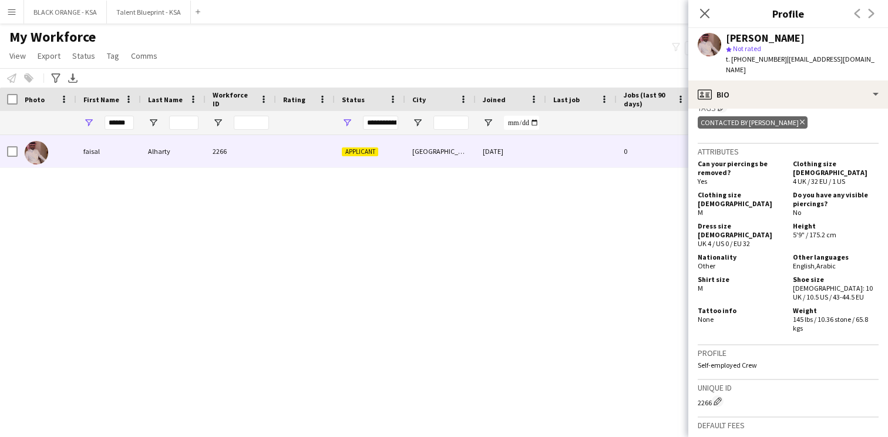
scroll to position [811, 0]
click at [709, 5] on app-icon "Close pop-in" at bounding box center [705, 13] width 17 height 17
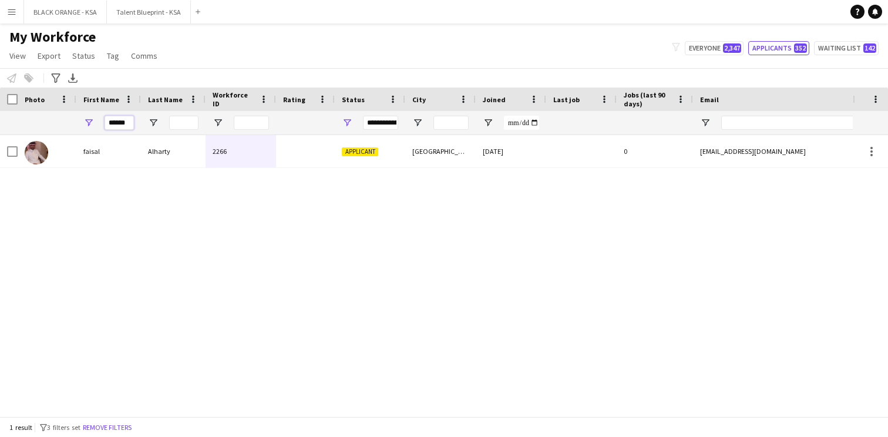
click at [117, 117] on input "******" at bounding box center [119, 123] width 29 height 14
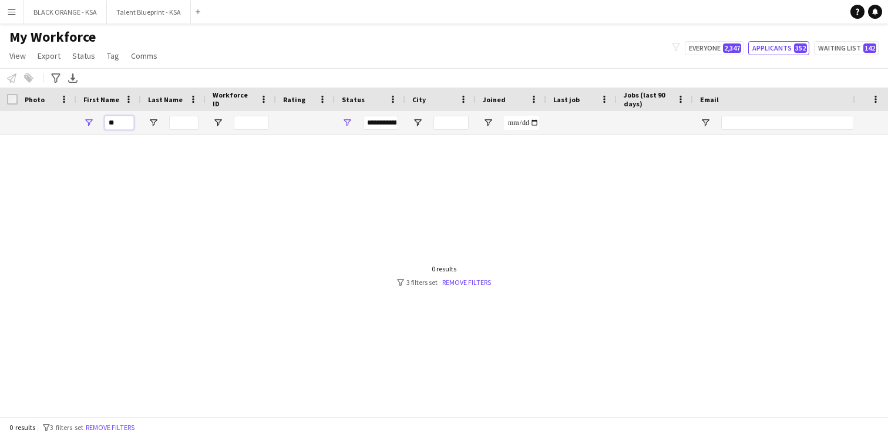
type input "*"
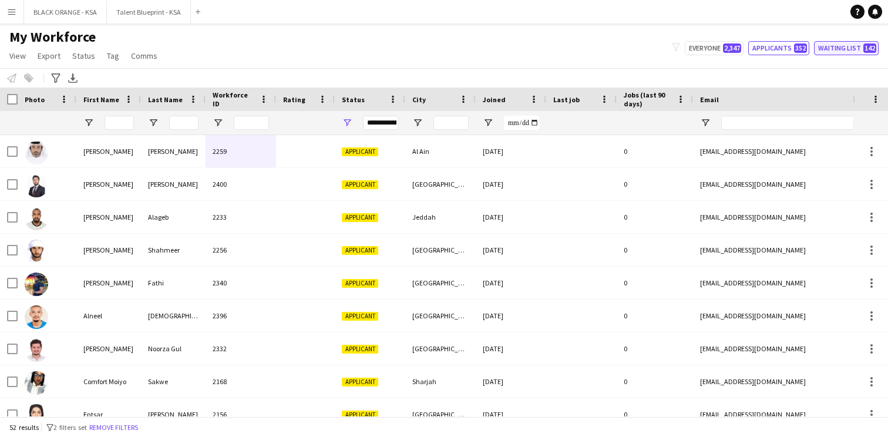
click at [834, 47] on button "Waiting list 142" at bounding box center [846, 48] width 65 height 14
type input "**********"
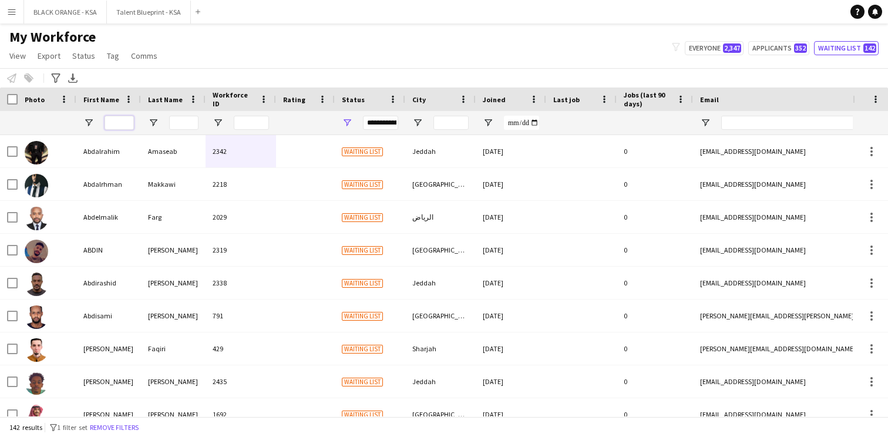
click at [120, 125] on input "First Name Filter Input" at bounding box center [119, 123] width 29 height 14
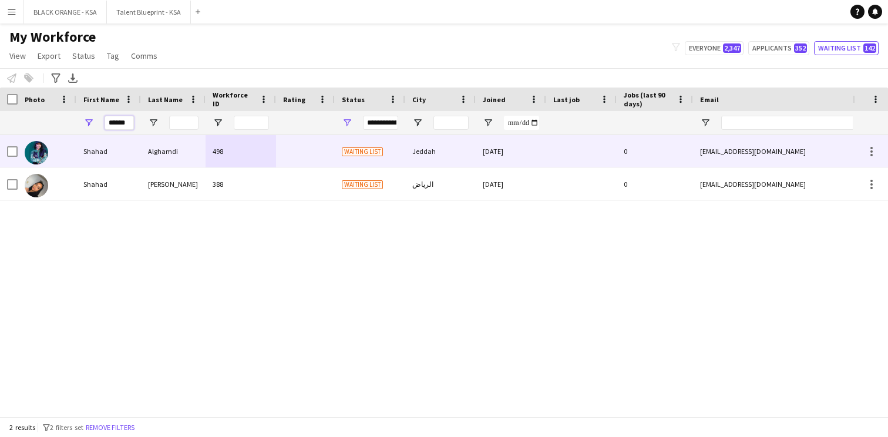
type input "******"
click at [139, 153] on div "Shahad" at bounding box center [108, 151] width 65 height 32
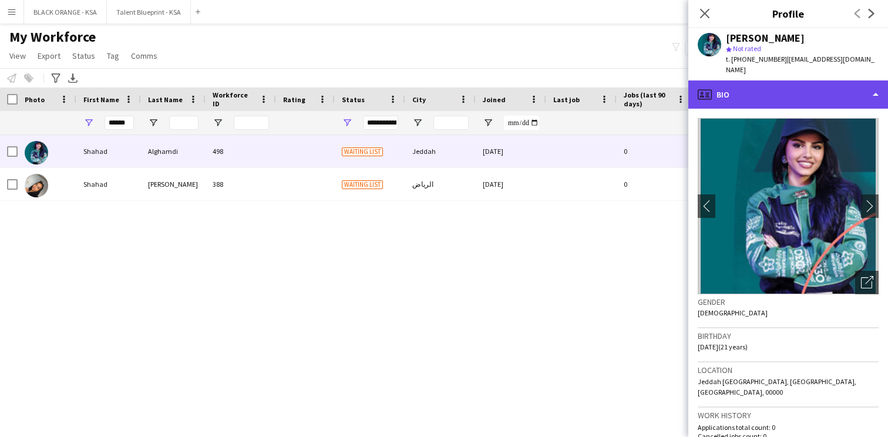
click at [798, 96] on div "profile Bio" at bounding box center [788, 94] width 200 height 28
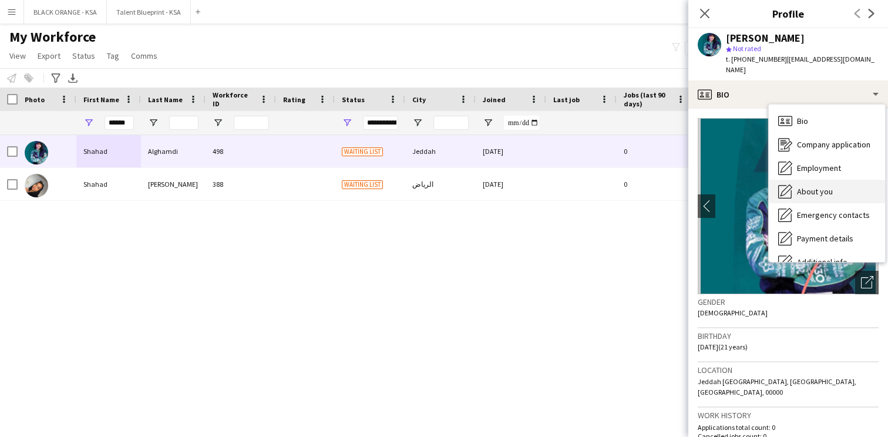
click at [824, 186] on span "About you" at bounding box center [815, 191] width 36 height 11
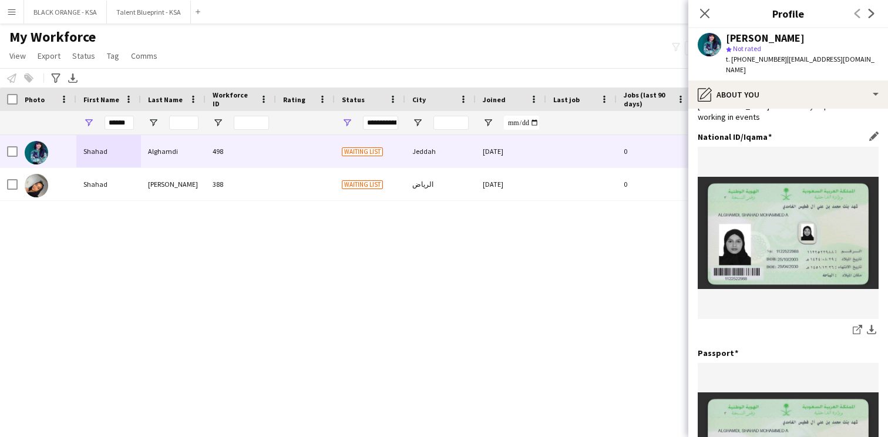
scroll to position [78, 0]
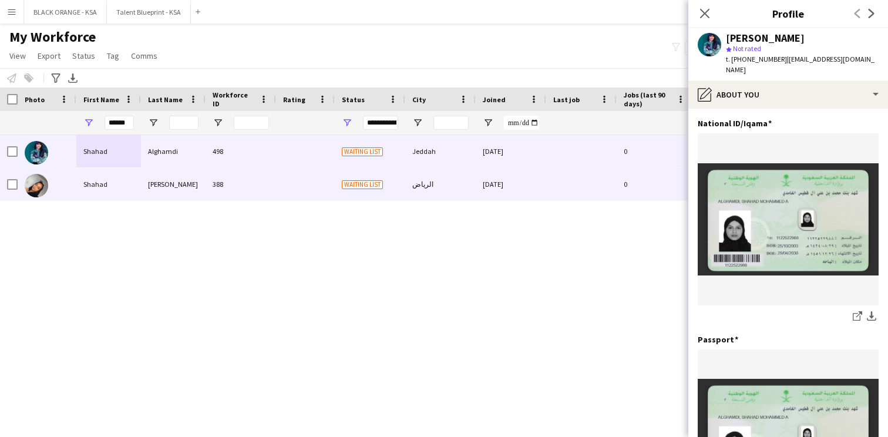
click at [256, 183] on div "388" at bounding box center [241, 184] width 70 height 32
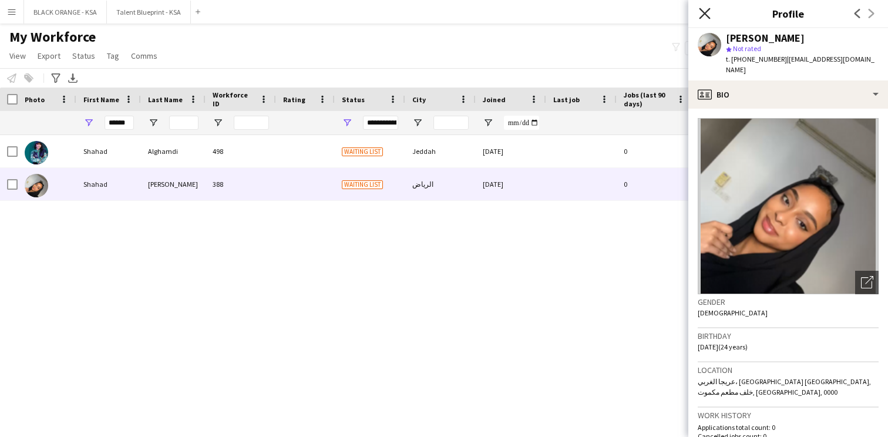
click at [709, 18] on icon at bounding box center [704, 13] width 11 height 11
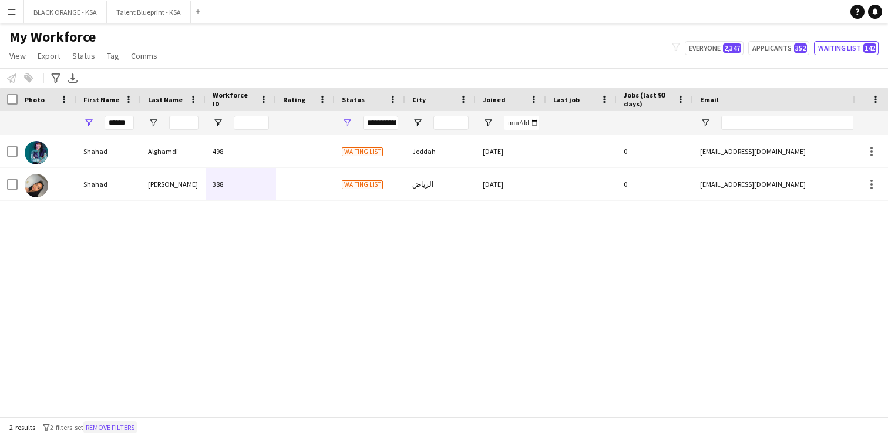
click at [121, 428] on button "Remove filters" at bounding box center [109, 427] width 53 height 13
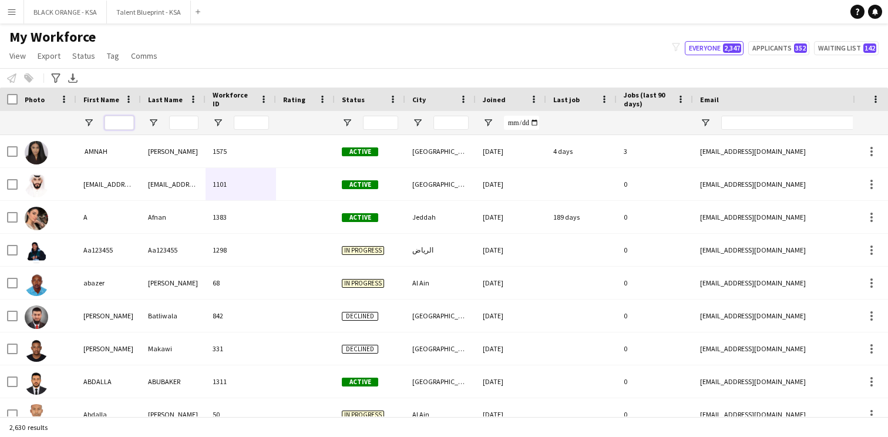
click at [121, 117] on input "First Name Filter Input" at bounding box center [119, 123] width 29 height 14
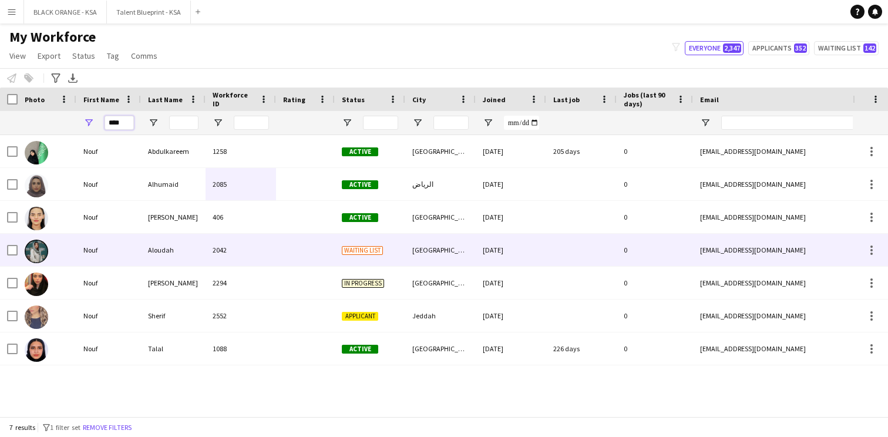
type input "****"
click at [129, 248] on div "Nouf" at bounding box center [108, 250] width 65 height 32
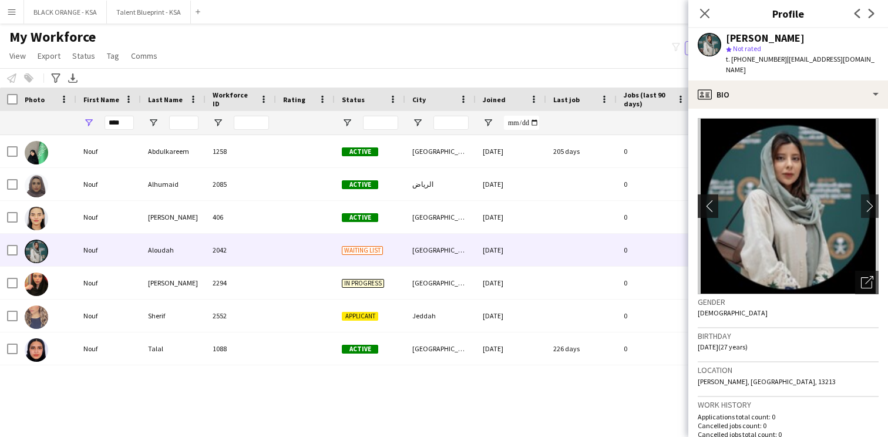
click at [711, 201] on button "chevron-left" at bounding box center [706, 205] width 23 height 23
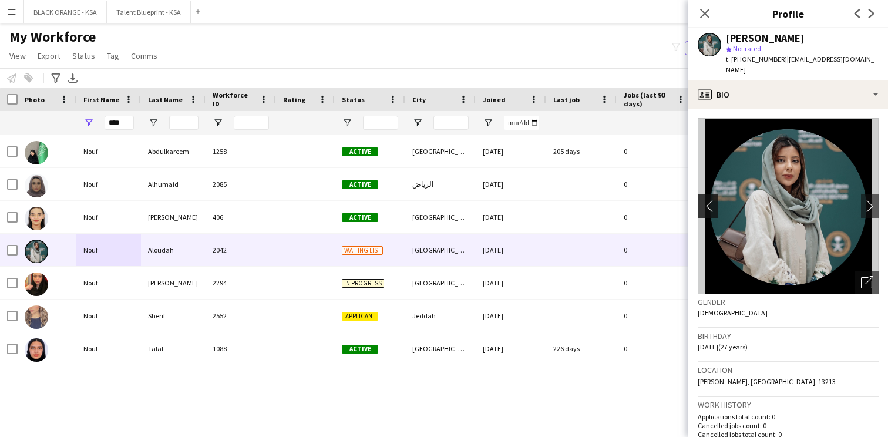
click at [715, 200] on app-icon "chevron-left" at bounding box center [707, 206] width 18 height 12
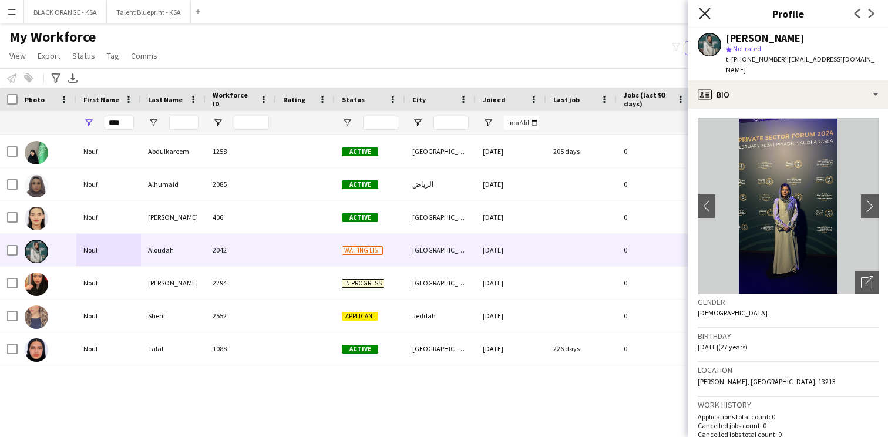
click at [707, 14] on icon "Close pop-in" at bounding box center [704, 13] width 11 height 11
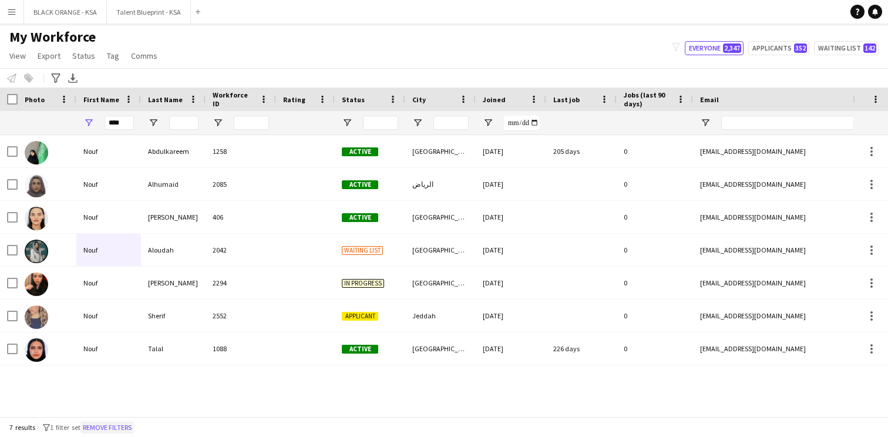
click at [128, 424] on button "Remove filters" at bounding box center [106, 427] width 53 height 13
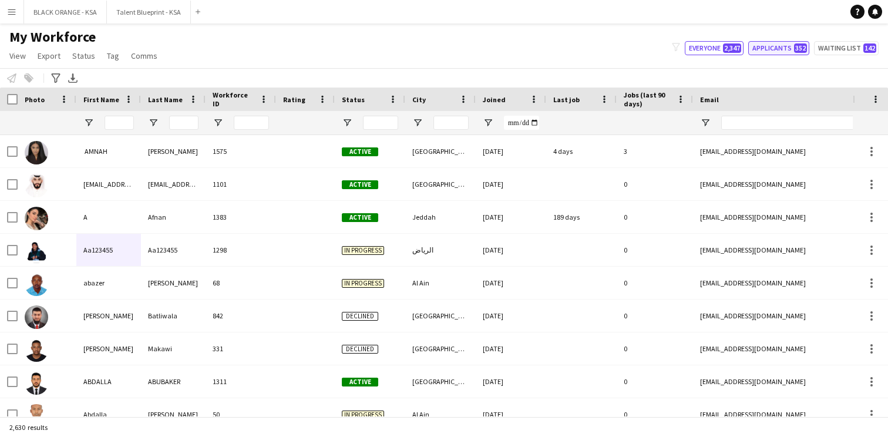
click at [777, 46] on button "Applicants 352" at bounding box center [778, 48] width 61 height 14
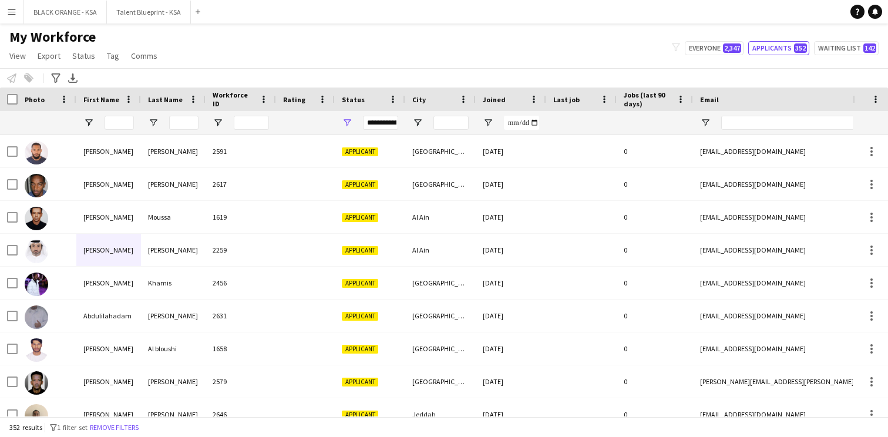
click at [864, 36] on div "My Workforce View Views Default view New view Update view Delete view Edit name…" at bounding box center [444, 48] width 888 height 40
click at [856, 44] on button "Waiting list 142" at bounding box center [846, 48] width 65 height 14
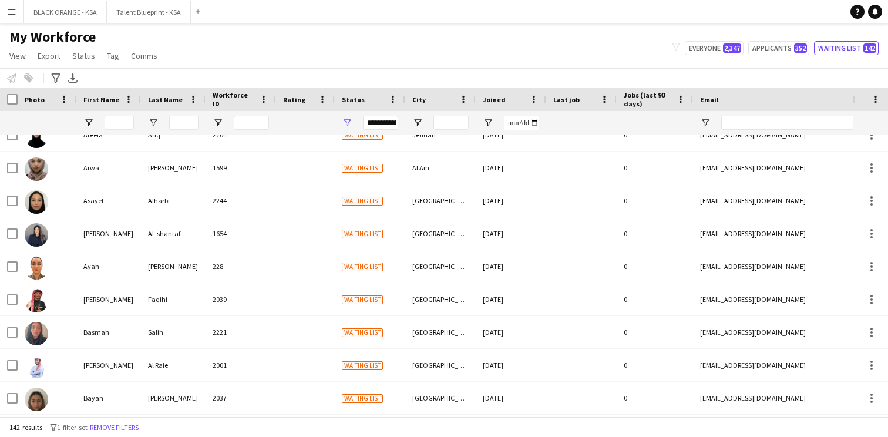
scroll to position [1559, 0]
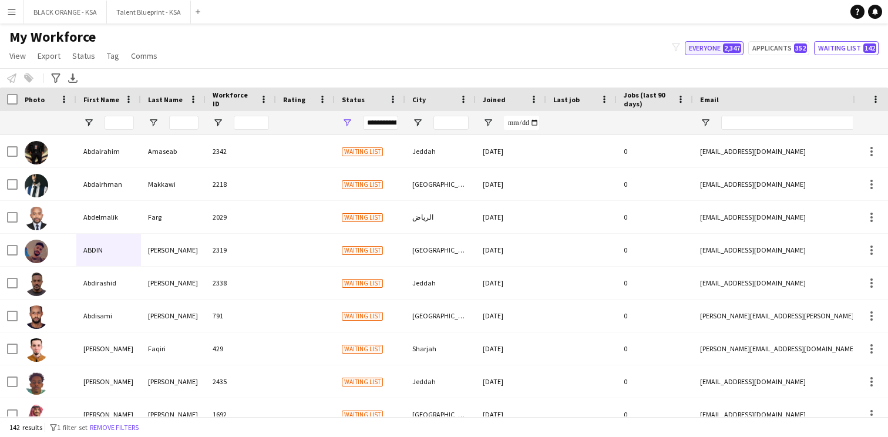
click at [718, 46] on button "Everyone 2,347" at bounding box center [714, 48] width 59 height 14
type input "**********"
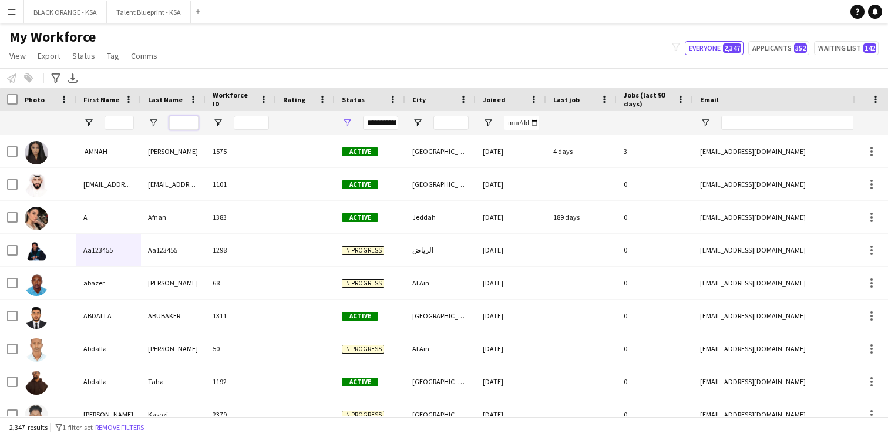
click at [192, 125] on input "Last Name Filter Input" at bounding box center [183, 123] width 29 height 14
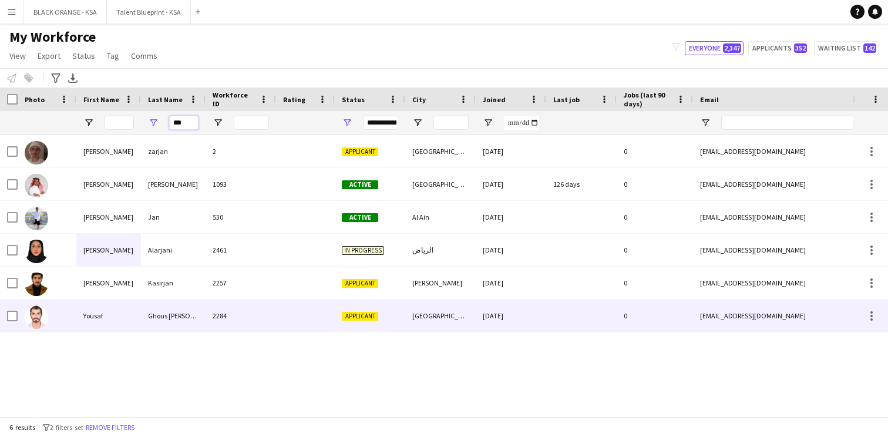
type input "***"
click at [168, 313] on div "Ghous [PERSON_NAME]" at bounding box center [173, 316] width 65 height 32
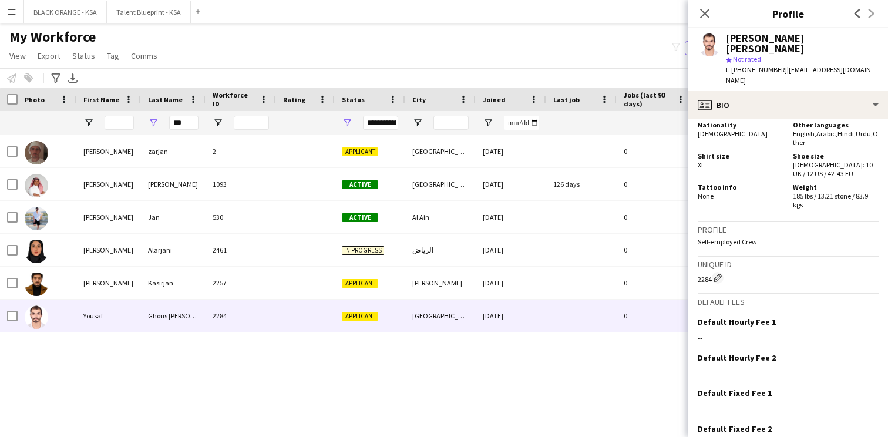
scroll to position [724, 0]
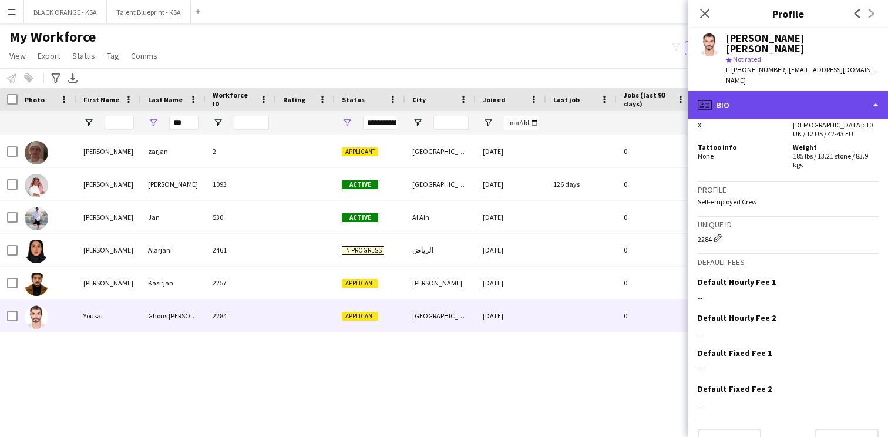
click at [792, 91] on div "profile Bio" at bounding box center [788, 105] width 200 height 28
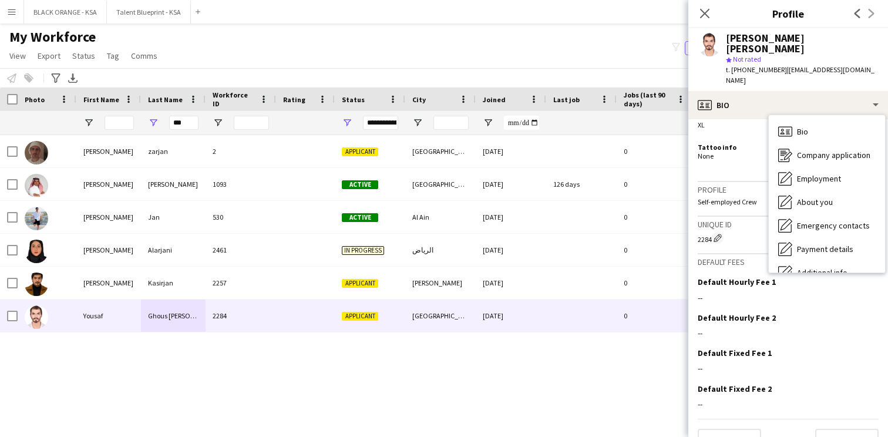
click at [741, 184] on h3 "Profile" at bounding box center [788, 189] width 181 height 11
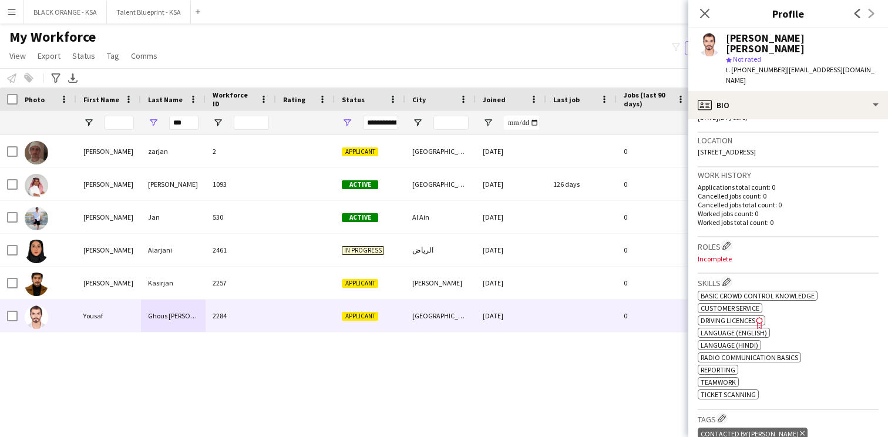
scroll to position [0, 0]
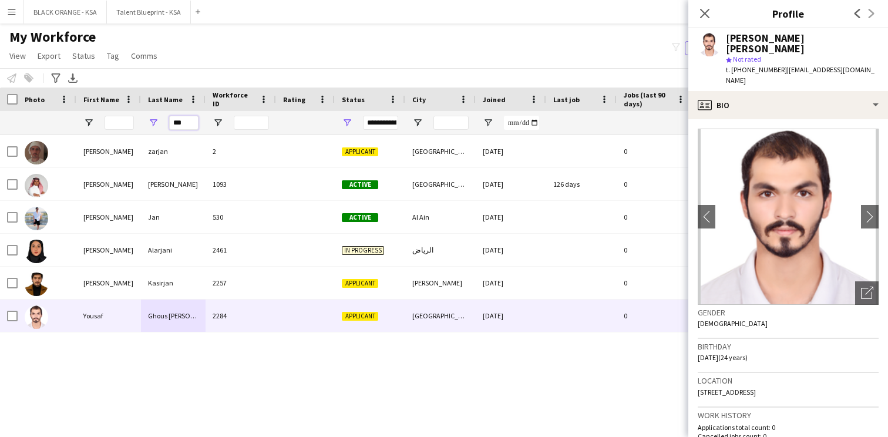
click at [180, 120] on input "***" at bounding box center [183, 123] width 29 height 14
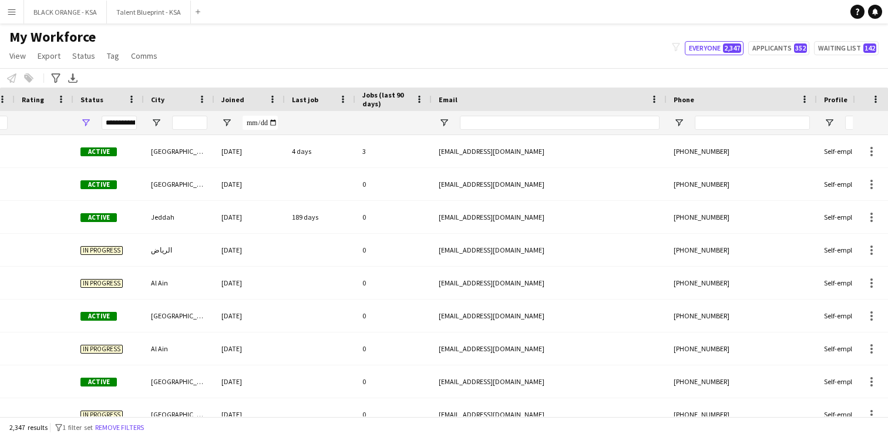
scroll to position [0, 421]
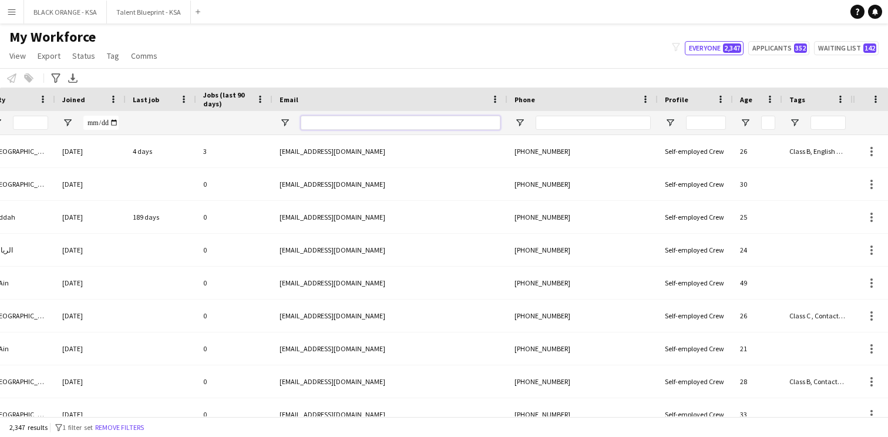
click at [457, 121] on input "Email Filter Input" at bounding box center [401, 123] width 200 height 14
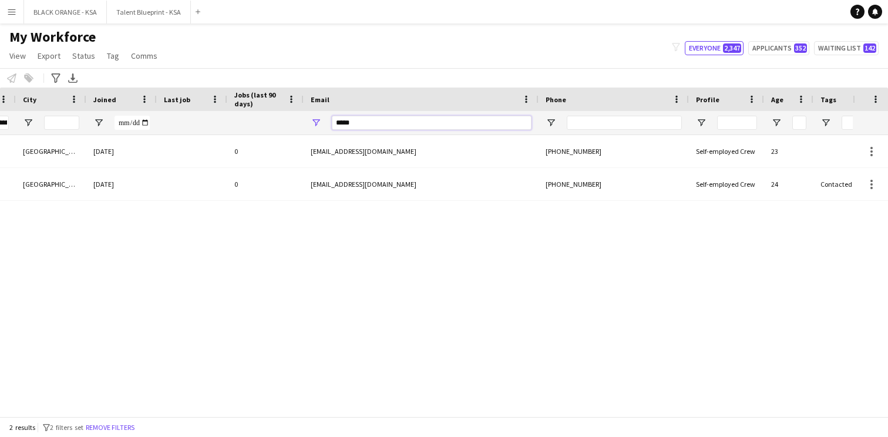
scroll to position [0, 313]
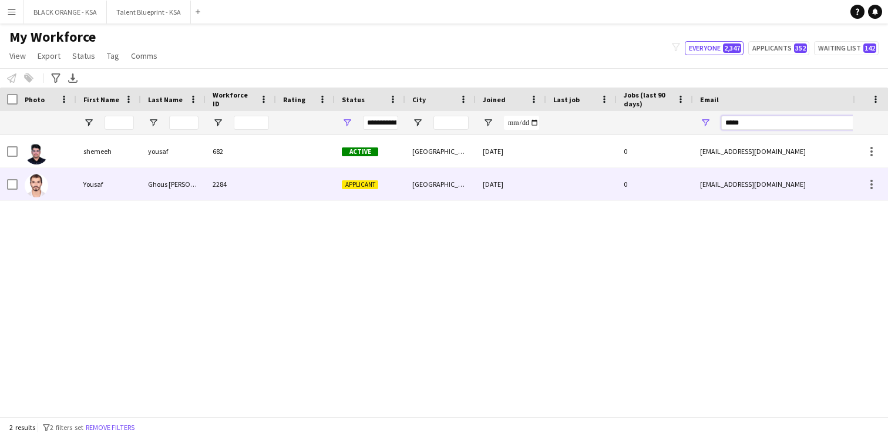
type input "*****"
click at [300, 194] on div at bounding box center [305, 184] width 59 height 32
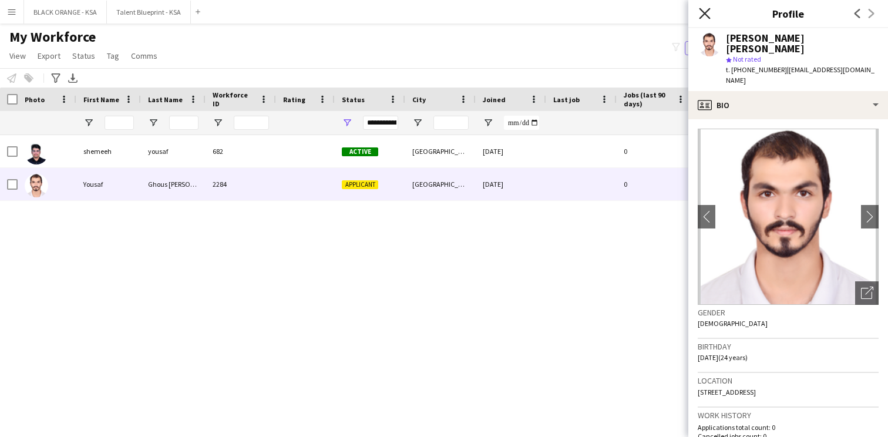
click at [704, 9] on icon "Close pop-in" at bounding box center [704, 13] width 11 height 11
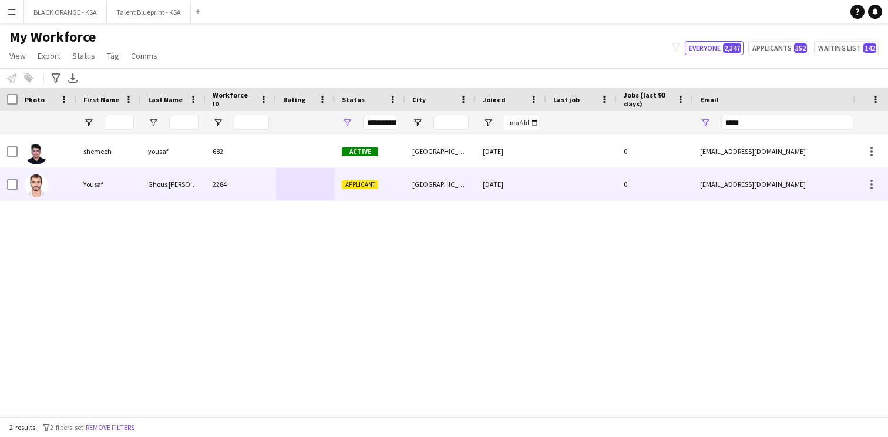
click at [459, 189] on div "[GEOGRAPHIC_DATA]" at bounding box center [440, 184] width 70 height 32
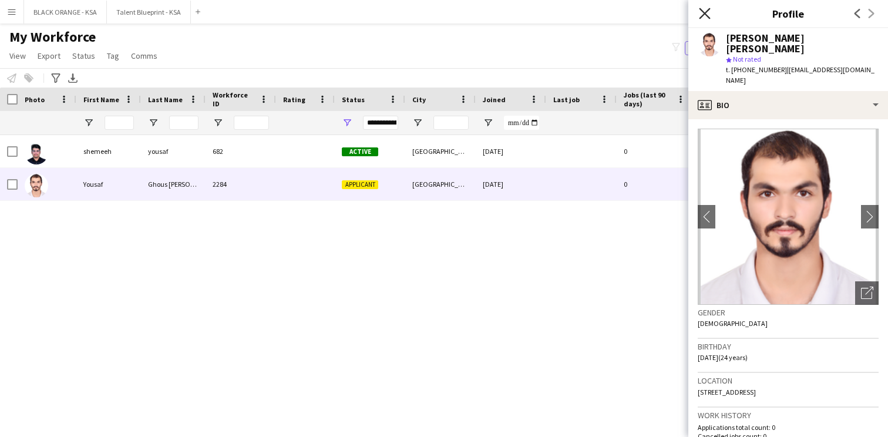
click at [703, 9] on icon "Close pop-in" at bounding box center [704, 13] width 11 height 11
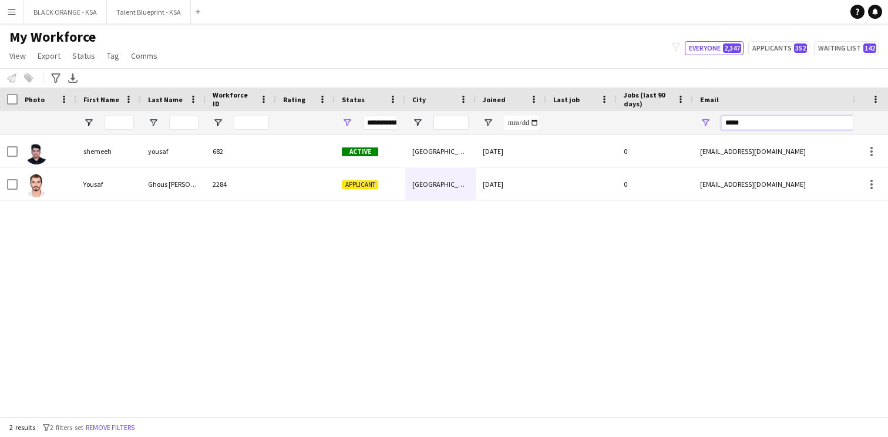
click at [763, 121] on input "*****" at bounding box center [821, 123] width 200 height 14
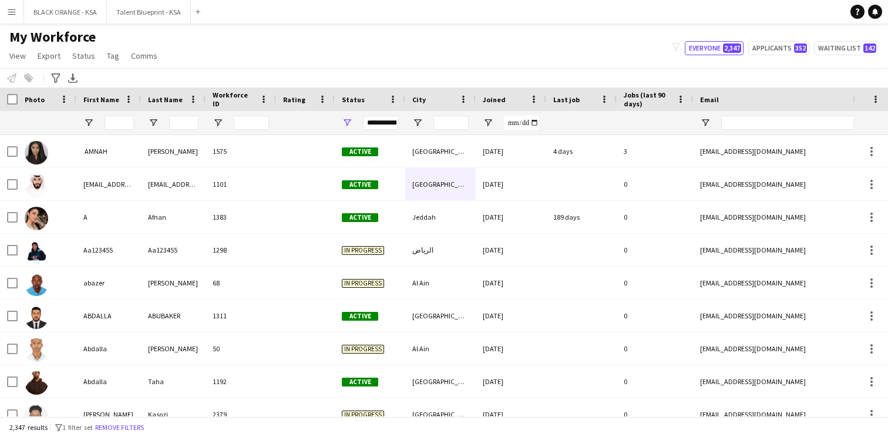
click at [470, 56] on div "My Workforce View Views Default view New view Update view Delete view Edit name…" at bounding box center [444, 48] width 888 height 40
type input "**********"
